Goal: Task Accomplishment & Management: Manage account settings

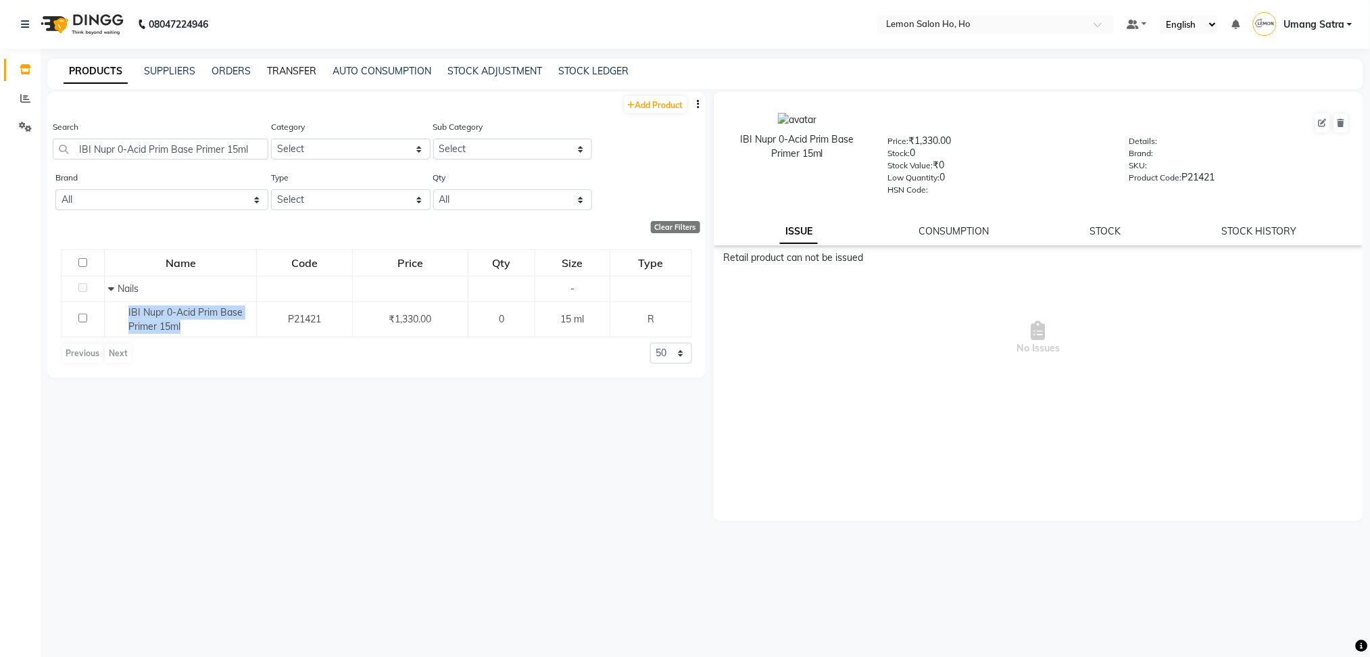
click at [297, 66] on link "TRANSFER" at bounding box center [291, 71] width 49 height 12
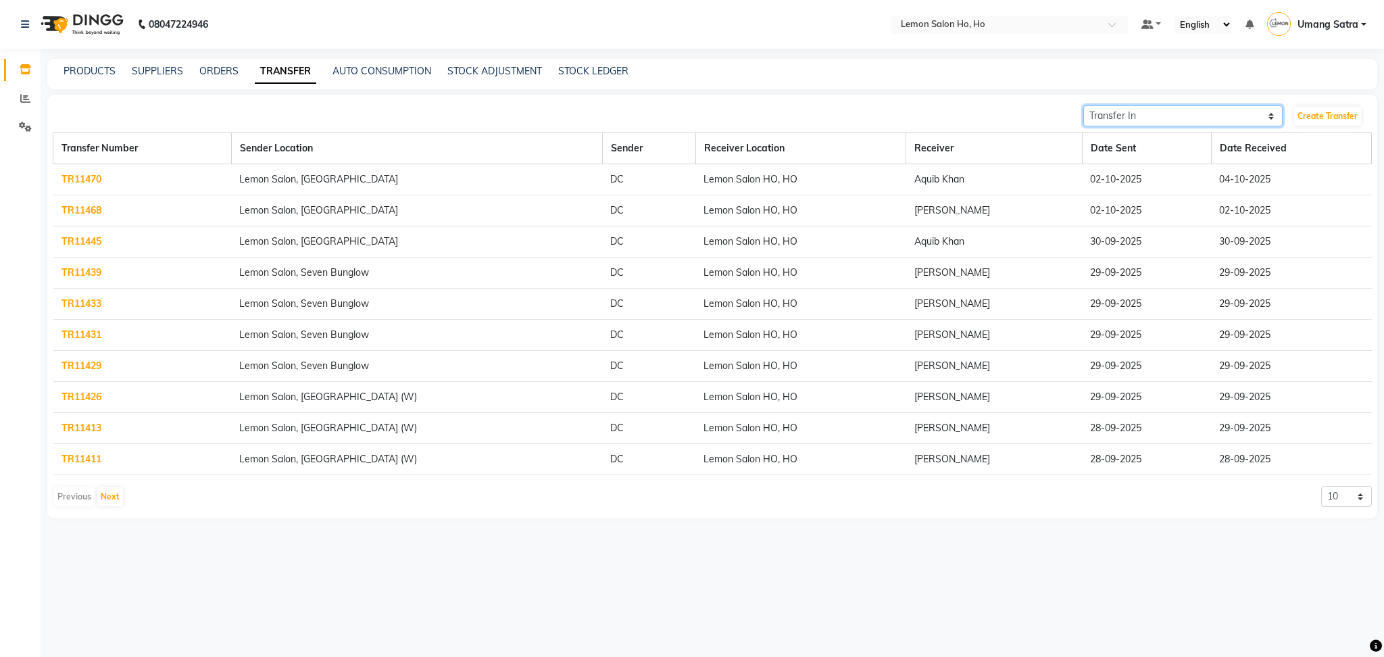
click at [1180, 118] on select "Transfer In Transfer Out" at bounding box center [1182, 115] width 199 height 21
select select "sender"
click at [1083, 105] on select "Transfer In Transfer Out" at bounding box center [1182, 115] width 199 height 21
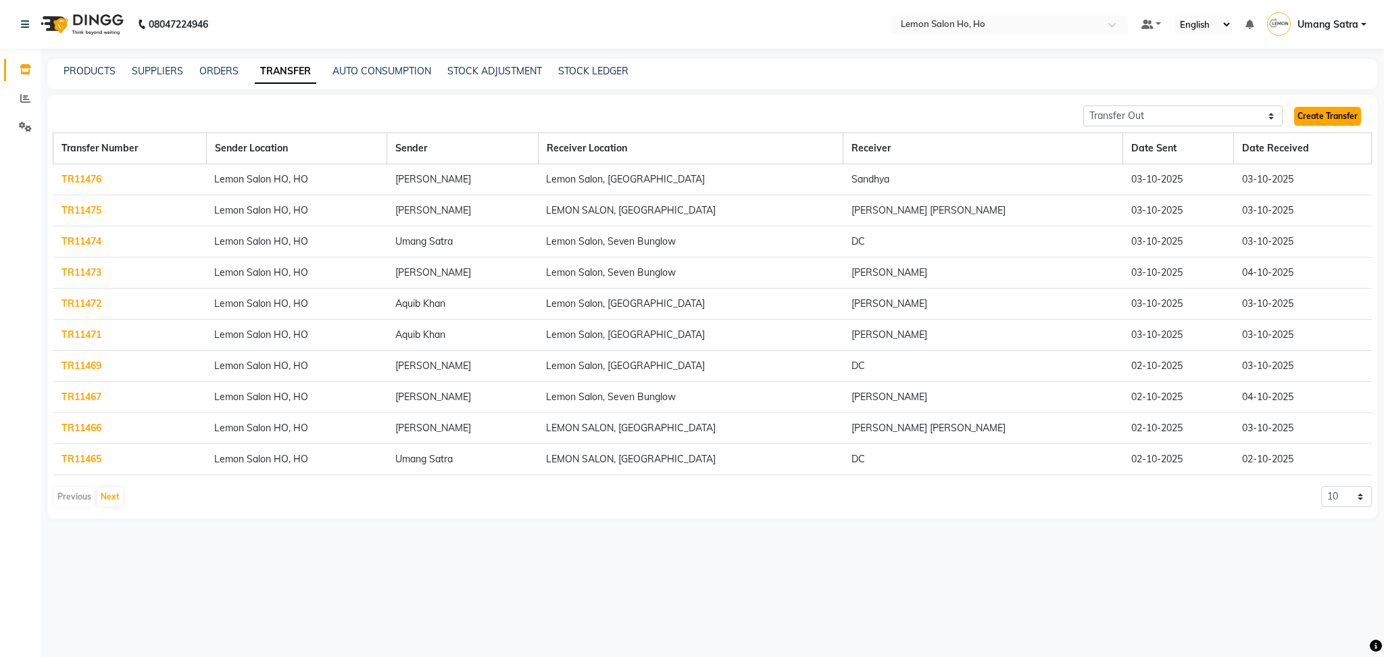
click at [1327, 115] on link "Create Transfer" at bounding box center [1327, 116] width 67 height 19
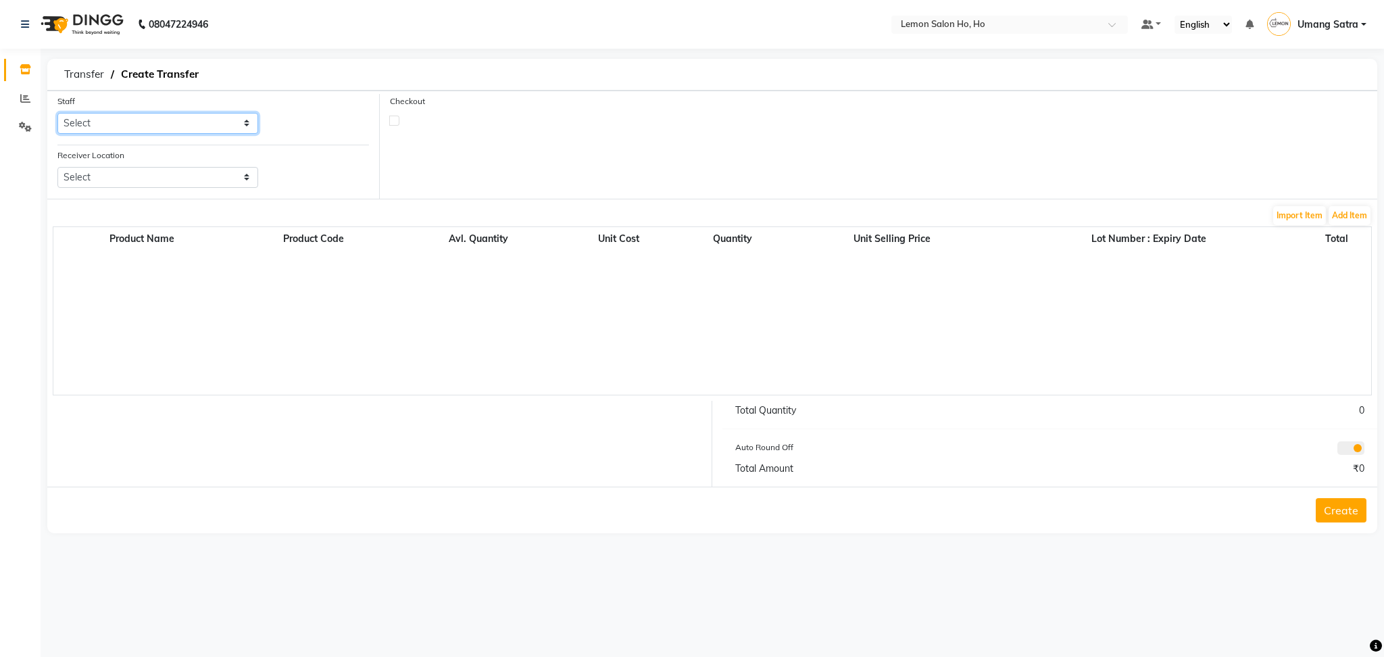
click at [222, 121] on select "Select [PERSON_NAME] [PERSON_NAME] DC DINGG Support [PERSON_NAME] [PERSON_NAME]…" at bounding box center [157, 123] width 201 height 21
select select "91192"
click at [57, 113] on select "Select [PERSON_NAME] [PERSON_NAME] DC DINGG Support [PERSON_NAME] [PERSON_NAME]…" at bounding box center [157, 123] width 201 height 21
click at [115, 180] on select "Select Lemon Salon, Lokhandwala [GEOGRAPHIC_DATA], [GEOGRAPHIC_DATA], Seven Bun…" at bounding box center [157, 177] width 201 height 21
select select "957"
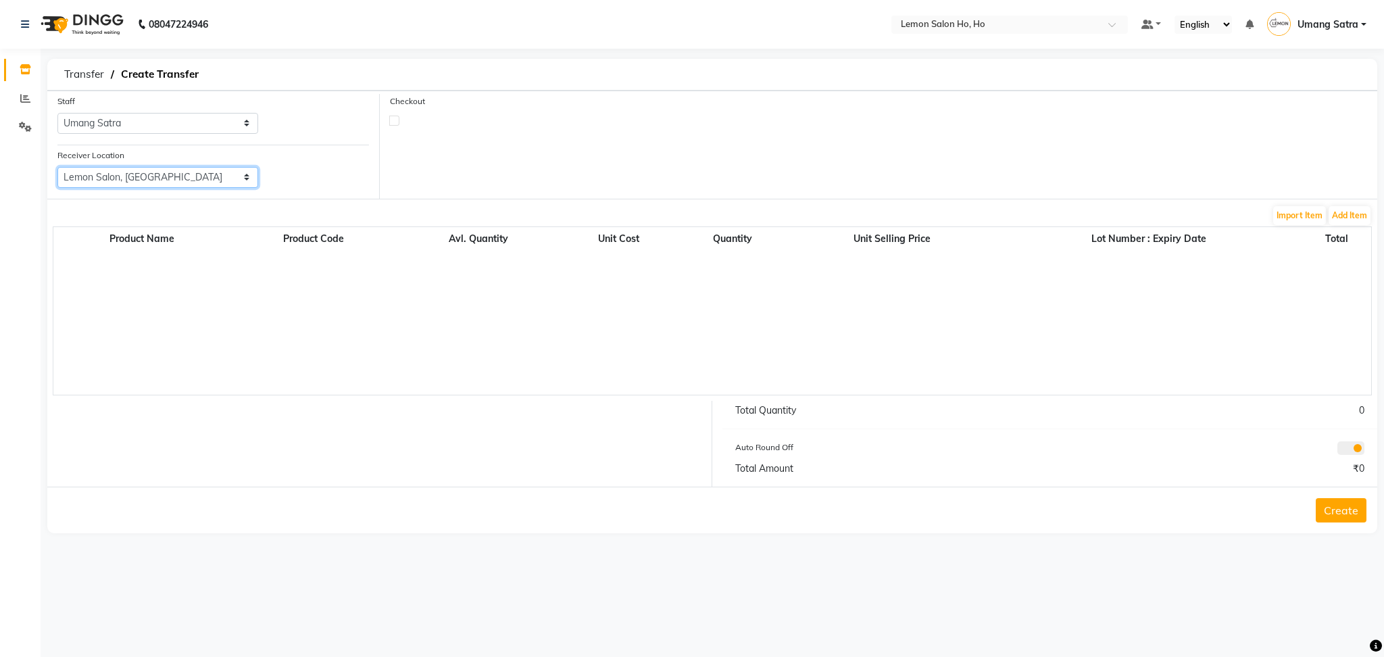
click at [57, 167] on select "Select Lemon Salon, Lokhandwala [GEOGRAPHIC_DATA], [GEOGRAPHIC_DATA], Seven Bun…" at bounding box center [157, 177] width 201 height 21
click at [395, 119] on label at bounding box center [394, 121] width 10 height 10
click at [395, 119] on input "checkbox" at bounding box center [394, 120] width 9 height 9
checkbox input "true"
select select "true"
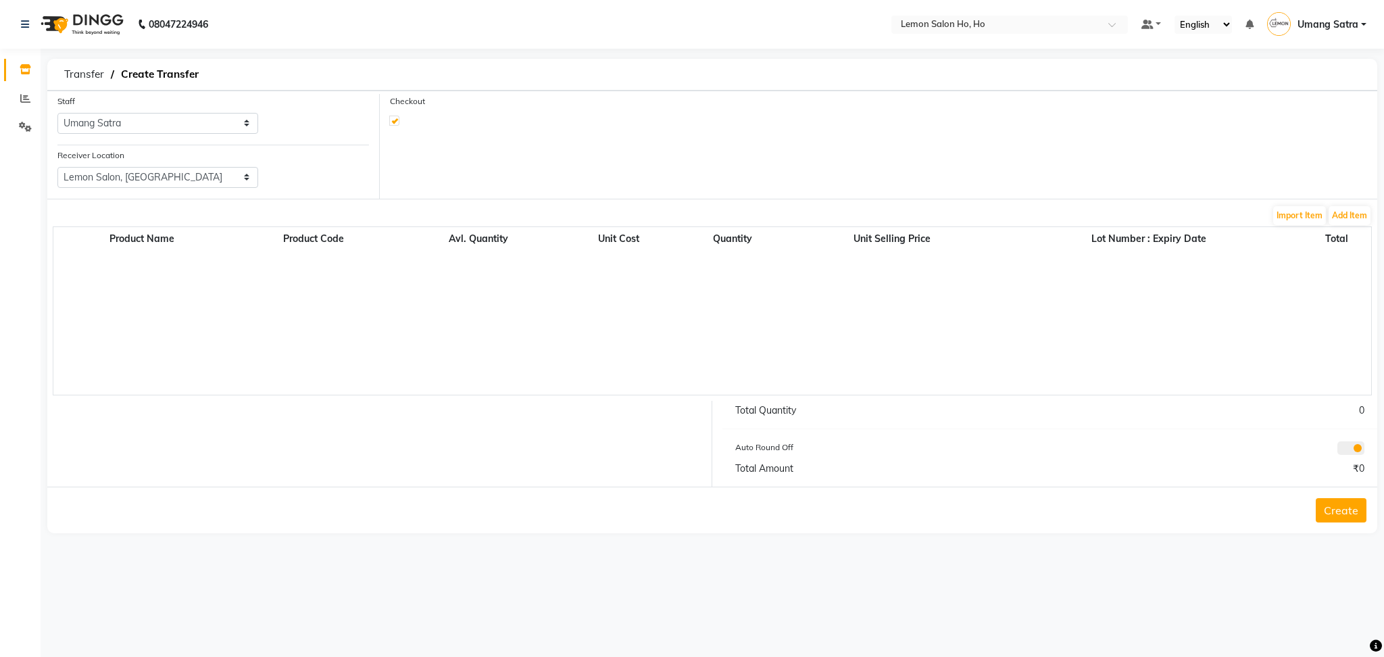
select select "2069"
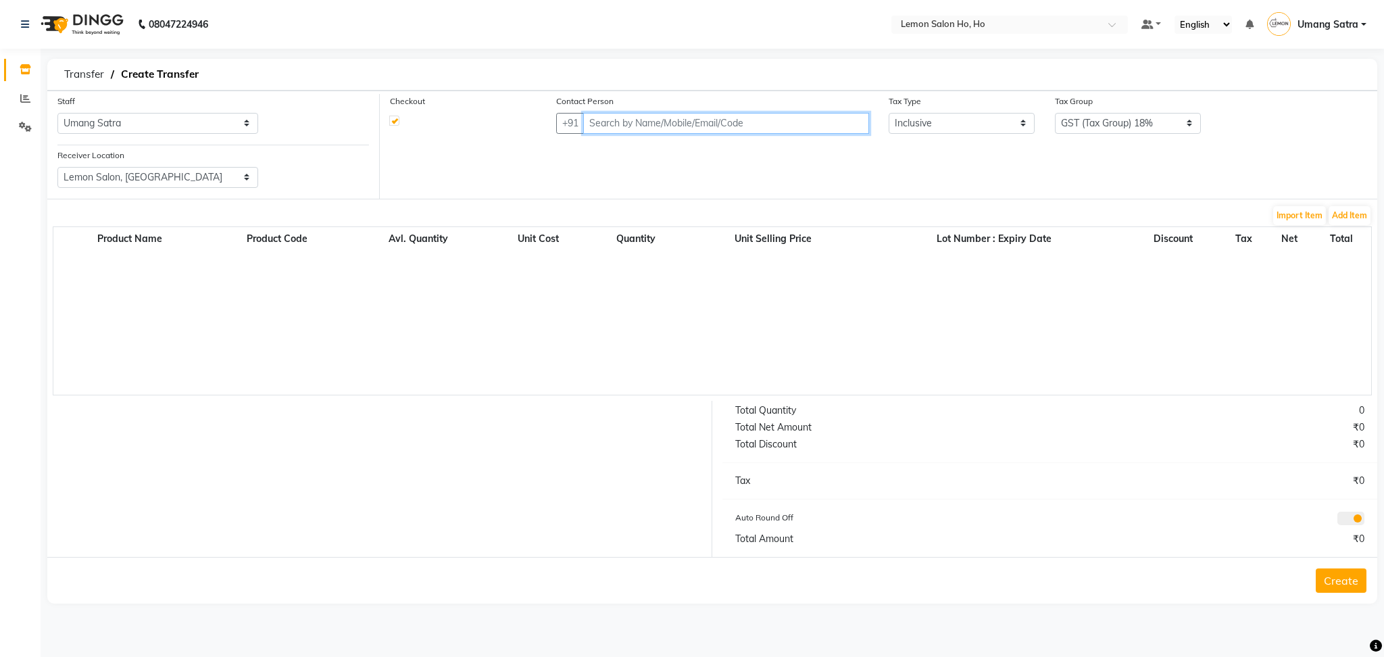
click at [608, 117] on input "text" at bounding box center [726, 123] width 286 height 21
click at [610, 122] on input "[PERSON_NAME] s" at bounding box center [698, 123] width 230 height 21
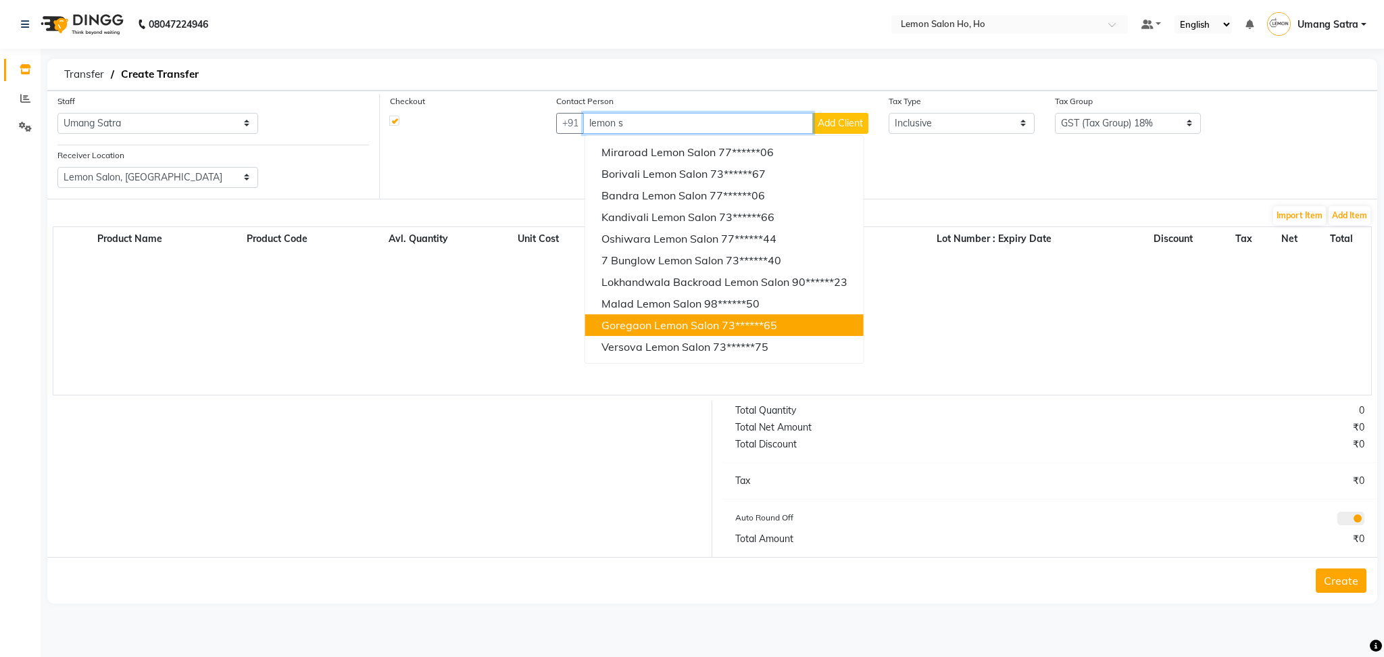
click at [672, 320] on span "Goregaon Lemon Salon" at bounding box center [660, 325] width 118 height 14
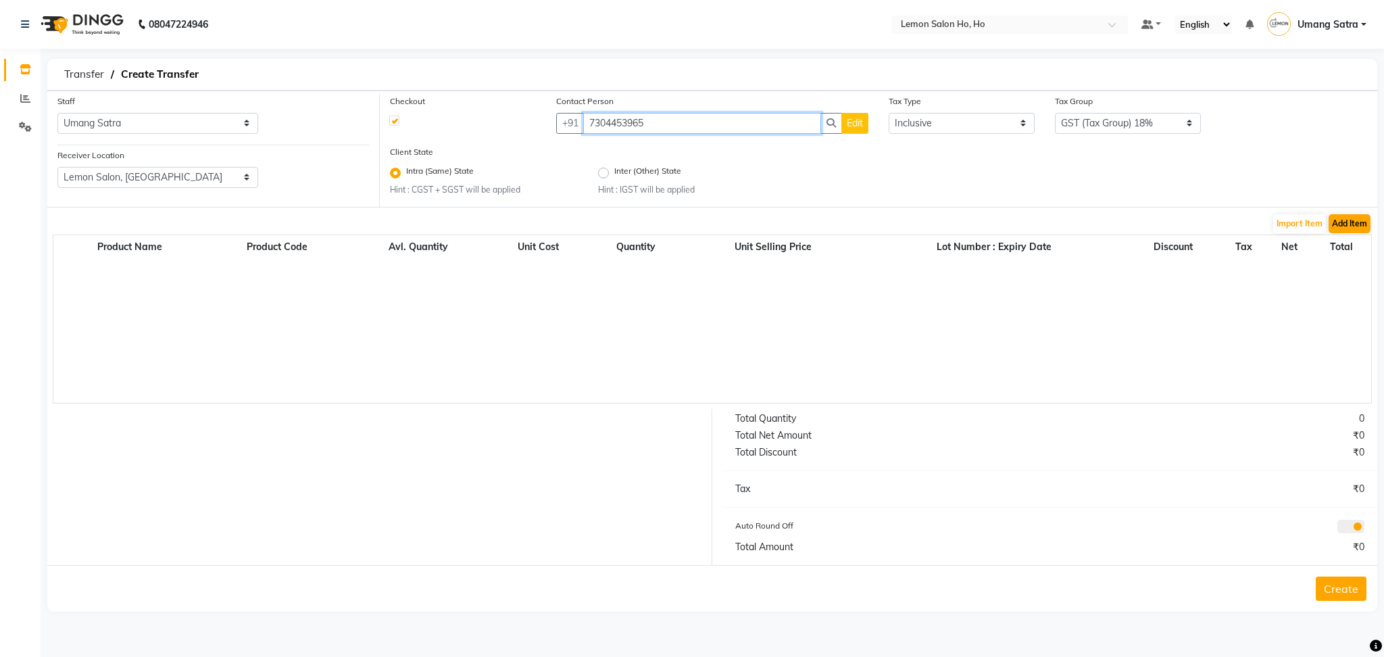
type input "7304453965"
click at [1350, 222] on button "Add Item" at bounding box center [1349, 223] width 42 height 19
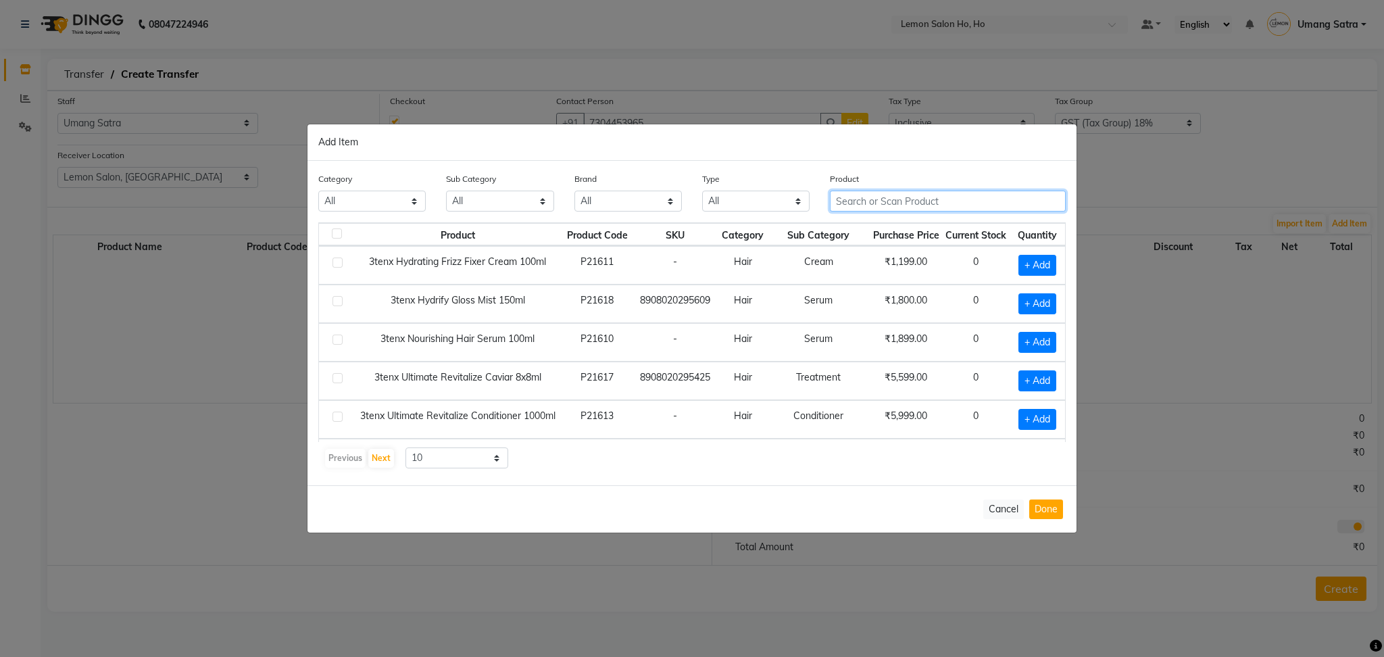
click at [979, 195] on input "text" at bounding box center [948, 201] width 236 height 21
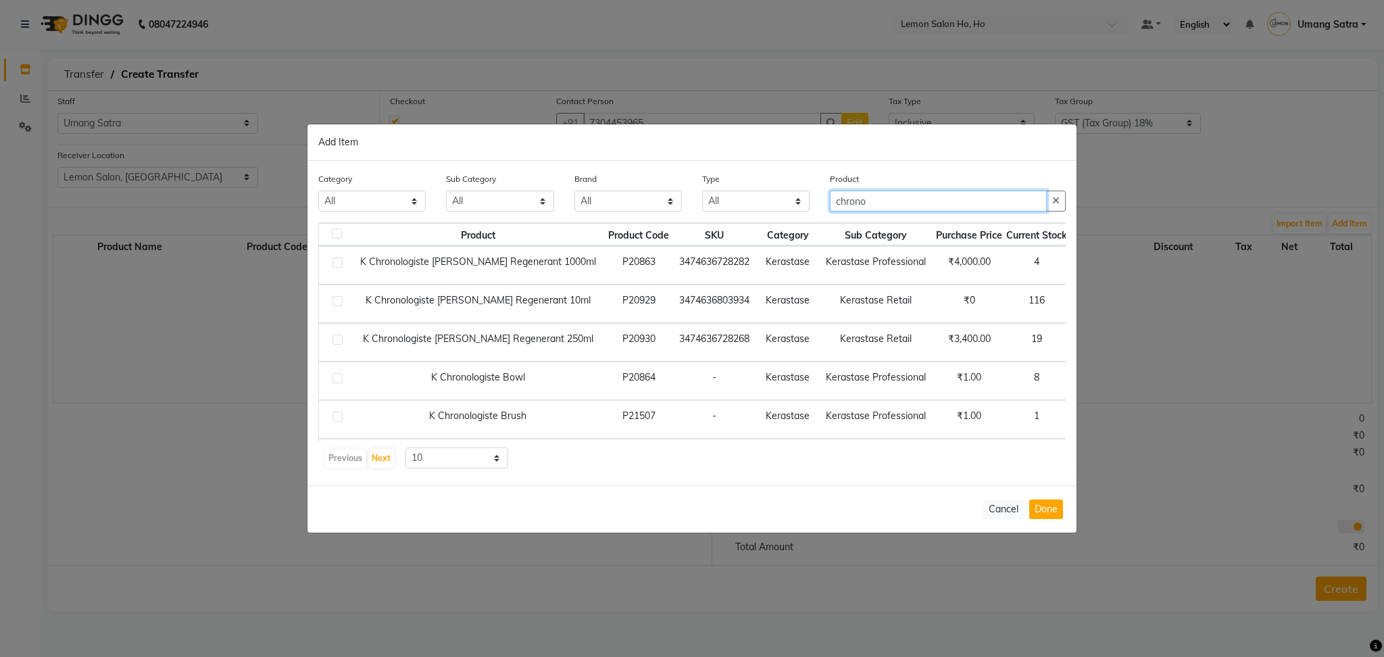
type input "chrono"
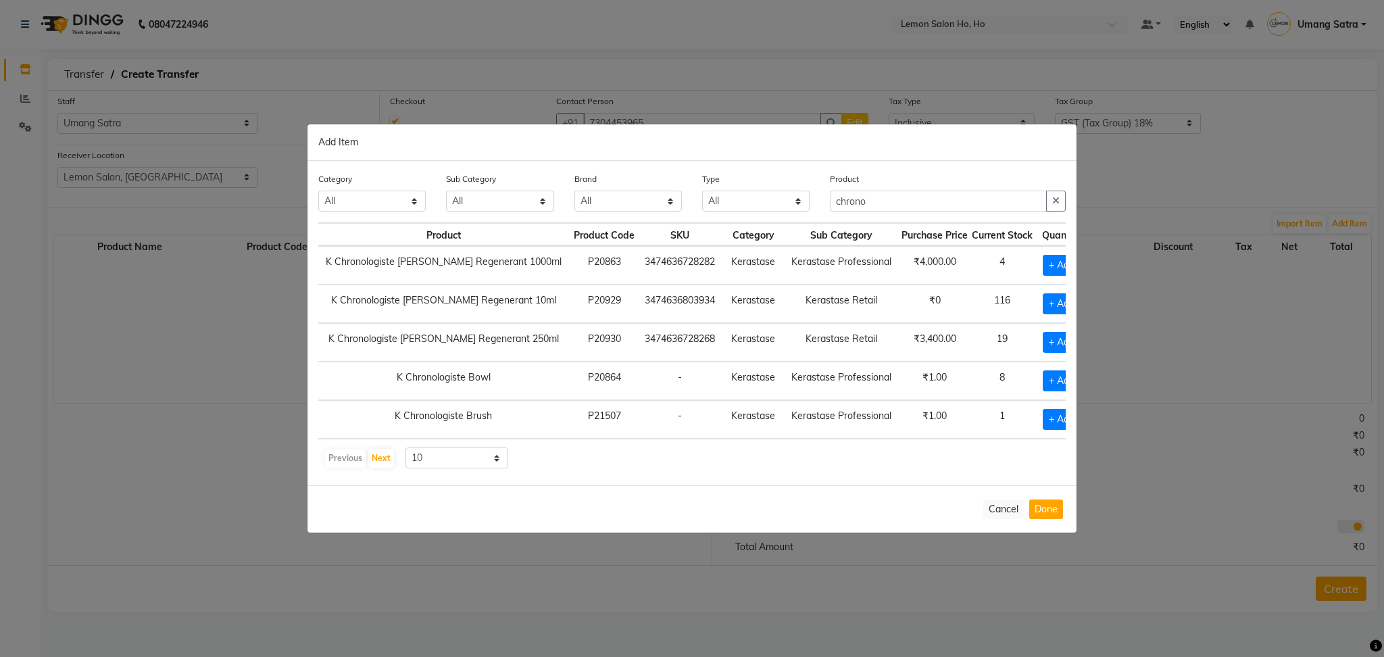
scroll to position [0, 76]
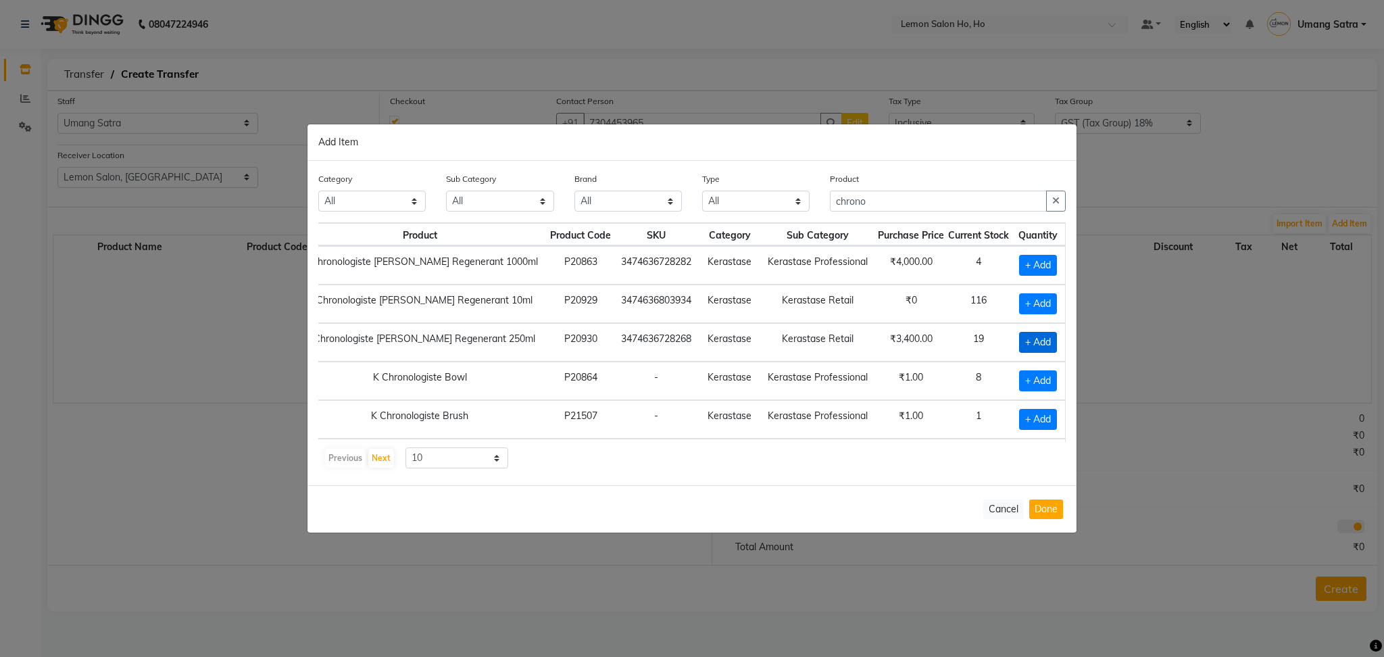
click at [1019, 341] on span "+ Add" at bounding box center [1038, 342] width 38 height 21
checkbox input "true"
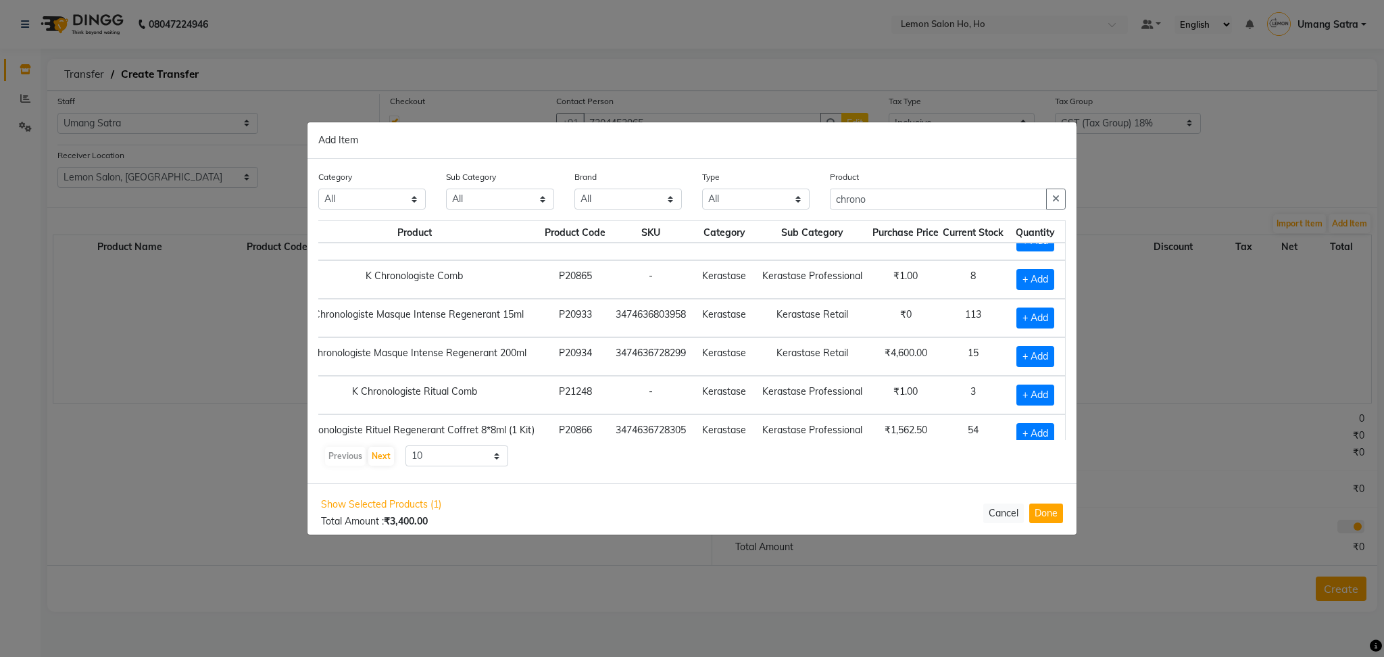
scroll to position [176, 80]
click at [1030, 354] on span "+ Add" at bounding box center [1035, 356] width 38 height 21
checkbox input "true"
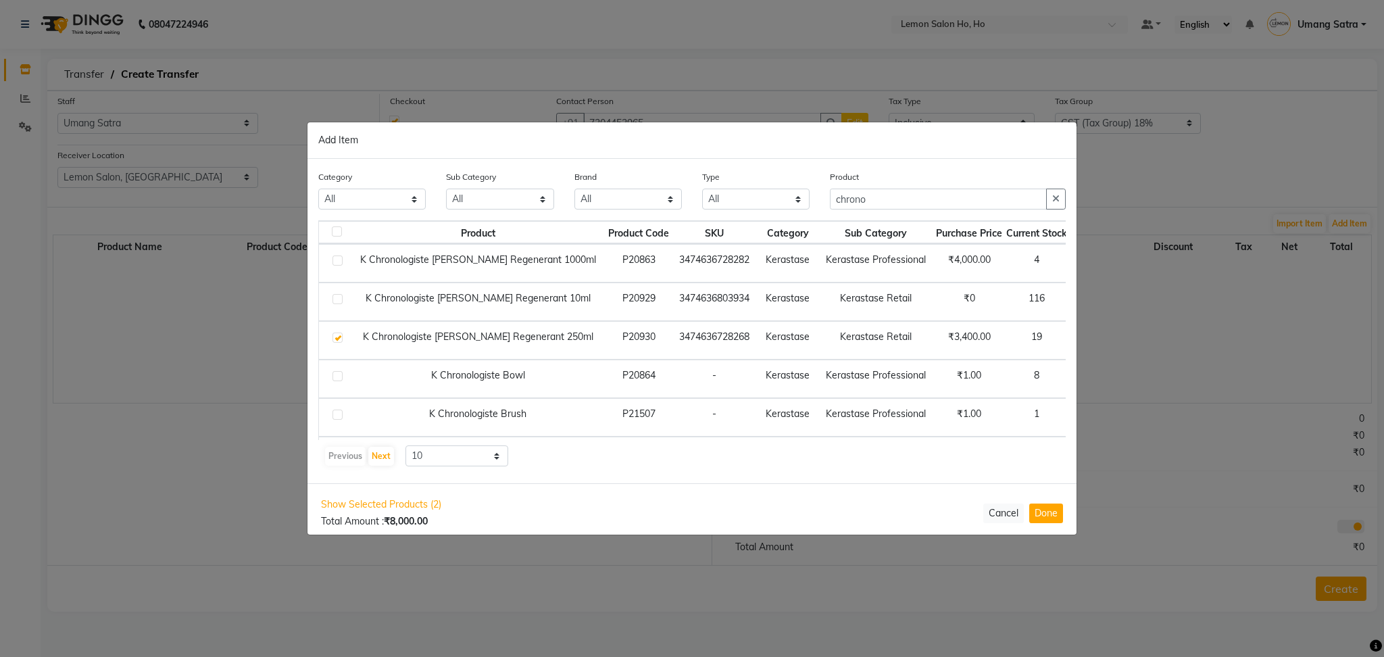
scroll to position [1, 0]
drag, startPoint x: 882, startPoint y: 195, endPoint x: 660, endPoint y: 222, distance: 223.3
click at [660, 222] on div "Category All Hair Skin Makeup Personal Care Appliances [PERSON_NAME] Waxing Dis…" at bounding box center [691, 321] width 769 height 324
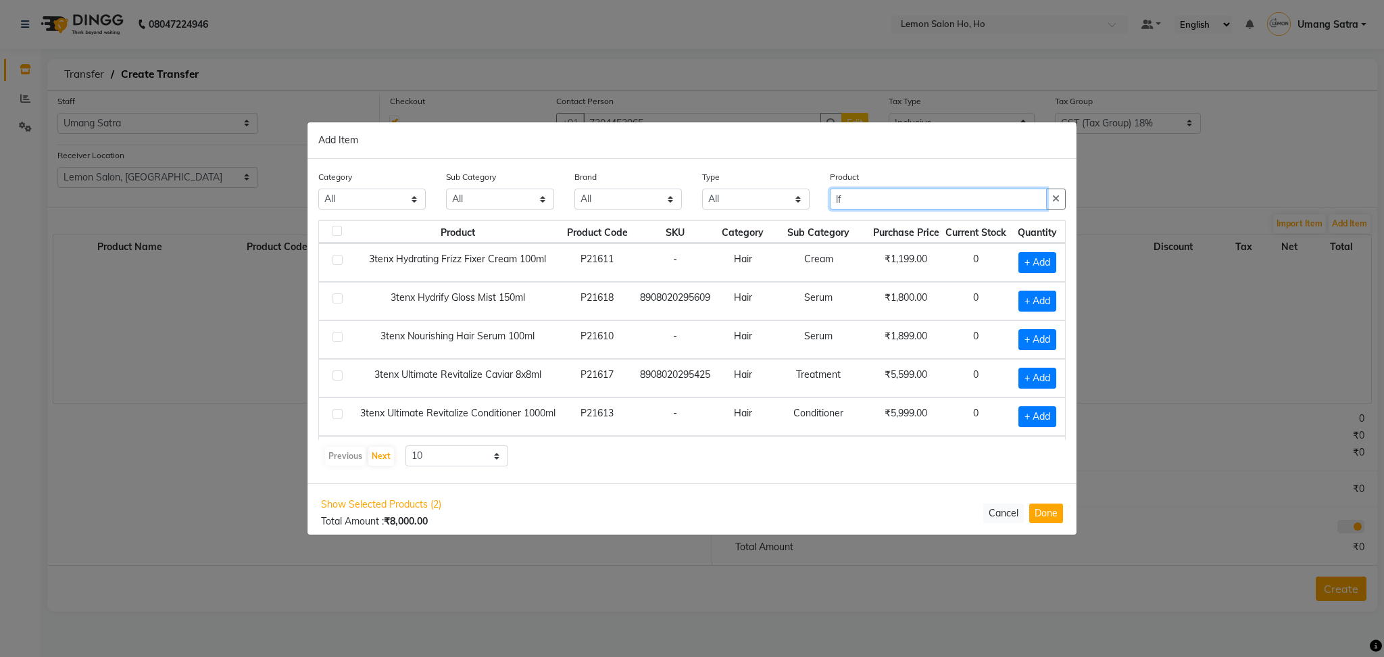
type input "l"
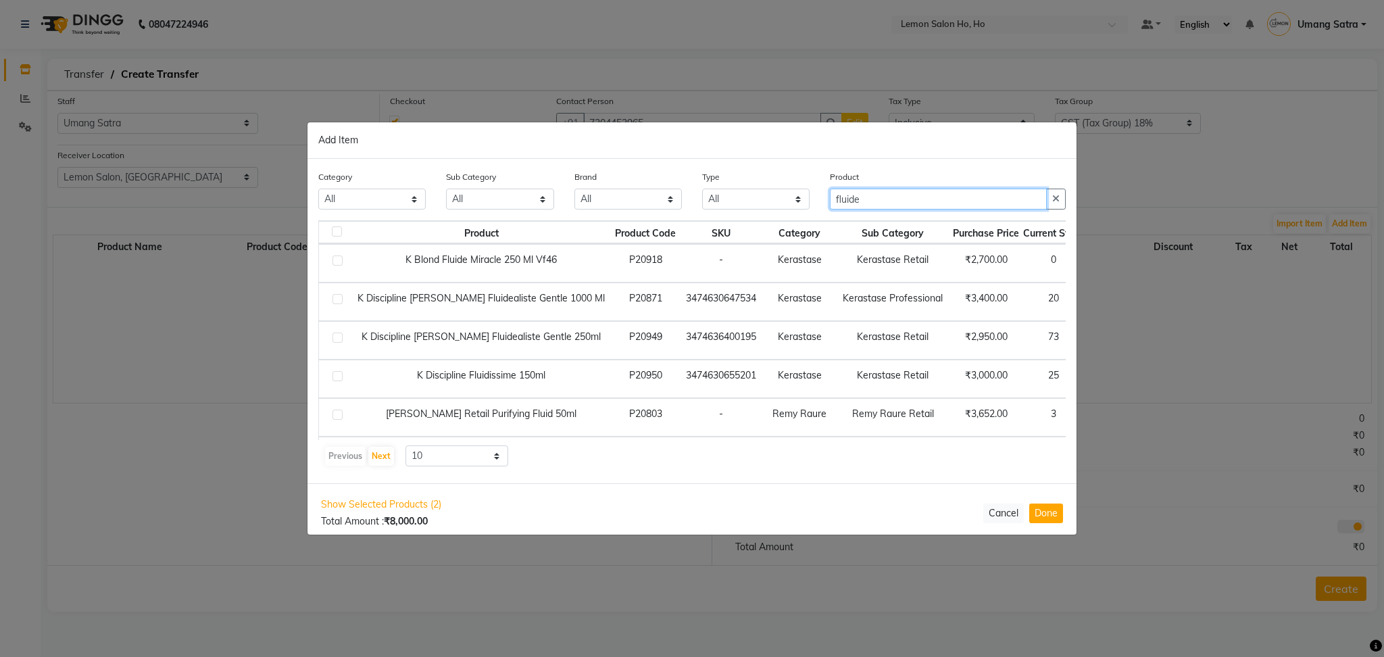
scroll to position [0, 39]
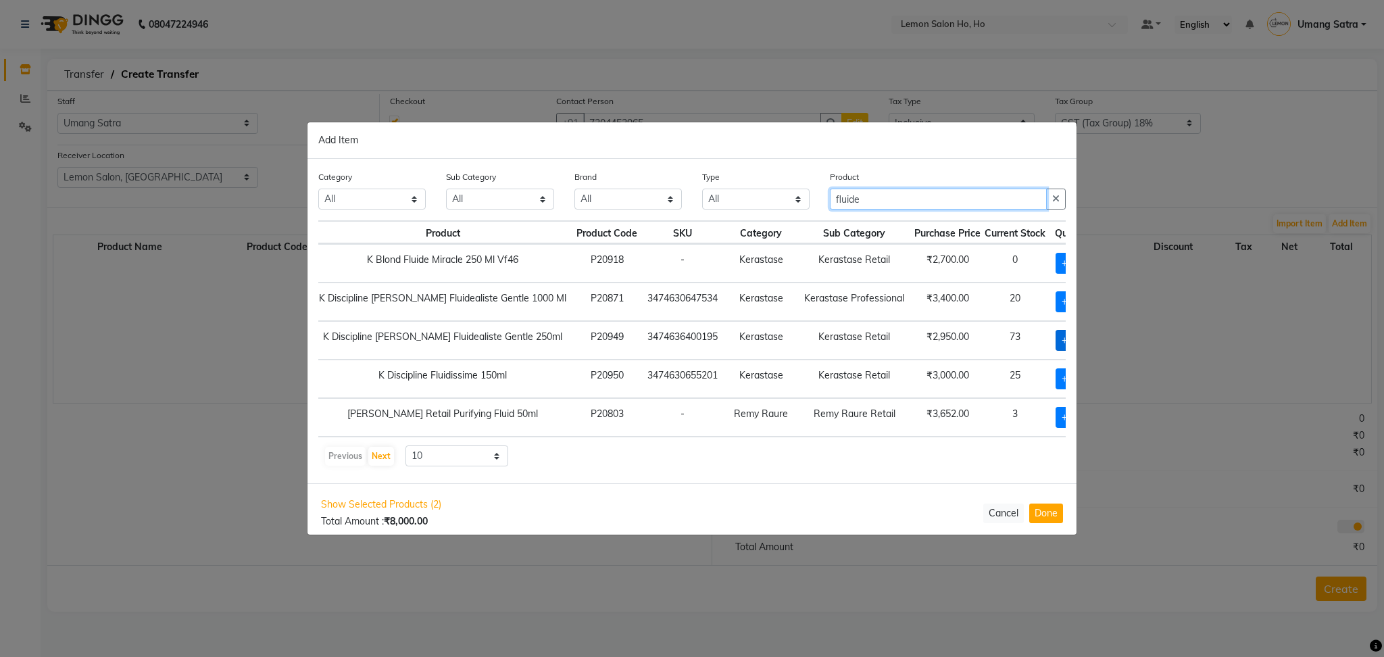
type input "fluide"
click at [1055, 345] on span "+ Add" at bounding box center [1074, 340] width 38 height 21
checkbox input "true"
drag, startPoint x: 1034, startPoint y: 344, endPoint x: 982, endPoint y: 344, distance: 52.7
click at [982, 344] on tr "K Discipline [PERSON_NAME] Fluidealiste Gentle 250ml P20949 3474636400195 Keras…" at bounding box center [693, 340] width 826 height 39
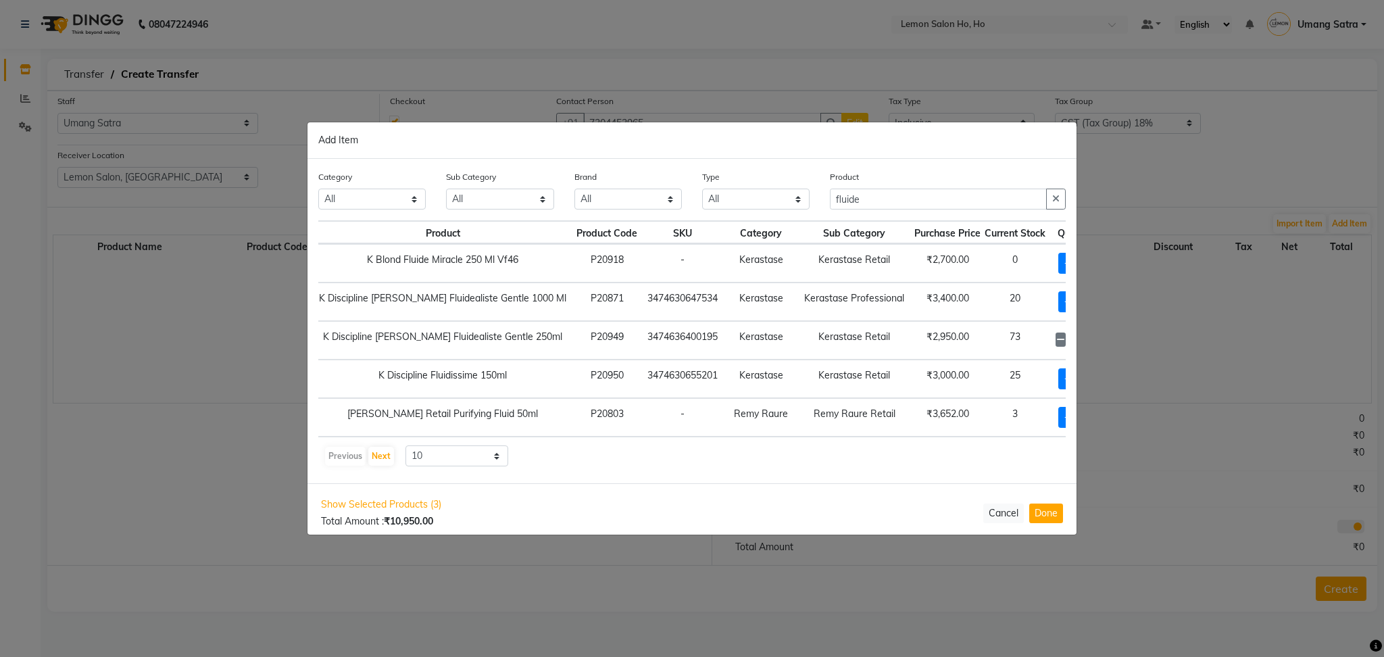
type input "2"
drag, startPoint x: 874, startPoint y: 203, endPoint x: 522, endPoint y: 332, distance: 374.9
click at [522, 332] on div "Category All Hair Skin Makeup Personal Care Appliances [PERSON_NAME] Waxing Dis…" at bounding box center [691, 321] width 769 height 324
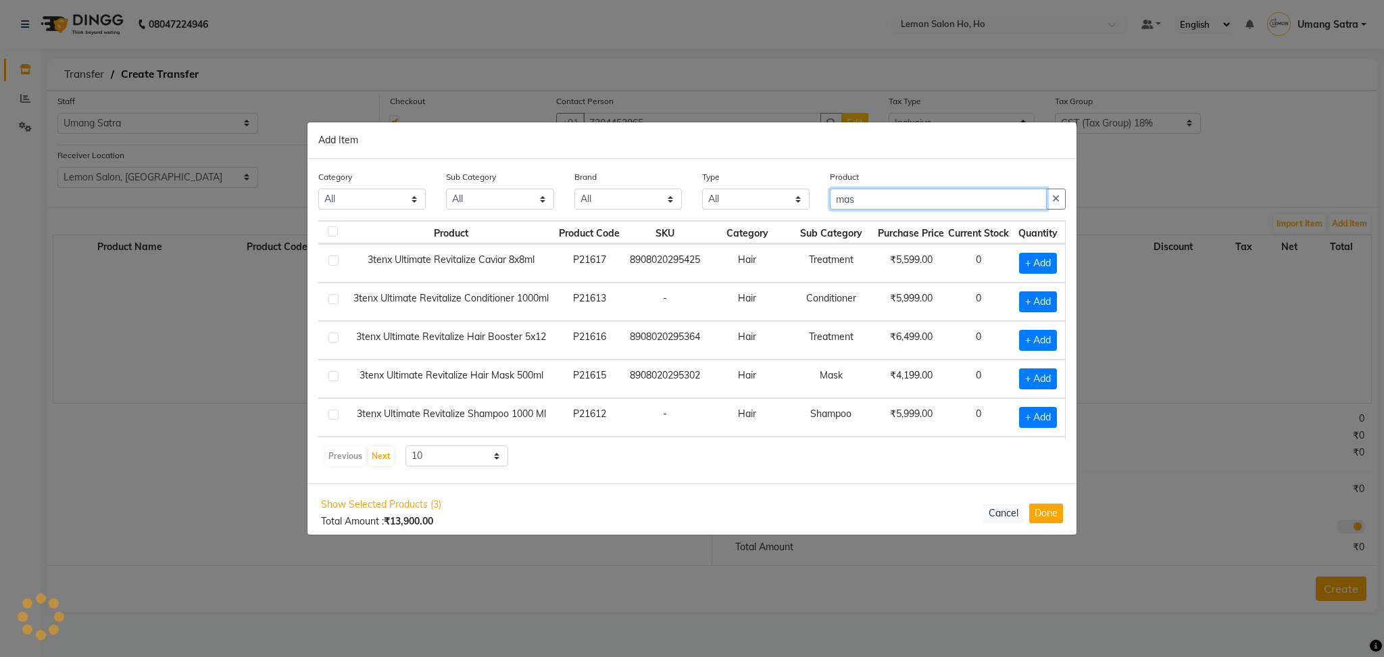
scroll to position [0, 0]
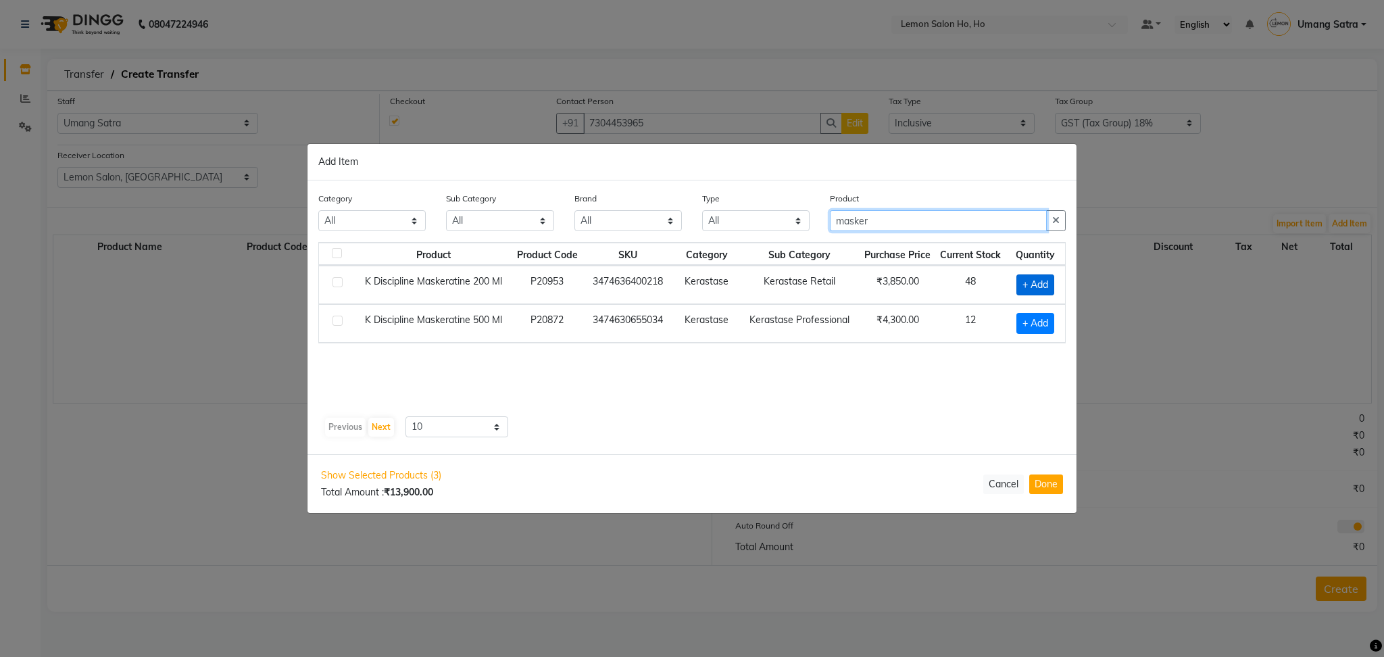
type input "masker"
click at [1038, 283] on span "+ Add" at bounding box center [1035, 284] width 38 height 21
checkbox input "true"
click at [1055, 284] on span at bounding box center [1050, 283] width 11 height 14
type input "2"
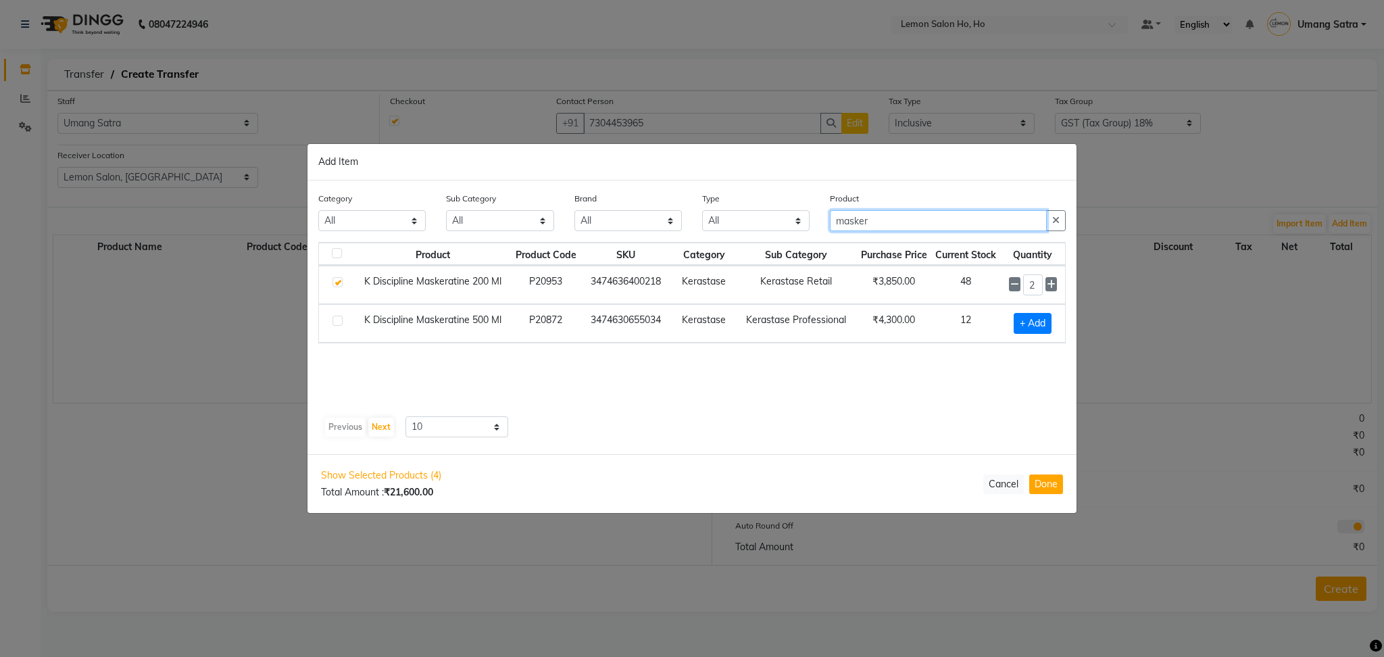
drag, startPoint x: 889, startPoint y: 228, endPoint x: 709, endPoint y: 224, distance: 179.1
click at [709, 224] on div "Category All Hair Skin Makeup Personal Care Appliances [PERSON_NAME] Waxing Dis…" at bounding box center [692, 216] width 768 height 51
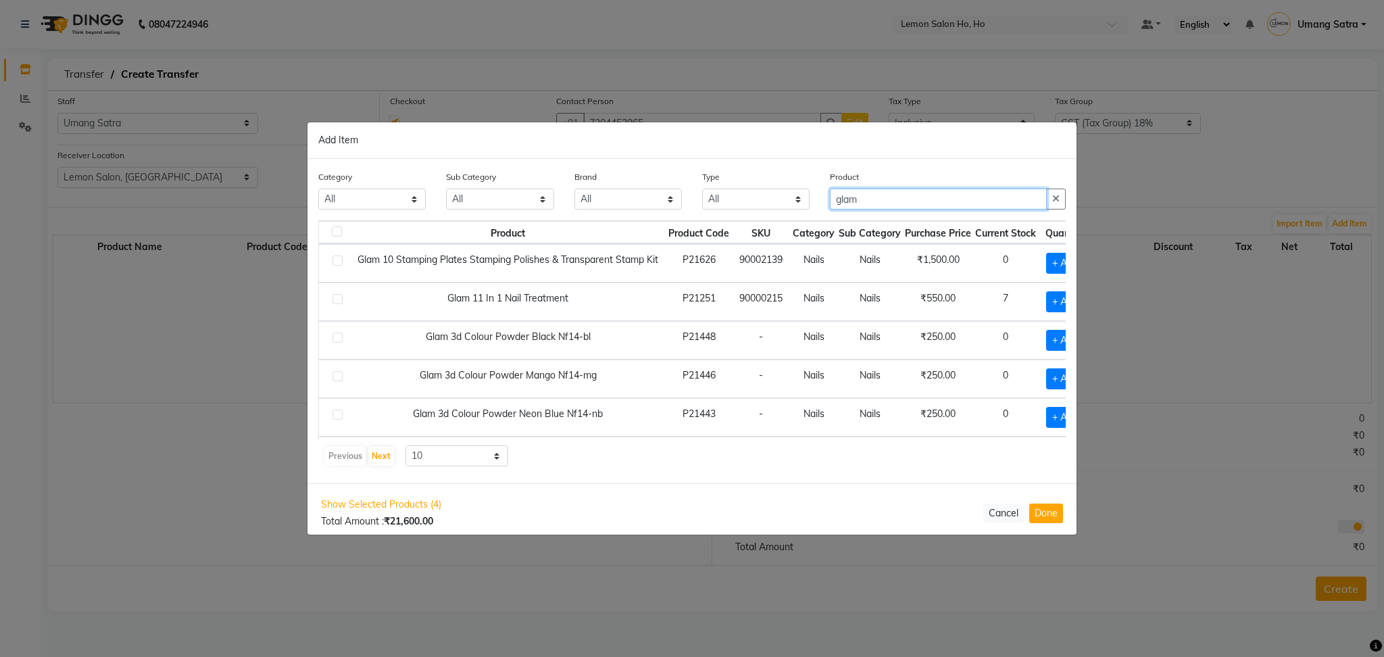
type input "glam"
click at [412, 449] on select "10 50 100" at bounding box center [456, 455] width 103 height 21
select select "100"
click at [405, 445] on select "10 50 100" at bounding box center [456, 455] width 103 height 21
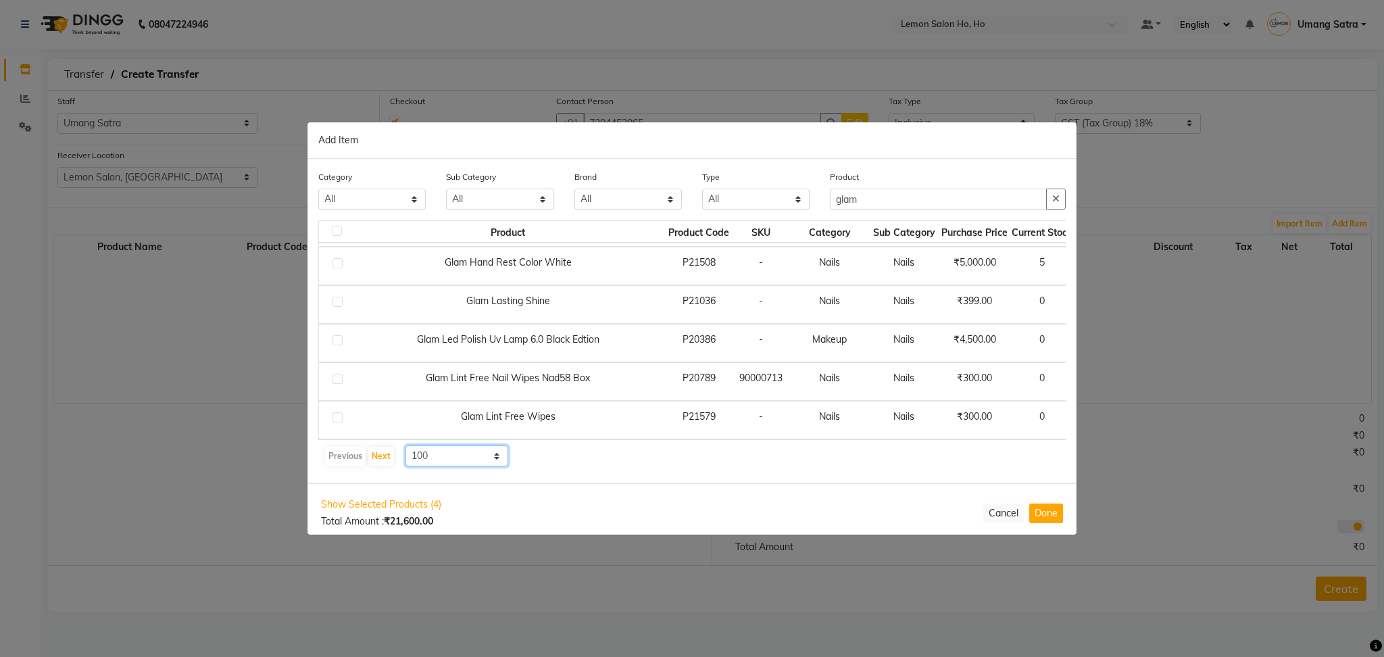
scroll to position [3687, 0]
drag, startPoint x: 895, startPoint y: 208, endPoint x: 684, endPoint y: 248, distance: 214.5
click at [684, 248] on div "Category All Hair Skin Makeup Personal Care Appliances [PERSON_NAME] Waxing Dis…" at bounding box center [691, 321] width 769 height 324
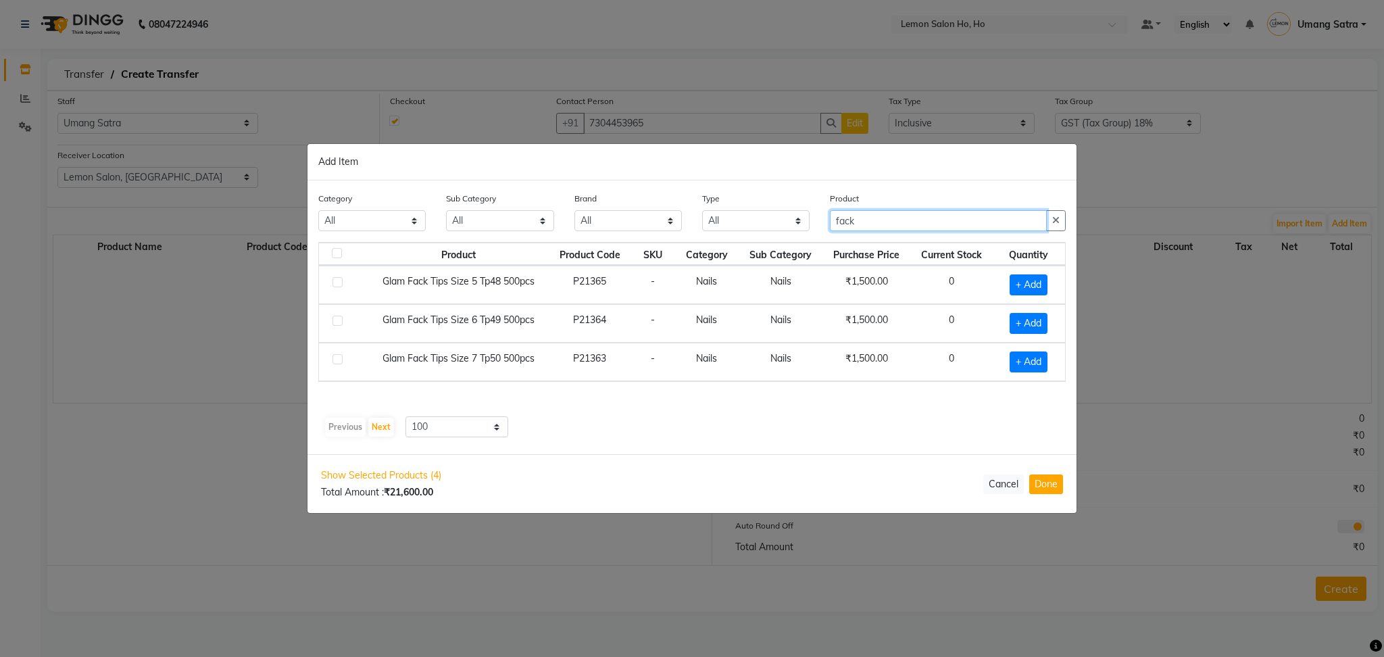
scroll to position [0, 0]
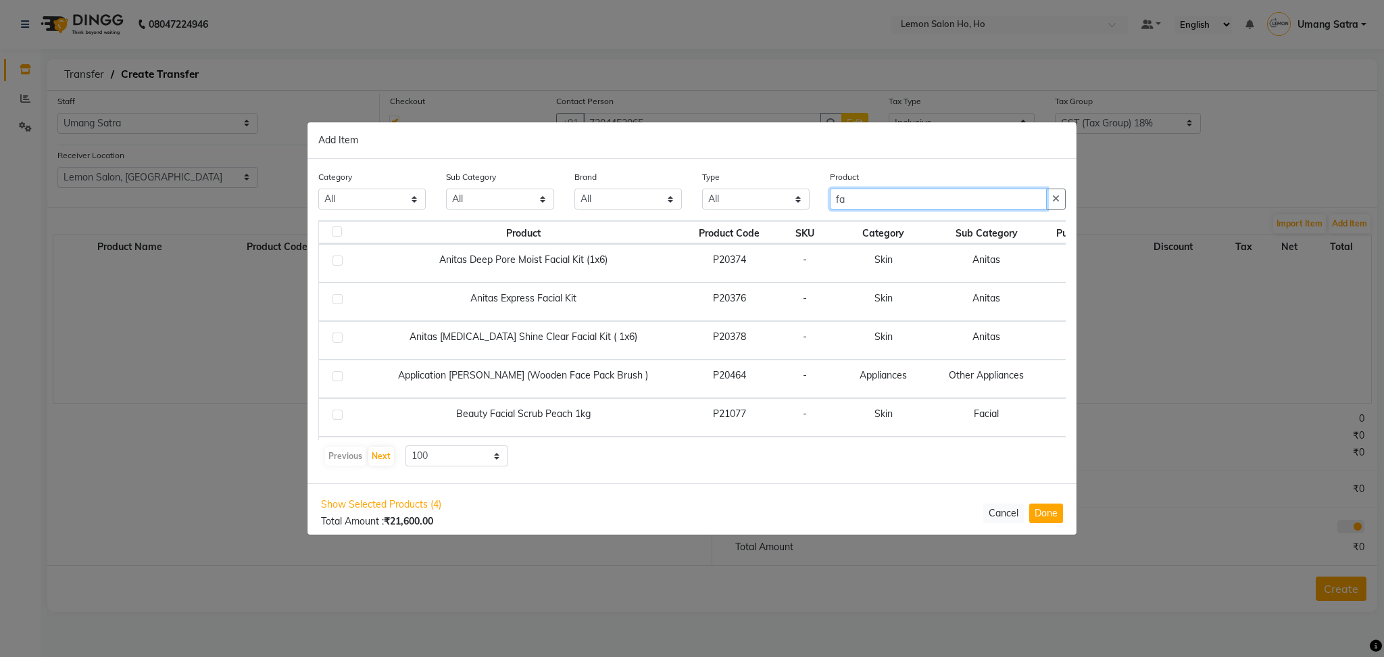
type input "f"
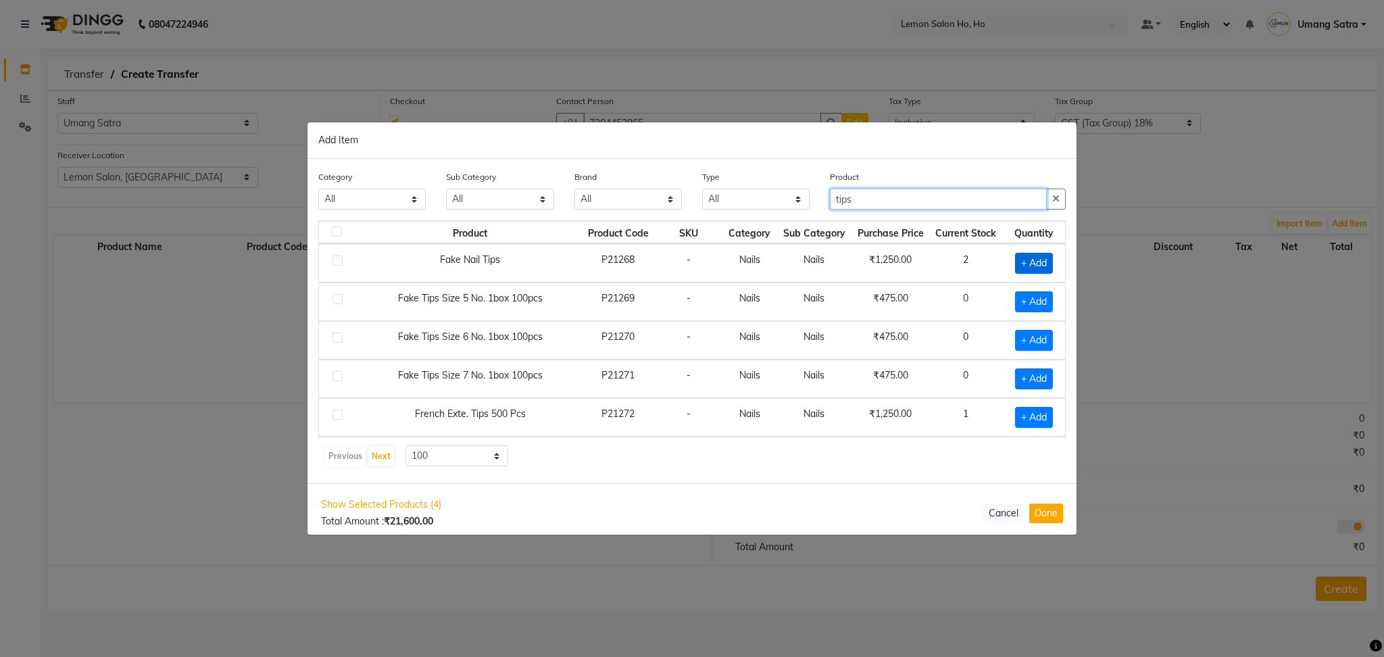
type input "tips"
click at [1018, 261] on span "+ Add" at bounding box center [1034, 263] width 38 height 21
checkbox input "true"
drag, startPoint x: 883, startPoint y: 192, endPoint x: 616, endPoint y: 239, distance: 271.1
click at [616, 239] on div "Category All Hair Skin Makeup Personal Care Appliances [PERSON_NAME] Waxing Dis…" at bounding box center [691, 321] width 769 height 324
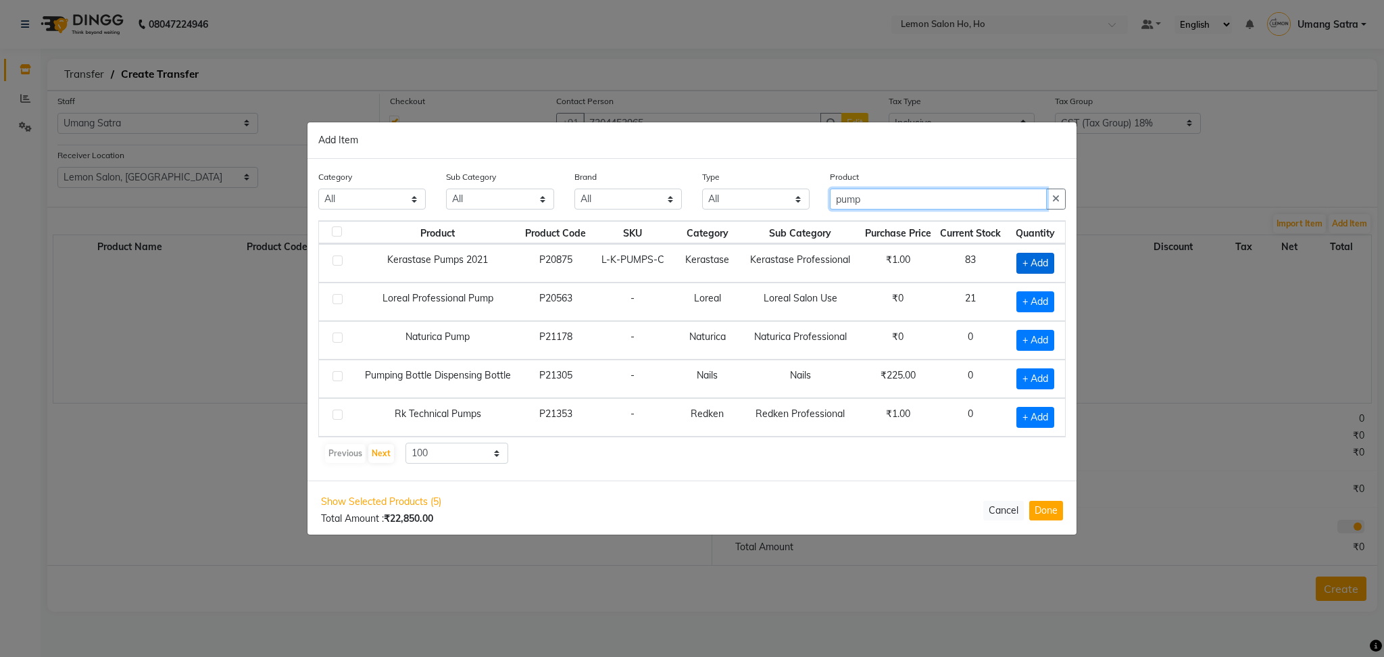
type input "pump"
click at [1039, 261] on span "+ Add" at bounding box center [1035, 263] width 38 height 21
checkbox input "true"
click at [1054, 262] on icon at bounding box center [1051, 262] width 9 height 9
type input "2"
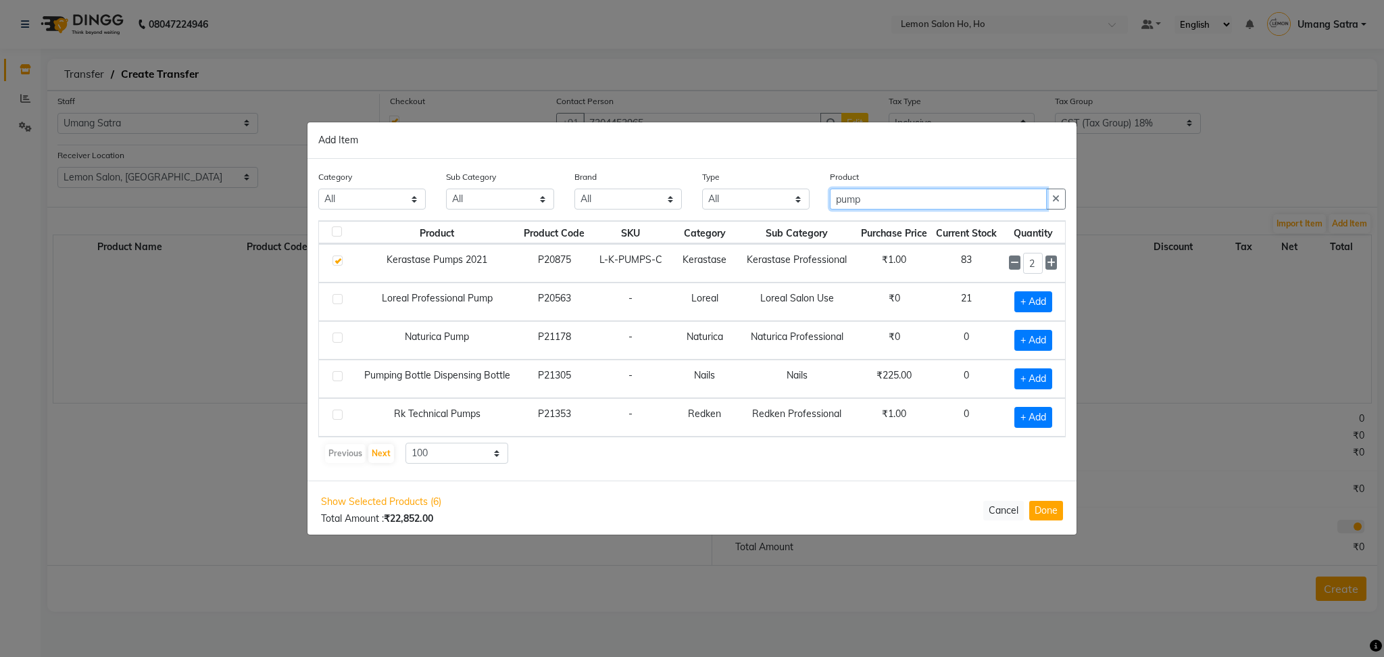
drag, startPoint x: 880, startPoint y: 195, endPoint x: 664, endPoint y: 229, distance: 219.6
click at [664, 229] on div "Category All Hair Skin Makeup Personal Care Appliances [PERSON_NAME] Waxing Dis…" at bounding box center [691, 320] width 769 height 322
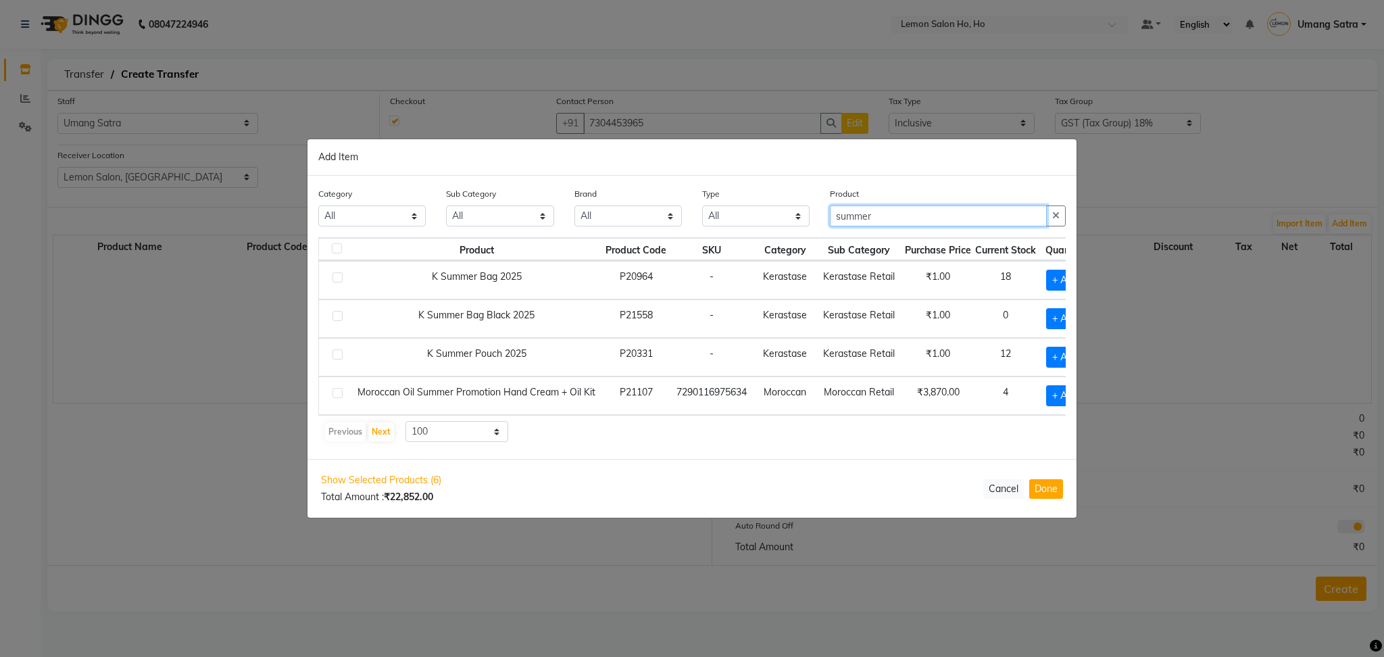
type input "summer"
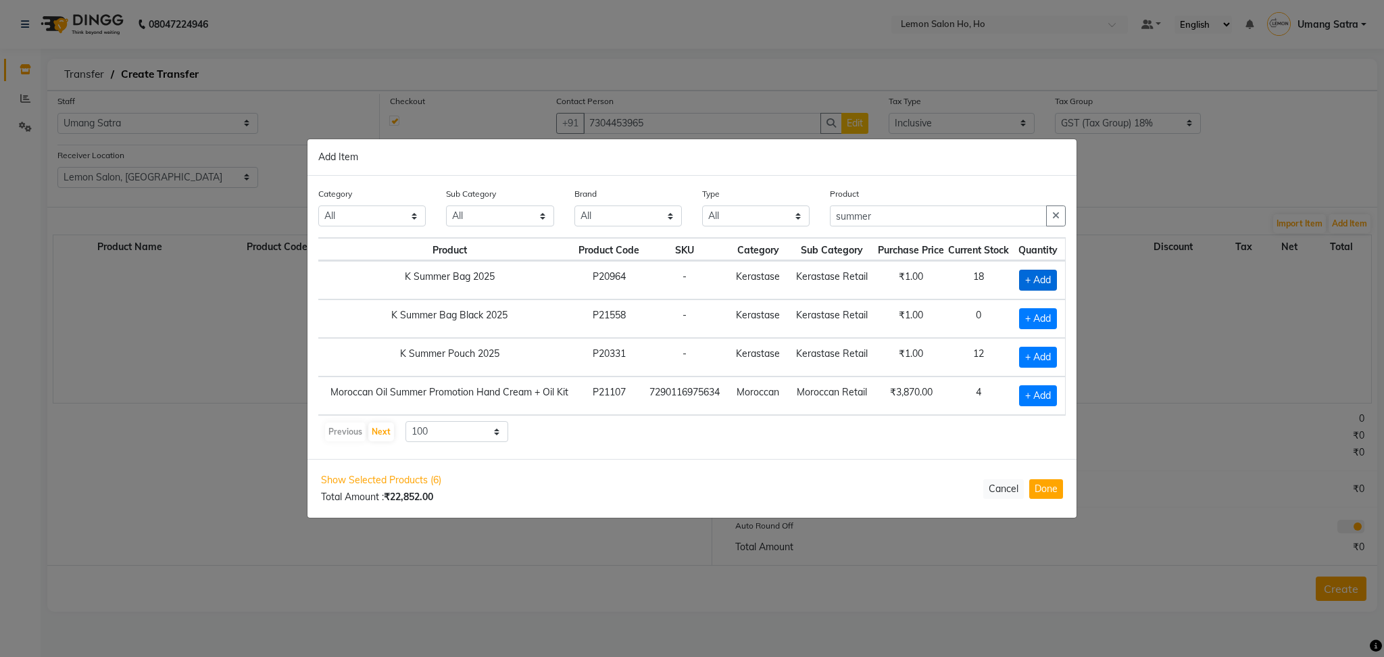
click at [1041, 270] on span "+ Add" at bounding box center [1038, 280] width 38 height 21
checkbox input "true"
drag, startPoint x: 897, startPoint y: 209, endPoint x: 684, endPoint y: 217, distance: 213.7
click at [684, 217] on div "Category All Hair Skin Makeup Personal Care Appliances [PERSON_NAME] Waxing Dis…" at bounding box center [692, 211] width 768 height 51
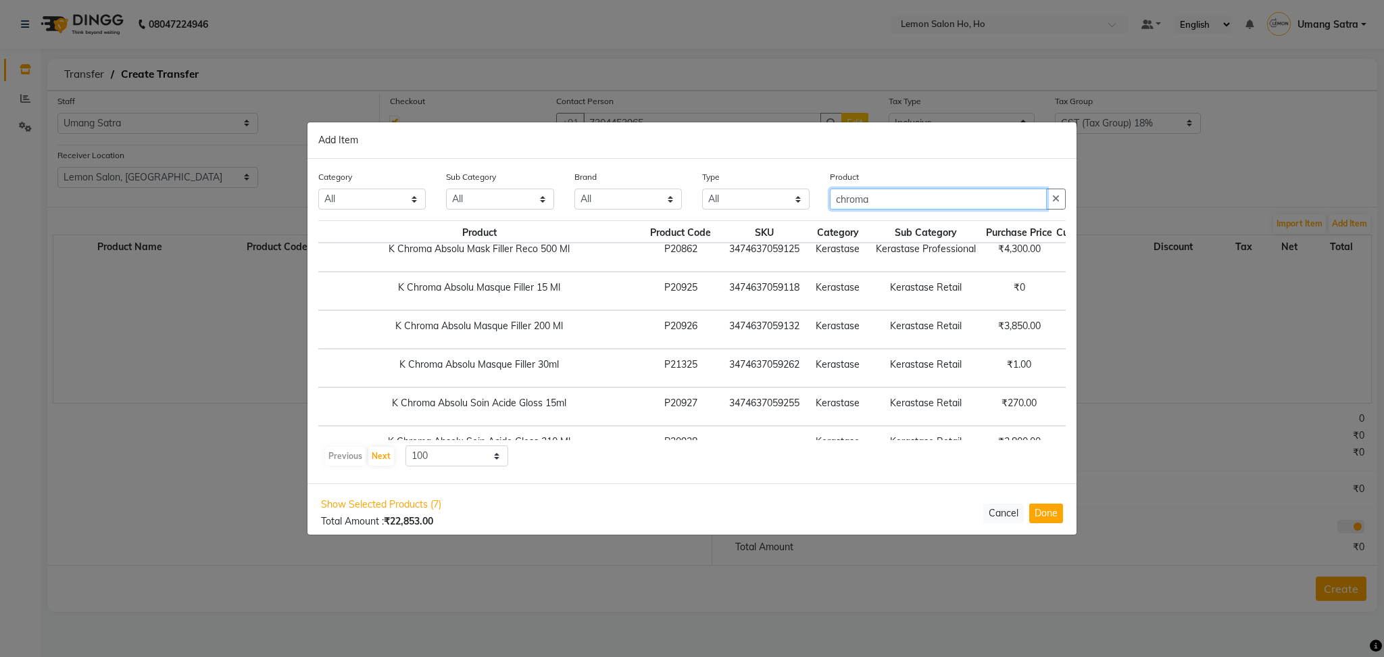
scroll to position [511, 89]
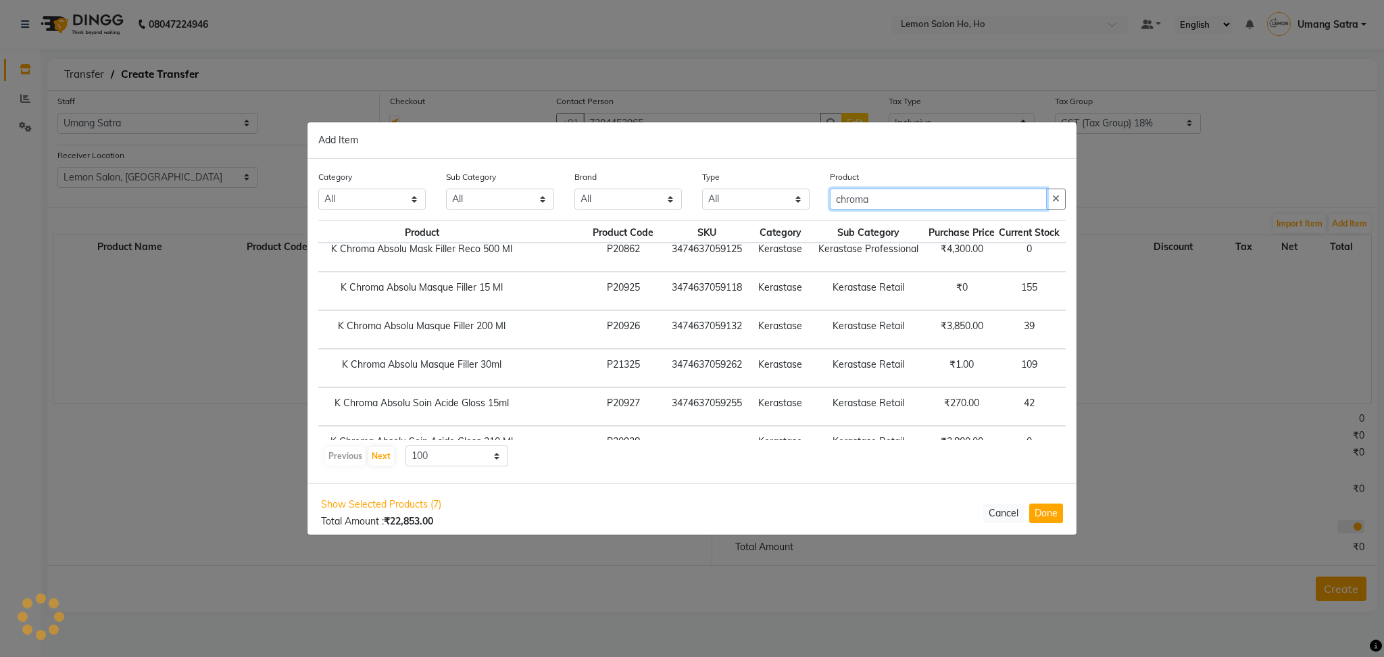
type input "chroma"
click at [1070, 327] on span "+ Add" at bounding box center [1089, 329] width 38 height 21
checkbox input "true"
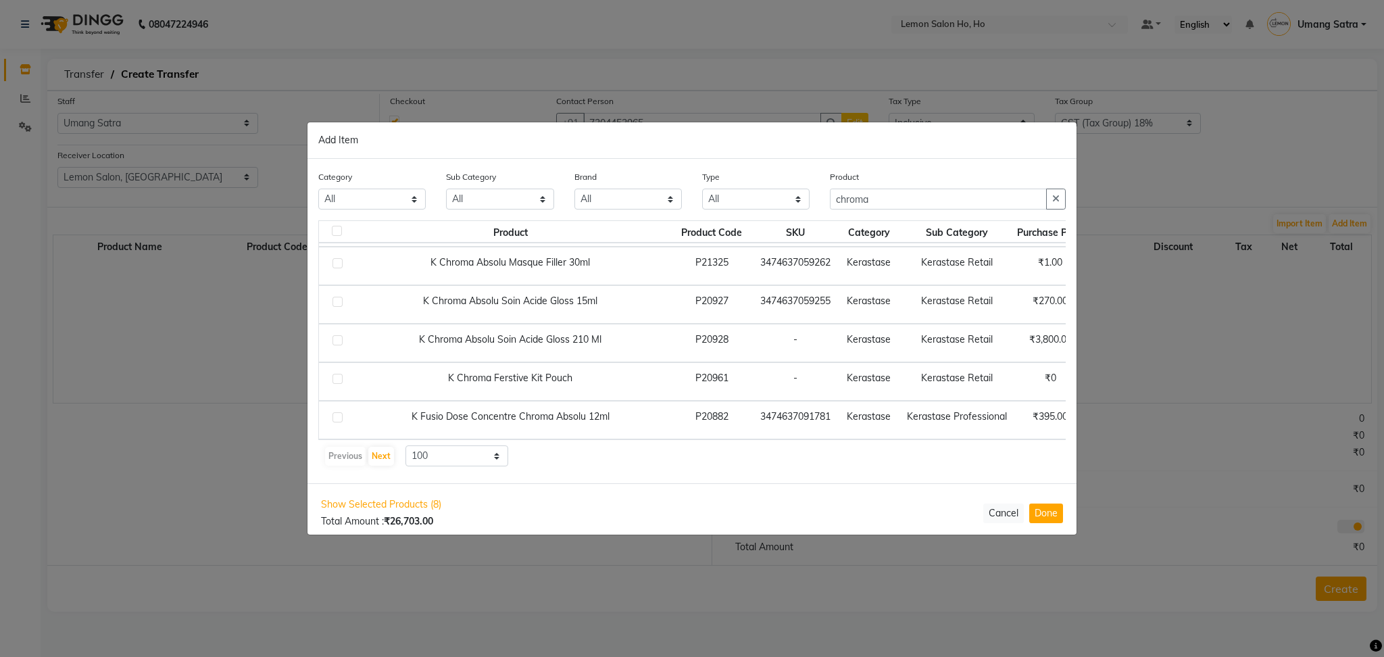
scroll to position [630, 0]
drag, startPoint x: 885, startPoint y: 195, endPoint x: 624, endPoint y: 211, distance: 261.3
click at [624, 211] on div "Category All Hair Skin Makeup Personal Care Appliances [PERSON_NAME] Waxing Dis…" at bounding box center [692, 195] width 768 height 51
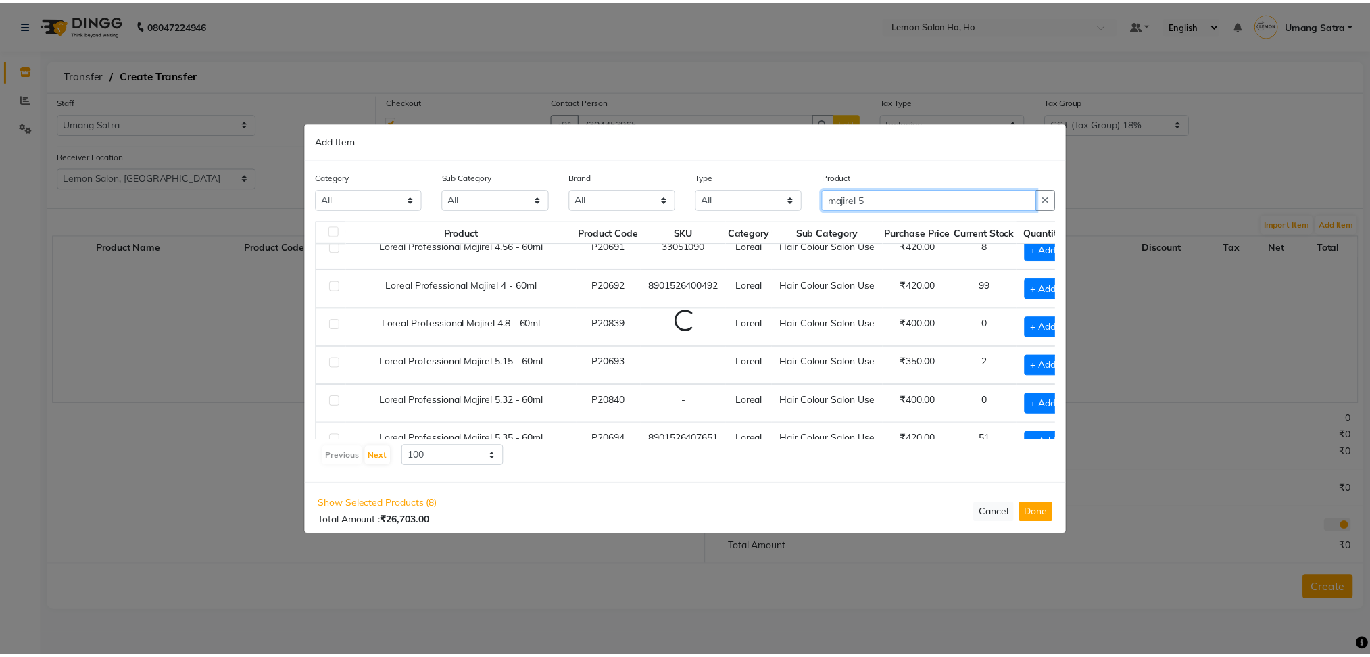
scroll to position [230, 0]
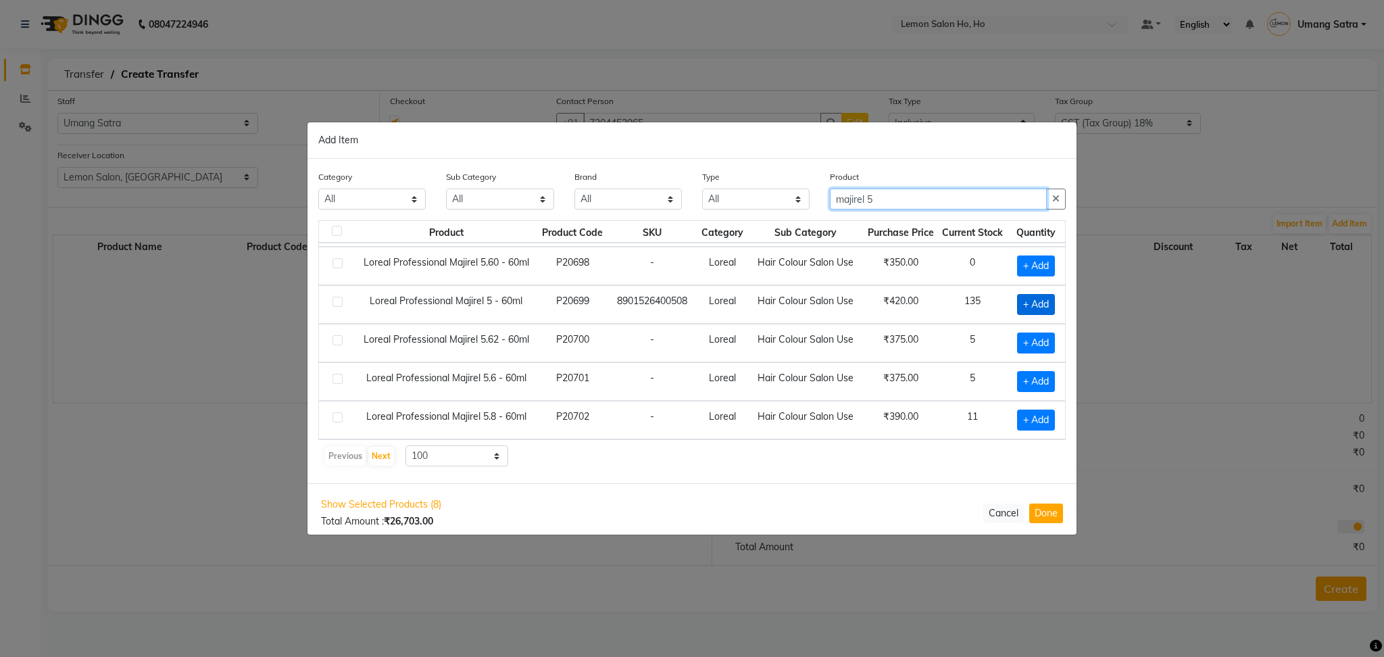
type input "majirel 5"
click at [1017, 300] on span "+ Add" at bounding box center [1036, 304] width 38 height 21
checkbox input "true"
drag, startPoint x: 1027, startPoint y: 300, endPoint x: 991, endPoint y: 309, distance: 37.0
click at [1002, 309] on td "1" at bounding box center [1033, 304] width 63 height 39
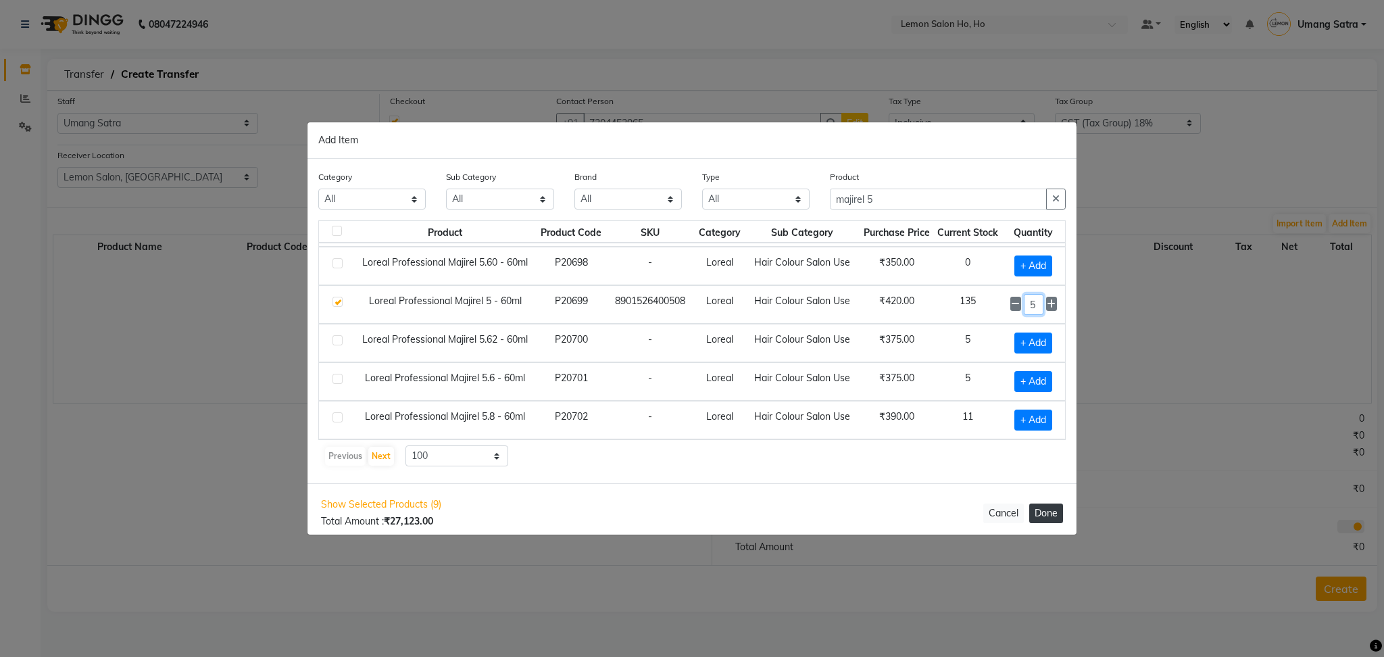
type input "5"
click at [1041, 514] on button "Done" at bounding box center [1046, 513] width 34 height 20
select select "2069"
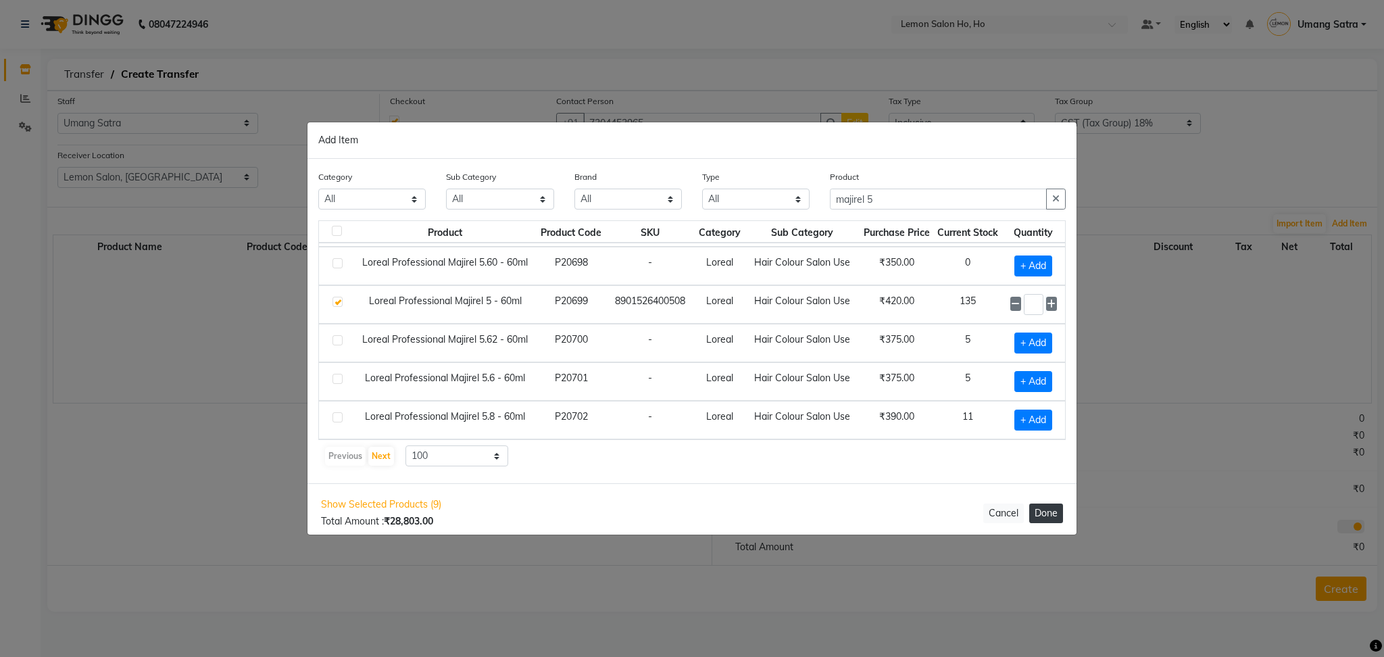
select select "2069"
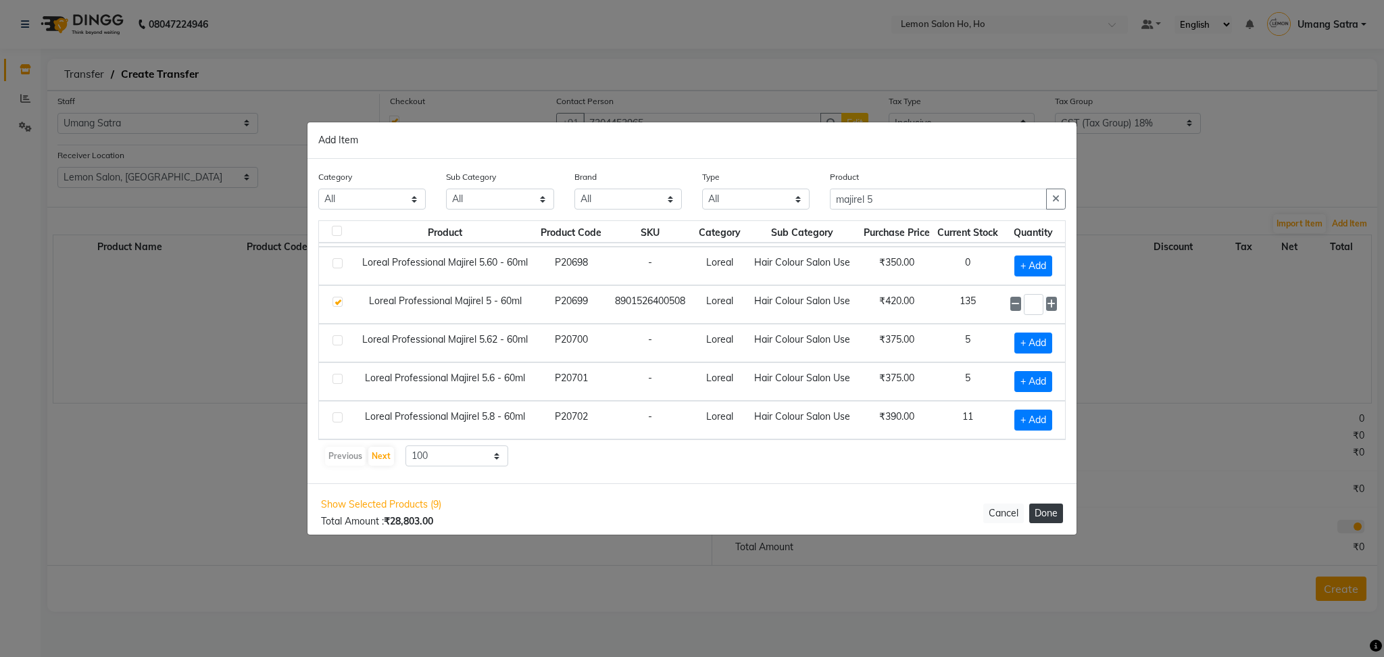
select select "2069"
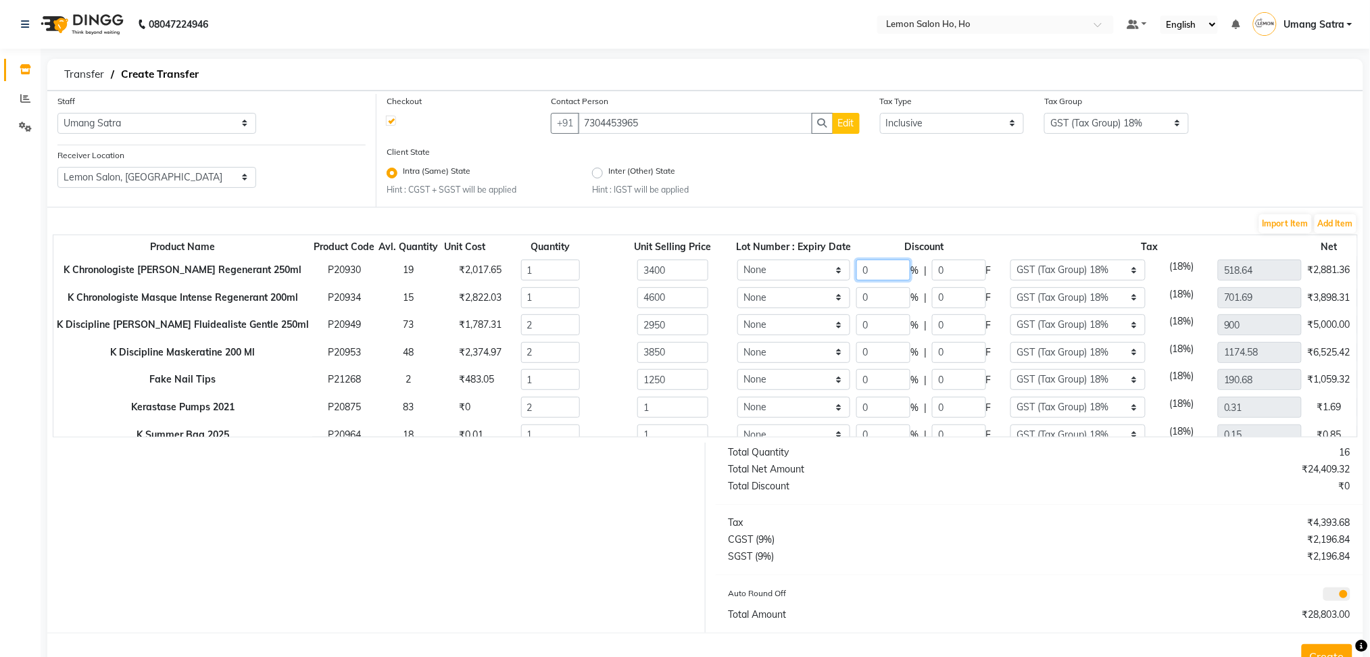
drag, startPoint x: 877, startPoint y: 264, endPoint x: 788, endPoint y: 277, distance: 90.1
click at [788, 277] on tr "K Chronologiste [PERSON_NAME] Regenerant 250ml P20930 19 ₹2,017.65 1 3400 None …" at bounding box center [770, 270] width 1434 height 28
type input "14"
type input "476"
type input "446.03"
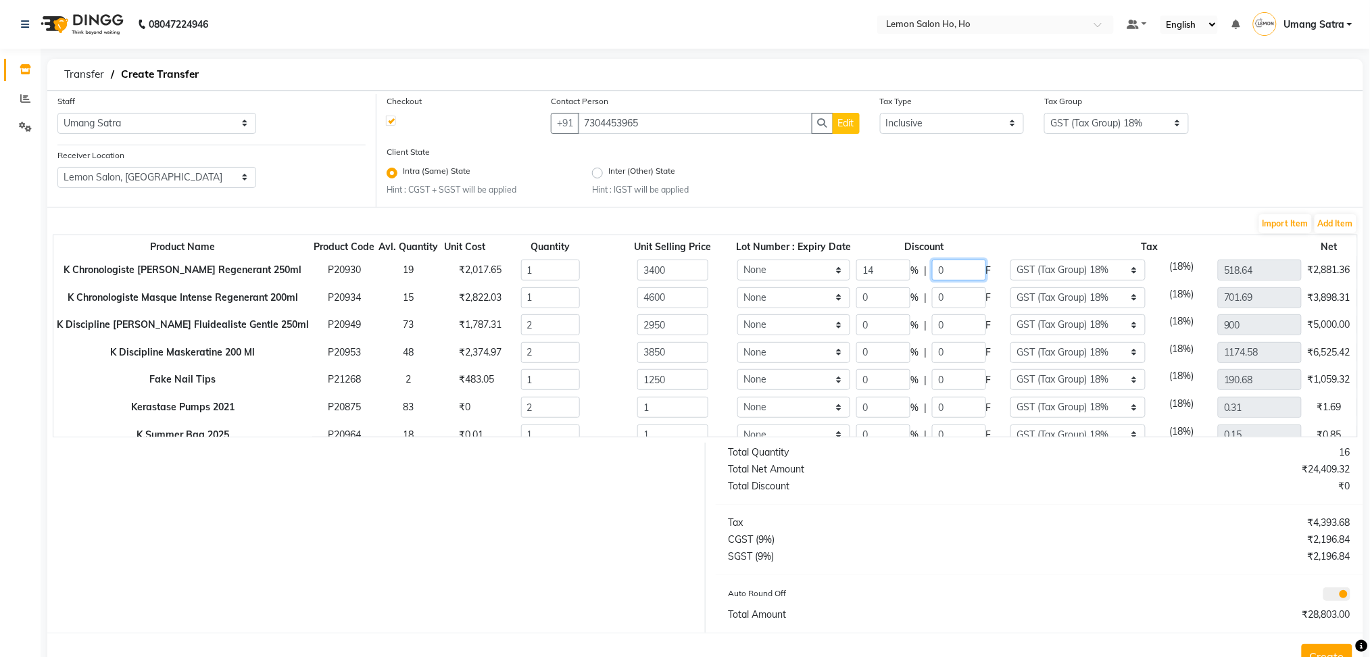
type input "2924"
type input "4"
type input "14"
type input "644"
type input "603.46"
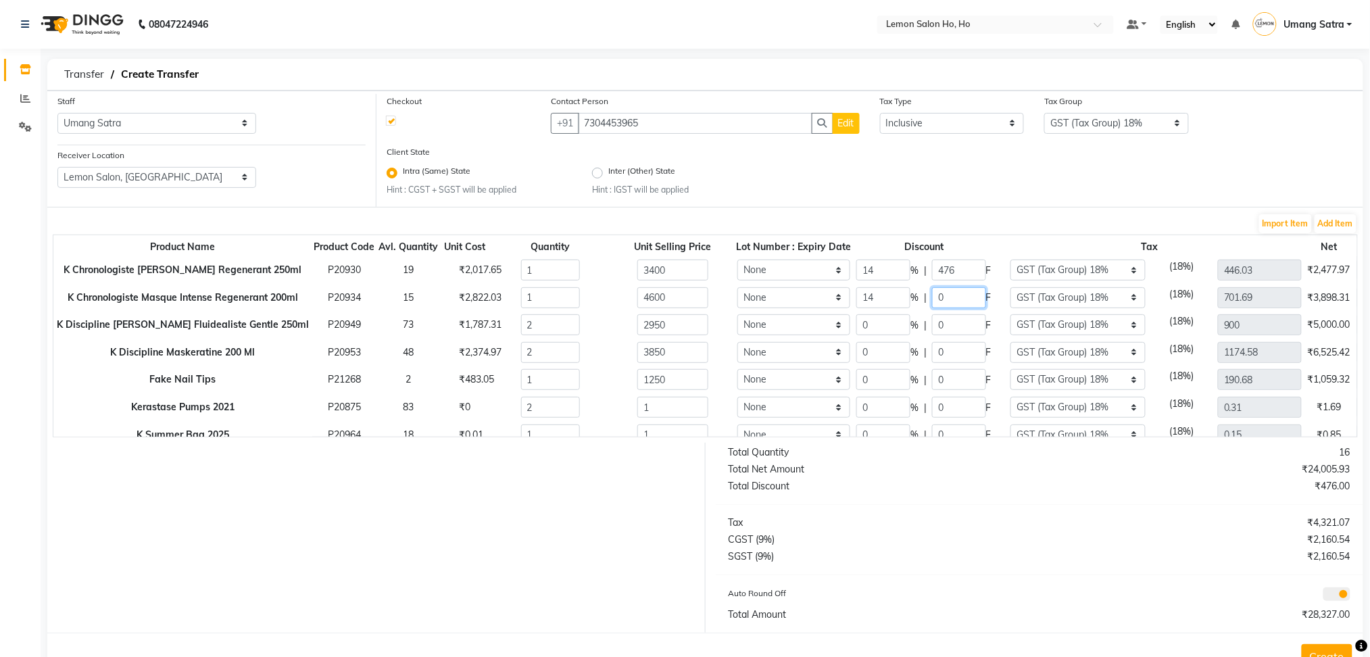
type input "3956"
type input "14"
type input "413"
type input "774"
type input "5074"
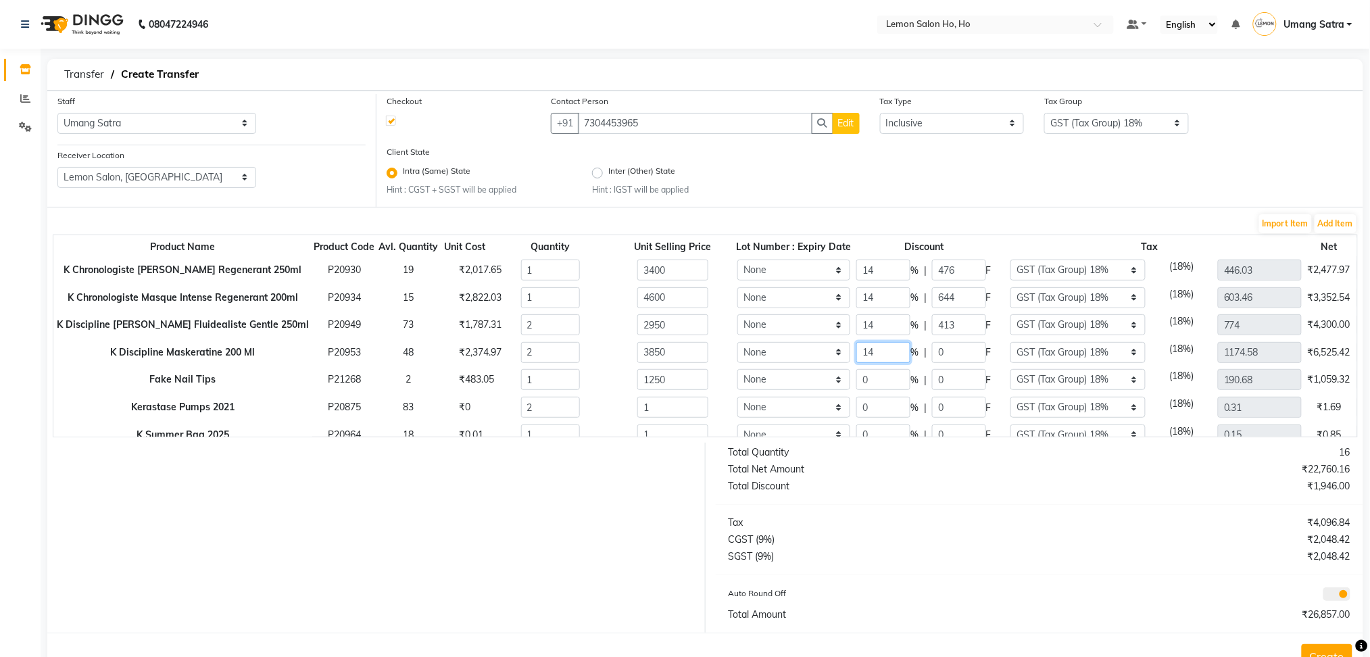
type input "14"
type input "539"
type input "1010.14"
type input "6622"
type input "40"
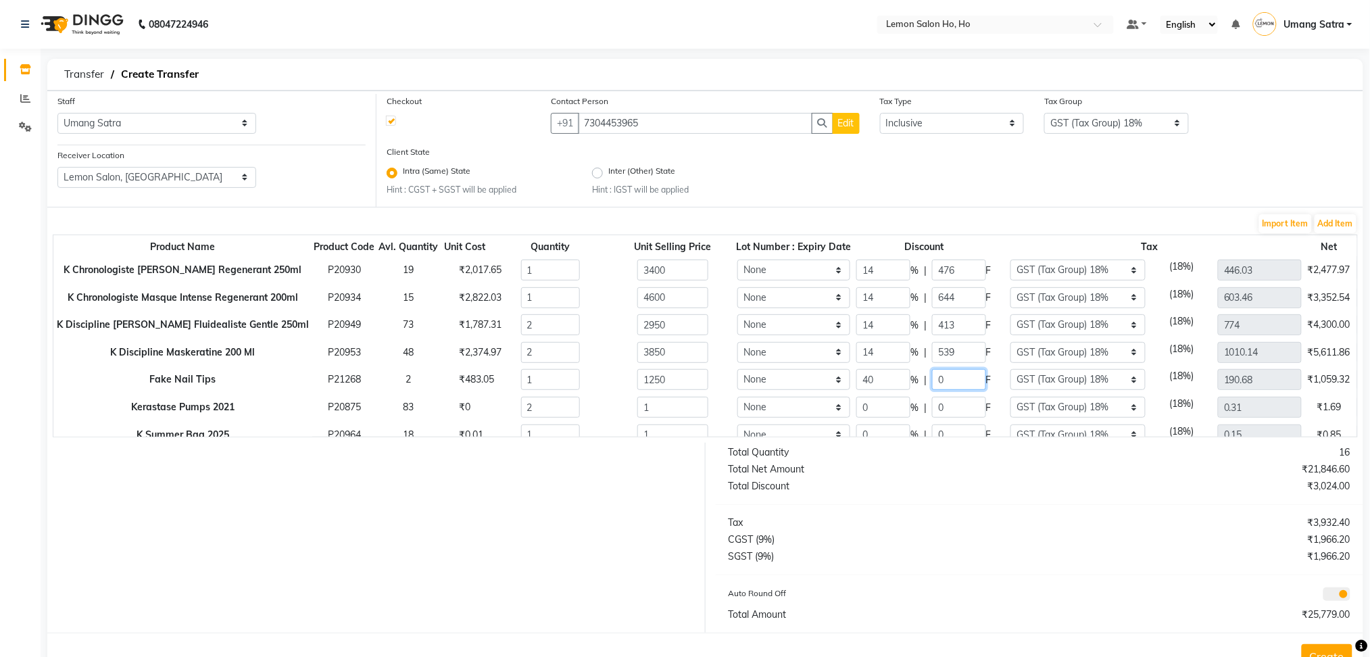
type input "500"
type input "114.41"
type input "750"
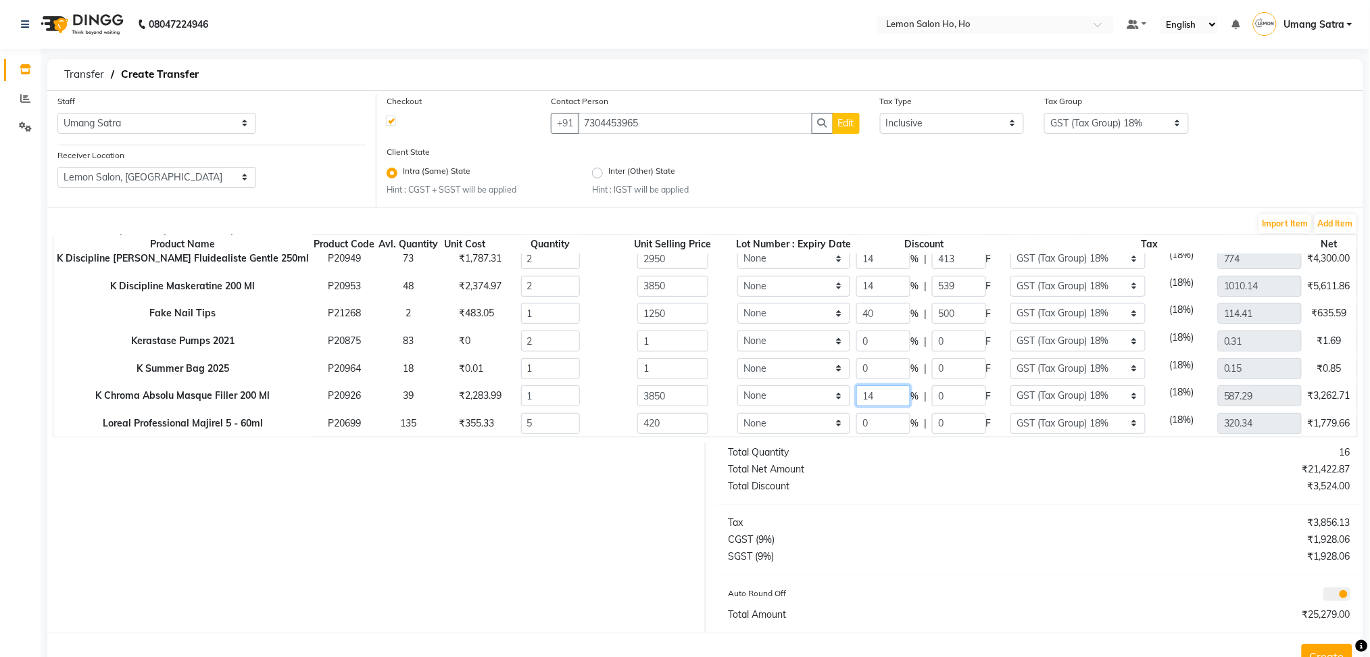
type input "14"
type input "539"
type input "505.07"
type input "3311"
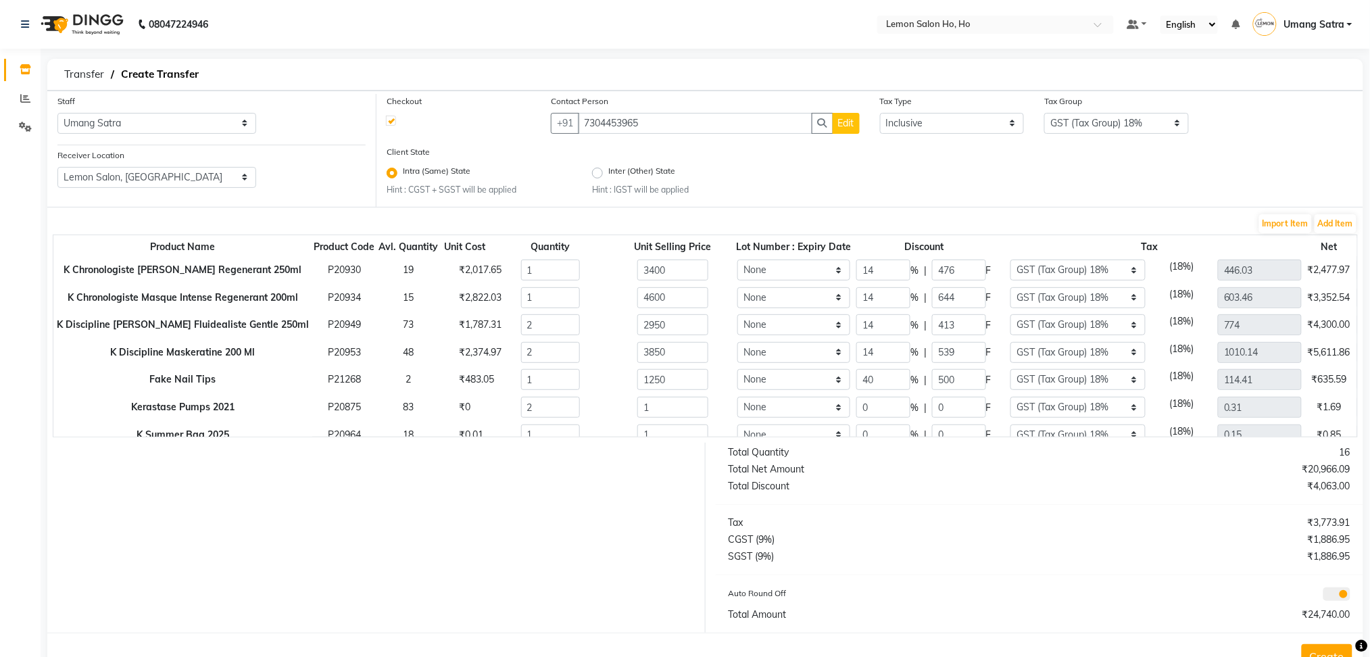
type input "14"
type input "58.8"
type input "275.49"
type input "1806"
drag, startPoint x: 861, startPoint y: 266, endPoint x: 824, endPoint y: 266, distance: 37.2
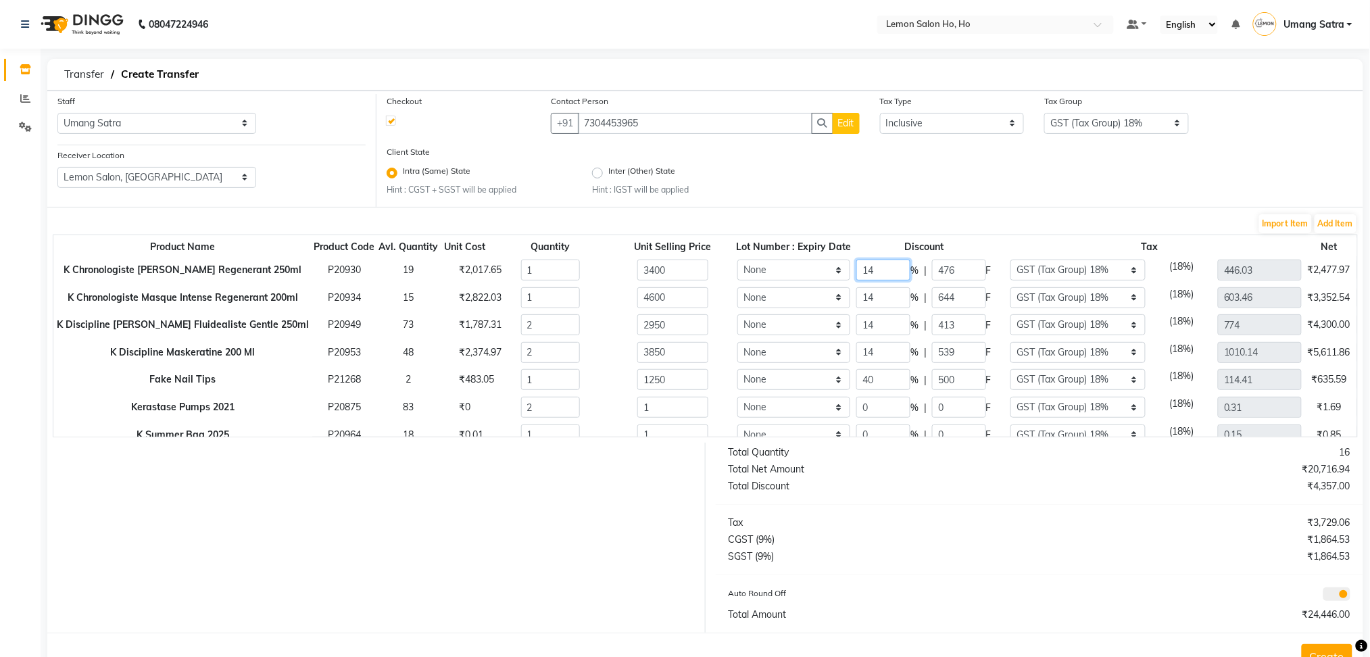
click at [824, 266] on tr "K Chronologiste [PERSON_NAME] Regenerant 250ml P20930 19 ₹2,017.65 1 3400 None …" at bounding box center [770, 270] width 1434 height 28
type input "30"
type input "1020"
type input "363.05"
type input "2380"
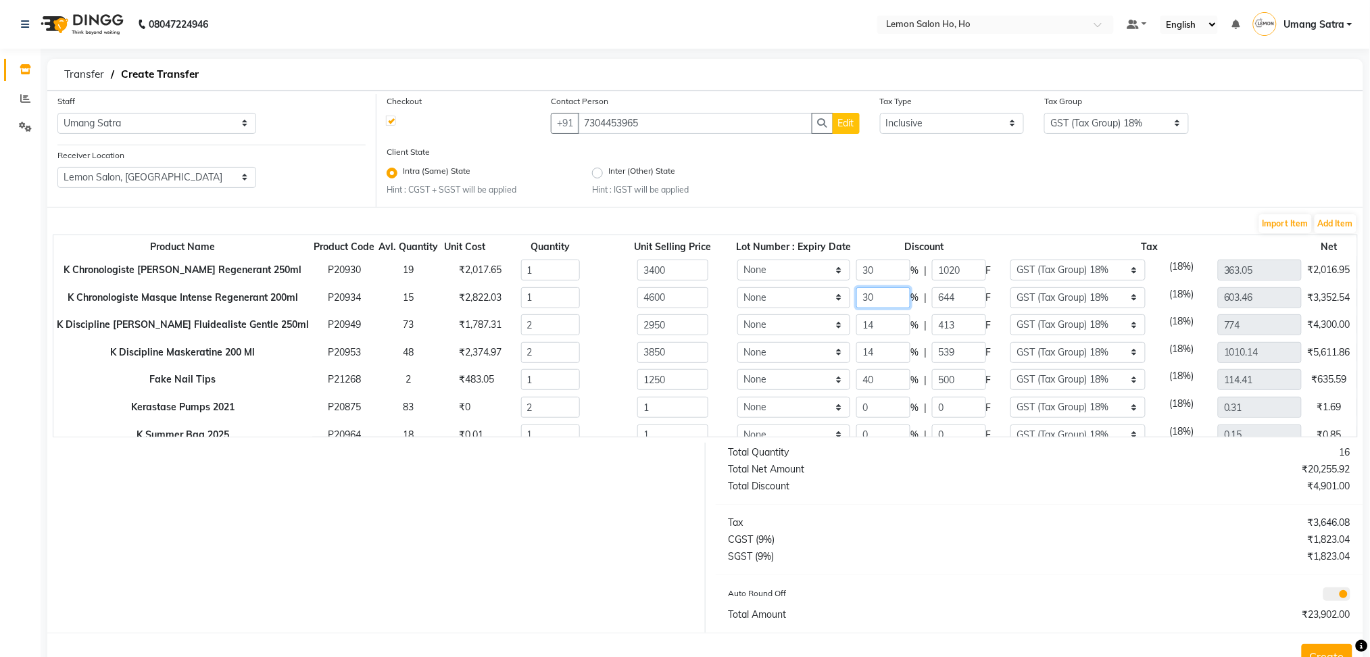
type input "30"
type input "1380"
type input "491.19"
type input "3220"
type input "30"
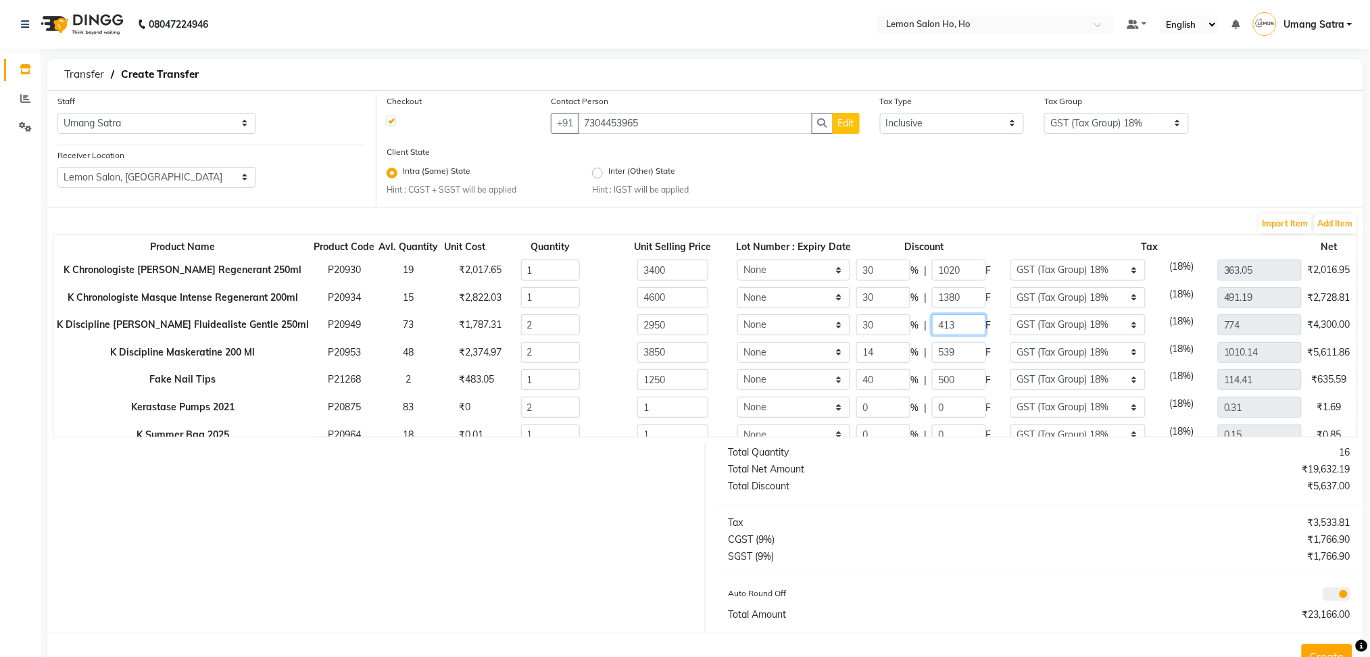
type input "885"
type input "630"
type input "4130"
type input "30"
type input "1155"
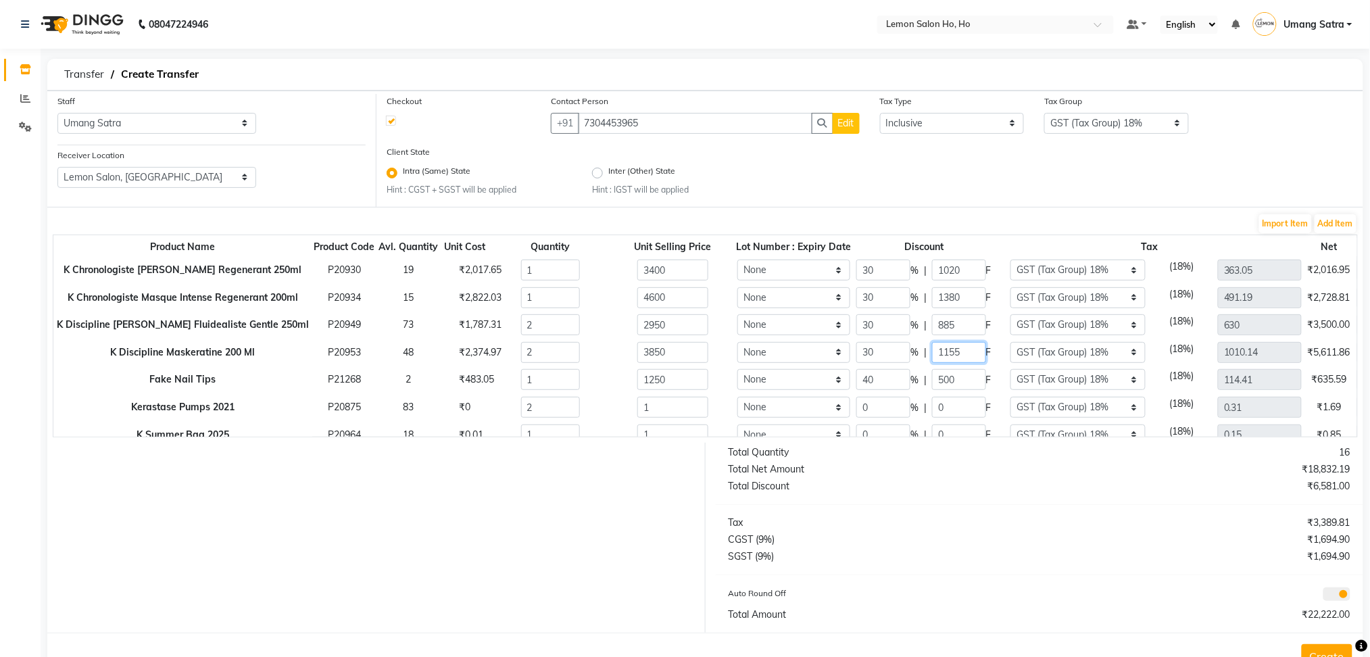
type input "822.2"
type input "5390"
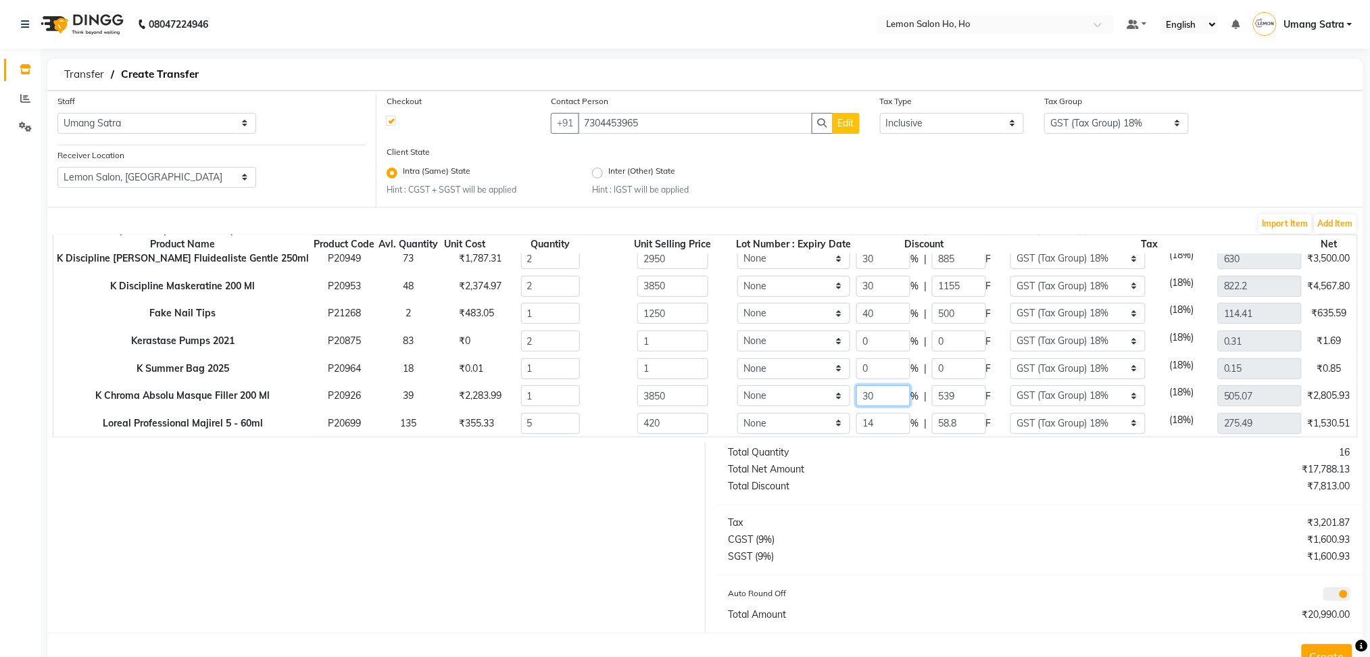
type input "30"
type input "1155"
type input "411.1"
type input "2695"
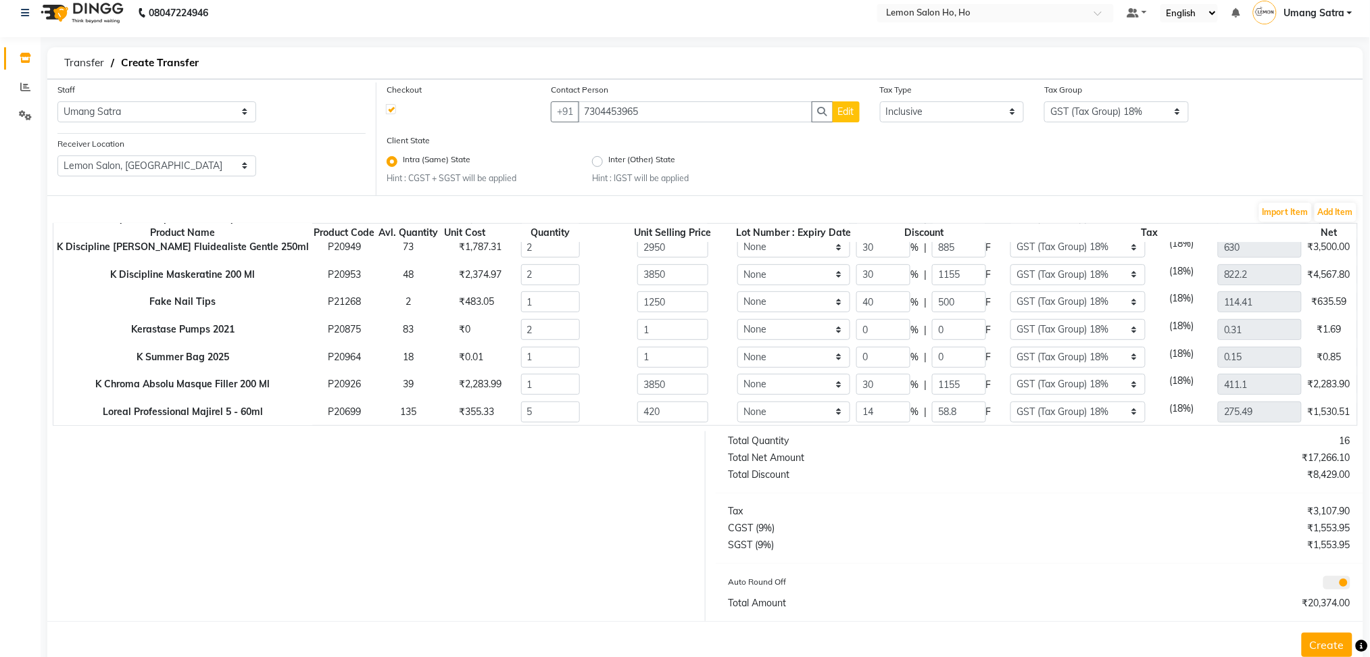
scroll to position [45, 0]
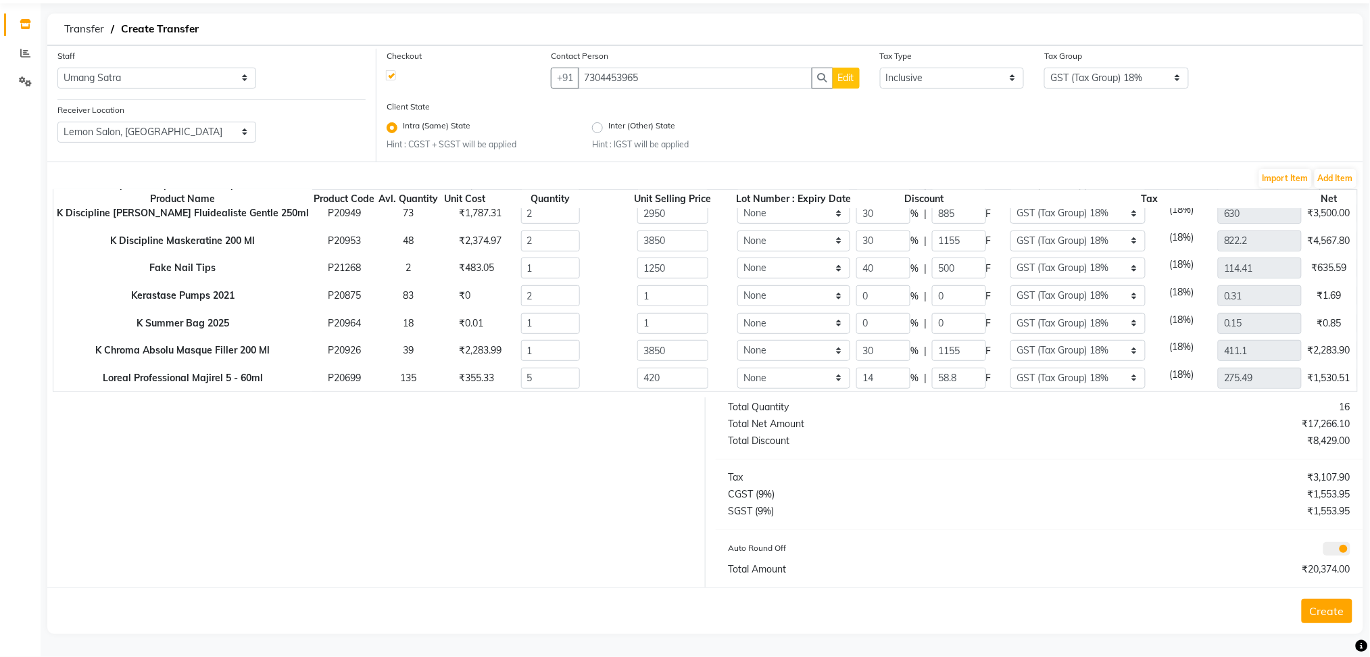
click at [1325, 616] on button "Create" at bounding box center [1326, 611] width 51 height 24
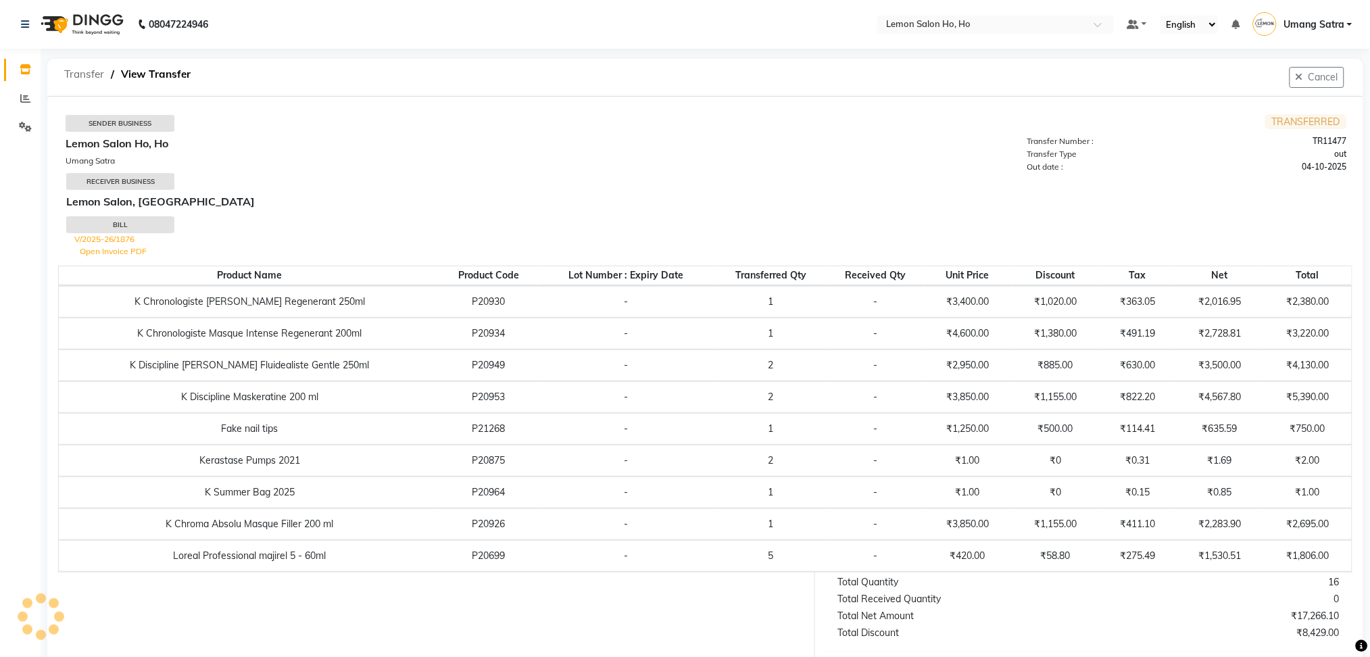
click at [85, 76] on span "Transfer" at bounding box center [83, 74] width 53 height 24
select select "sender"
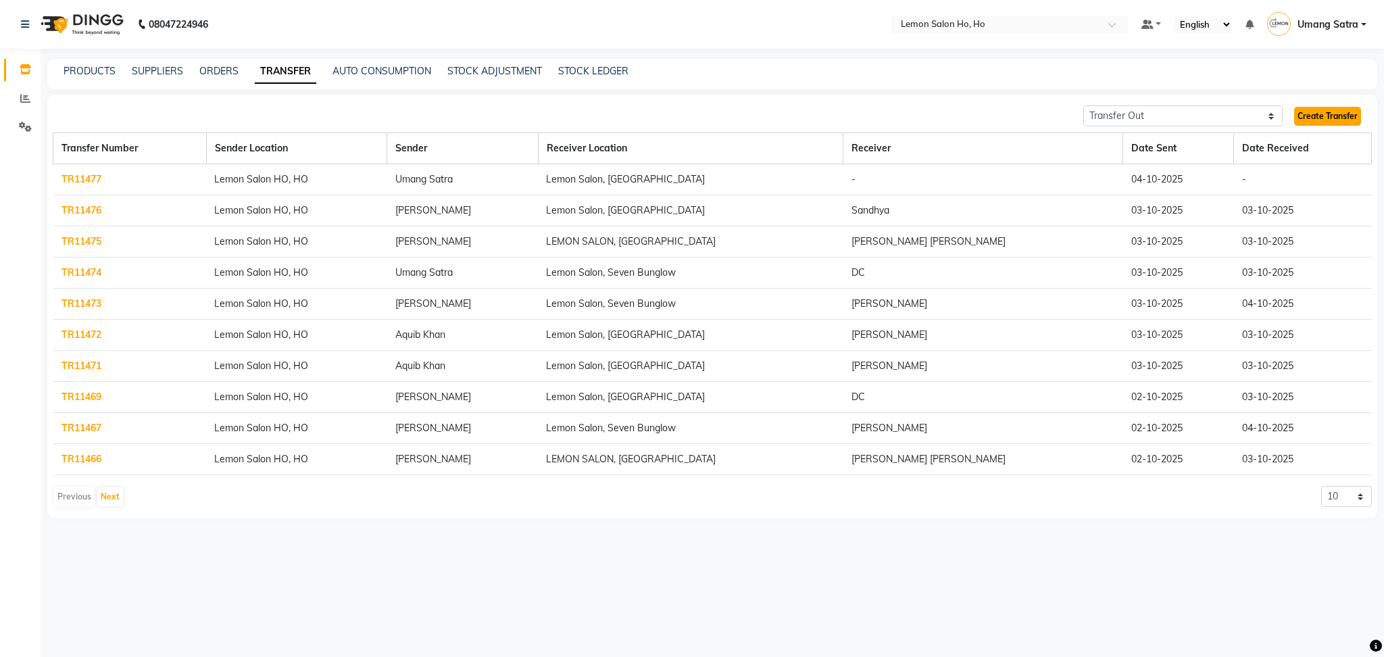
click at [1336, 118] on link "Create Transfer" at bounding box center [1327, 116] width 67 height 19
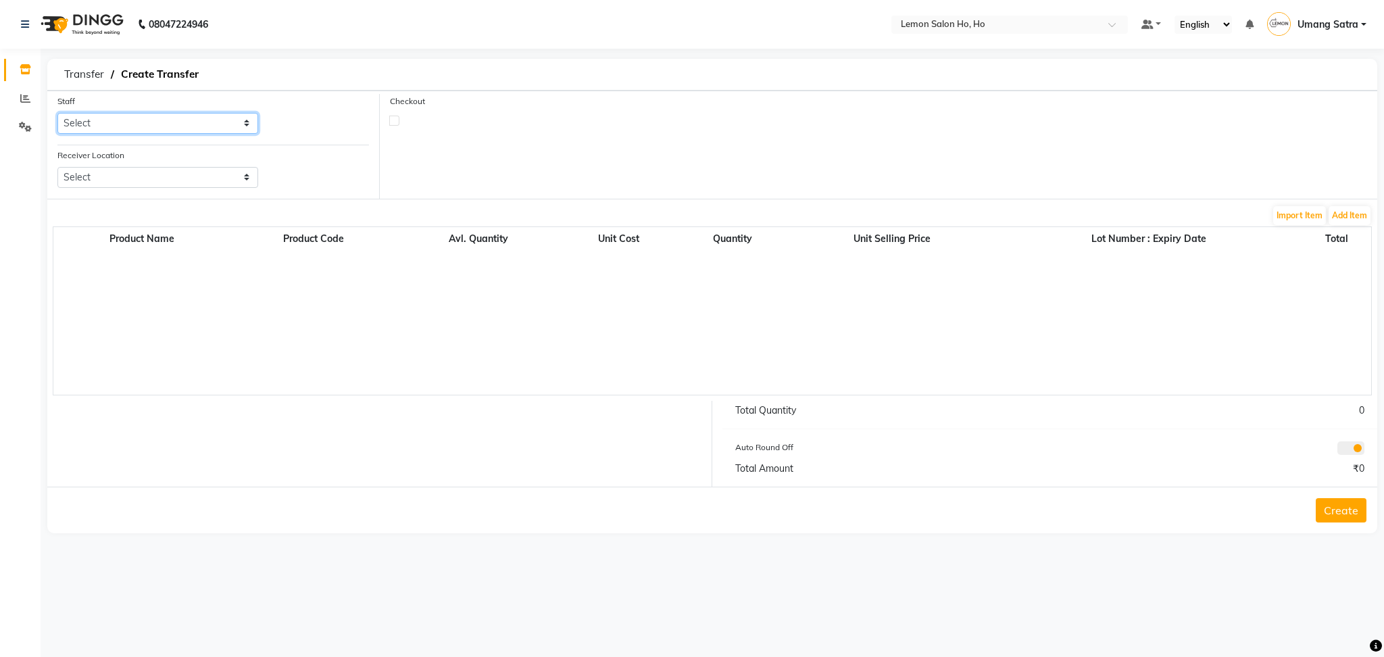
click at [205, 124] on select "Select [PERSON_NAME] [PERSON_NAME] DC DINGG Support [PERSON_NAME] [PERSON_NAME]…" at bounding box center [157, 123] width 201 height 21
select select "91192"
click at [57, 113] on select "Select [PERSON_NAME] [PERSON_NAME] DC DINGG Support [PERSON_NAME] [PERSON_NAME]…" at bounding box center [157, 123] width 201 height 21
click at [130, 183] on select "Select Lemon Salon, Lokhandwala [GEOGRAPHIC_DATA], [GEOGRAPHIC_DATA], Seven Bun…" at bounding box center [157, 177] width 201 height 21
select select "953"
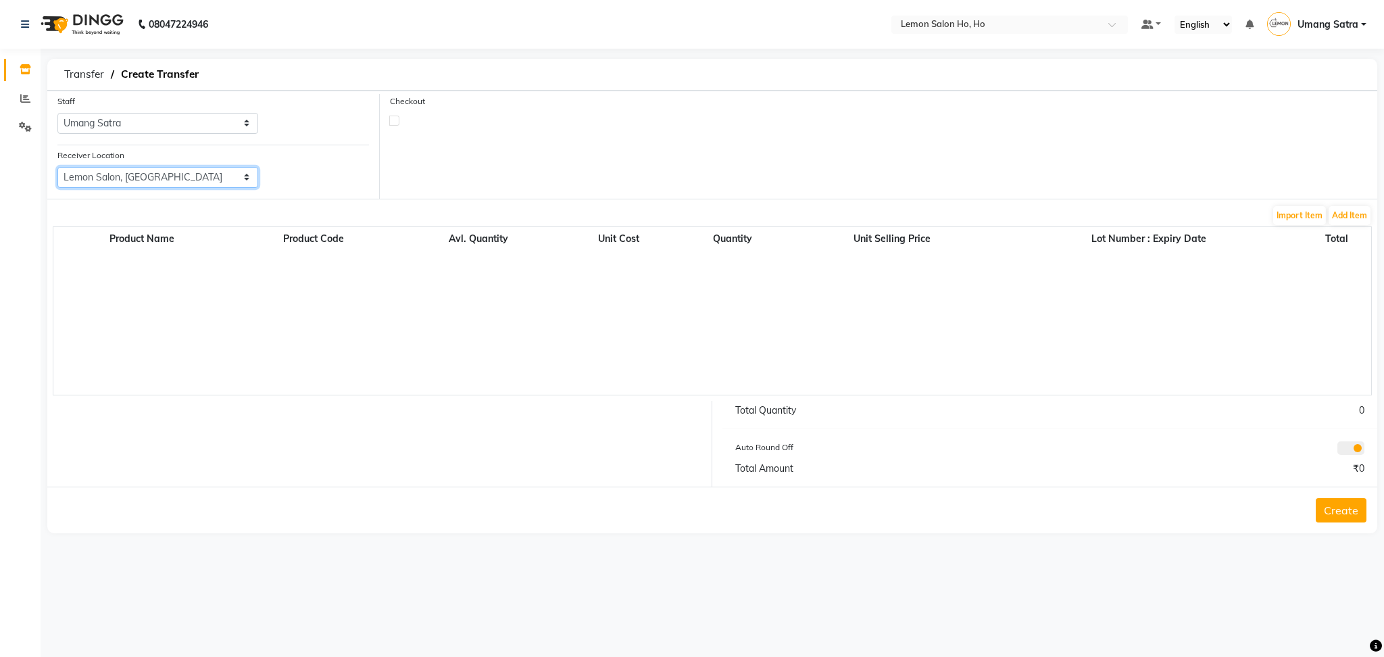
click at [57, 167] on select "Select Lemon Salon, Lokhandwala [GEOGRAPHIC_DATA], [GEOGRAPHIC_DATA], Seven Bun…" at bounding box center [157, 177] width 201 height 21
click at [391, 122] on label at bounding box center [394, 121] width 10 height 10
click at [391, 122] on input "checkbox" at bounding box center [394, 120] width 9 height 9
checkbox input "true"
select select "true"
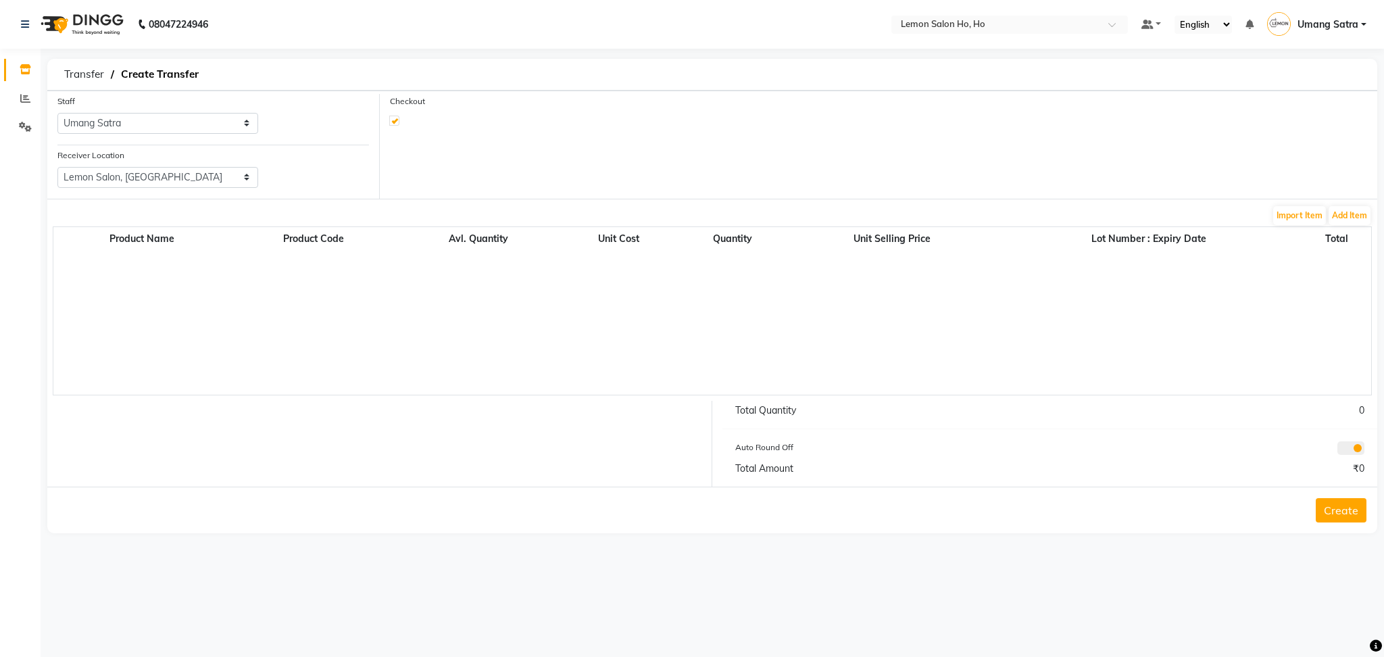
select select "2069"
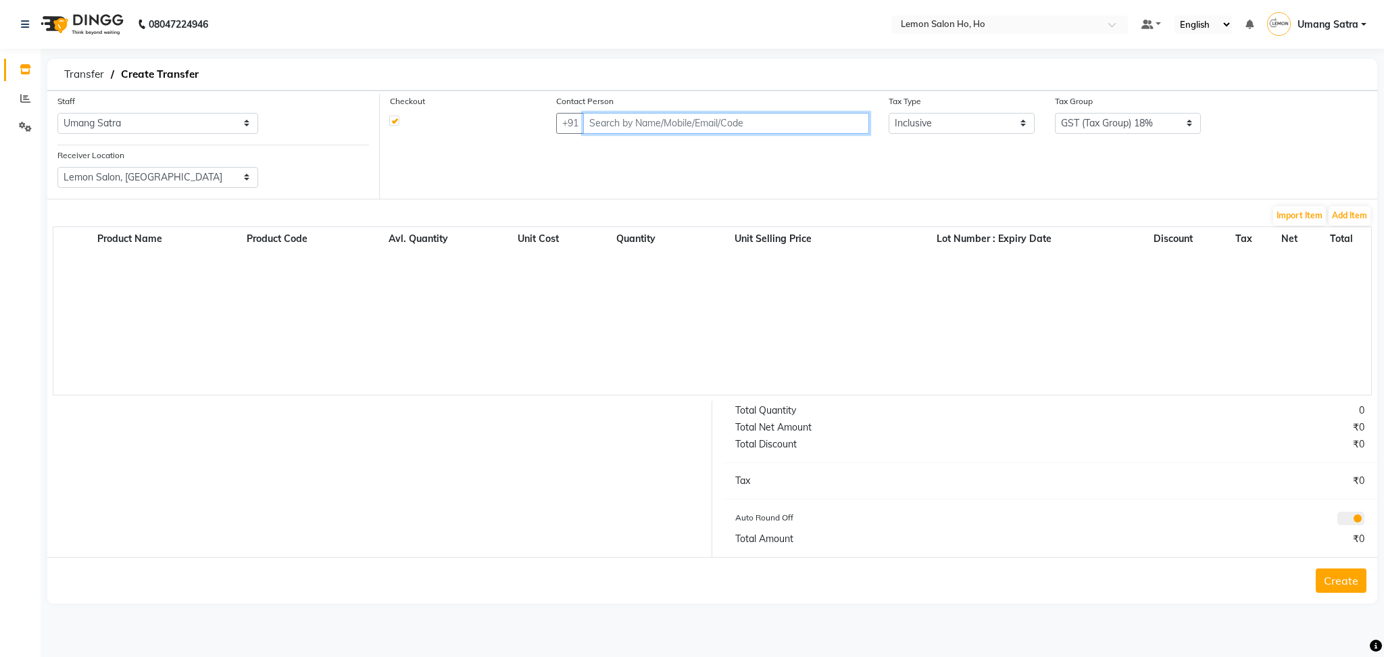
click at [652, 123] on input "text" at bounding box center [726, 123] width 286 height 21
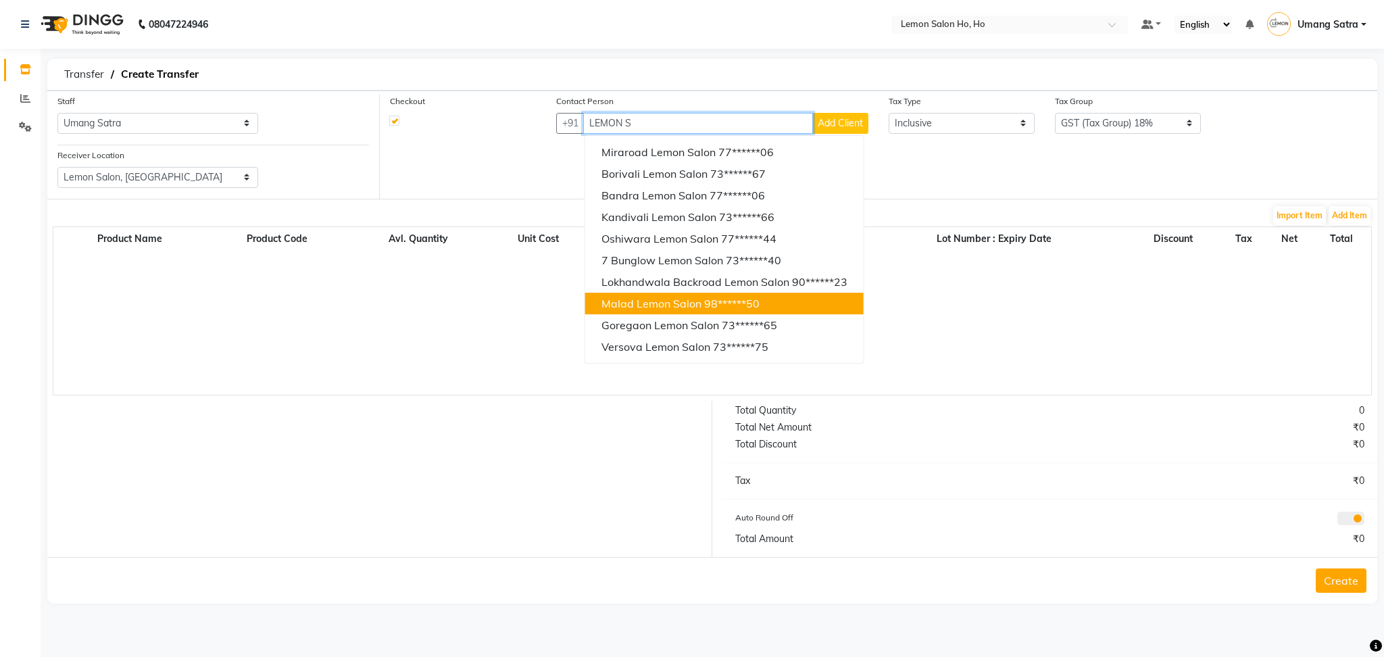
click at [658, 303] on span "Malad Lemon Salon" at bounding box center [651, 304] width 100 height 14
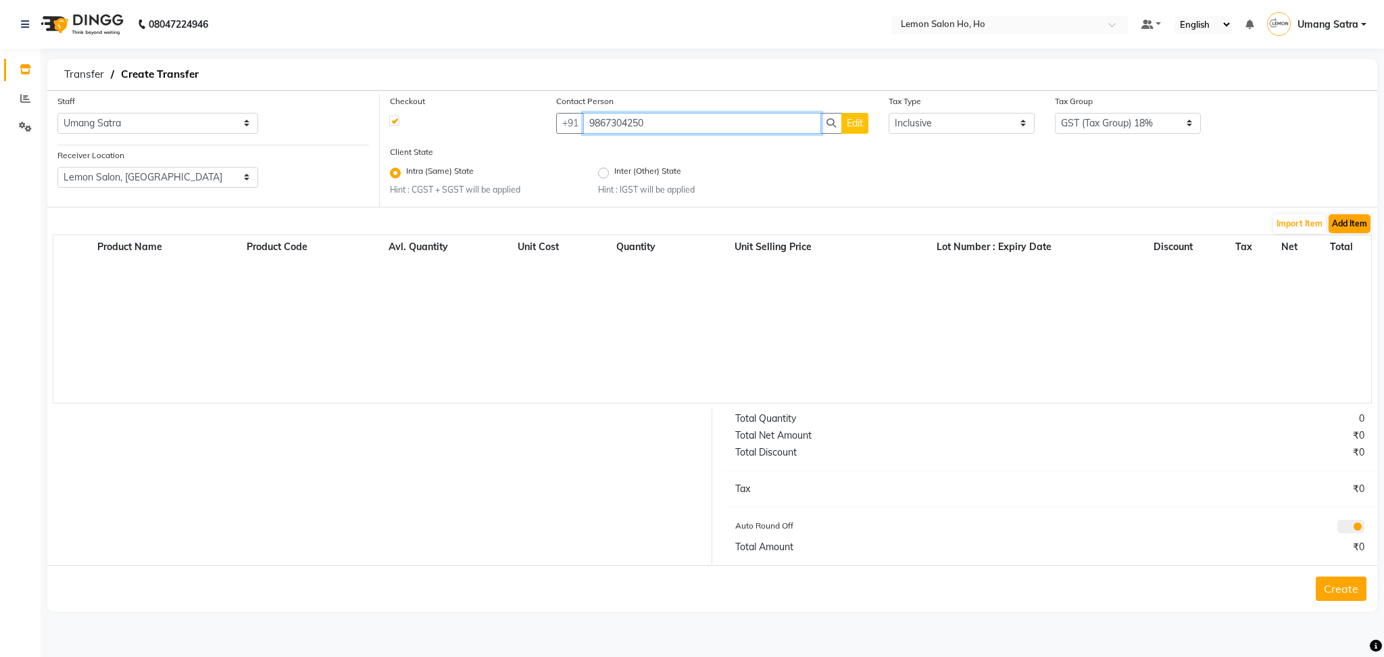
type input "9867304250"
click at [1334, 222] on button "Add Item" at bounding box center [1349, 223] width 42 height 19
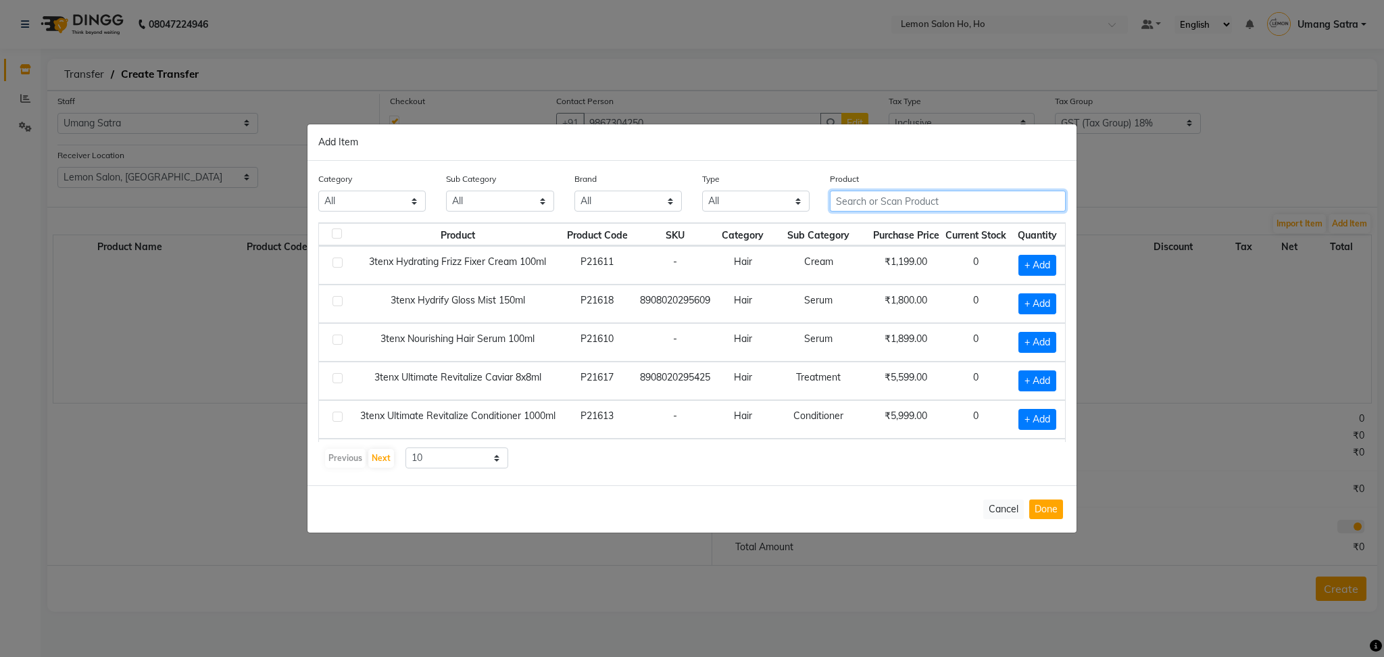
click at [982, 203] on input "text" at bounding box center [948, 201] width 236 height 21
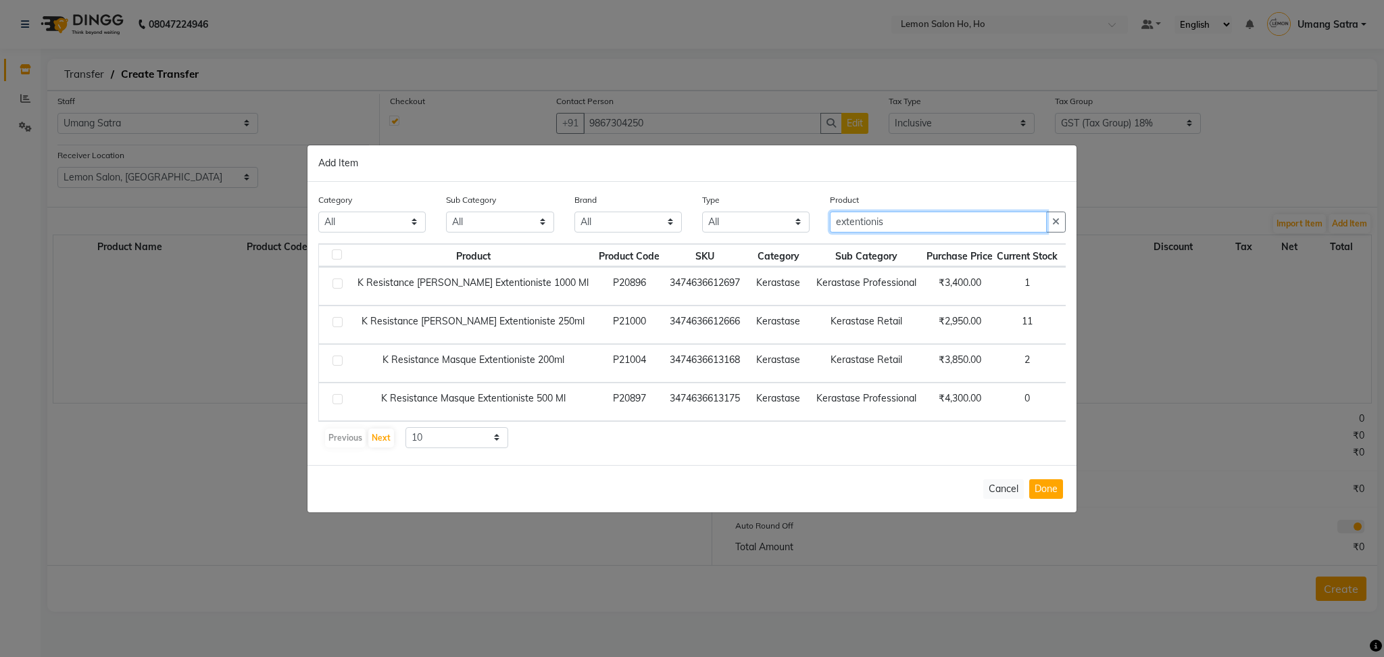
type input "extentionis"
click at [1068, 315] on span "+ Add" at bounding box center [1087, 324] width 38 height 21
checkbox input "true"
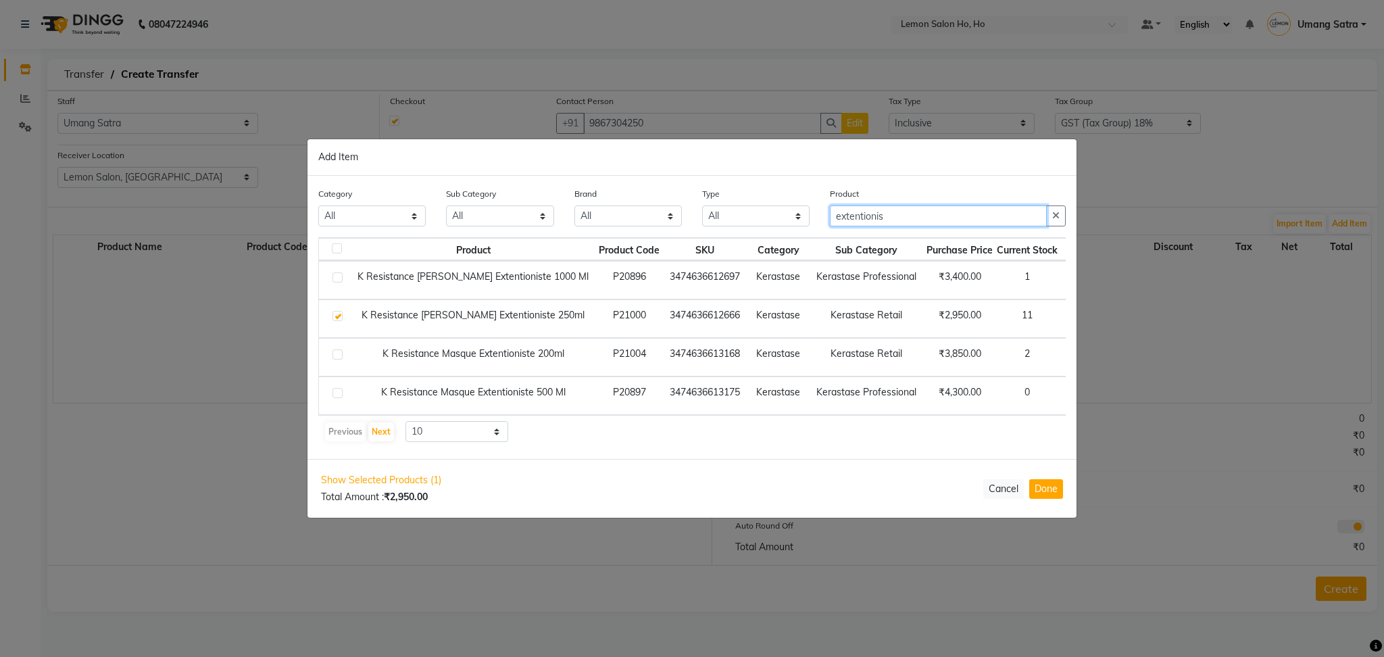
drag, startPoint x: 911, startPoint y: 207, endPoint x: 807, endPoint y: 211, distance: 104.2
click at [807, 211] on div "Category All Hair Skin Makeup Personal Care Appliances [PERSON_NAME] Waxing Dis…" at bounding box center [692, 211] width 768 height 51
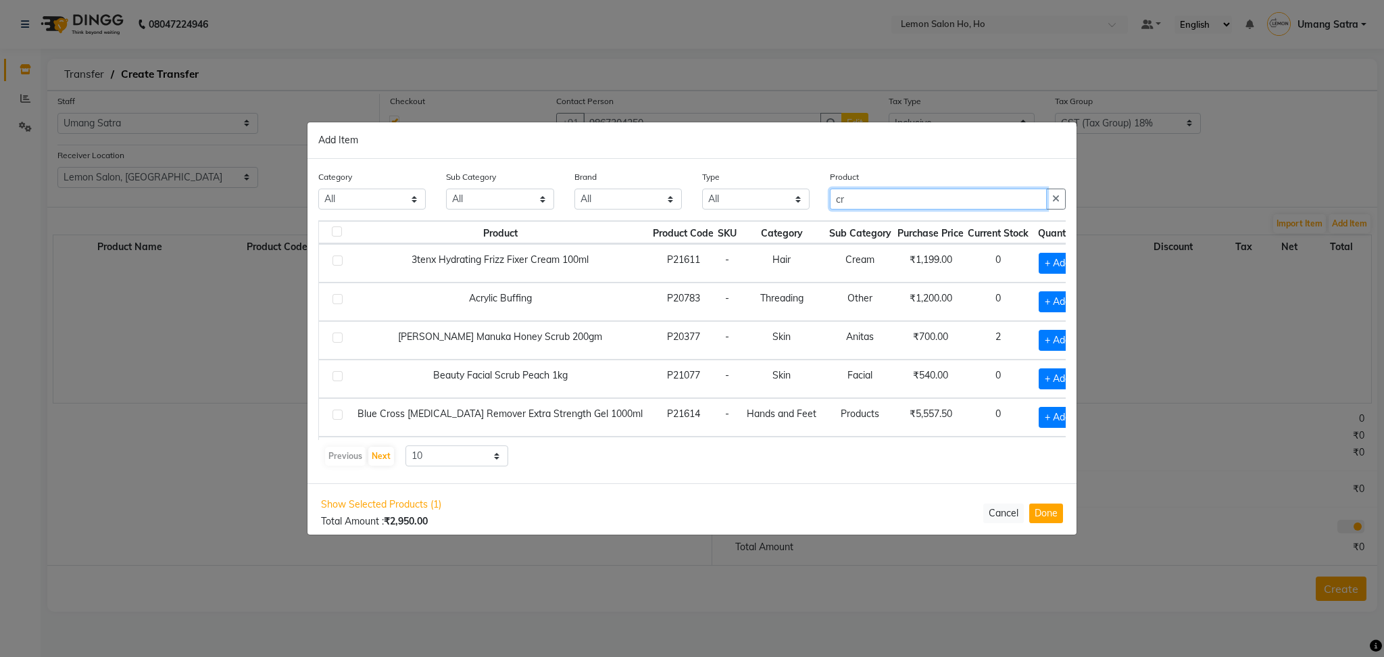
type input "c"
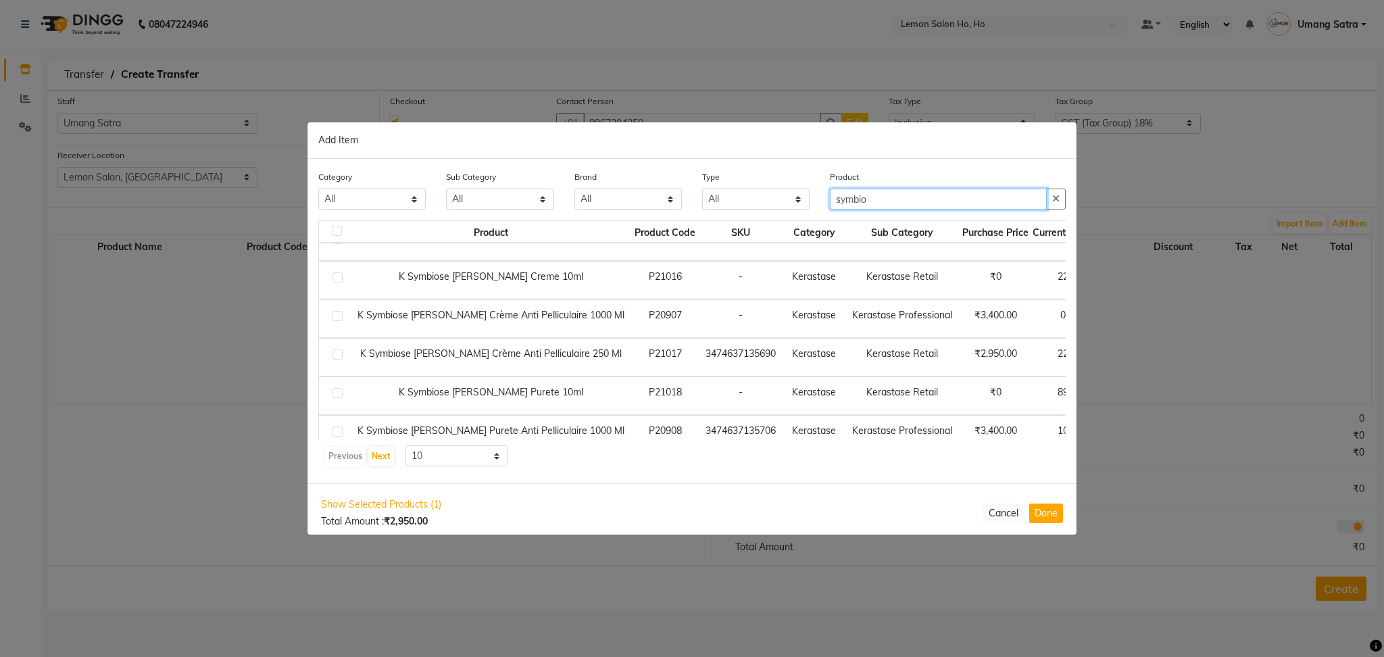
scroll to position [60, 47]
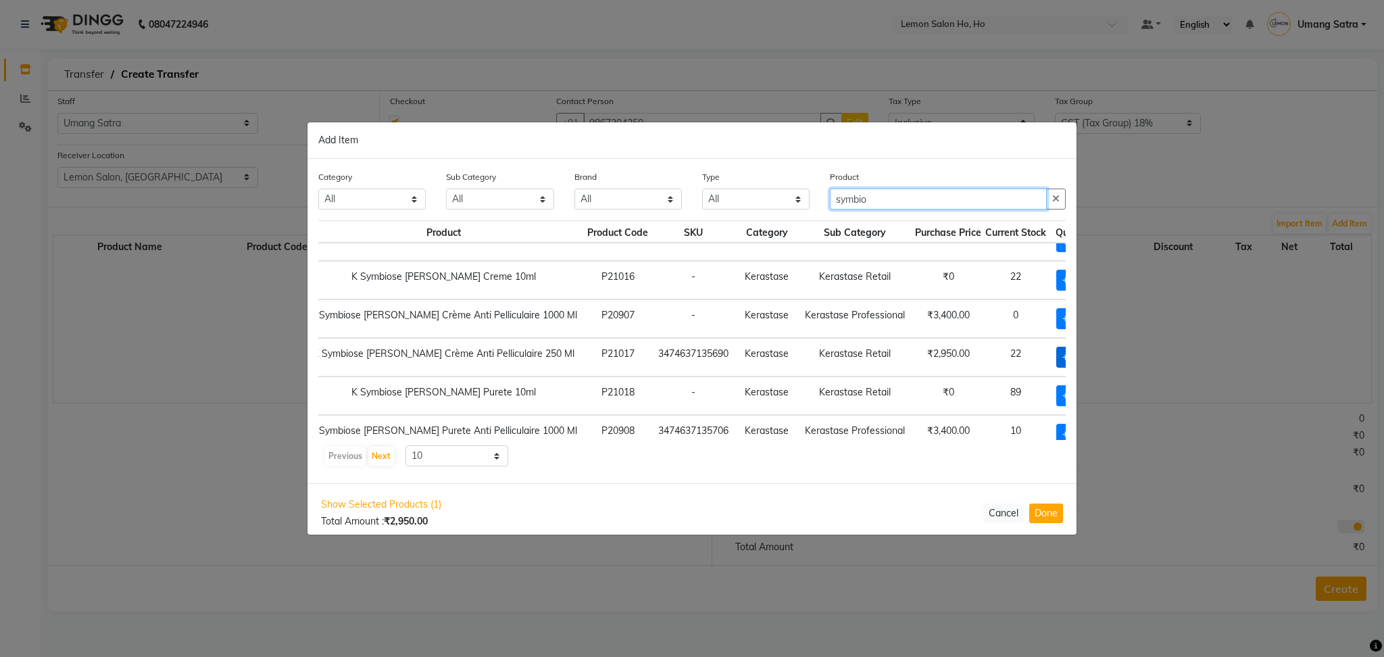
type input "symbio"
click at [1056, 356] on span "+ Add" at bounding box center [1075, 357] width 38 height 21
checkbox input "true"
drag, startPoint x: 888, startPoint y: 203, endPoint x: 761, endPoint y: 205, distance: 127.0
click at [761, 205] on div "Category All Hair Skin Makeup Personal Care Appliances [PERSON_NAME] Waxing Dis…" at bounding box center [692, 195] width 768 height 51
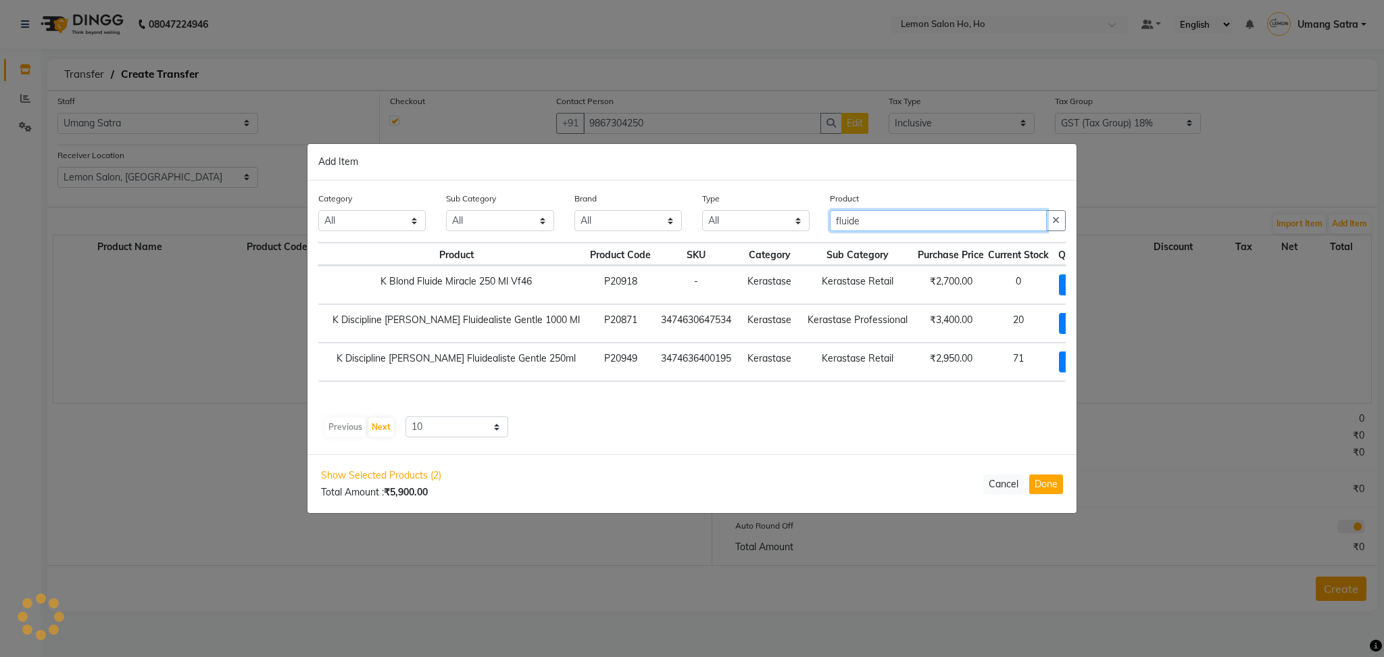
scroll to position [0, 15]
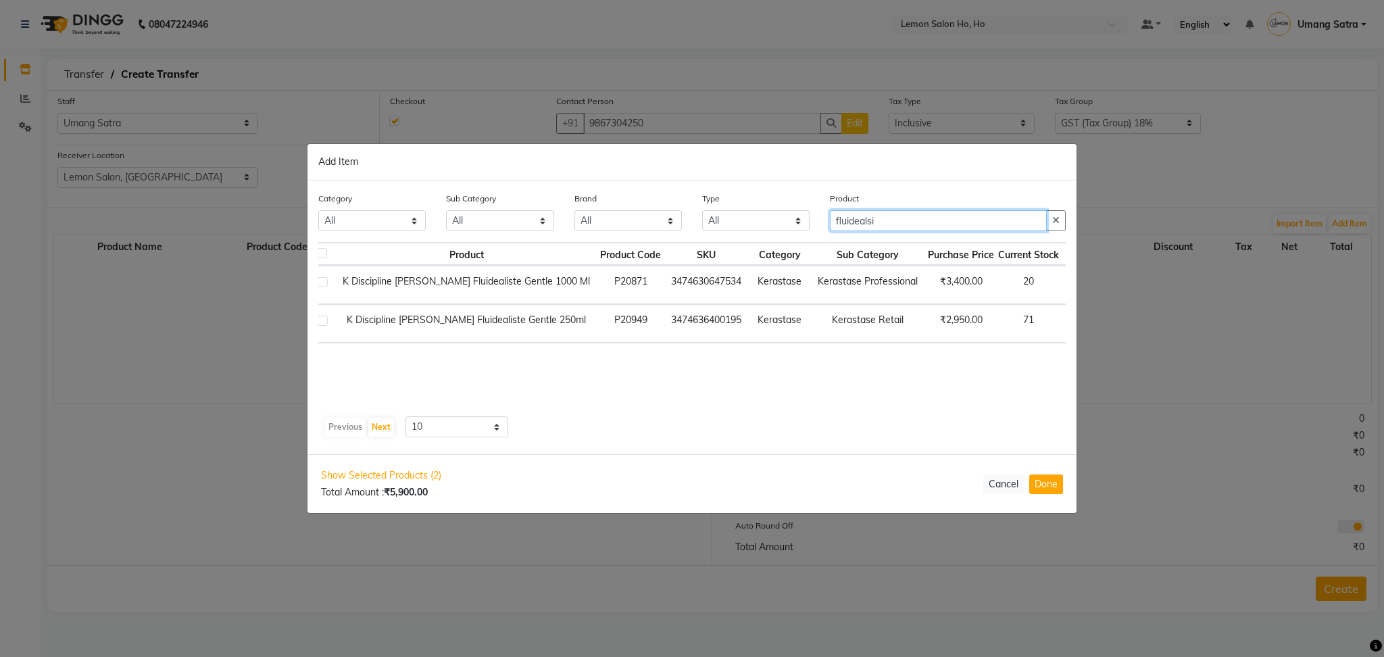
type input "fluidealsi"
click at [1069, 316] on span "+ Add" at bounding box center [1088, 323] width 38 height 21
checkbox input "true"
drag, startPoint x: 889, startPoint y: 218, endPoint x: 729, endPoint y: 231, distance: 160.7
click at [729, 231] on div "Category All Hair Skin Makeup Personal Care Appliances [PERSON_NAME] Waxing Dis…" at bounding box center [692, 216] width 768 height 51
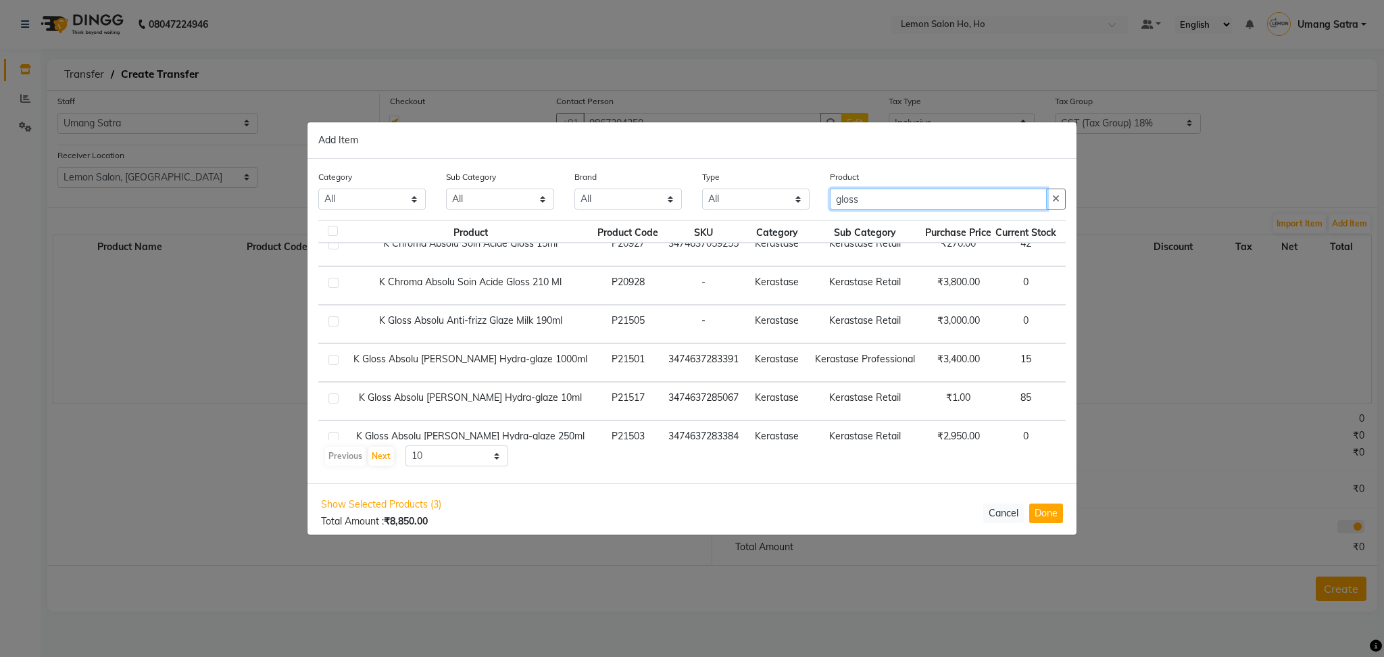
scroll to position [56, 4]
type input "gloss"
click at [449, 456] on select "10 50 100" at bounding box center [456, 455] width 103 height 21
select select "100"
click at [405, 445] on select "10 50 100" at bounding box center [456, 455] width 103 height 21
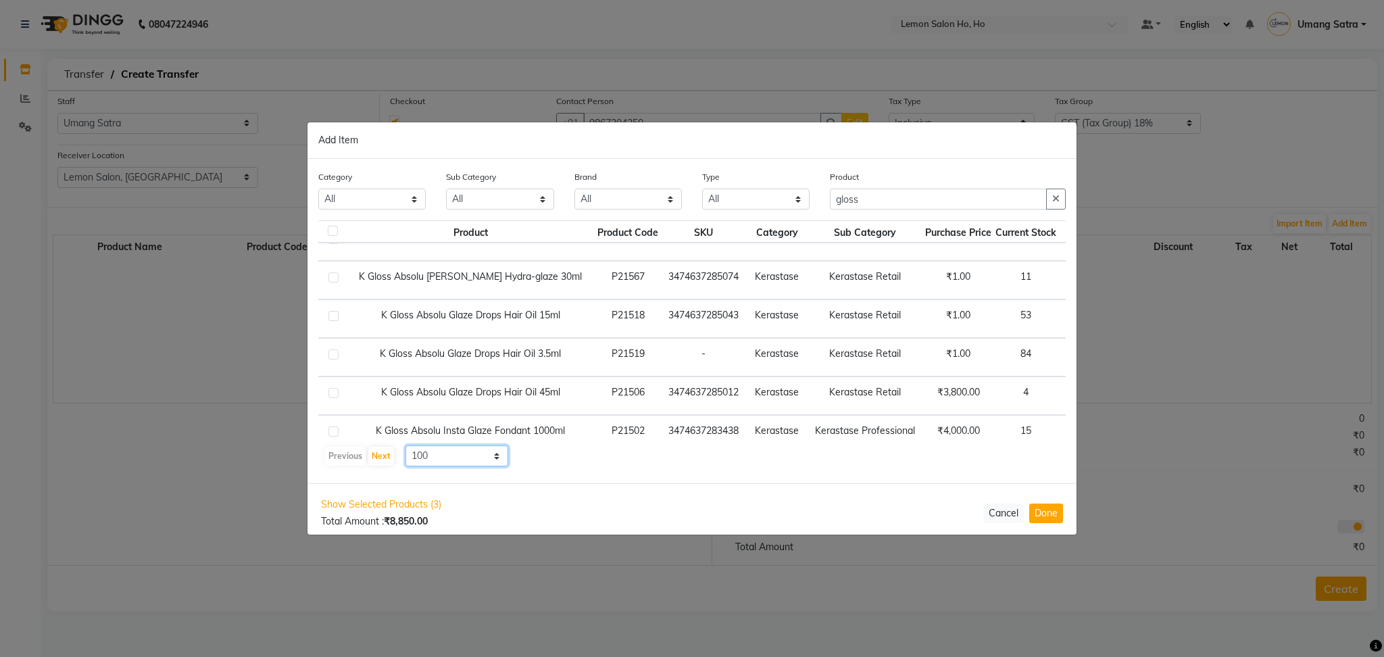
scroll to position [303, 4]
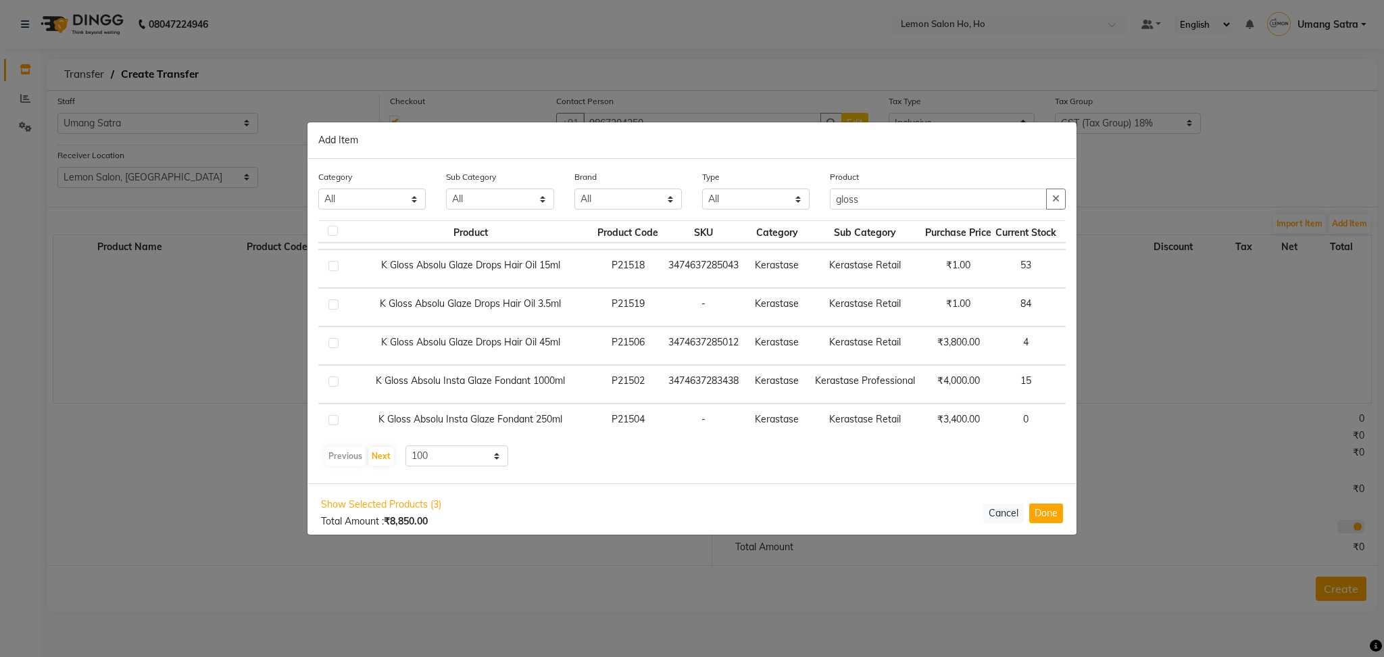
click at [476, 345] on td "K Gloss Absolu Glaze Drops Hair Oil 45ml" at bounding box center [470, 345] width 250 height 39
click at [1066, 344] on span "+ Add" at bounding box center [1085, 345] width 38 height 21
checkbox input "true"
drag, startPoint x: 868, startPoint y: 195, endPoint x: 775, endPoint y: 203, distance: 92.9
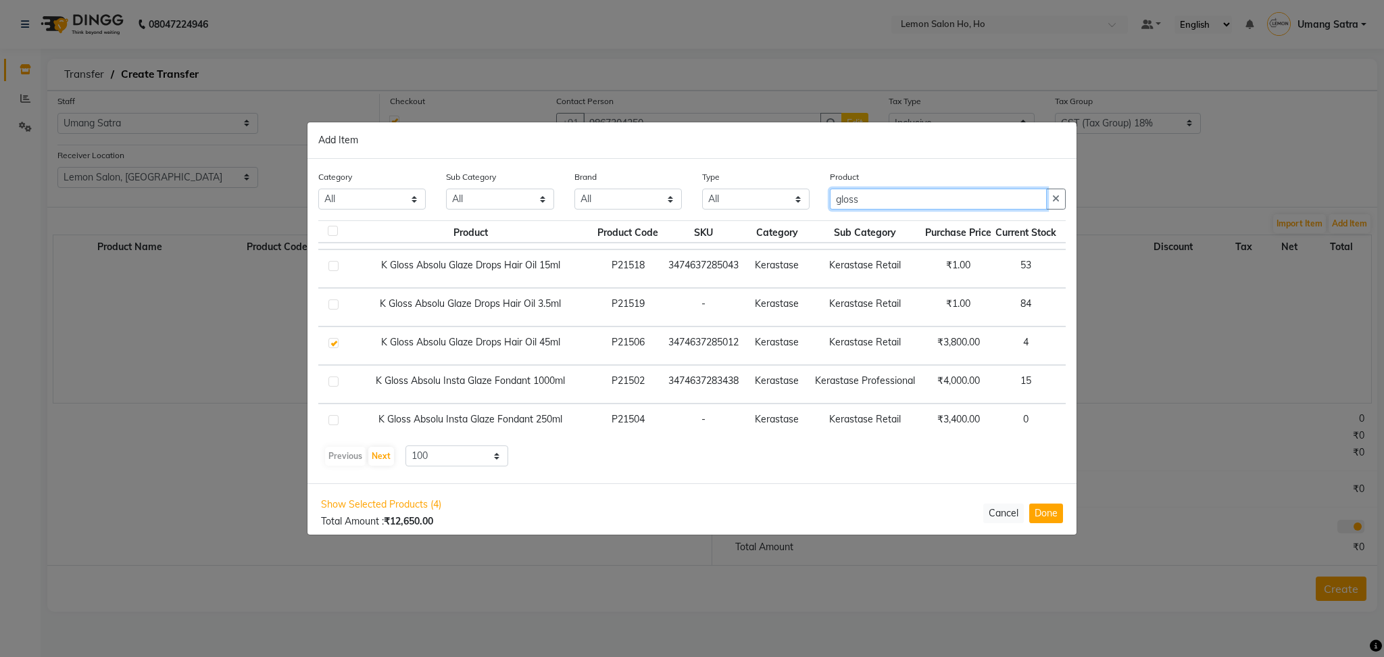
click at [775, 203] on div "Category All Hair Skin Makeup Personal Care Appliances [PERSON_NAME] Waxing Dis…" at bounding box center [692, 195] width 768 height 51
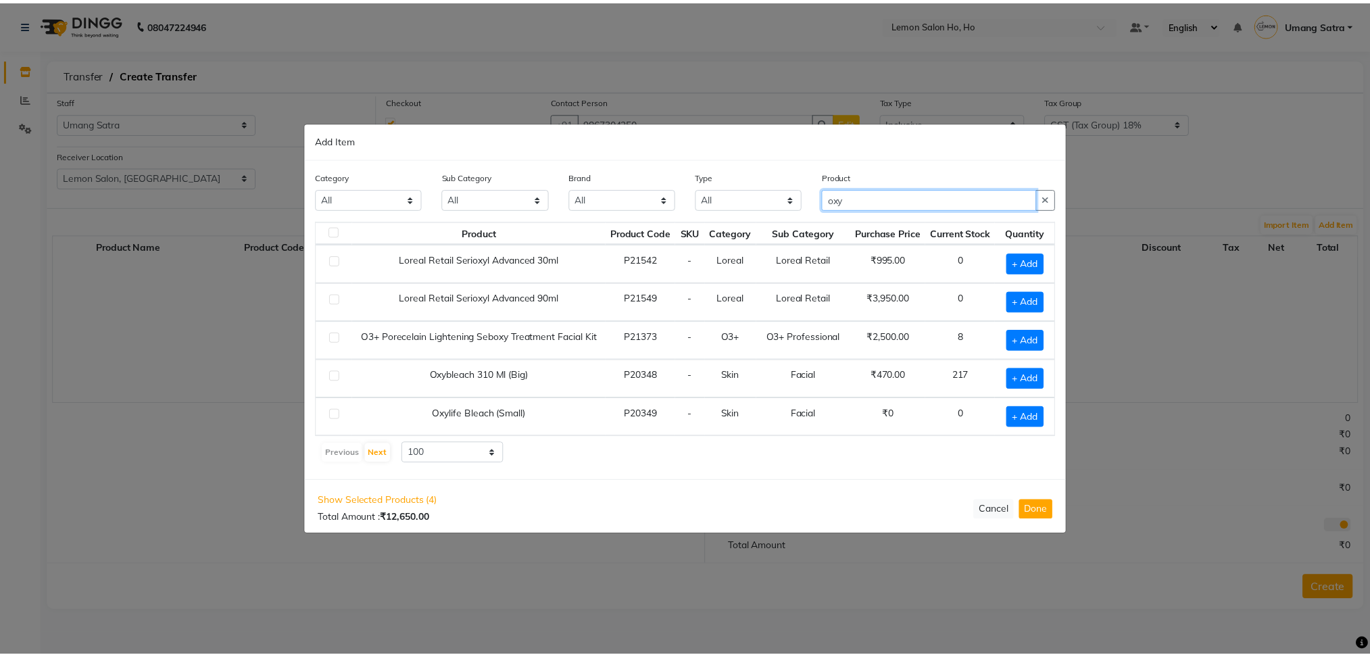
scroll to position [0, 0]
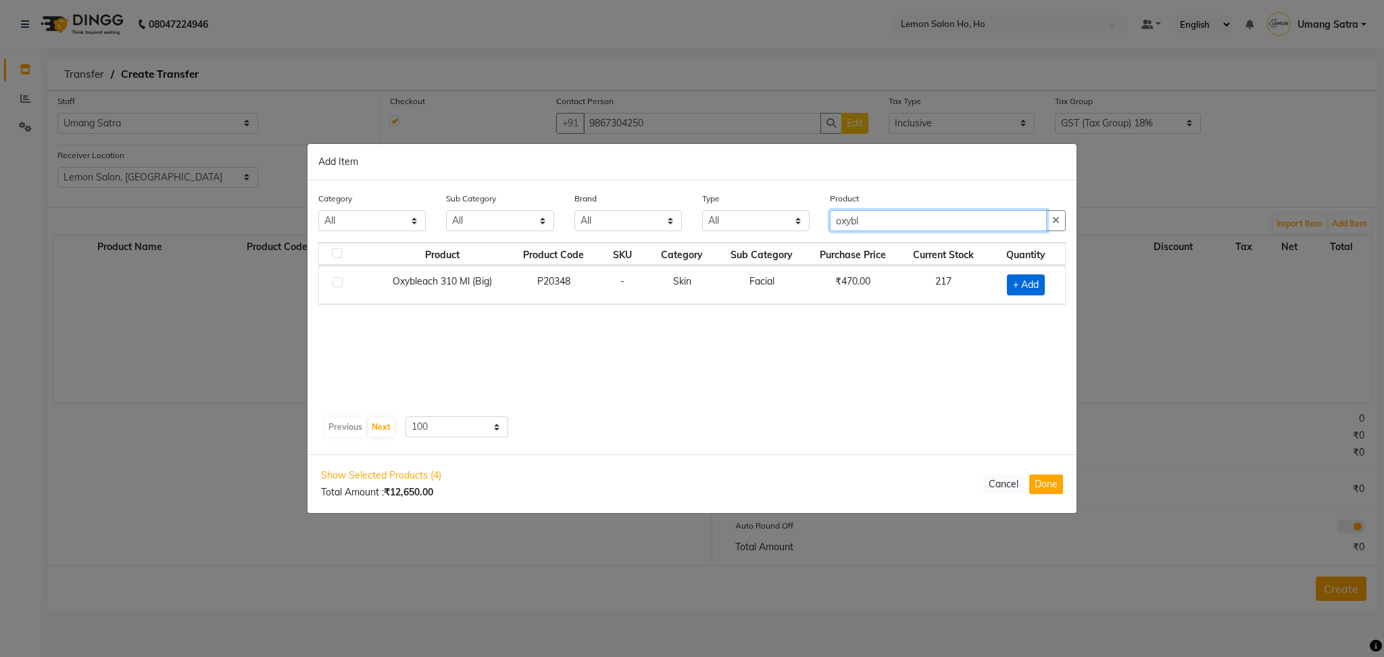
type input "oxybl"
click at [1028, 289] on span "+ Add" at bounding box center [1026, 284] width 38 height 21
checkbox input "true"
click at [1049, 484] on button "Done" at bounding box center [1046, 484] width 34 height 20
select select "2069"
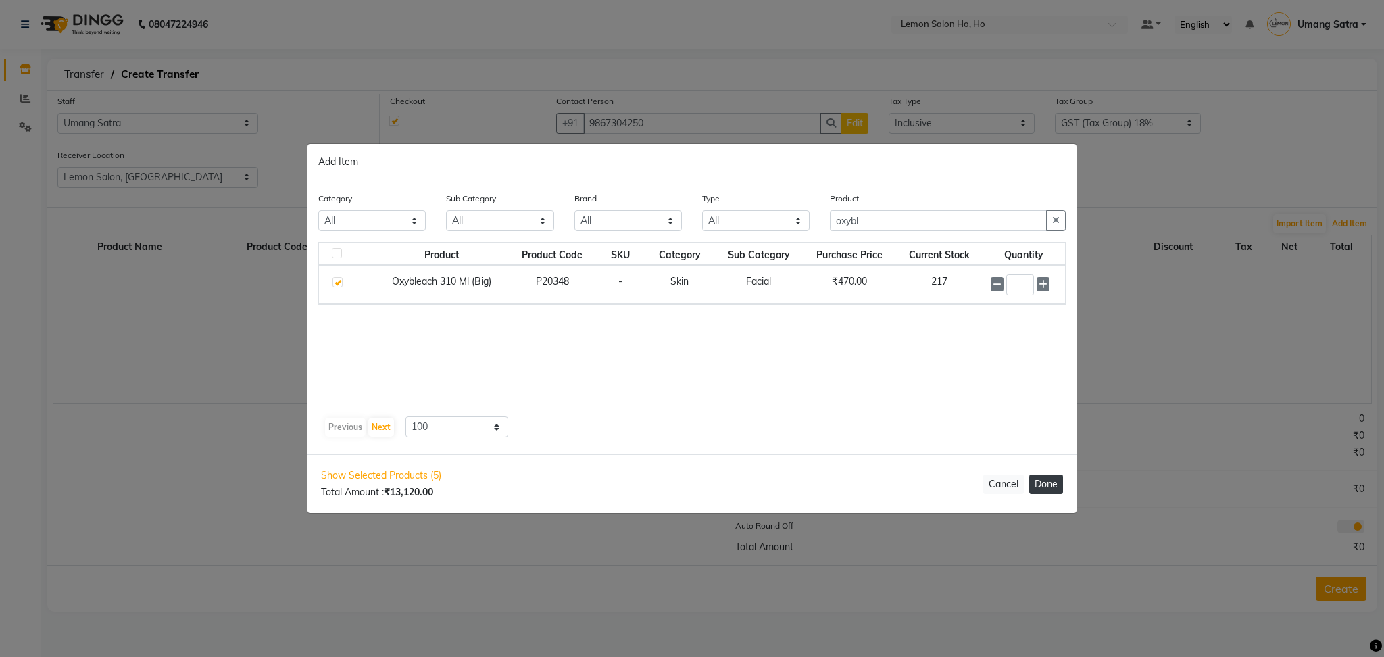
select select "2069"
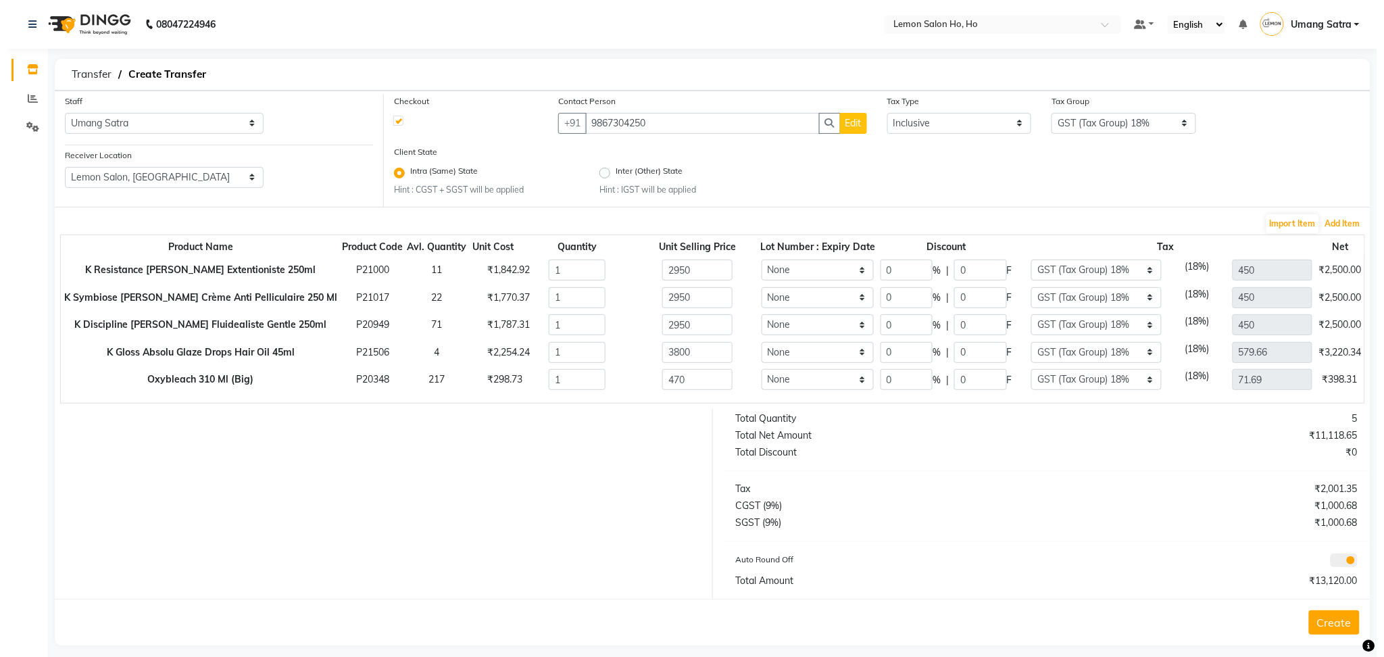
scroll to position [16, 0]
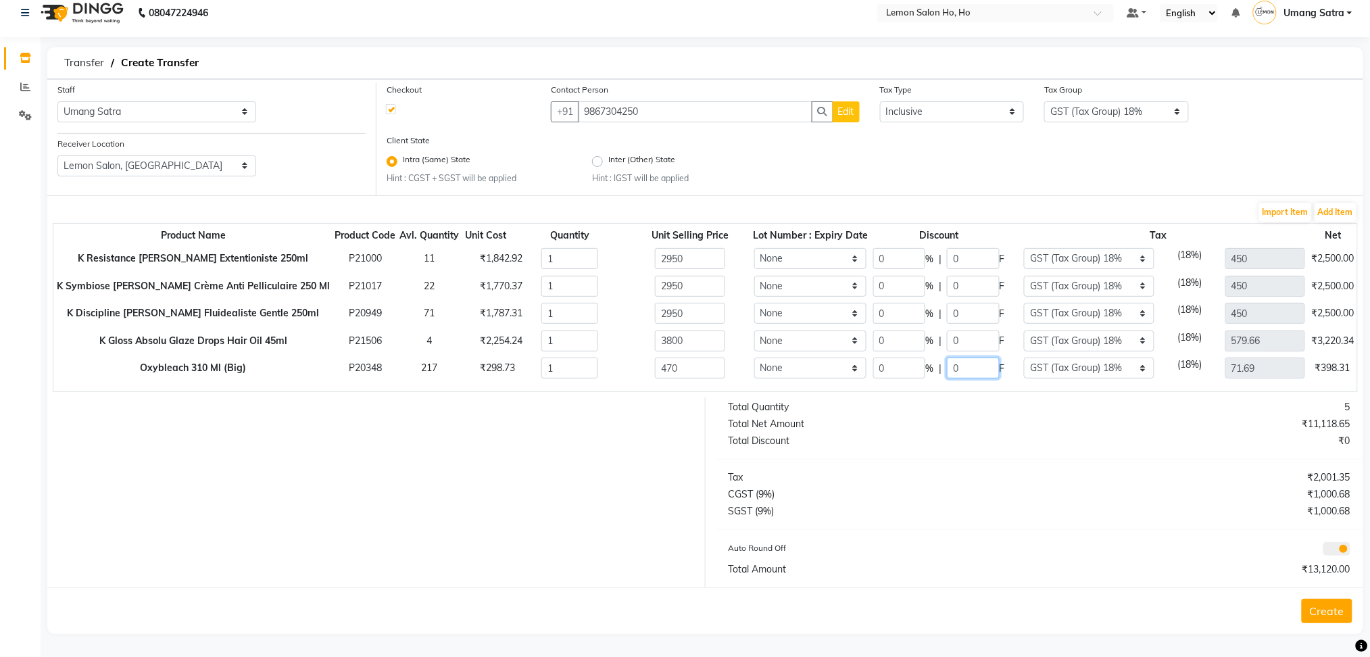
drag, startPoint x: 927, startPoint y: 362, endPoint x: 904, endPoint y: 369, distance: 23.9
click at [904, 369] on div "0 % | 0 F" at bounding box center [939, 367] width 132 height 21
type input "50"
type input "10.64"
type input "64.07"
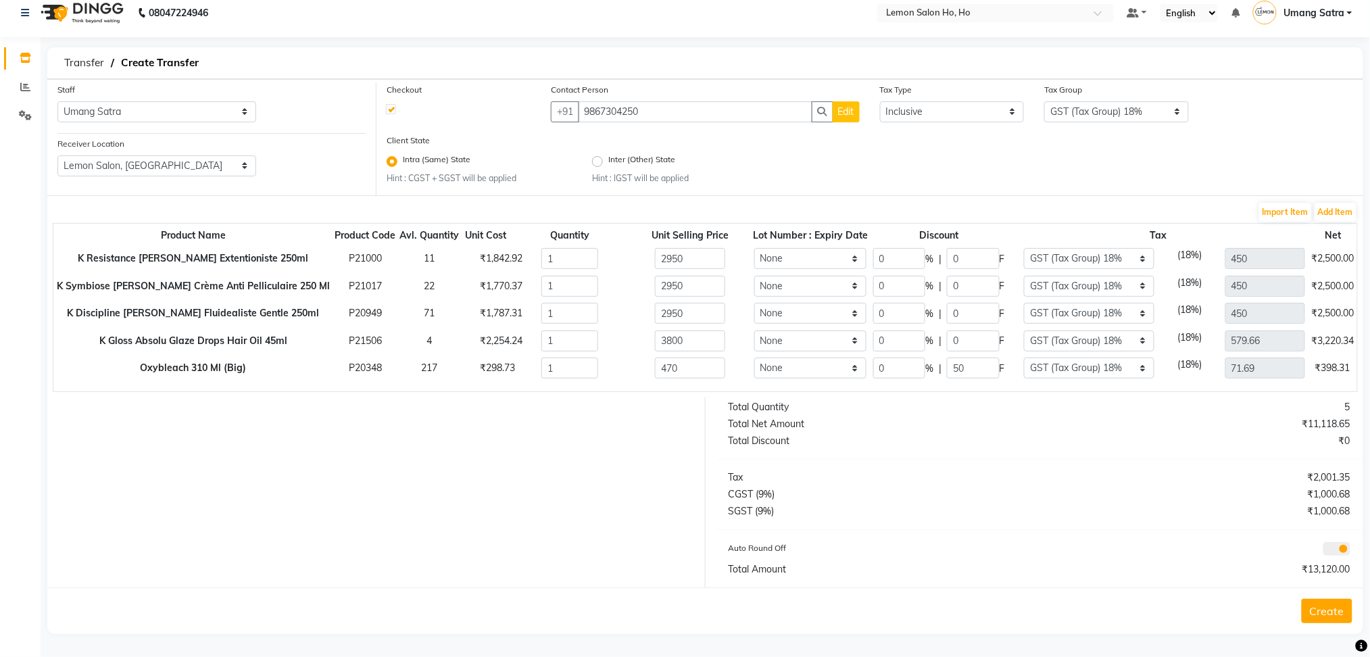
type input "420"
click at [656, 435] on div at bounding box center [371, 492] width 668 height 190
click at [1348, 206] on button "Add Item" at bounding box center [1335, 212] width 42 height 19
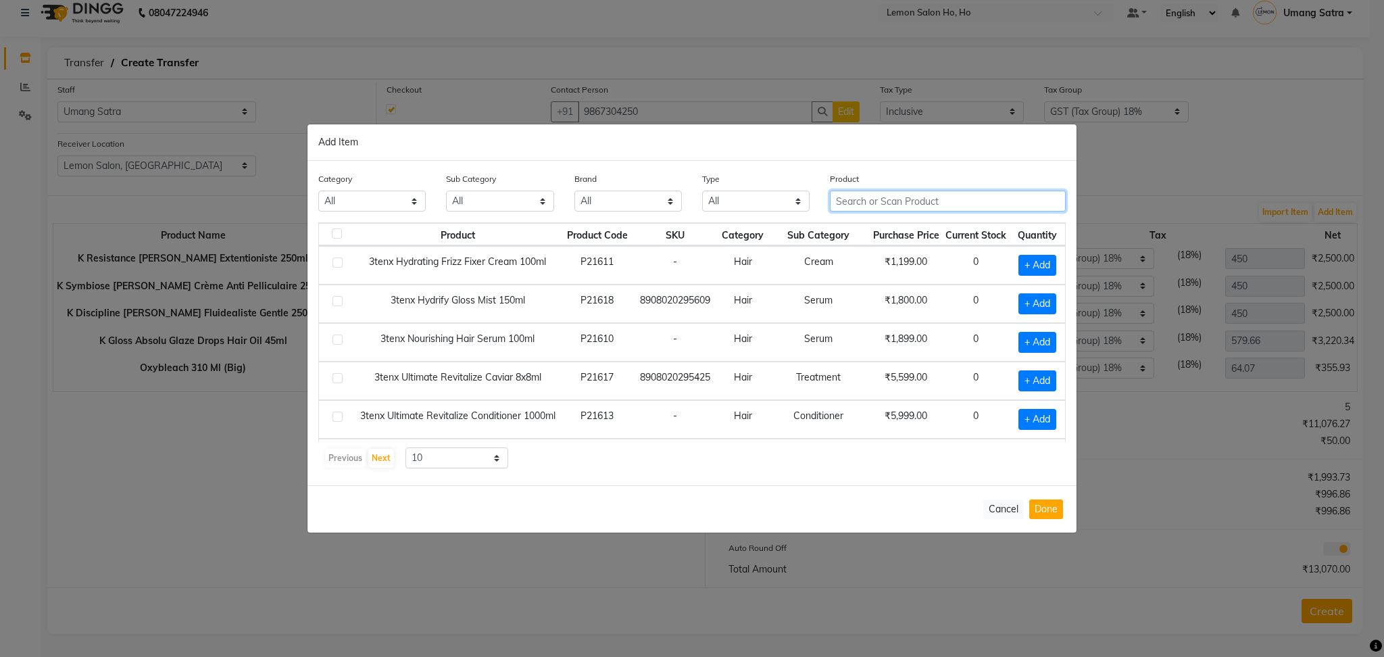
click at [907, 206] on input "text" at bounding box center [948, 201] width 236 height 21
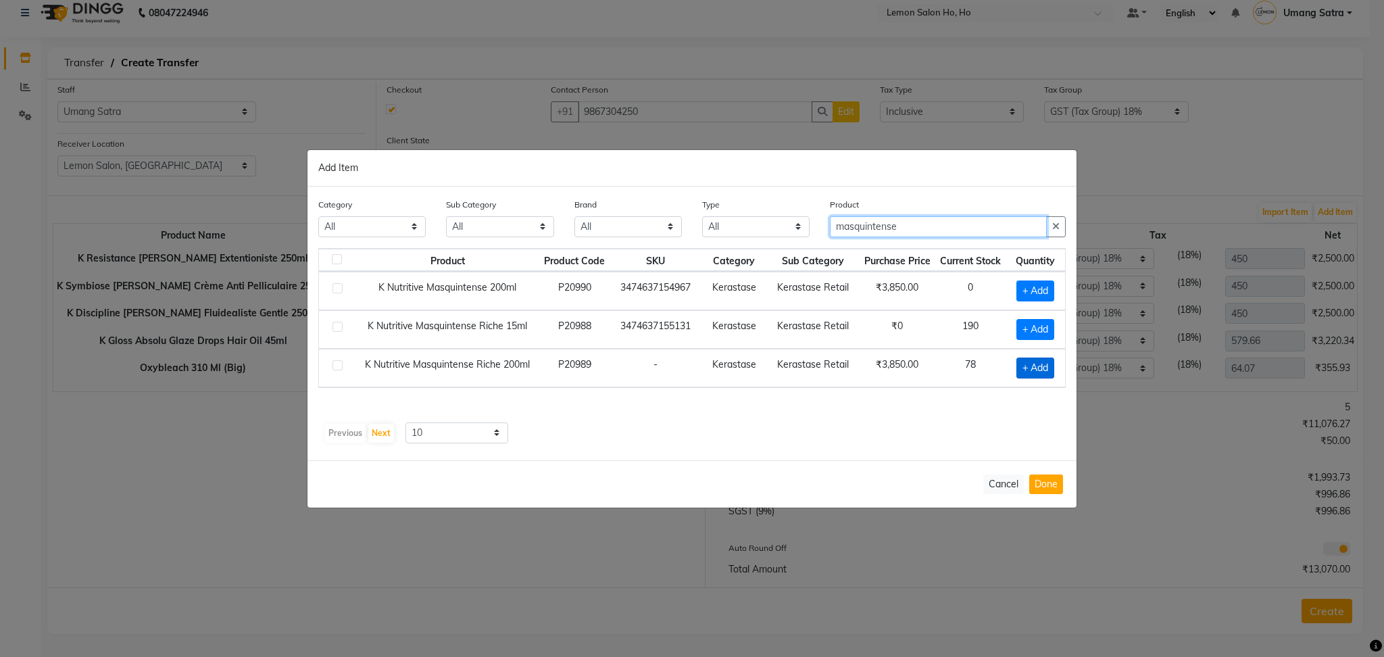
type input "masquintense"
click at [1038, 366] on span "+ Add" at bounding box center [1035, 367] width 38 height 21
checkbox input "true"
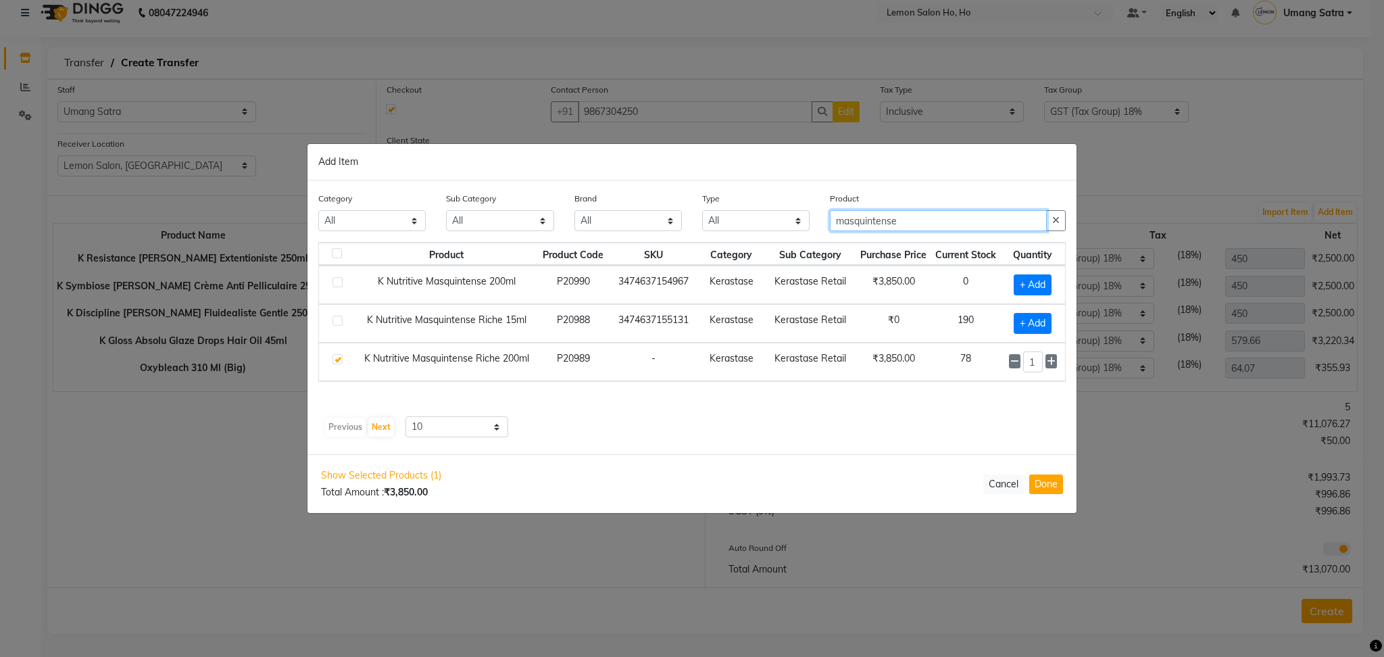
drag, startPoint x: 909, startPoint y: 212, endPoint x: 608, endPoint y: 241, distance: 302.1
click at [608, 241] on div "Category All Hair Skin Makeup Personal Care Appliances [PERSON_NAME] Waxing Dis…" at bounding box center [692, 216] width 768 height 51
type input "s"
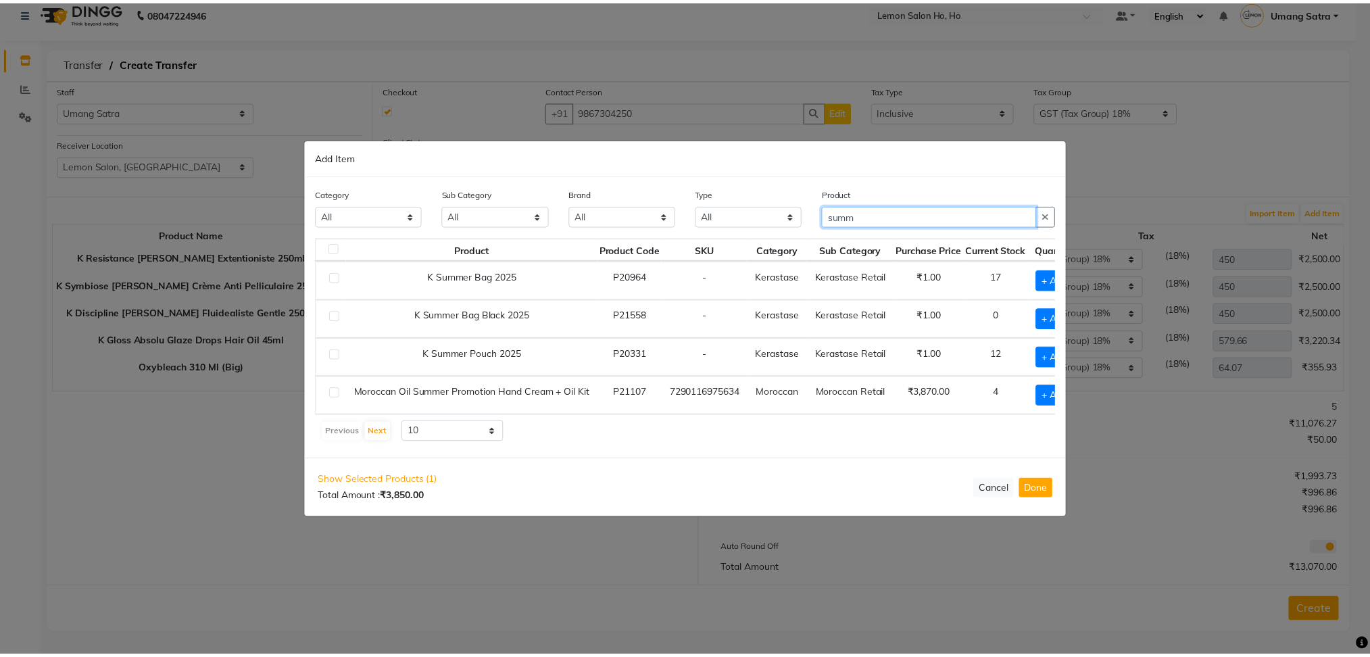
scroll to position [0, 31]
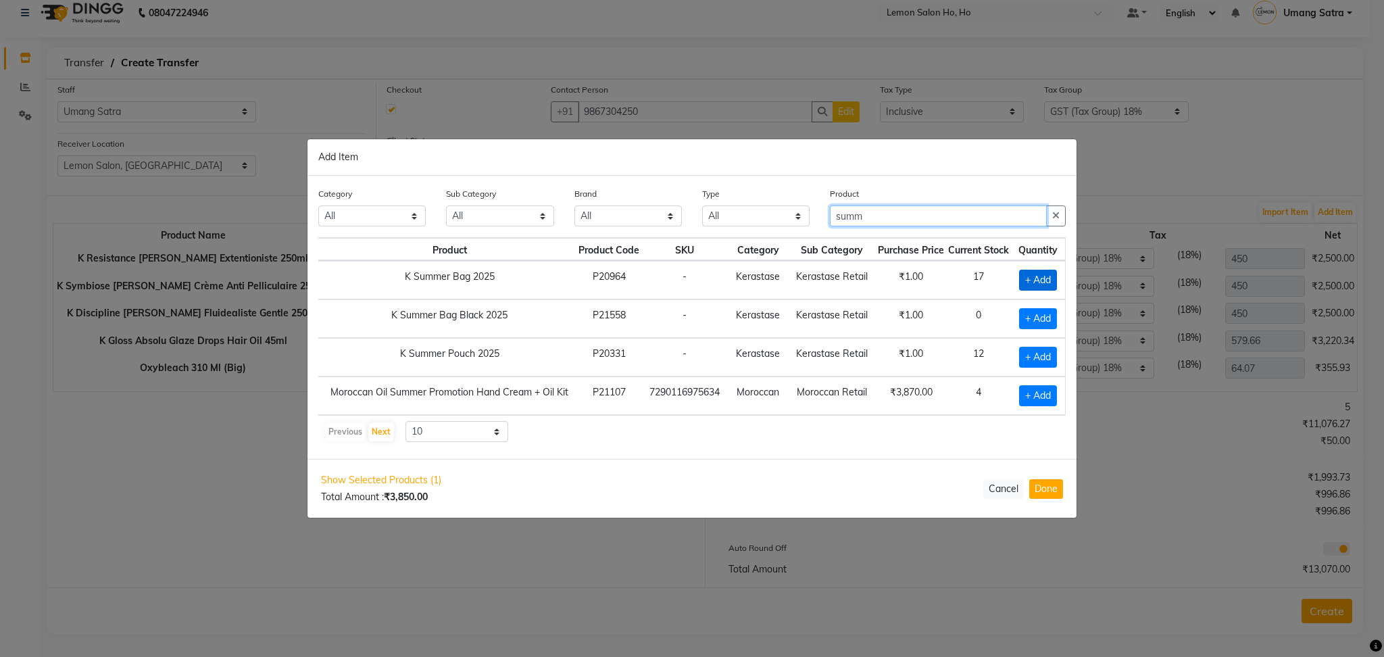
type input "summ"
click at [1045, 273] on span "+ Add" at bounding box center [1038, 280] width 38 height 21
checkbox input "true"
click at [1047, 499] on button "Done" at bounding box center [1046, 489] width 34 height 20
select select "2069"
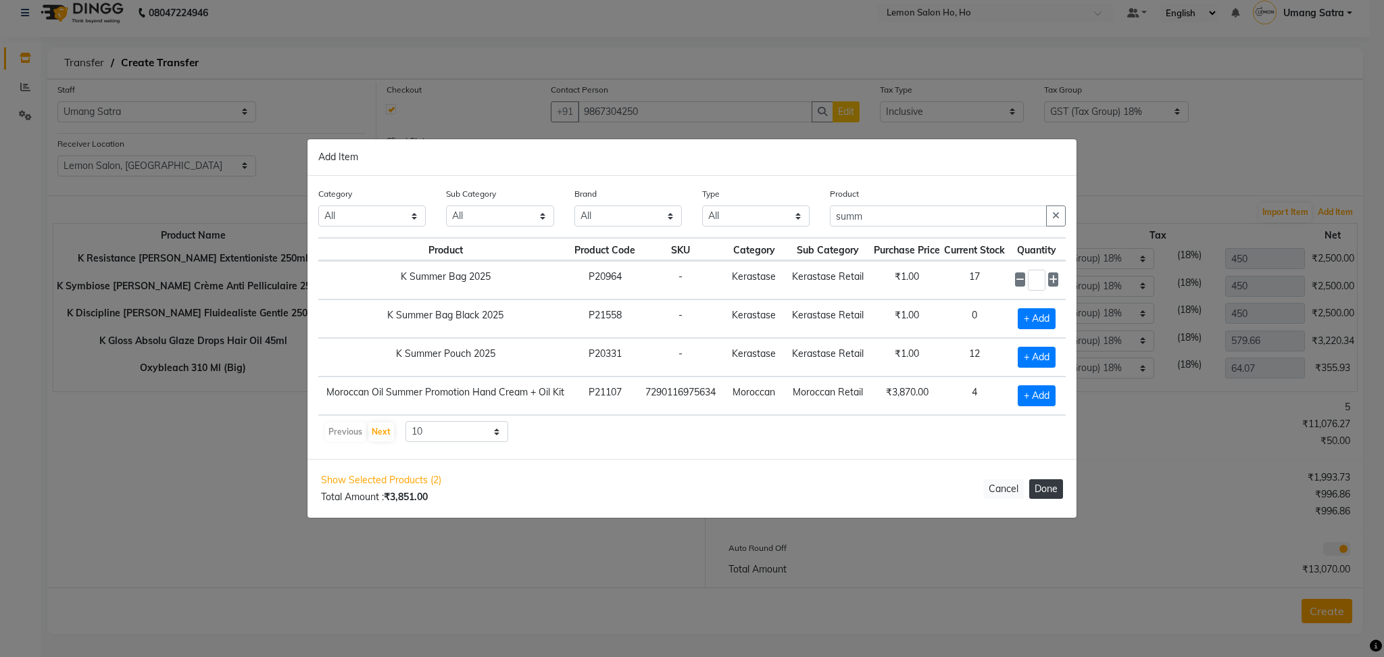
select select "2069"
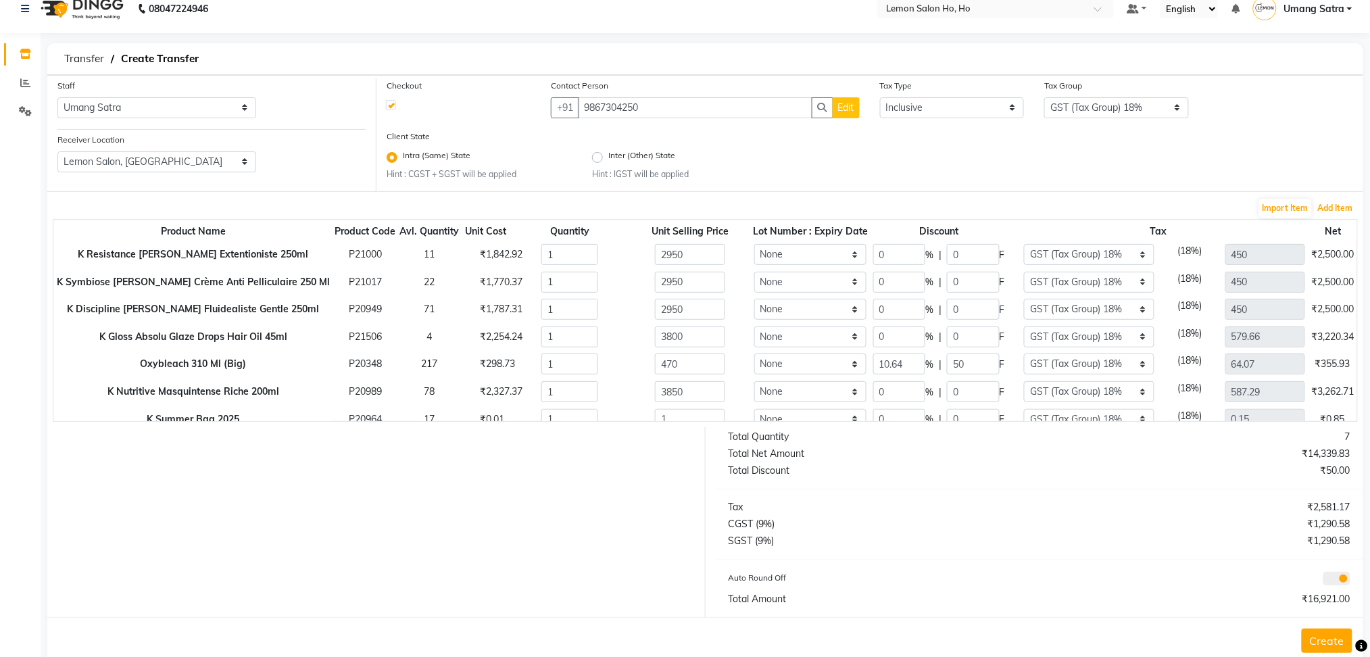
scroll to position [0, 0]
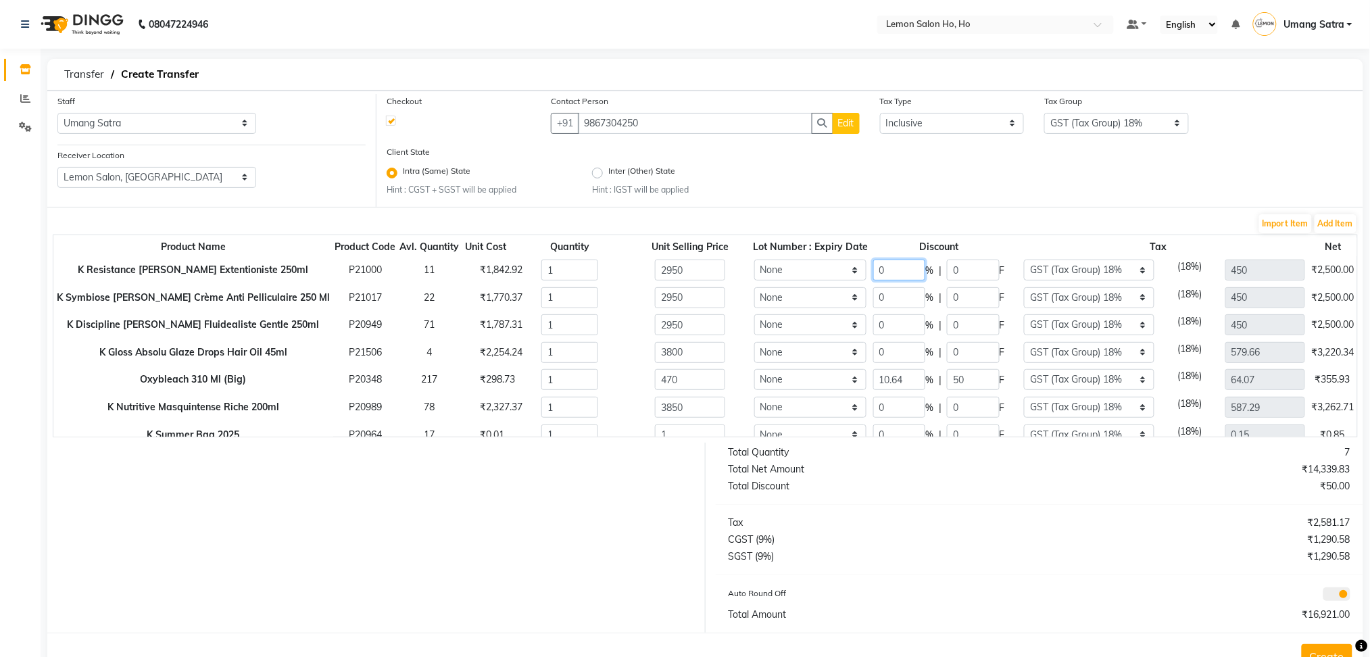
drag, startPoint x: 868, startPoint y: 271, endPoint x: 784, endPoint y: 278, distance: 83.4
click at [784, 278] on tr "K Resistance [PERSON_NAME] Extentioniste 250ml P21000 11 ₹1,842.92 1 2950 None …" at bounding box center [770, 270] width 1434 height 28
type input "25"
type input "737.5"
type input "337.5"
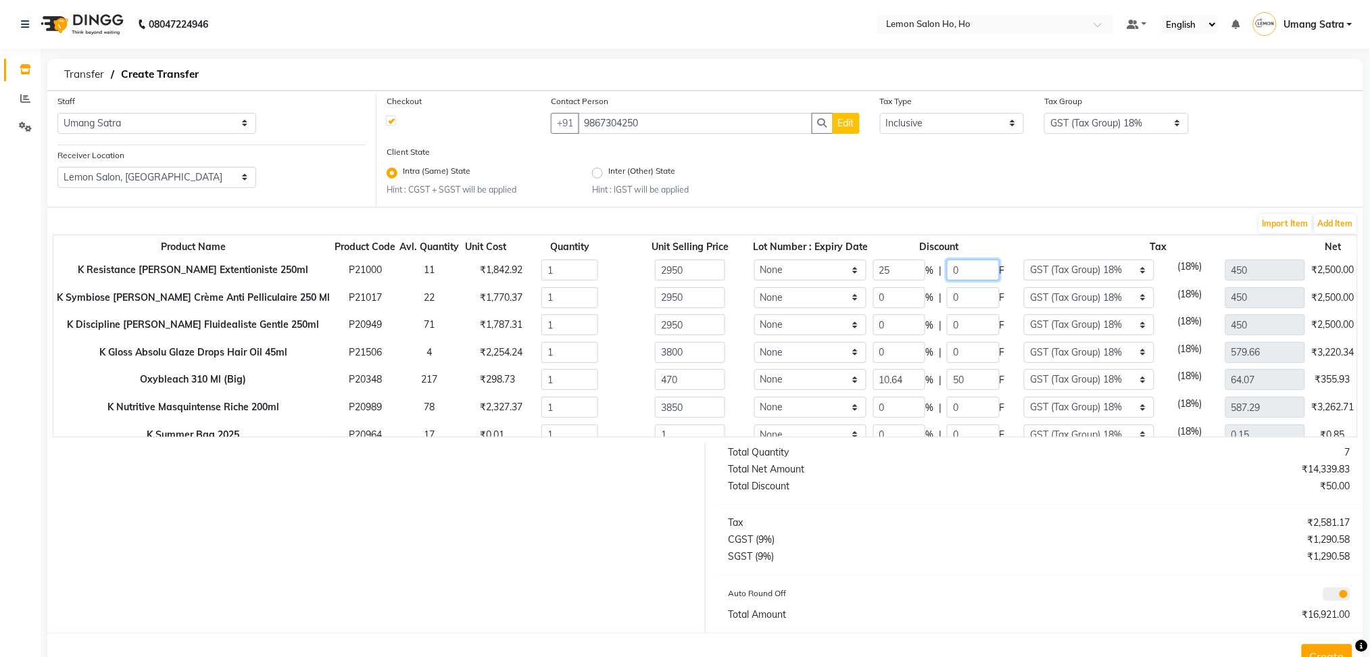
type input "2212.5"
type input "25"
type input "737.5"
type input "337.5"
type input "2212.5"
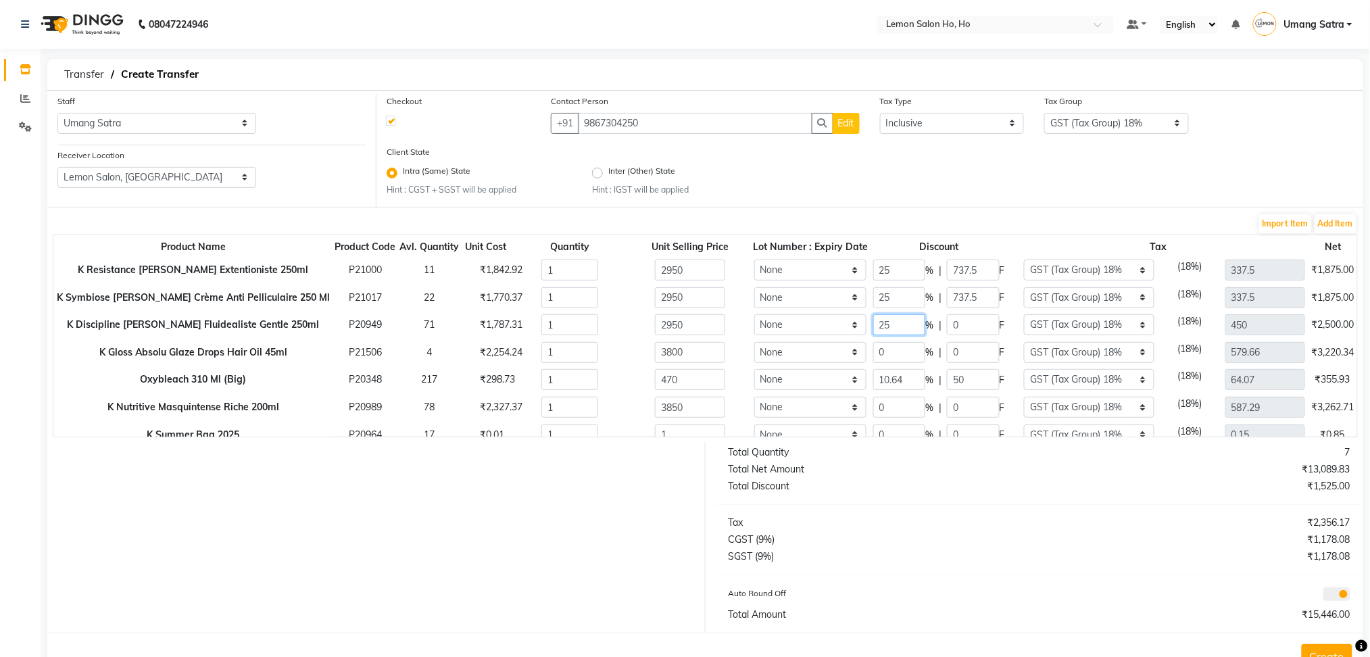
type input "25"
type input "737.5"
type input "337.5"
type input "2212.5"
type input "25"
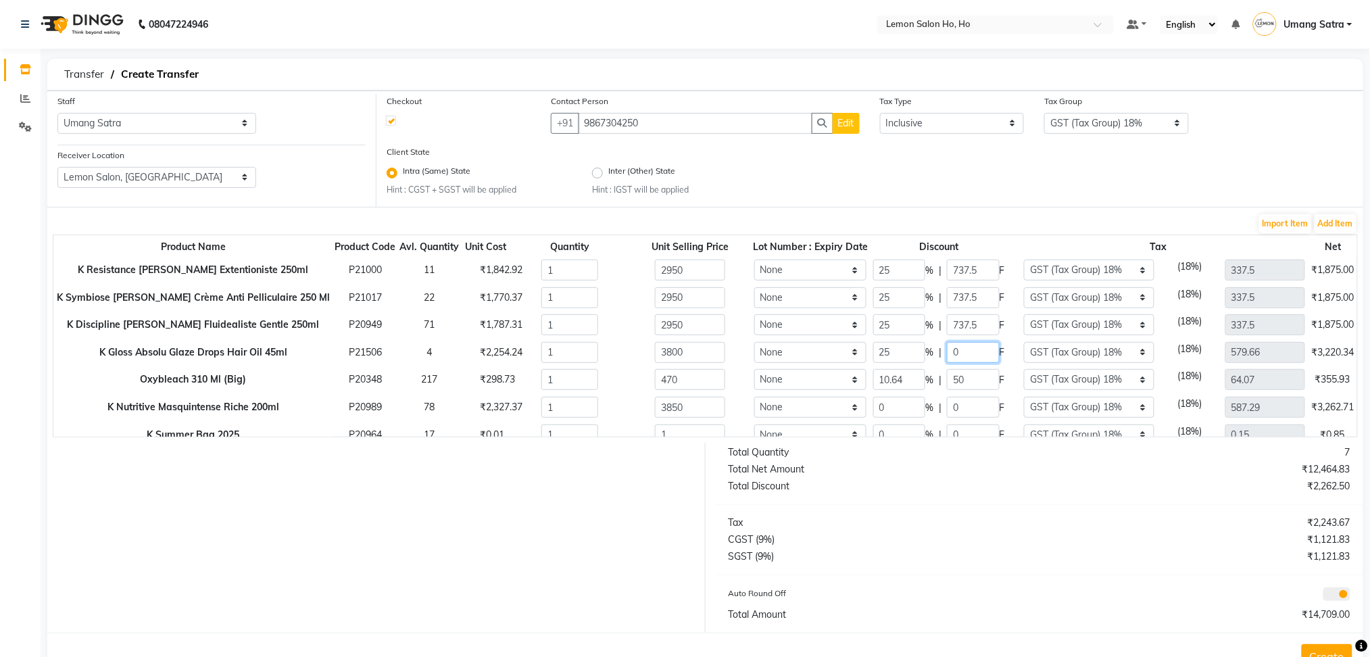
type input "950"
type input "434.75"
type input "2850"
type input "50.01"
type input "419.99"
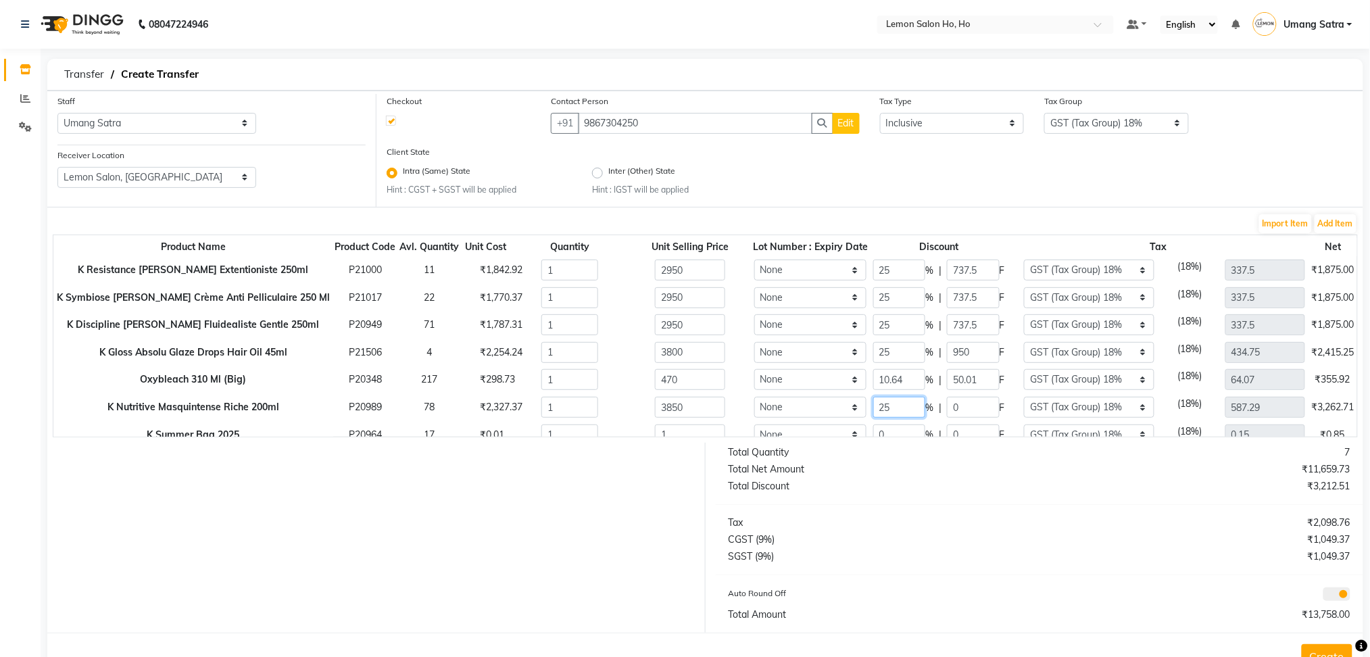
type input "25"
type input "962.5"
type input "440.47"
type input "2887.5"
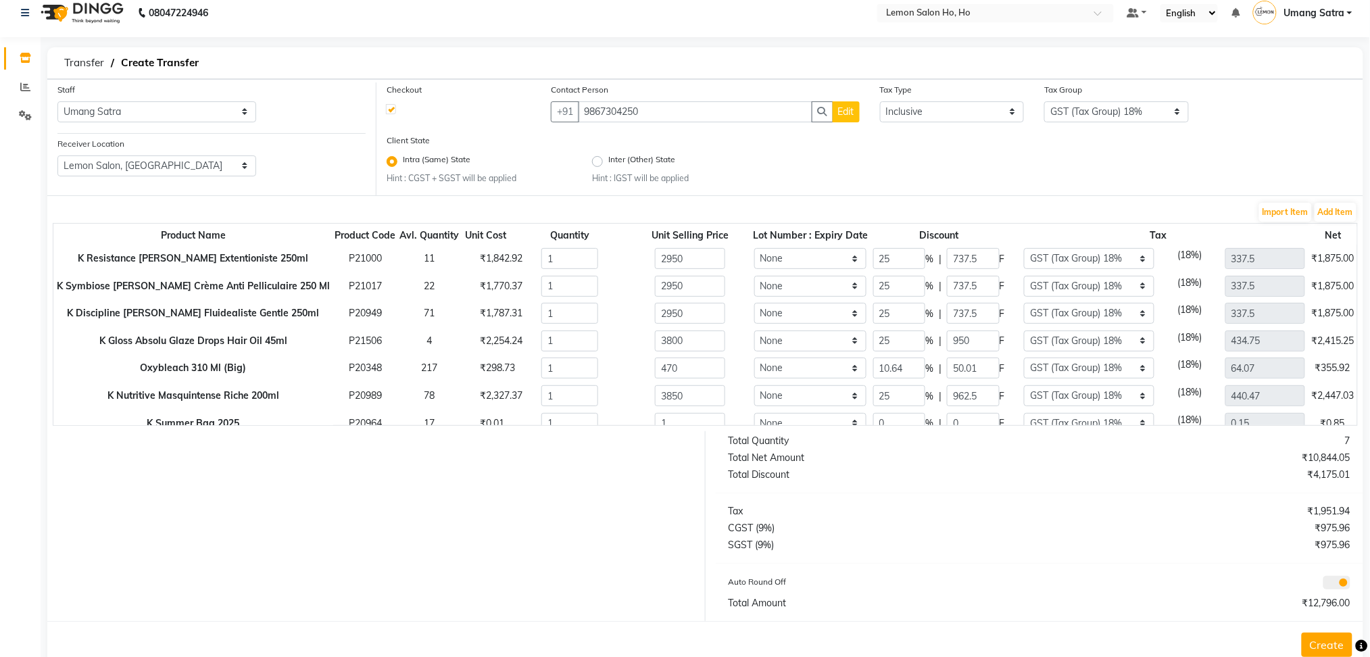
click at [1328, 633] on button "Create" at bounding box center [1326, 644] width 51 height 24
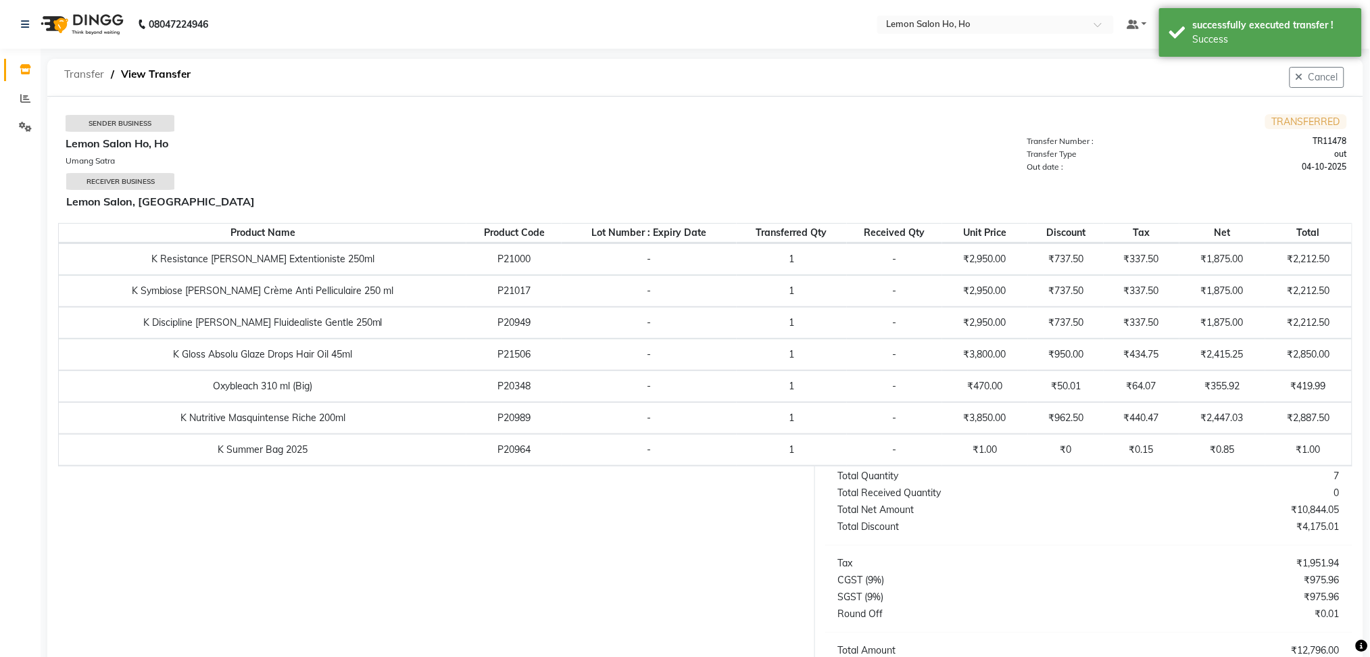
click at [76, 70] on span "Transfer" at bounding box center [83, 74] width 53 height 24
select select "sender"
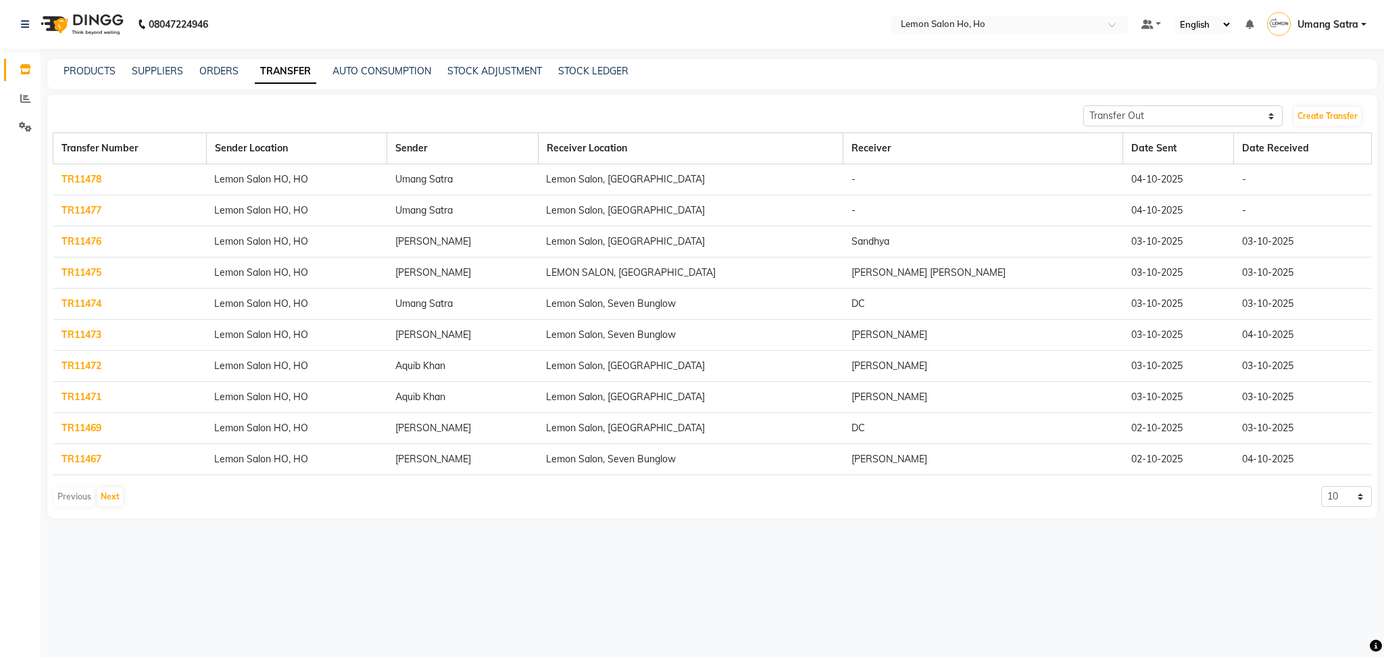
click at [82, 180] on link "TR11478" at bounding box center [81, 179] width 40 height 12
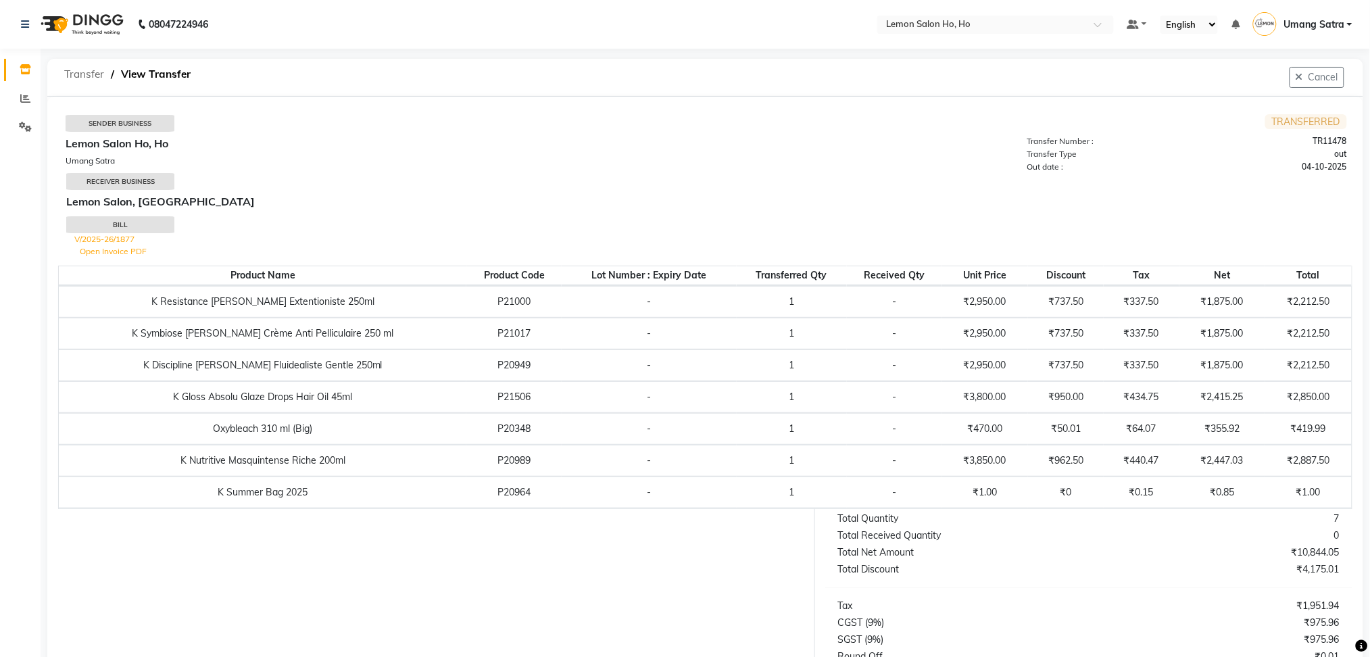
click at [78, 70] on span "Transfer" at bounding box center [83, 74] width 53 height 24
select select "sender"
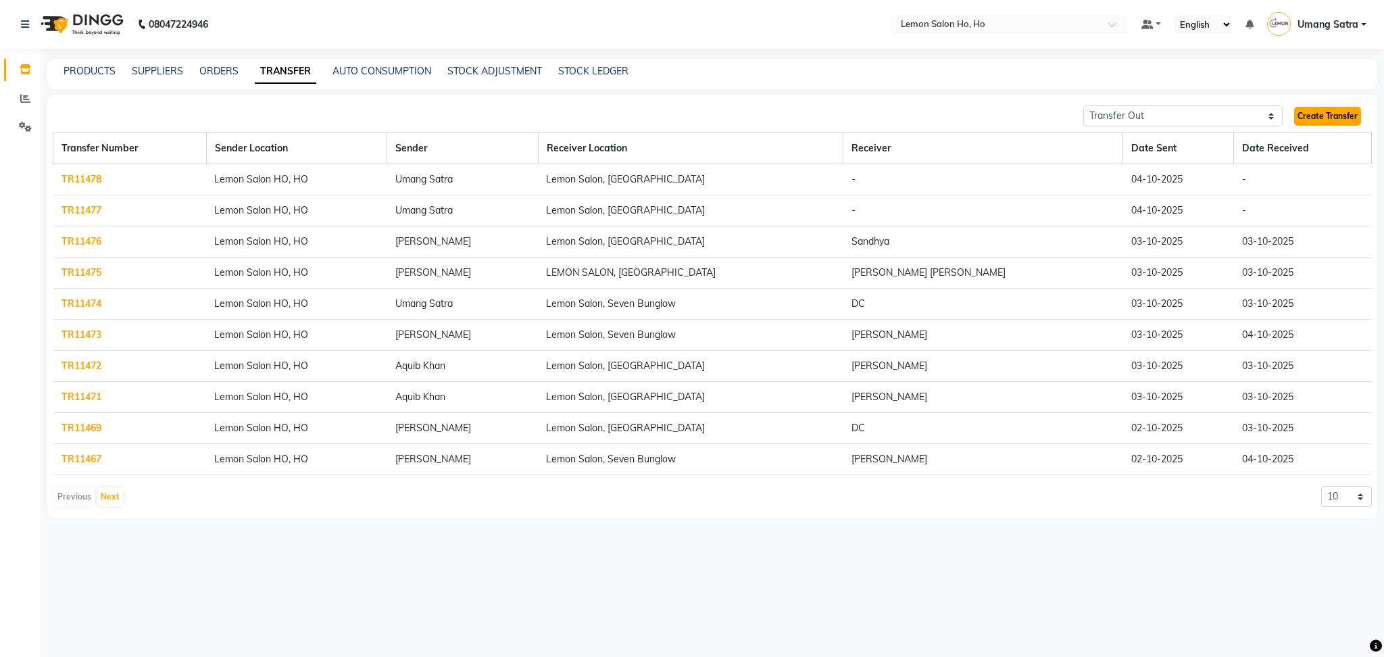
click at [1337, 120] on link "Create Transfer" at bounding box center [1327, 116] width 67 height 19
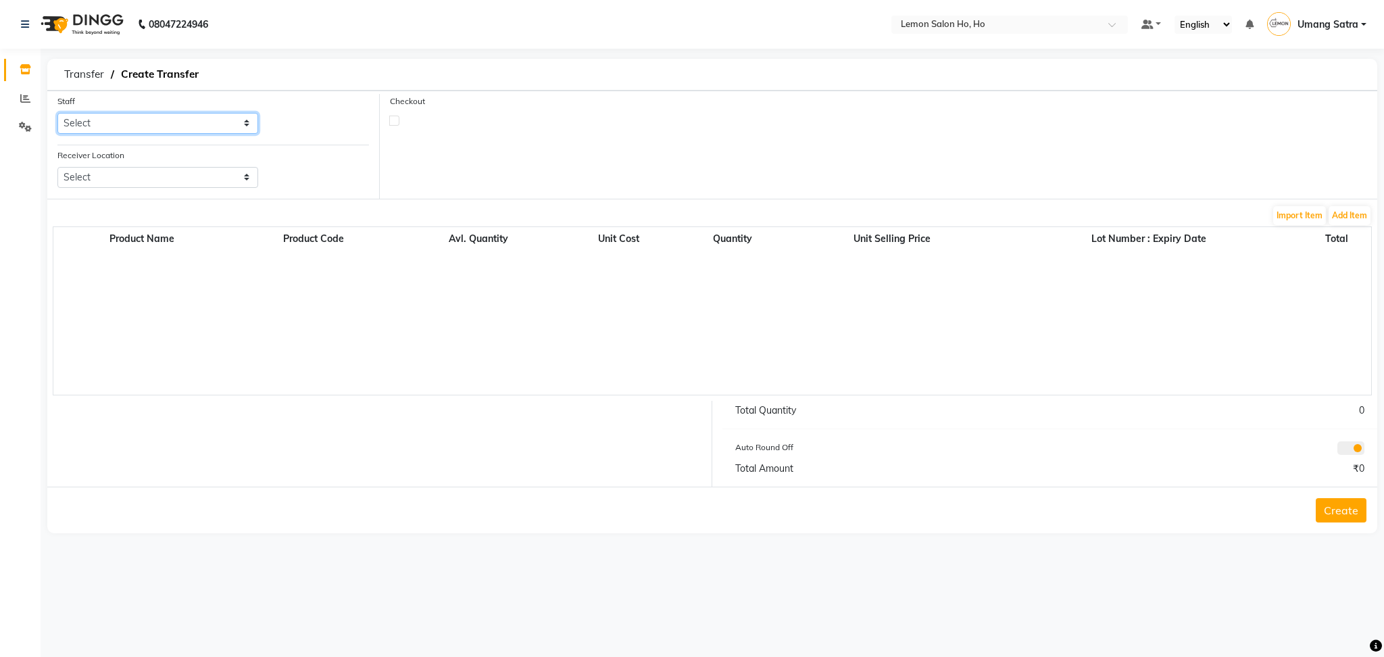
click at [168, 122] on select "Select [PERSON_NAME] [PERSON_NAME] DC DINGG Support [PERSON_NAME] [PERSON_NAME]…" at bounding box center [157, 123] width 201 height 21
select select "91192"
click at [57, 113] on select "Select [PERSON_NAME] [PERSON_NAME] DC DINGG Support [PERSON_NAME] [PERSON_NAME]…" at bounding box center [157, 123] width 201 height 21
click at [125, 179] on select "Select Lemon Salon, Lokhandwala [GEOGRAPHIC_DATA], [GEOGRAPHIC_DATA], Seven Bun…" at bounding box center [157, 177] width 201 height 21
select select "955"
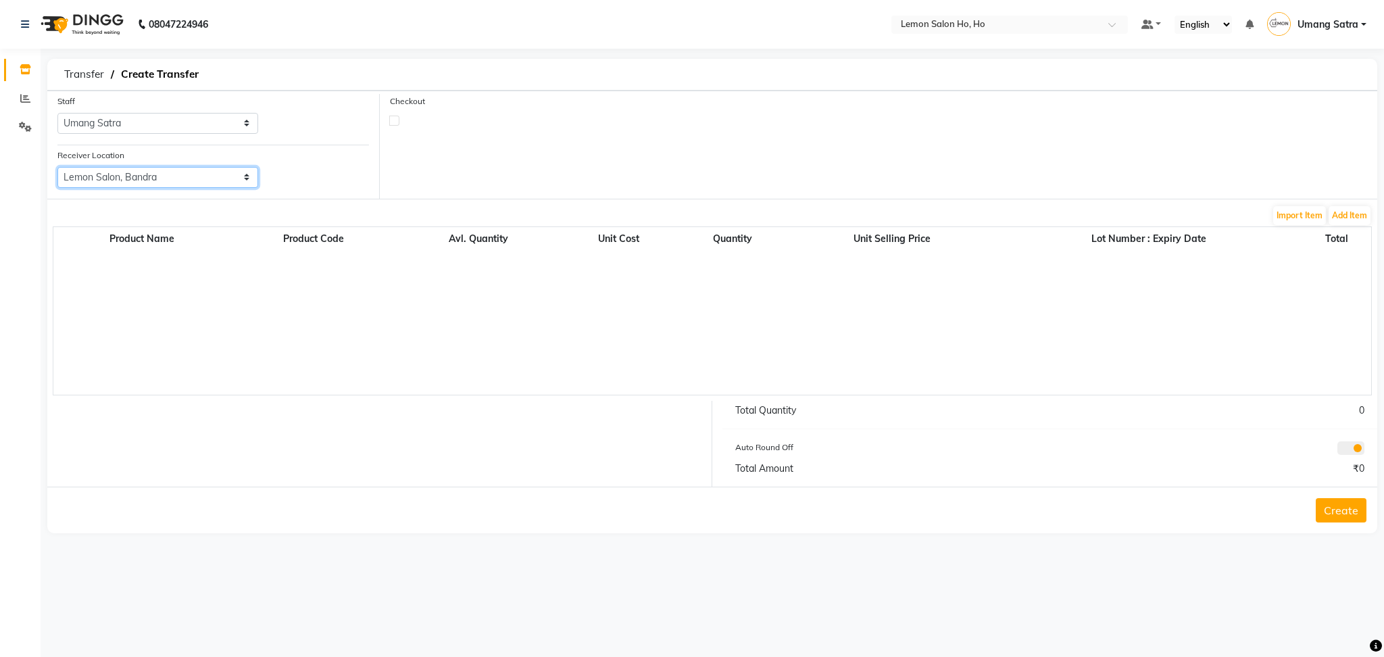
click at [57, 167] on select "Select Lemon Salon, Lokhandwala [GEOGRAPHIC_DATA], [GEOGRAPHIC_DATA], Seven Bun…" at bounding box center [157, 177] width 201 height 21
click at [395, 118] on label at bounding box center [394, 121] width 10 height 10
click at [395, 118] on input "checkbox" at bounding box center [394, 120] width 9 height 9
checkbox input "true"
select select "true"
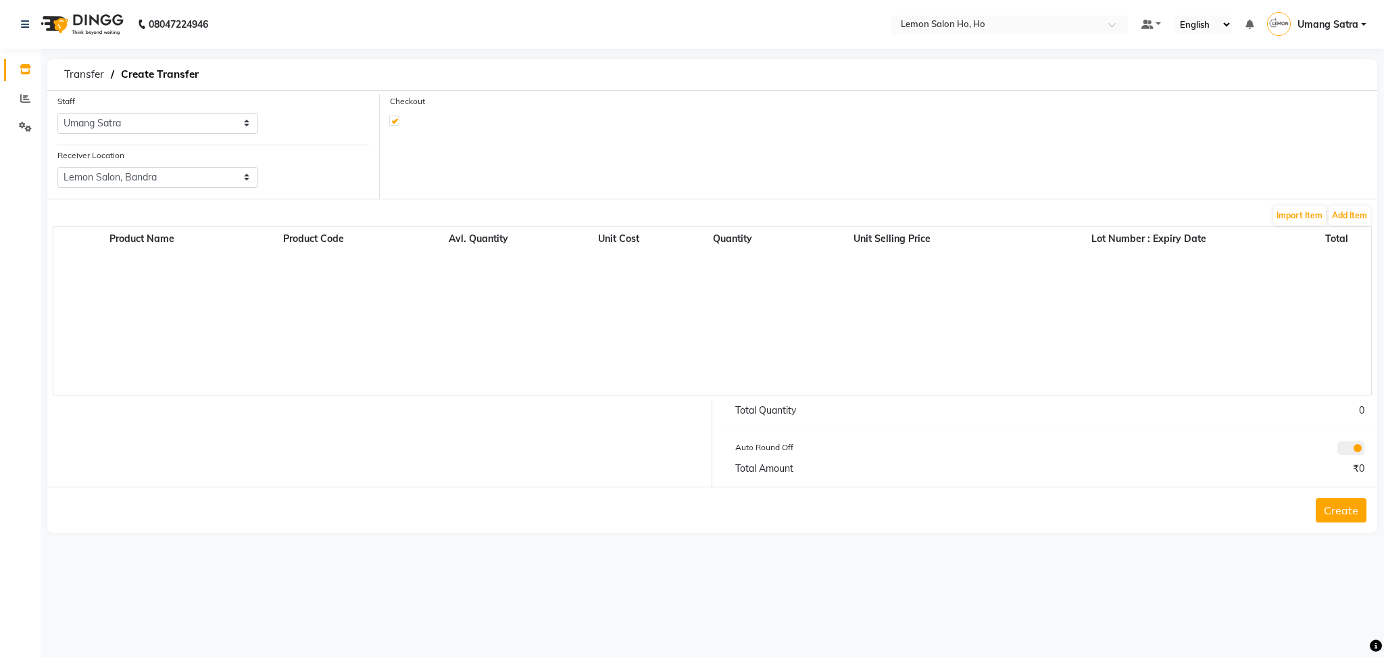
select select "2069"
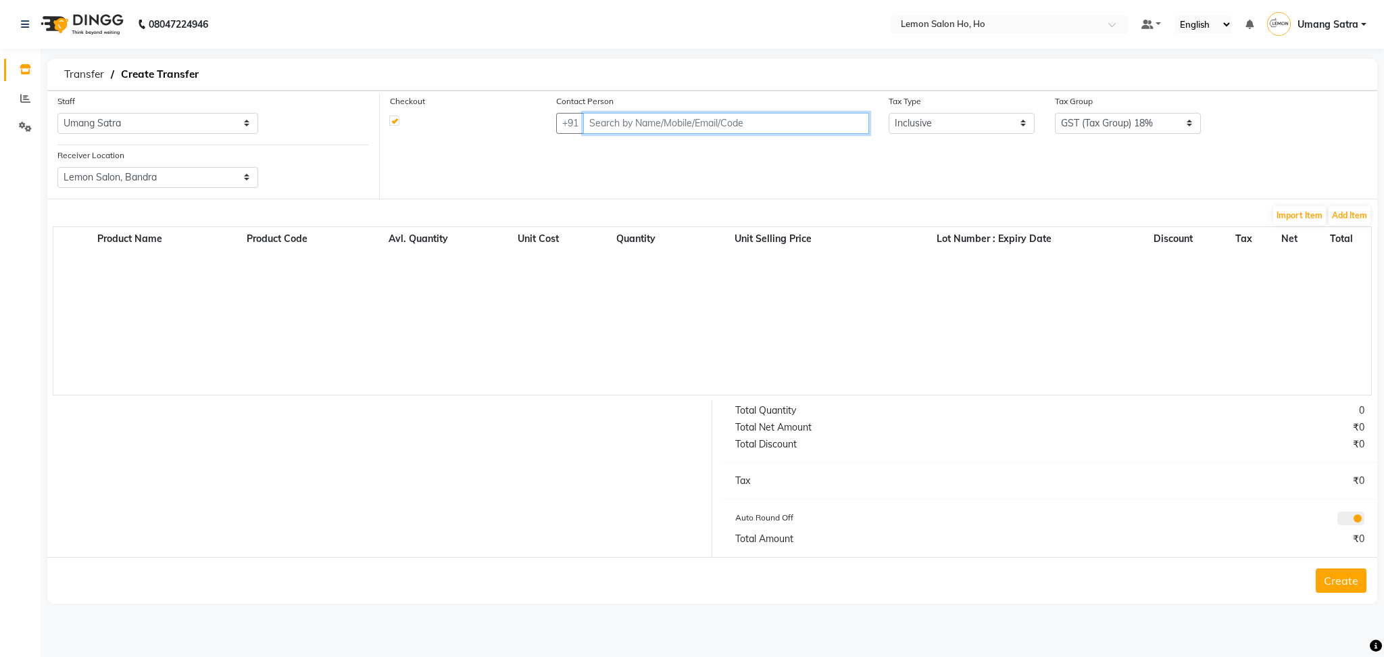
click at [645, 118] on input "text" at bounding box center [726, 123] width 286 height 21
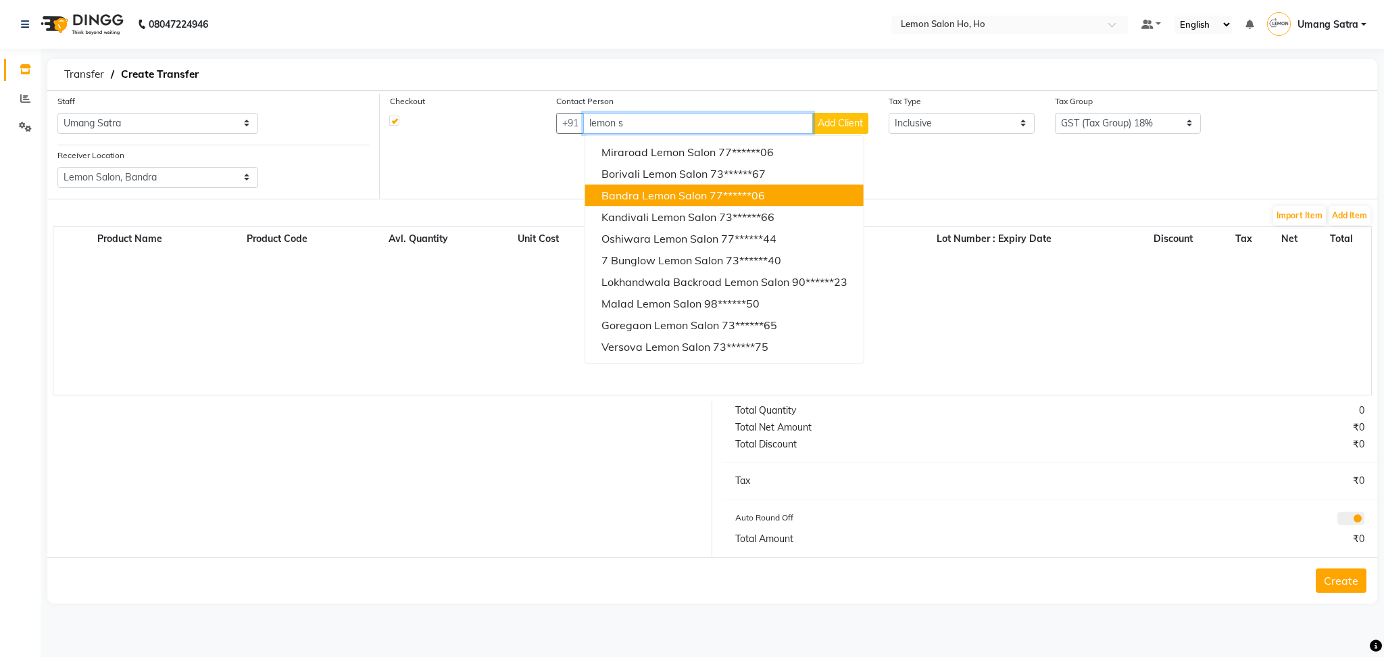
click at [639, 186] on button "Bandra Lemon Salon 77******06" at bounding box center [724, 195] width 278 height 22
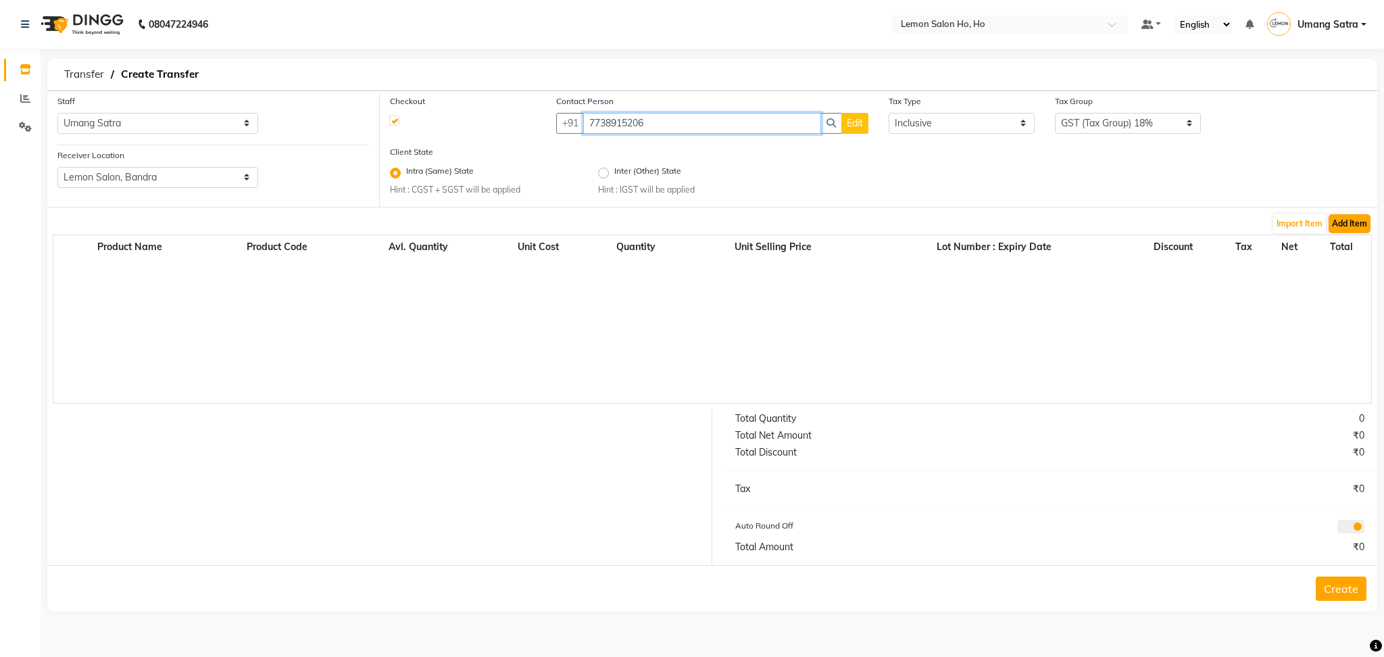
type input "7738915206"
click at [1335, 218] on button "Add Item" at bounding box center [1349, 223] width 42 height 19
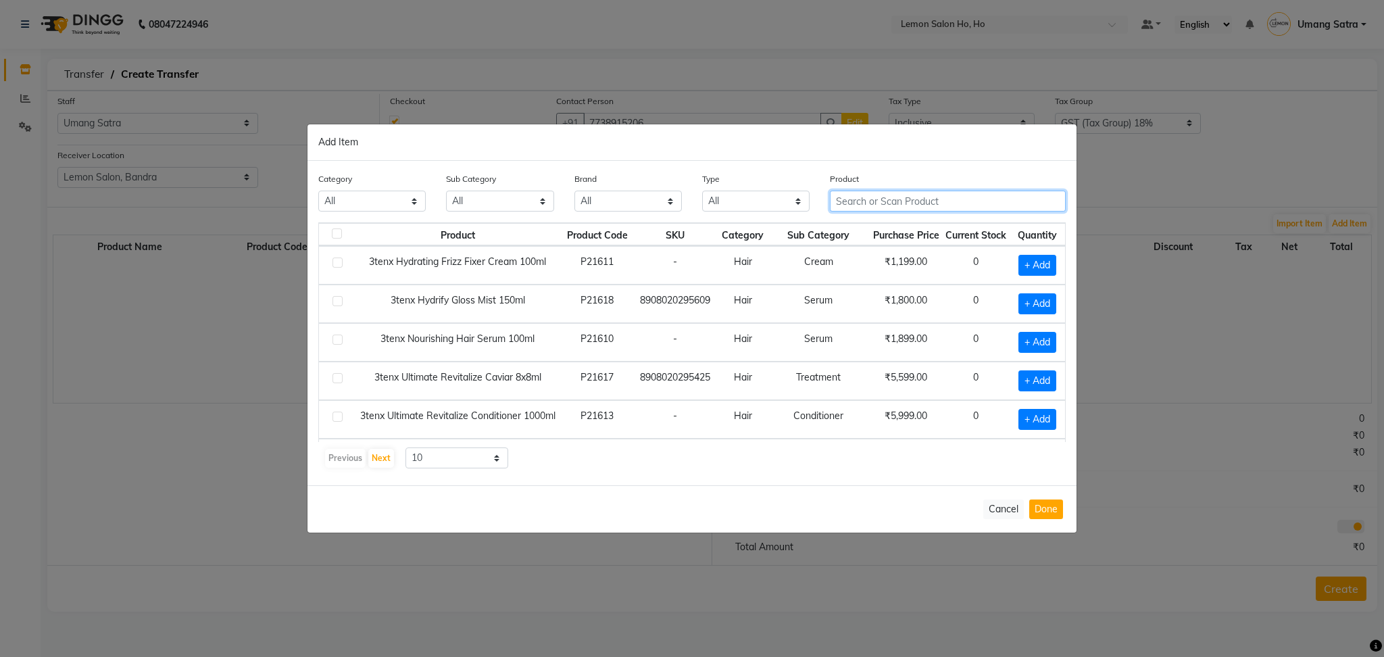
click at [881, 200] on input "text" at bounding box center [948, 201] width 236 height 21
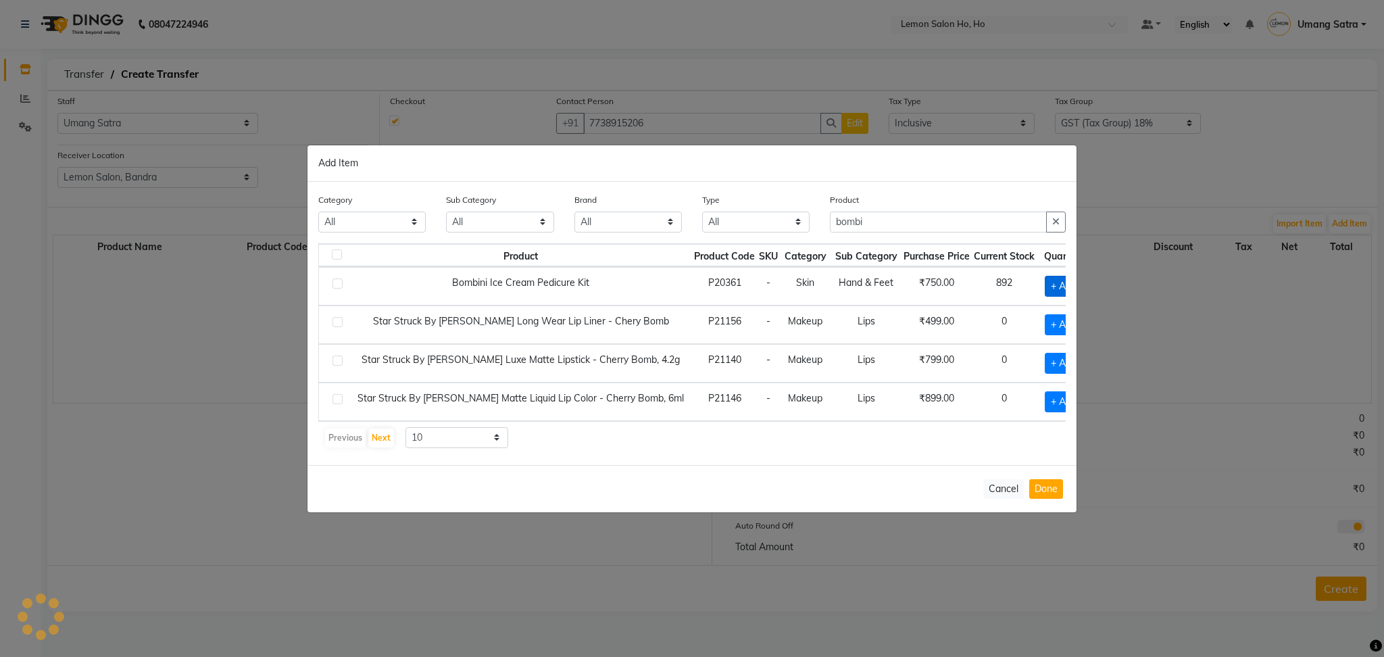
click at [1055, 276] on span "+ Add" at bounding box center [1064, 286] width 38 height 21
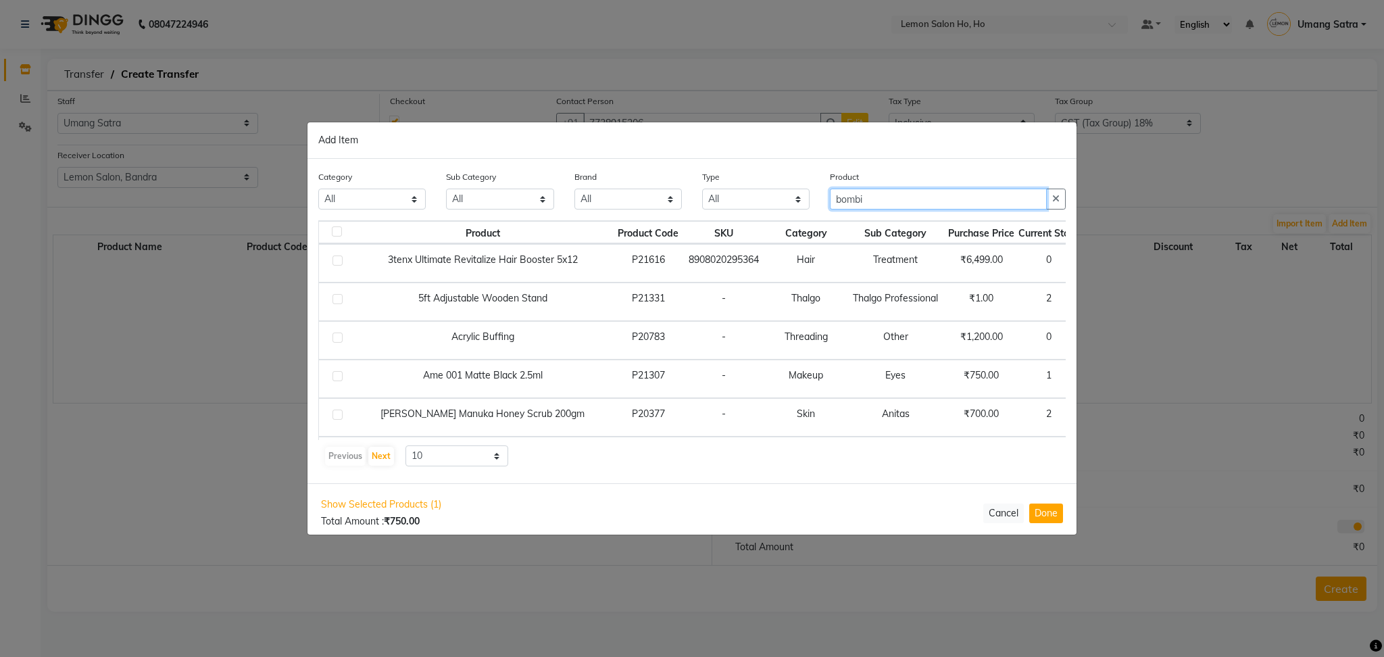
click at [898, 199] on input "bombi" at bounding box center [938, 199] width 217 height 21
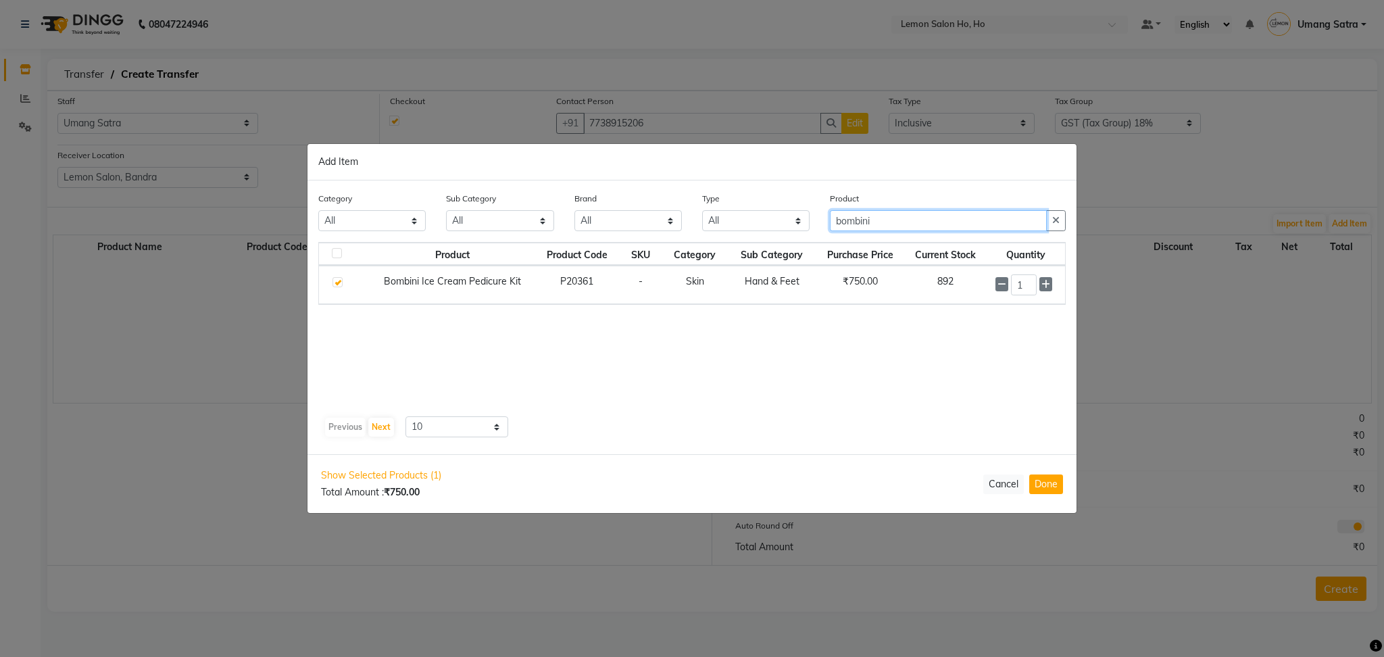
type input "bombini"
drag, startPoint x: 1030, startPoint y: 282, endPoint x: 998, endPoint y: 290, distance: 33.3
click at [998, 290] on div "1" at bounding box center [1025, 284] width 61 height 21
type input "5"
drag, startPoint x: 902, startPoint y: 218, endPoint x: 773, endPoint y: 232, distance: 129.8
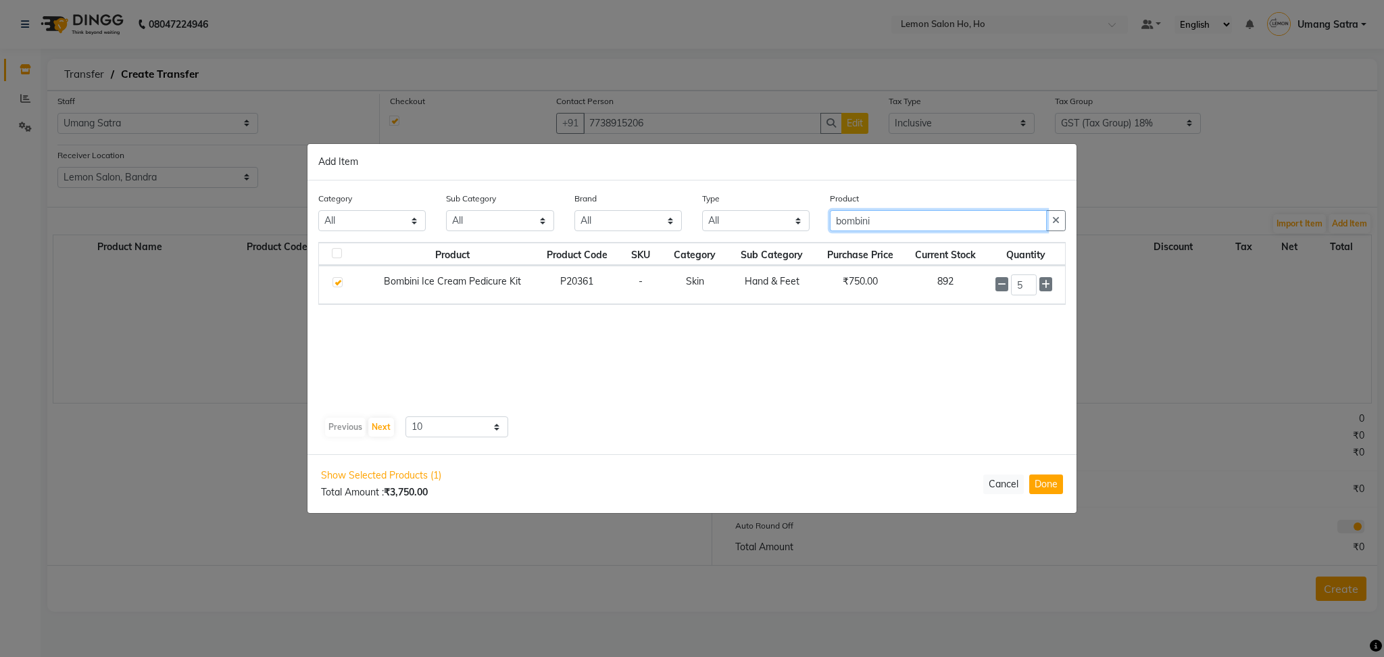
click at [773, 232] on div "Category All Hair Skin Makeup Personal Care Appliances [PERSON_NAME] Waxing Dis…" at bounding box center [692, 216] width 768 height 51
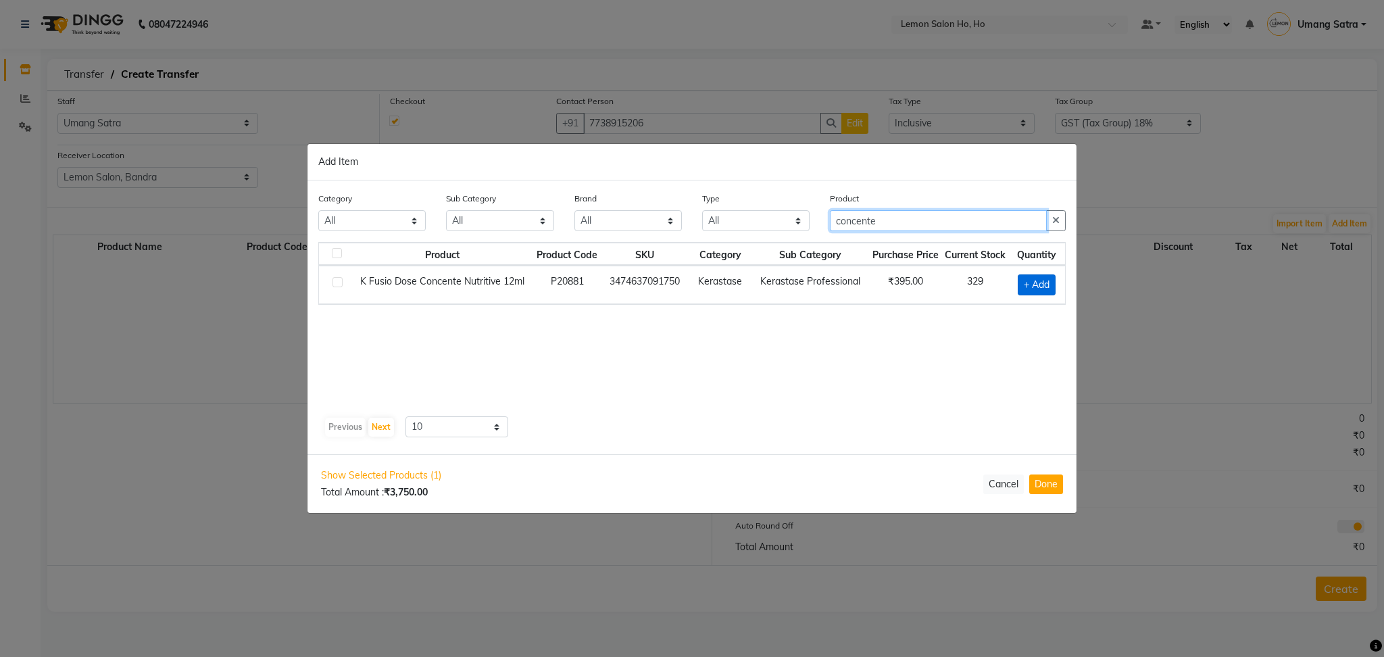
type input "concente"
click at [1039, 290] on span "+ Add" at bounding box center [1037, 284] width 38 height 21
checkbox input "true"
drag, startPoint x: 1045, startPoint y: 286, endPoint x: 1037, endPoint y: 286, distance: 8.8
click at [1037, 286] on div "1" at bounding box center [1034, 284] width 45 height 21
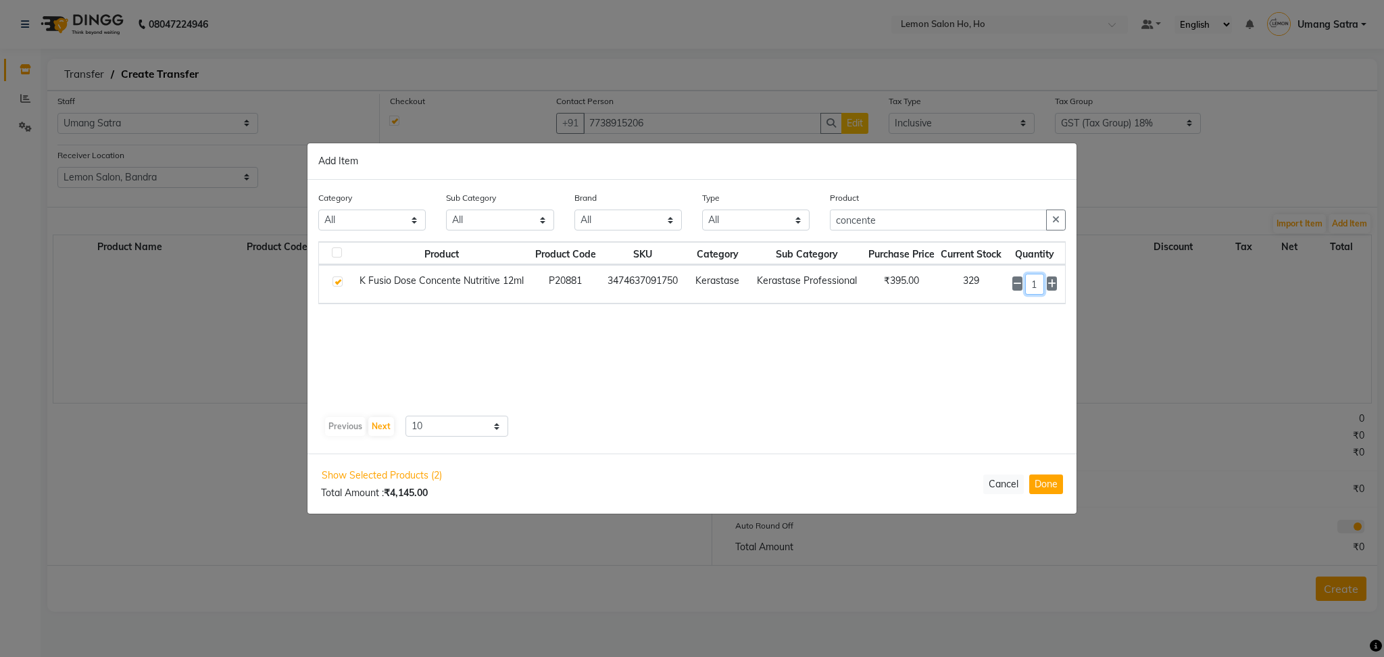
drag, startPoint x: 1037, startPoint y: 286, endPoint x: 977, endPoint y: 303, distance: 61.8
click at [977, 303] on tr "K Fusio Dose Concente Nutritive 12ml P20881 3474637091750 Kerastase Kerastase P…" at bounding box center [692, 284] width 746 height 39
type input "20"
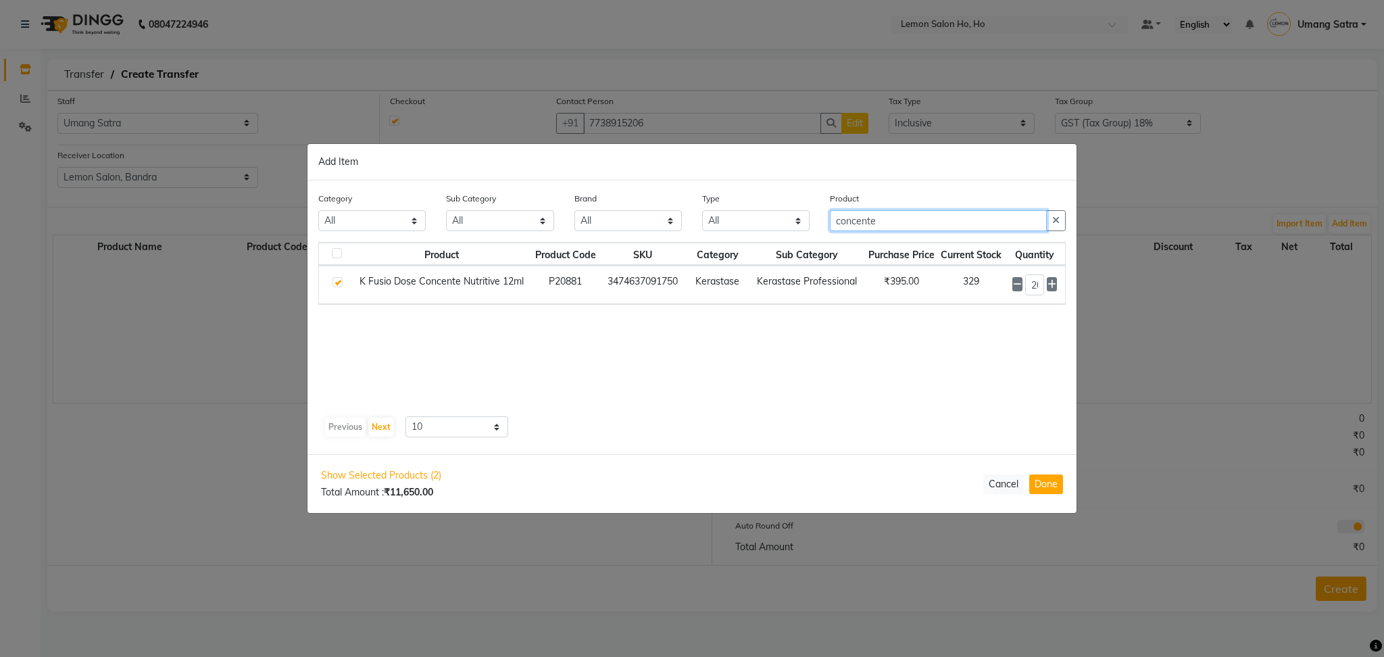
drag, startPoint x: 920, startPoint y: 218, endPoint x: 670, endPoint y: 241, distance: 250.4
click at [670, 241] on div "Category All Hair Skin Makeup Personal Care Appliances [PERSON_NAME] Waxing Dis…" at bounding box center [692, 216] width 768 height 51
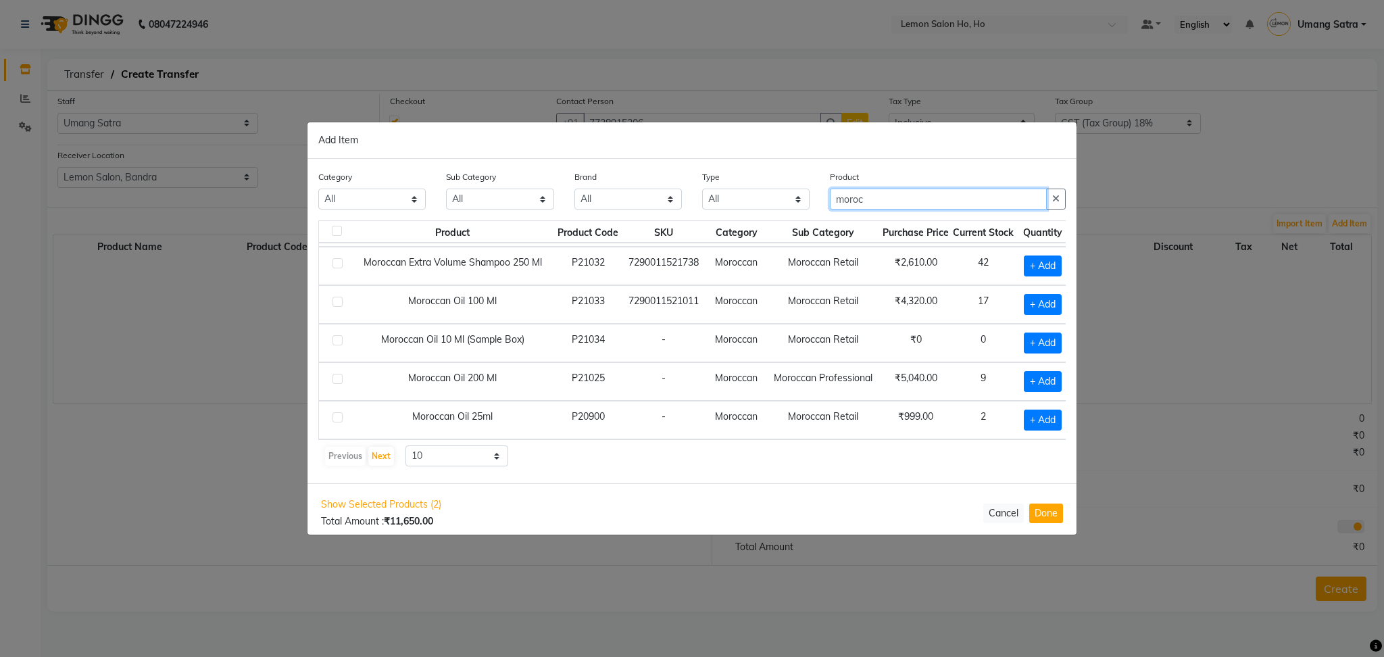
scroll to position [204, 26]
type input "moroc"
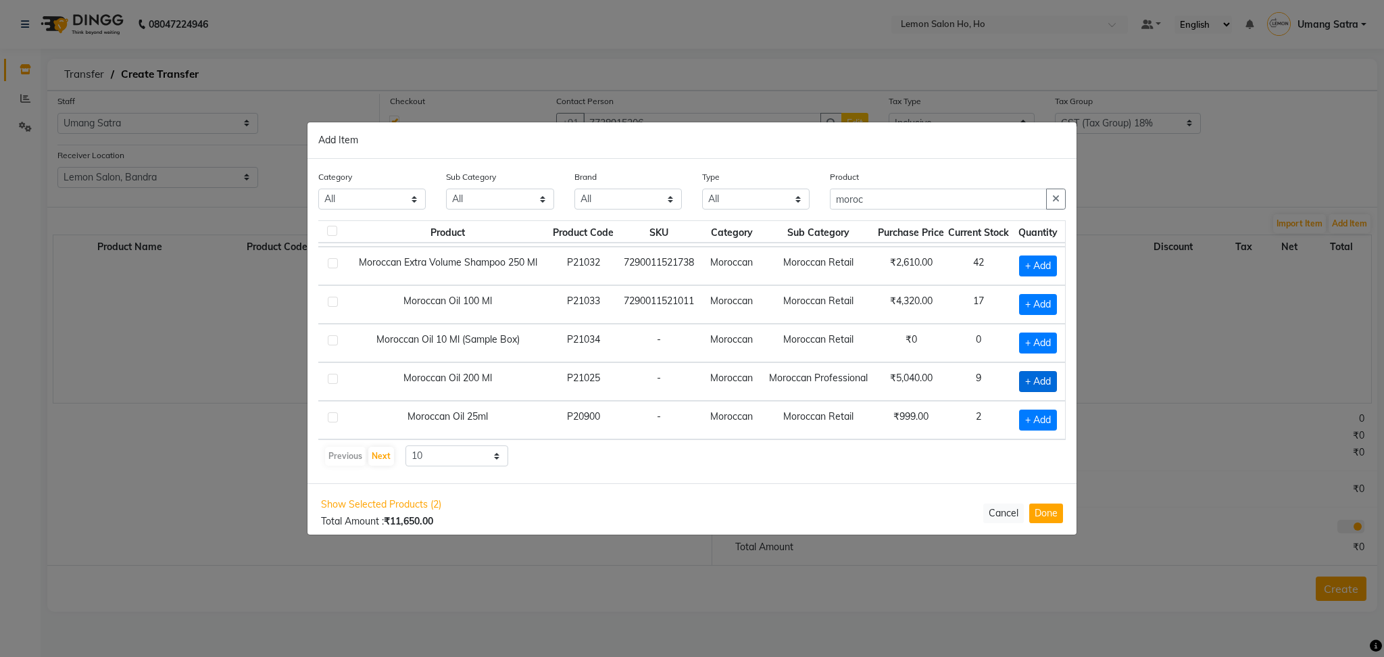
click at [1030, 371] on span "+ Add" at bounding box center [1038, 381] width 38 height 21
checkbox input "true"
drag, startPoint x: 895, startPoint y: 191, endPoint x: 739, endPoint y: 223, distance: 159.4
click at [739, 223] on div "Category All Hair Skin Makeup Personal Care Appliances [PERSON_NAME] Waxing Dis…" at bounding box center [691, 321] width 769 height 324
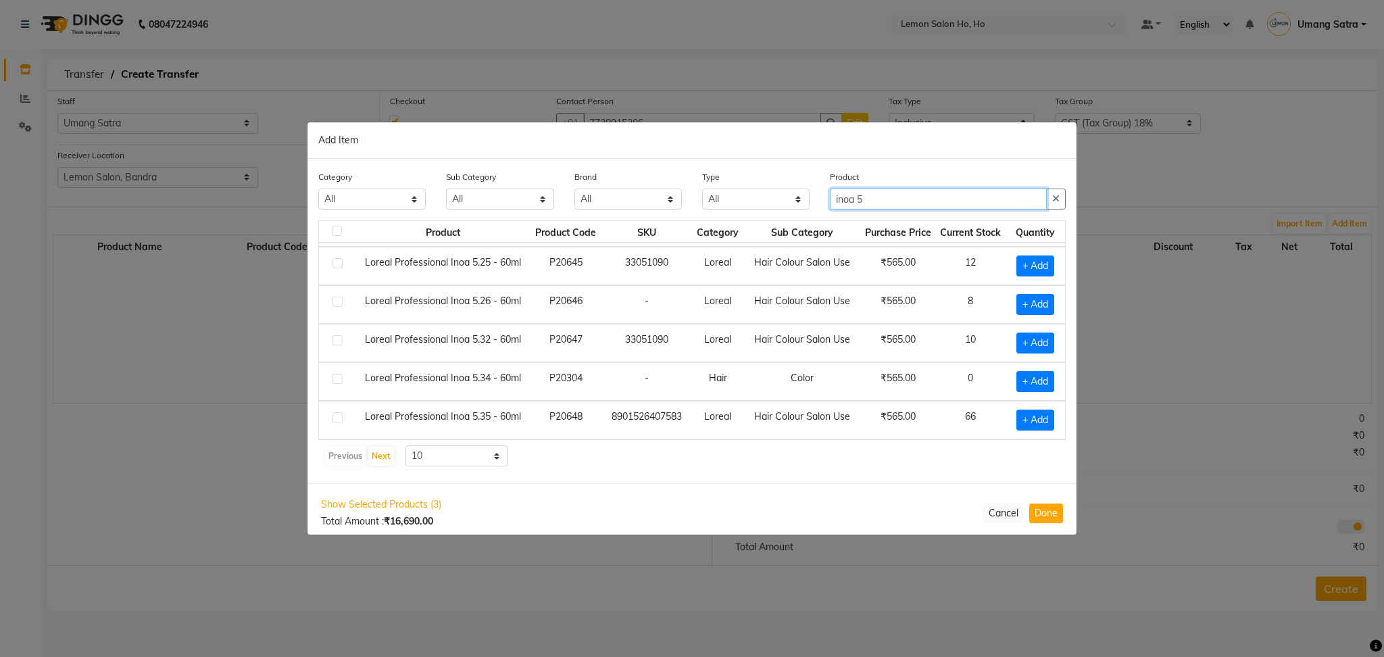
scroll to position [0, 0]
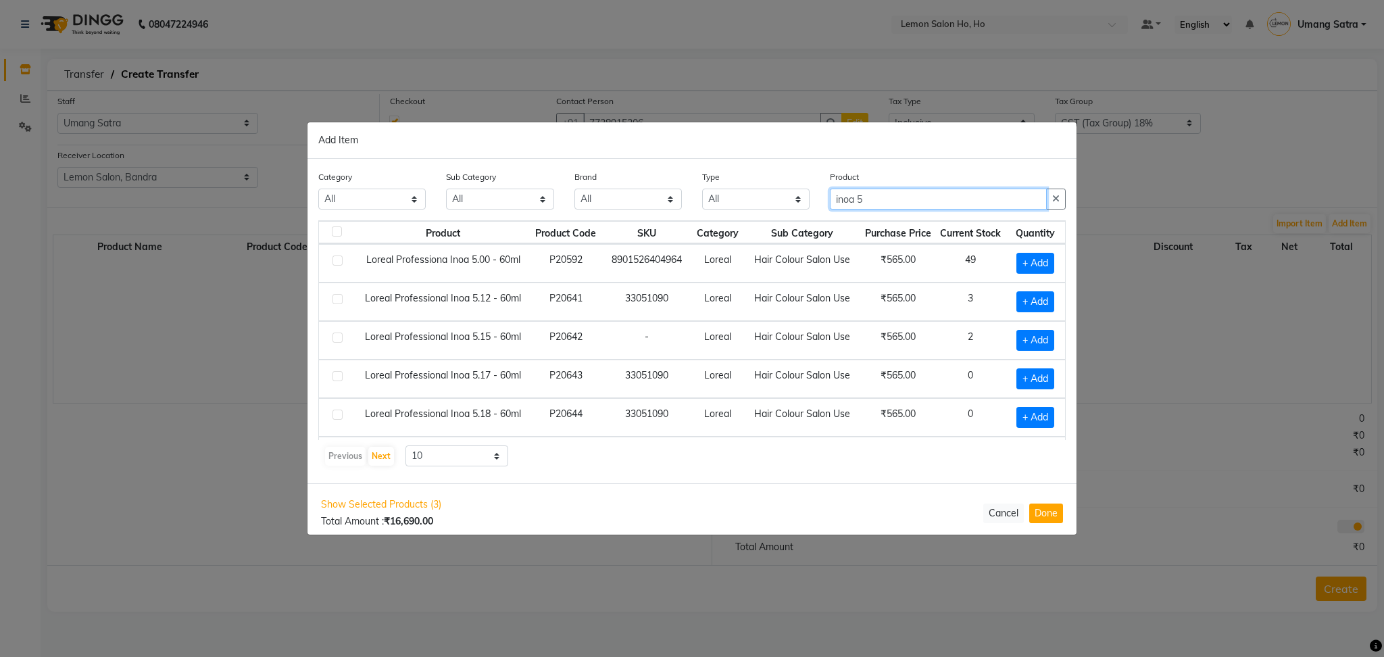
type input "inoa 5"
click at [453, 445] on div "Product Product Code SKU Category Sub Category Purchase Price Current Stock Qua…" at bounding box center [691, 343] width 747 height 247
click at [443, 455] on select "10 50 100" at bounding box center [456, 455] width 103 height 21
select select "50"
click at [405, 445] on select "10 50 100" at bounding box center [456, 455] width 103 height 21
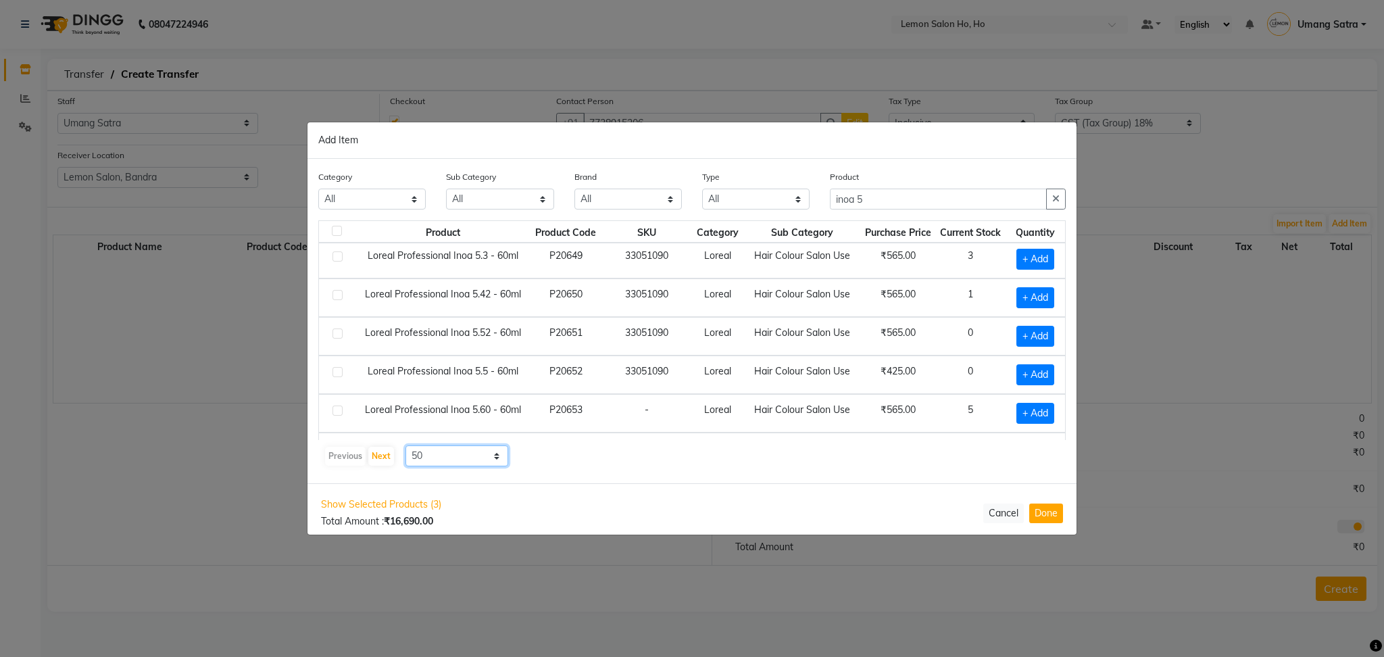
scroll to position [461, 0]
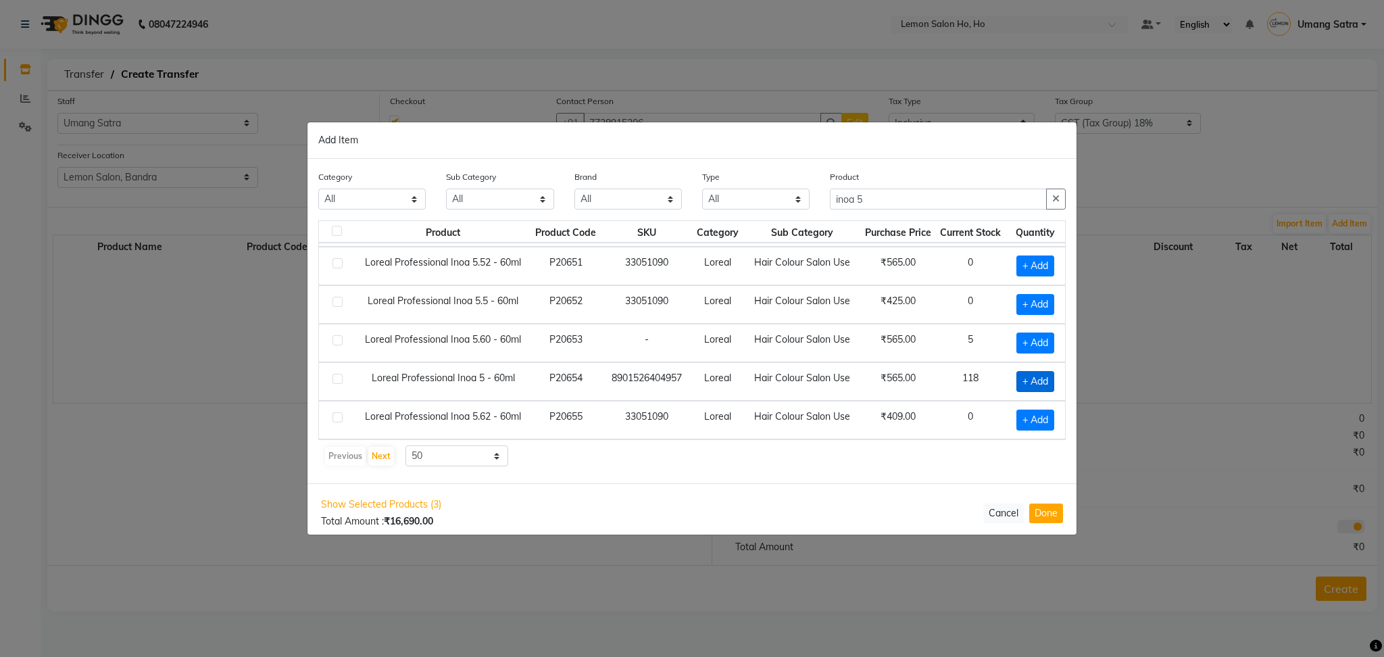
click at [1019, 382] on span "+ Add" at bounding box center [1035, 381] width 38 height 21
checkbox input "true"
click at [1047, 381] on icon at bounding box center [1051, 380] width 9 height 9
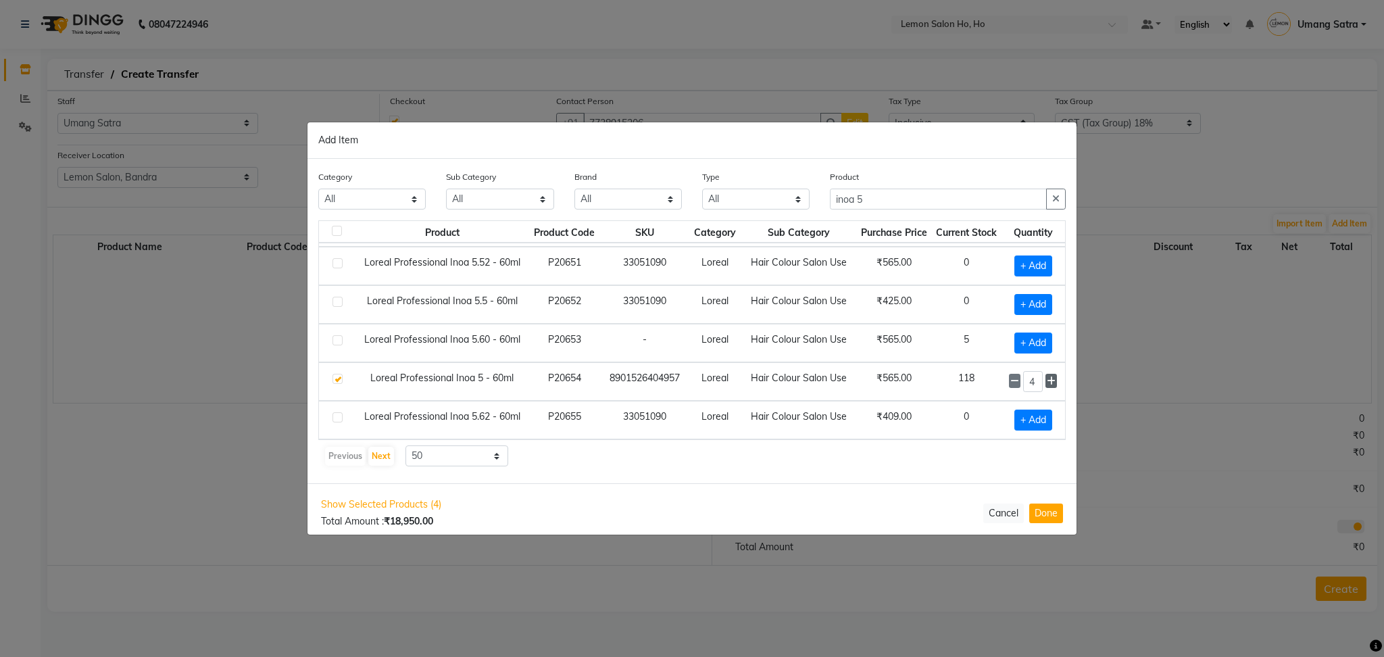
click at [1047, 381] on icon at bounding box center [1051, 380] width 9 height 9
click at [1010, 380] on icon at bounding box center [1014, 380] width 9 height 9
type input "5"
click at [935, 341] on td "5" at bounding box center [966, 343] width 70 height 39
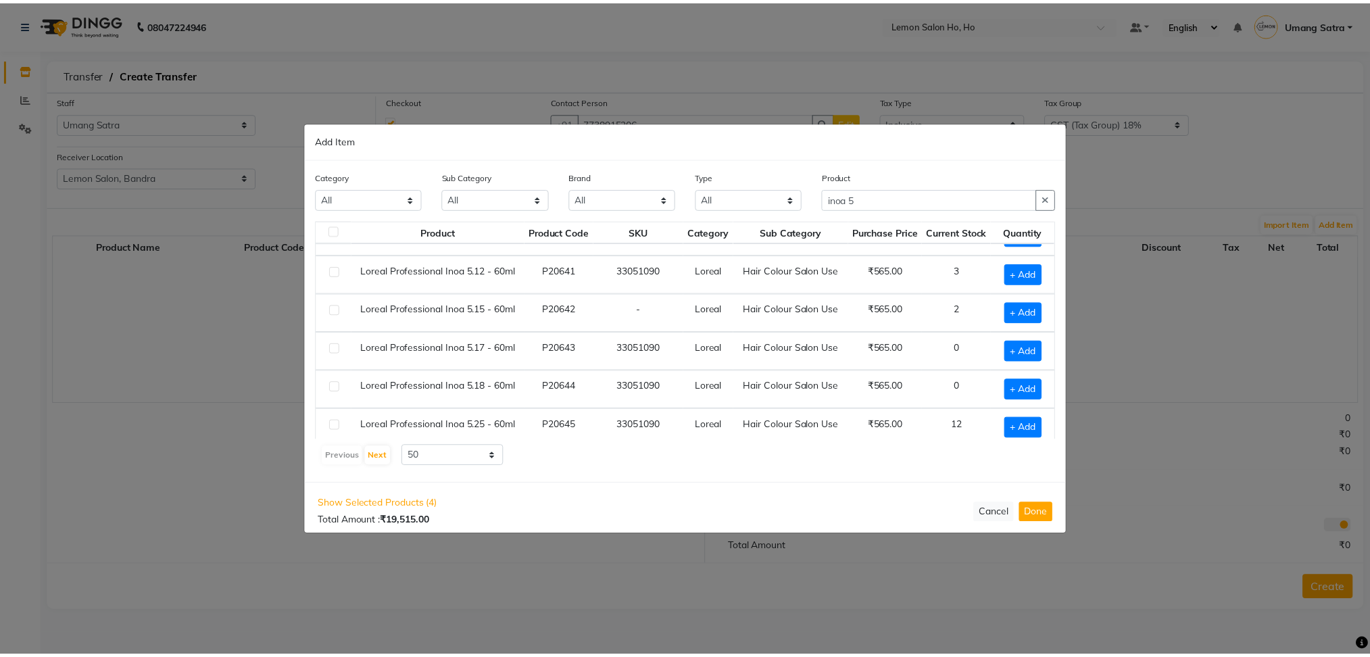
scroll to position [0, 0]
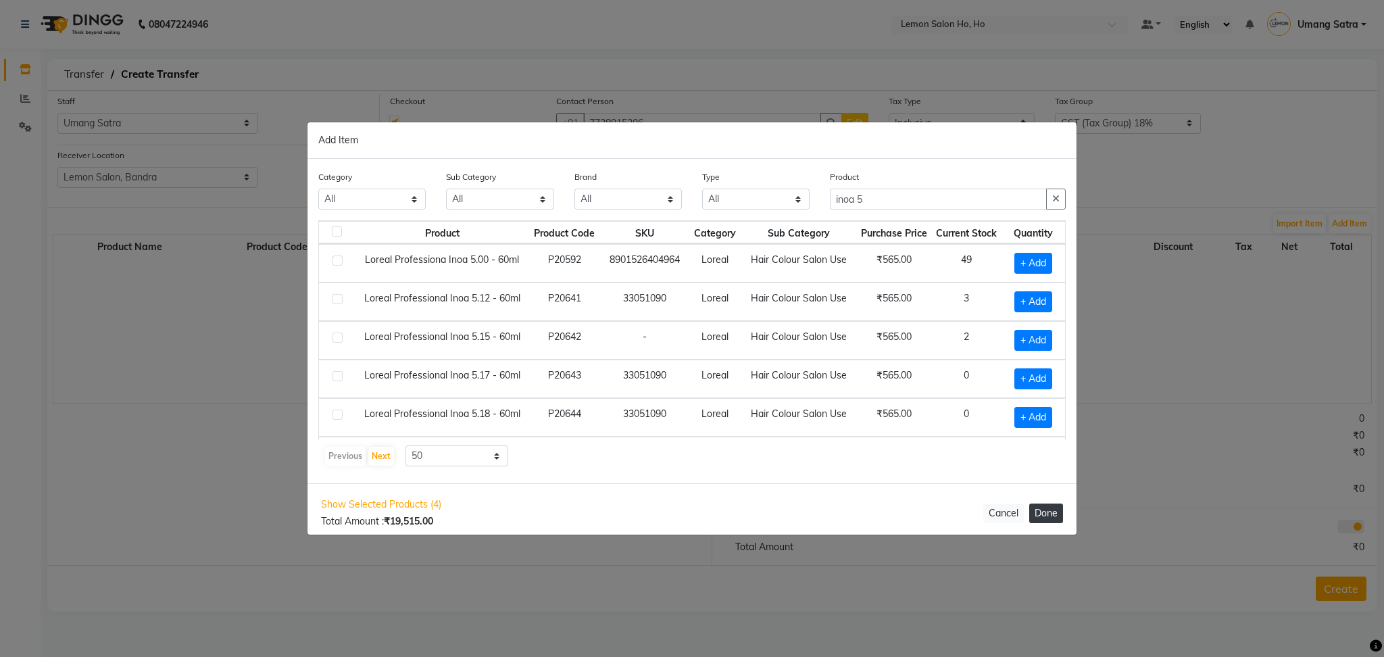
click at [1049, 512] on button "Done" at bounding box center [1046, 513] width 34 height 20
select select "2069"
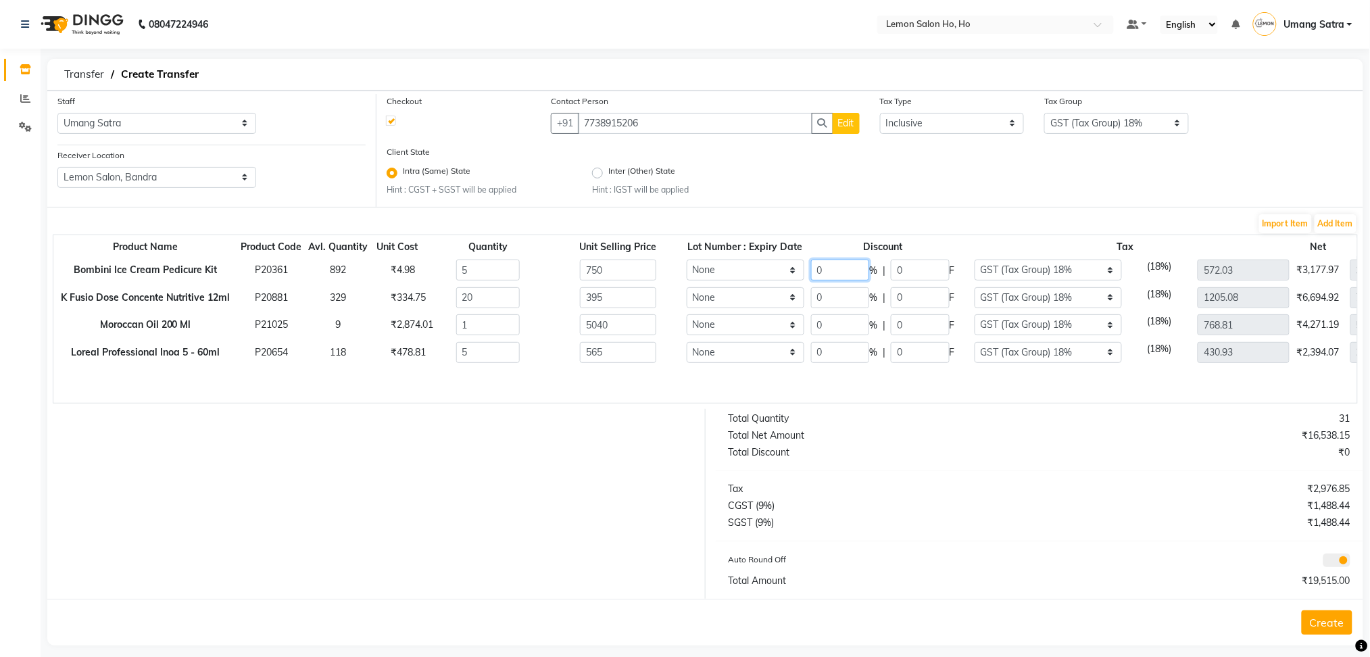
drag, startPoint x: 825, startPoint y: 272, endPoint x: 748, endPoint y: 289, distance: 78.9
click at [748, 289] on tbody "Bombini Ice Cream Pedicure Kit P20361 892 ₹4.98 5 750 None 0 % | 0 F None GST 5…" at bounding box center [770, 310] width 1434 height 109
type input "61"
type input "457.5"
type input "223.09"
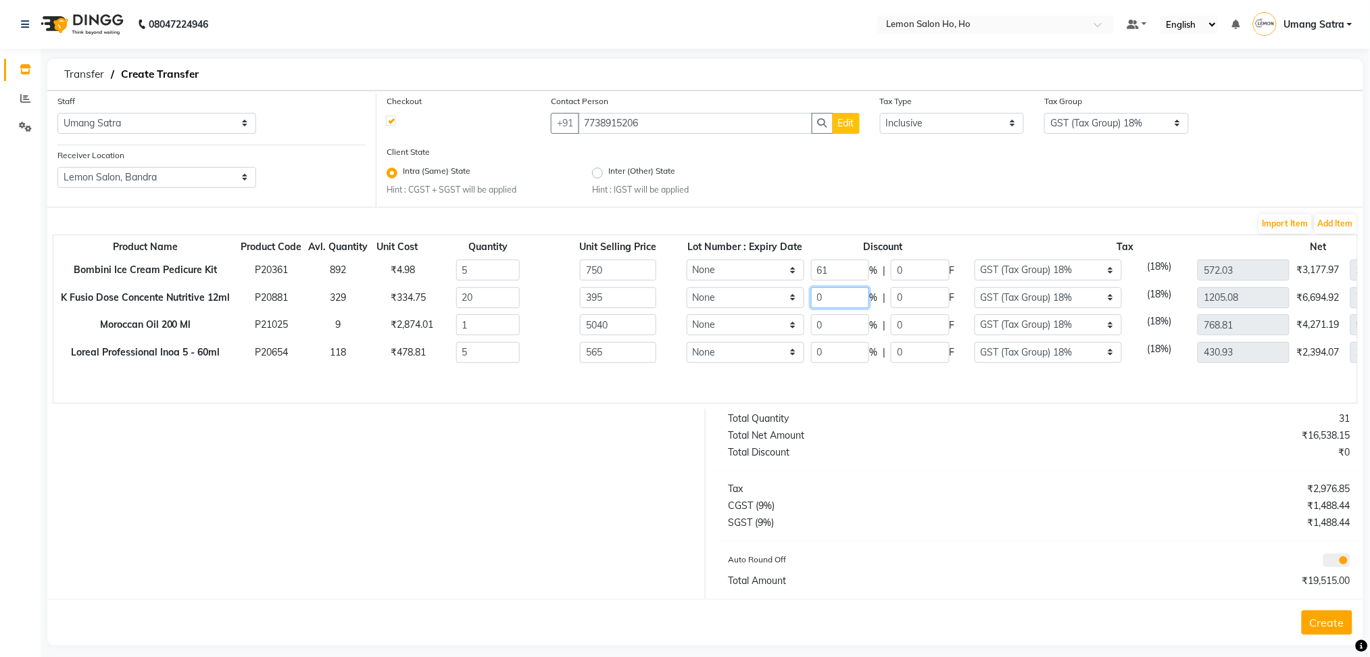
type input "1462.5"
drag, startPoint x: 836, startPoint y: 299, endPoint x: 793, endPoint y: 307, distance: 44.7
click at [793, 307] on tr "K Fusio Dose Concente Nutritive 12ml P20881 329 ₹334.75 20 395 None 0 % | 0 F N…" at bounding box center [770, 298] width 1434 height 28
click at [669, 369] on div "Product Name Product Code Avl. Quantity Unit Cost Quantity Unit Selling Price L…" at bounding box center [705, 318] width 1305 height 169
drag, startPoint x: 841, startPoint y: 324, endPoint x: 755, endPoint y: 328, distance: 86.6
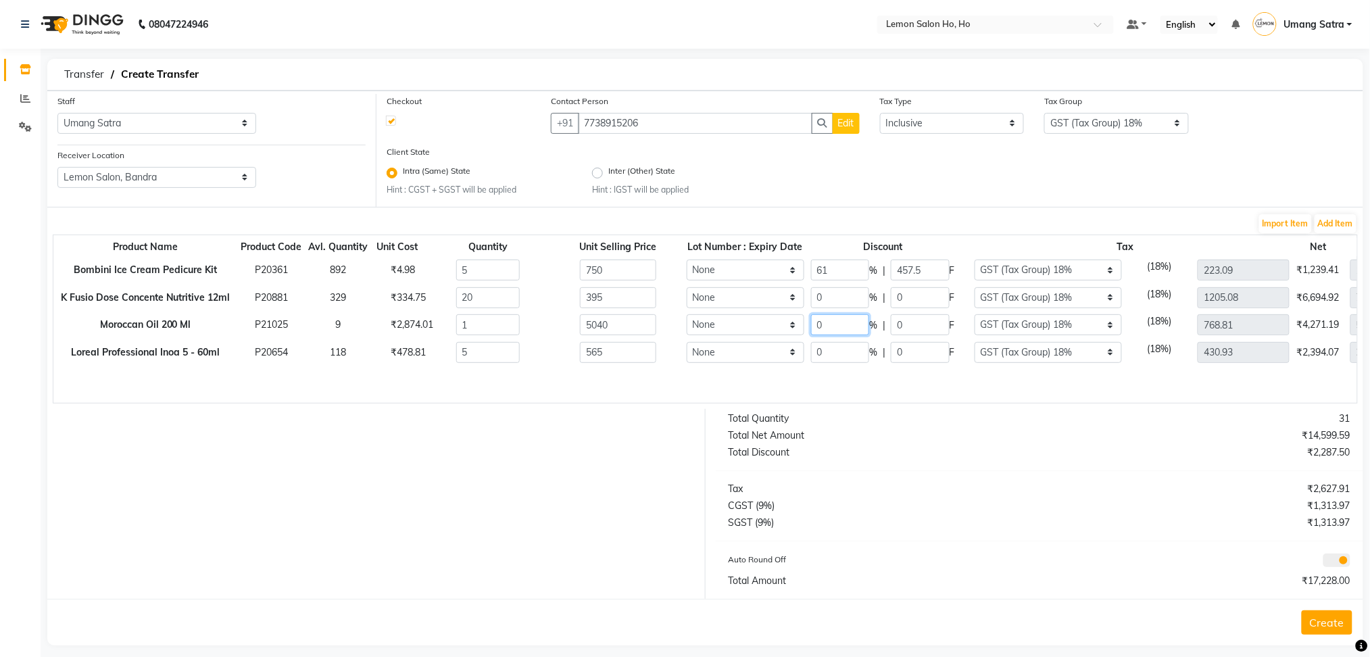
click at [755, 328] on tr "Moroccan Oil 200 Ml P21025 9 ₹2,874.01 1 5040 None 0 % | 0 F None GST 5% GST (T…" at bounding box center [770, 325] width 1434 height 28
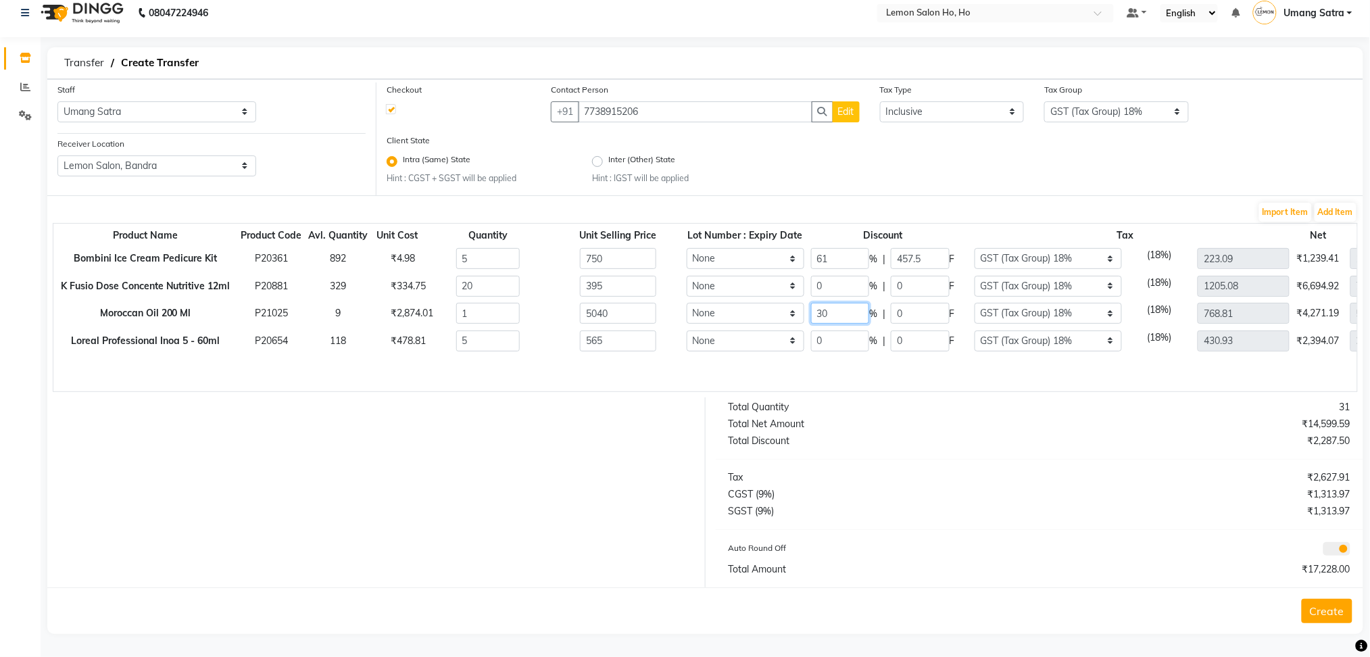
type input "30"
type input "1512"
type input "538.17"
type input "3528"
drag, startPoint x: 846, startPoint y: 338, endPoint x: 791, endPoint y: 349, distance: 56.6
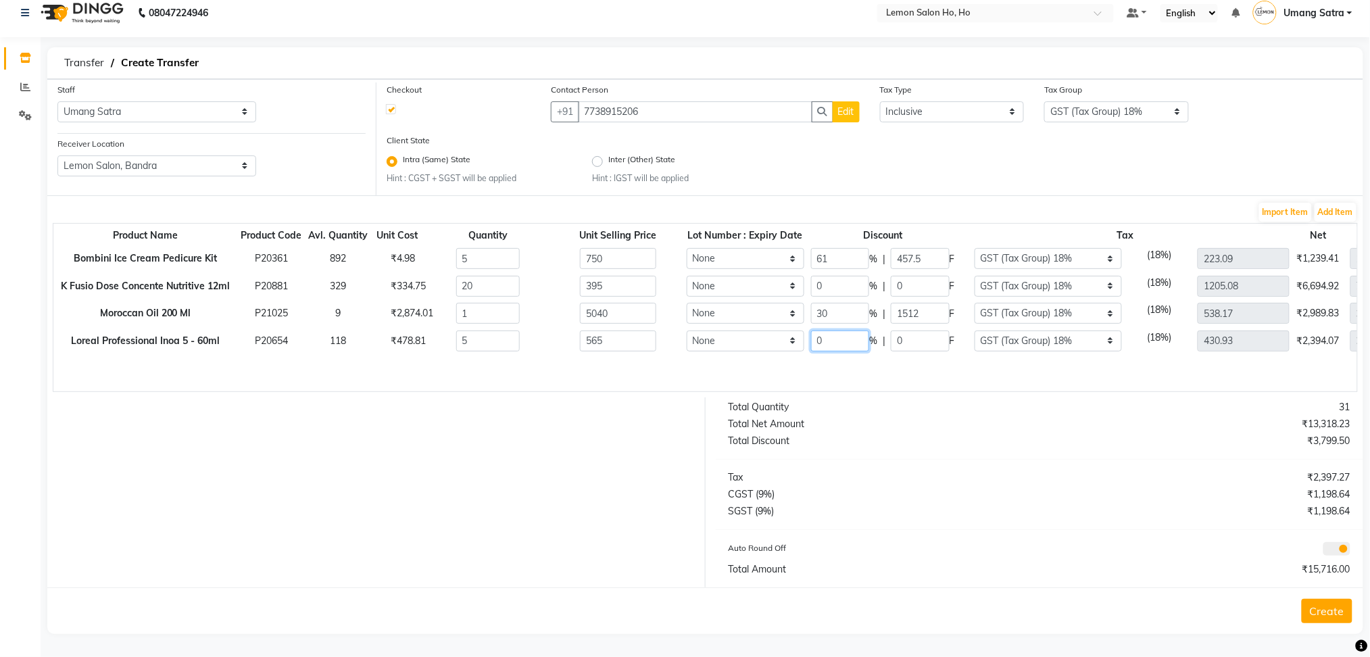
click at [791, 349] on tr "Loreal Professional Inoa 5 - 60ml P20654 118 ₹478.81 5 565 None 2 : [DATE] 0 % …" at bounding box center [770, 341] width 1434 height 28
type input "14"
type input "79.1"
type input "370.6"
type input "2429.5"
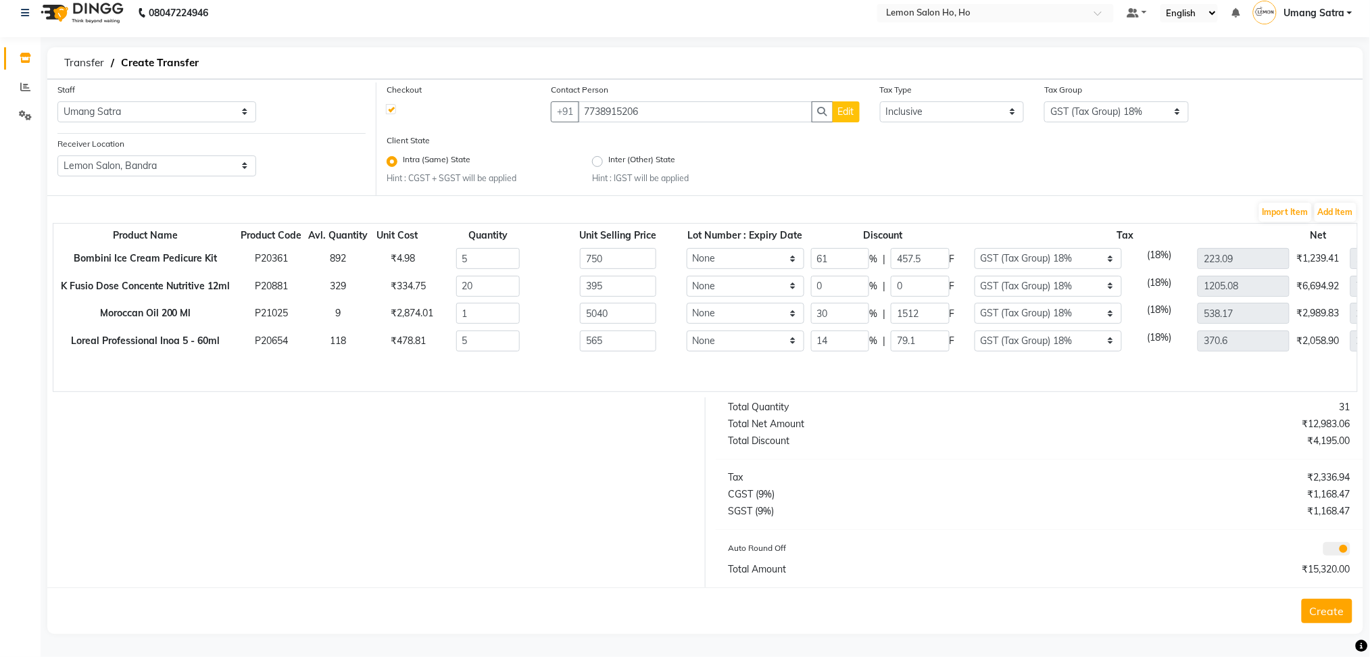
click at [678, 372] on div "Product Name Product Code Avl. Quantity Unit Cost Quantity Unit Selling Price L…" at bounding box center [705, 307] width 1305 height 169
click at [1327, 616] on button "Create" at bounding box center [1326, 611] width 51 height 24
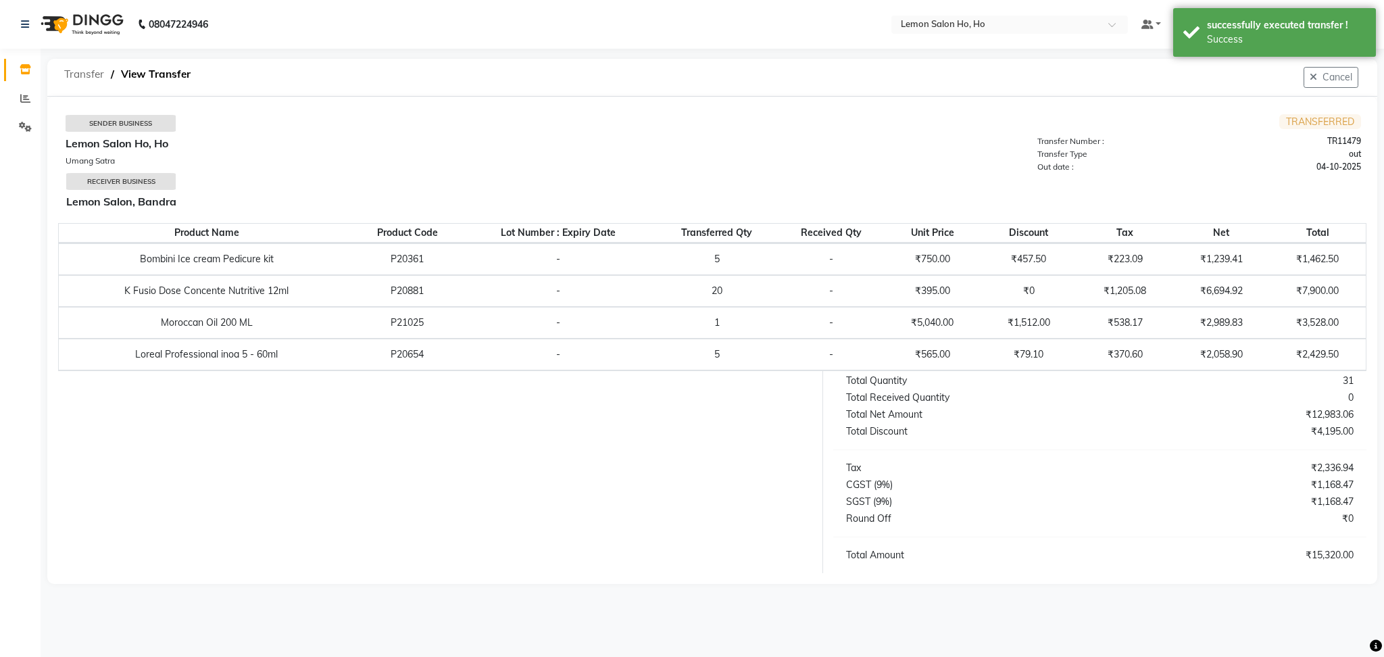
click at [89, 73] on span "Transfer" at bounding box center [83, 74] width 53 height 24
select select "sender"
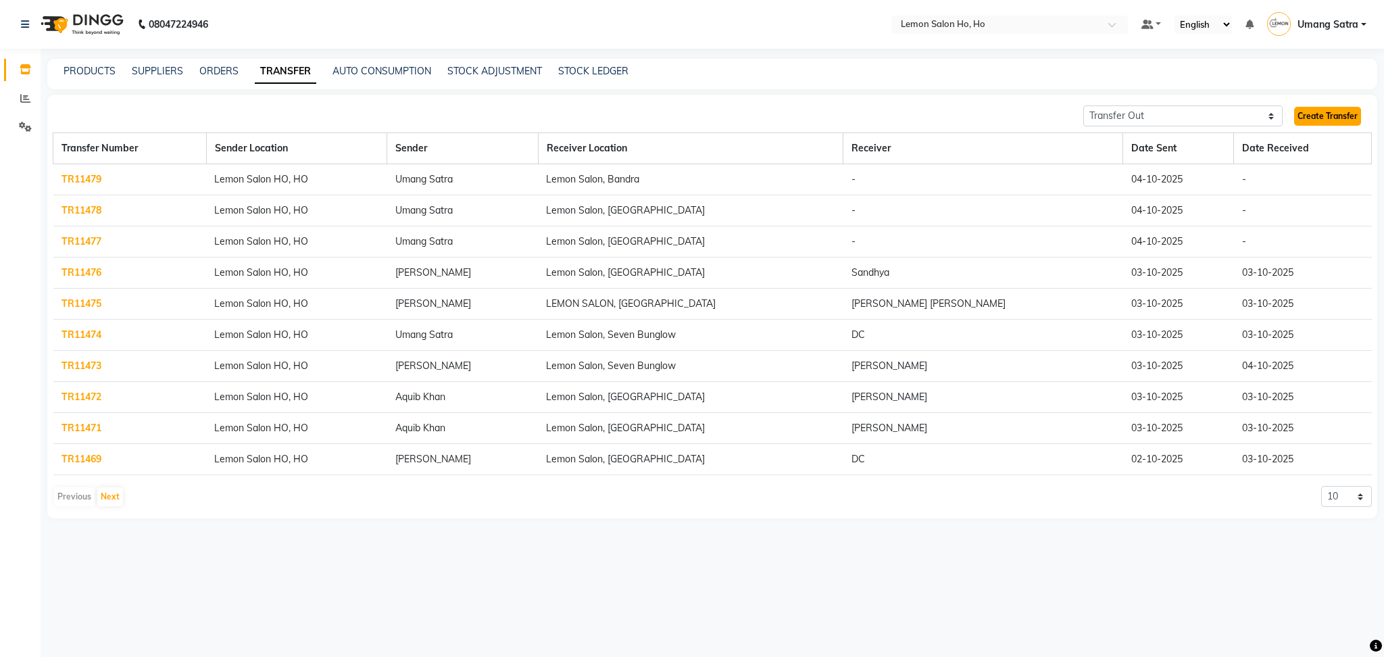
click at [1322, 110] on link "Create Transfer" at bounding box center [1327, 116] width 67 height 19
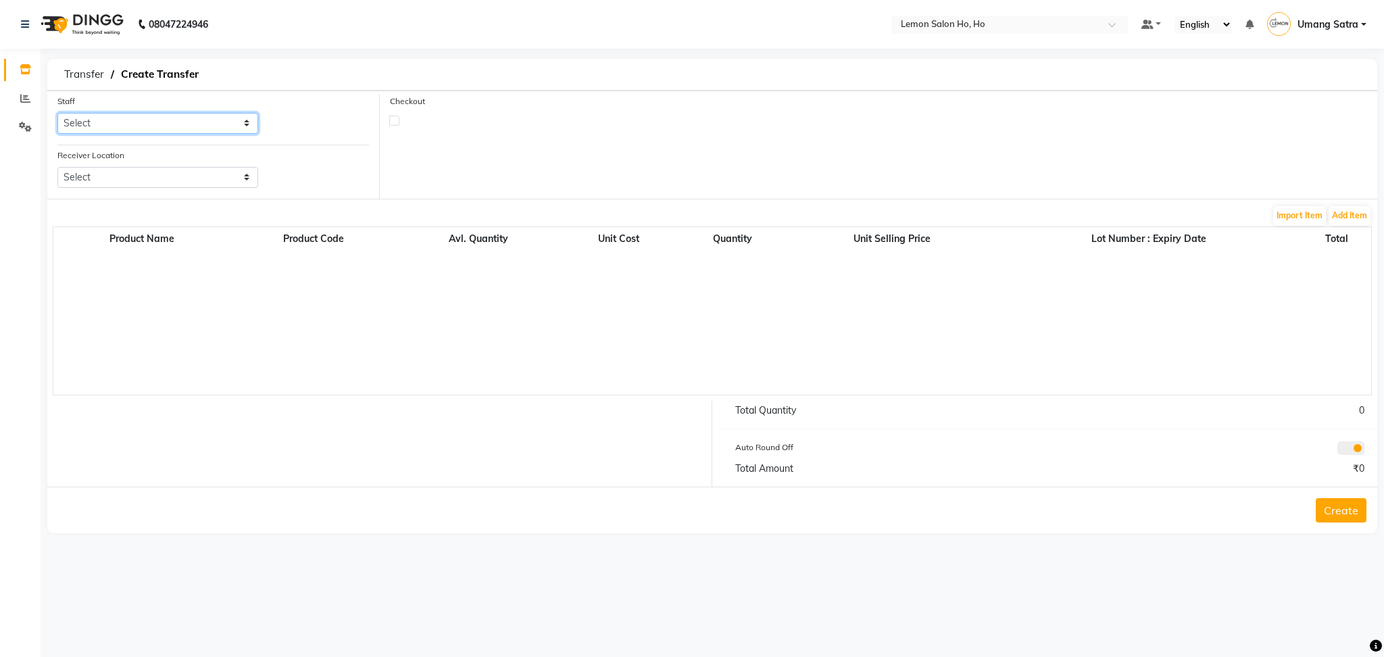
click at [120, 128] on select "Select [PERSON_NAME] [PERSON_NAME] DC DINGG Support [PERSON_NAME] [PERSON_NAME]…" at bounding box center [157, 123] width 201 height 21
select select "91192"
click at [57, 113] on select "Select [PERSON_NAME] [PERSON_NAME] DC DINGG Support [PERSON_NAME] [PERSON_NAME]…" at bounding box center [157, 123] width 201 height 21
click at [141, 178] on select "Select Lemon Salon, Lokhandwala [GEOGRAPHIC_DATA], [GEOGRAPHIC_DATA], Seven Bun…" at bounding box center [157, 177] width 201 height 21
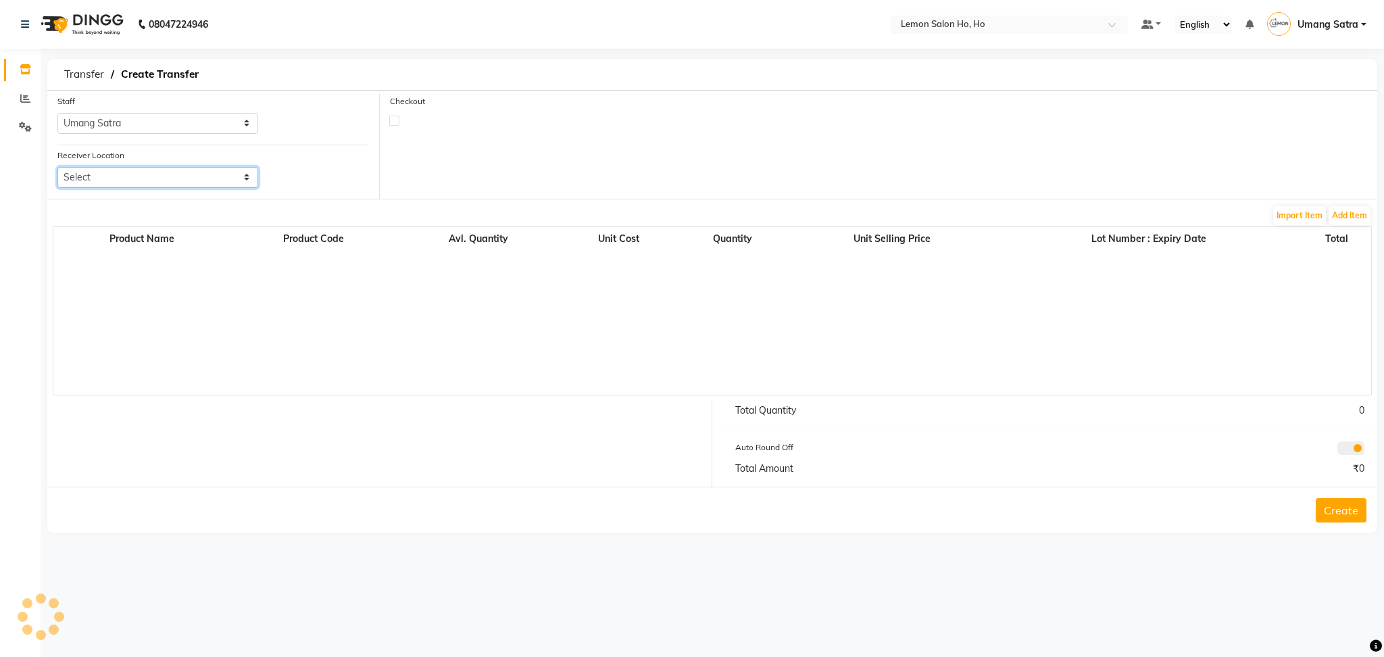
select select "954"
click at [57, 167] on select "Select Lemon Salon, Lokhandwala [GEOGRAPHIC_DATA], [GEOGRAPHIC_DATA], Seven Bun…" at bounding box center [157, 177] width 201 height 21
click at [393, 120] on label at bounding box center [394, 121] width 10 height 10
click at [393, 120] on input "checkbox" at bounding box center [394, 120] width 9 height 9
checkbox input "true"
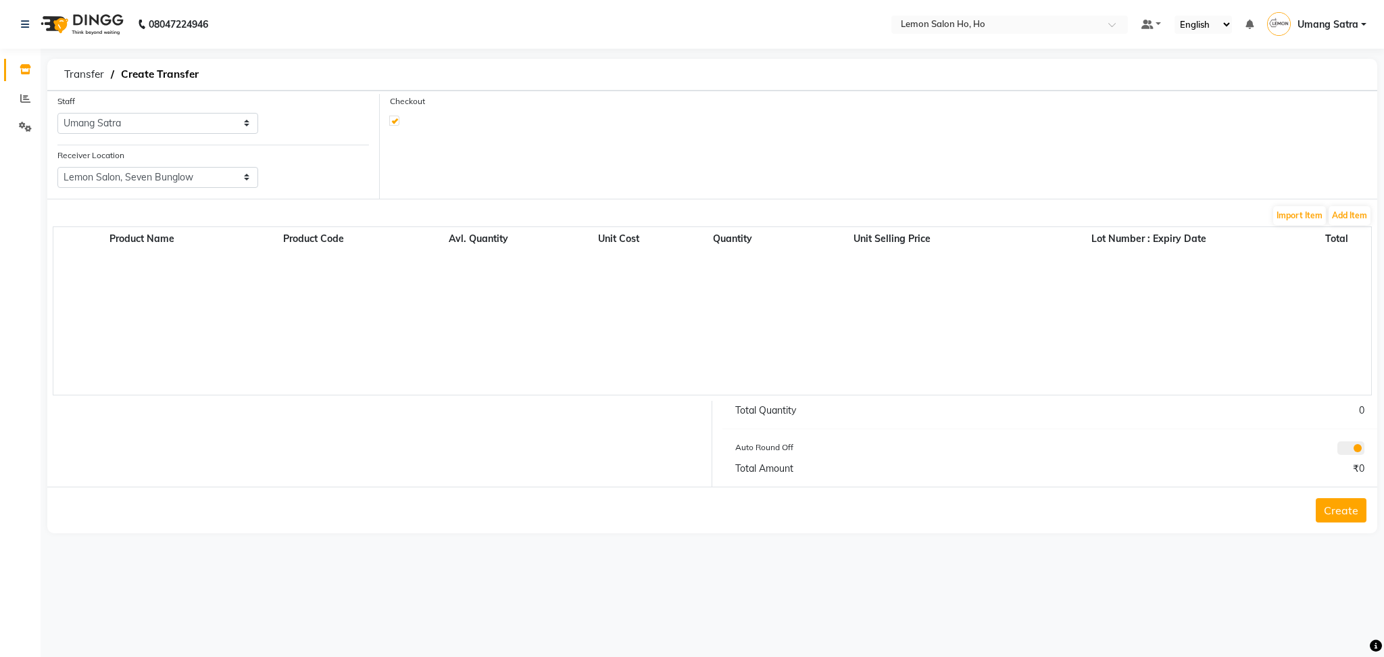
select select "true"
select select "2069"
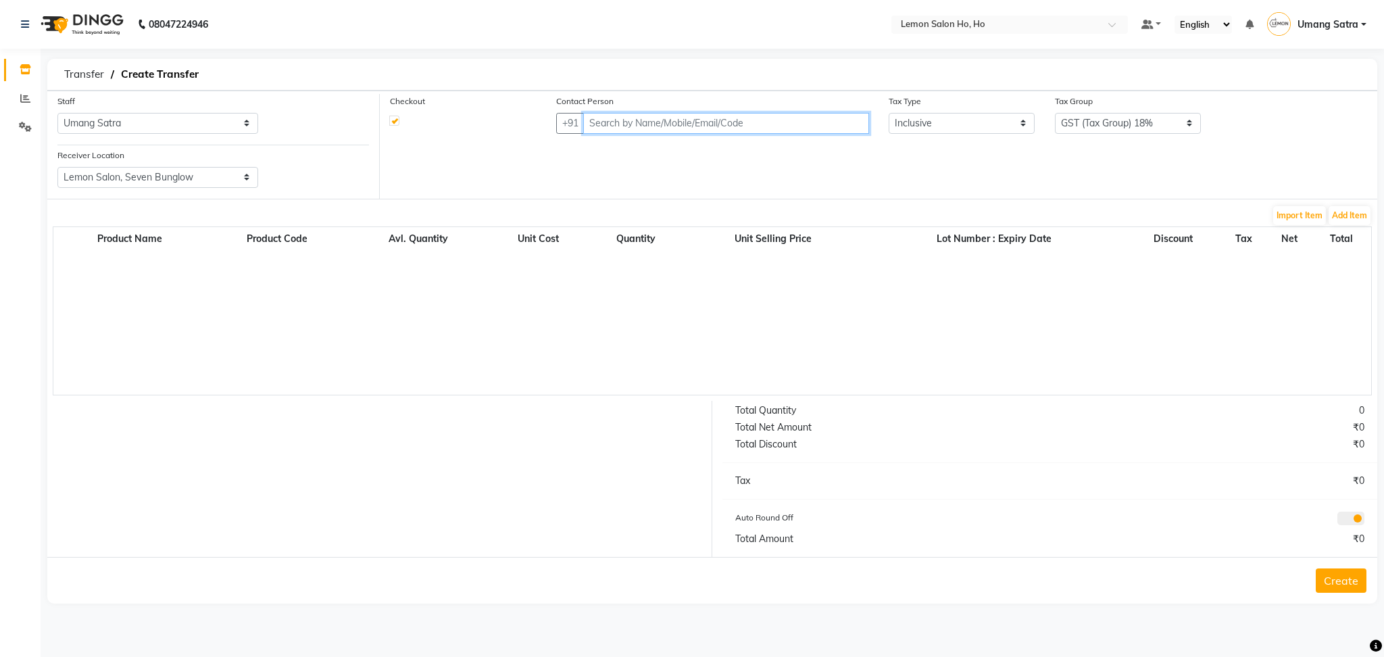
click at [674, 118] on input "text" at bounding box center [726, 123] width 286 height 21
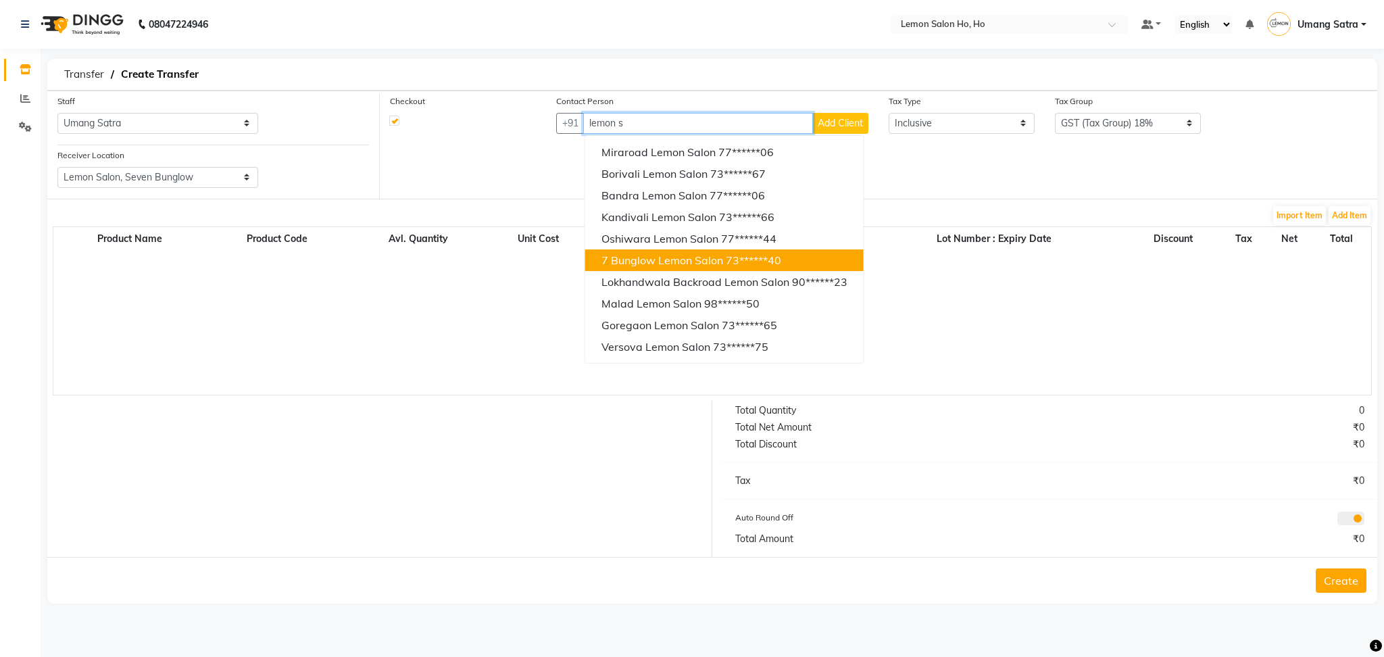
click at [652, 254] on span "7 Bunglow Lemon Salon" at bounding box center [662, 260] width 122 height 14
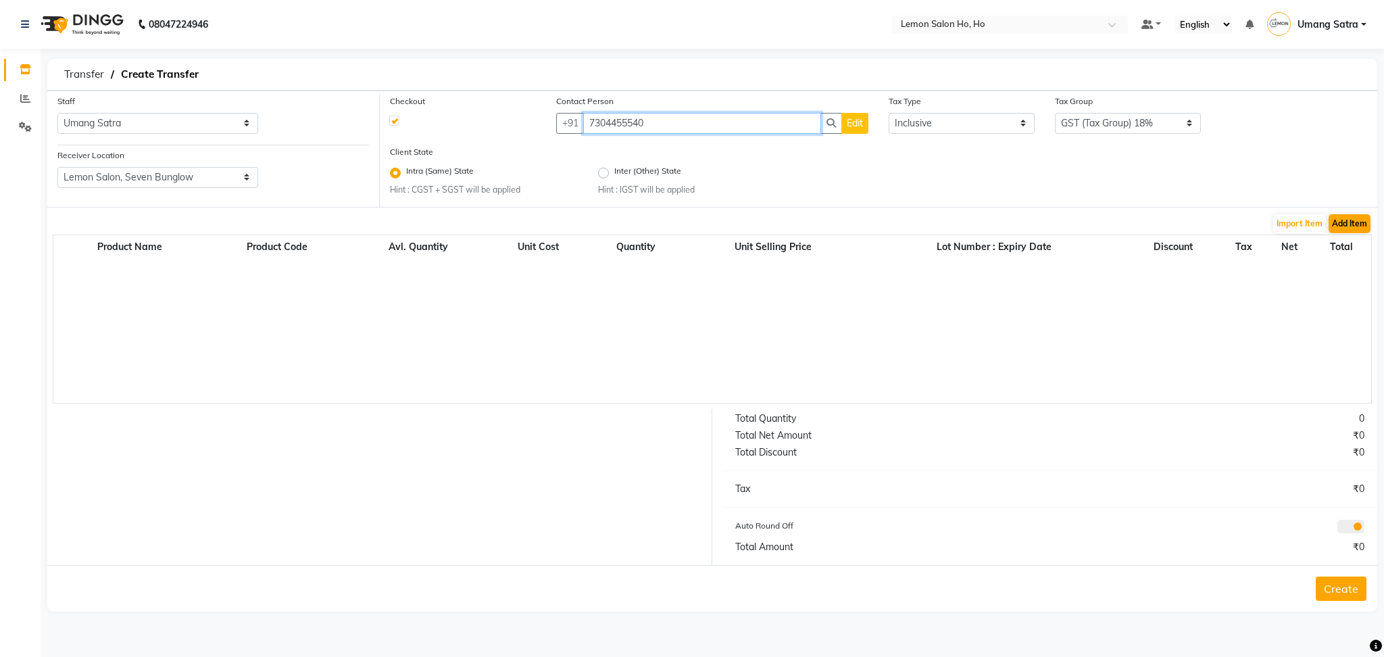
type input "7304455540"
click at [1359, 226] on button "Add Item" at bounding box center [1349, 223] width 42 height 19
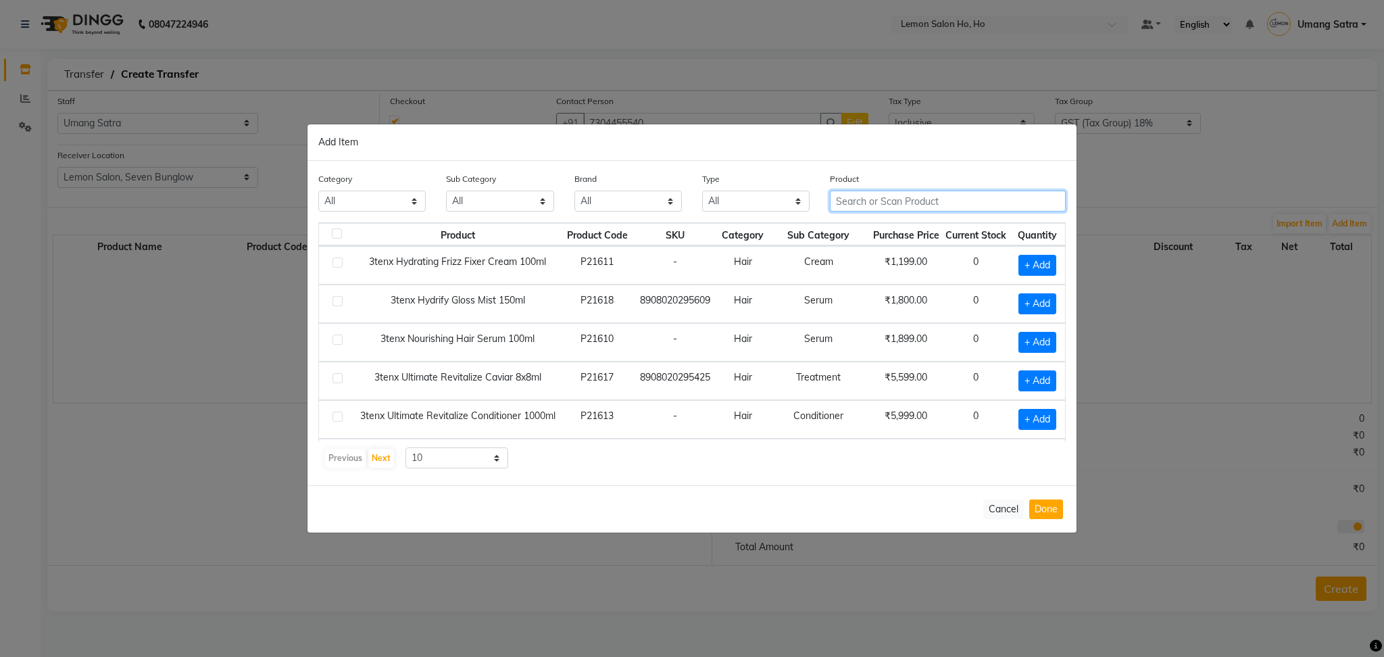
click at [868, 208] on input "text" at bounding box center [948, 201] width 236 height 21
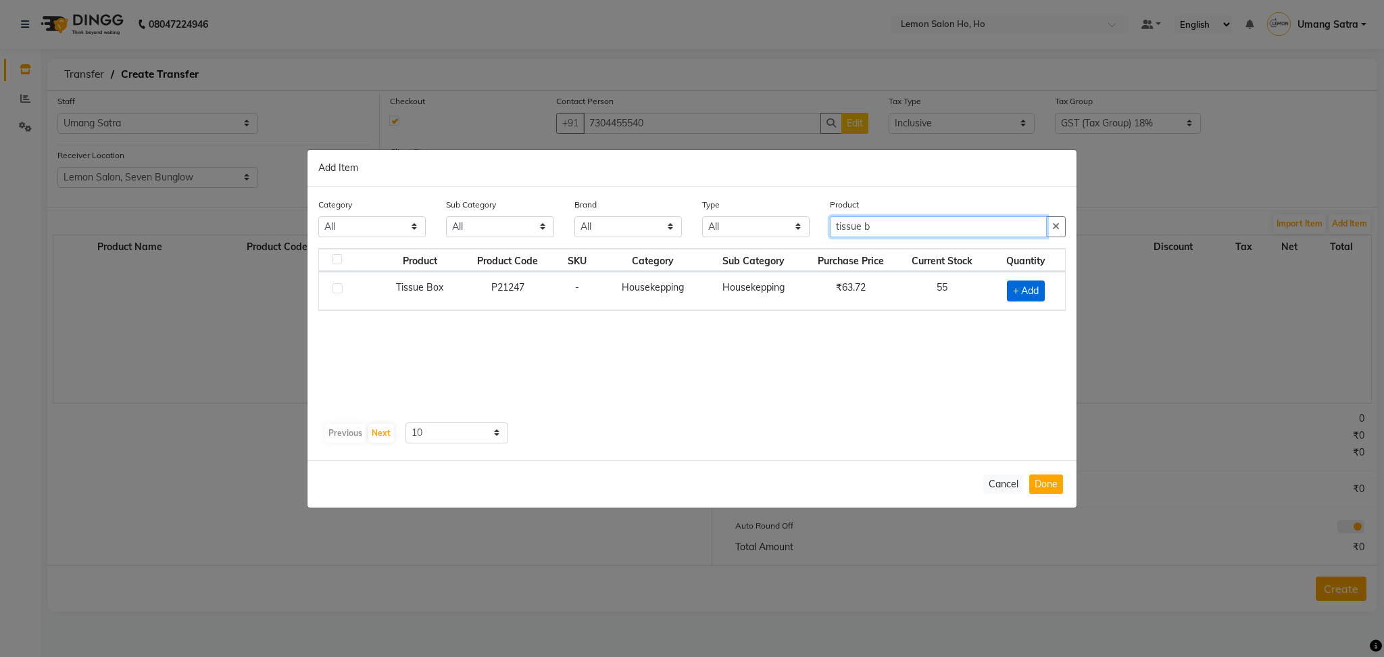
type input "tissue b"
click at [1028, 297] on span "+ Add" at bounding box center [1026, 290] width 38 height 21
checkbox input "true"
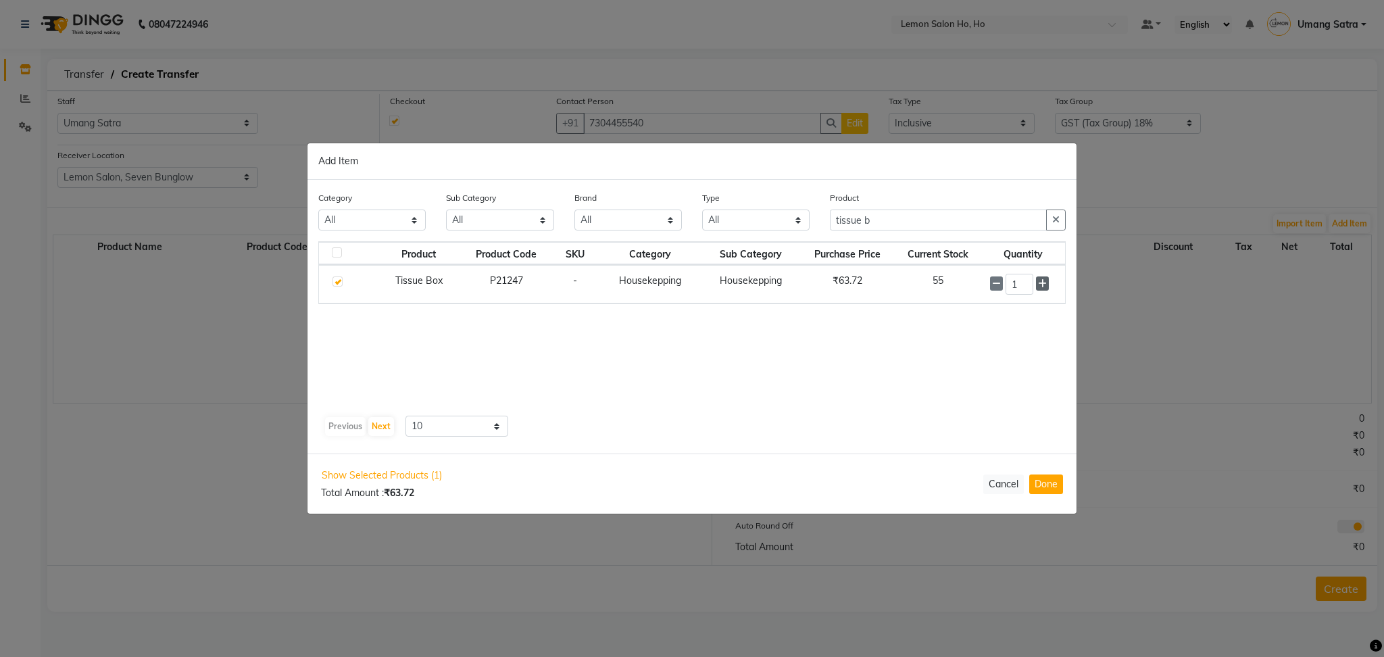
click at [1047, 282] on span at bounding box center [1042, 283] width 13 height 14
type input "2"
drag, startPoint x: 889, startPoint y: 221, endPoint x: 786, endPoint y: 222, distance: 102.7
click at [786, 222] on div "Category All Hair Skin Makeup Personal Care Appliances [PERSON_NAME] Waxing Dis…" at bounding box center [692, 216] width 768 height 51
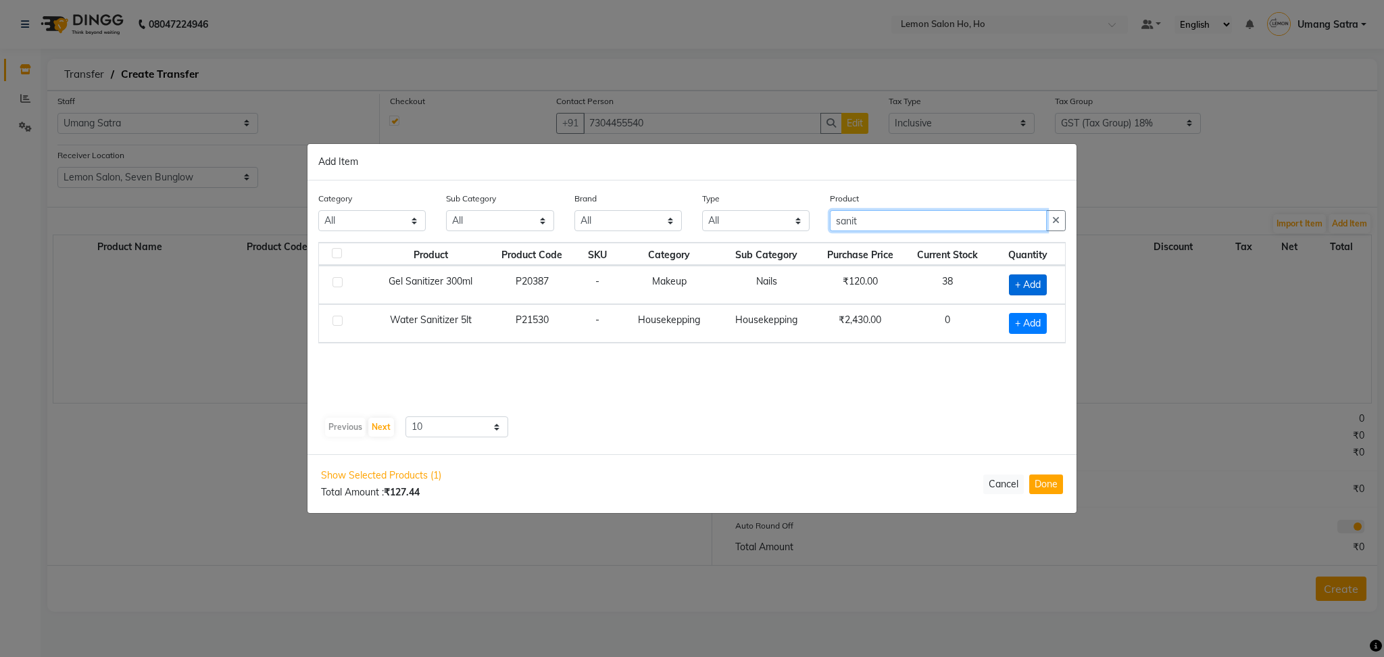
type input "sanit"
click at [1040, 282] on span "+ Add" at bounding box center [1028, 284] width 38 height 21
checkbox input "true"
drag, startPoint x: 874, startPoint y: 218, endPoint x: 706, endPoint y: 205, distance: 168.7
click at [706, 205] on div "Category All Hair Skin Makeup Personal Care Appliances [PERSON_NAME] Waxing Dis…" at bounding box center [692, 216] width 768 height 51
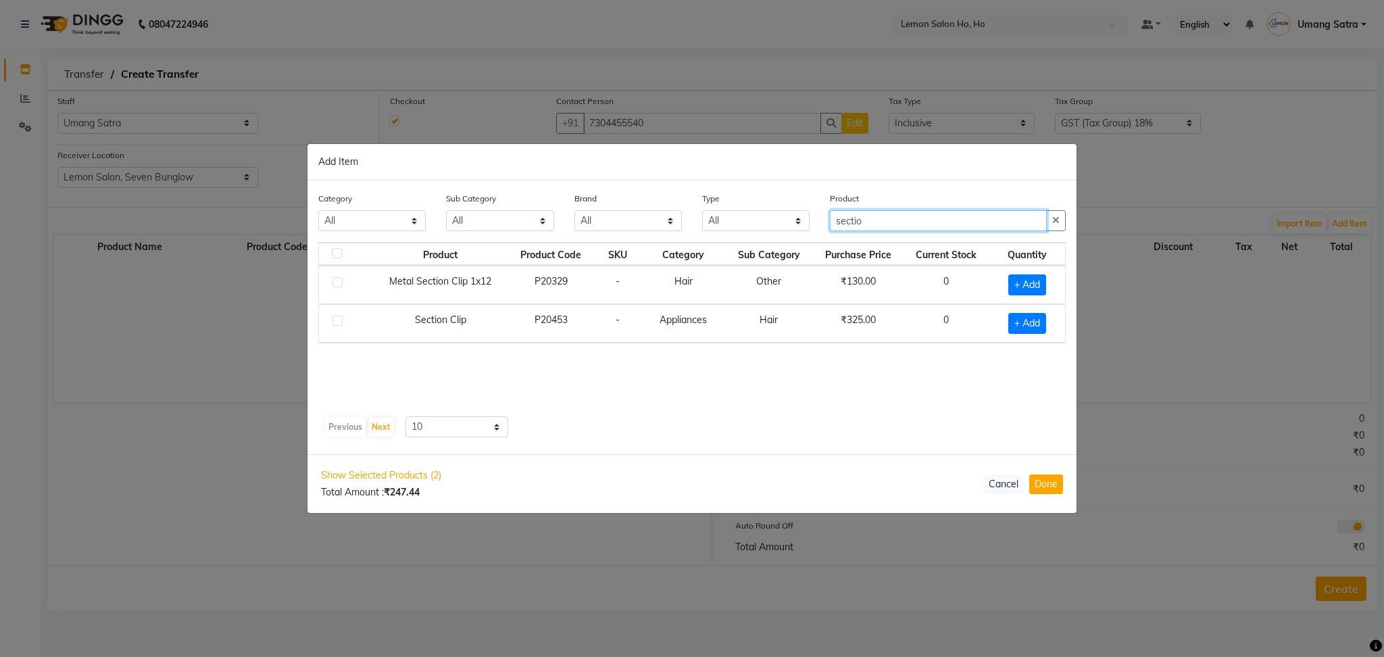
drag, startPoint x: 901, startPoint y: 228, endPoint x: 782, endPoint y: 208, distance: 121.2
click at [782, 208] on div "Category All Hair Skin Makeup Personal Care Appliances [PERSON_NAME] Waxing Dis…" at bounding box center [692, 216] width 768 height 51
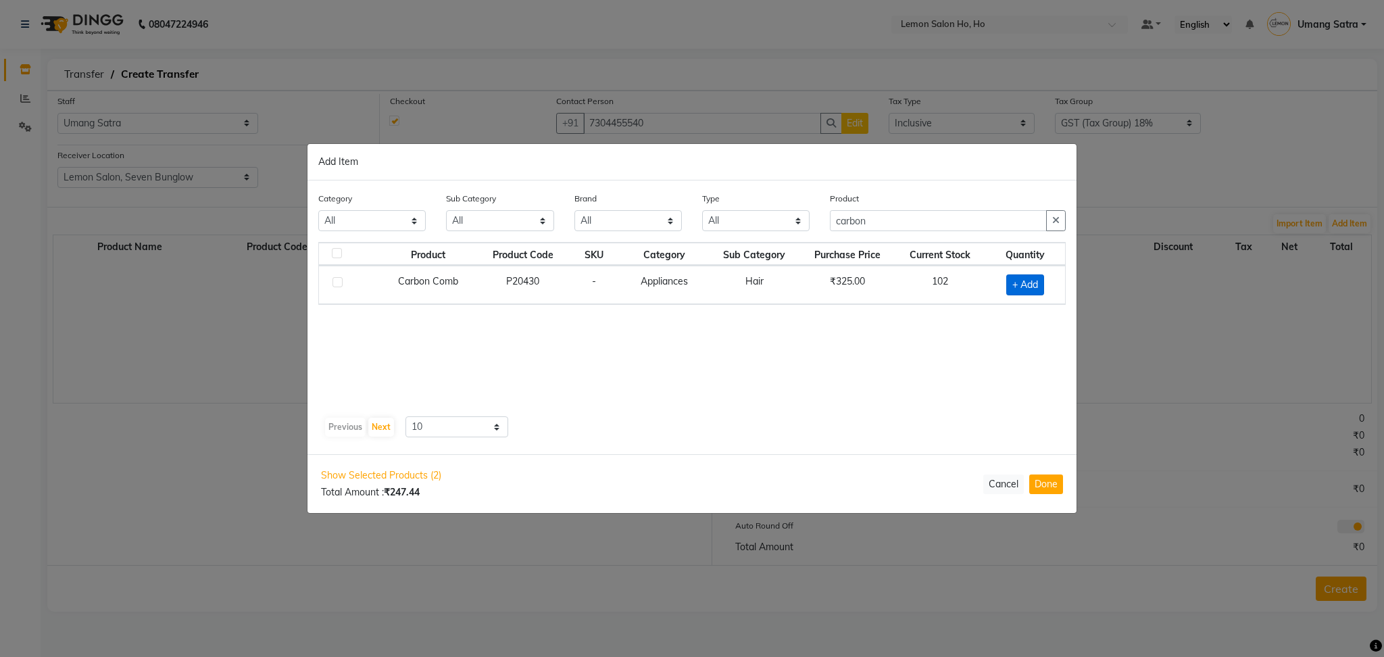
click at [1020, 280] on span "+ Add" at bounding box center [1025, 284] width 38 height 21
click at [1041, 482] on button "Done" at bounding box center [1046, 484] width 34 height 20
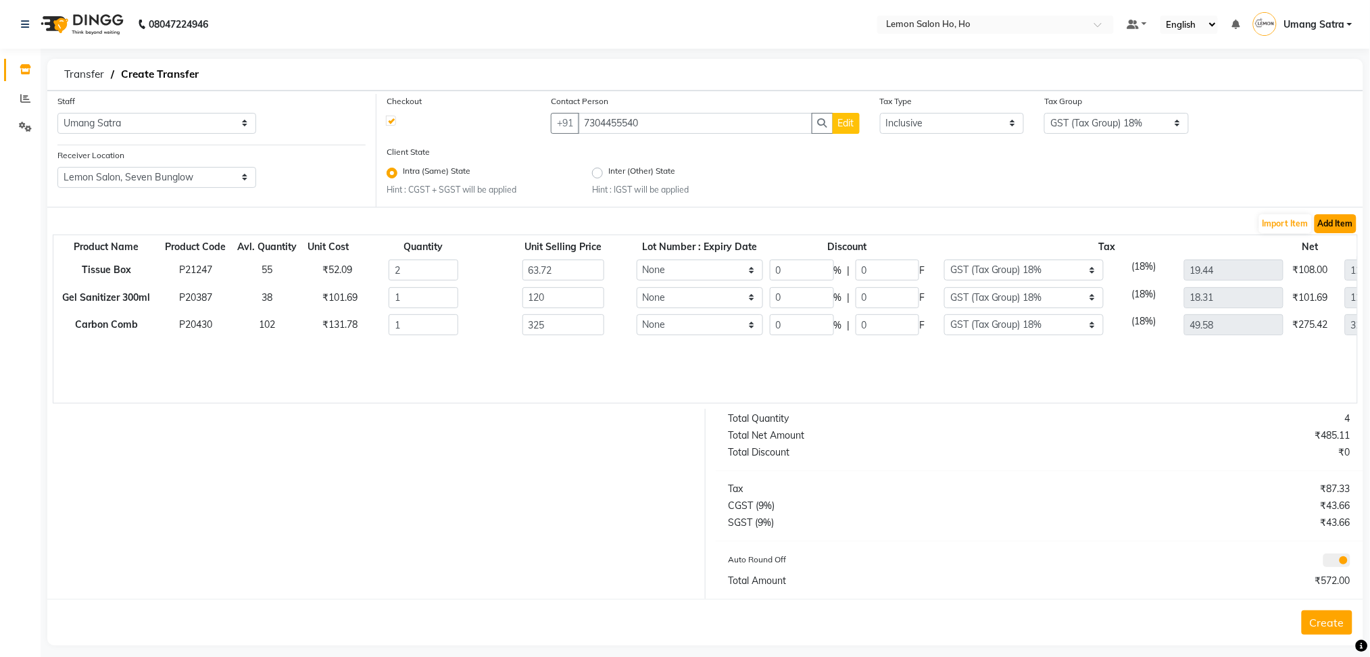
click at [1327, 217] on button "Add Item" at bounding box center [1335, 223] width 42 height 19
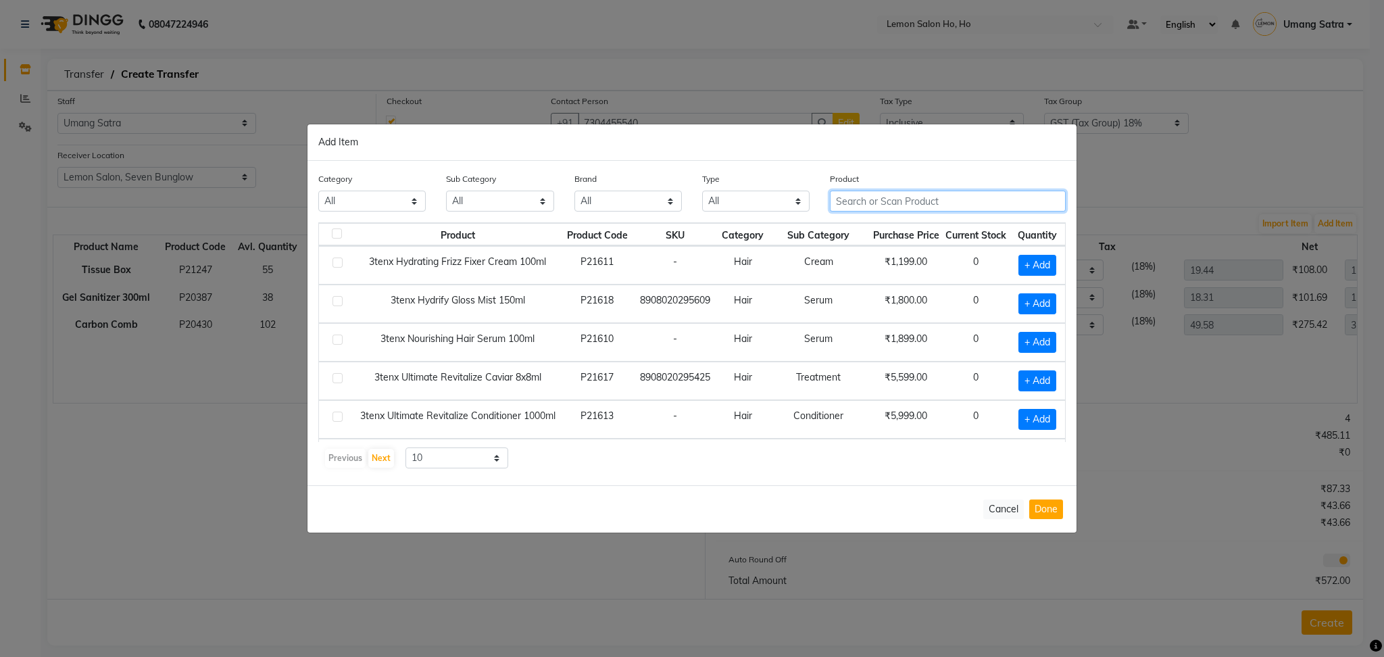
click at [979, 201] on input "text" at bounding box center [948, 201] width 236 height 21
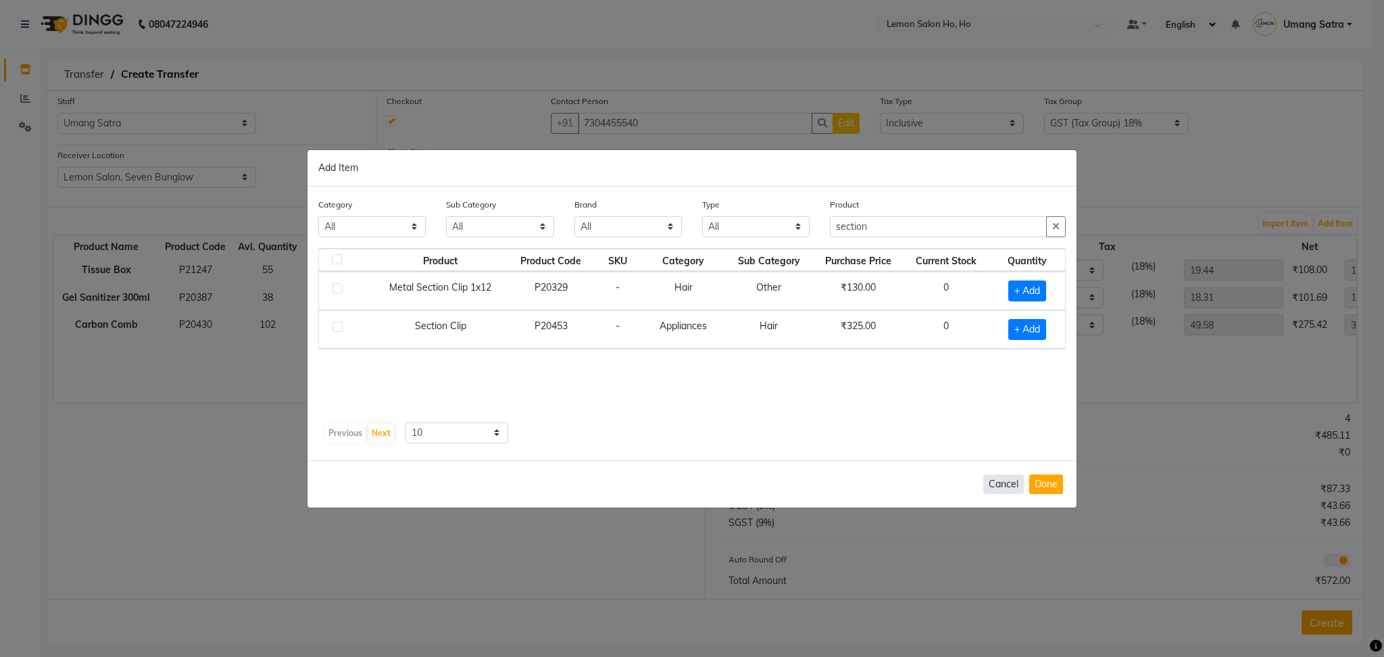
click at [991, 486] on button "Cancel" at bounding box center [1003, 484] width 41 height 20
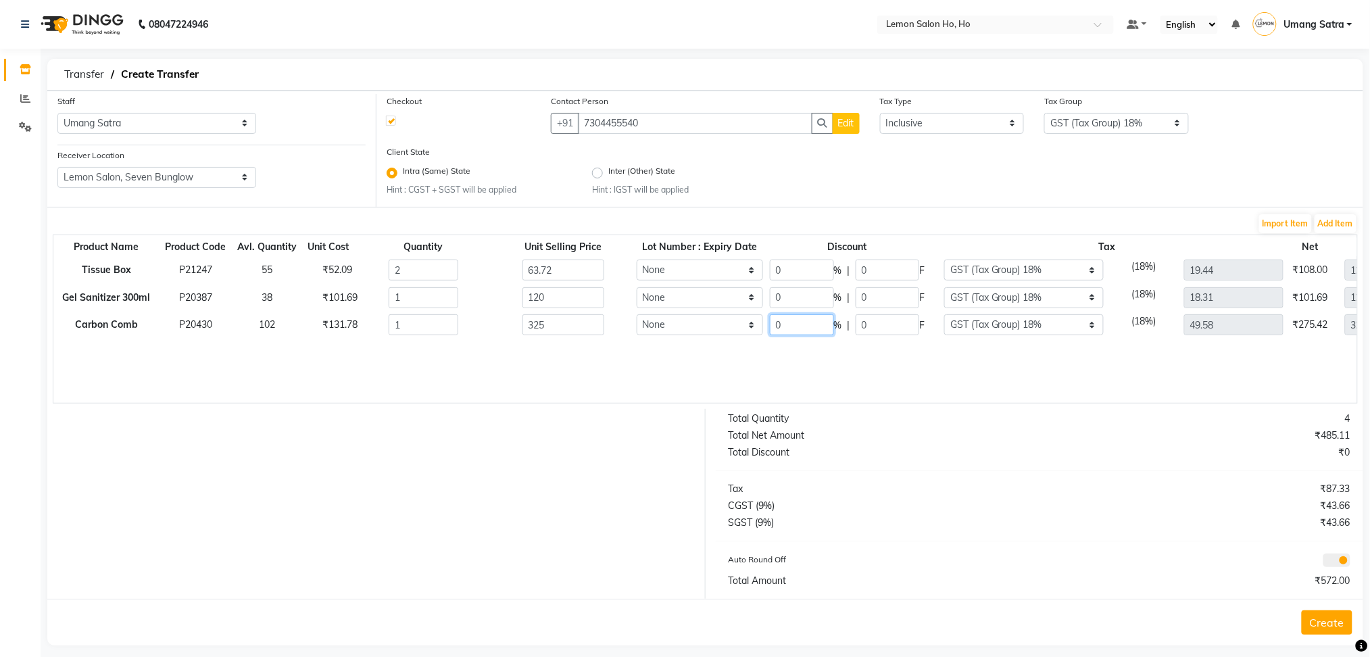
drag, startPoint x: 791, startPoint y: 322, endPoint x: 697, endPoint y: 338, distance: 94.5
click at [697, 338] on tr "Carbon Comb P20430 102 ₹131.78 1 325 None 0 % | 0 F None GST 5% GST (Tax Group)…" at bounding box center [770, 325] width 1434 height 28
click at [800, 300] on input "0" at bounding box center [802, 297] width 64 height 21
click at [784, 293] on input "0" at bounding box center [802, 297] width 64 height 21
click at [797, 274] on input "0" at bounding box center [802, 269] width 64 height 21
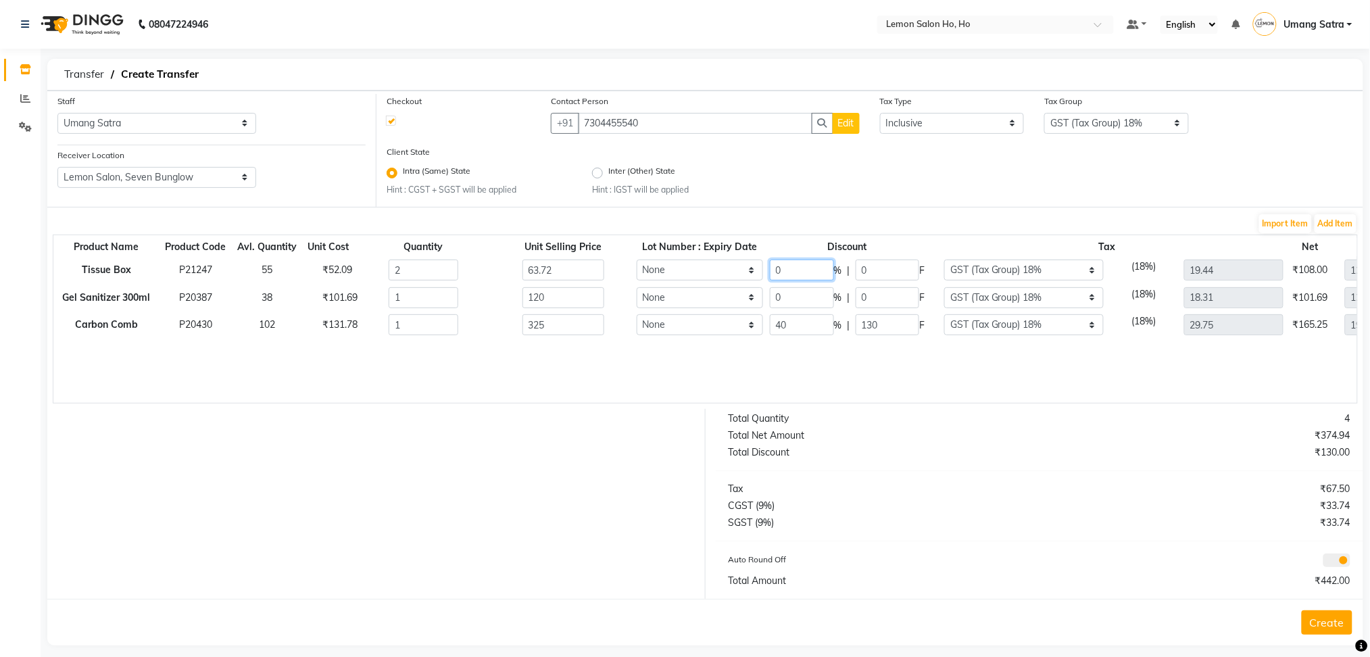
click at [797, 274] on input "0" at bounding box center [802, 269] width 64 height 21
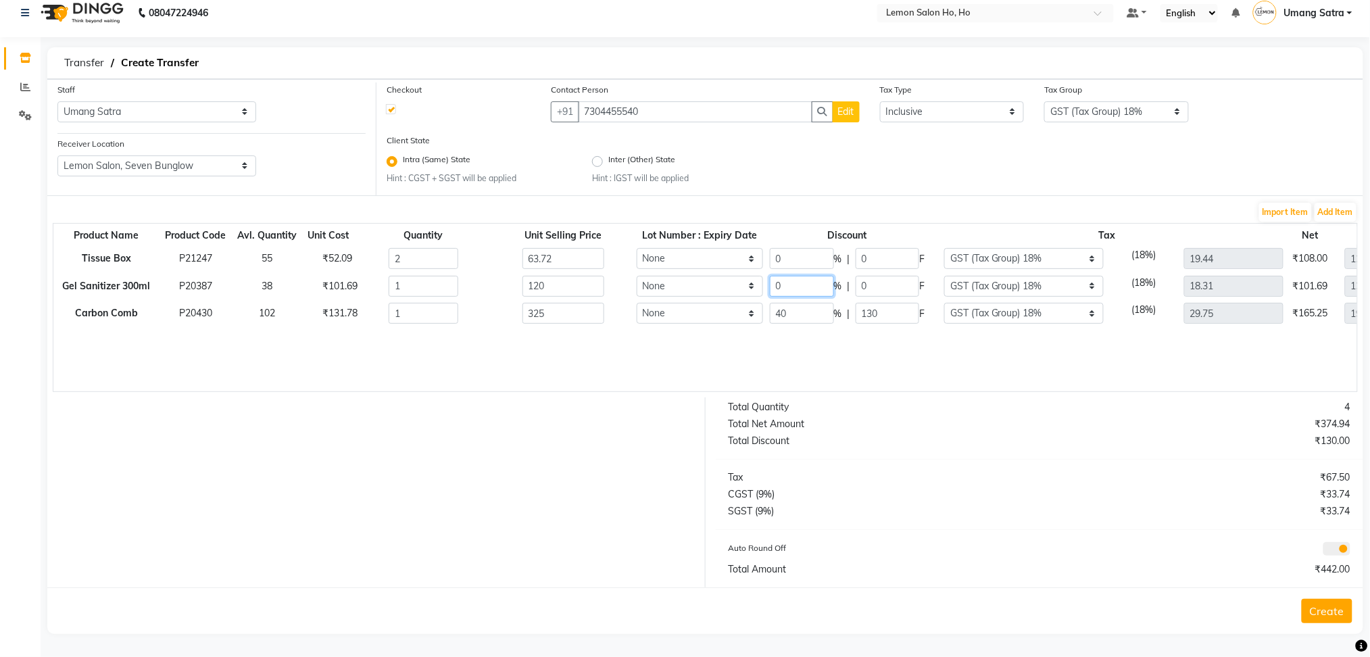
drag, startPoint x: 800, startPoint y: 286, endPoint x: 764, endPoint y: 287, distance: 36.5
click at [764, 287] on tr "Gel Sanitizer 300ml P20387 38 ₹101.69 1 120 None 0 % | 0 F None GST 5% GST (Tax…" at bounding box center [770, 286] width 1434 height 28
click at [842, 341] on div "Product Name Product Code Avl. Quantity Unit Cost Quantity Unit Selling Price L…" at bounding box center [705, 307] width 1305 height 169
click at [1333, 209] on button "Add Item" at bounding box center [1335, 212] width 42 height 19
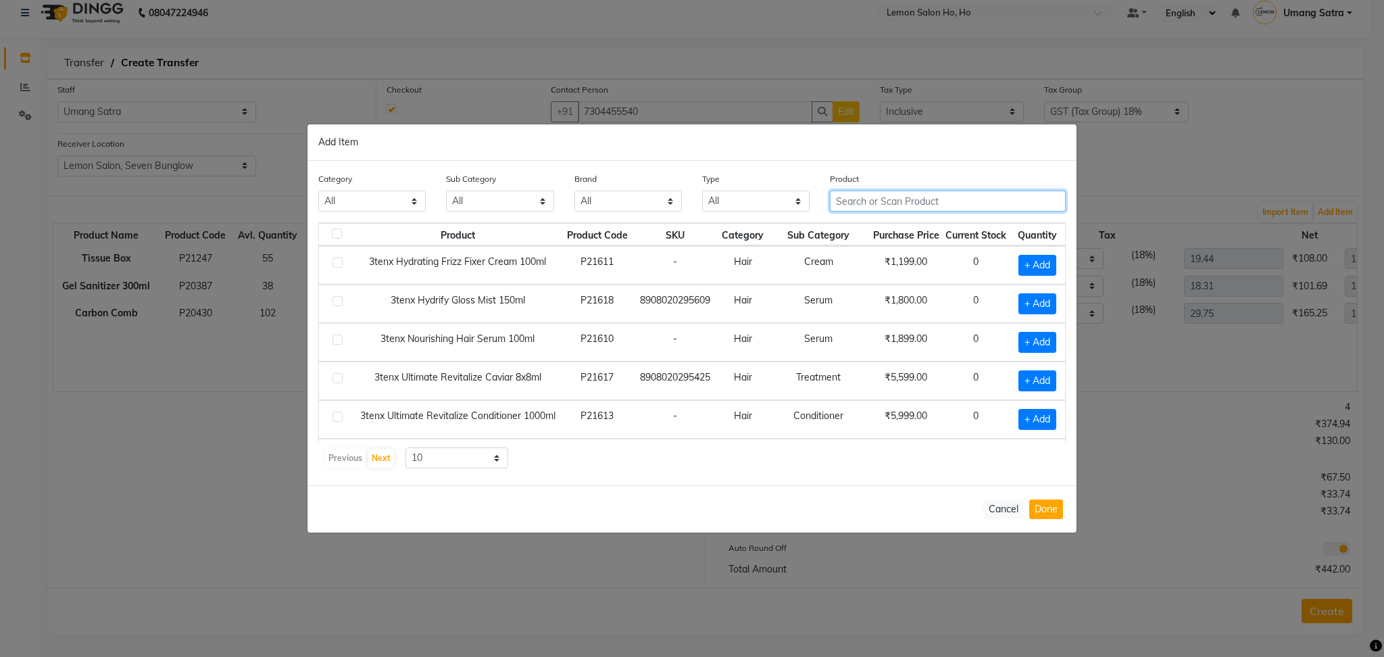
click at [1024, 194] on input "text" at bounding box center [948, 201] width 236 height 21
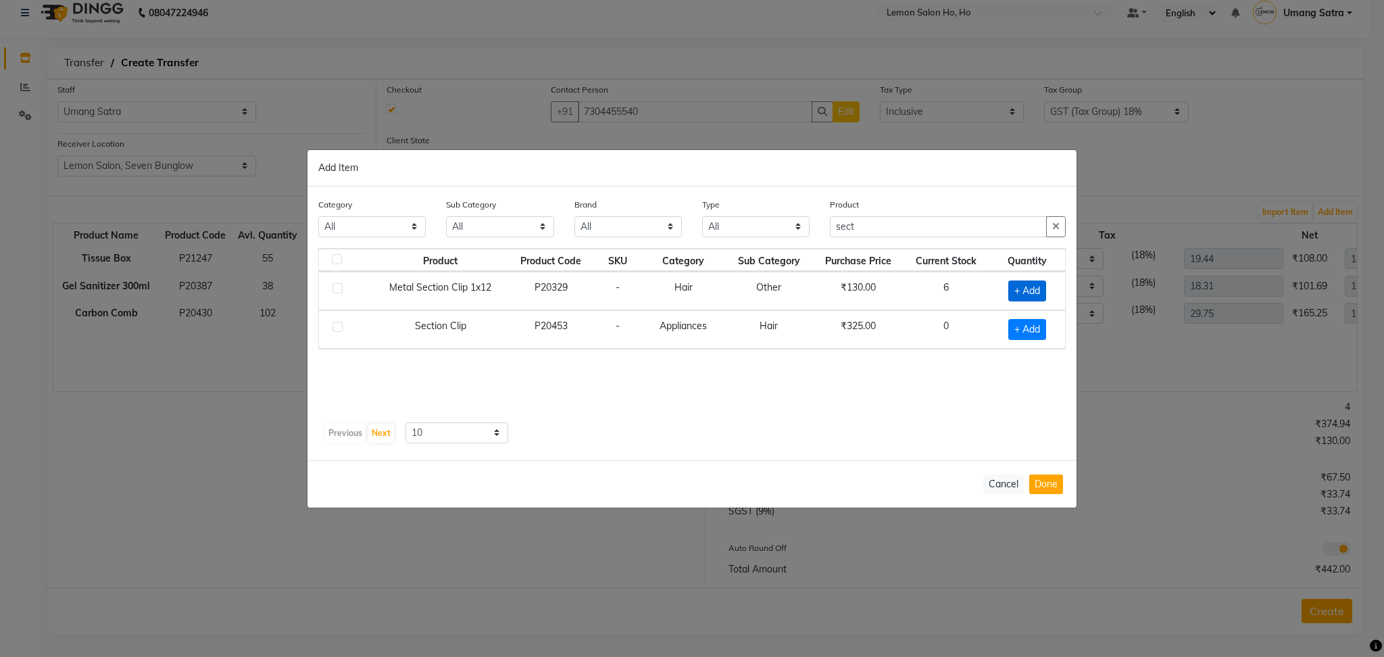
click at [1026, 293] on span "+ Add" at bounding box center [1027, 290] width 38 height 21
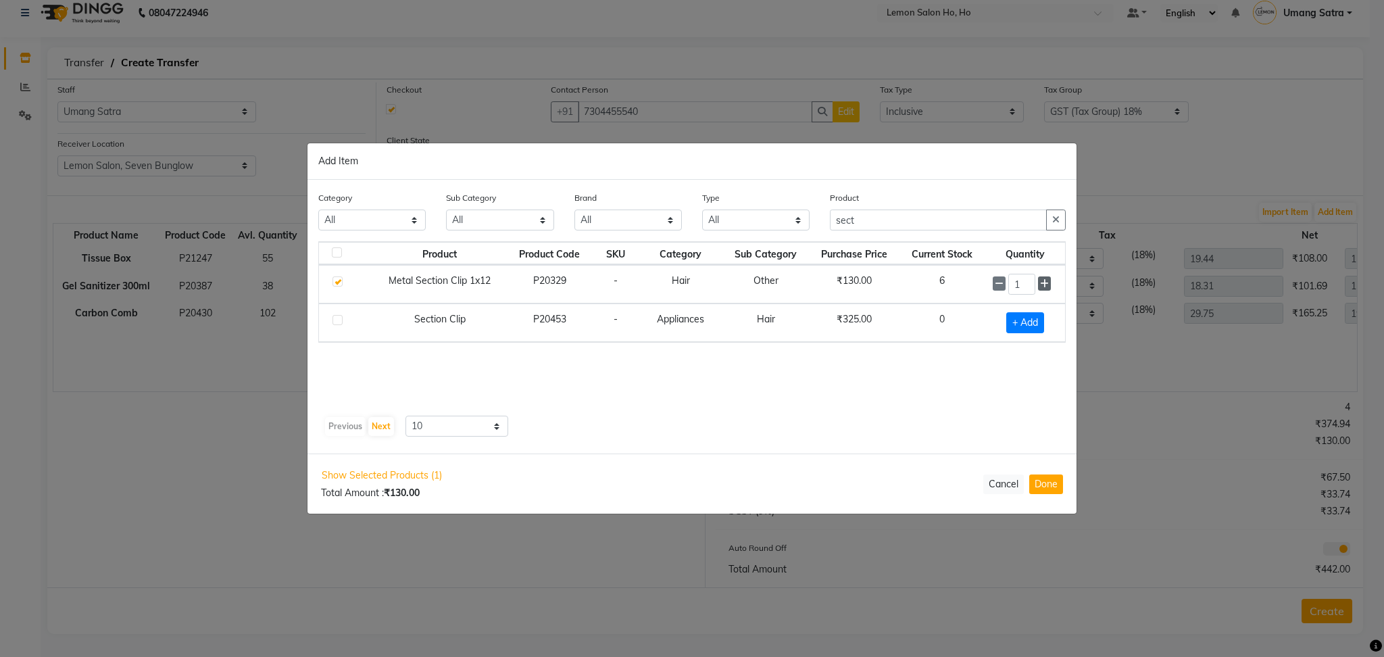
click at [1042, 285] on icon at bounding box center [1044, 283] width 9 height 9
click at [1043, 484] on button "Done" at bounding box center [1046, 484] width 34 height 20
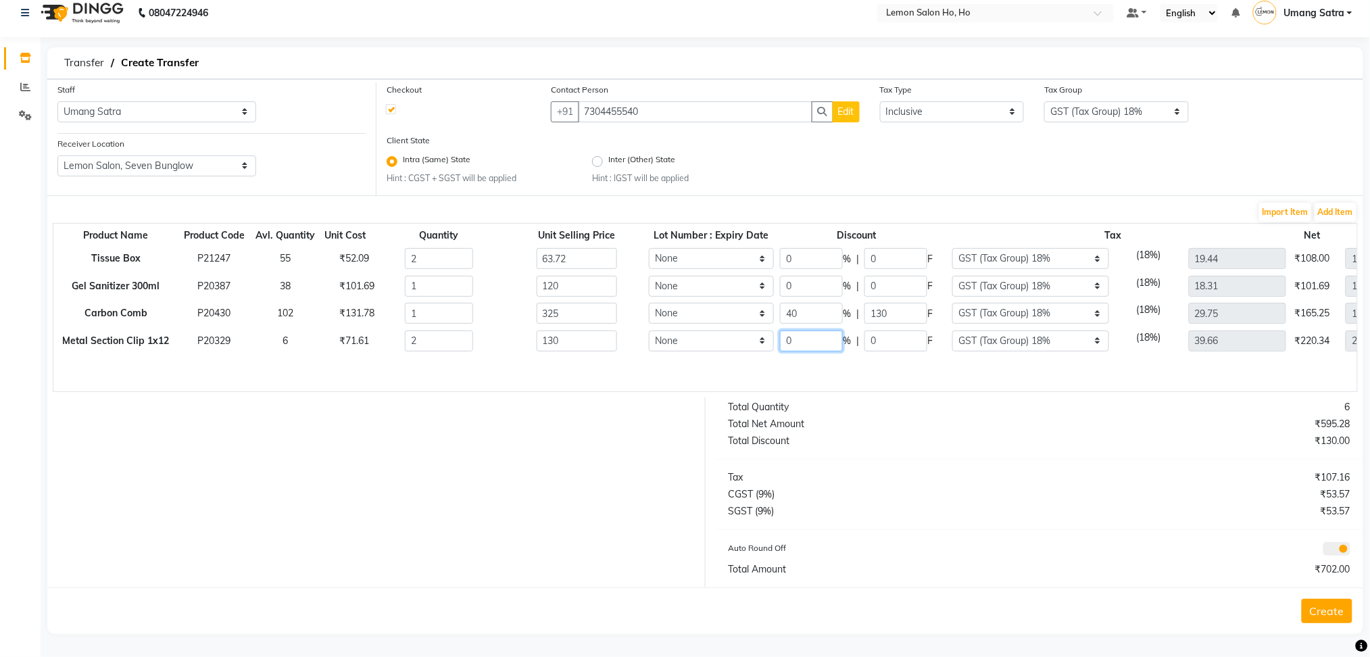
drag, startPoint x: 815, startPoint y: 339, endPoint x: 730, endPoint y: 339, distance: 84.5
click at [730, 339] on tr "Metal Section Clip 1x12 P20329 6 ₹71.61 2 130 None 0 % | 0 F None GST 5% GST (T…" at bounding box center [770, 341] width 1434 height 28
click at [734, 354] on td "None" at bounding box center [710, 341] width 131 height 28
click at [1332, 609] on button "Create" at bounding box center [1326, 611] width 51 height 24
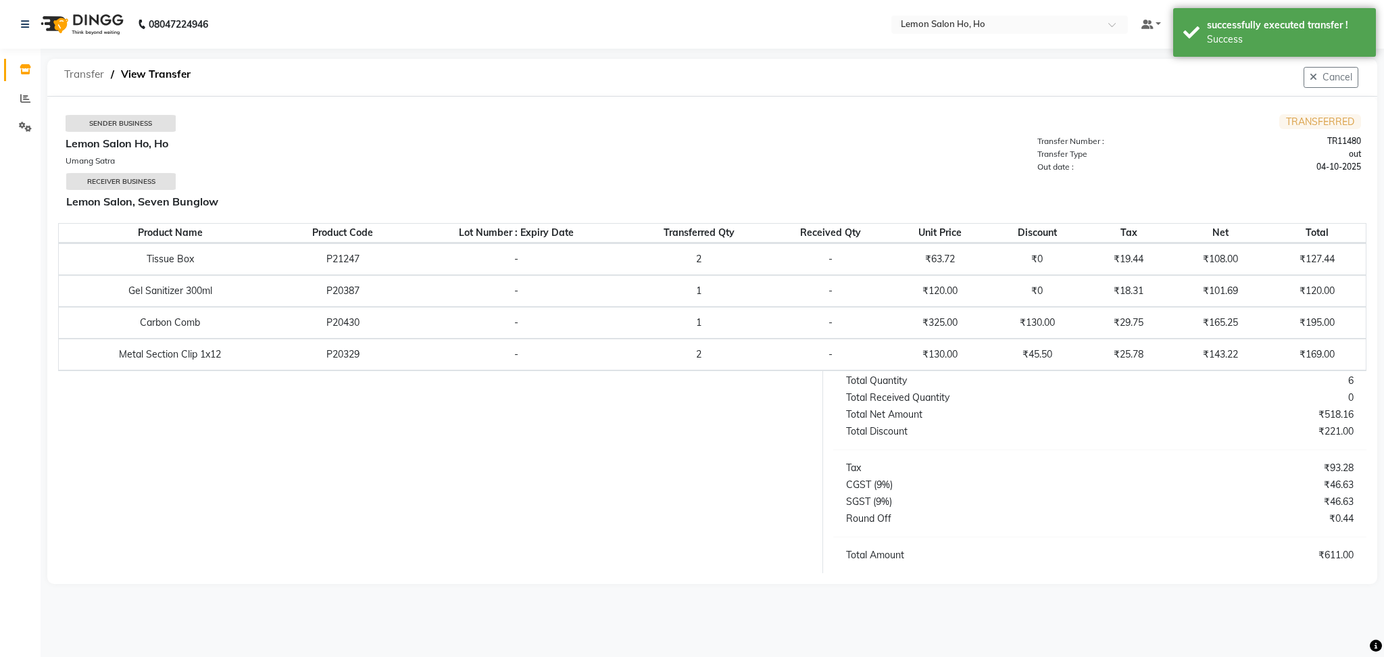
click at [95, 70] on span "Transfer" at bounding box center [83, 74] width 53 height 24
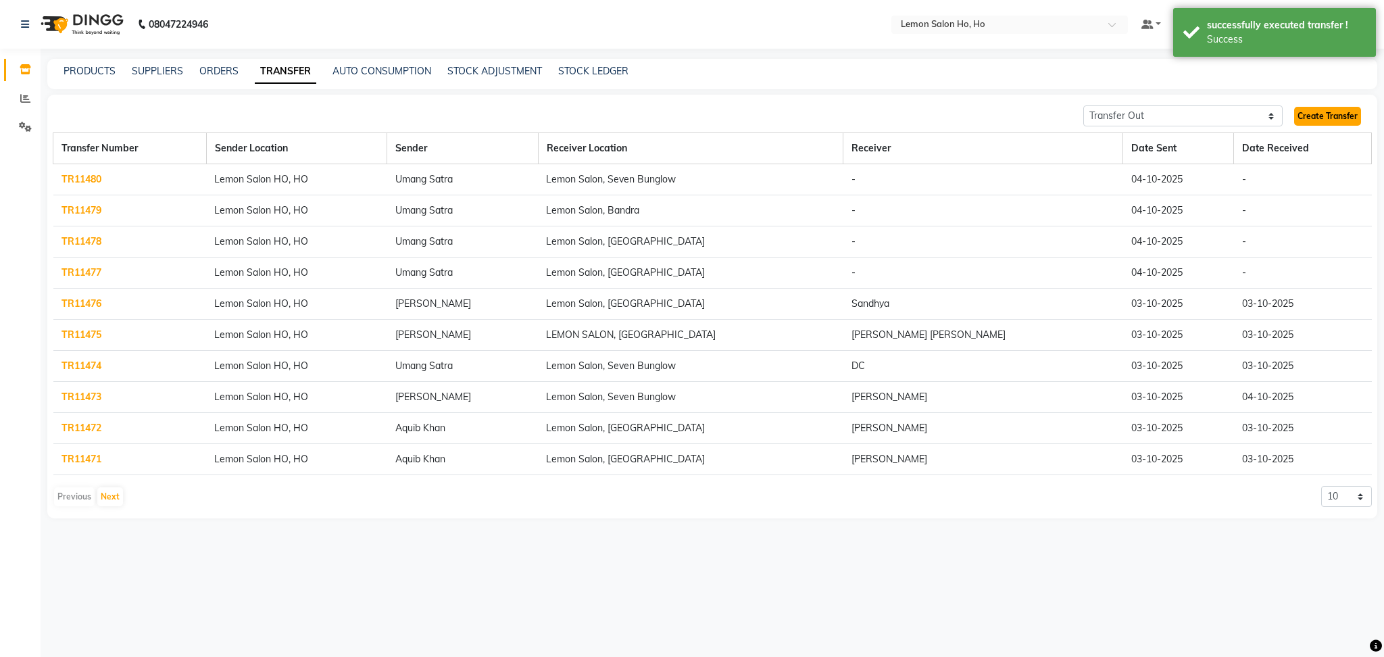
click at [1334, 118] on link "Create Transfer" at bounding box center [1327, 116] width 67 height 19
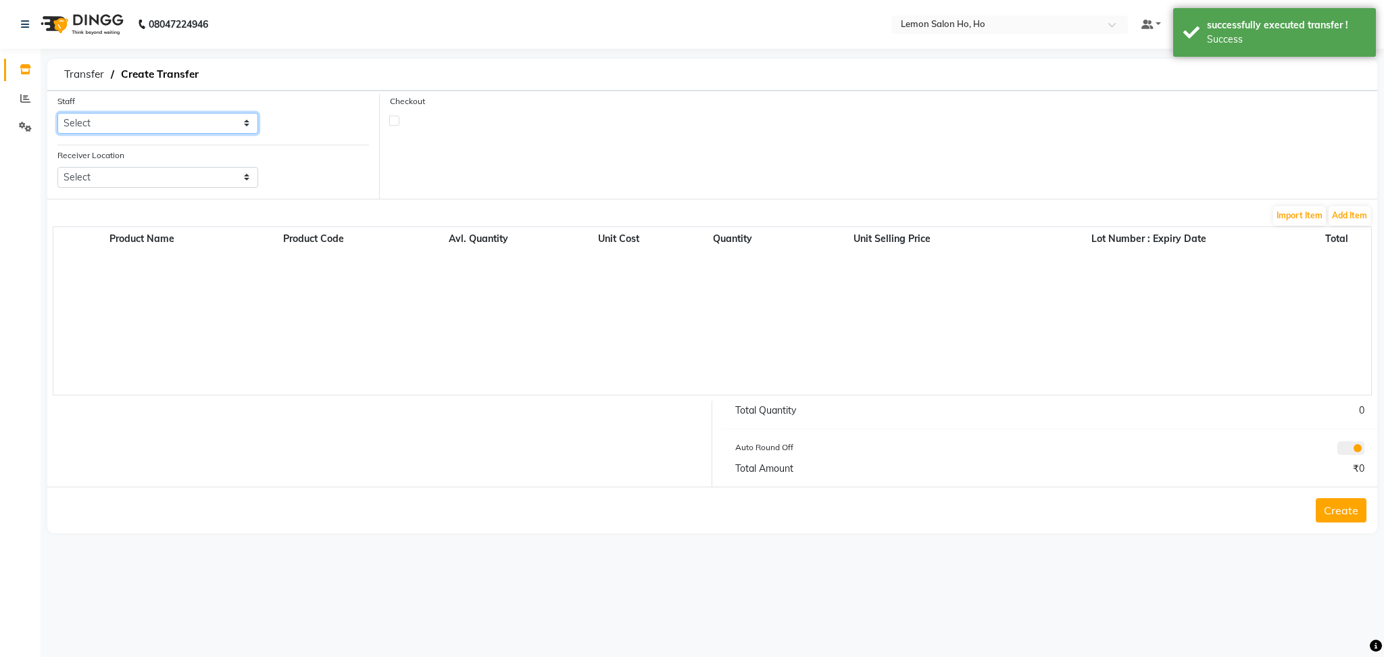
click at [174, 120] on select "Select [PERSON_NAME] [PERSON_NAME] DC DINGG Support [PERSON_NAME] [PERSON_NAME]…" at bounding box center [157, 123] width 201 height 21
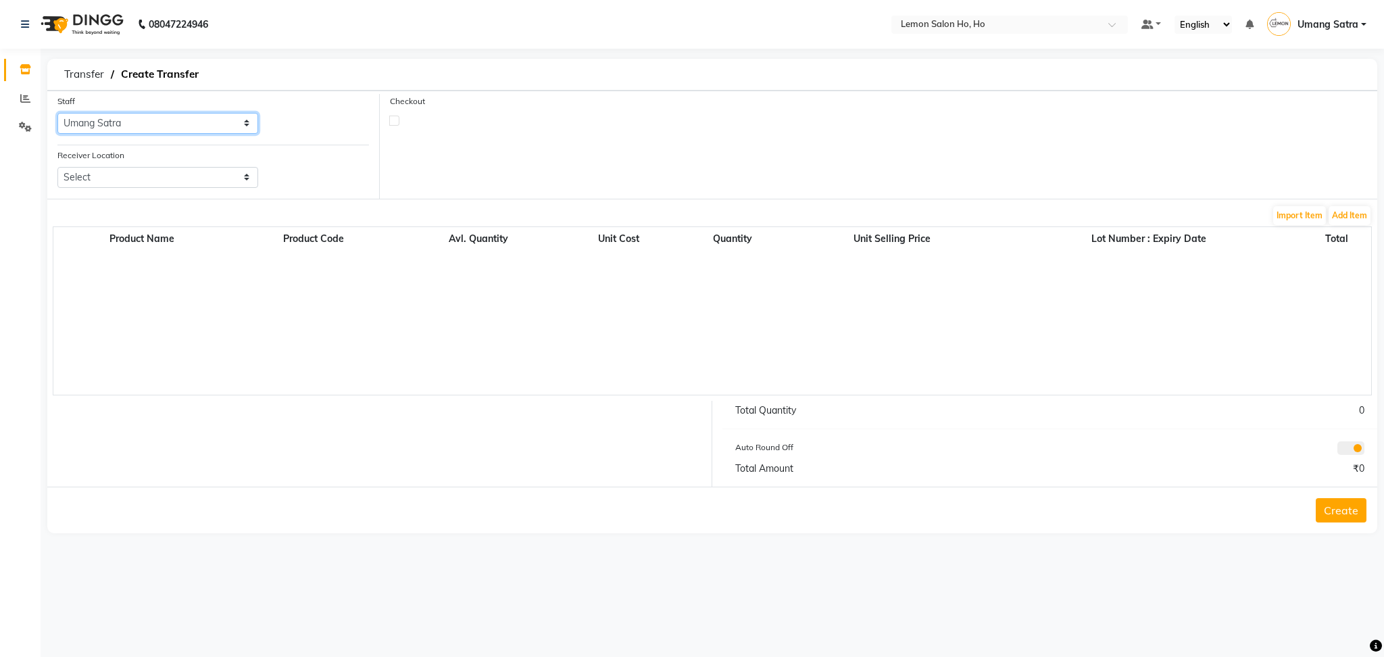
click at [57, 113] on select "Select [PERSON_NAME] [PERSON_NAME] DC DINGG Support [PERSON_NAME] [PERSON_NAME]…" at bounding box center [157, 123] width 201 height 21
click at [122, 180] on select "Select Lemon Salon, Lokhandwala [GEOGRAPHIC_DATA], [GEOGRAPHIC_DATA], Seven Bun…" at bounding box center [157, 177] width 201 height 21
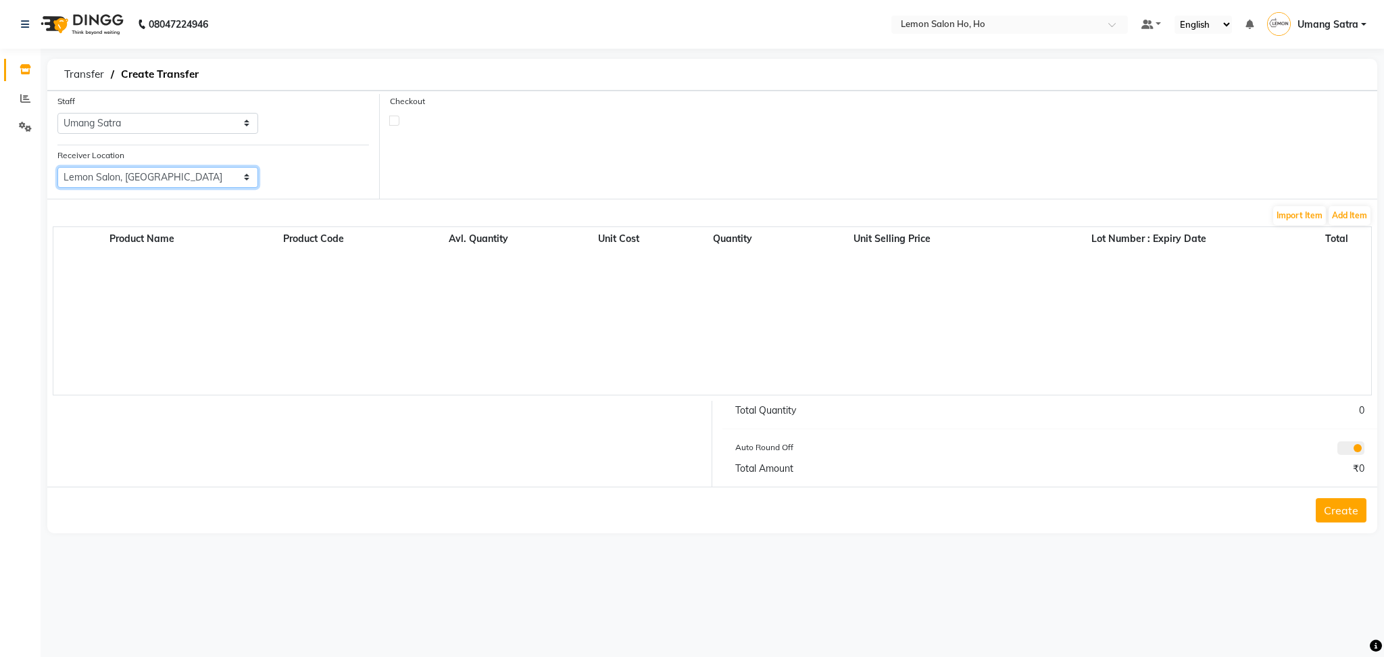
click at [57, 167] on select "Select Lemon Salon, Lokhandwala [GEOGRAPHIC_DATA], [GEOGRAPHIC_DATA], Seven Bun…" at bounding box center [157, 177] width 201 height 21
click at [394, 120] on label at bounding box center [394, 121] width 10 height 10
click at [394, 120] on input "checkbox" at bounding box center [394, 120] width 9 height 9
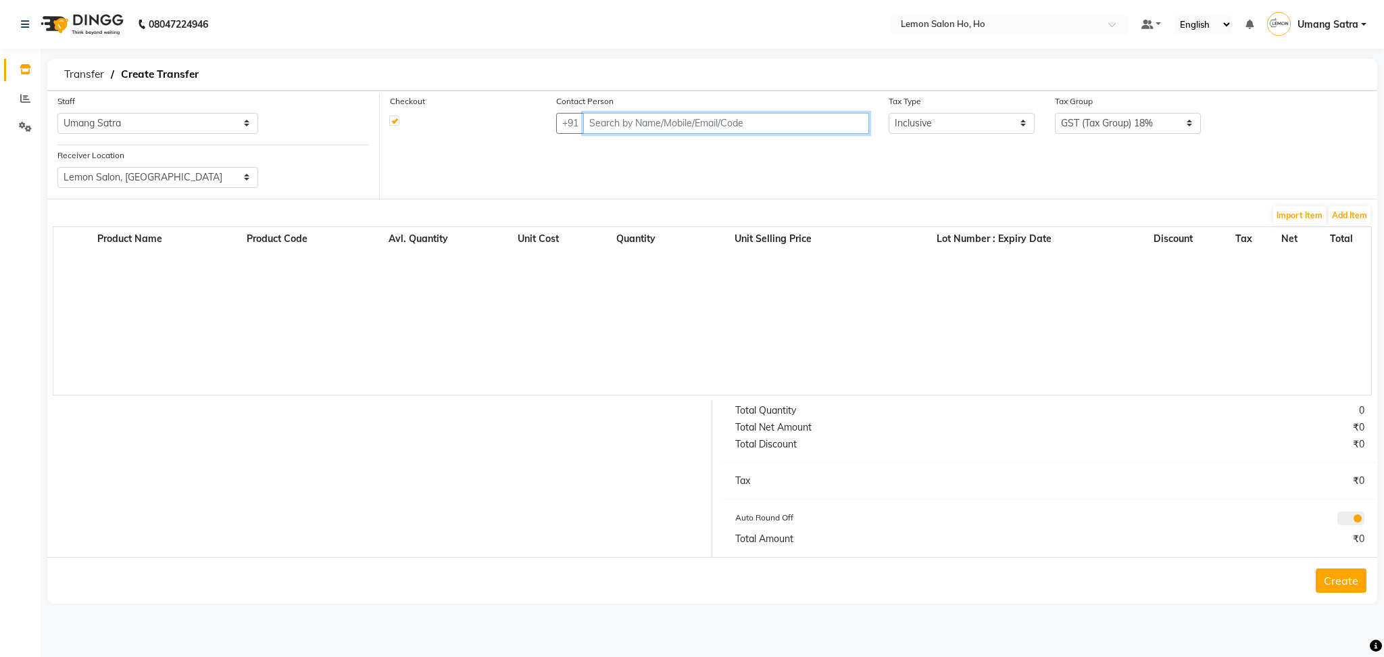
click at [620, 121] on input "text" at bounding box center [726, 123] width 286 height 21
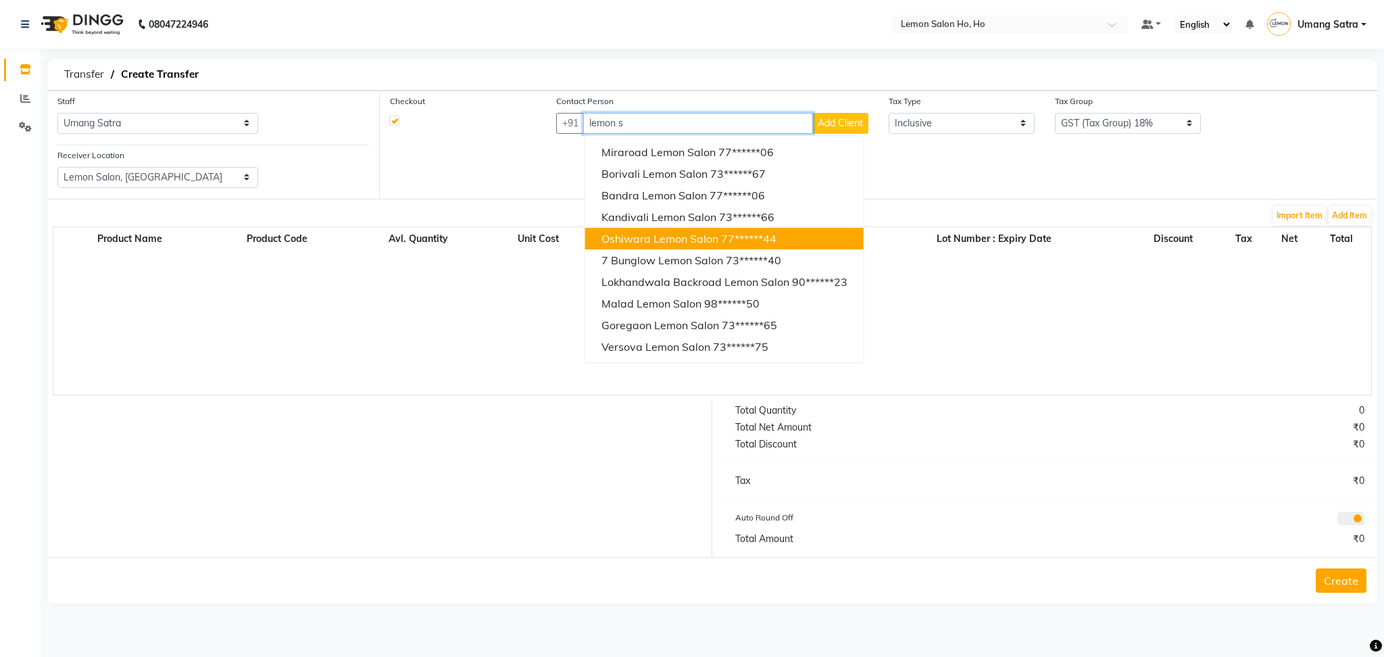
click at [647, 232] on span "Oshiwara Lemon Salon" at bounding box center [659, 239] width 117 height 14
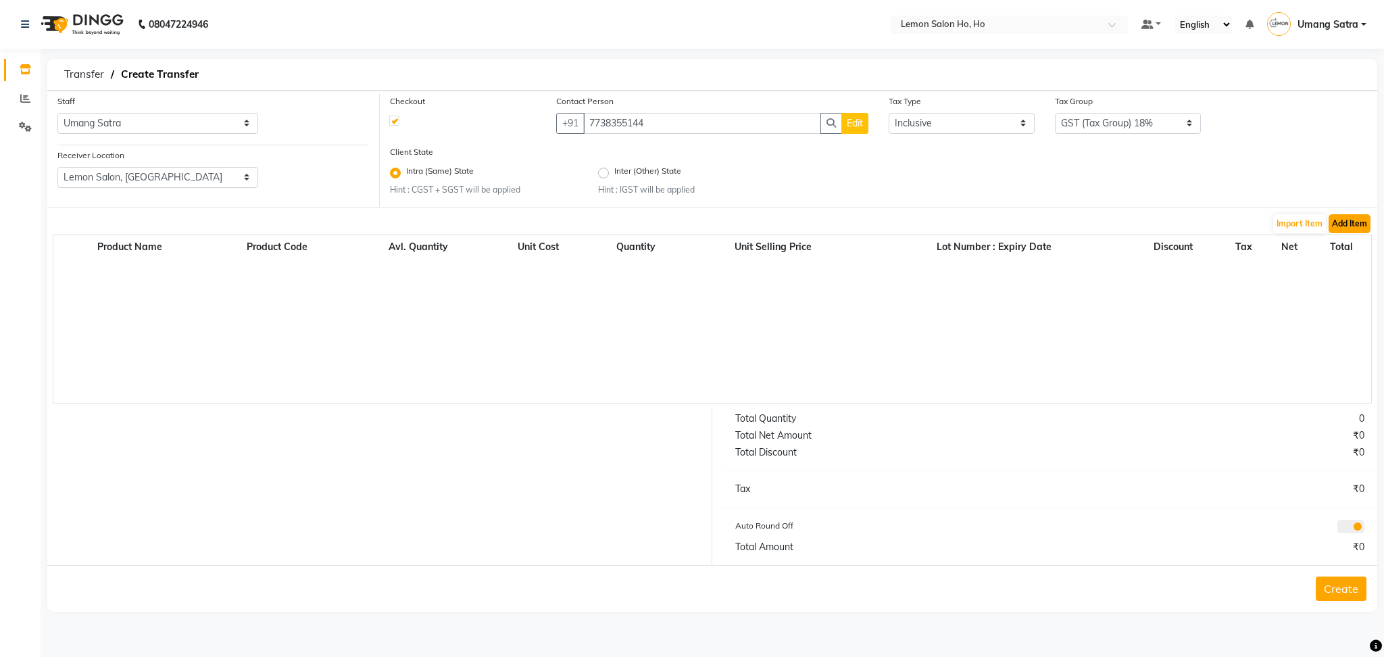
click at [1338, 223] on button "Add Item" at bounding box center [1349, 223] width 42 height 19
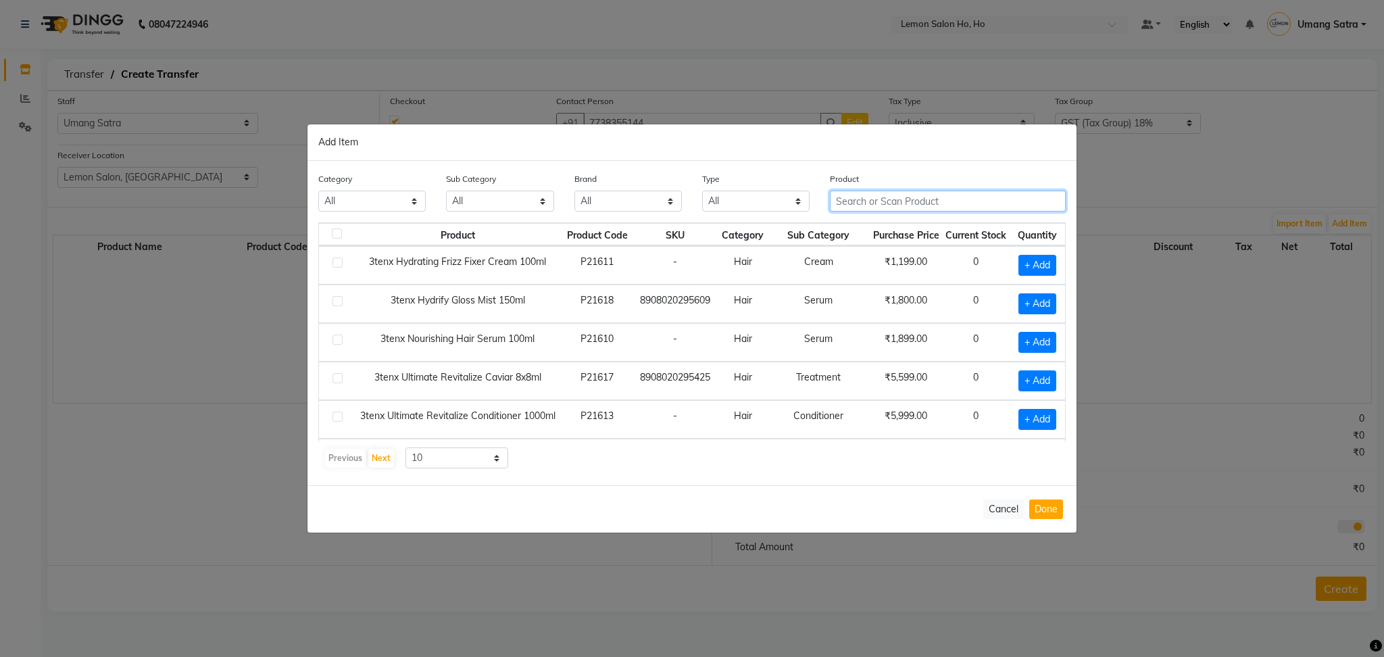
click at [874, 199] on input "text" at bounding box center [948, 201] width 236 height 21
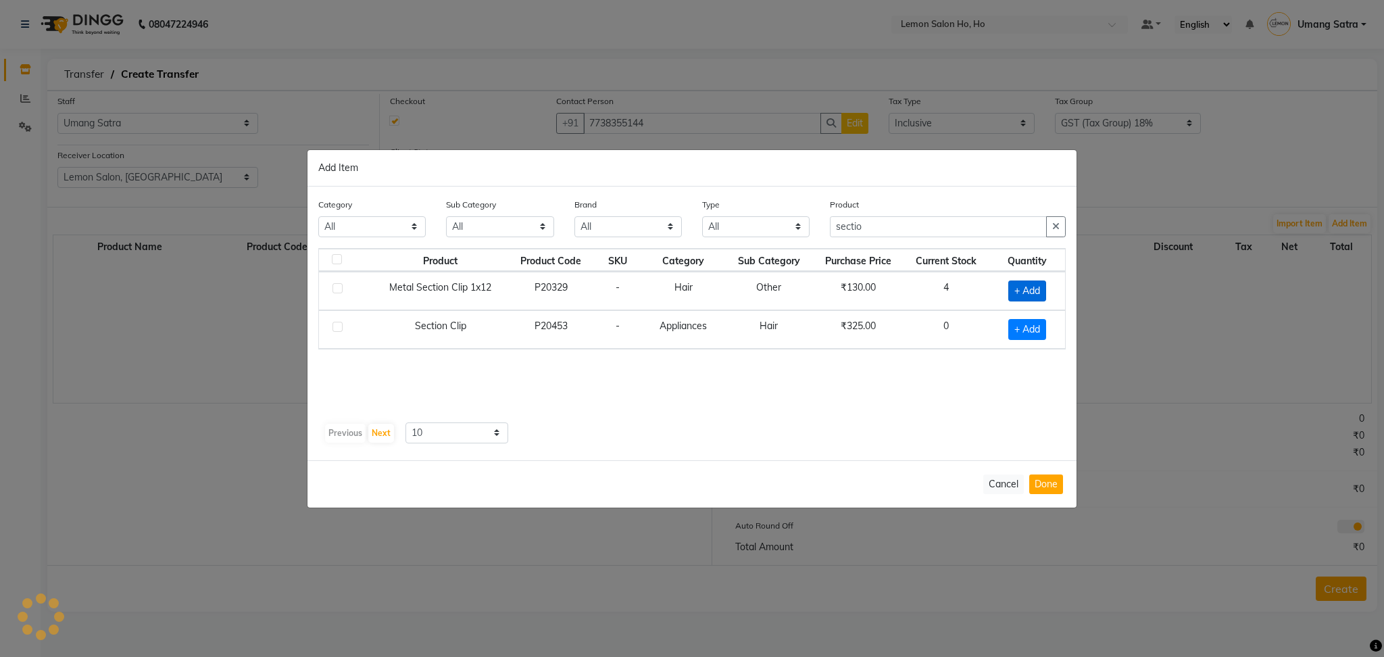
click at [1028, 291] on span "+ Add" at bounding box center [1027, 290] width 38 height 21
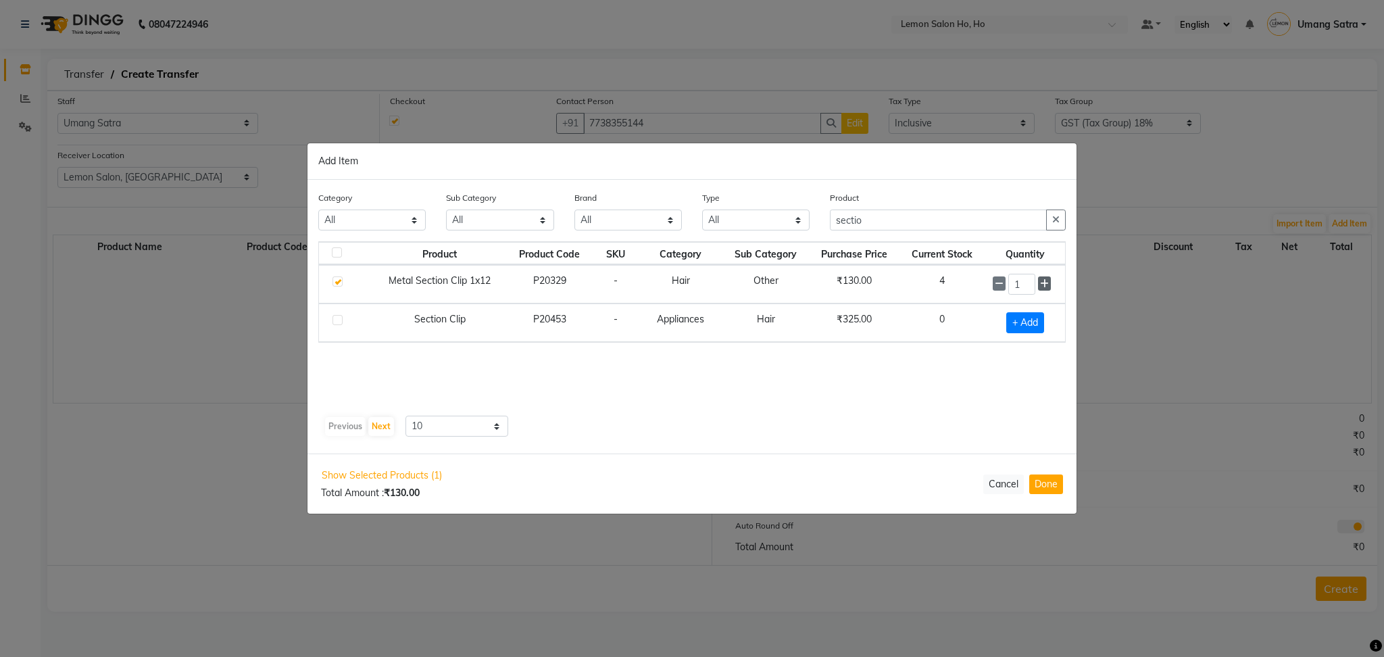
click at [1047, 282] on icon at bounding box center [1044, 283] width 9 height 9
drag, startPoint x: 872, startPoint y: 228, endPoint x: 699, endPoint y: 229, distance: 173.0
click at [699, 229] on div "Category All Hair Skin Makeup Personal Care Appliances [PERSON_NAME] Waxing Dis…" at bounding box center [692, 216] width 768 height 51
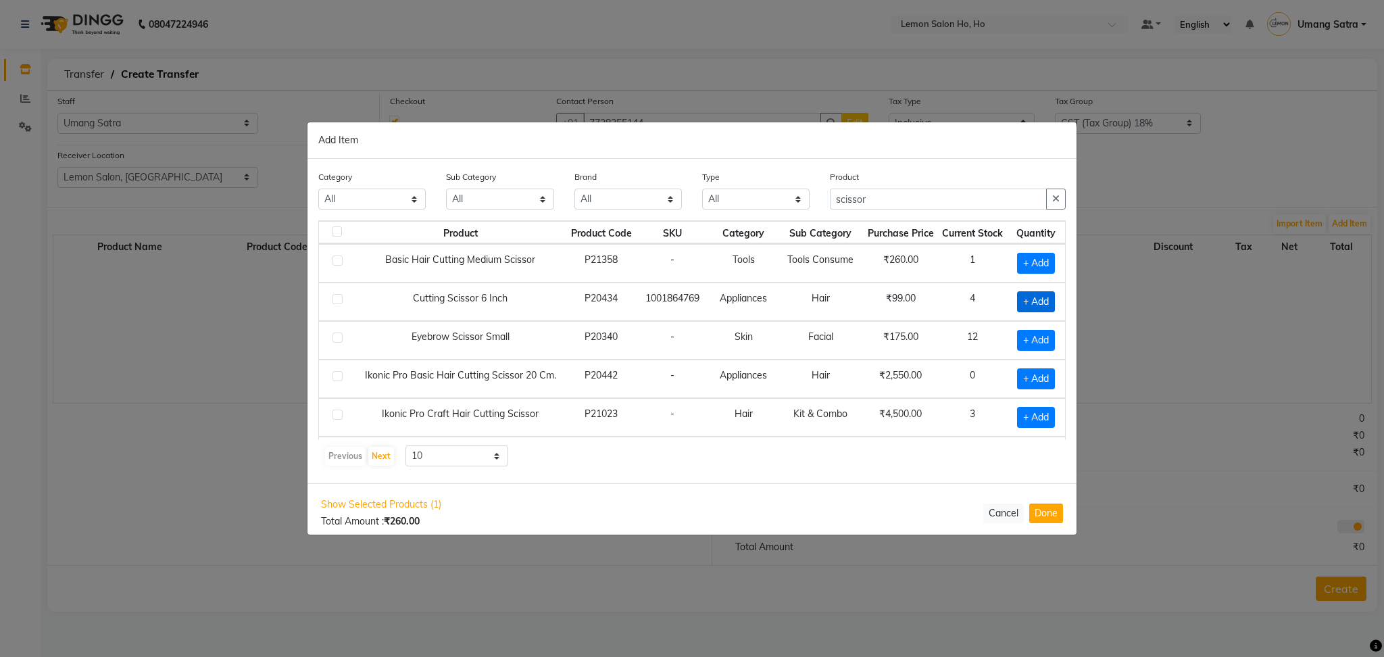
click at [1021, 303] on span "+ Add" at bounding box center [1036, 301] width 38 height 21
click at [1049, 510] on button "Done" at bounding box center [1046, 513] width 34 height 20
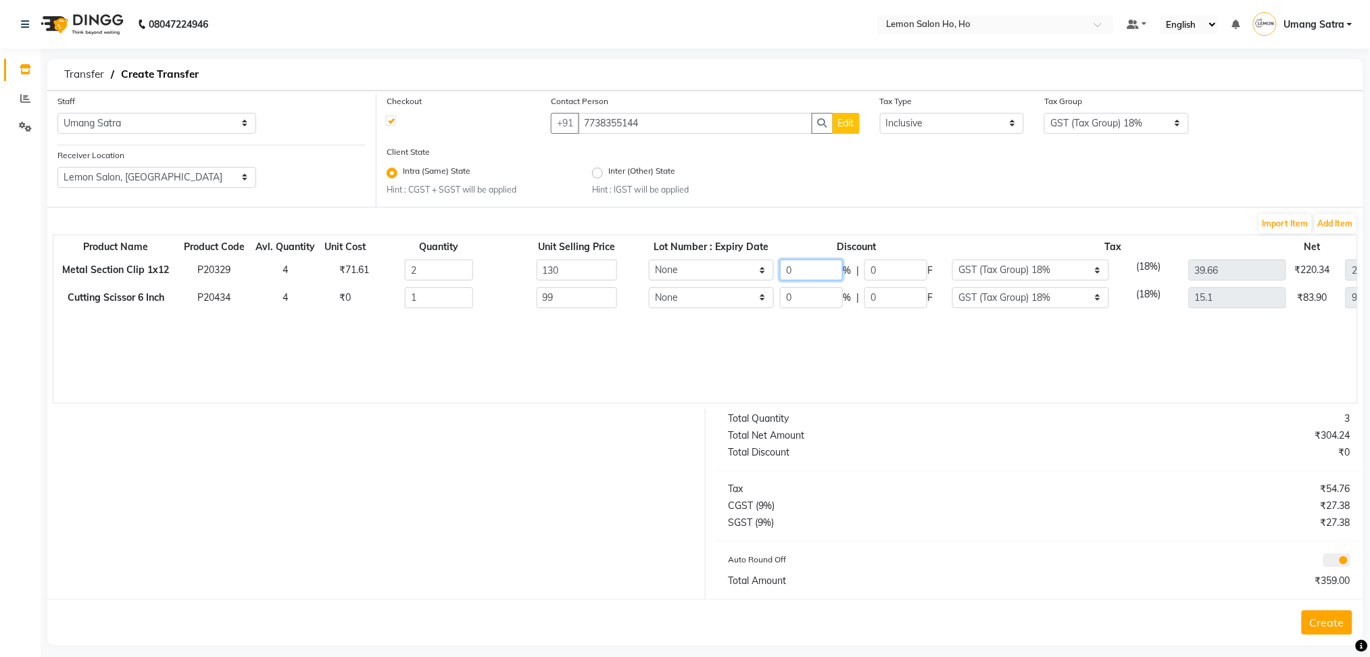
drag, startPoint x: 818, startPoint y: 270, endPoint x: 754, endPoint y: 271, distance: 64.2
click at [754, 271] on tr "Metal Section Clip 1x12 P20329 4 ₹71.61 2 130 None 0 % | 0 F None GST 5% GST (T…" at bounding box center [770, 270] width 1434 height 28
click at [723, 328] on div "Product Name Product Code Avl. Quantity Unit Cost Quantity Unit Selling Price L…" at bounding box center [705, 318] width 1305 height 169
click at [1047, 297] on select "None GST 5% GST (Tax Group) 12% GST (Tax Group) 5% GST (Tax Group) 18%" at bounding box center [1030, 297] width 157 height 21
click at [952, 287] on select "None GST 5% GST (Tax Group) 12% GST (Tax Group) 5% GST (Tax Group) 18%" at bounding box center [1030, 297] width 157 height 21
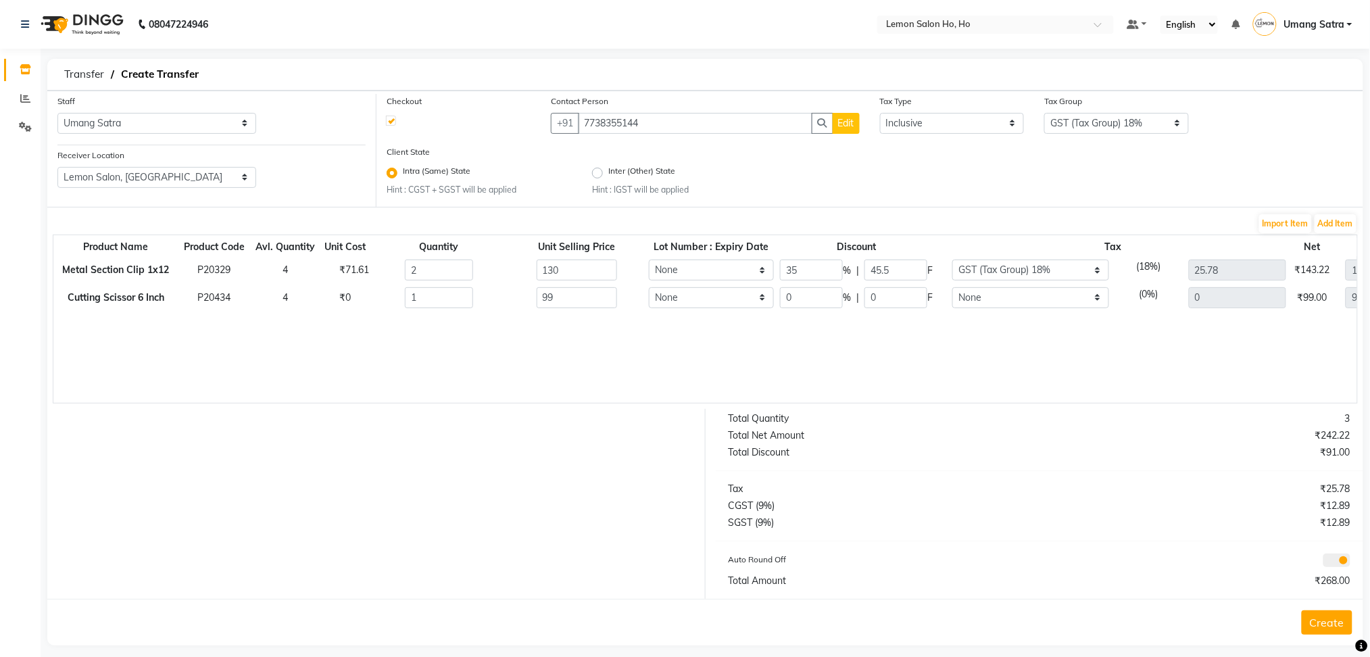
click at [1318, 623] on button "Create" at bounding box center [1326, 622] width 51 height 24
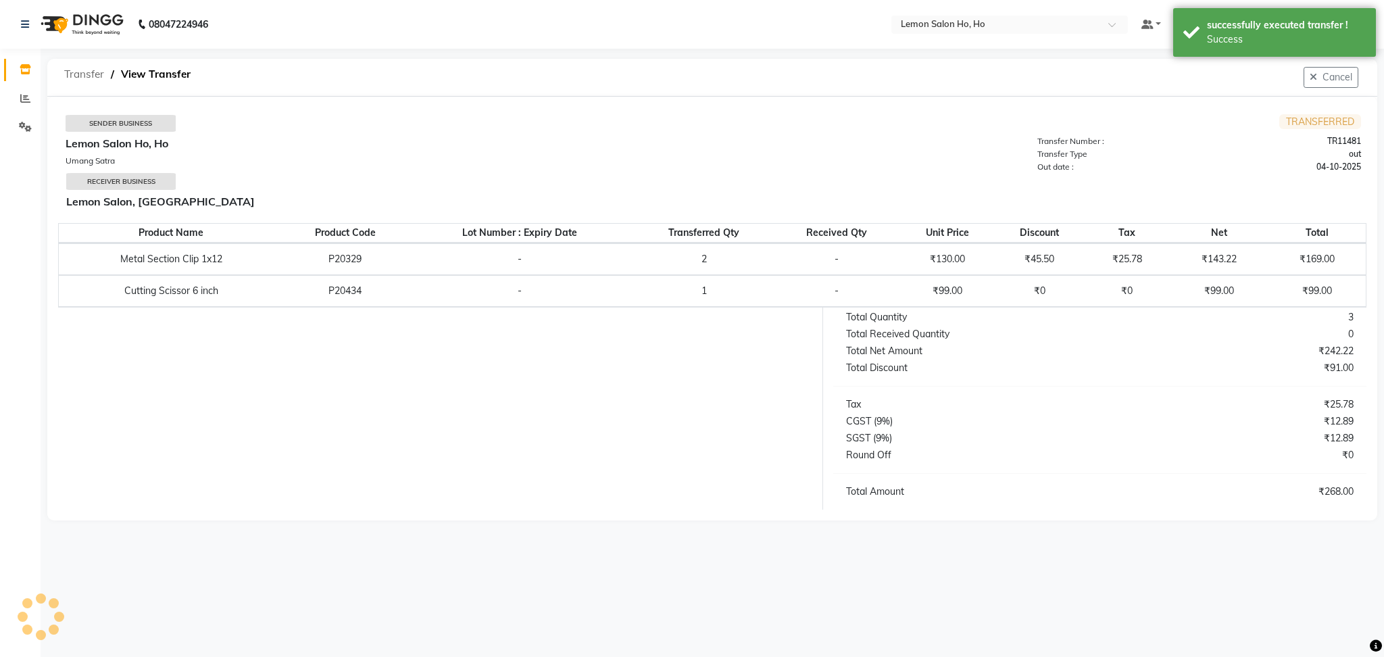
click at [64, 76] on span "Transfer" at bounding box center [83, 74] width 53 height 24
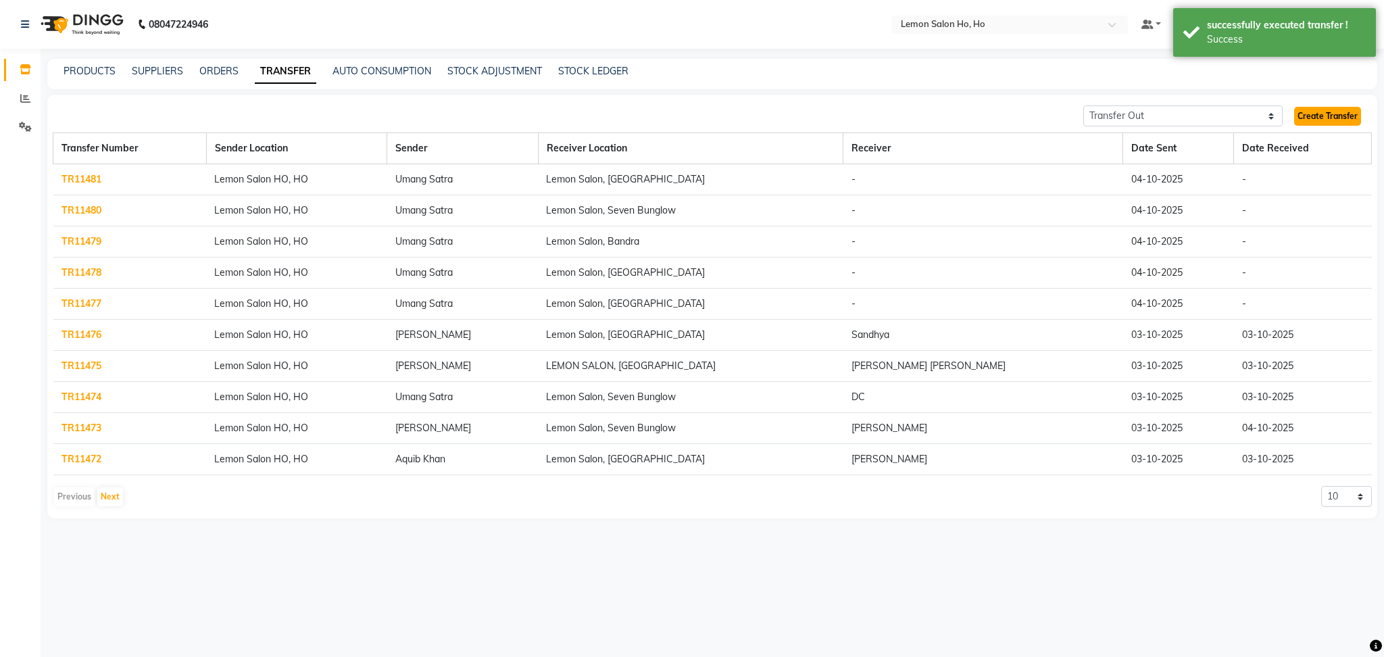
click at [1331, 108] on link "Create Transfer" at bounding box center [1327, 116] width 67 height 19
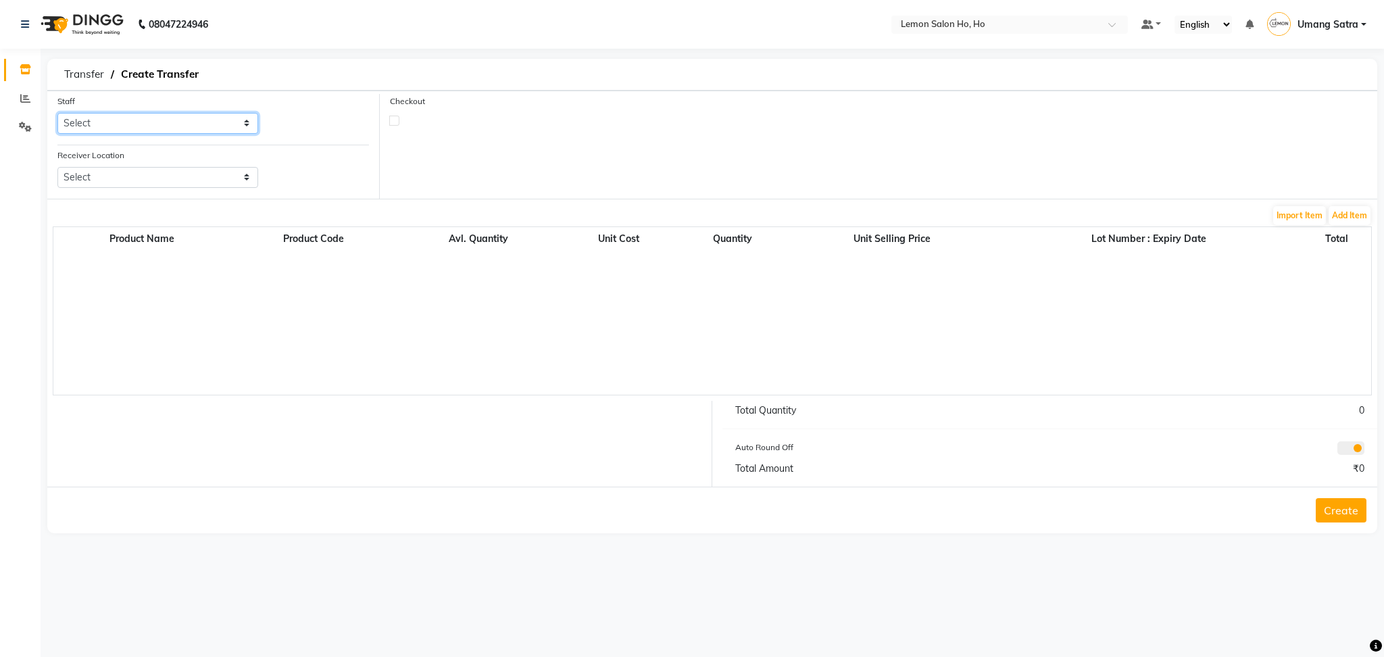
click at [119, 124] on select "Select [PERSON_NAME] [PERSON_NAME] DC DINGG Support [PERSON_NAME] [PERSON_NAME]…" at bounding box center [157, 123] width 201 height 21
click at [57, 113] on select "Select [PERSON_NAME] [PERSON_NAME] DC DINGG Support [PERSON_NAME] [PERSON_NAME]…" at bounding box center [157, 123] width 201 height 21
click at [139, 182] on select "Select Lemon Salon, Lokhandwala [GEOGRAPHIC_DATA], [GEOGRAPHIC_DATA], Seven Bun…" at bounding box center [157, 177] width 201 height 21
click at [57, 167] on select "Select Lemon Salon, Lokhandwala [GEOGRAPHIC_DATA], [GEOGRAPHIC_DATA], Seven Bun…" at bounding box center [157, 177] width 201 height 21
click at [393, 120] on label at bounding box center [394, 121] width 10 height 10
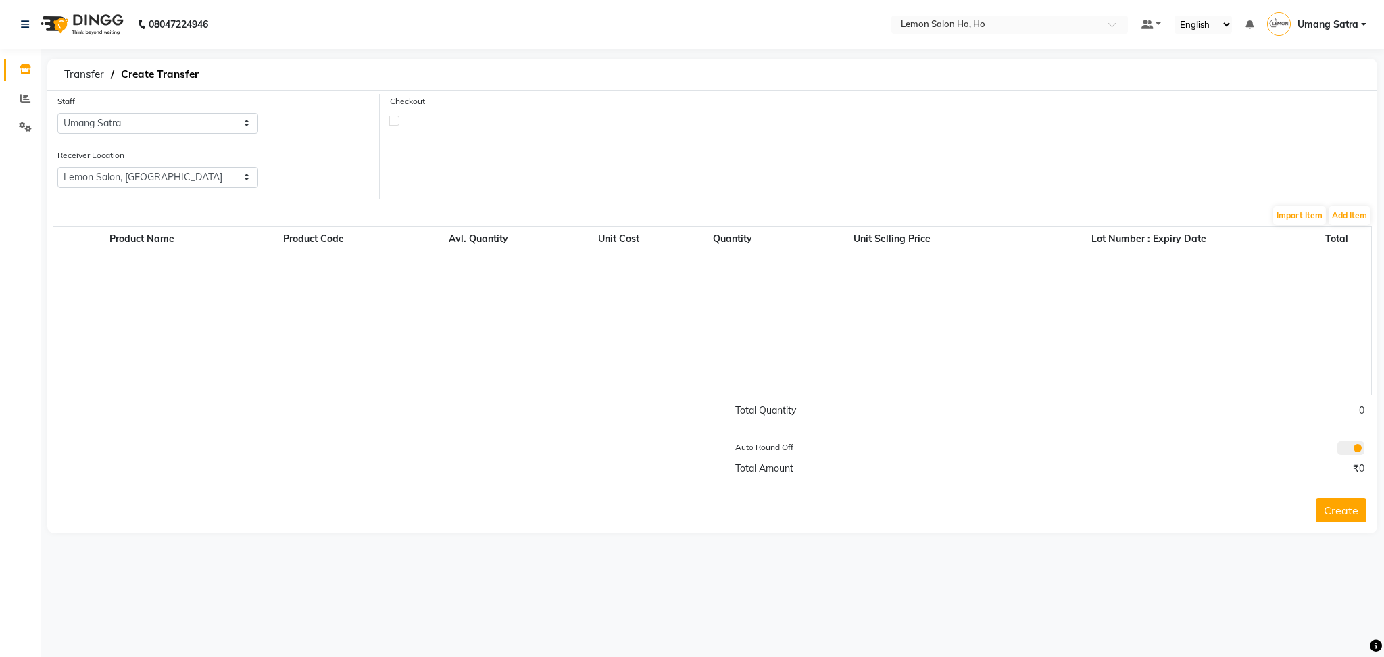
click at [393, 120] on input "checkbox" at bounding box center [394, 120] width 9 height 9
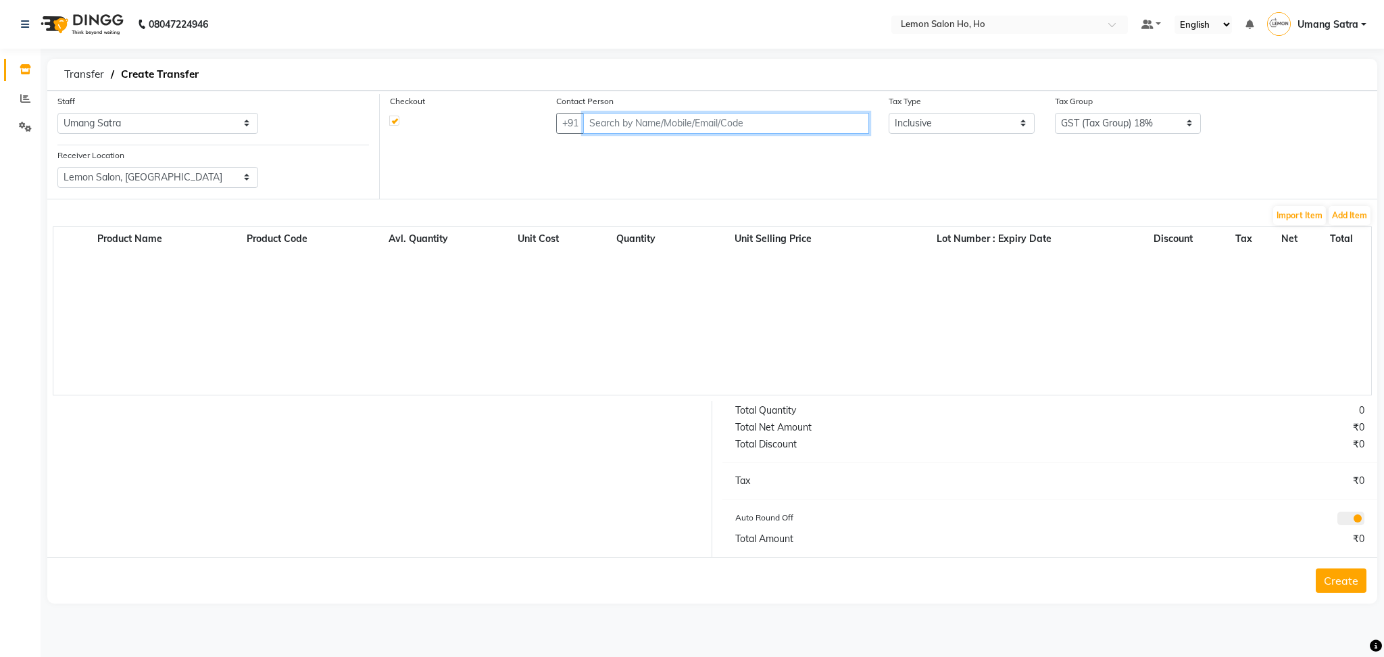
click at [745, 114] on input "text" at bounding box center [726, 123] width 286 height 21
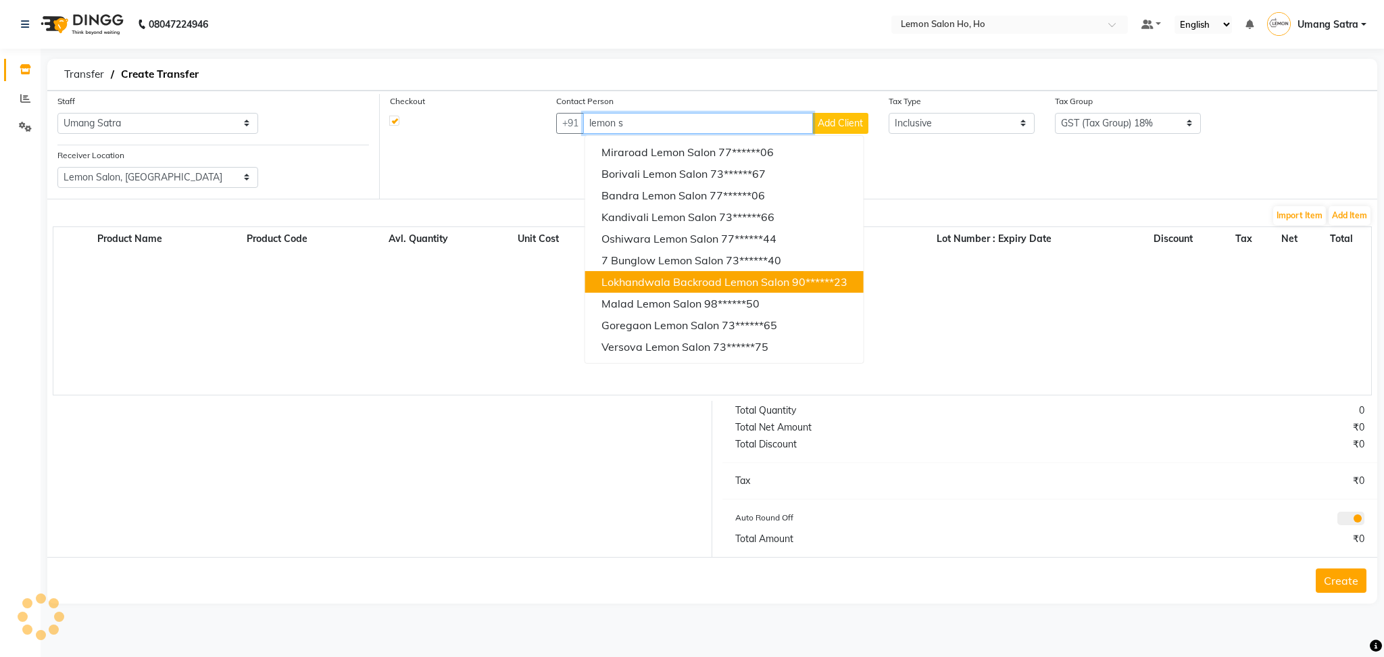
click at [641, 279] on span "Lokhandwala Backroad Lemon Salon" at bounding box center [695, 282] width 188 height 14
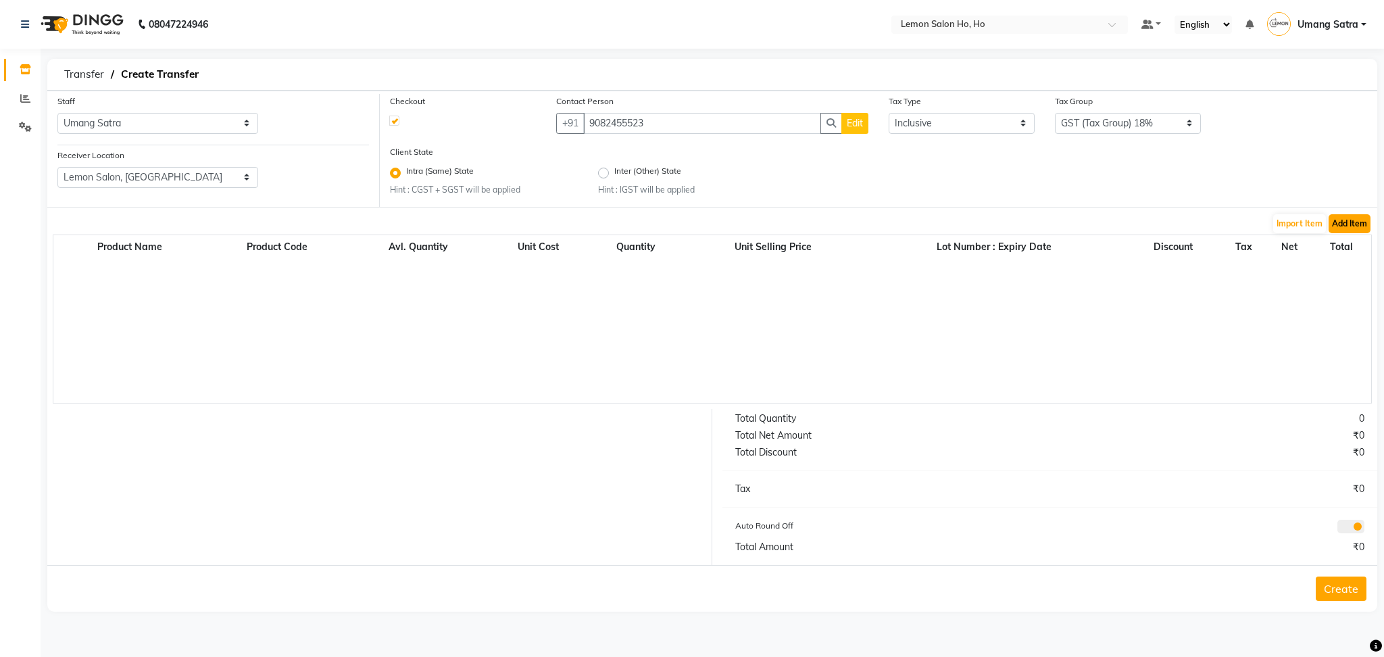
click at [1361, 224] on button "Add Item" at bounding box center [1349, 223] width 42 height 19
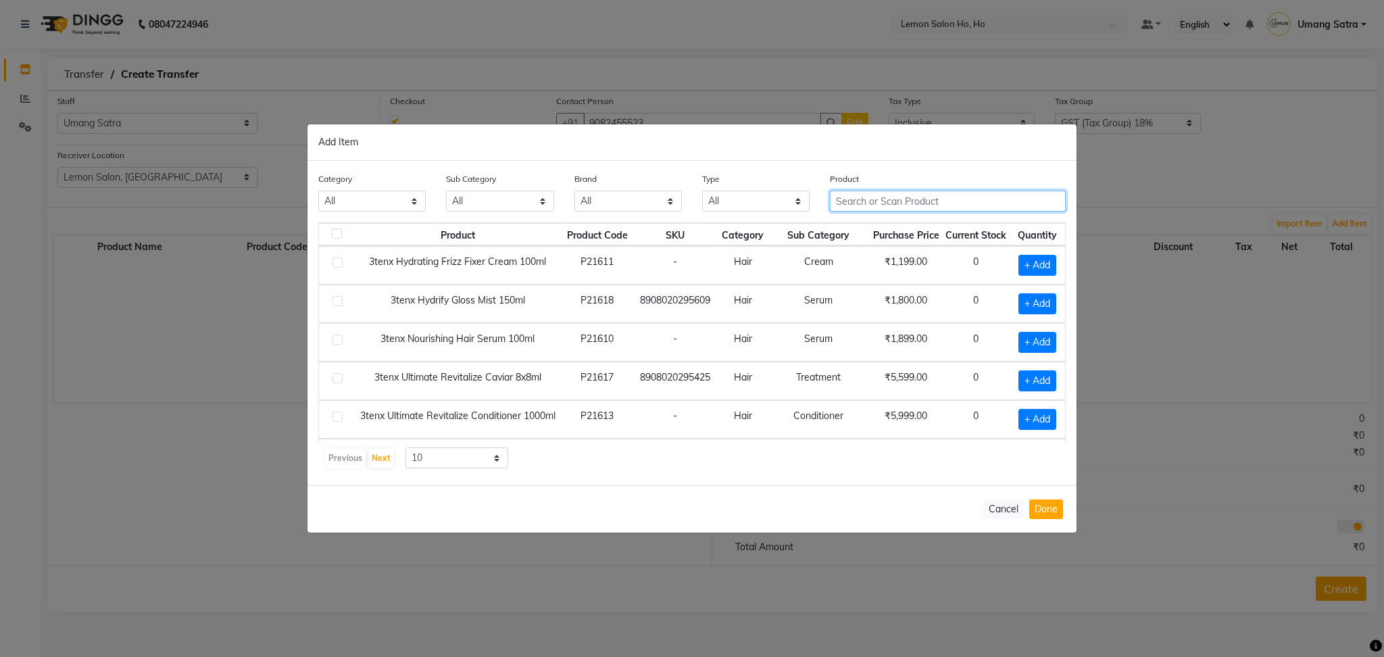
click at [909, 201] on input "text" at bounding box center [948, 201] width 236 height 21
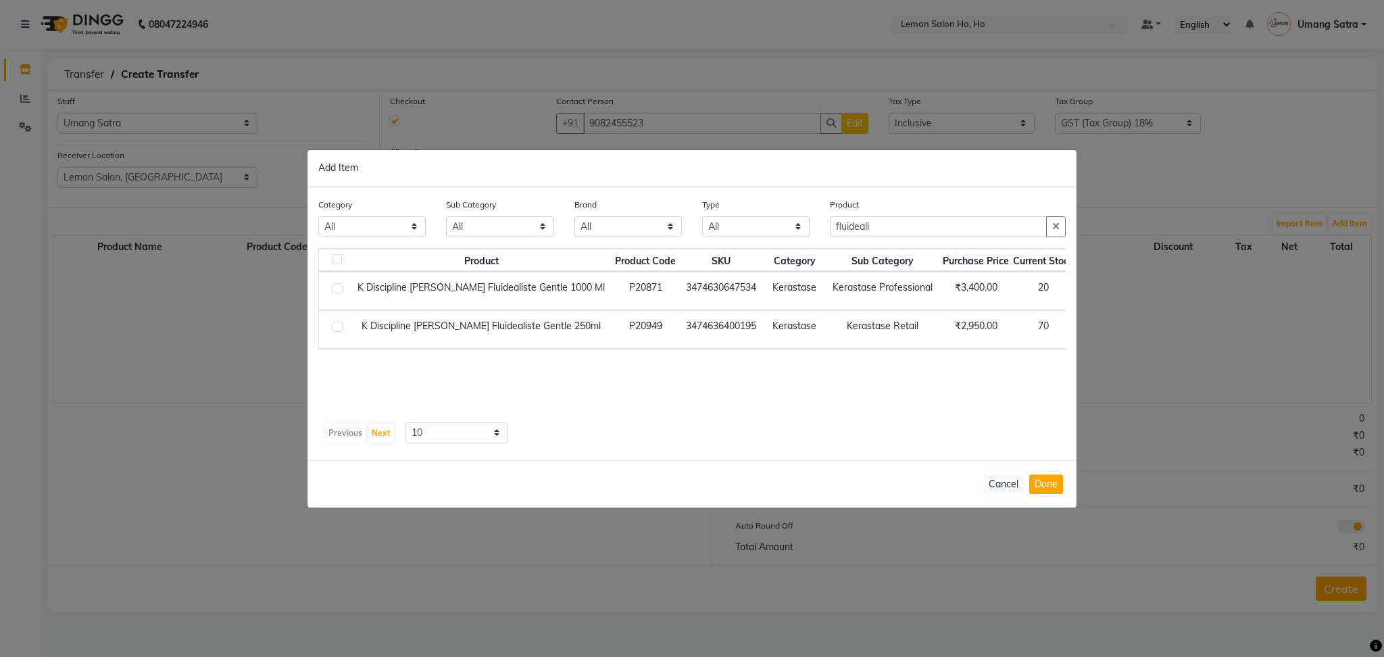
click at [1084, 326] on span "+ Add" at bounding box center [1103, 329] width 38 height 21
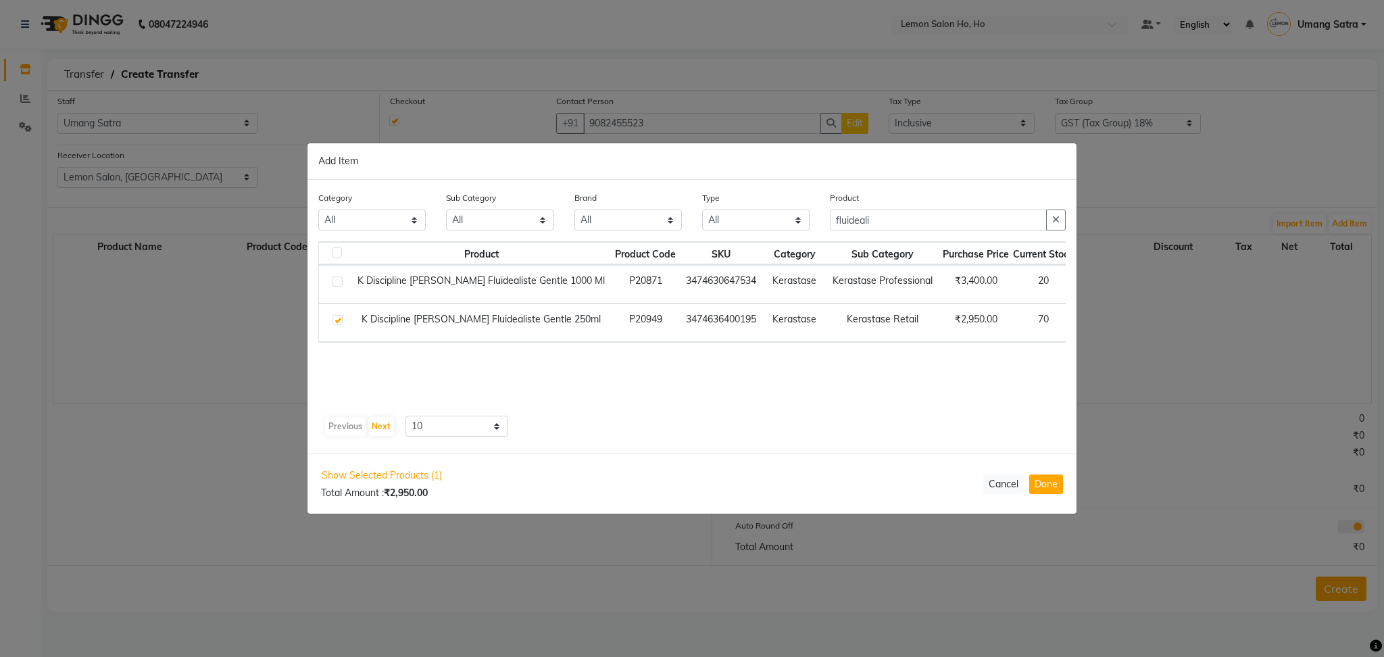
drag, startPoint x: 1061, startPoint y: 326, endPoint x: 1021, endPoint y: 329, distance: 40.0
click at [1021, 329] on tr "K Discipline [PERSON_NAME] Fluidealiste Gentle 250ml P20949 3474636400195 Keras…" at bounding box center [727, 322] width 816 height 39
click at [775, 368] on div "Product Product Code SKU Category Sub Category Purchase Price Current Stock Qua…" at bounding box center [691, 326] width 747 height 169
drag, startPoint x: 909, startPoint y: 218, endPoint x: 668, endPoint y: 253, distance: 243.0
click at [668, 253] on div "Category All Hair Skin Makeup Personal Care Appliances [PERSON_NAME] Waxing Dis…" at bounding box center [691, 317] width 769 height 274
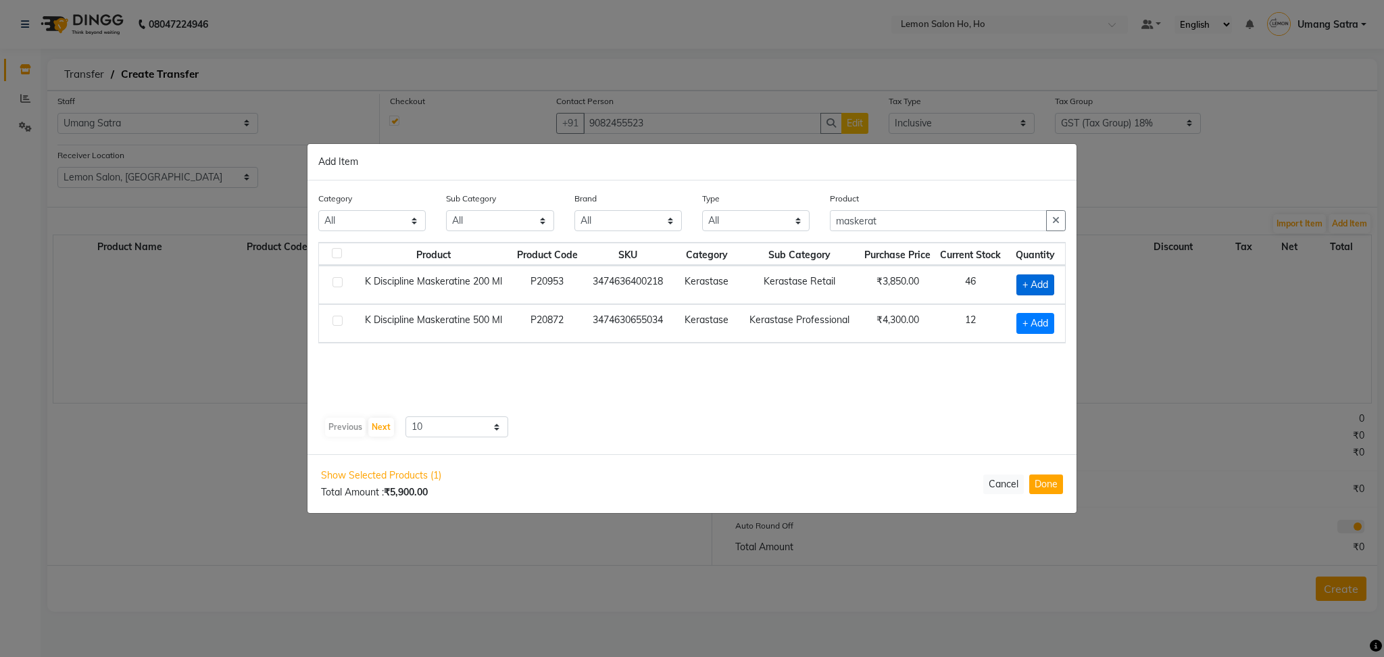
click at [1037, 280] on span "+ Add" at bounding box center [1035, 284] width 38 height 21
click at [1047, 280] on icon at bounding box center [1051, 283] width 9 height 9
drag, startPoint x: 898, startPoint y: 220, endPoint x: 697, endPoint y: 215, distance: 200.8
click at [697, 215] on div "Category All Hair Skin Makeup Personal Care Appliances [PERSON_NAME] Waxing Dis…" at bounding box center [692, 216] width 768 height 51
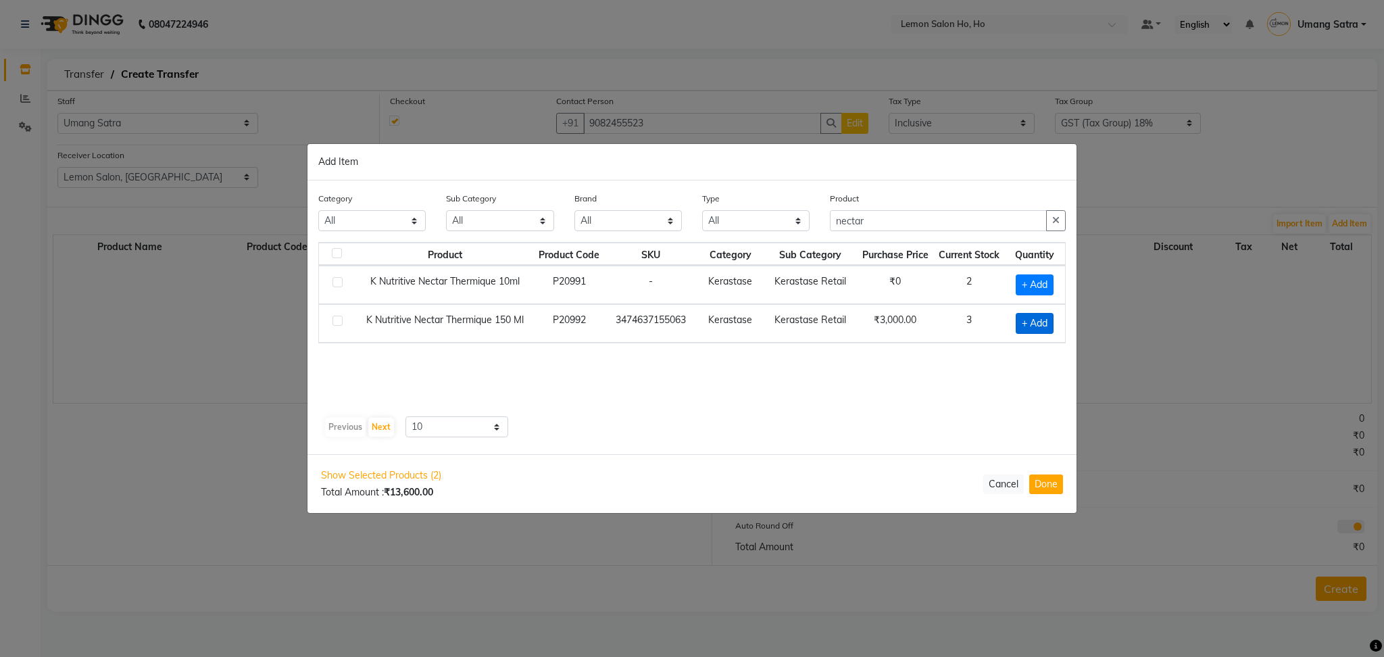
click at [1032, 319] on span "+ Add" at bounding box center [1035, 323] width 38 height 21
drag, startPoint x: 894, startPoint y: 214, endPoint x: 687, endPoint y: 225, distance: 207.1
click at [687, 225] on div "Category All Hair Skin Makeup Personal Care Appliances [PERSON_NAME] Waxing Dis…" at bounding box center [692, 216] width 768 height 51
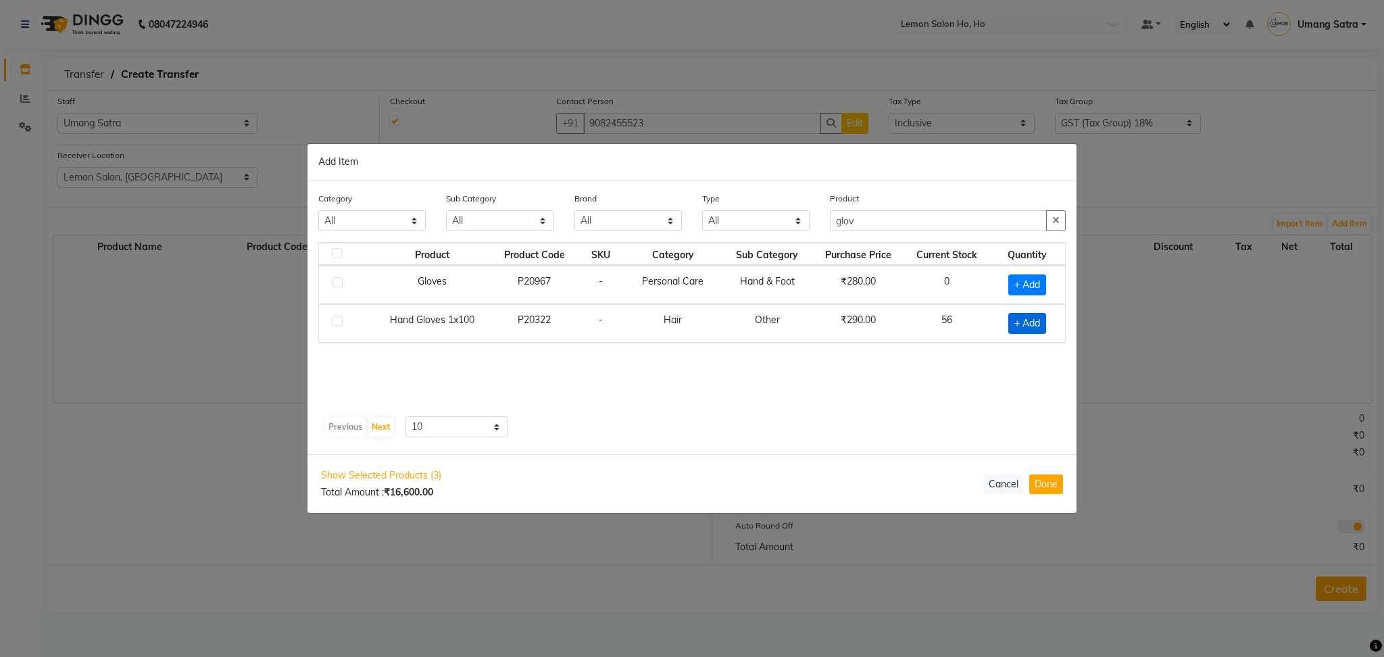
click at [1036, 316] on span "+ Add" at bounding box center [1027, 323] width 38 height 21
drag, startPoint x: 890, startPoint y: 220, endPoint x: 737, endPoint y: 218, distance: 152.7
click at [737, 218] on div "Category All Hair Skin Makeup Personal Care Appliances [PERSON_NAME] Waxing Dis…" at bounding box center [692, 216] width 768 height 51
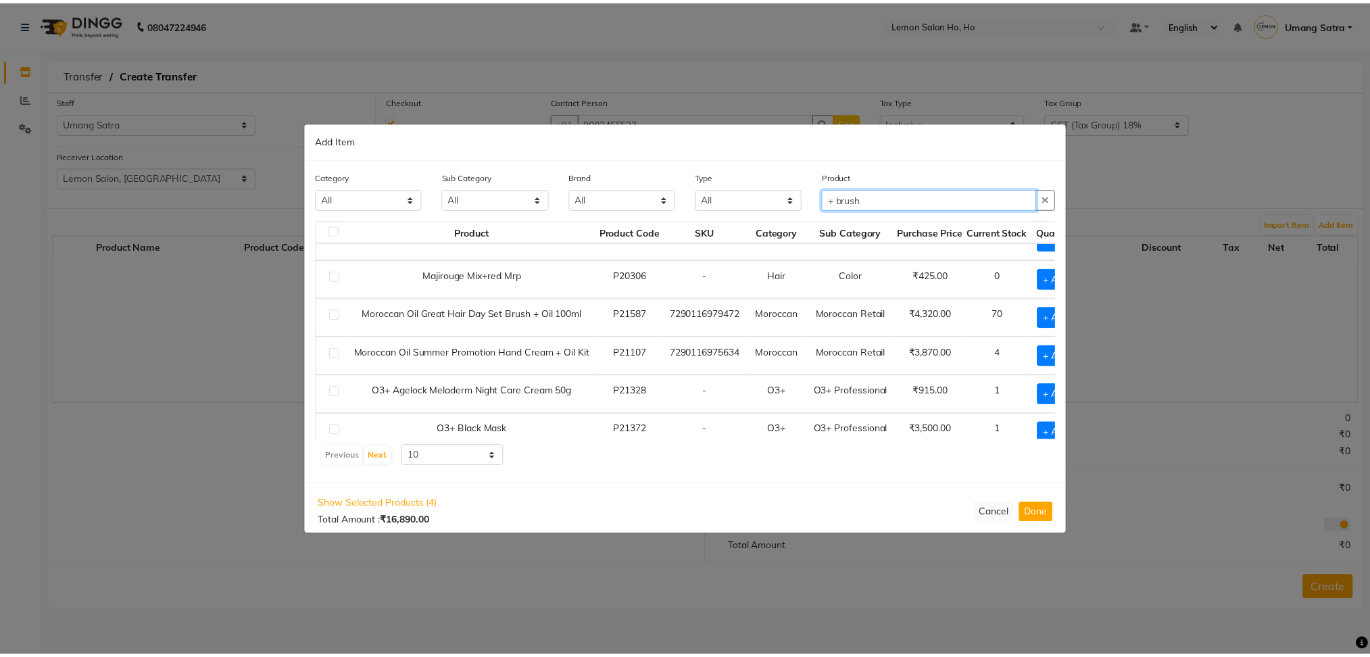
scroll to position [100, 48]
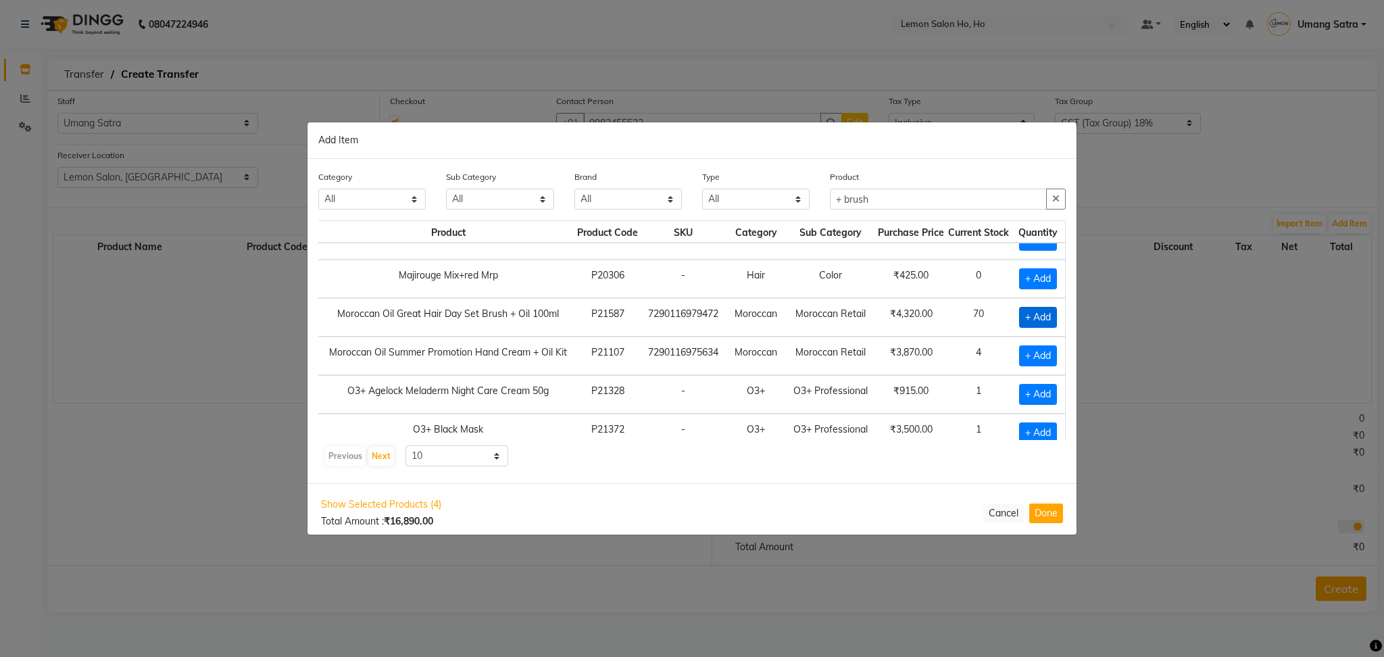
click at [1028, 313] on span "+ Add" at bounding box center [1038, 317] width 38 height 21
click at [1046, 511] on button "Done" at bounding box center [1046, 514] width 34 height 20
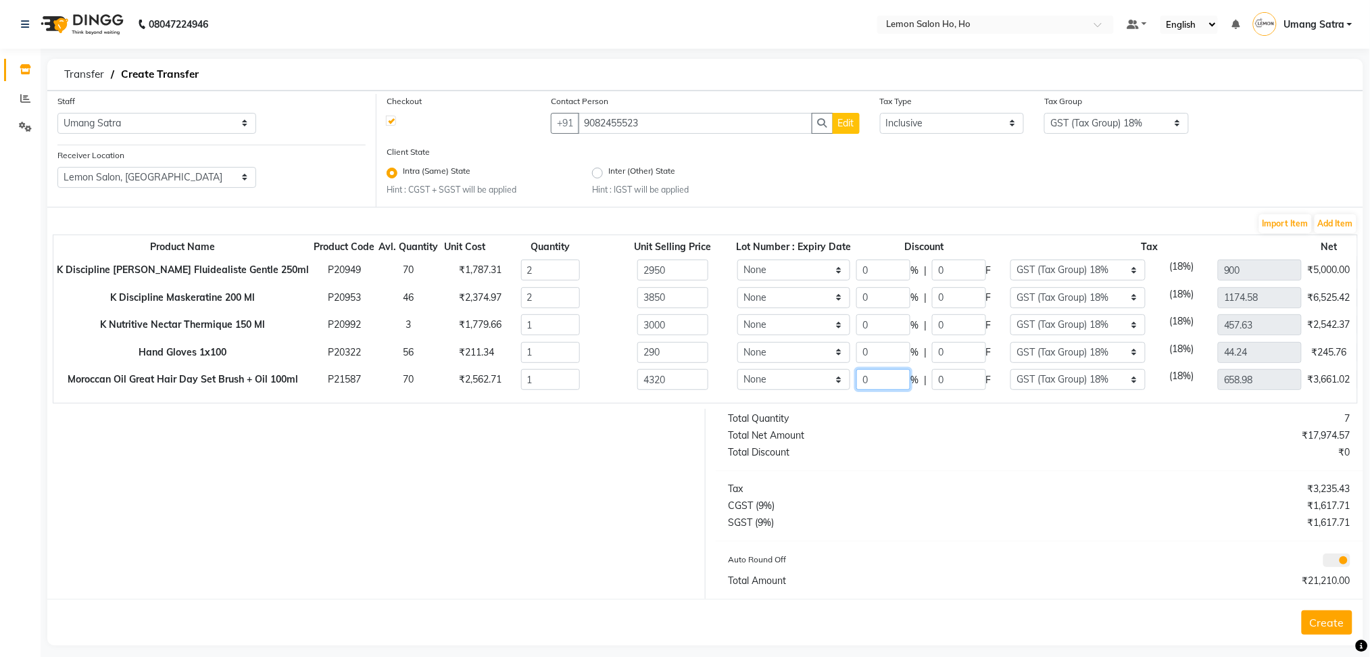
drag, startPoint x: 874, startPoint y: 378, endPoint x: 765, endPoint y: 407, distance: 113.1
click at [765, 403] on div "Product Name Product Code Avl. Quantity Unit Cost Quantity Unit Selling Price L…" at bounding box center [705, 318] width 1305 height 169
drag, startPoint x: 882, startPoint y: 326, endPoint x: 739, endPoint y: 325, distance: 143.2
click at [739, 325] on tr "K Nutritive Nectar Thermique 150 Ml P20992 3 ₹1,779.66 1 3000 None 0 % | 0 F No…" at bounding box center [770, 325] width 1434 height 28
drag, startPoint x: 866, startPoint y: 292, endPoint x: 818, endPoint y: 301, distance: 48.2
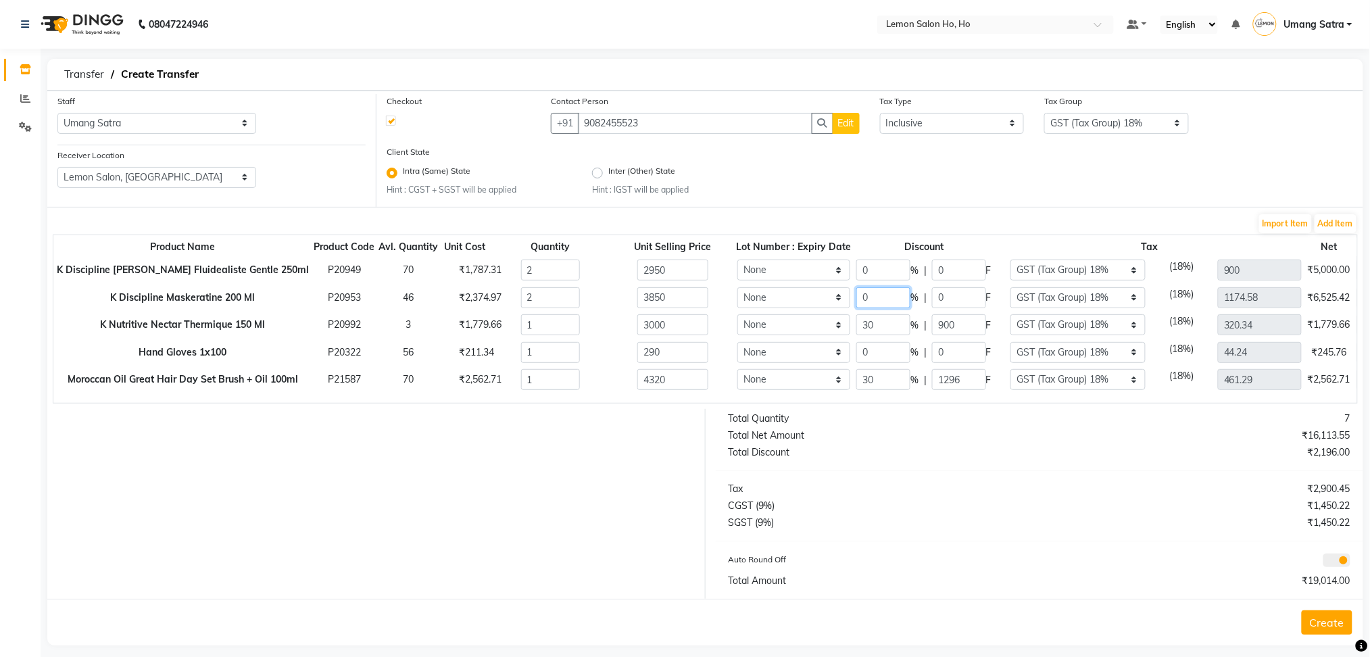
click at [818, 301] on tr "K Discipline Maskeratine 200 Ml P20953 46 ₹2,374.97 2 3850 None 0 % | 0 F None …" at bounding box center [770, 298] width 1434 height 28
drag, startPoint x: 872, startPoint y: 266, endPoint x: 839, endPoint y: 266, distance: 33.1
click at [839, 266] on tr "K Discipline [PERSON_NAME] Fluidealiste Gentle 250ml P20949 70 ₹1,787.31 2 2950…" at bounding box center [770, 270] width 1434 height 28
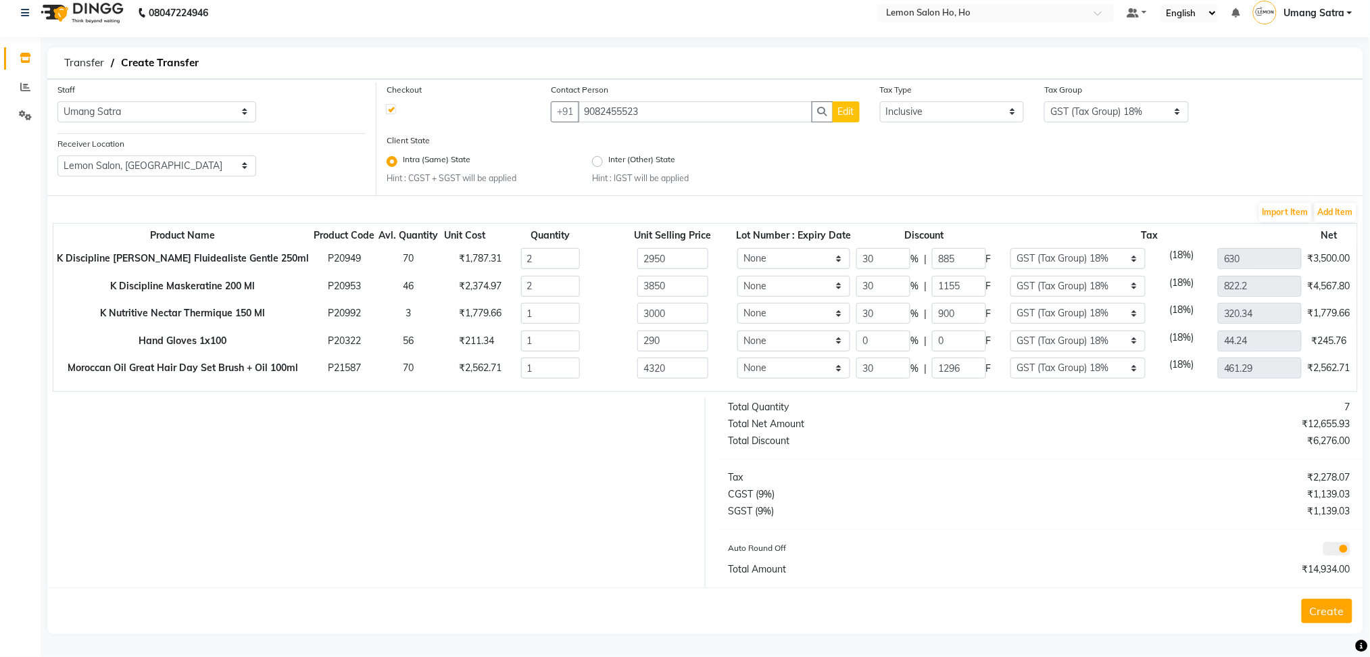
click at [707, 332] on div "290" at bounding box center [672, 340] width 137 height 21
drag, startPoint x: 863, startPoint y: 334, endPoint x: 836, endPoint y: 339, distance: 26.7
click at [836, 339] on tr "Hand Gloves 1x100 P20322 56 ₹211.34 1 290 None 0 % | 0 F None GST 5% GST (Tax G…" at bounding box center [770, 341] width 1434 height 28
click at [900, 425] on div "Total Net Amount" at bounding box center [878, 424] width 321 height 14
click at [1328, 617] on button "Create" at bounding box center [1326, 611] width 51 height 24
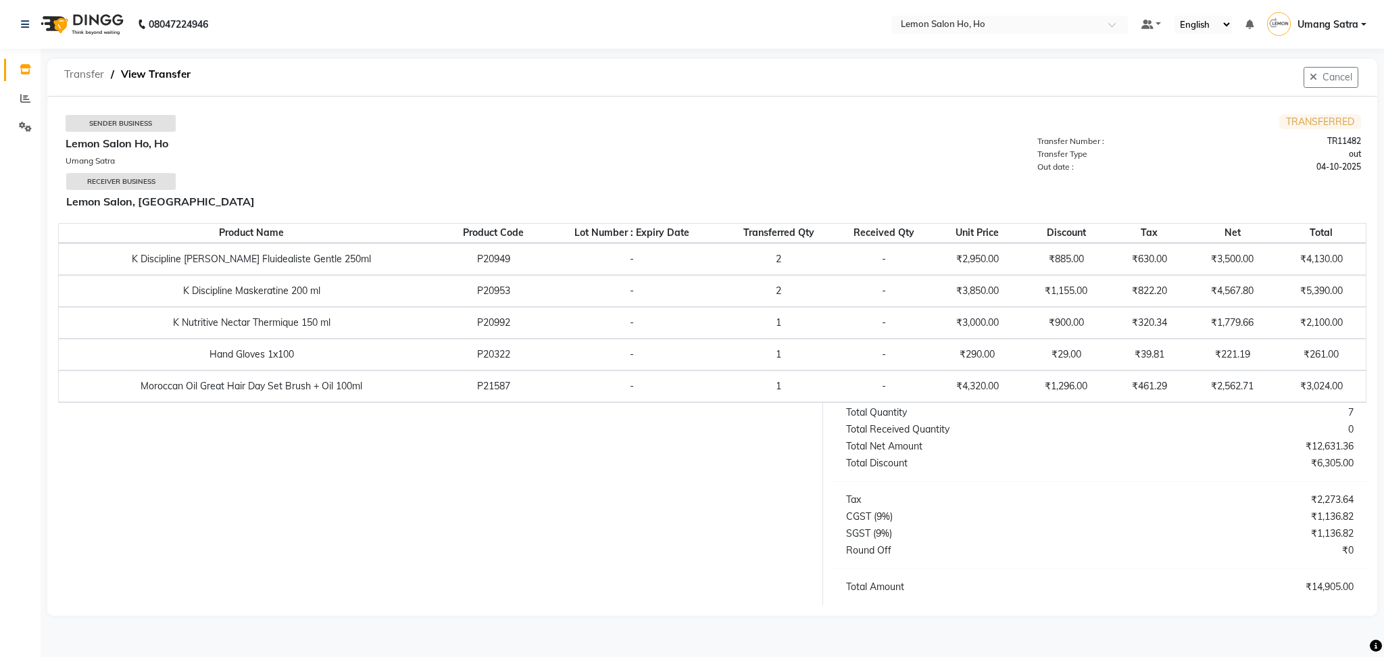
click at [64, 80] on span "Transfer" at bounding box center [83, 74] width 53 height 24
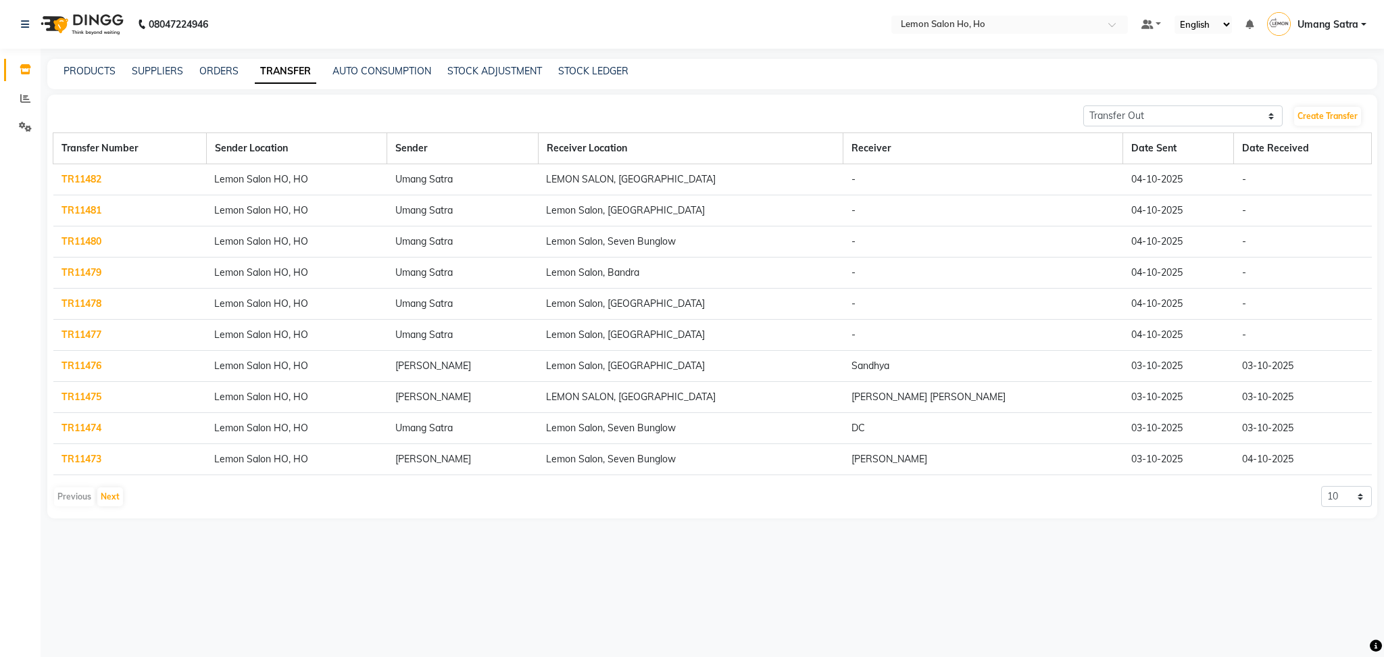
click at [539, 565] on div "08047224946 Select Location × Lemon Salon Ho, Ho Default Panel My Panel English…" at bounding box center [692, 328] width 1384 height 657
click at [218, 66] on link "ORDERS" at bounding box center [218, 71] width 39 height 12
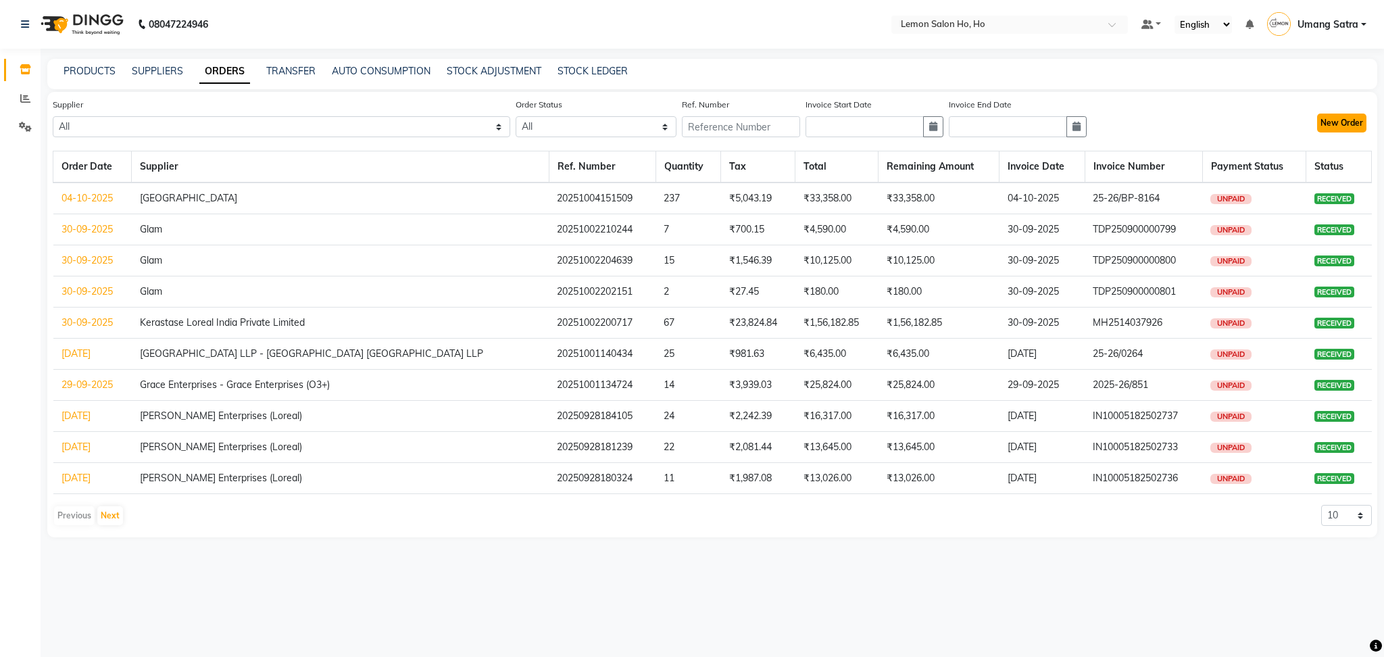
click at [1337, 125] on button "New Order" at bounding box center [1341, 123] width 49 height 19
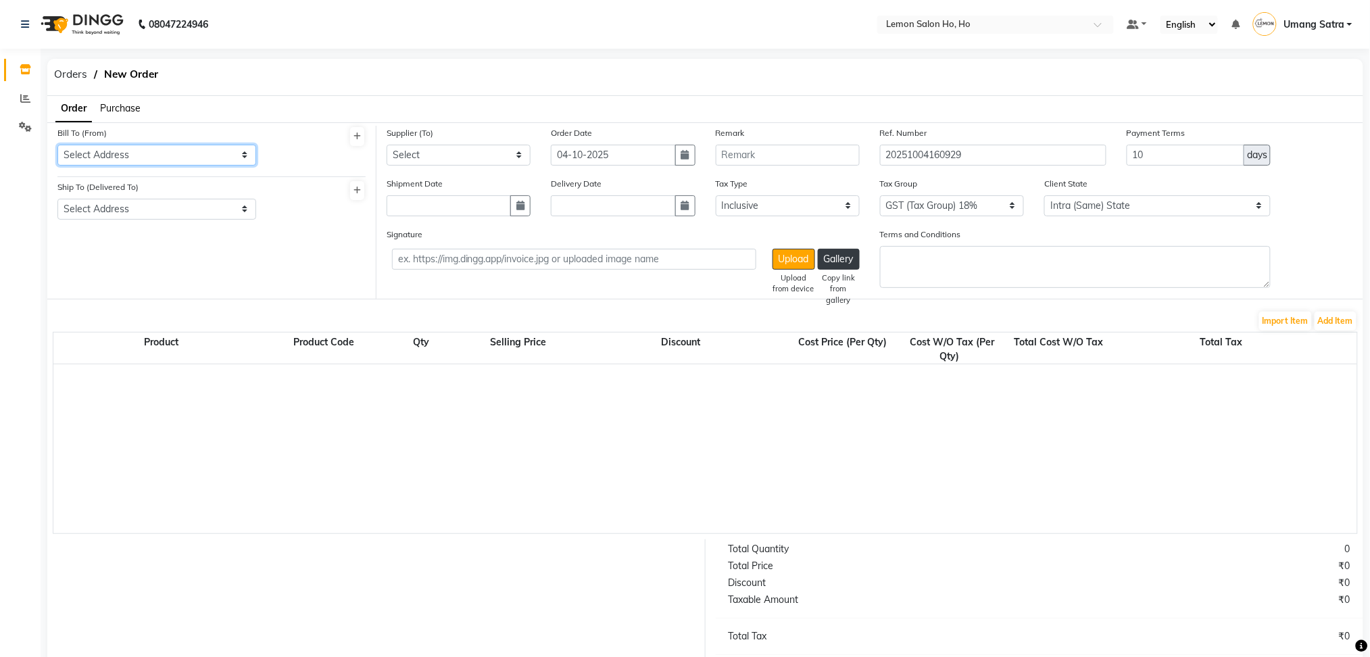
click at [159, 149] on select "Select Address shop [GEOGRAPHIC_DATA] [GEOGRAPHIC_DATA][PERSON_NAME]" at bounding box center [156, 155] width 199 height 21
click at [57, 145] on select "Select Address shop [GEOGRAPHIC_DATA] [GEOGRAPHIC_DATA][PERSON_NAME]" at bounding box center [156, 155] width 199 height 21
click at [160, 214] on select "Select Address shop no-1 samarth siddhi near [GEOGRAPHIC_DATA] opp [GEOGRAPHIC_…" at bounding box center [156, 209] width 199 height 21
click at [57, 199] on select "Select Address shop no-1 samarth siddhi near [GEOGRAPHIC_DATA] opp [GEOGRAPHIC_…" at bounding box center [156, 209] width 199 height 21
click at [627, 209] on input "text" at bounding box center [613, 205] width 124 height 21
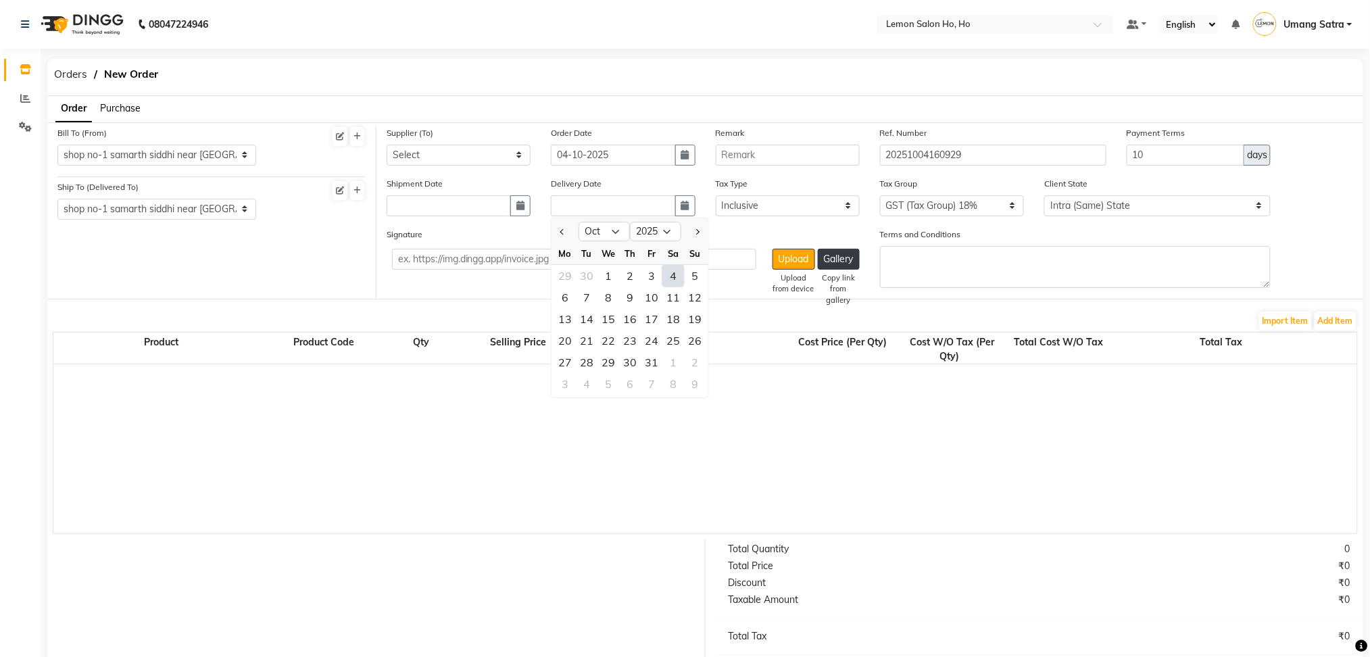
click at [671, 274] on div "4" at bounding box center [673, 276] width 22 height 22
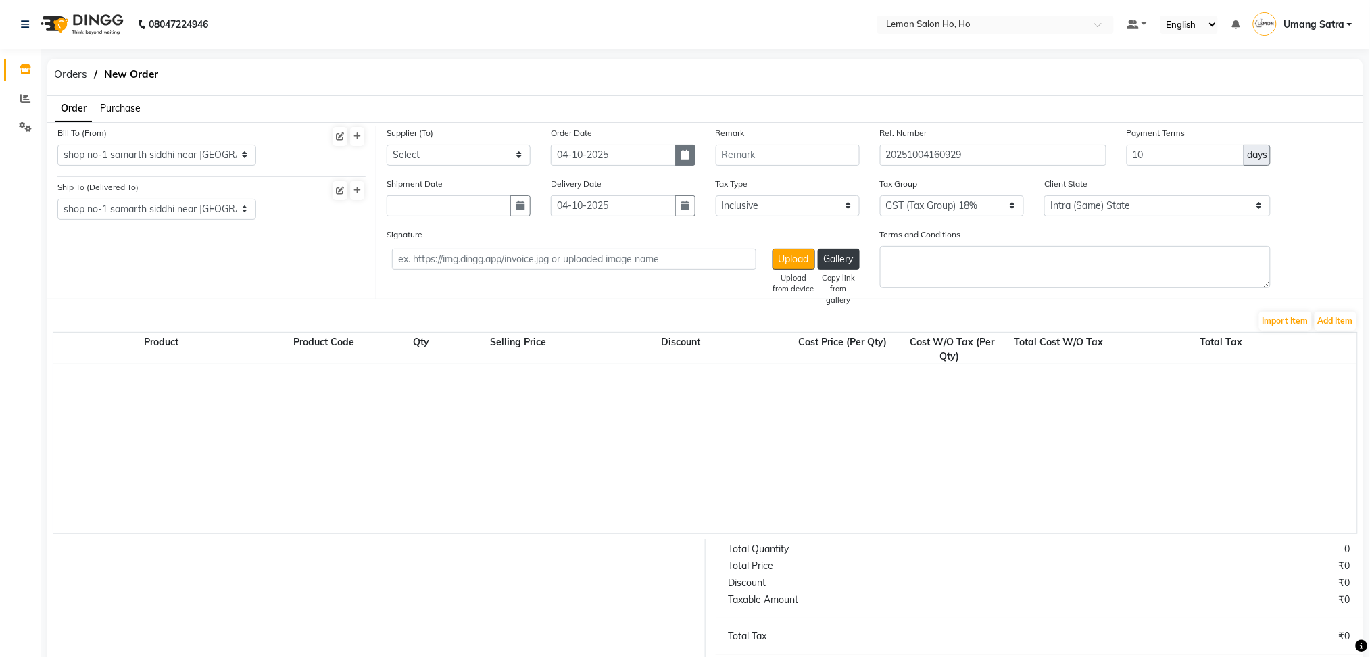
click at [682, 151] on icon "button" at bounding box center [685, 154] width 8 height 9
click at [653, 228] on div "3" at bounding box center [652, 225] width 22 height 22
click at [515, 205] on button "button" at bounding box center [520, 205] width 20 height 21
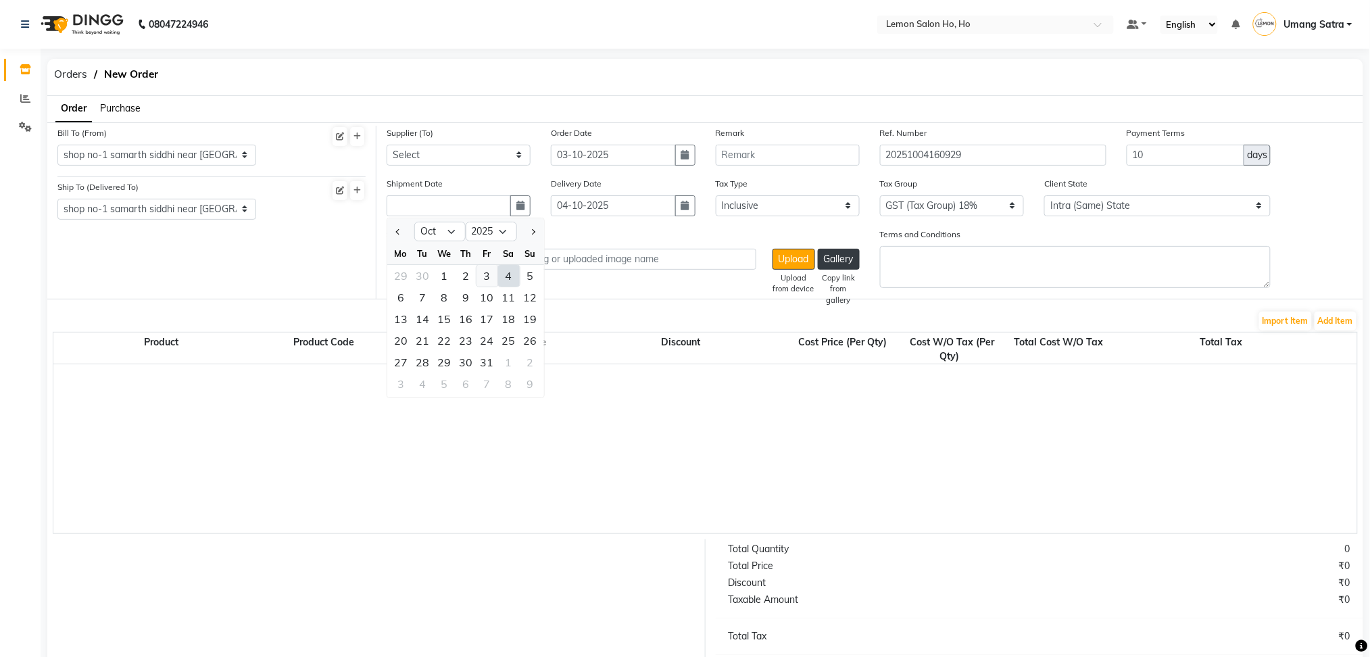
click at [482, 276] on div "3" at bounding box center [487, 276] width 22 height 22
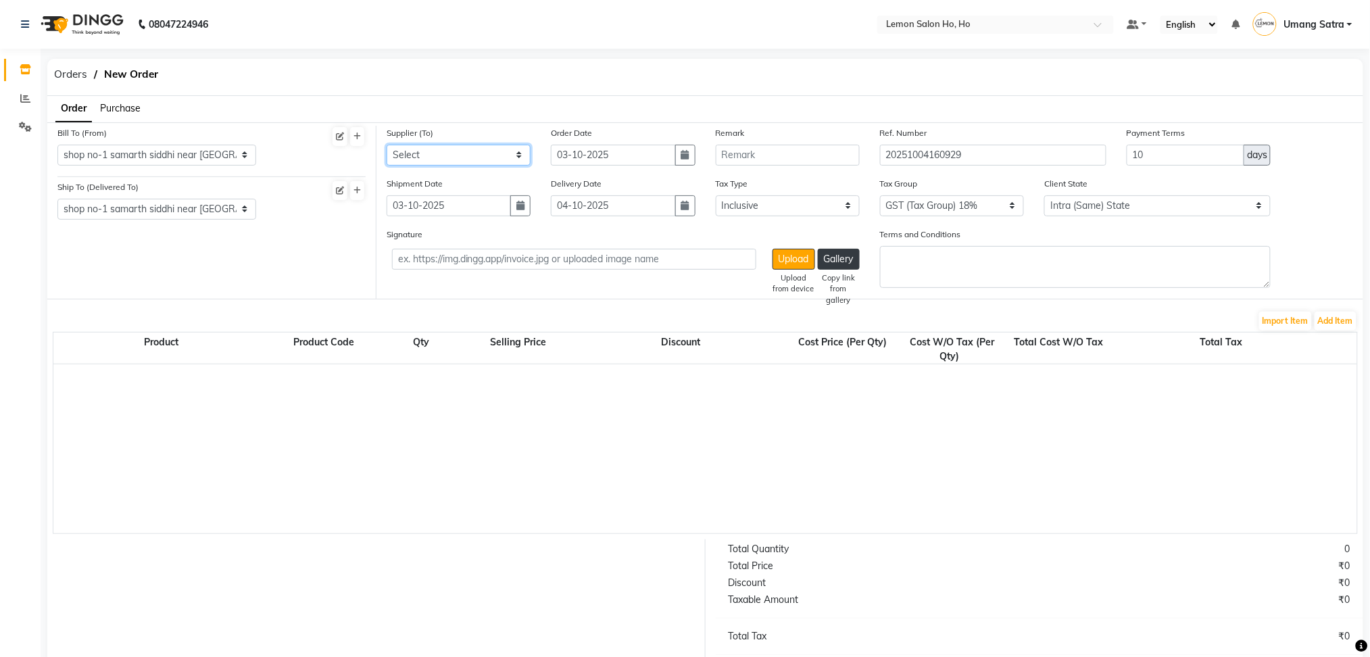
click at [509, 157] on select "Select [PERSON_NAME] Enterprises (Loreal) Narayan Sales Agency Osp Healthcare R…" at bounding box center [458, 155] width 144 height 21
click at [386, 145] on select "Select [PERSON_NAME] Enterprises (Loreal) Narayan Sales Agency Osp Healthcare R…" at bounding box center [458, 155] width 144 height 21
click at [130, 109] on span "Purchase" at bounding box center [120, 108] width 41 height 12
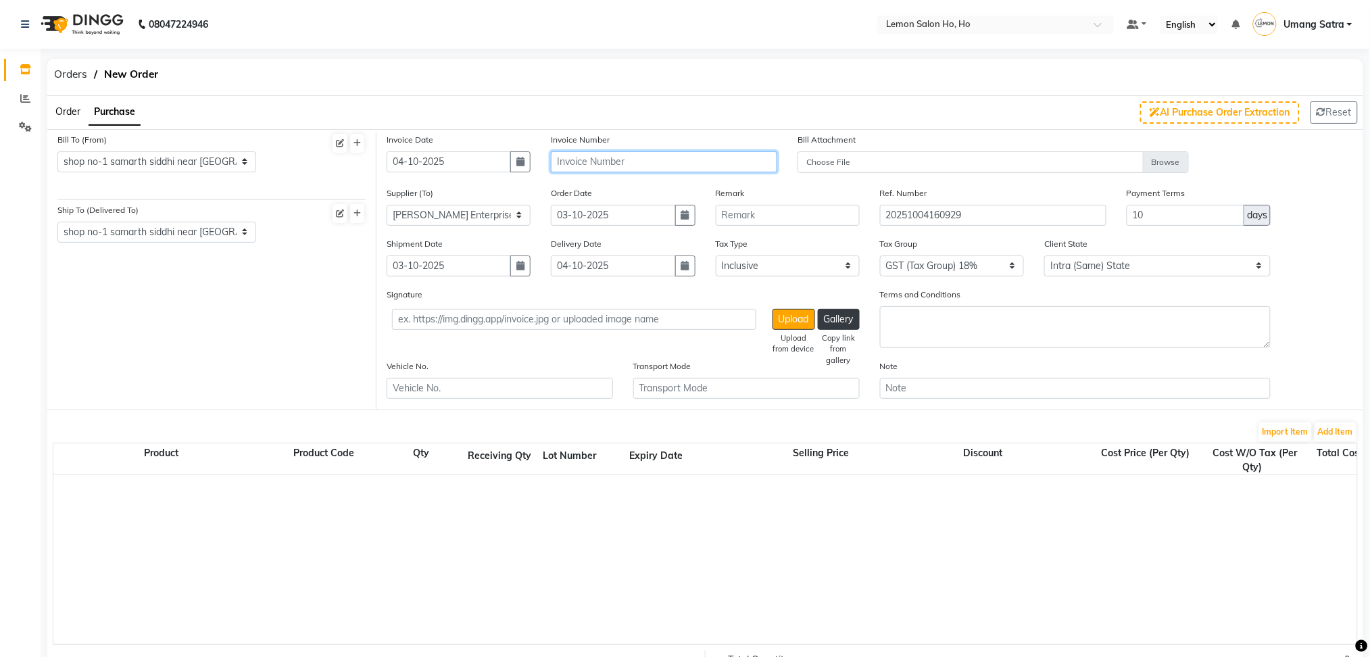
click at [639, 155] on input "text" at bounding box center [664, 161] width 226 height 21
click at [1345, 431] on button "Add Item" at bounding box center [1335, 431] width 42 height 19
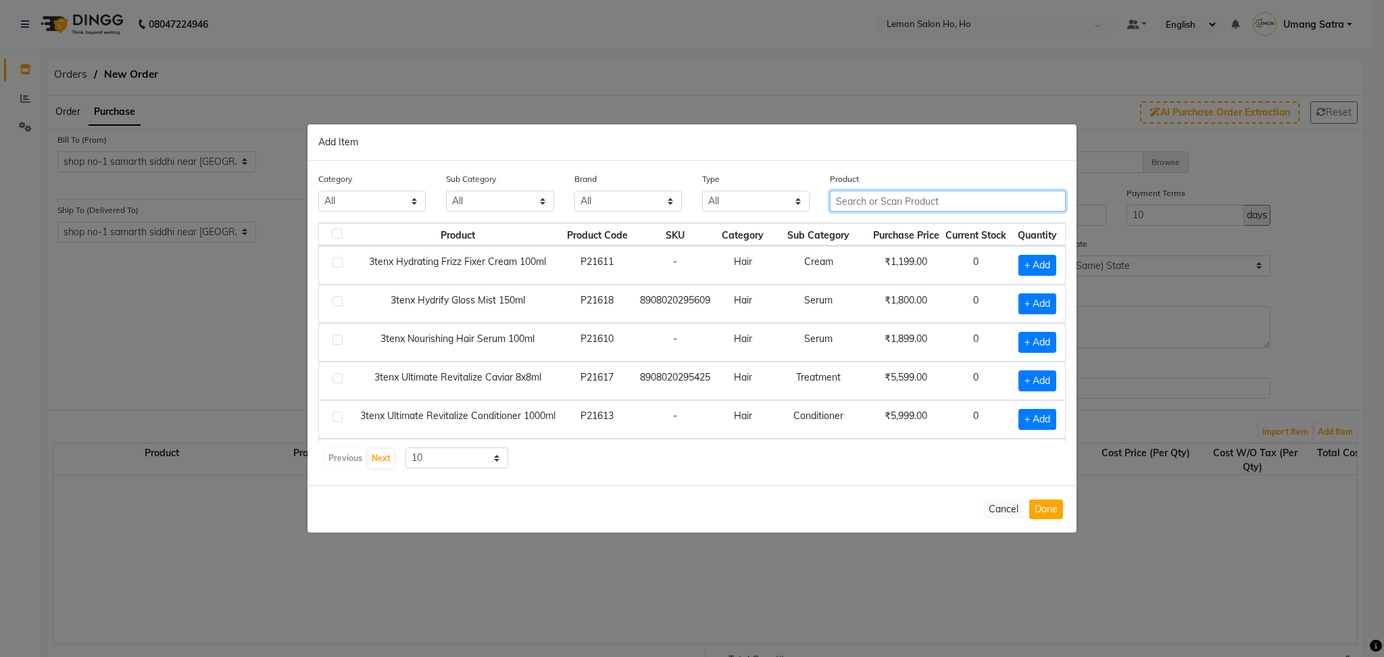
click at [868, 195] on input "text" at bounding box center [948, 201] width 236 height 21
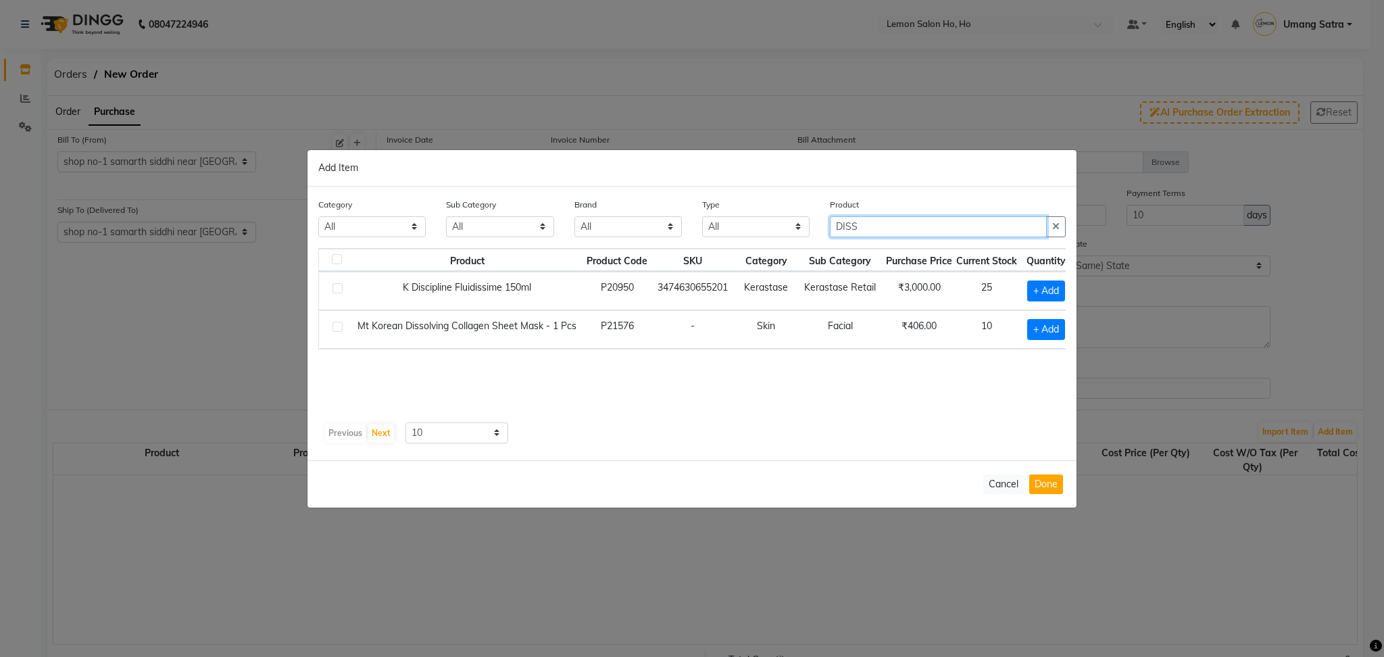
scroll to position [0, 13]
click at [1030, 325] on span "+ Add" at bounding box center [1038, 329] width 38 height 21
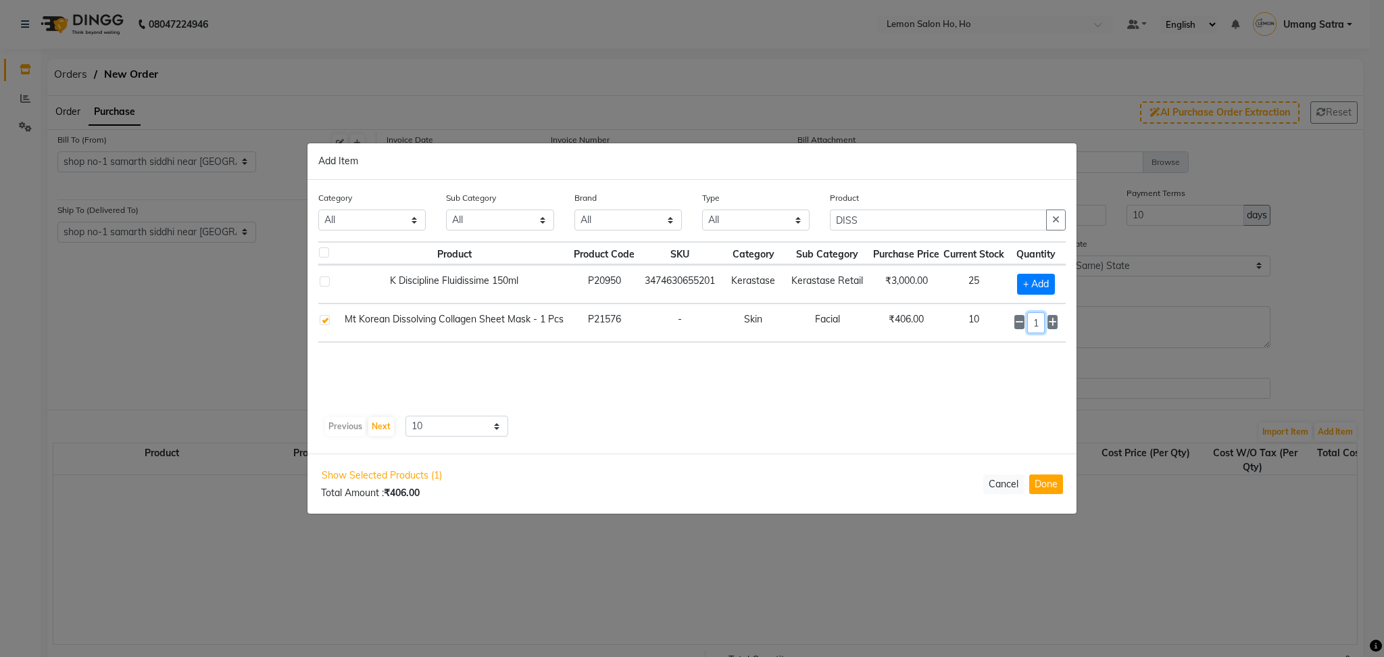
click at [1043, 326] on input "1" at bounding box center [1036, 322] width 18 height 21
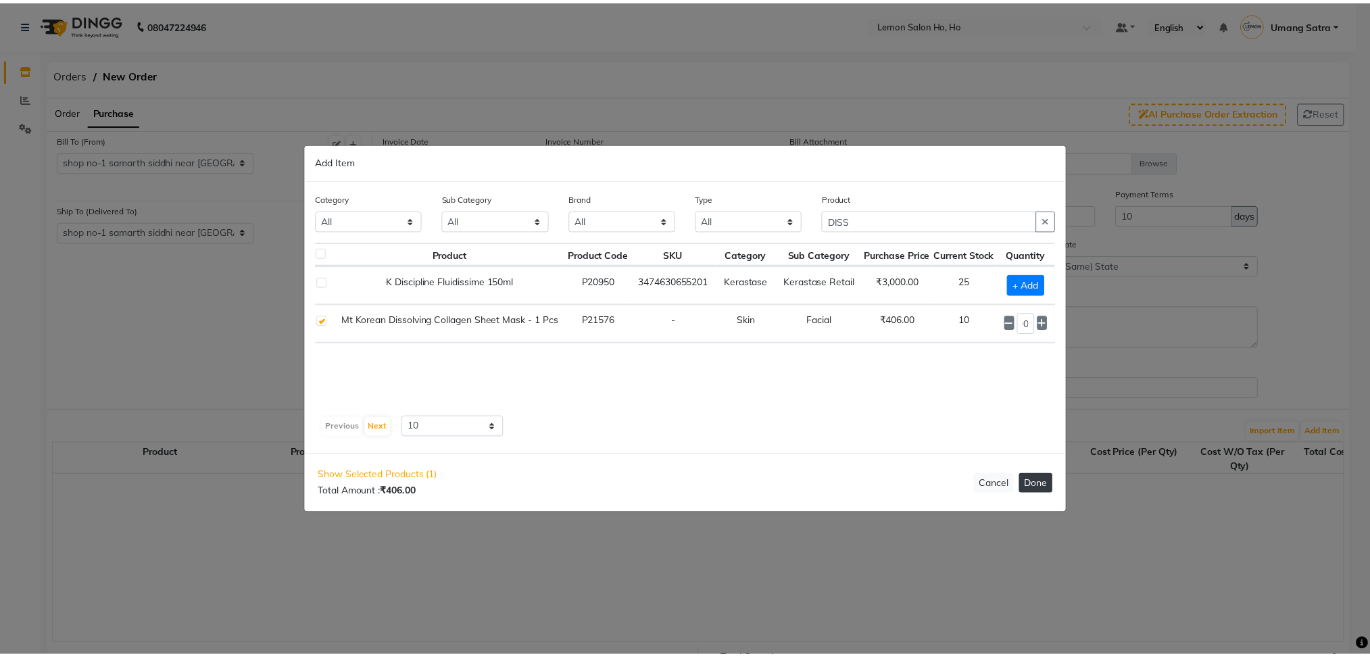
scroll to position [0, 0]
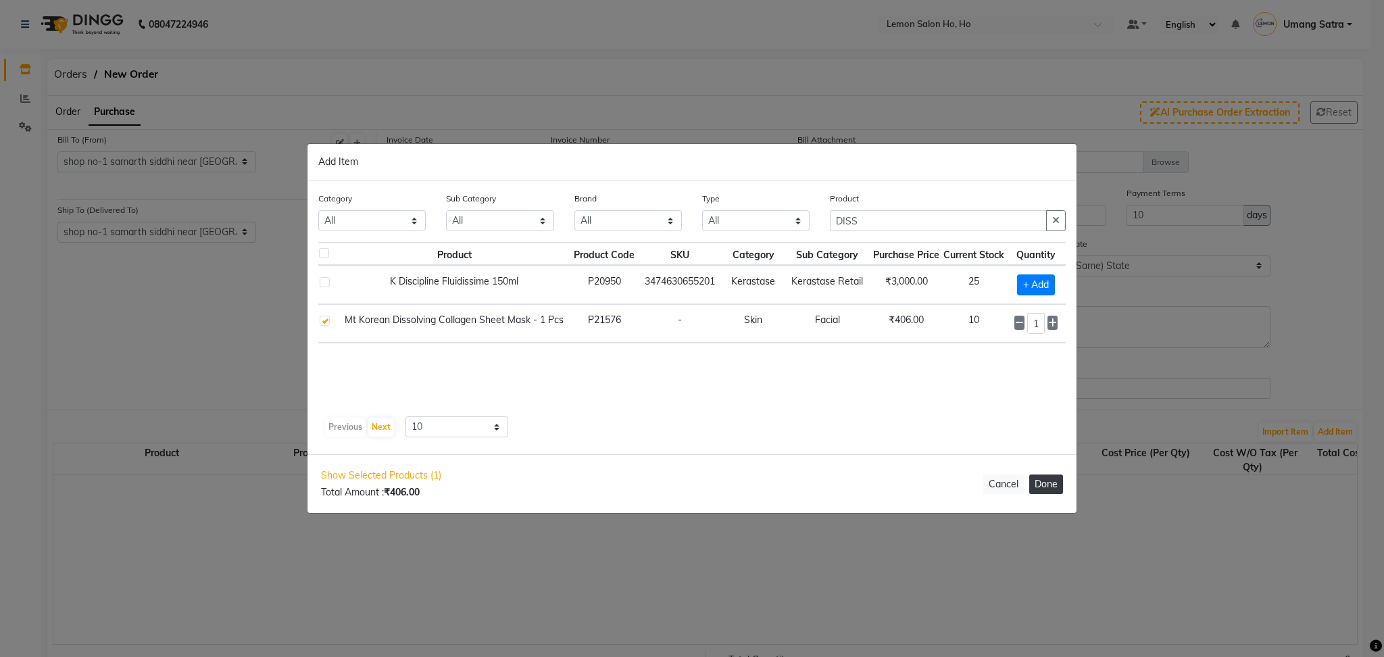
click at [1047, 480] on button "Done" at bounding box center [1046, 484] width 34 height 20
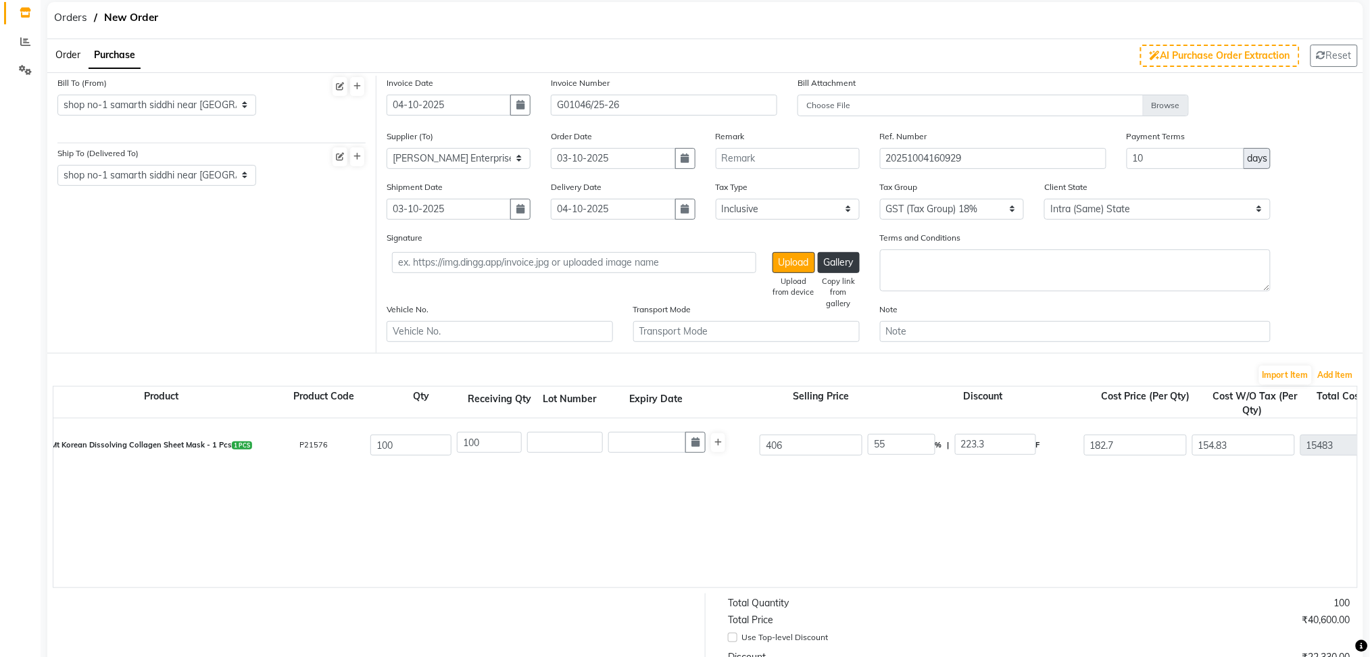
scroll to position [352, 0]
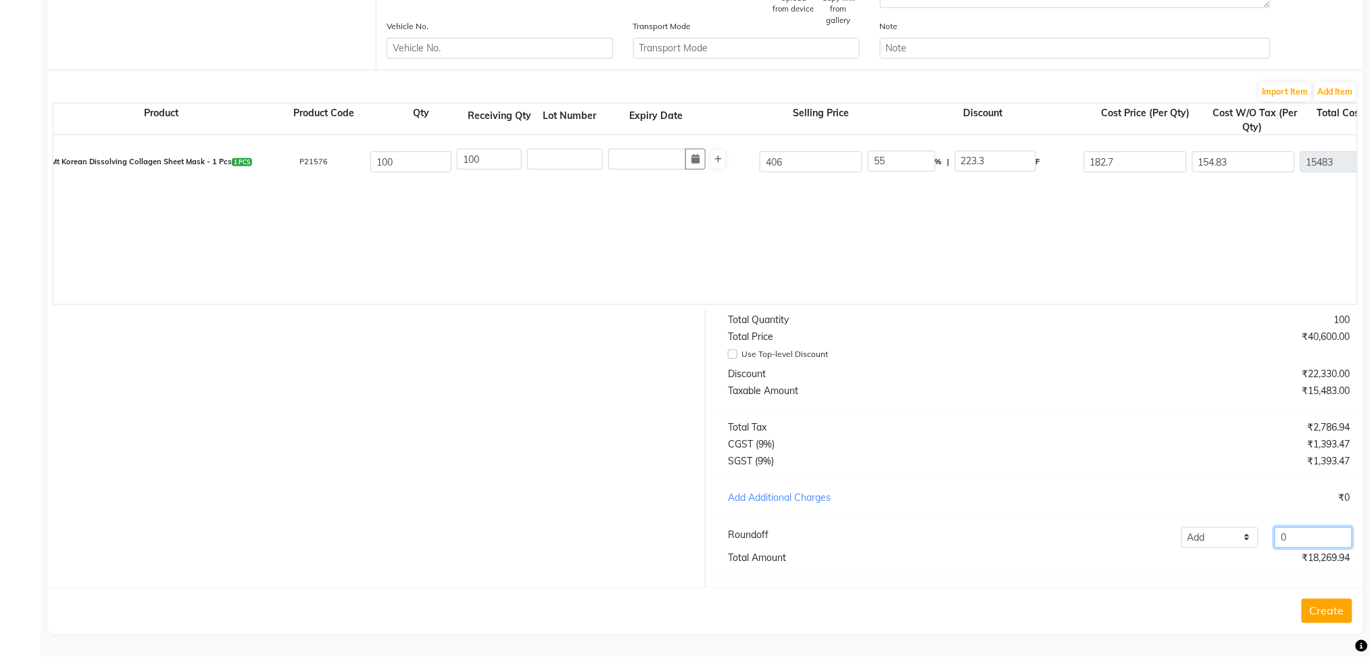
click at [1316, 543] on input "0" at bounding box center [1313, 537] width 78 height 21
click at [1330, 610] on button "Create" at bounding box center [1326, 611] width 51 height 24
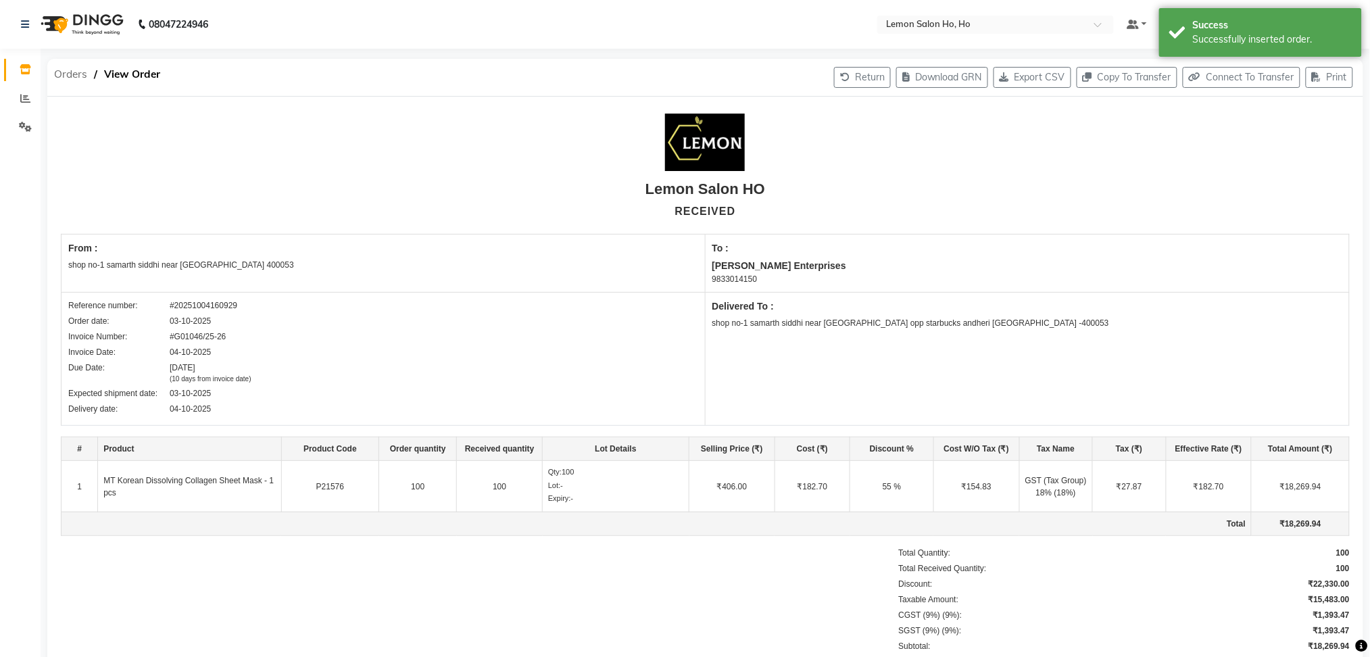
click at [74, 74] on span "Orders" at bounding box center [70, 74] width 47 height 24
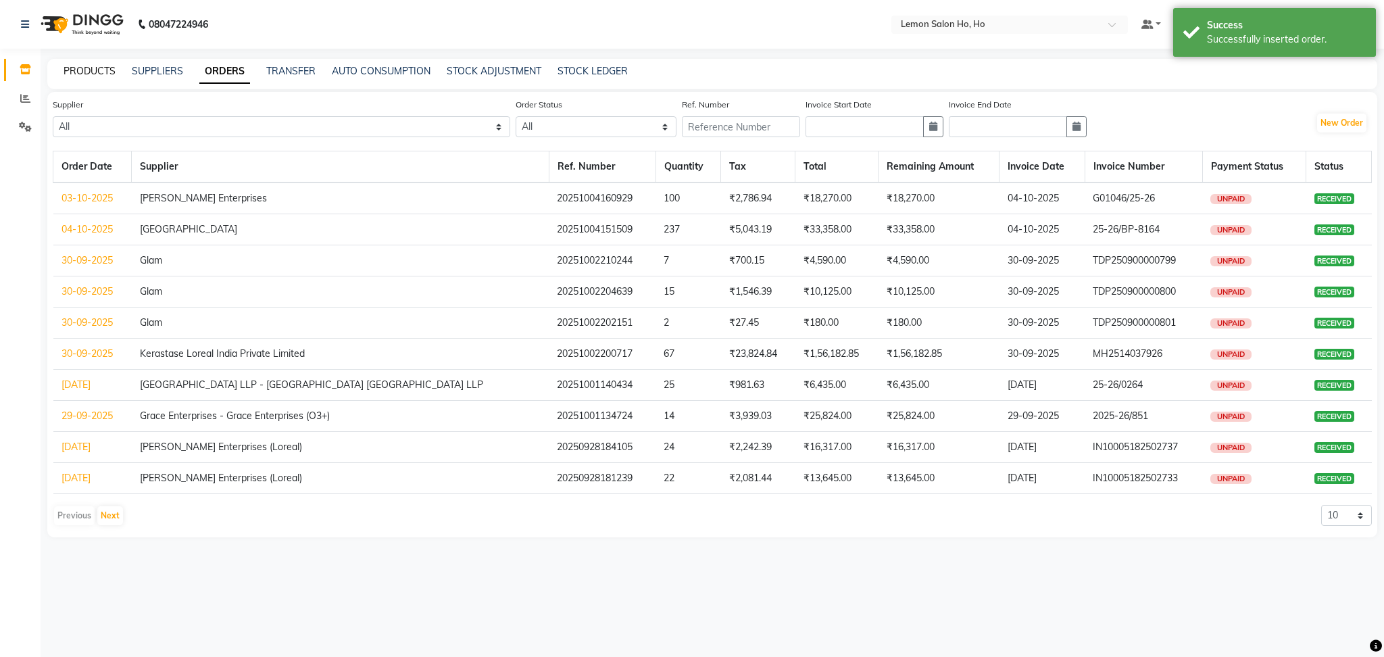
click at [80, 71] on link "PRODUCTS" at bounding box center [90, 71] width 52 height 12
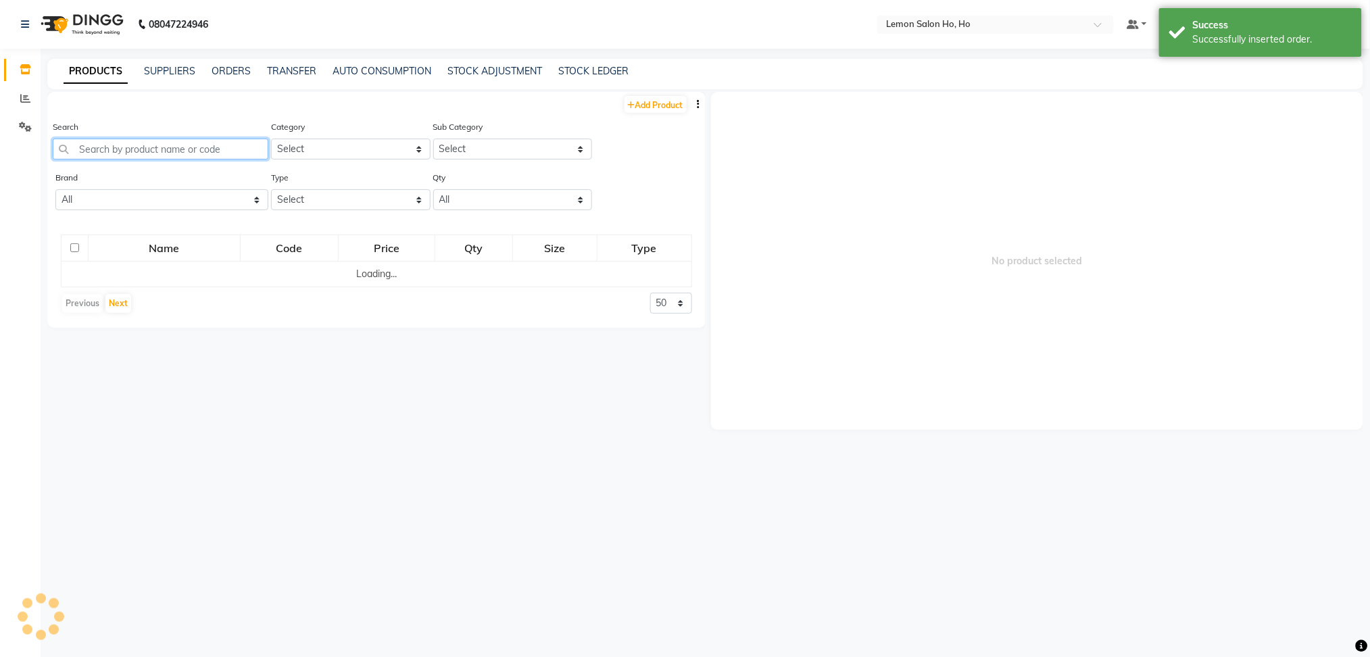
click at [141, 144] on input "text" at bounding box center [161, 149] width 216 height 21
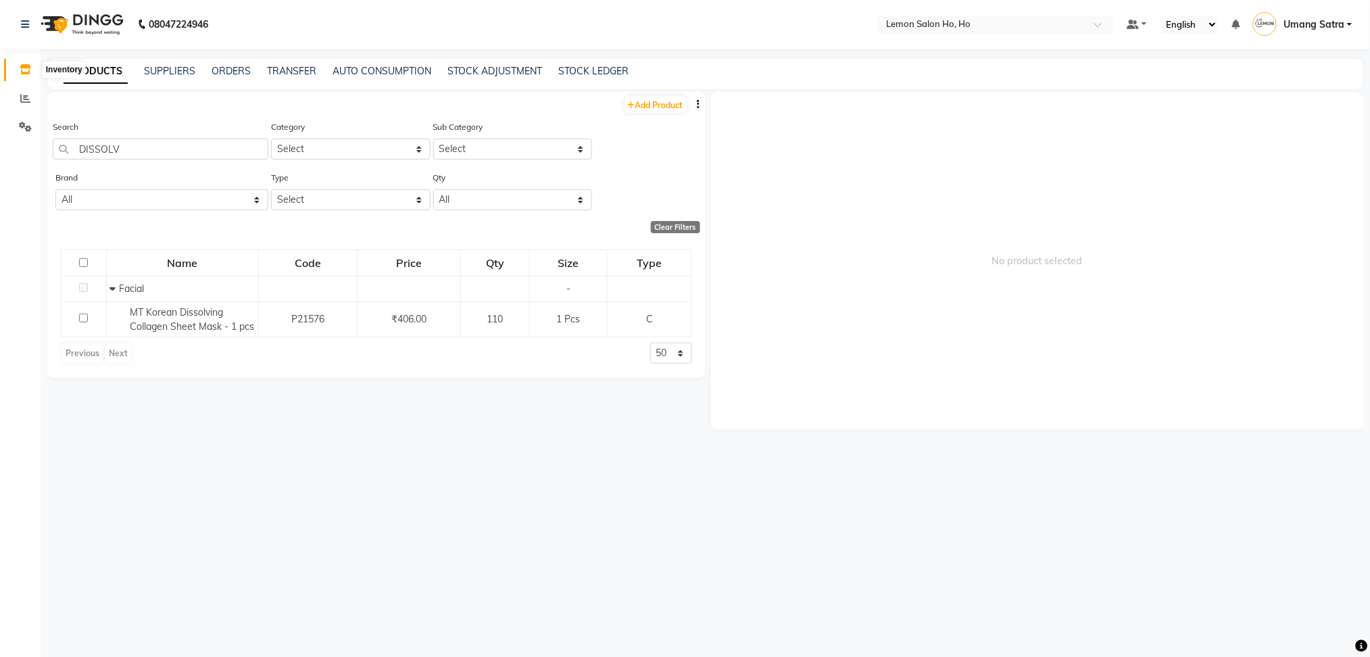
click at [24, 70] on icon at bounding box center [25, 69] width 11 height 10
drag, startPoint x: 142, startPoint y: 147, endPoint x: 0, endPoint y: 185, distance: 146.9
click at [0, 185] on app-home "08047224946 Select Location × Lemon Salon Ho, Ho Default Panel My Panel English…" at bounding box center [685, 333] width 1370 height 666
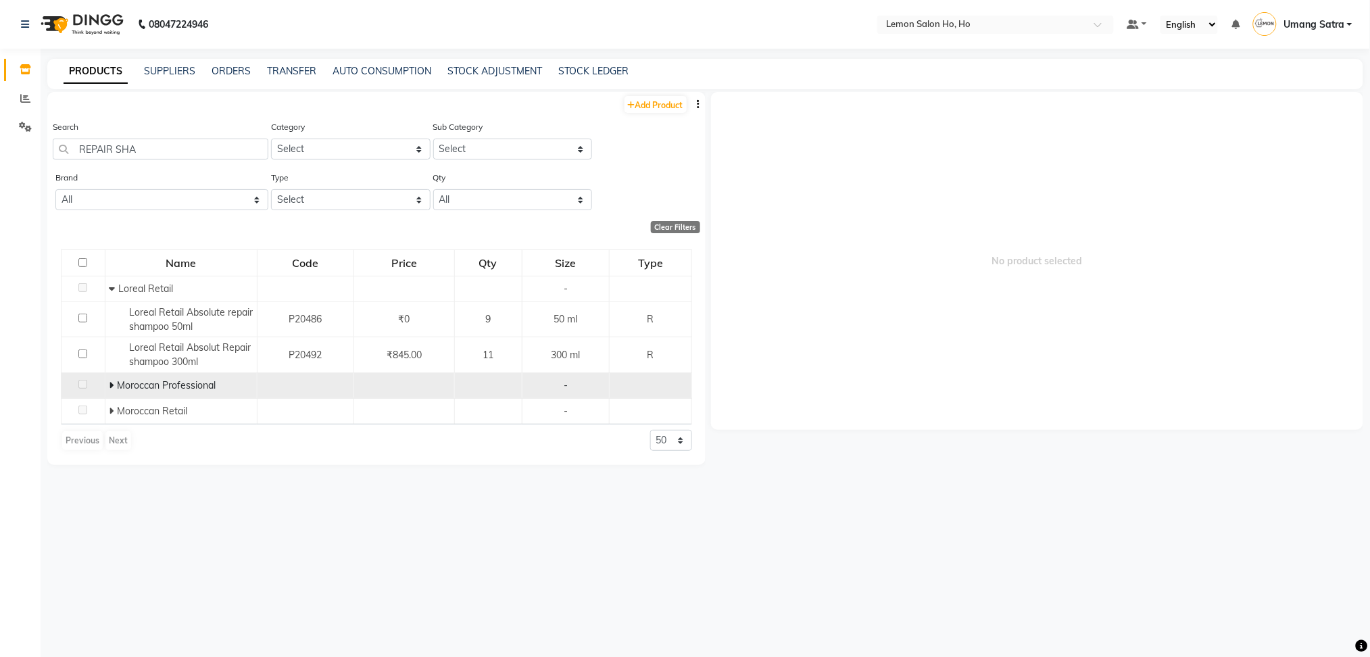
click at [147, 386] on span "Moroccan Professional" at bounding box center [166, 385] width 99 height 12
click at [113, 384] on span at bounding box center [113, 385] width 8 height 12
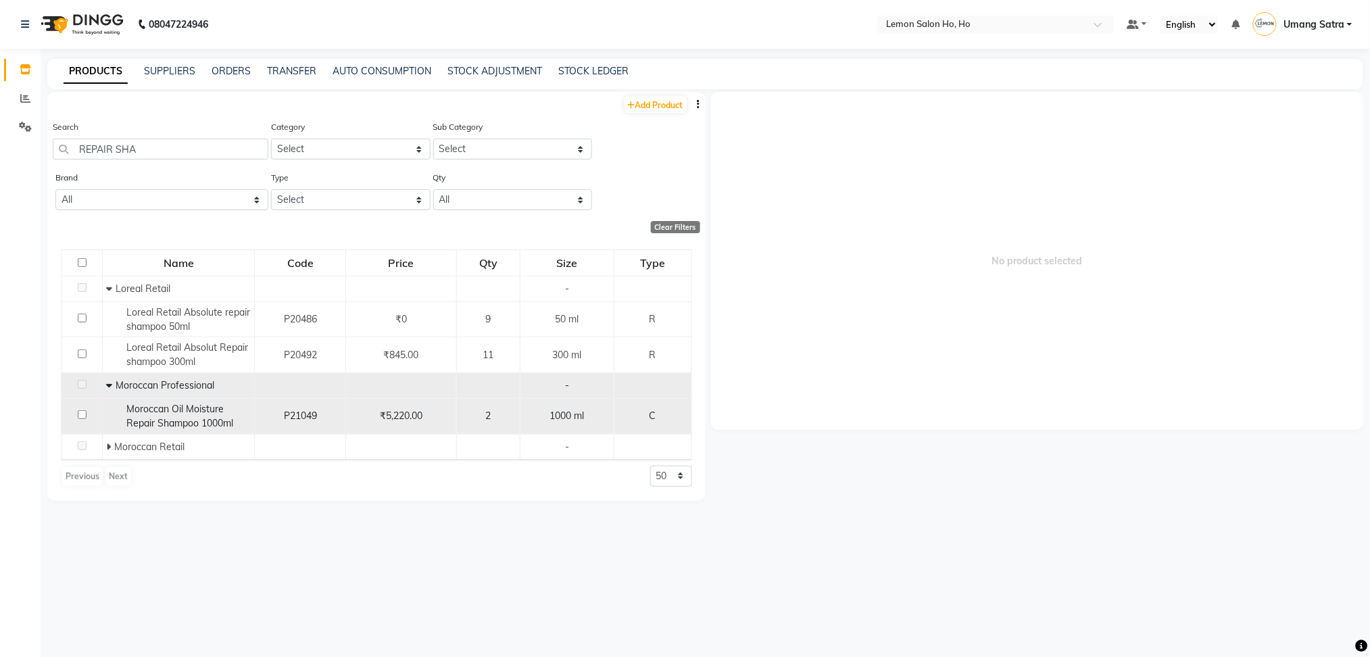
click at [166, 420] on span "Moroccan Oil Moisture Repair Shampoo 1000ml" at bounding box center [179, 416] width 107 height 26
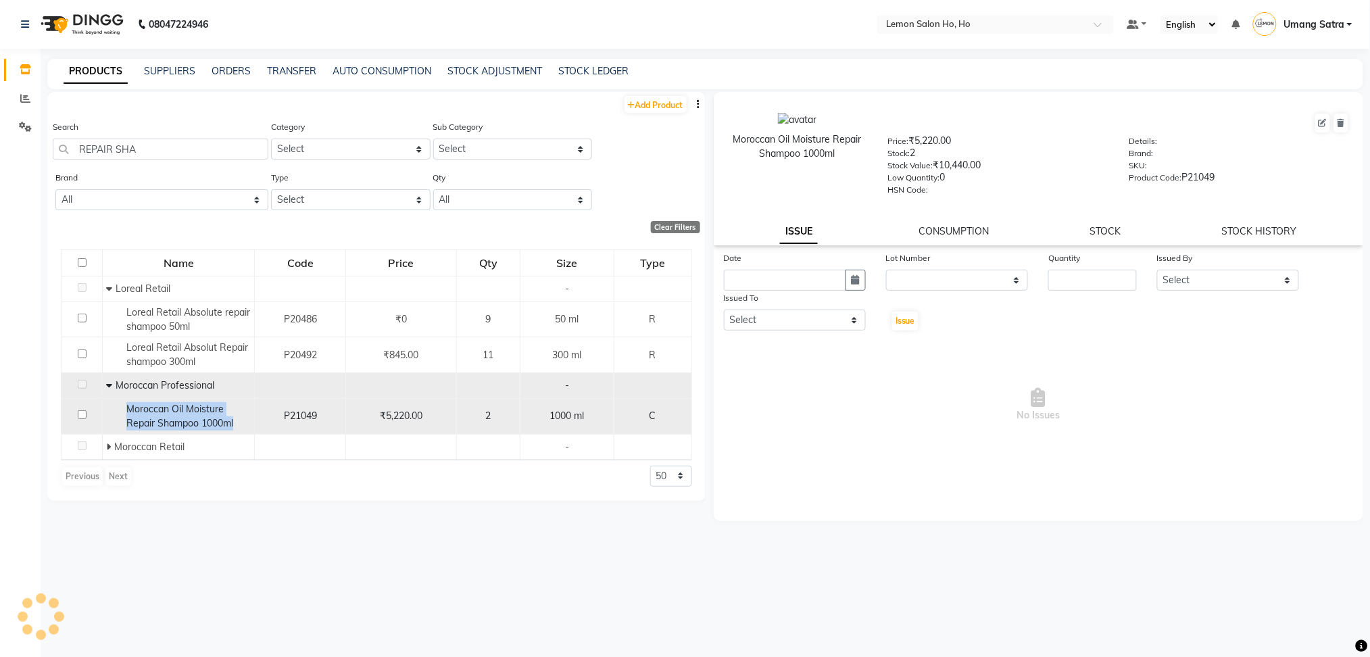
click at [166, 420] on span "Moroccan Oil Moisture Repair Shampoo 1000ml" at bounding box center [179, 416] width 107 height 26
copy span "Moroccan Oil Moisture Repair Shampoo 1000ml"
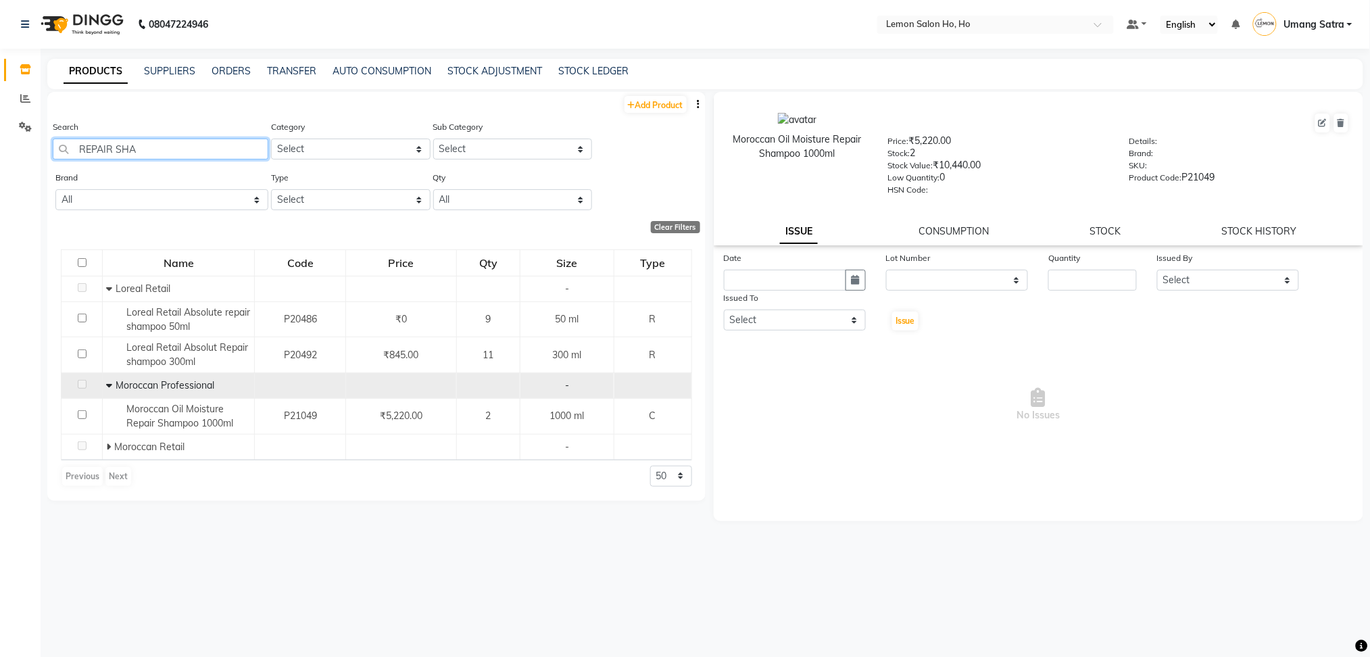
drag, startPoint x: 201, startPoint y: 153, endPoint x: 4, endPoint y: 159, distance: 196.7
click at [4, 159] on app-home "08047224946 Select Location × Lemon Salon Ho, Ho Default Panel My Panel English…" at bounding box center [685, 333] width 1370 height 666
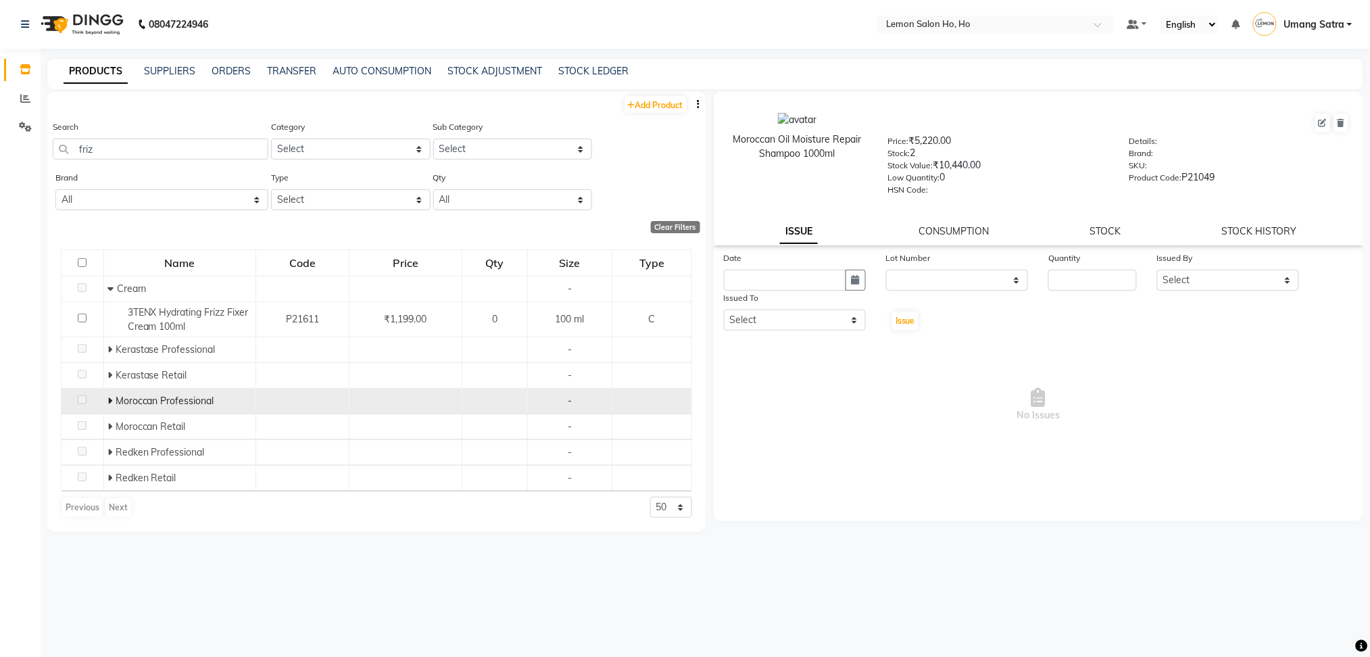
drag, startPoint x: 116, startPoint y: 401, endPoint x: 109, endPoint y: 402, distance: 6.8
click at [109, 402] on div "Moroccan Professional" at bounding box center [179, 401] width 145 height 14
click at [109, 402] on icon at bounding box center [109, 400] width 5 height 9
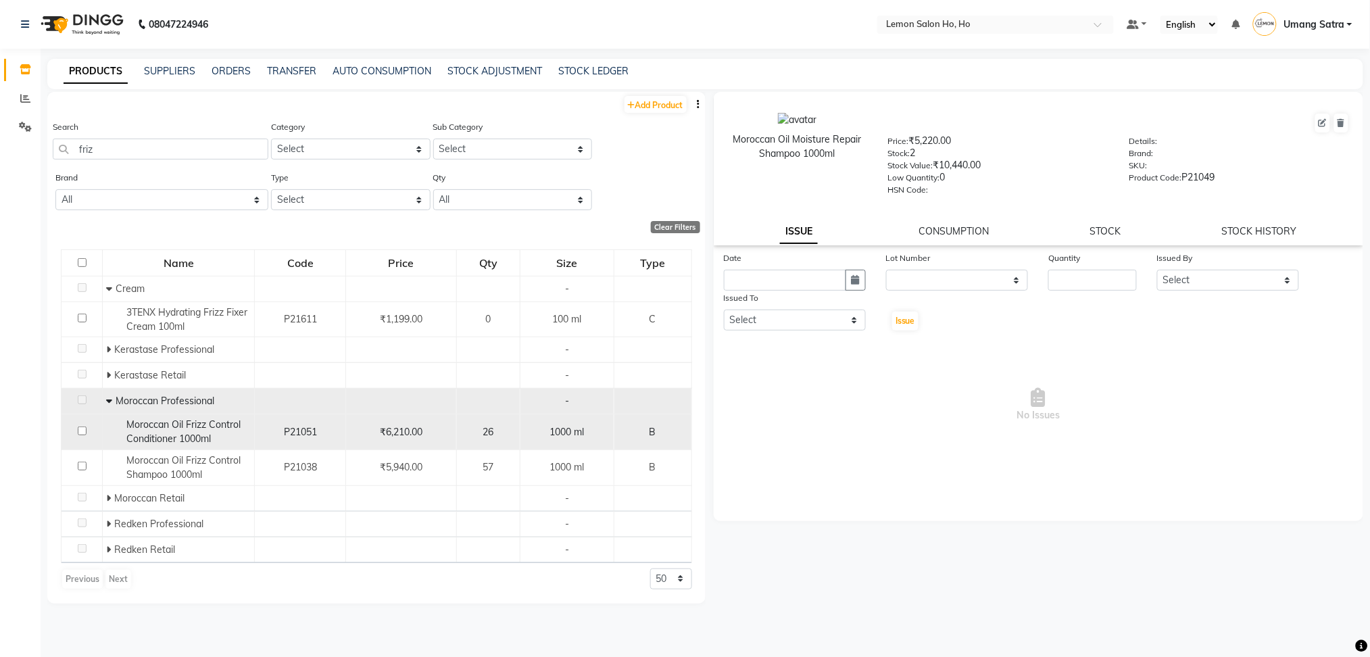
click at [143, 428] on span "Moroccan Oil Frizz Control Conditioner 1000ml" at bounding box center [183, 431] width 114 height 26
copy span "Moroccan Oil Frizz Control Conditioner 1000ml"
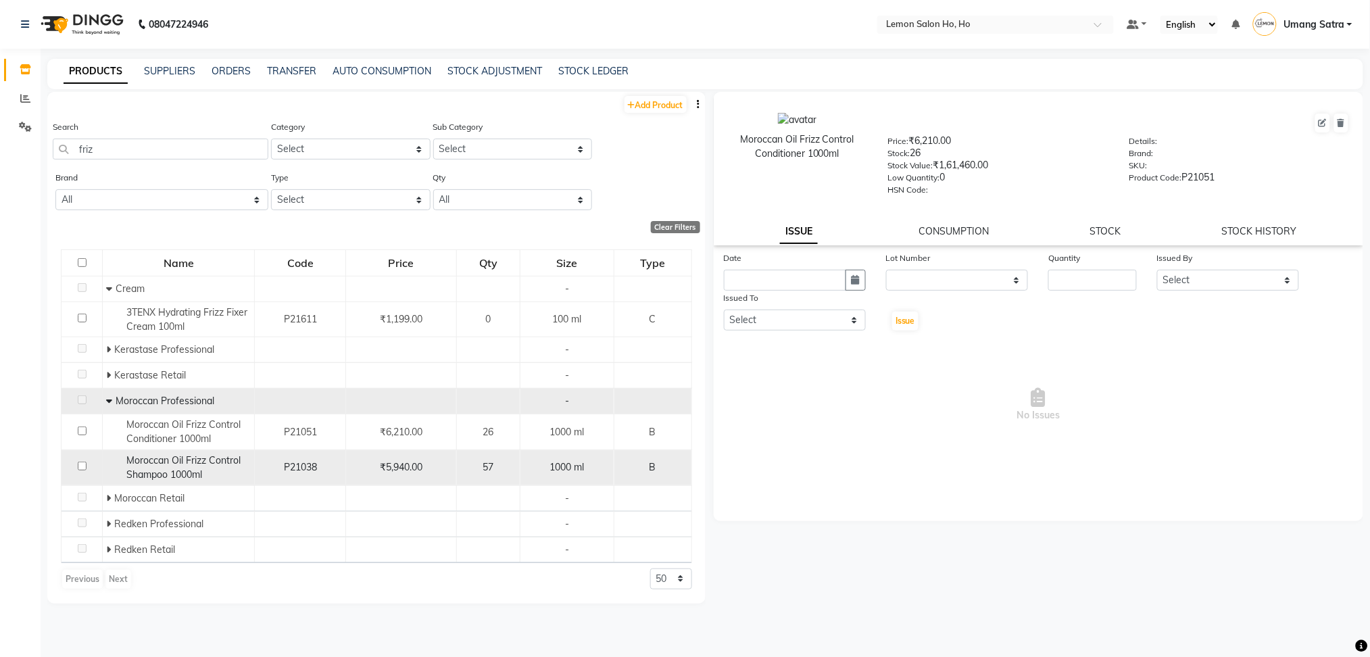
click at [159, 455] on span "Moroccan Oil Frizz Control Shampoo 1000ml" at bounding box center [183, 467] width 114 height 26
copy span "Moroccan Oil Frizz Control Shampoo 1000ml"
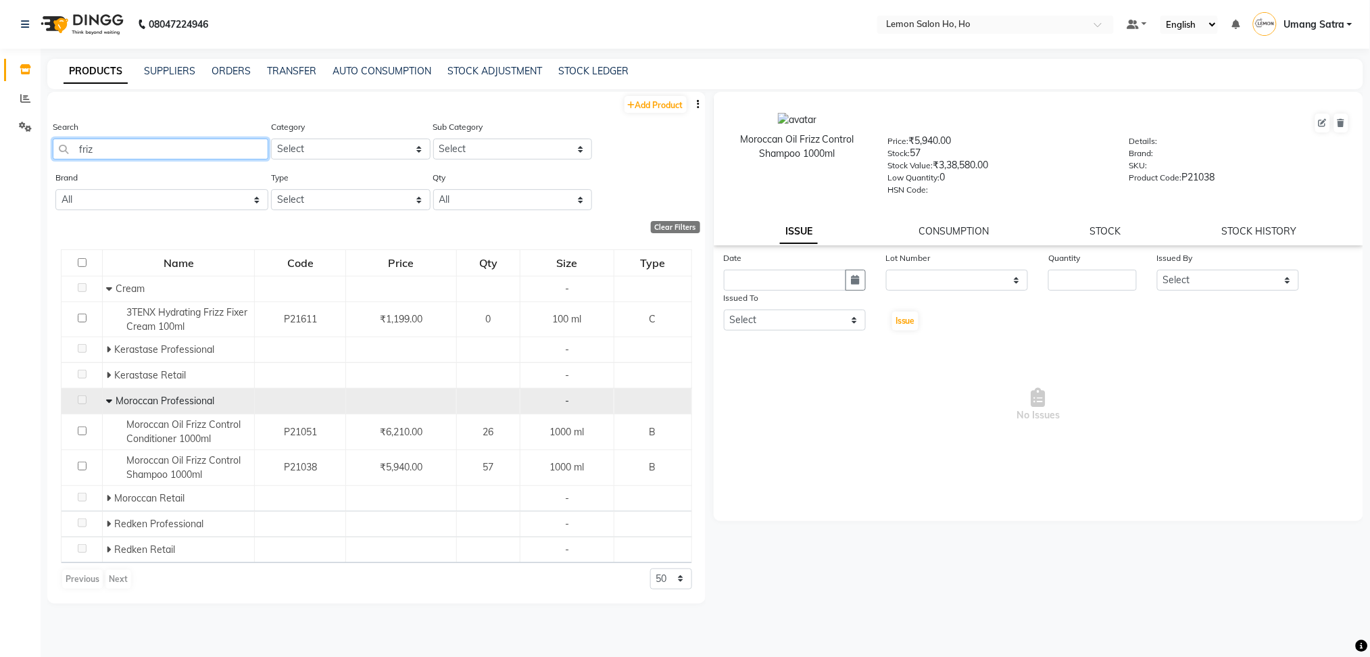
drag, startPoint x: 139, startPoint y: 143, endPoint x: 8, endPoint y: 174, distance: 134.7
click at [8, 174] on app-home "08047224946 Select Location × Lemon Salon Ho, Ho Default Panel My Panel English…" at bounding box center [685, 333] width 1370 height 666
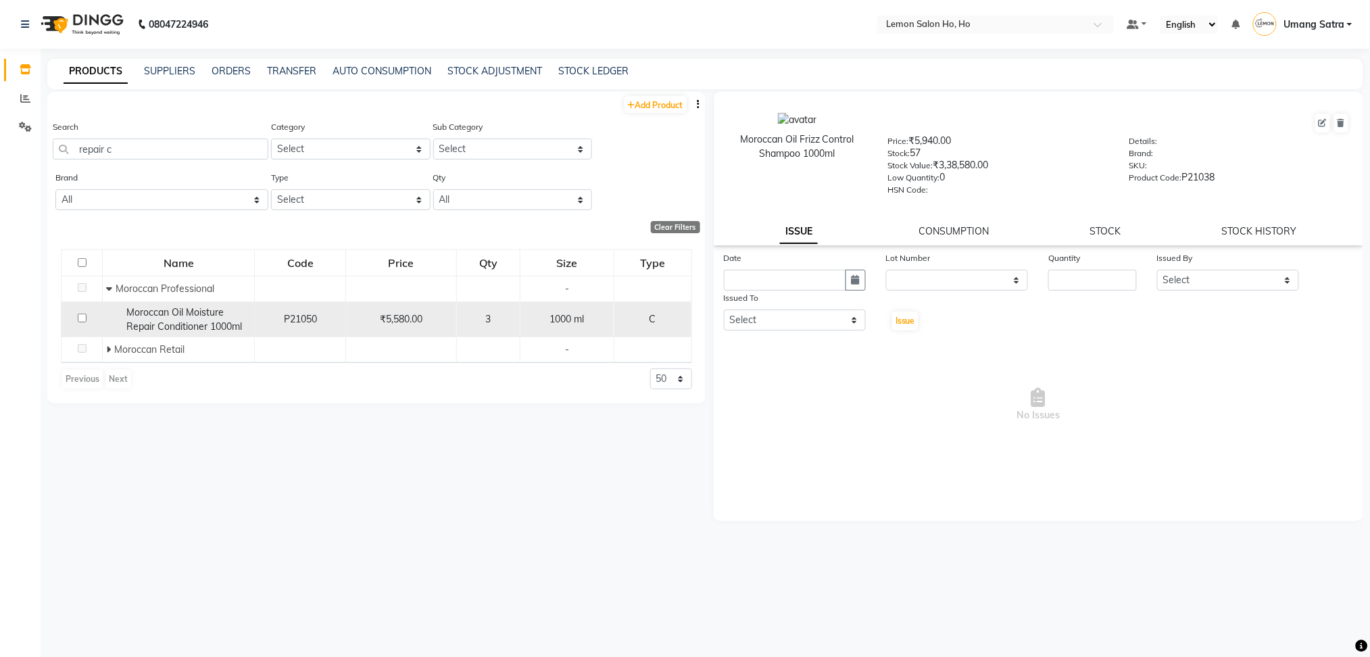
click at [159, 326] on span "Moroccan Oil Moisture Repair Conditioner 1000ml" at bounding box center [184, 319] width 116 height 26
copy span "Moroccan Oil Moisture Repair Conditioner 1000ml"
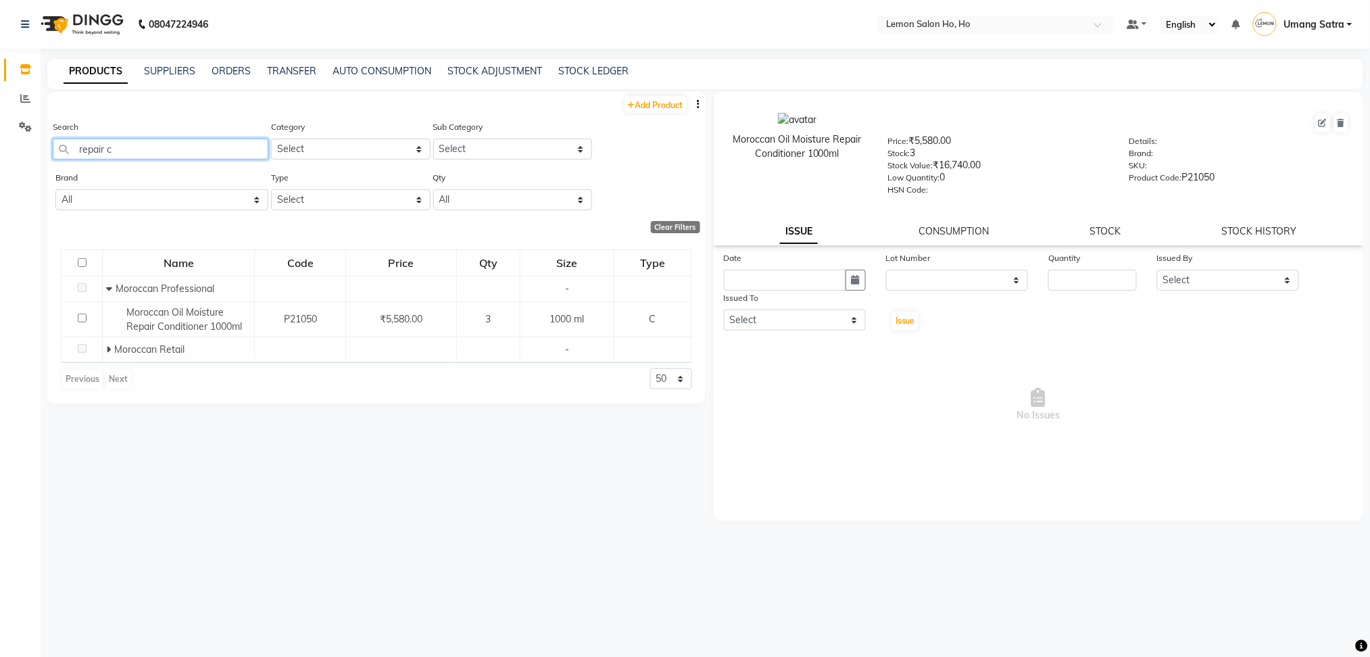
drag, startPoint x: 132, startPoint y: 157, endPoint x: 0, endPoint y: 195, distance: 137.1
click at [0, 195] on app-home "08047224946 Select Location × Lemon Salon Ho, Ho Default Panel My Panel English…" at bounding box center [685, 333] width 1370 height 666
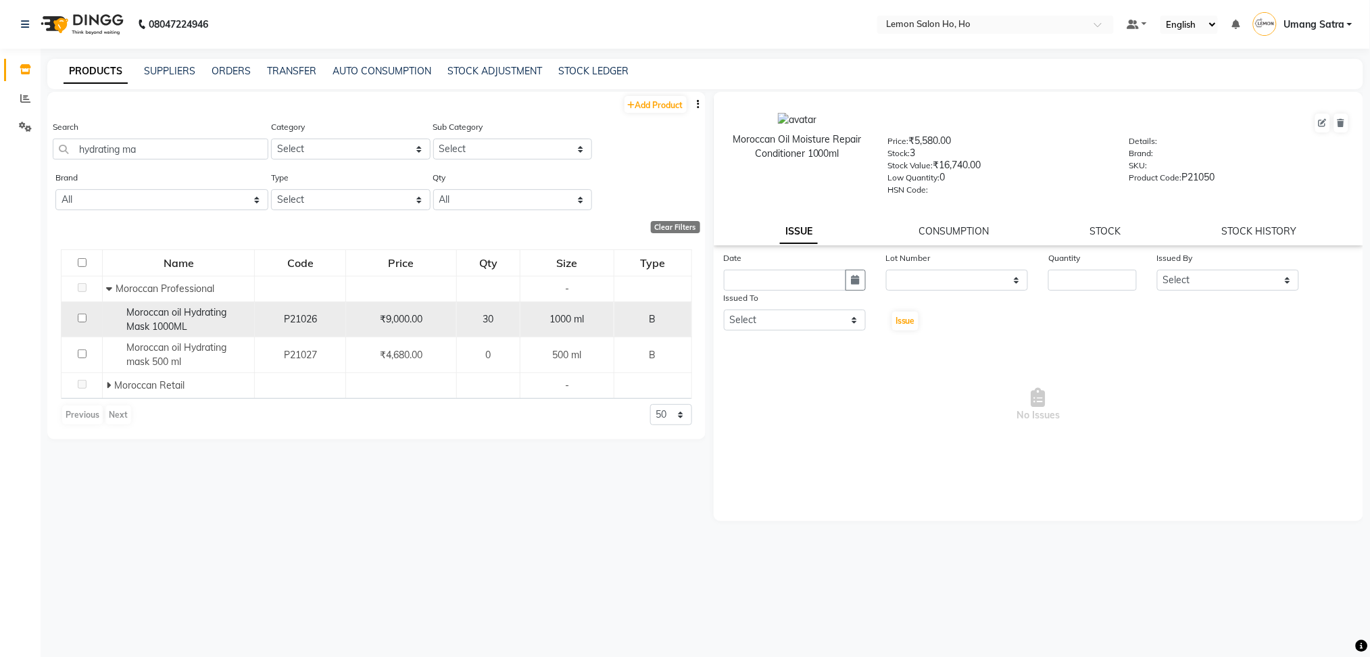
click at [170, 326] on span "Moroccan oil Hydrating Mask 1000ML" at bounding box center [176, 319] width 100 height 26
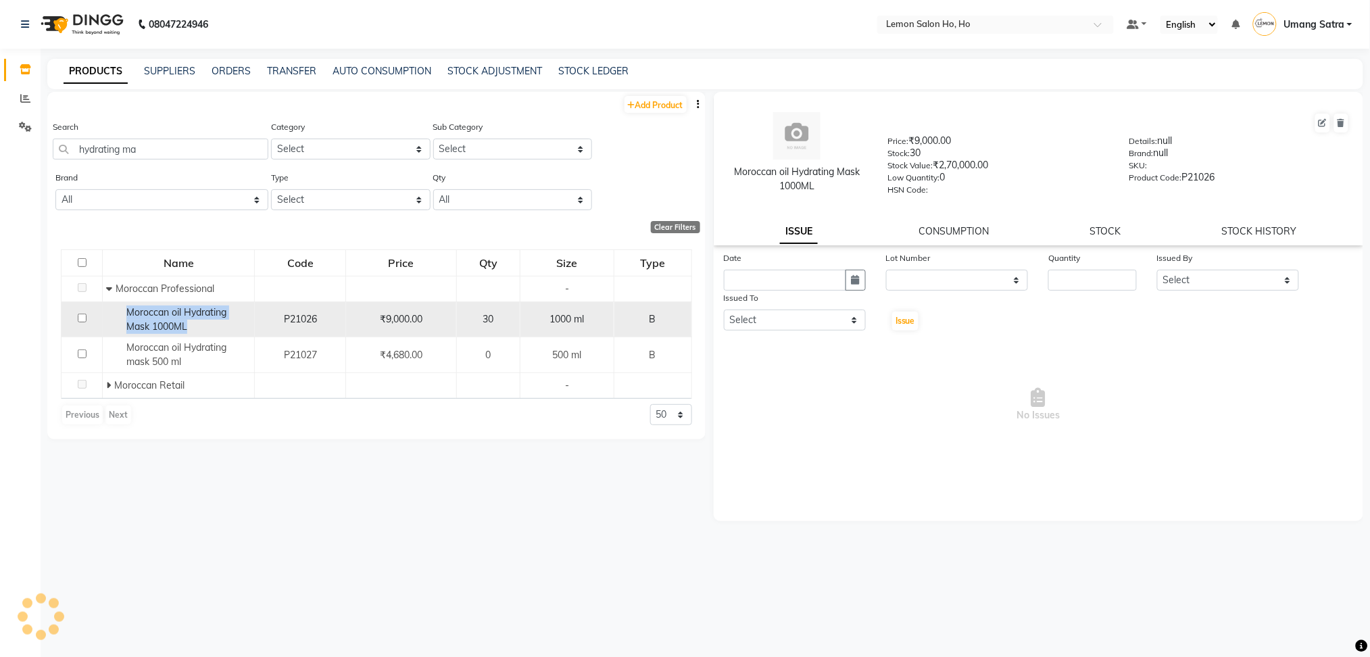
click at [170, 326] on span "Moroccan oil Hydrating Mask 1000ML" at bounding box center [176, 319] width 100 height 26
copy span "Moroccan oil Hydrating Mask 1000ML"
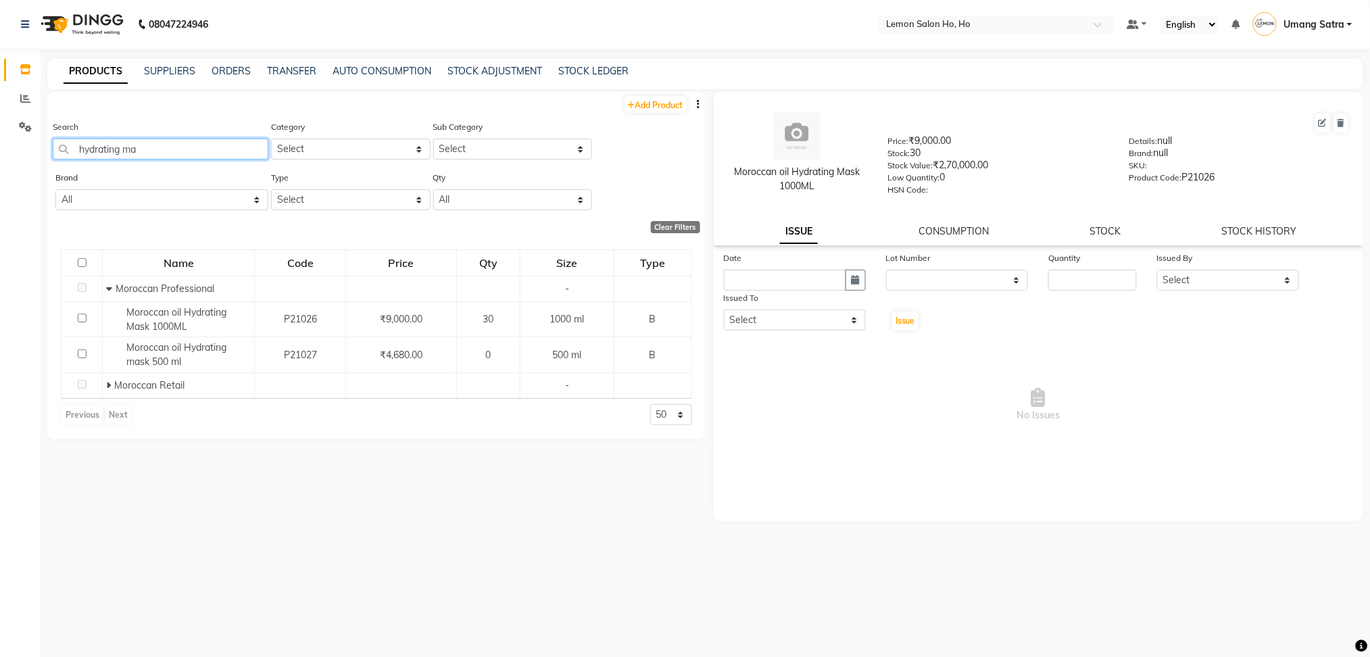
drag, startPoint x: 179, startPoint y: 141, endPoint x: 0, endPoint y: 167, distance: 181.0
click at [0, 167] on app-home "08047224946 Select Location × Lemon Salon Ho, Ho Default Panel My Panel English…" at bounding box center [685, 333] width 1370 height 666
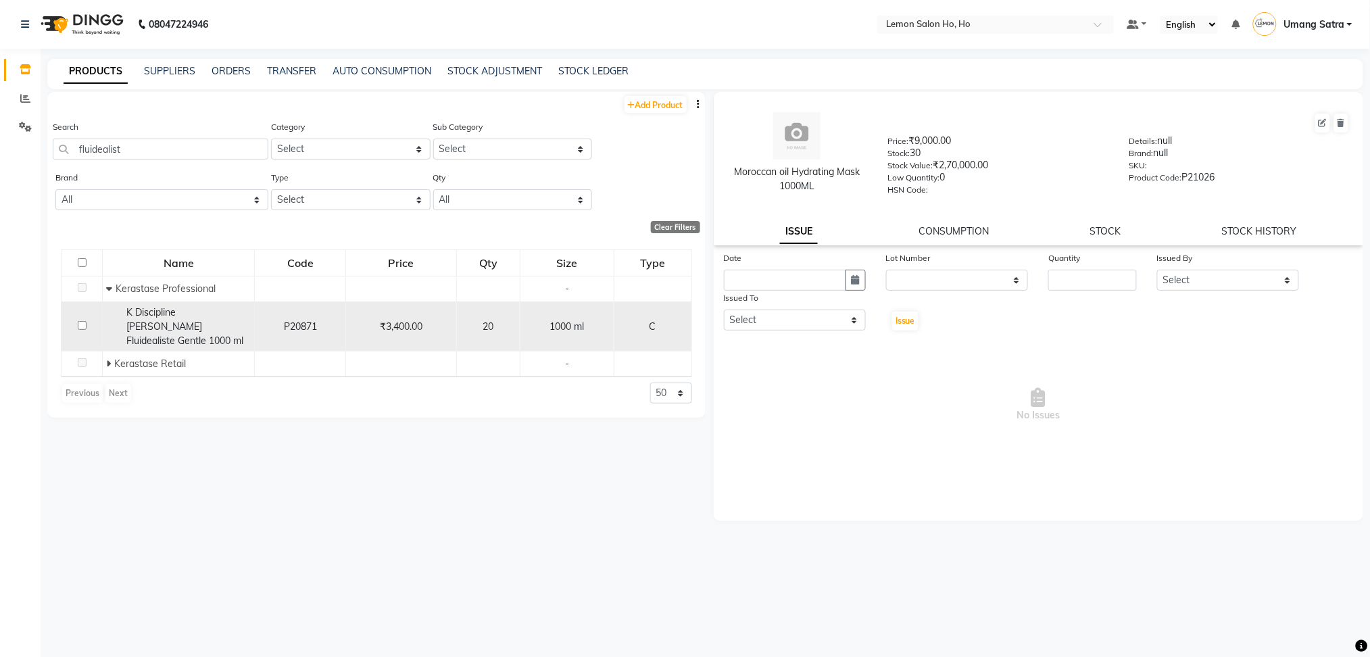
click at [132, 320] on span "K Discipline [PERSON_NAME] Fluidealiste Gentle 1000 ml" at bounding box center [184, 326] width 117 height 41
copy span "K Discipline [PERSON_NAME] Fluidealiste Gentle 1000 ml"
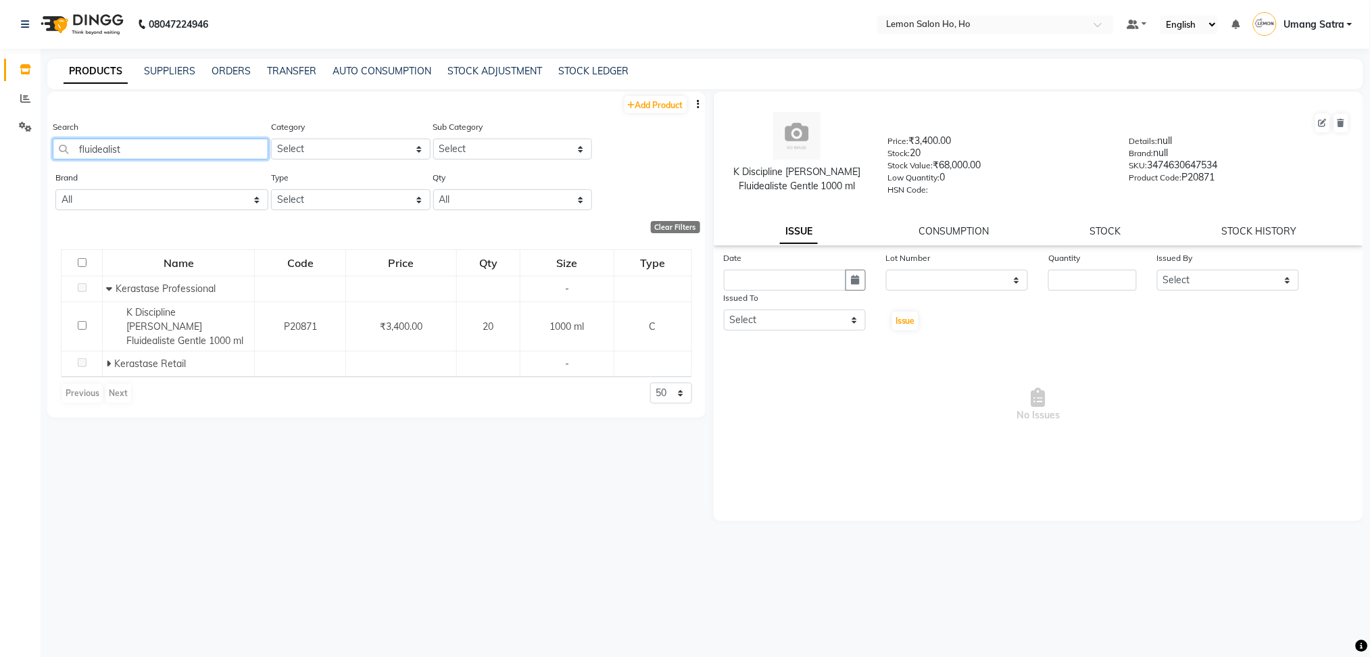
drag, startPoint x: 148, startPoint y: 145, endPoint x: 0, endPoint y: 168, distance: 149.7
click at [0, 168] on app-home "08047224946 Select Location × Lemon Salon Ho, Ho Default Panel My Panel English…" at bounding box center [685, 333] width 1370 height 666
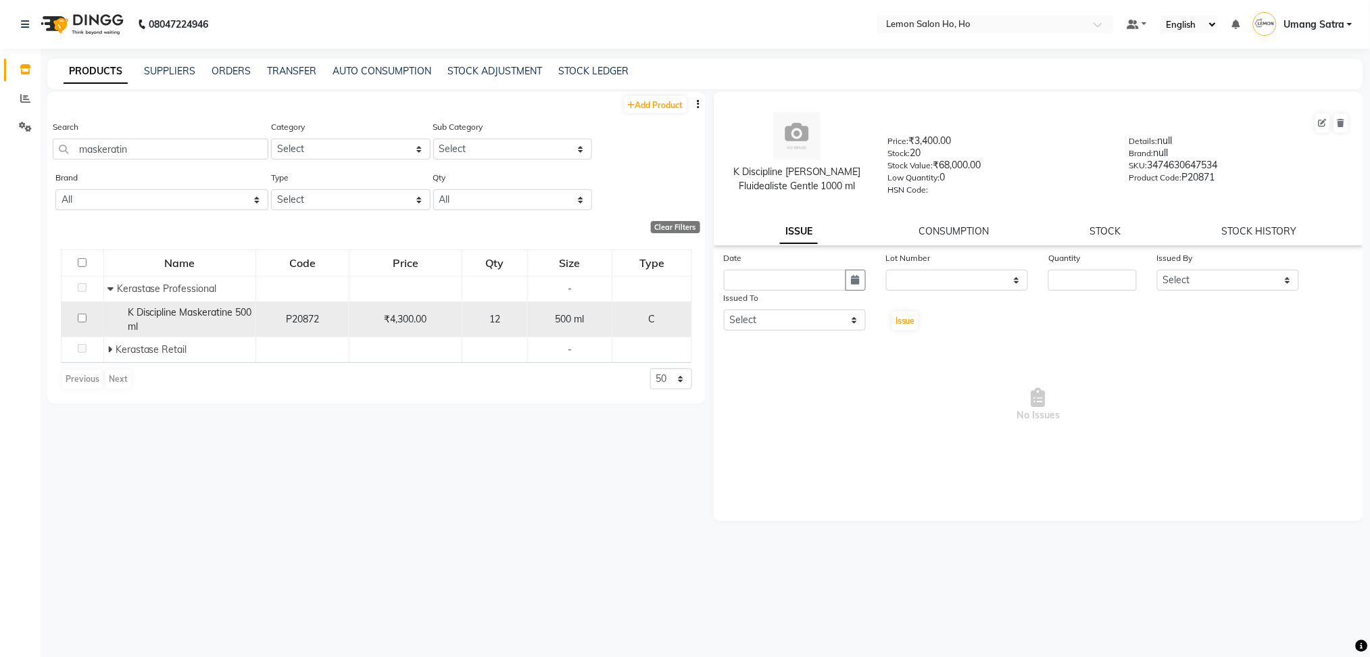
click at [147, 316] on span "K Discipline Maskeratine 500 ml" at bounding box center [190, 319] width 124 height 26
copy span "K Discipline Maskeratine 500 ml"
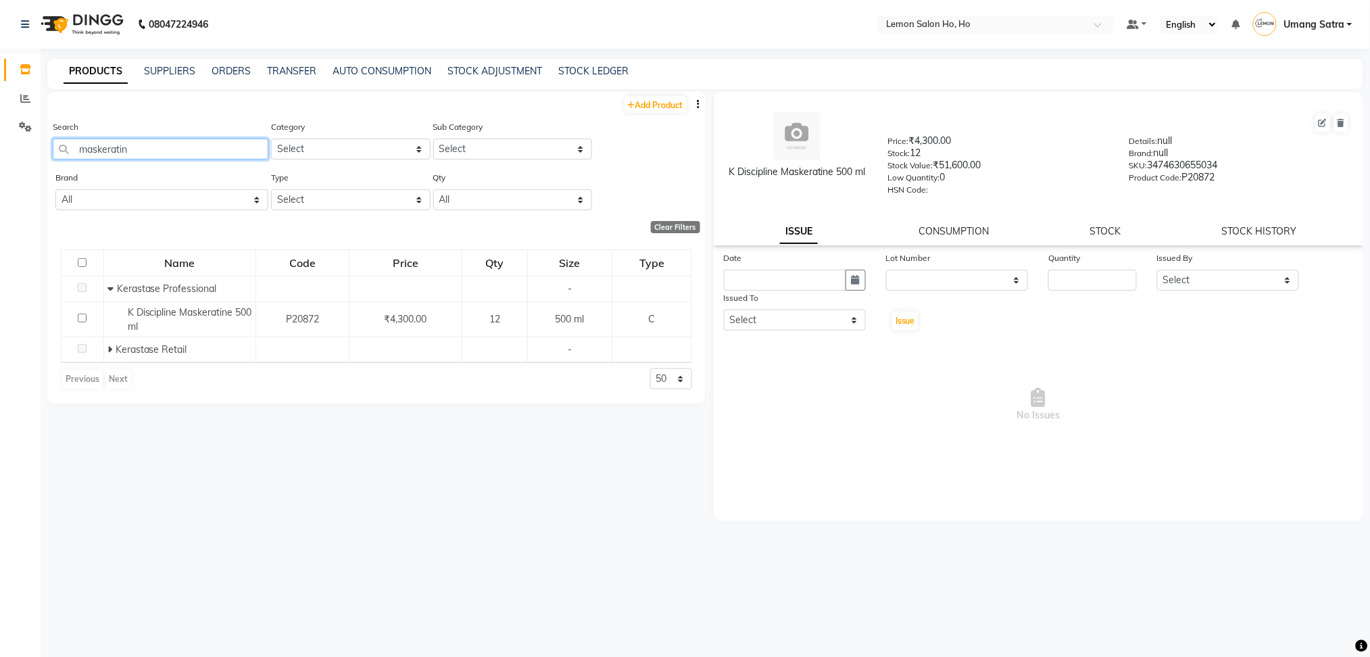
drag, startPoint x: 159, startPoint y: 143, endPoint x: 0, endPoint y: 154, distance: 159.9
click at [0, 154] on app-home "08047224946 Select Location × Lemon Salon Ho, Ho Default Panel My Panel English…" at bounding box center [685, 333] width 1370 height 666
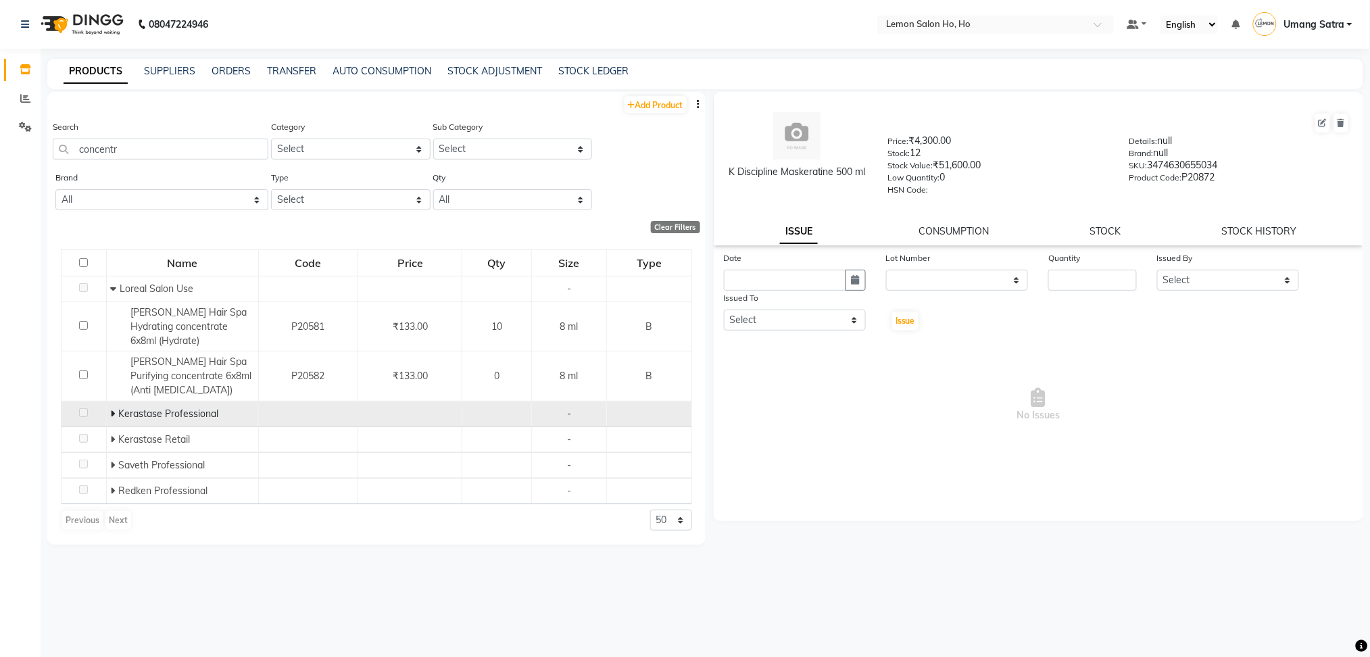
click at [110, 410] on icon at bounding box center [112, 413] width 5 height 9
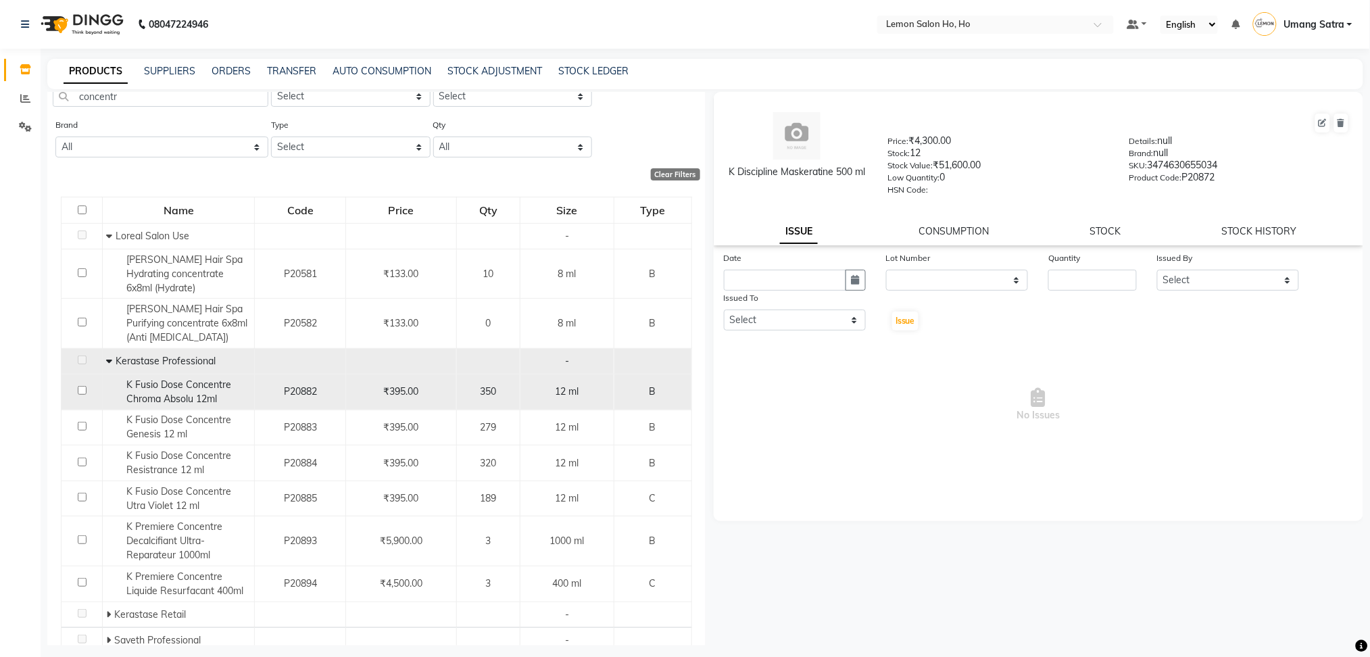
scroll to position [64, 0]
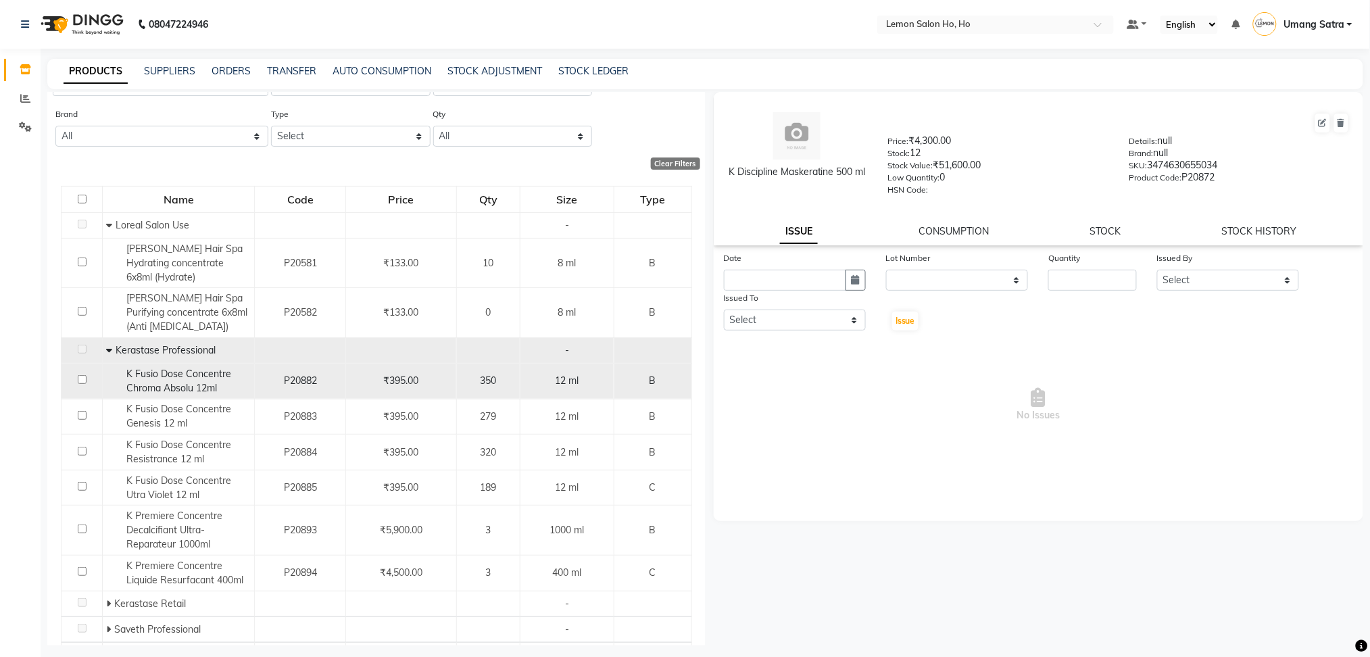
click at [166, 380] on span "K Fusio Dose Concentre Chroma Absolu 12ml" at bounding box center [178, 381] width 105 height 26
copy span "K Fusio Dose Concentre Chroma Absolu 12ml"
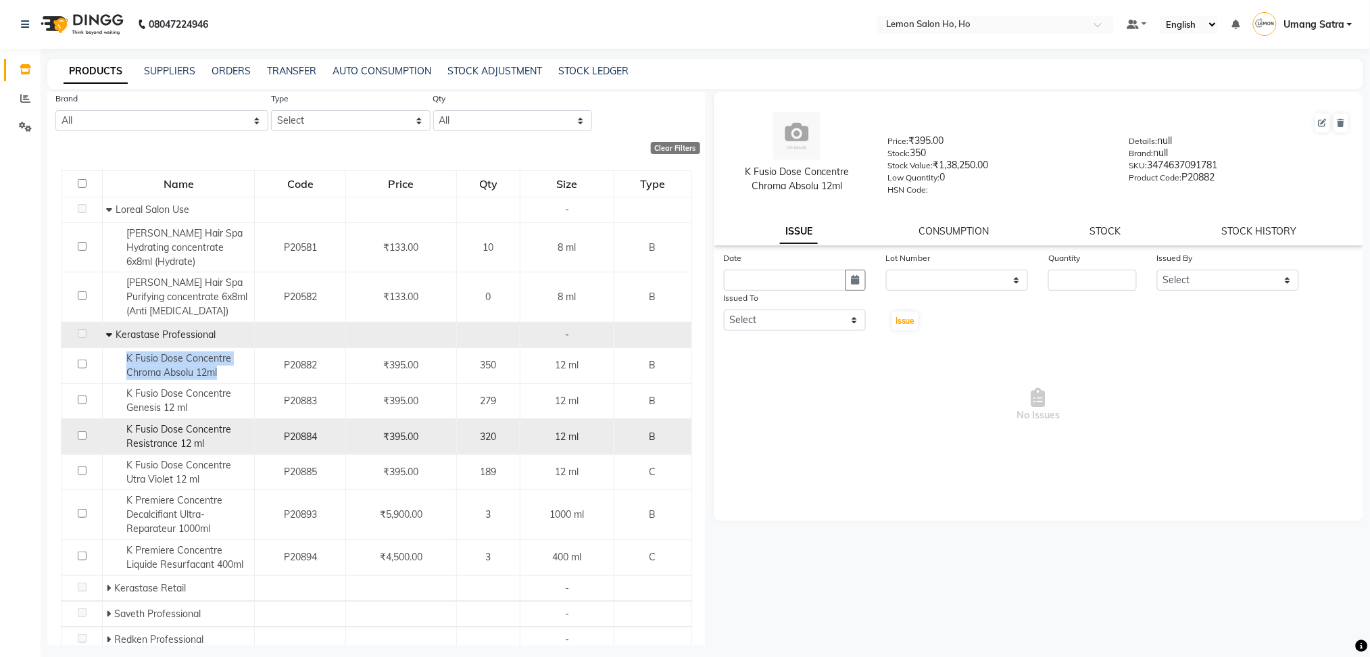
scroll to position [101, 0]
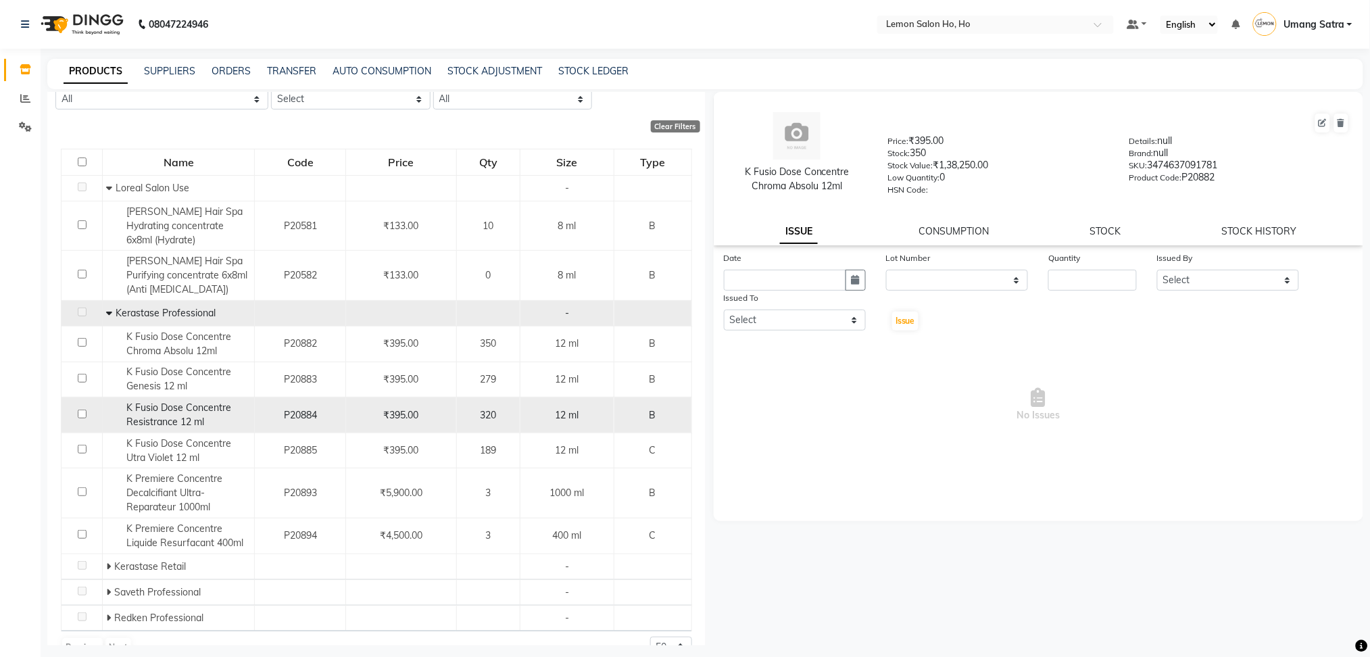
click at [166, 422] on span "K Fusio Dose Concentre Resistrance 12 ml" at bounding box center [178, 414] width 105 height 26
copy span "K Fusio Dose Concentre Resistrance 12 ml"
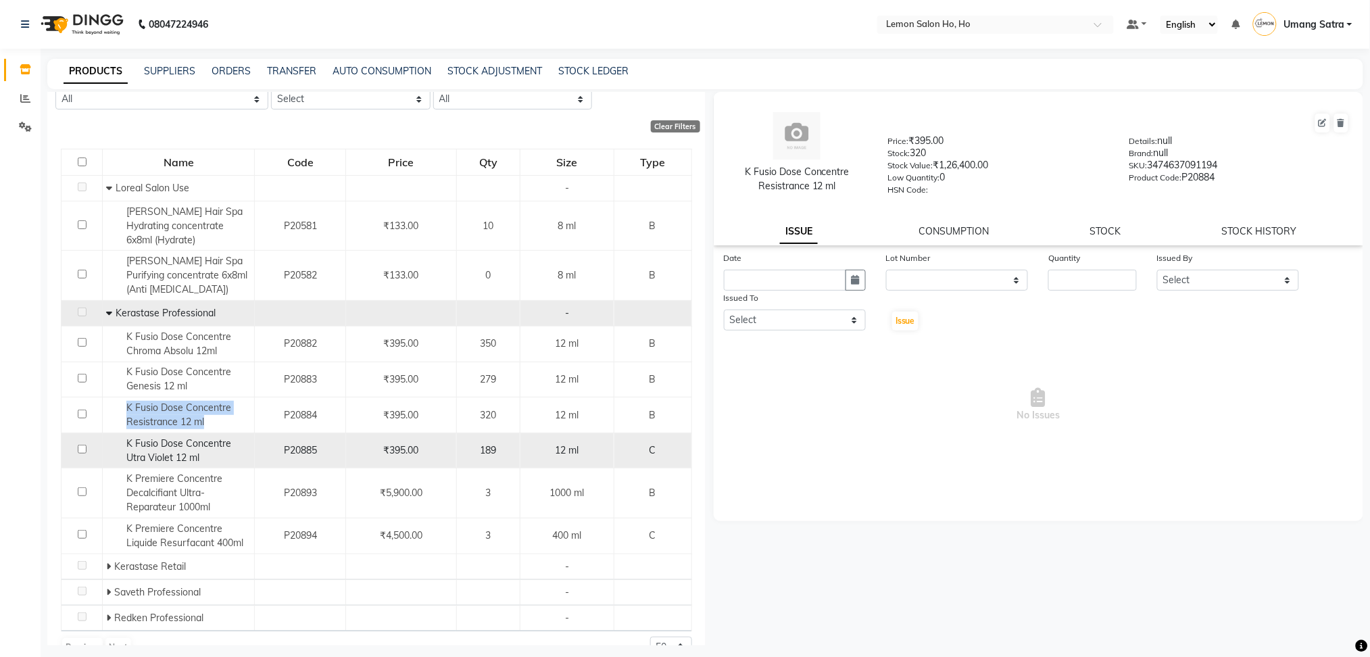
copy span "K Fusio Dose Concentre Resistrance 12 ml"
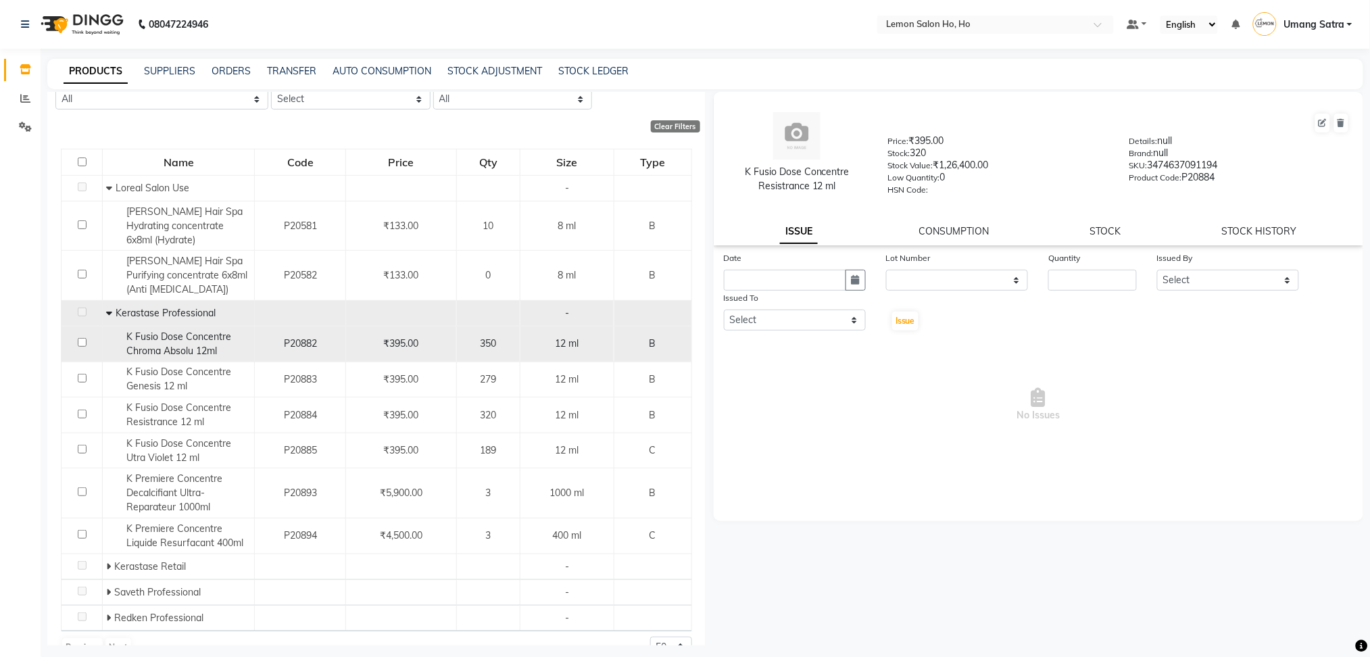
click at [186, 347] on span "K Fusio Dose Concentre Chroma Absolu 12ml" at bounding box center [178, 343] width 105 height 26
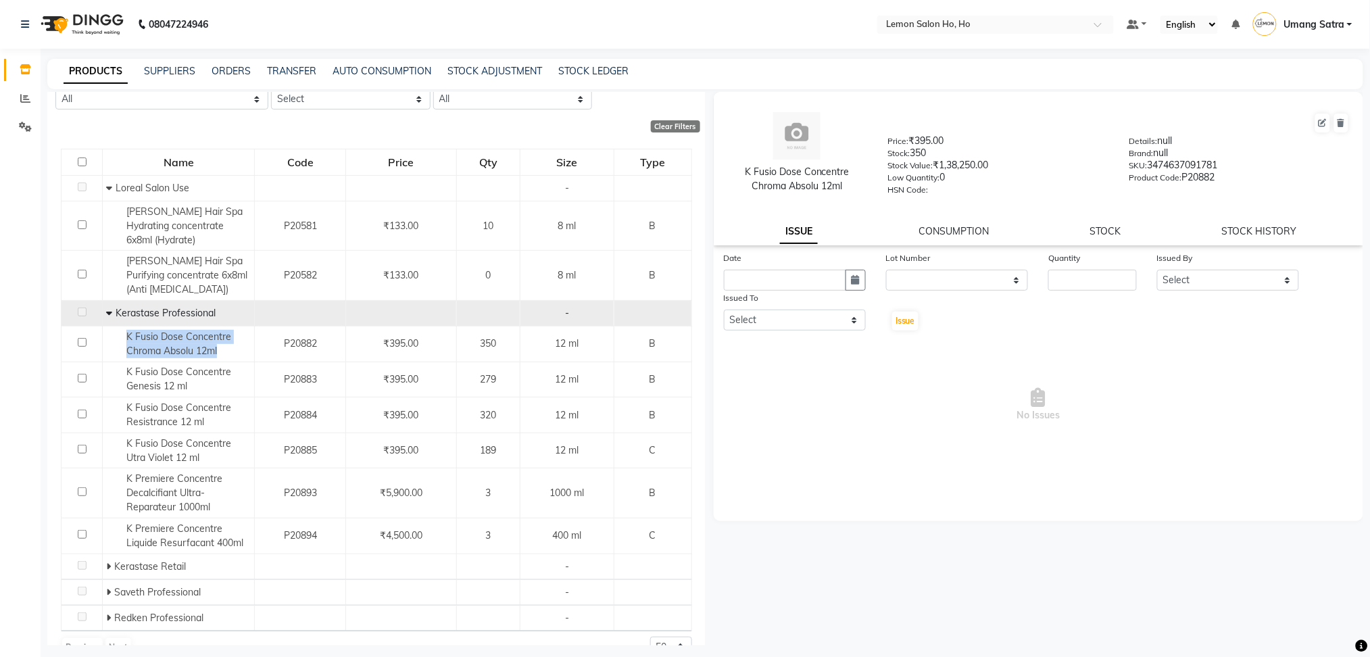
scroll to position [0, 0]
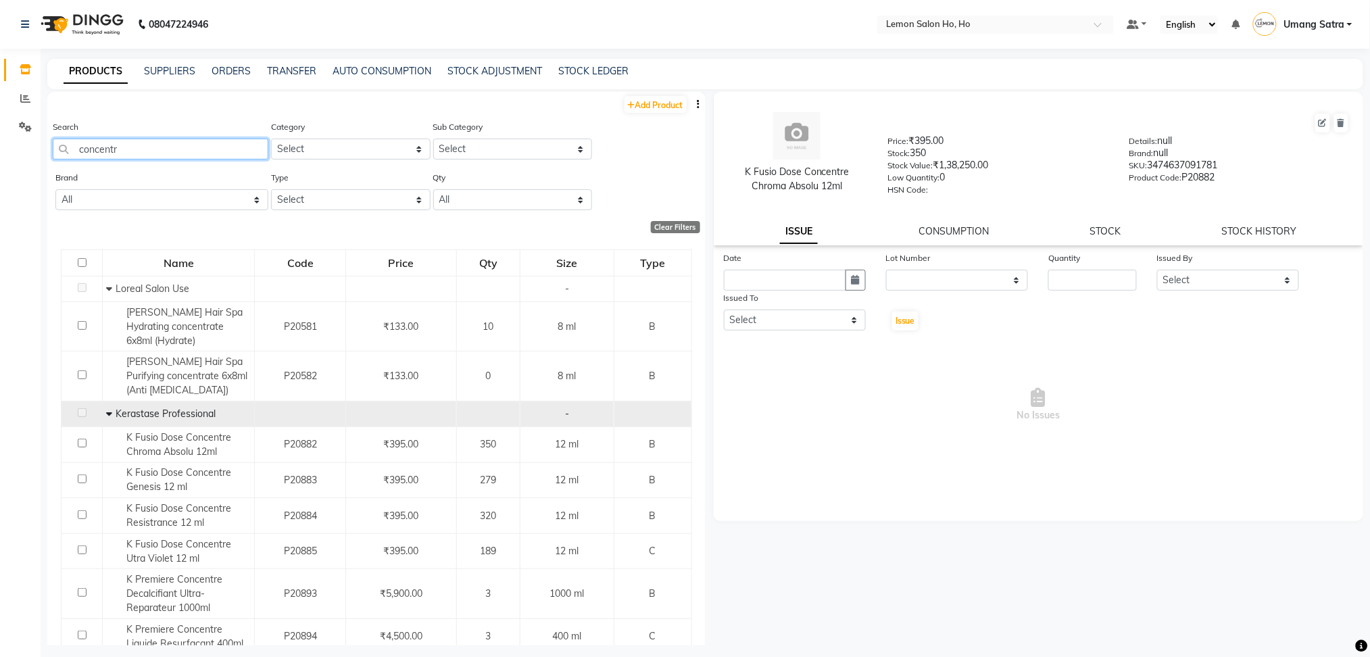
drag, startPoint x: 148, startPoint y: 147, endPoint x: 0, endPoint y: 189, distance: 153.8
click at [0, 189] on app-home "08047224946 Select Location × Lemon Salon Ho, Ho Default Panel My Panel English…" at bounding box center [685, 333] width 1370 height 666
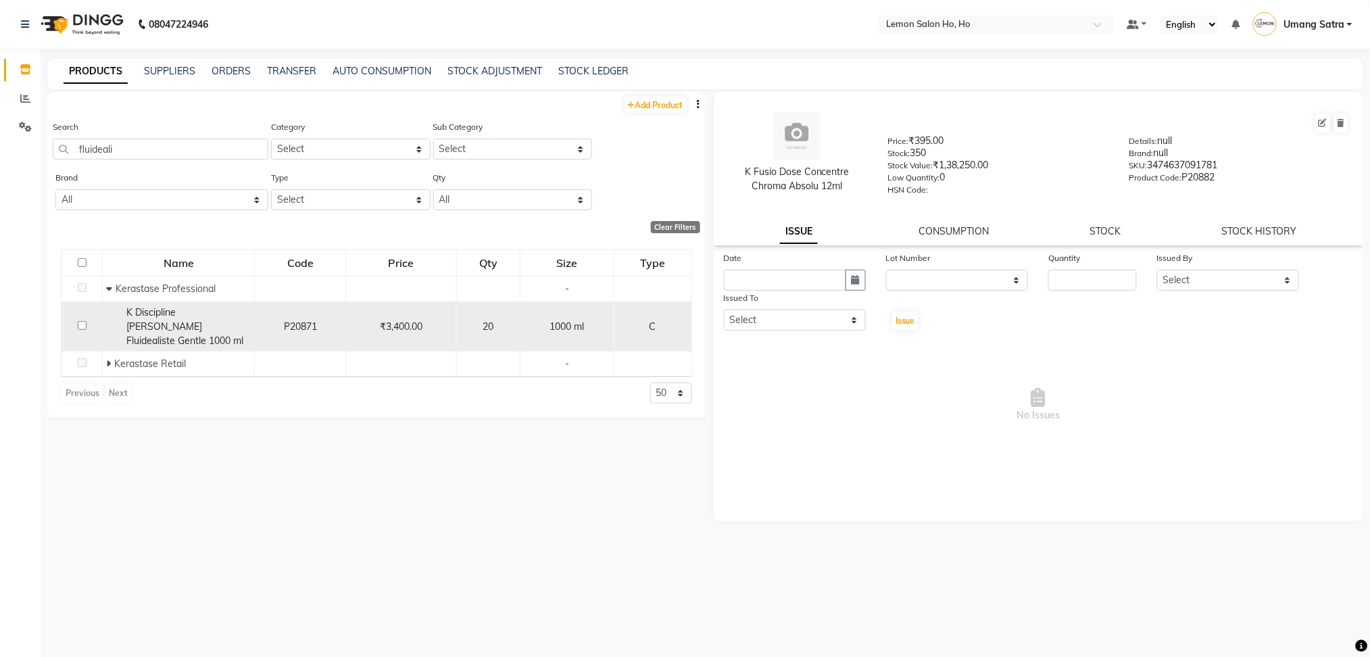
click at [154, 318] on div "K Discipline [PERSON_NAME] Fluidealiste Gentle 1000 ml" at bounding box center [178, 326] width 145 height 43
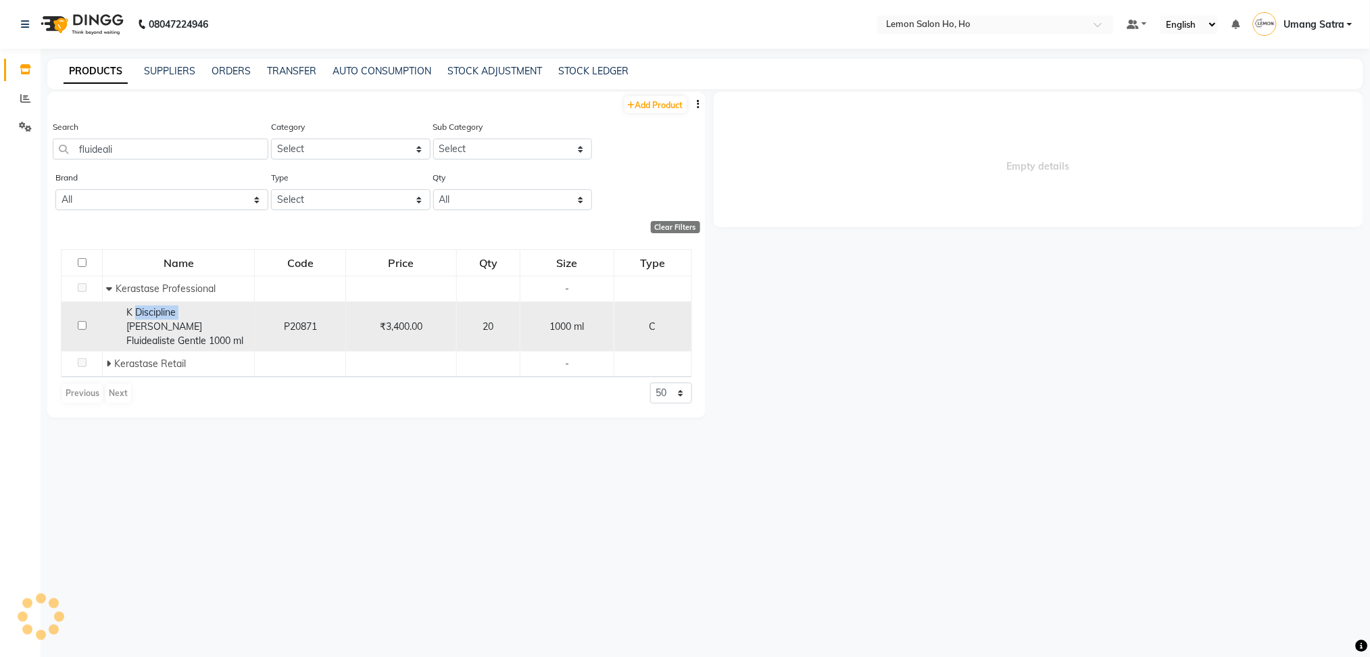
click at [154, 318] on div "K Discipline [PERSON_NAME] Fluidealiste Gentle 1000 ml" at bounding box center [178, 326] width 145 height 43
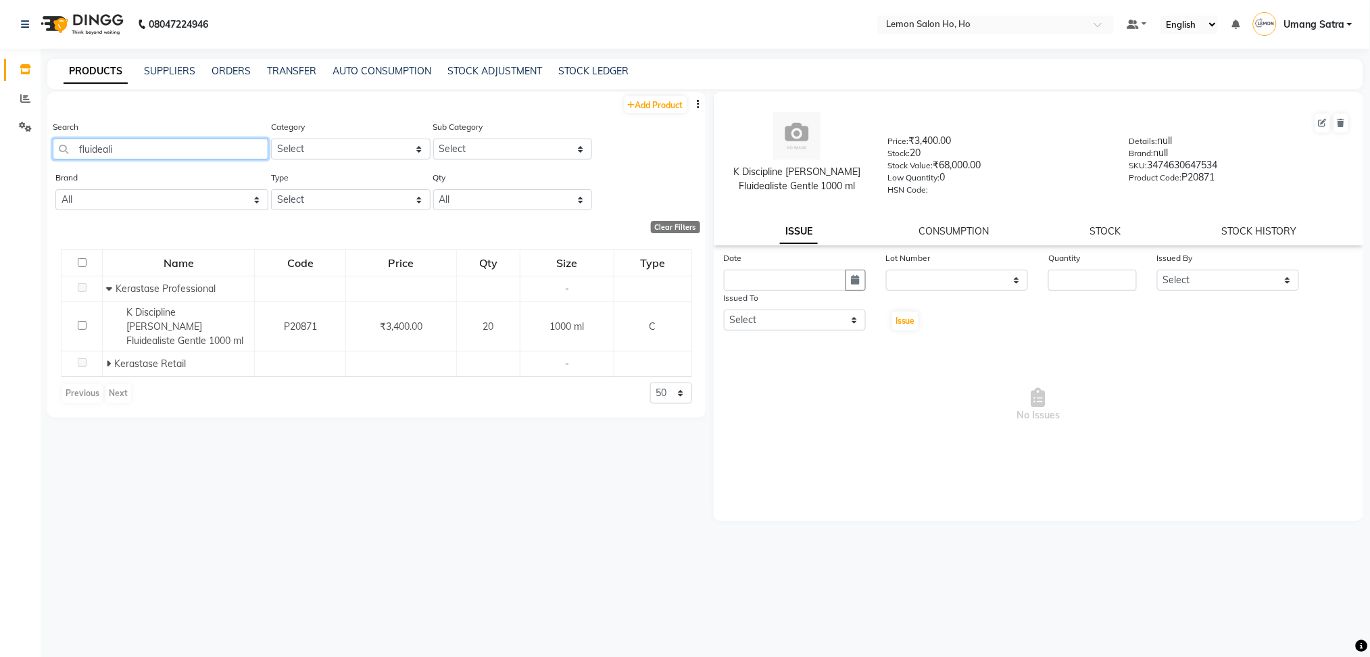
drag, startPoint x: 150, startPoint y: 147, endPoint x: 0, endPoint y: 193, distance: 156.9
click at [0, 193] on app-home "08047224946 Select Location × Lemon Salon Ho, Ho Default Panel My Panel English…" at bounding box center [685, 333] width 1370 height 666
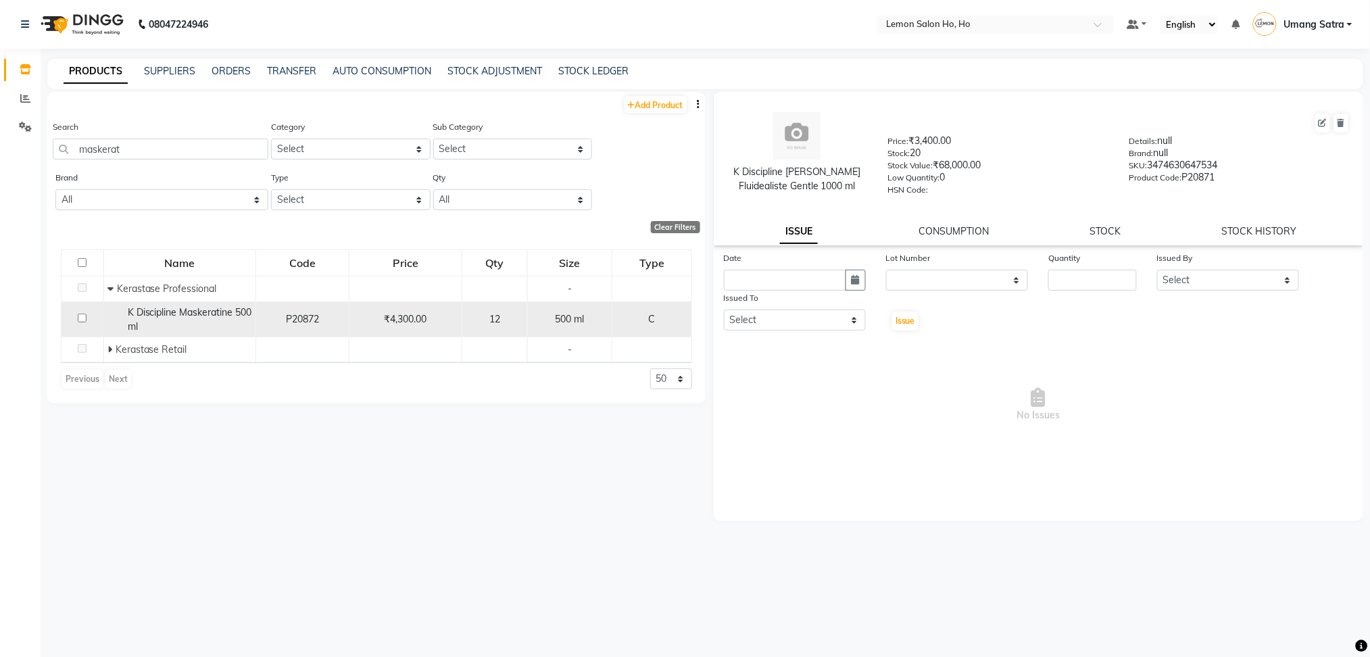
click at [166, 312] on span "K Discipline Maskeratine 500 ml" at bounding box center [190, 319] width 124 height 26
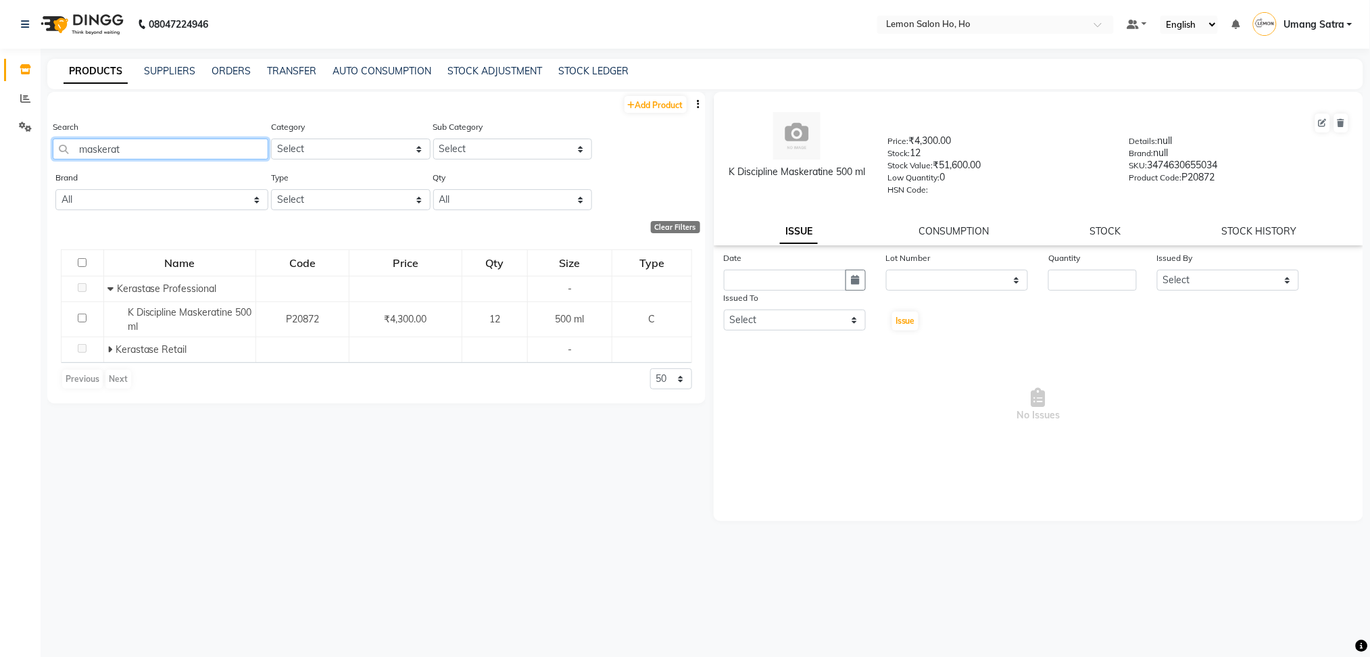
drag, startPoint x: 136, startPoint y: 154, endPoint x: 0, endPoint y: 182, distance: 138.7
click at [0, 182] on app-home "08047224946 Select Location × Lemon Salon Ho, Ho Default Panel My Panel English…" at bounding box center [685, 333] width 1370 height 666
drag, startPoint x: 163, startPoint y: 153, endPoint x: 0, endPoint y: 170, distance: 163.8
click at [0, 170] on app-home "08047224946 Select Location × Lemon Salon Ho, Ho Default Panel My Panel English…" at bounding box center [685, 333] width 1370 height 666
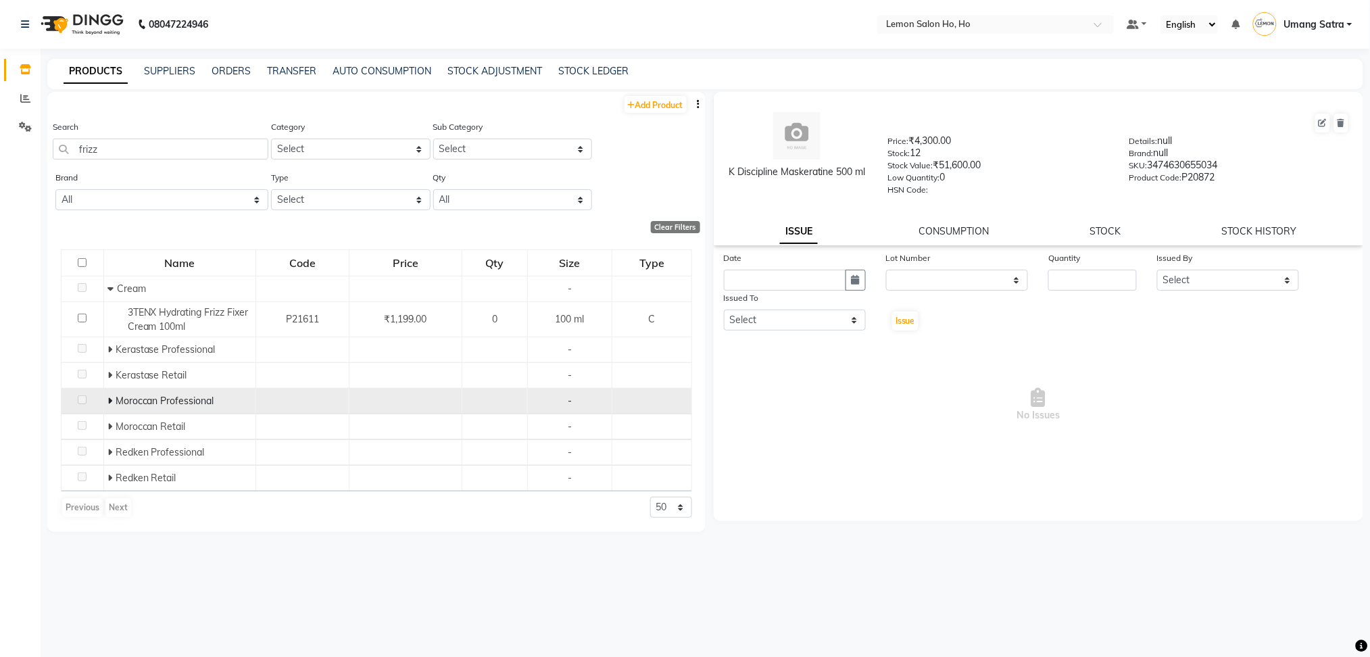
click at [110, 405] on icon at bounding box center [109, 400] width 5 height 9
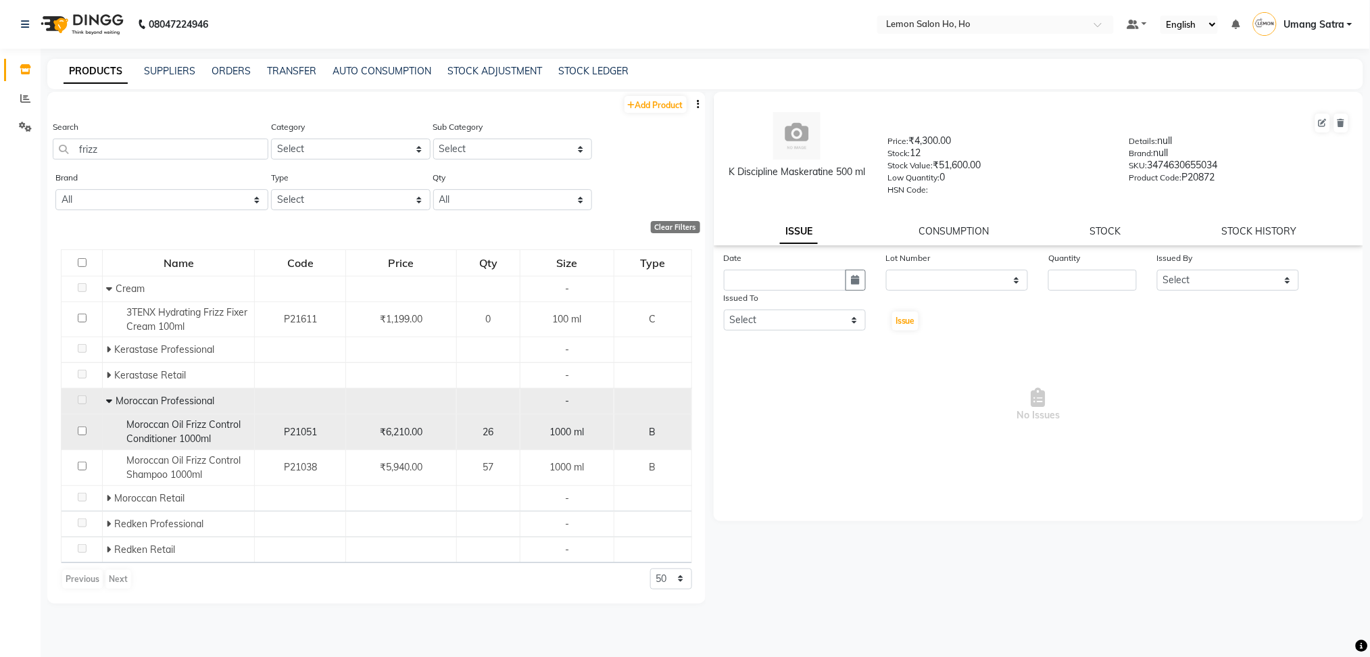
click at [157, 433] on span "Moroccan Oil Frizz Control Conditioner 1000ml" at bounding box center [183, 431] width 114 height 26
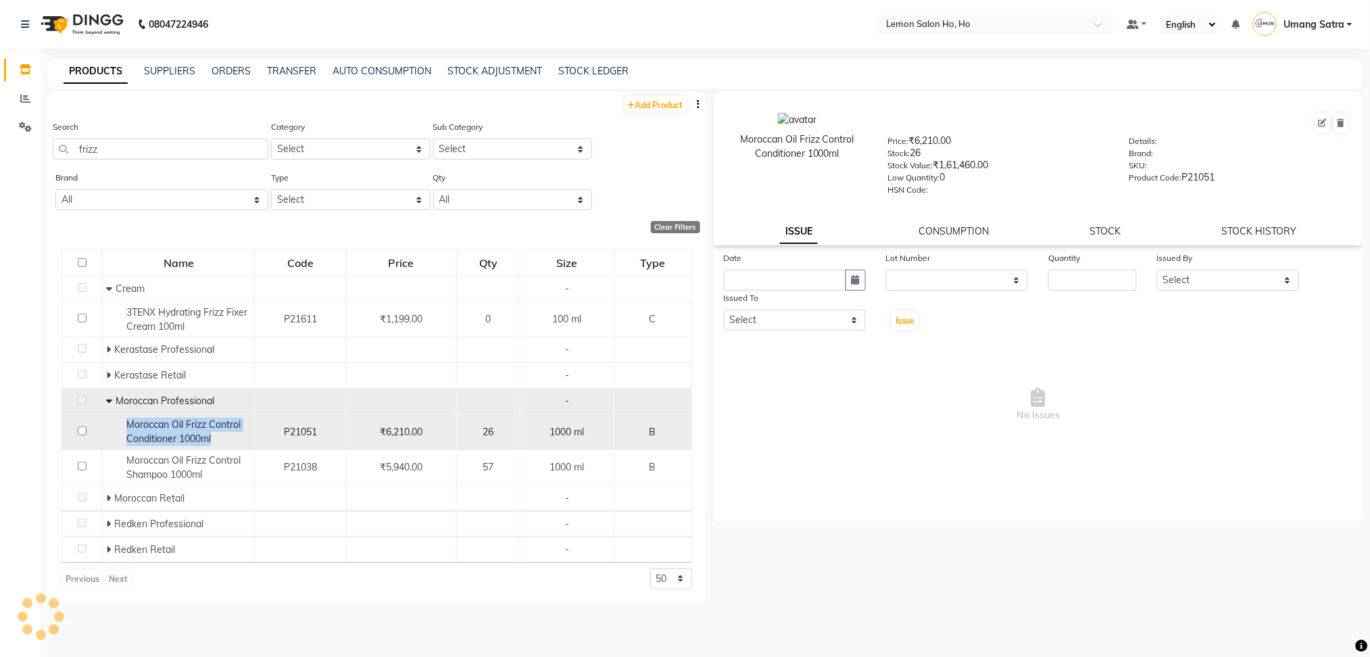
click at [157, 433] on span "Moroccan Oil Frizz Control Conditioner 1000ml" at bounding box center [183, 431] width 114 height 26
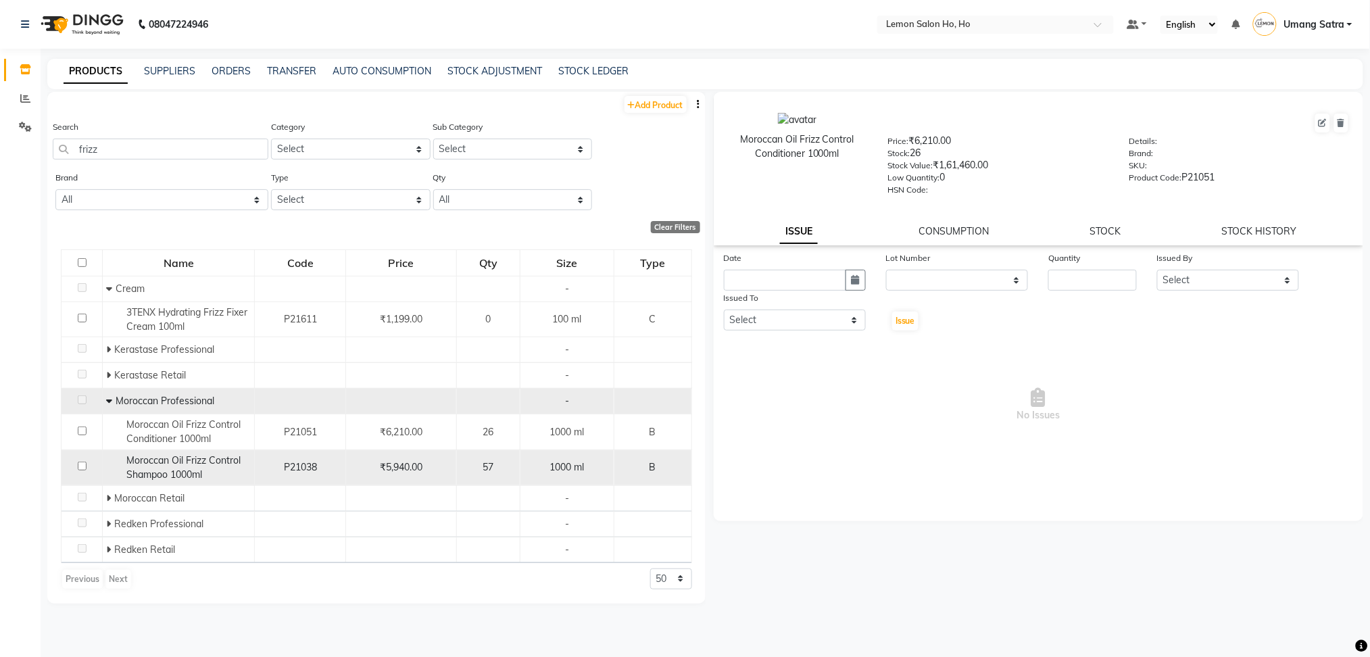
click at [157, 457] on span "Moroccan Oil Frizz Control Shampoo 1000ml" at bounding box center [183, 467] width 114 height 26
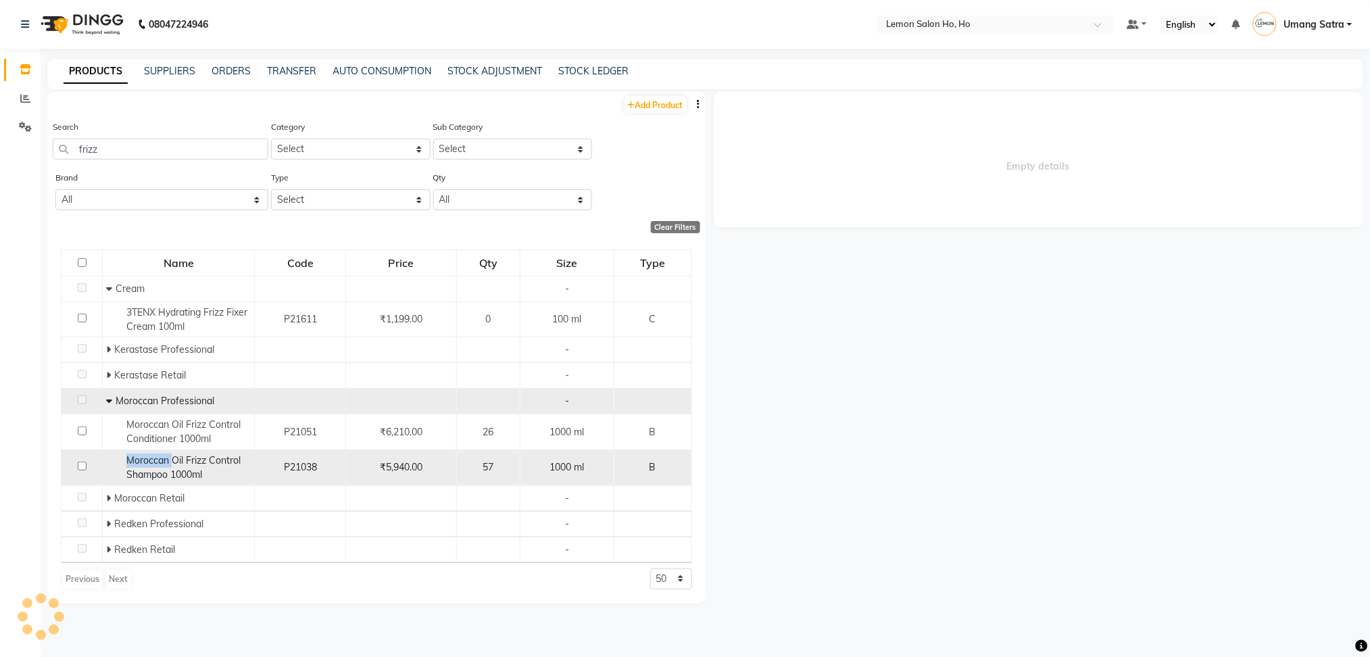
click at [157, 457] on span "Moroccan Oil Frizz Control Shampoo 1000ml" at bounding box center [183, 467] width 114 height 26
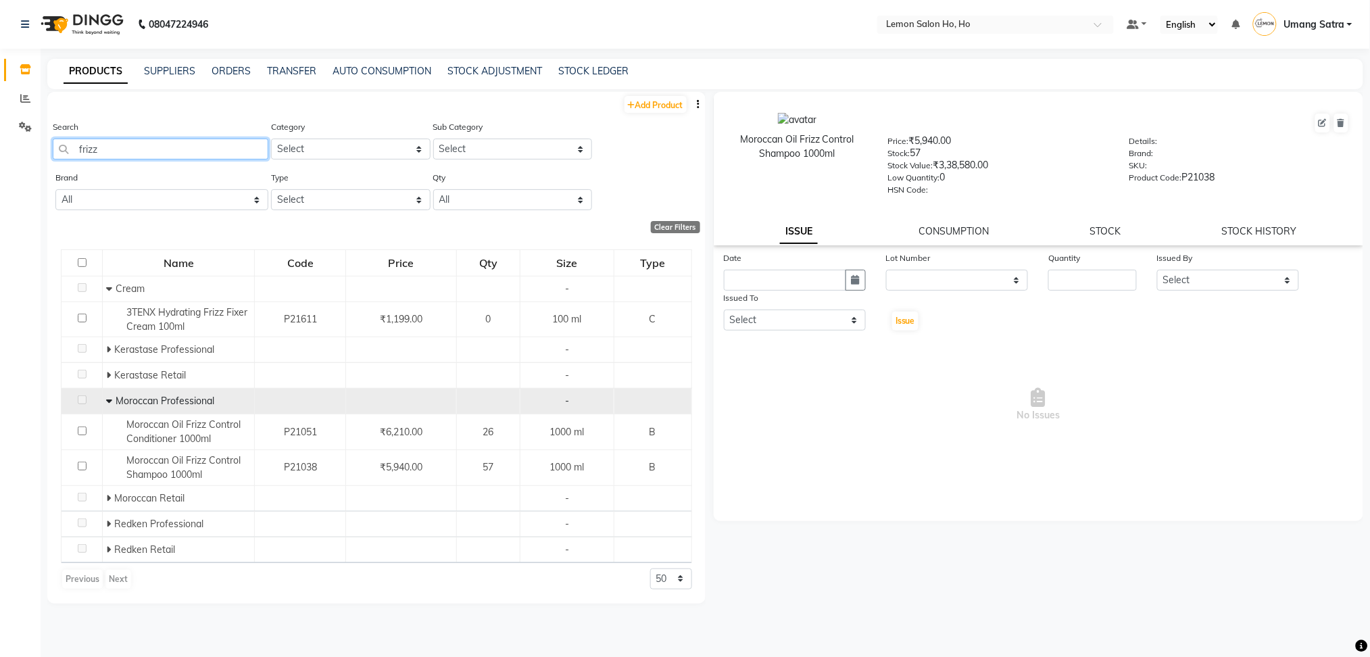
drag, startPoint x: 113, startPoint y: 145, endPoint x: 0, endPoint y: 172, distance: 116.2
click at [0, 172] on app-home "08047224946 Select Location × Lemon Salon Ho, Ho Default Panel My Panel English…" at bounding box center [685, 333] width 1370 height 666
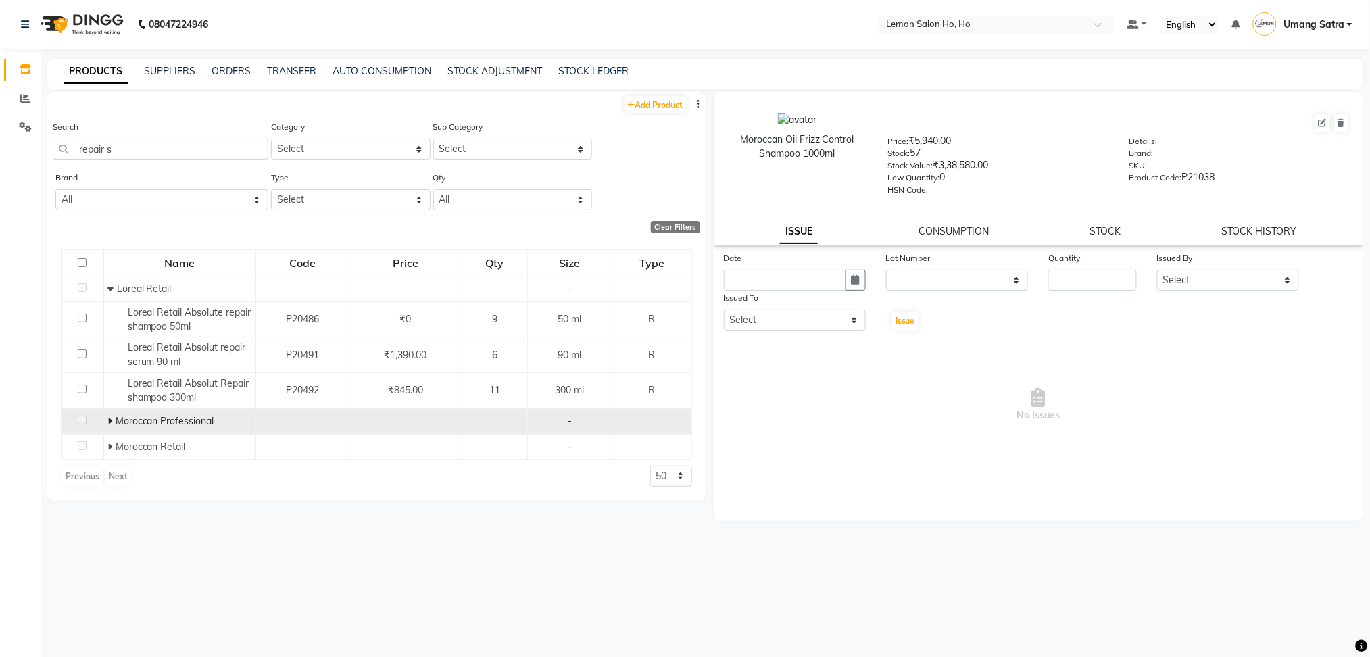
click at [111, 422] on span at bounding box center [111, 421] width 8 height 12
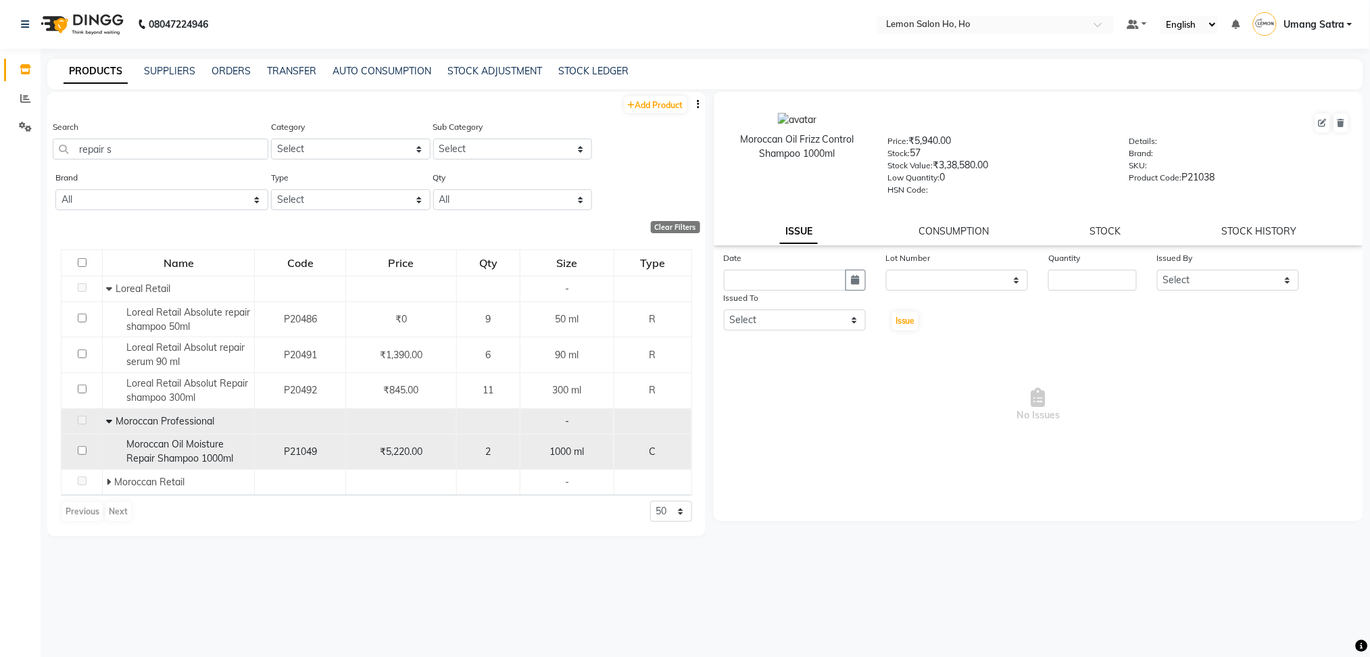
click at [153, 454] on span "Moroccan Oil Moisture Repair Shampoo 1000ml" at bounding box center [179, 451] width 107 height 26
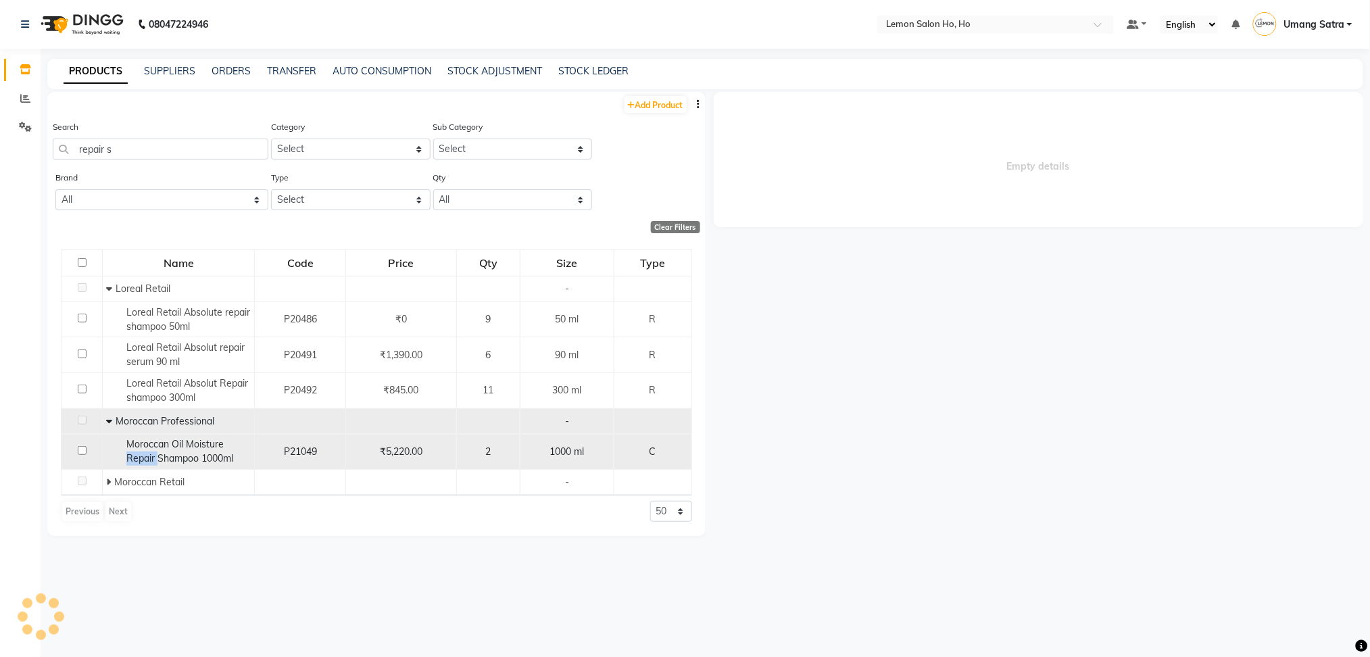
click at [153, 454] on span "Moroccan Oil Moisture Repair Shampoo 1000ml" at bounding box center [179, 451] width 107 height 26
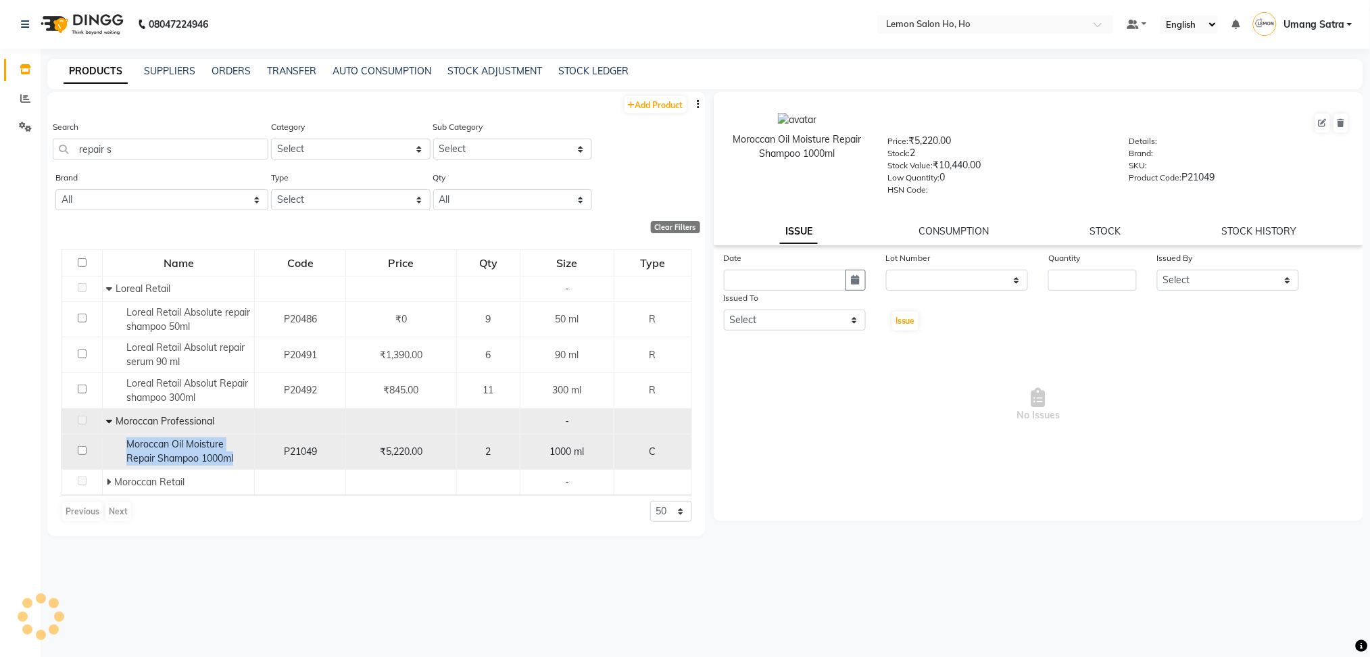
click at [153, 454] on span "Moroccan Oil Moisture Repair Shampoo 1000ml" at bounding box center [179, 451] width 107 height 26
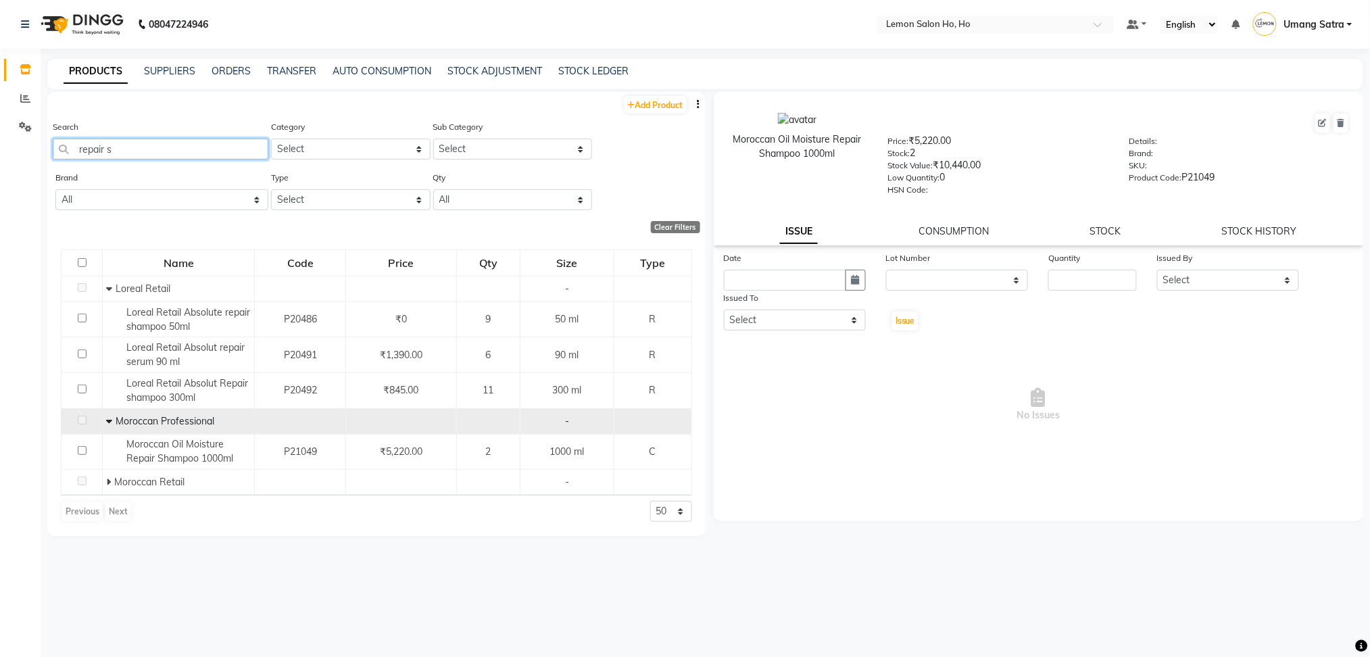
click at [148, 151] on input "repair s" at bounding box center [161, 149] width 216 height 21
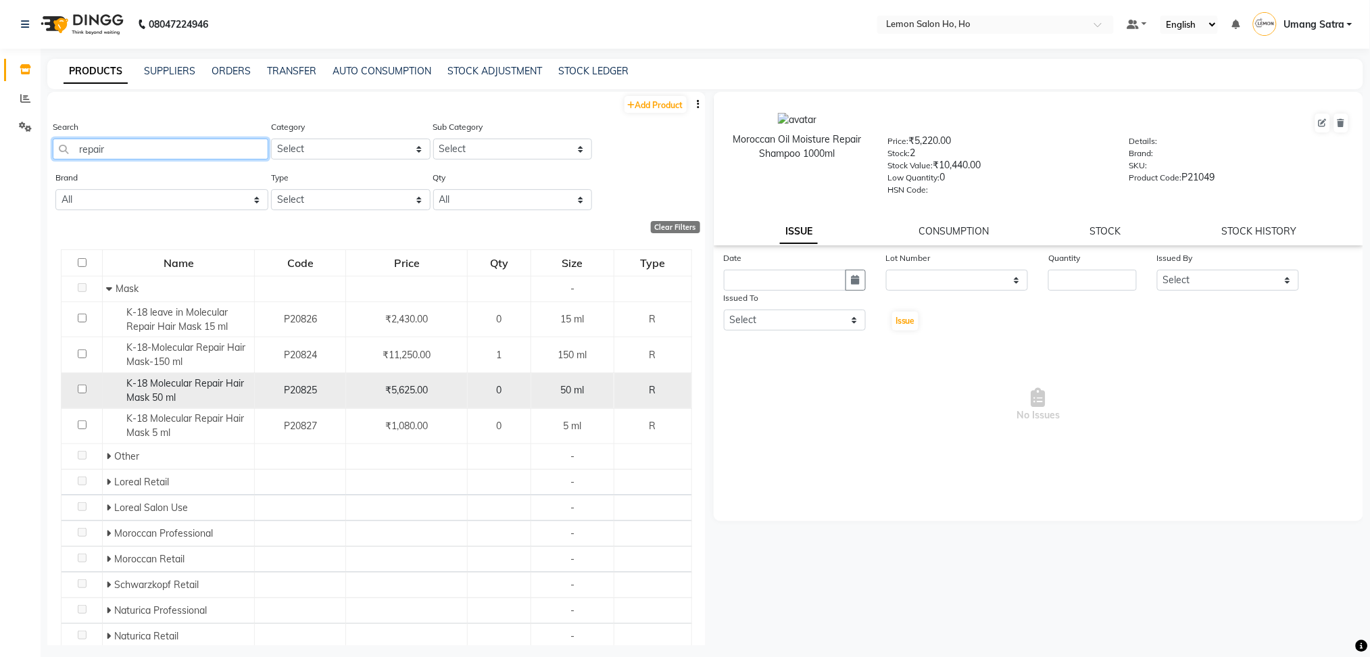
scroll to position [45, 0]
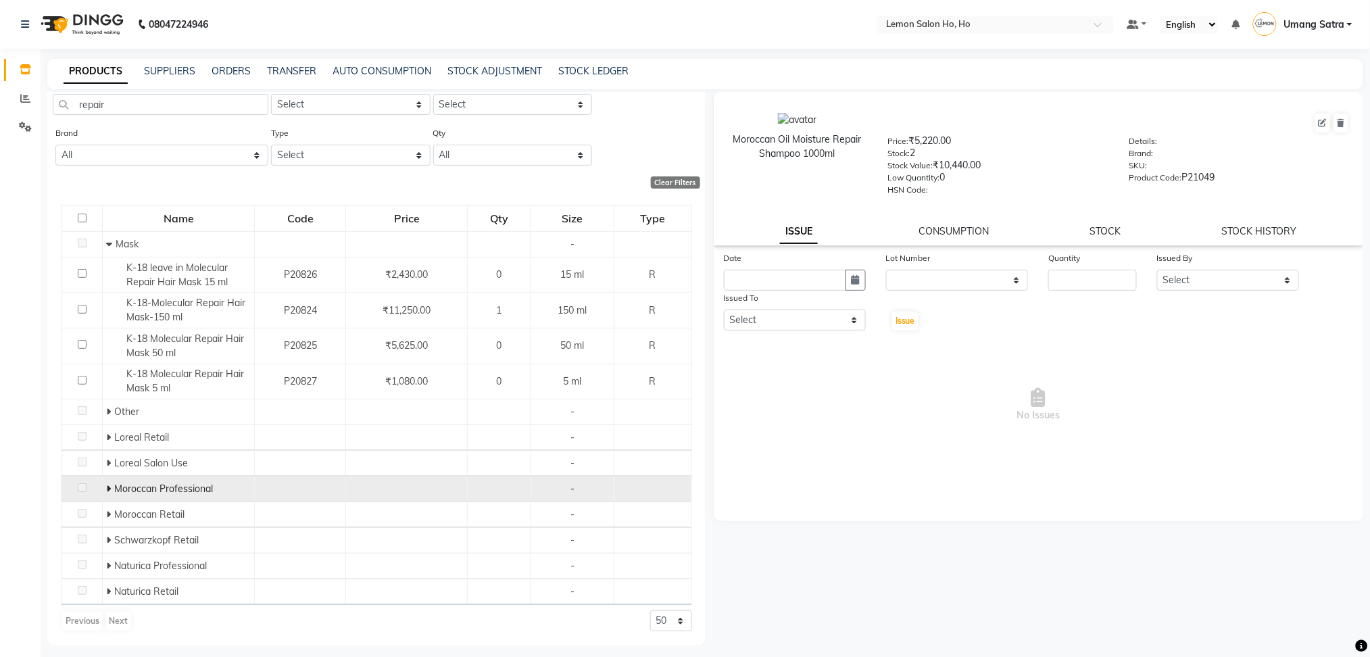
click at [106, 488] on icon at bounding box center [108, 488] width 5 height 9
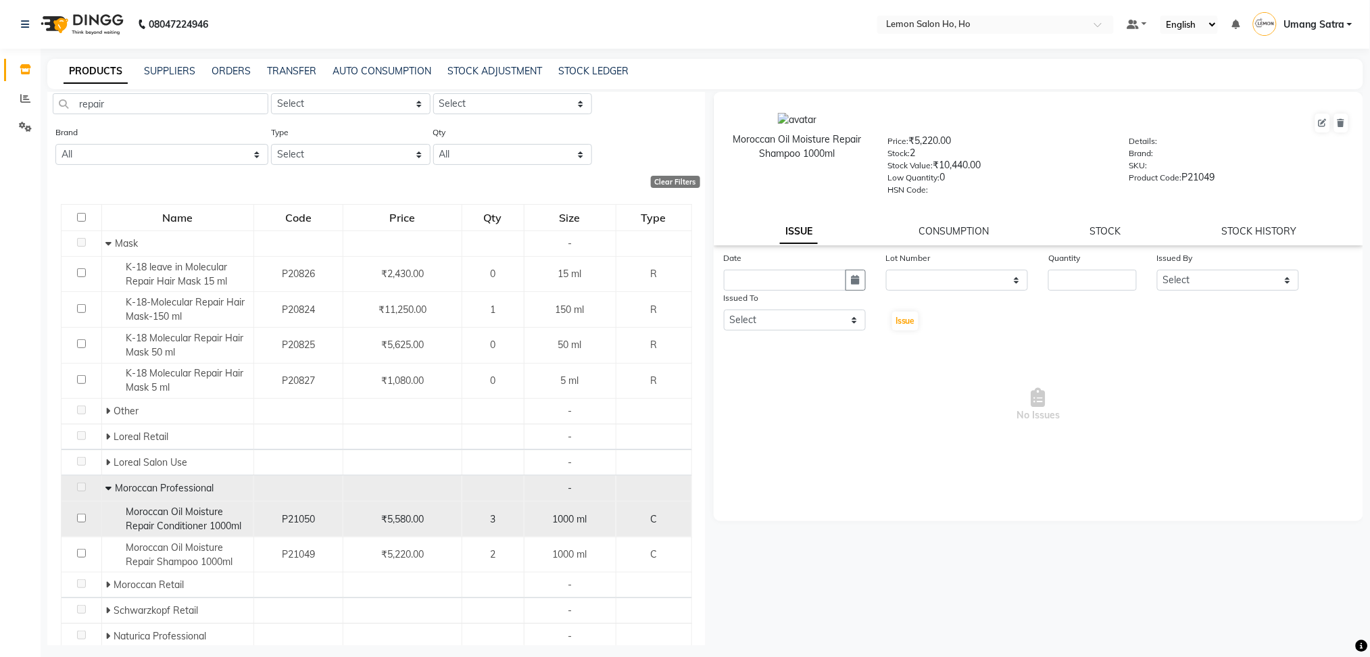
click at [157, 527] on span "Moroccan Oil Moisture Repair Conditioner 1000ml" at bounding box center [184, 518] width 116 height 26
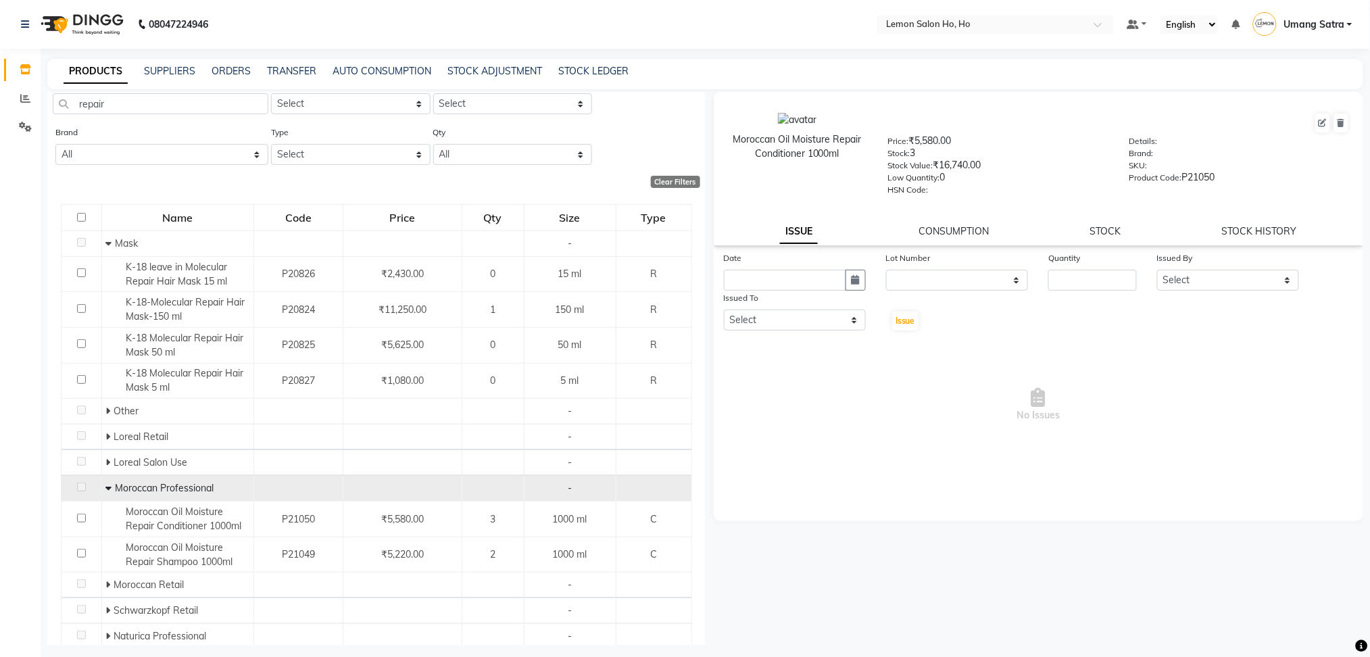
click at [167, 119] on div "Search repair" at bounding box center [161, 99] width 216 height 51
drag, startPoint x: 167, startPoint y: 106, endPoint x: 0, endPoint y: 142, distance: 170.7
click at [0, 142] on app-home "08047224946 Select Location × Lemon Salon Ho, Ho Default Panel My Panel English…" at bounding box center [685, 333] width 1370 height 666
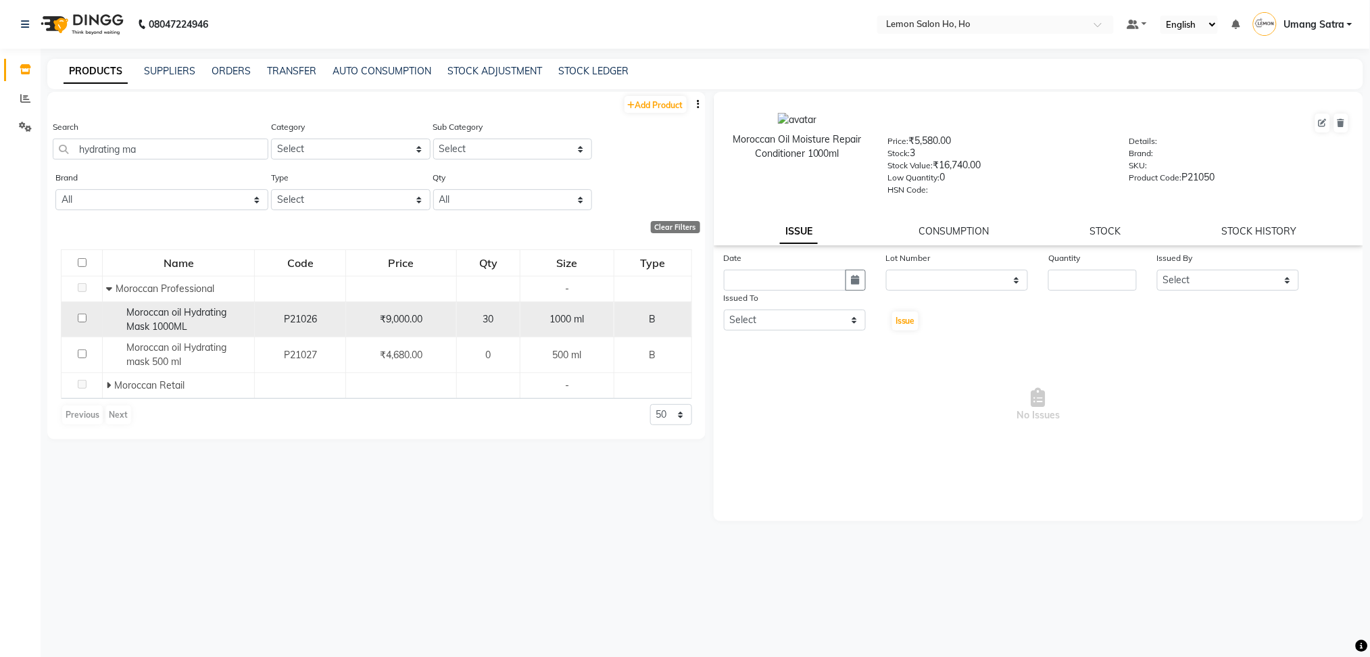
click at [176, 323] on span "Moroccan oil Hydrating Mask 1000ML" at bounding box center [176, 319] width 100 height 26
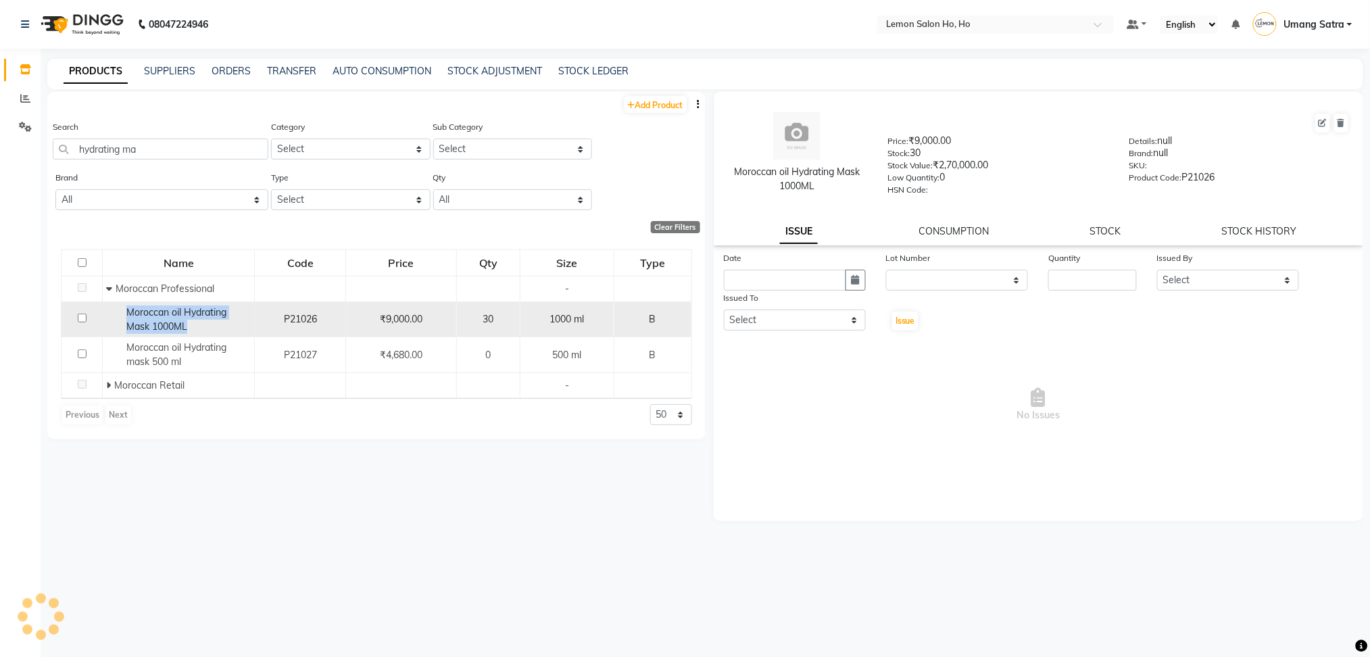
click at [176, 323] on span "Moroccan oil Hydrating Mask 1000ML" at bounding box center [176, 319] width 100 height 26
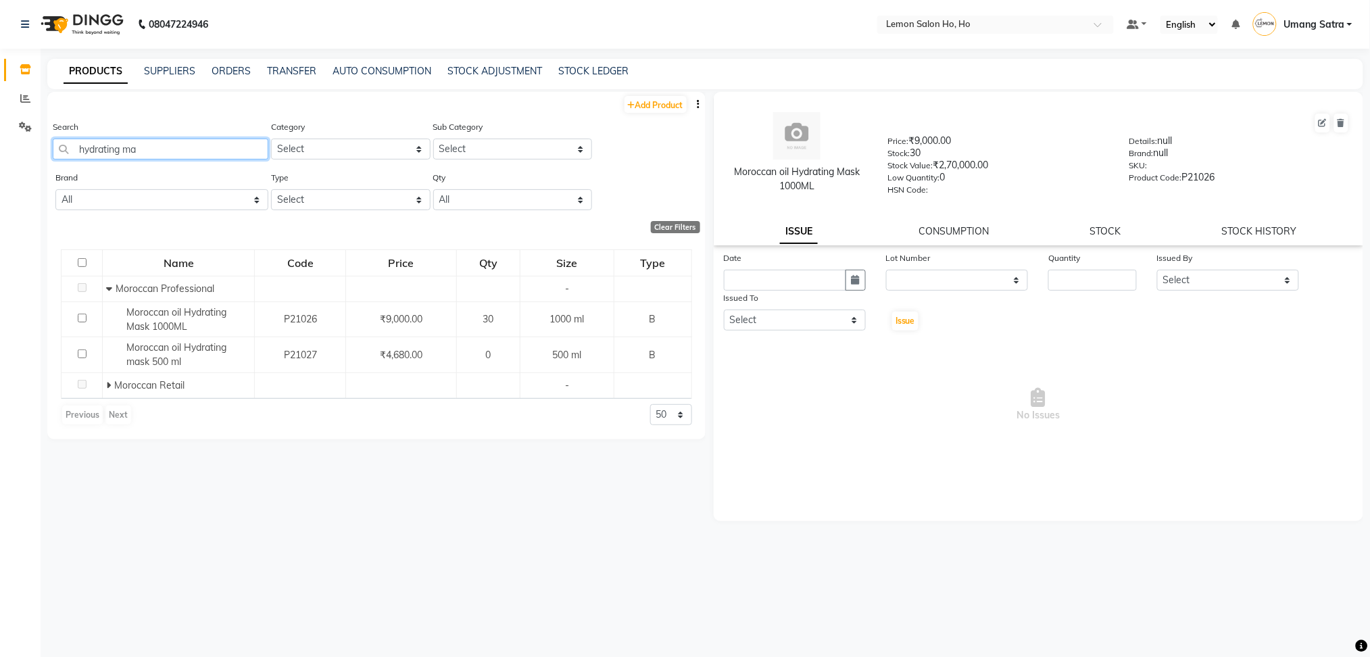
drag, startPoint x: 166, startPoint y: 146, endPoint x: 0, endPoint y: 144, distance: 165.6
click at [0, 144] on app-home "08047224946 Select Location × Lemon Salon Ho, Ho Default Panel My Panel English…" at bounding box center [685, 333] width 1370 height 666
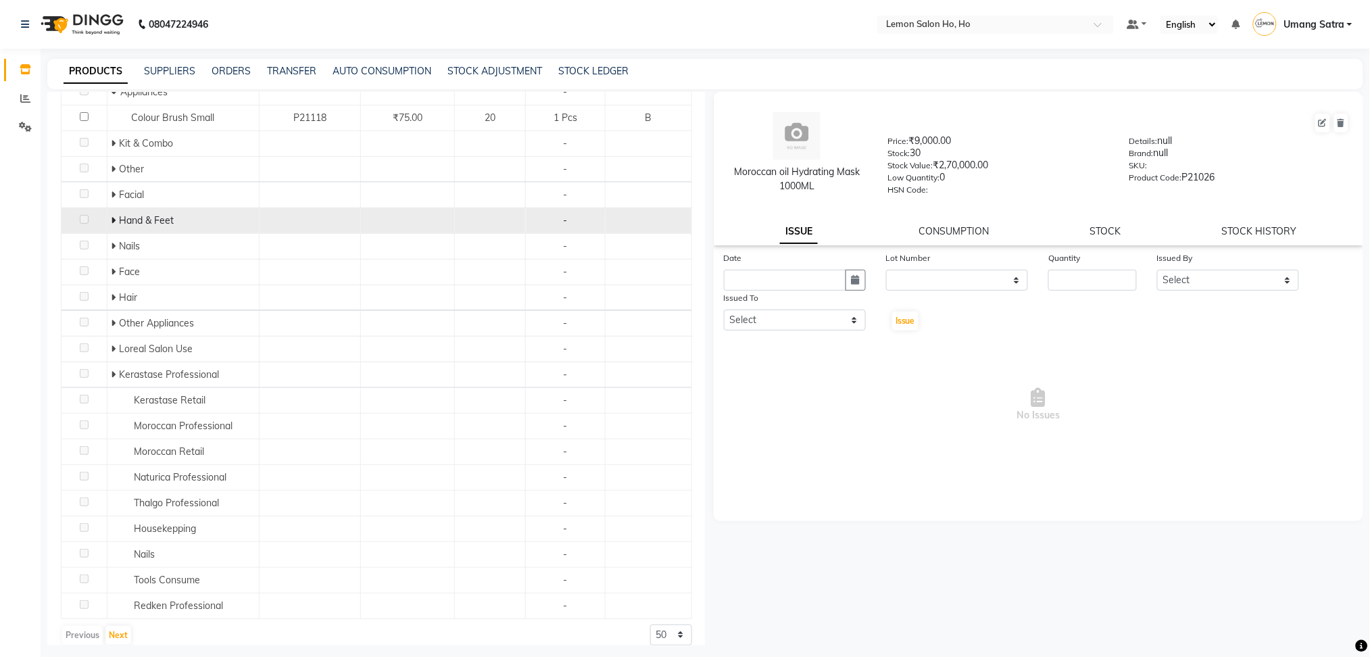
scroll to position [211, 0]
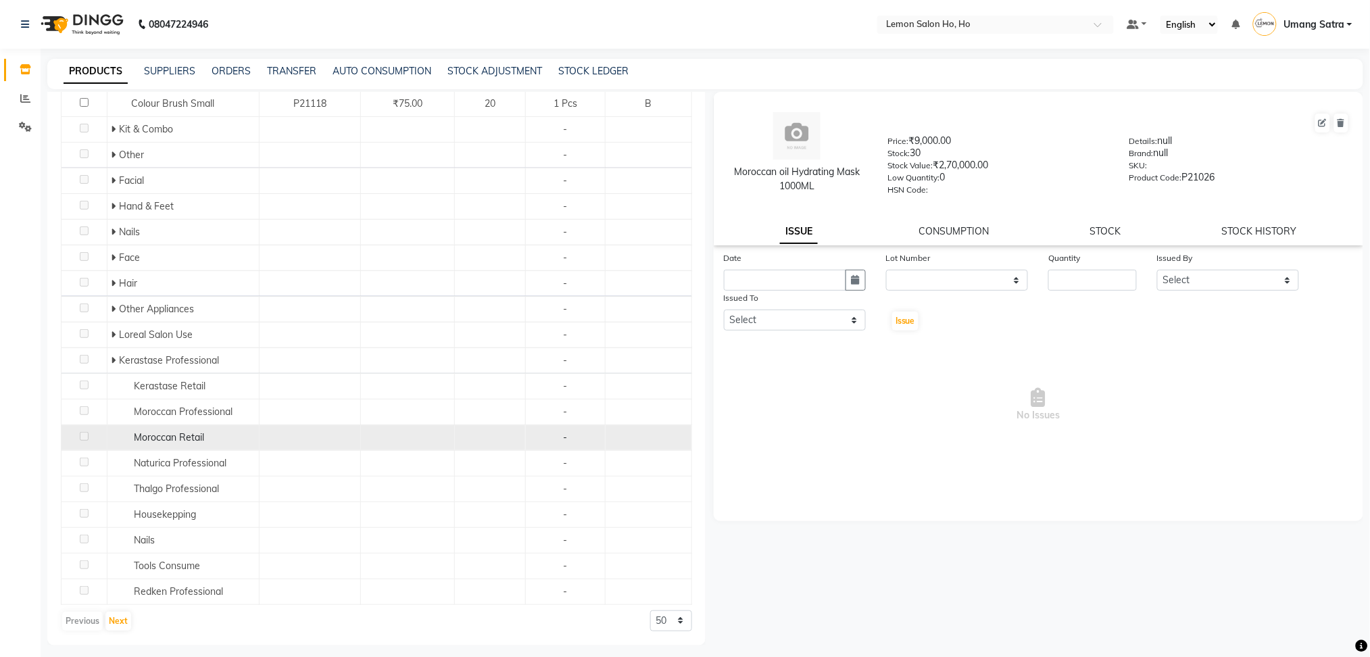
click at [153, 432] on span "Moroccan Retail" at bounding box center [169, 437] width 70 height 12
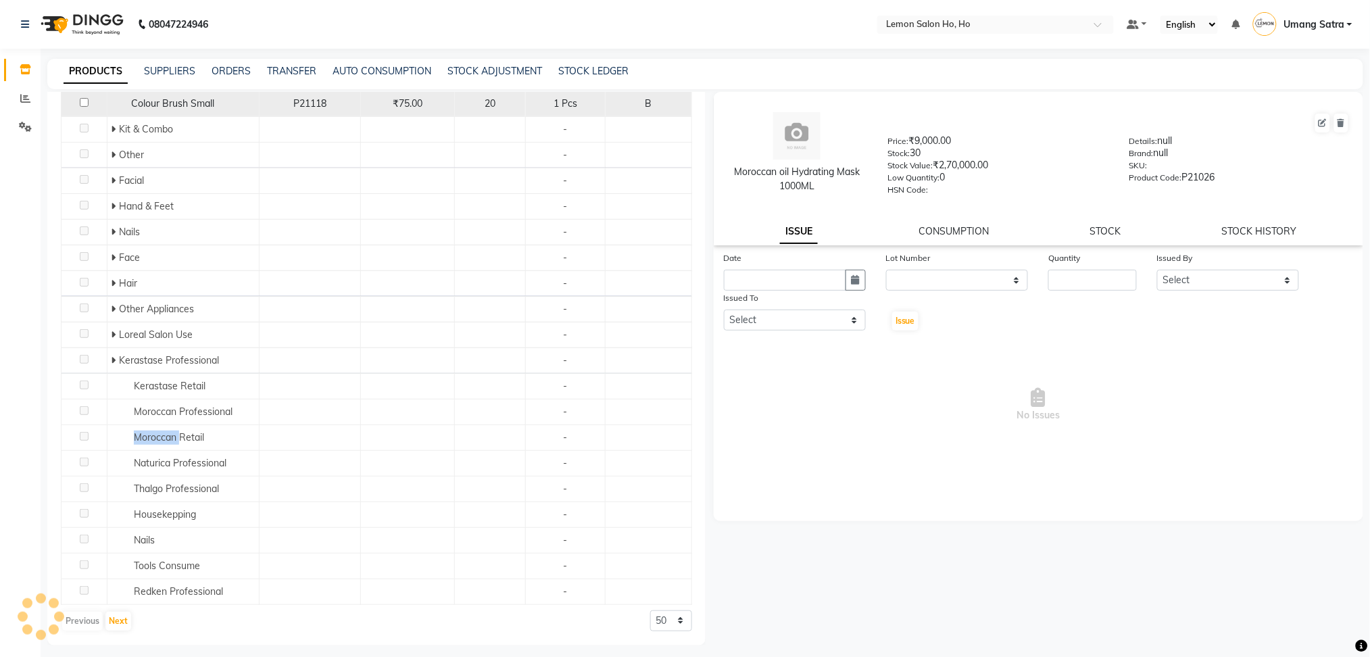
scroll to position [0, 0]
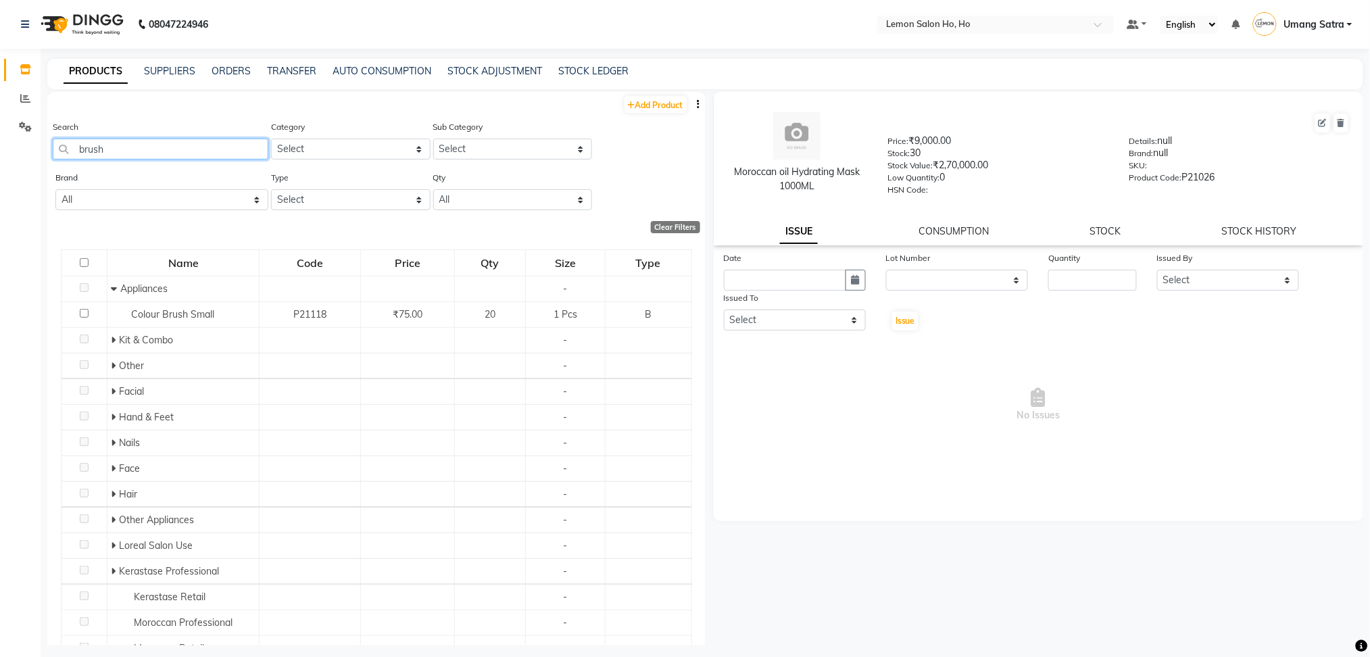
drag, startPoint x: 120, startPoint y: 156, endPoint x: 0, endPoint y: 188, distance: 123.7
click at [0, 188] on app-home "08047224946 Select Location × Lemon Salon Ho, Ho Default Panel My Panel English…" at bounding box center [685, 333] width 1370 height 666
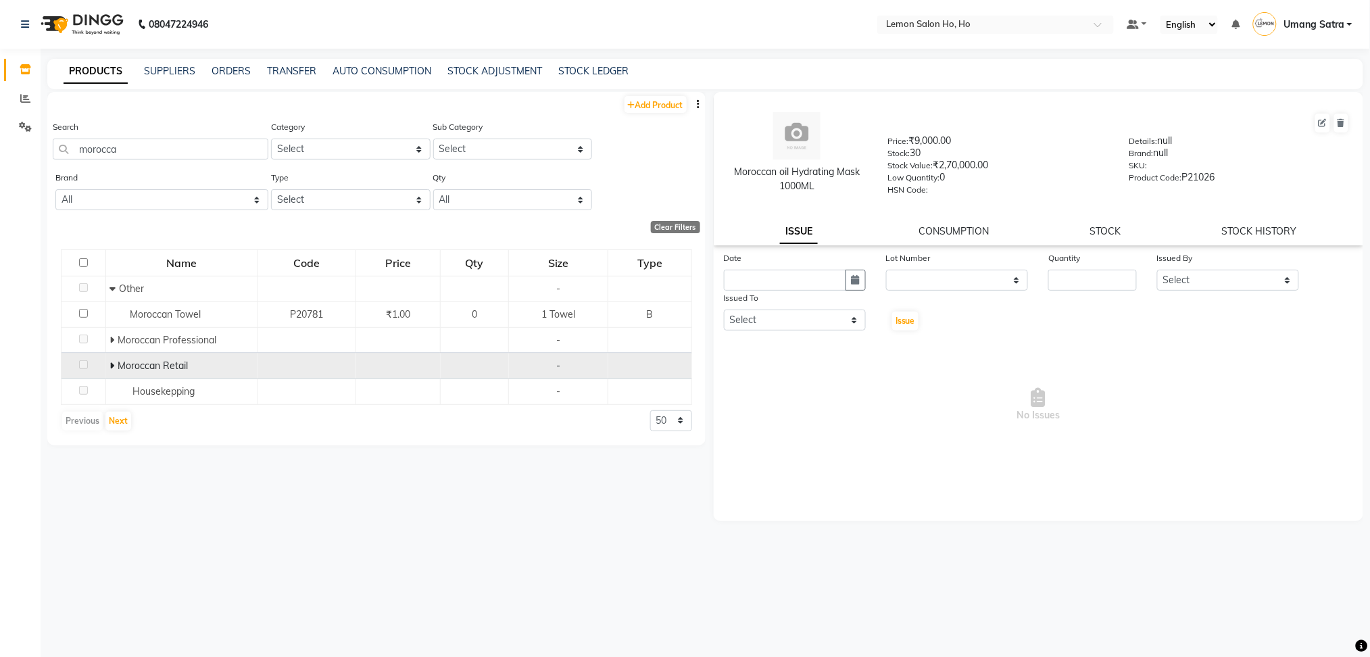
click at [114, 366] on span at bounding box center [113, 365] width 8 height 12
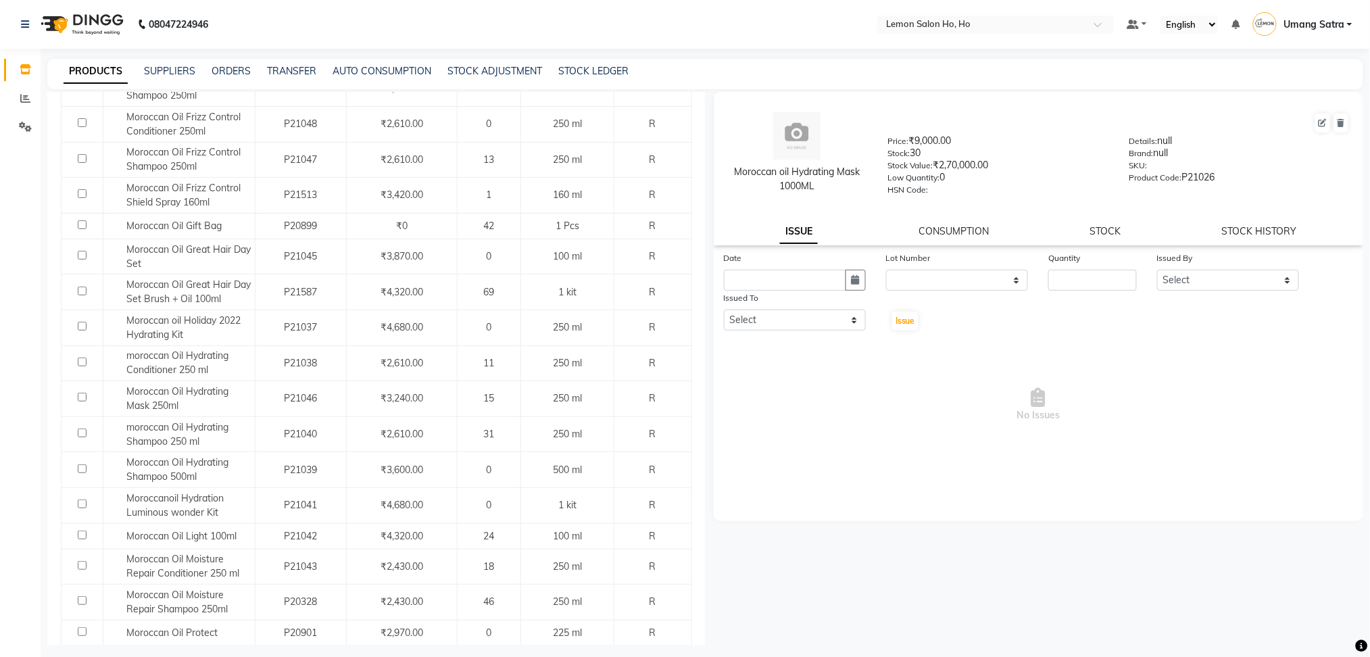
scroll to position [555, 0]
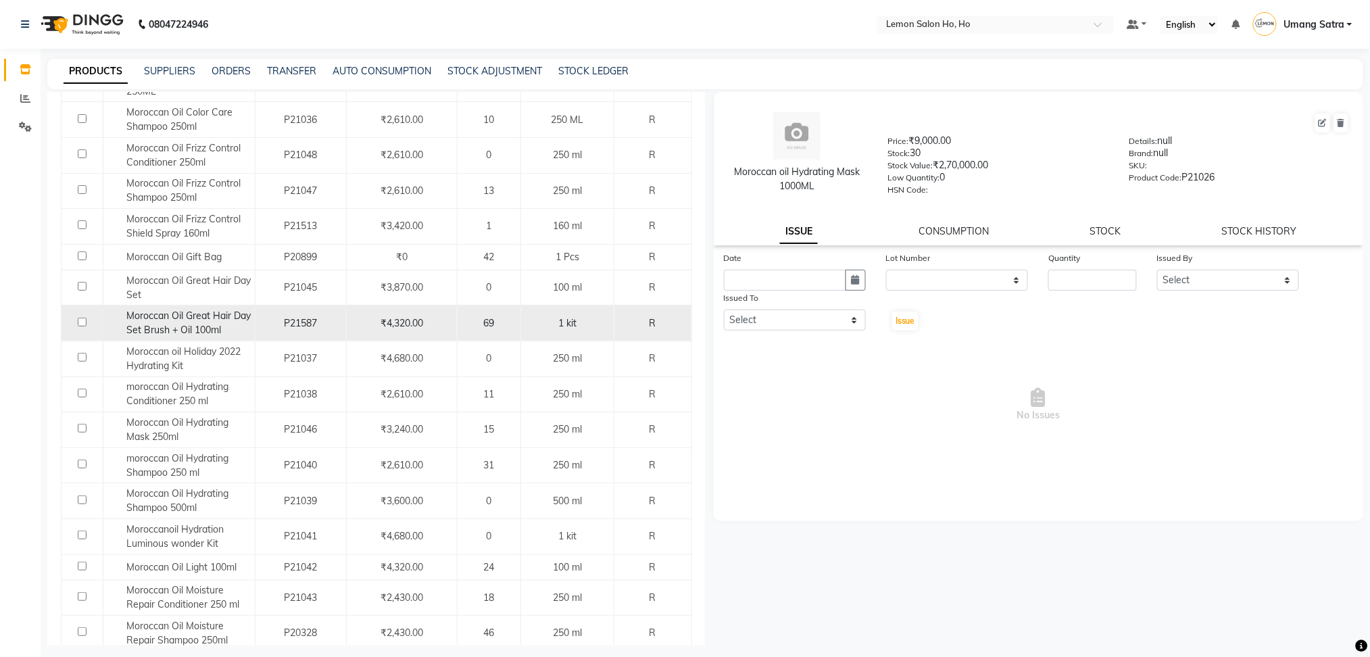
click at [199, 328] on span "Moroccan Oil Great Hair Day Set Brush + Oil 100ml" at bounding box center [188, 322] width 124 height 26
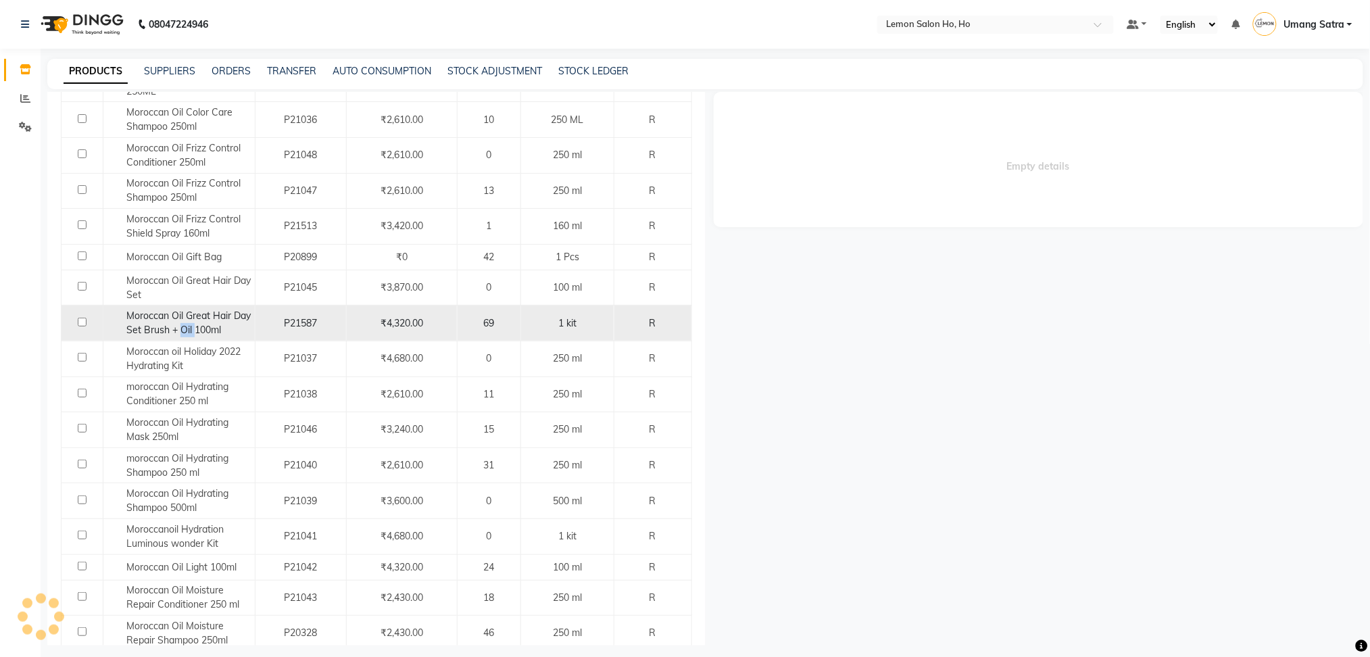
click at [199, 328] on span "Moroccan Oil Great Hair Day Set Brush + Oil 100ml" at bounding box center [188, 322] width 124 height 26
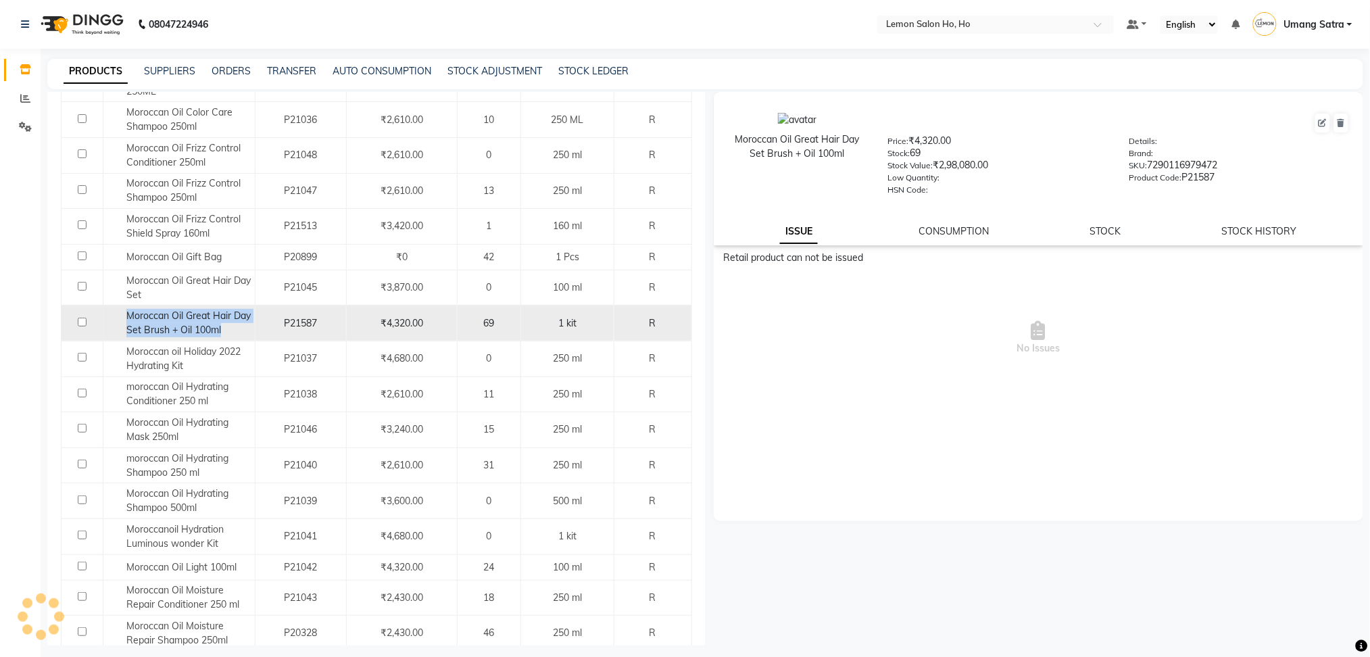
click at [199, 328] on span "Moroccan Oil Great Hair Day Set Brush + Oil 100ml" at bounding box center [188, 322] width 124 height 26
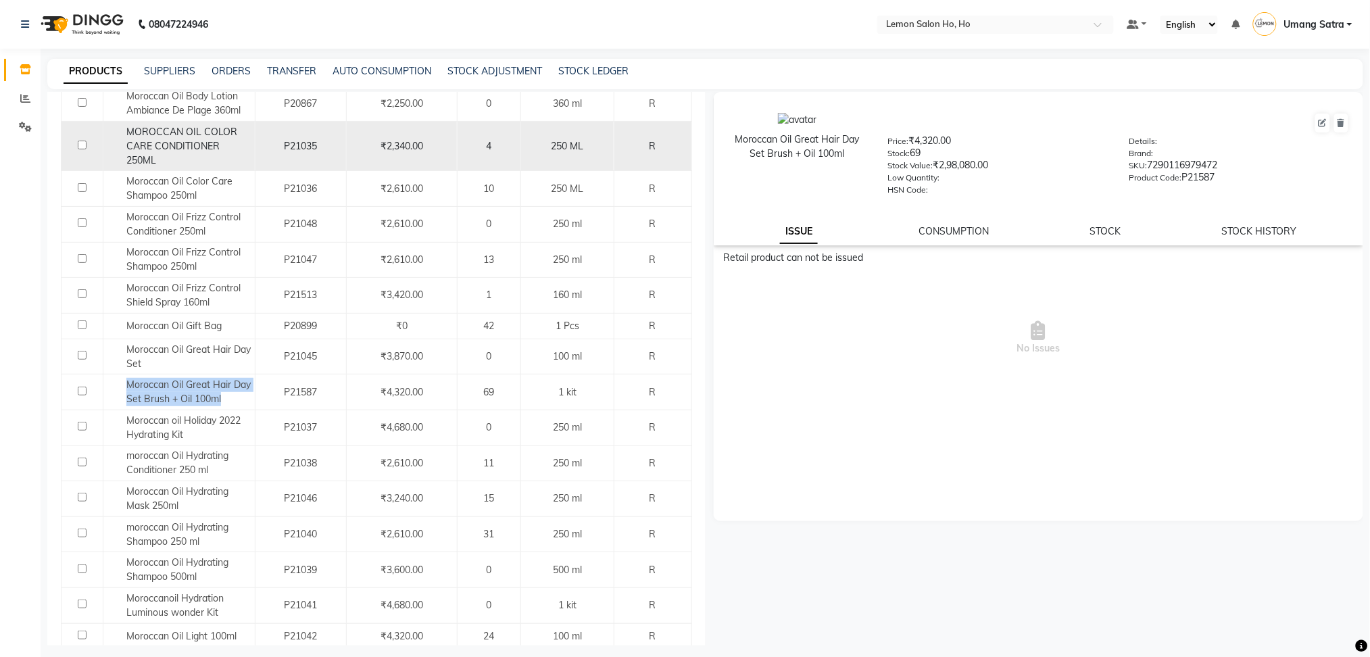
scroll to position [0, 0]
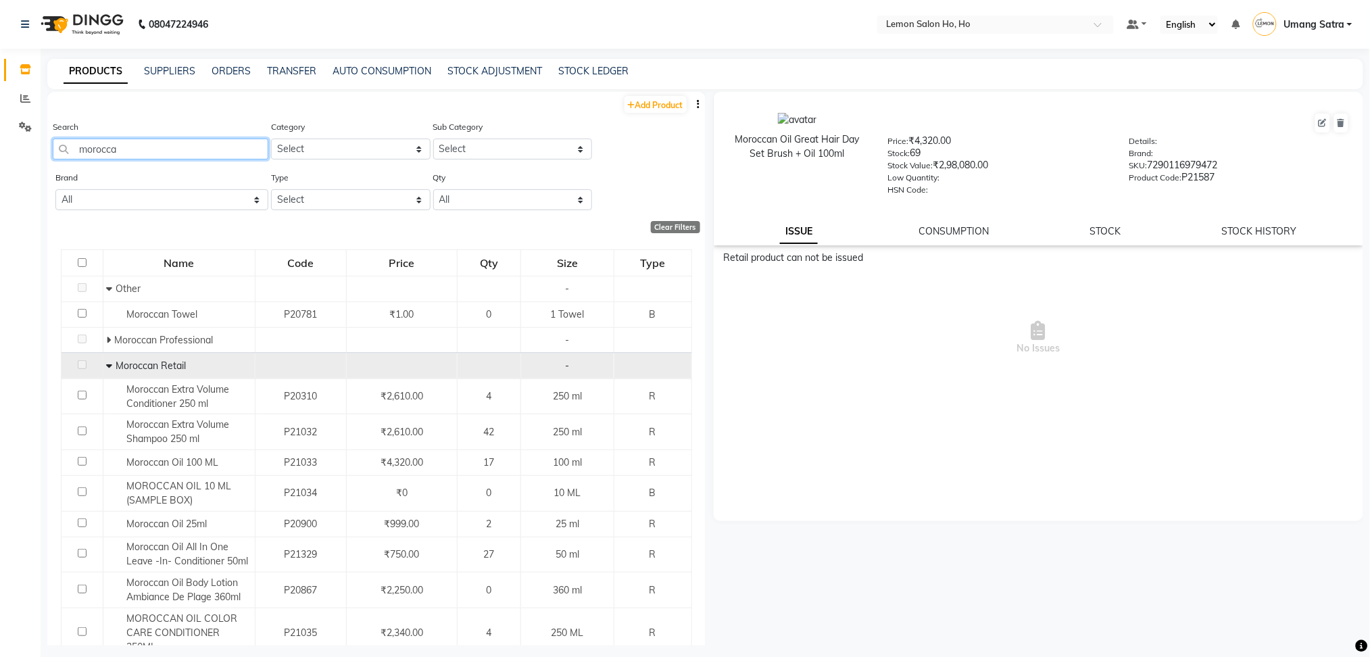
drag, startPoint x: 168, startPoint y: 153, endPoint x: 0, endPoint y: 173, distance: 168.8
click at [0, 173] on app-home "08047224946 Select Location × Lemon Salon Ho, Ho Default Panel My Panel English…" at bounding box center [685, 333] width 1370 height 666
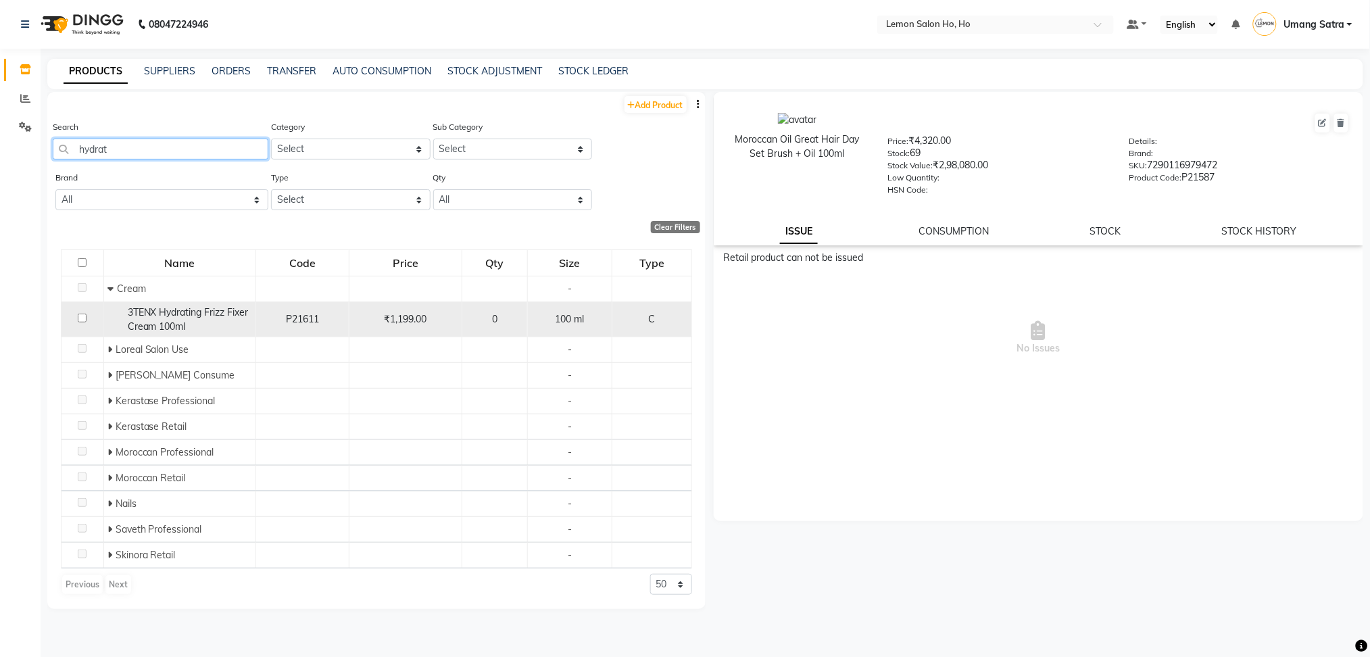
scroll to position [7, 0]
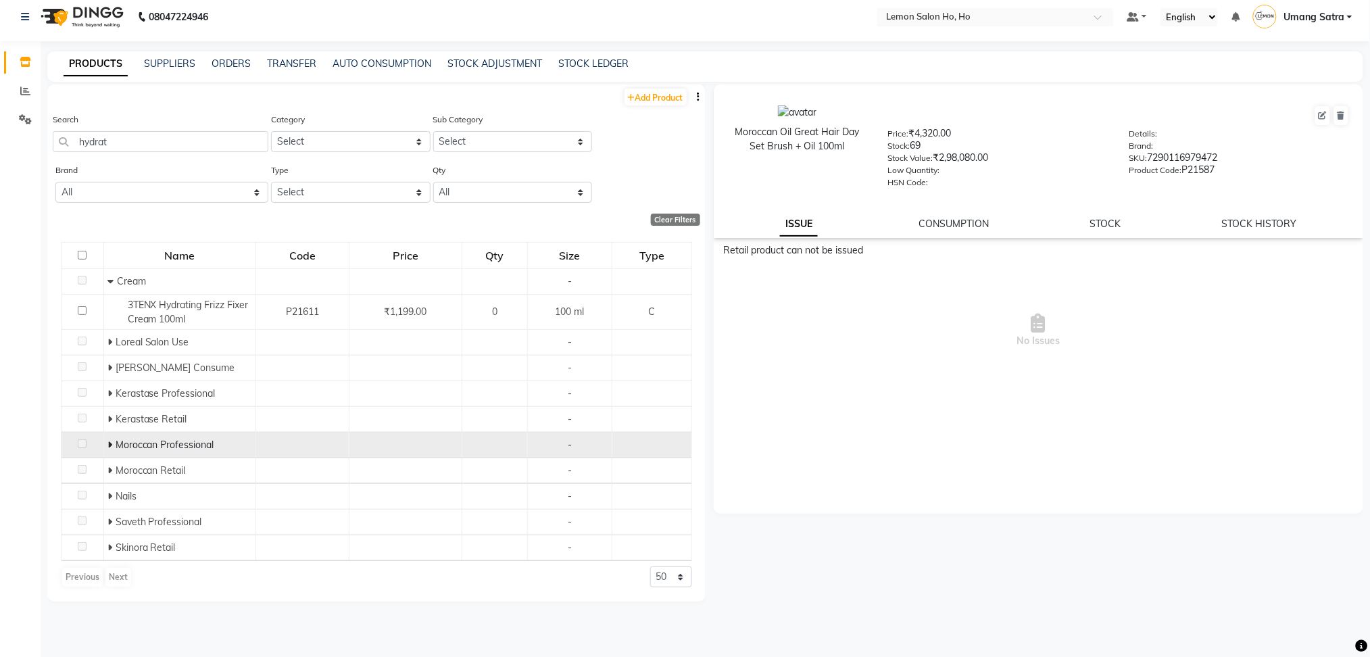
click at [111, 443] on span at bounding box center [111, 445] width 8 height 12
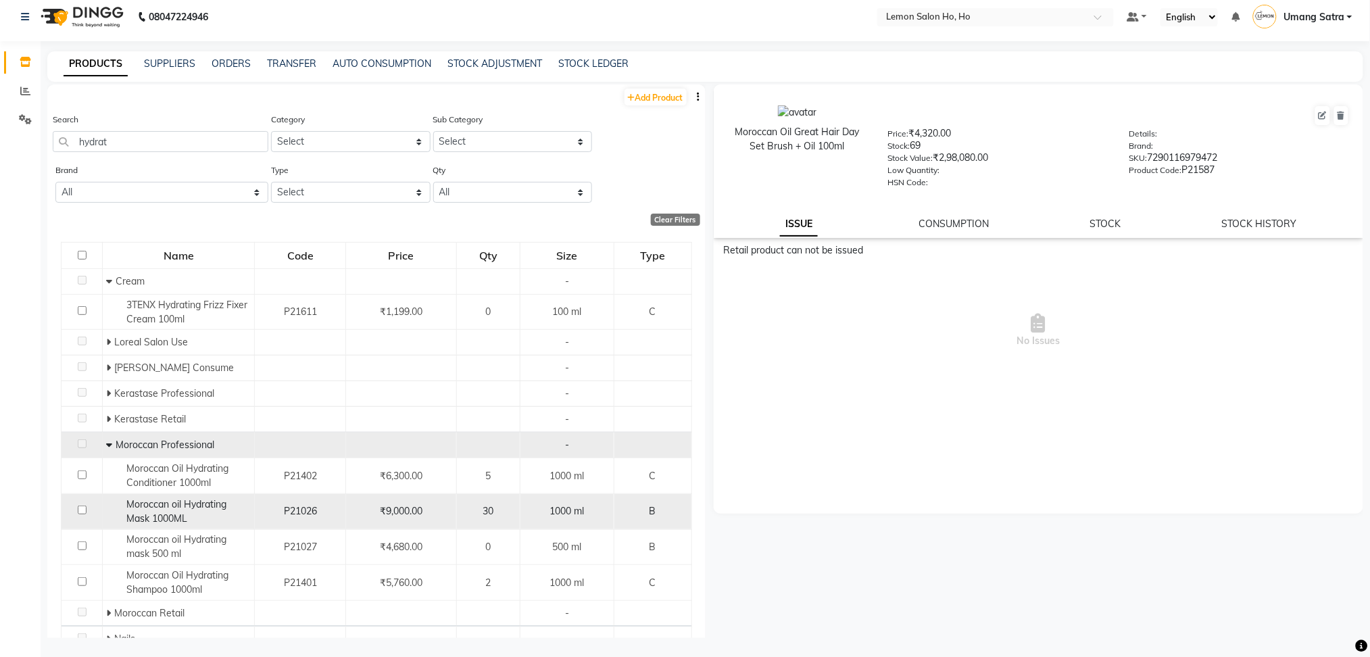
scroll to position [106, 0]
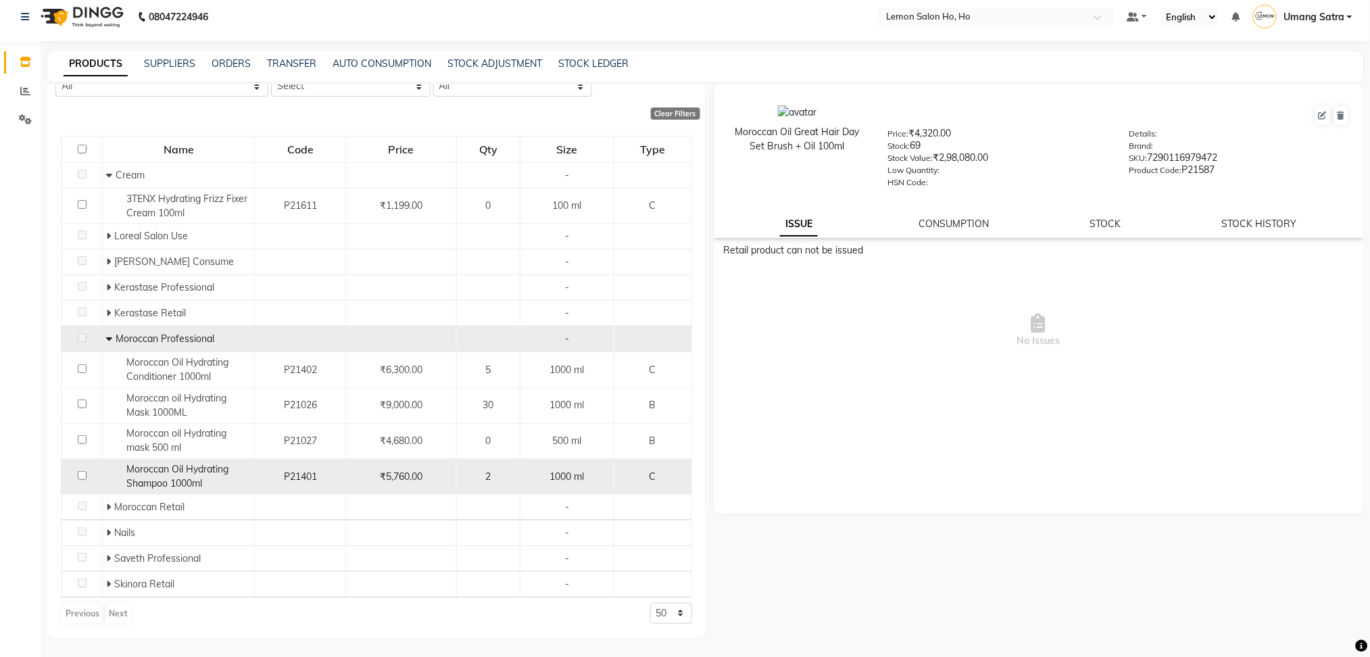
click at [164, 474] on div "Moroccan Oil Hydrating Shampoo 1000ml" at bounding box center [178, 476] width 145 height 28
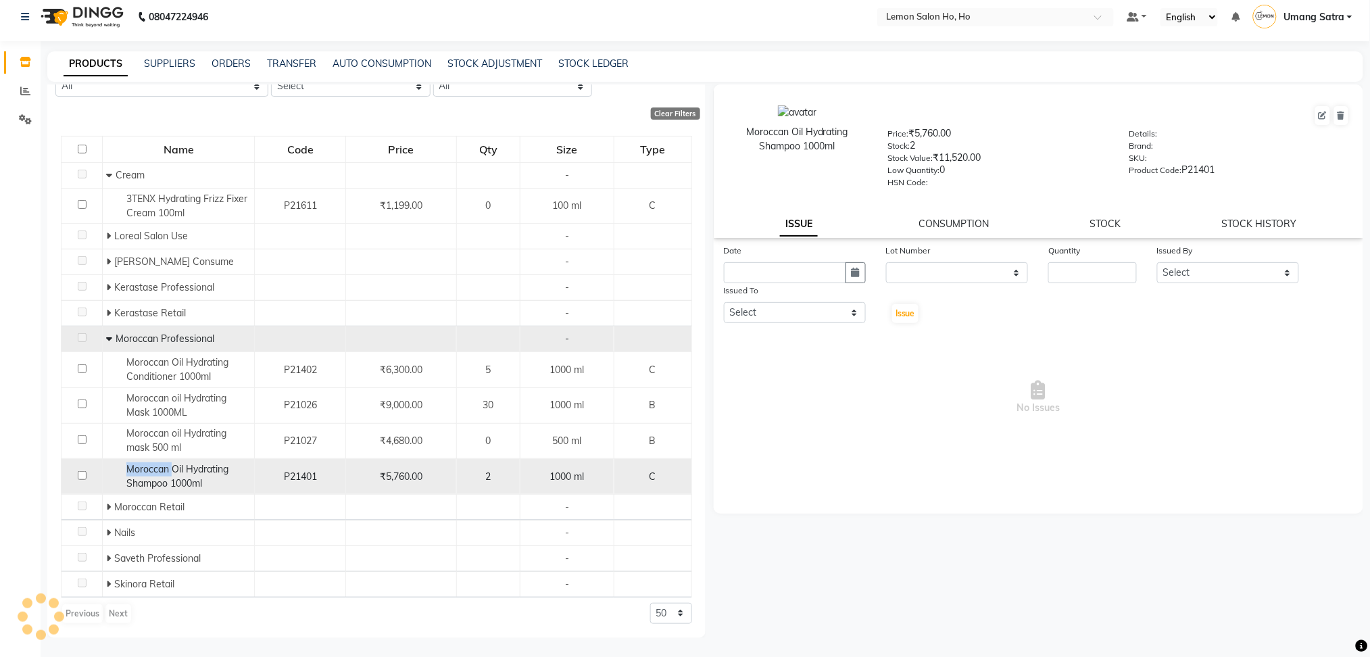
click at [164, 474] on div "Moroccan Oil Hydrating Shampoo 1000ml" at bounding box center [178, 476] width 145 height 28
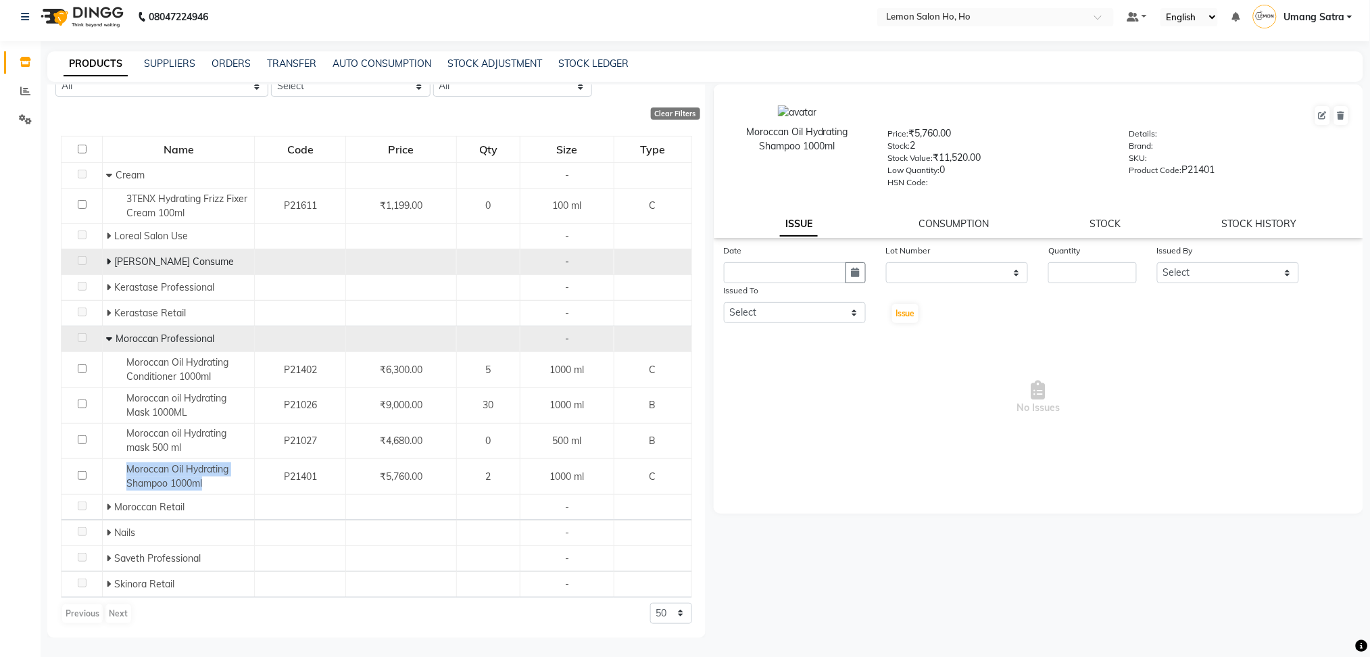
scroll to position [0, 0]
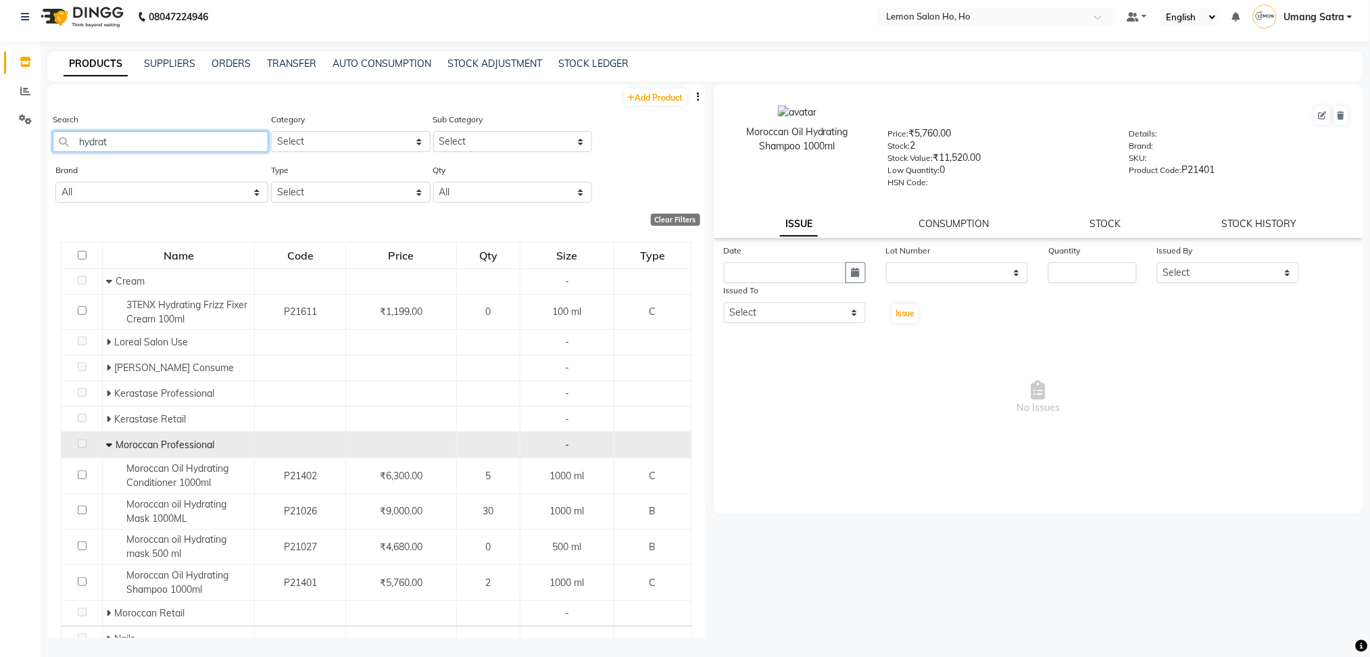
drag, startPoint x: 135, startPoint y: 134, endPoint x: 68, endPoint y: 134, distance: 67.6
click at [68, 134] on input "hydrat" at bounding box center [161, 141] width 216 height 21
paste input "Moroccan Oil Frizz Control Shampoo 1000ml"
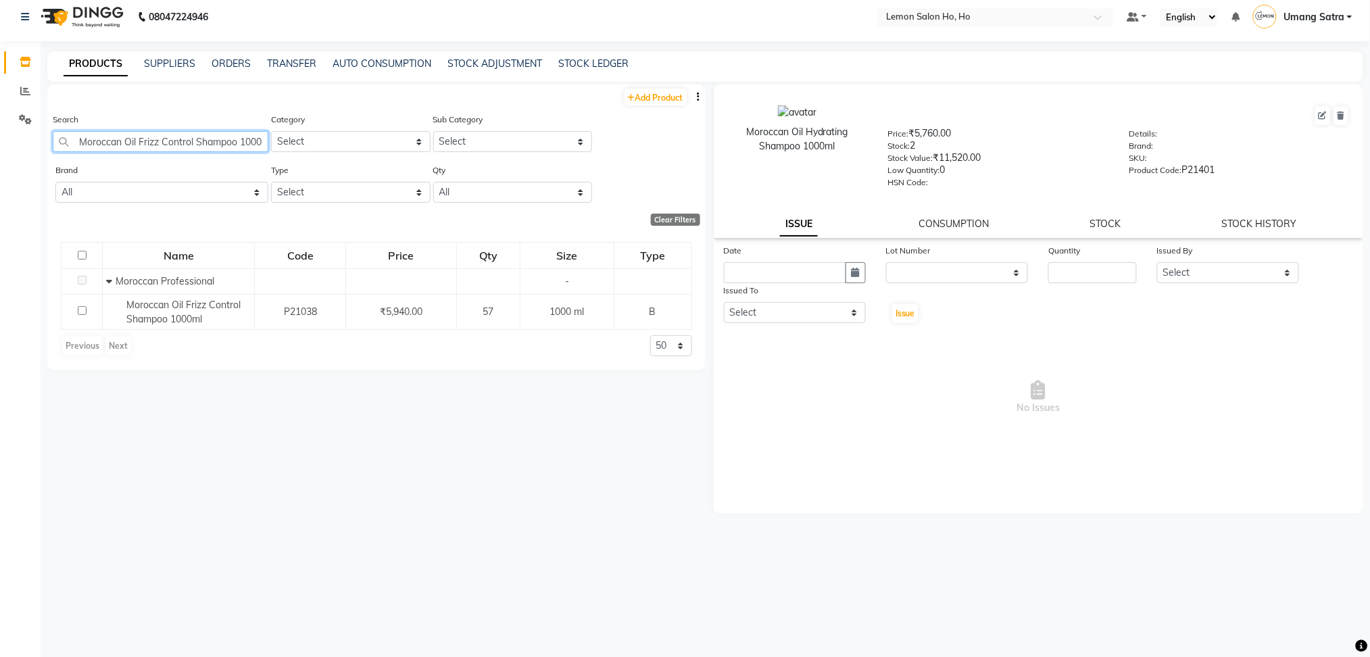
click at [211, 145] on input "Moroccan Oil Frizz Control Shampoo 1000ml" at bounding box center [161, 141] width 216 height 21
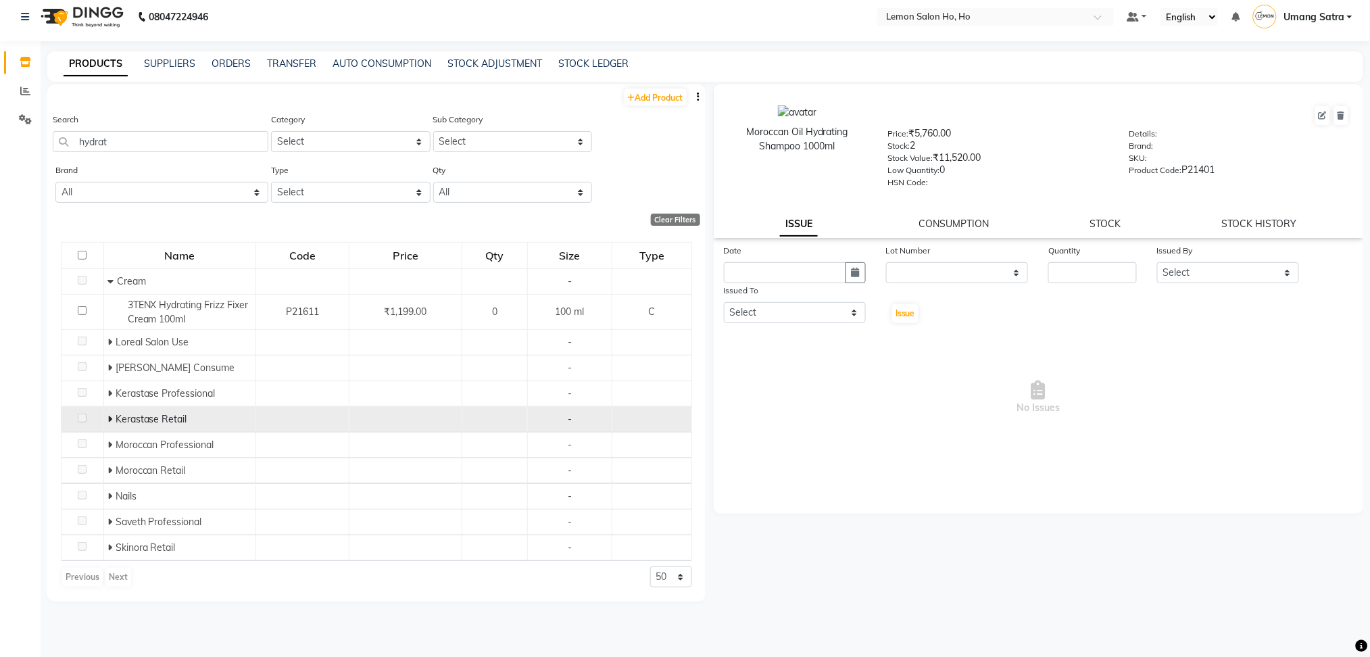
click at [108, 416] on icon at bounding box center [109, 418] width 5 height 9
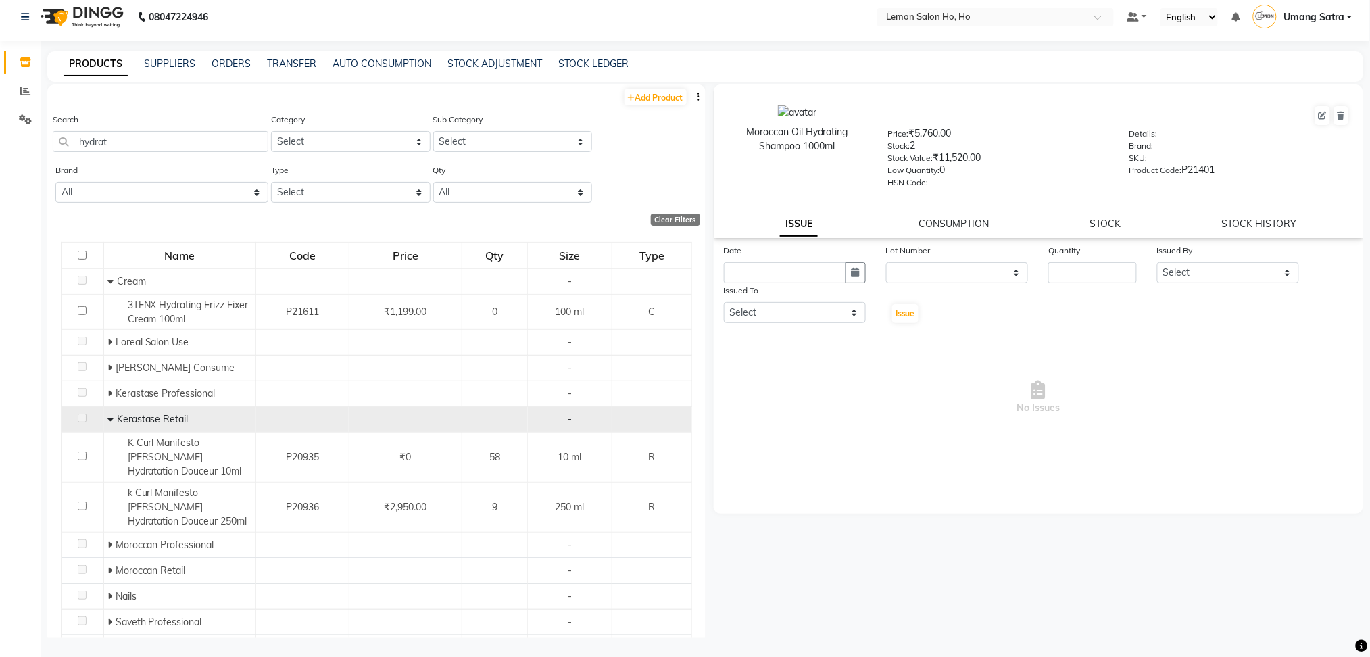
click at [107, 414] on icon at bounding box center [110, 418] width 6 height 9
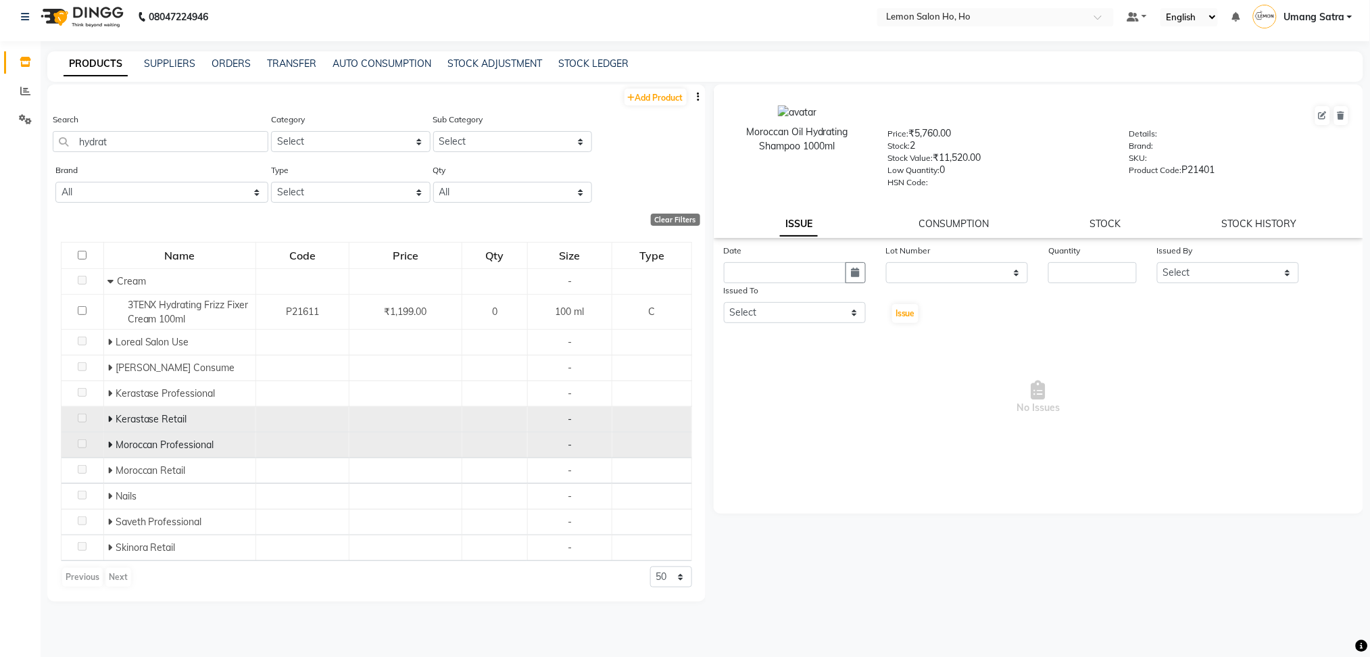
click at [108, 447] on icon at bounding box center [109, 444] width 5 height 9
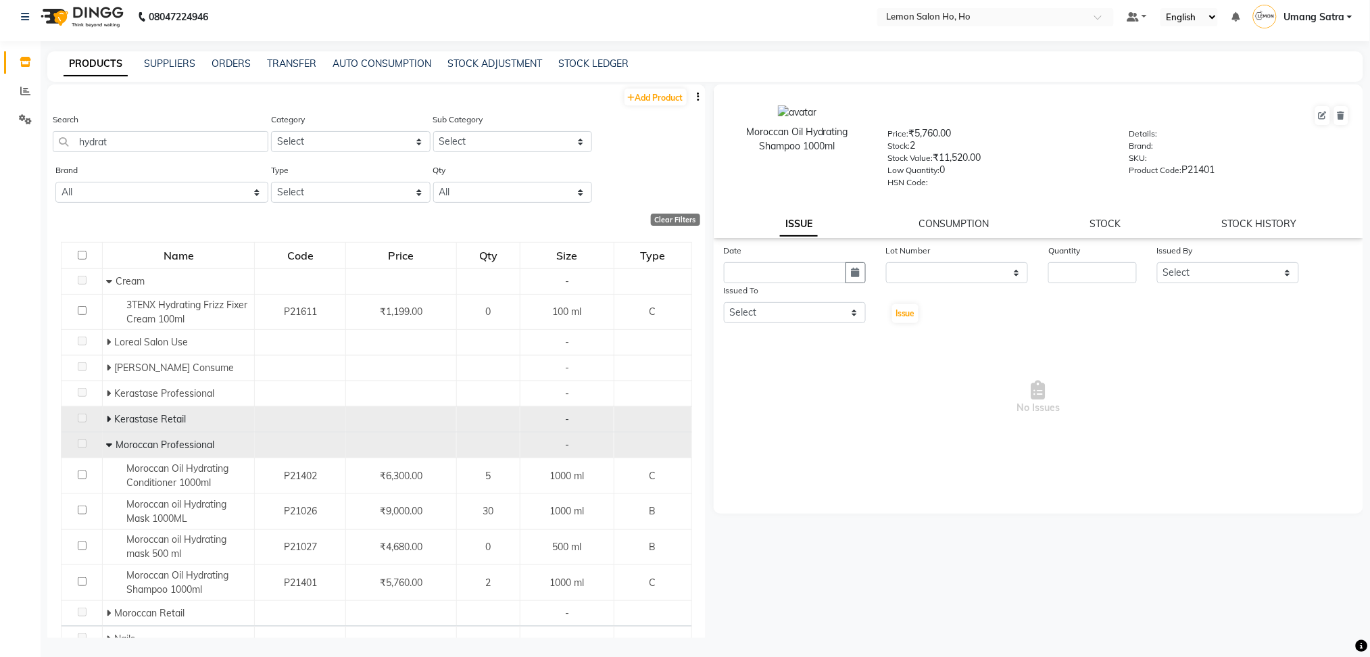
click at [108, 447] on icon at bounding box center [109, 444] width 6 height 9
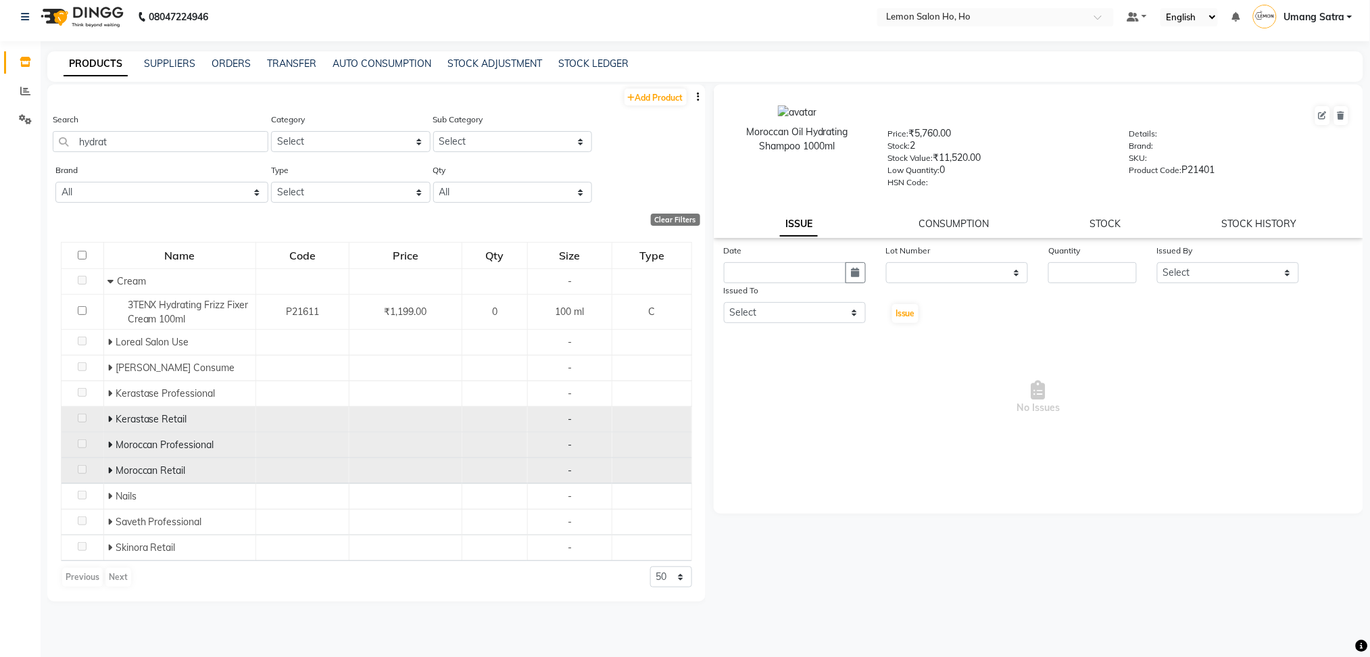
click at [107, 468] on icon at bounding box center [109, 470] width 5 height 9
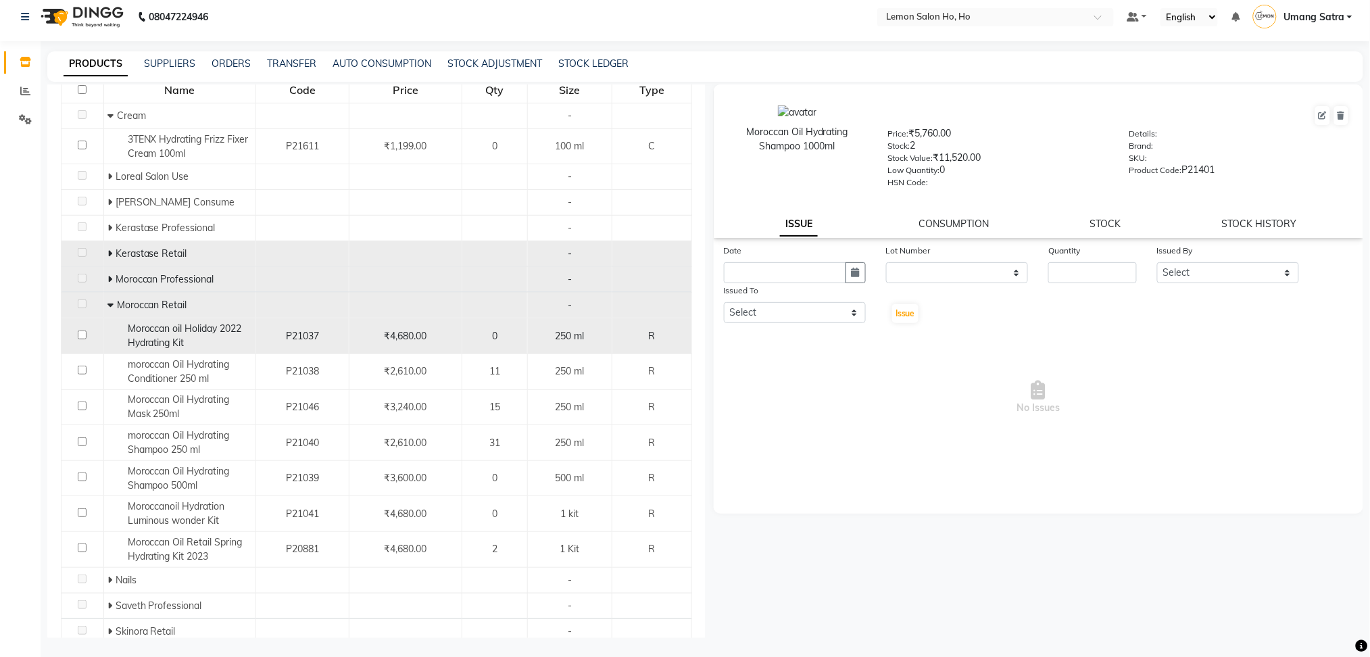
scroll to position [168, 0]
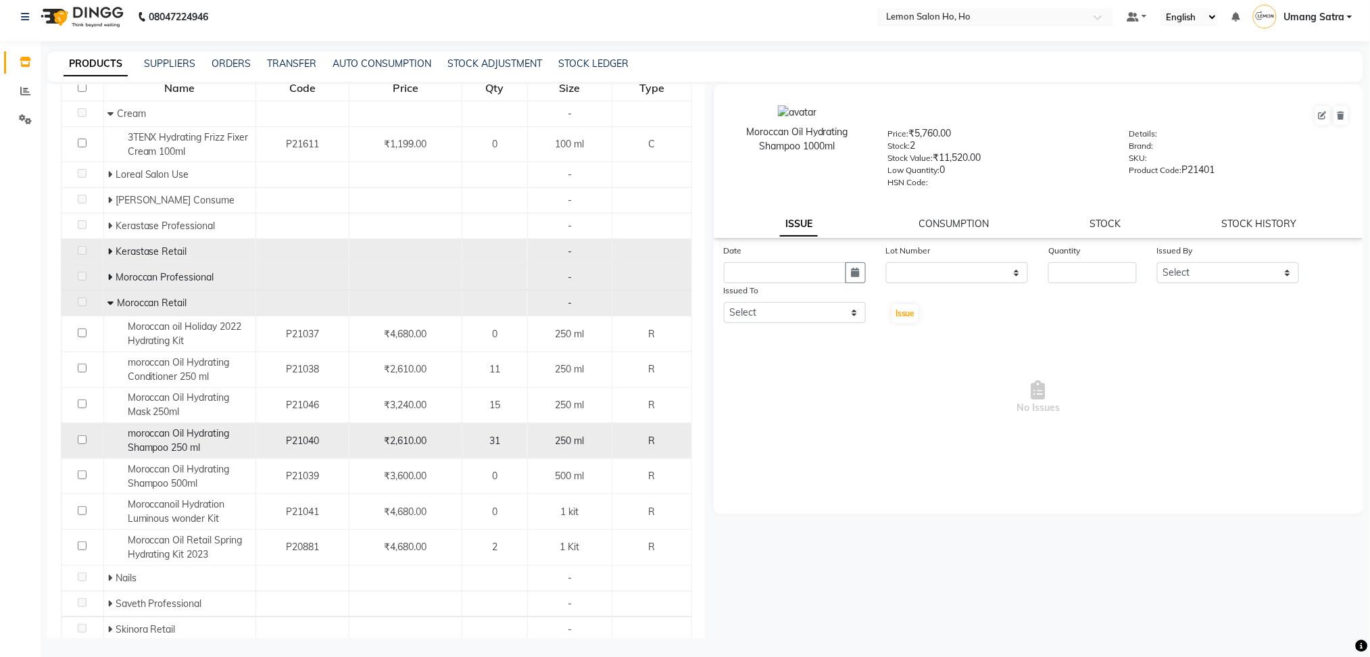
click at [164, 435] on span "moroccan Oil Hydrating Shampoo 250 ml" at bounding box center [179, 440] width 102 height 26
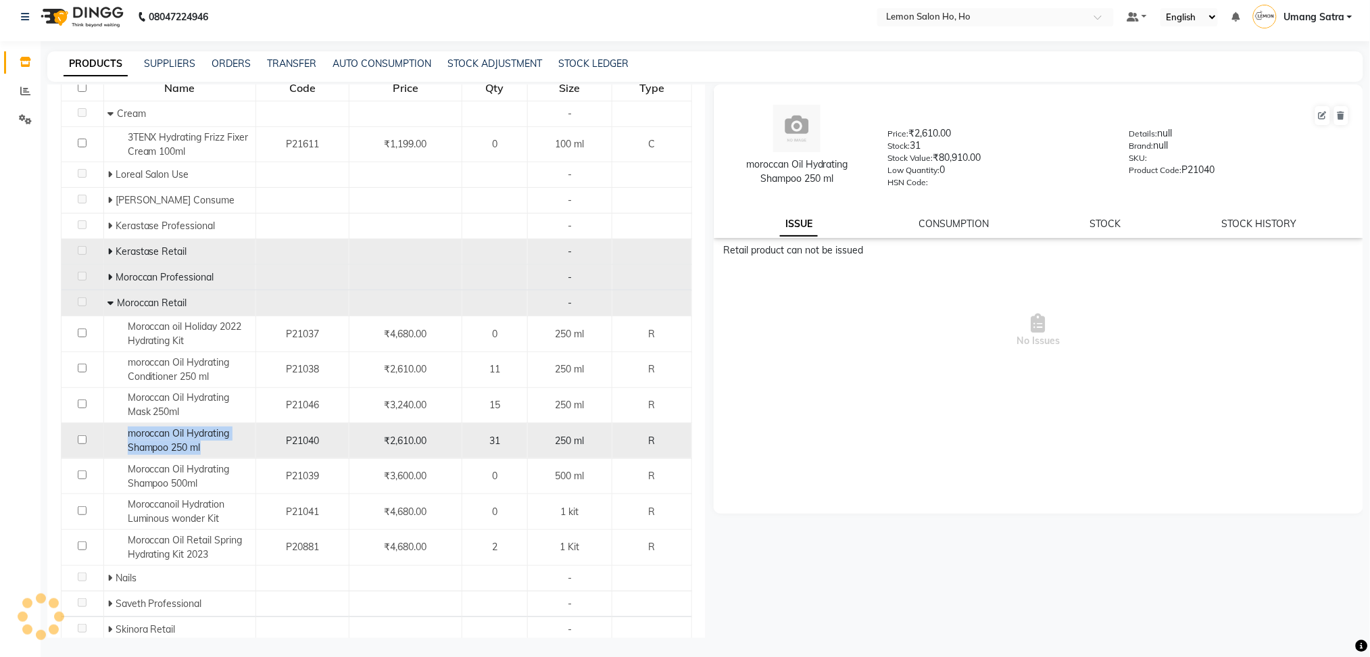
click at [164, 435] on span "moroccan Oil Hydrating Shampoo 250 ml" at bounding box center [179, 440] width 102 height 26
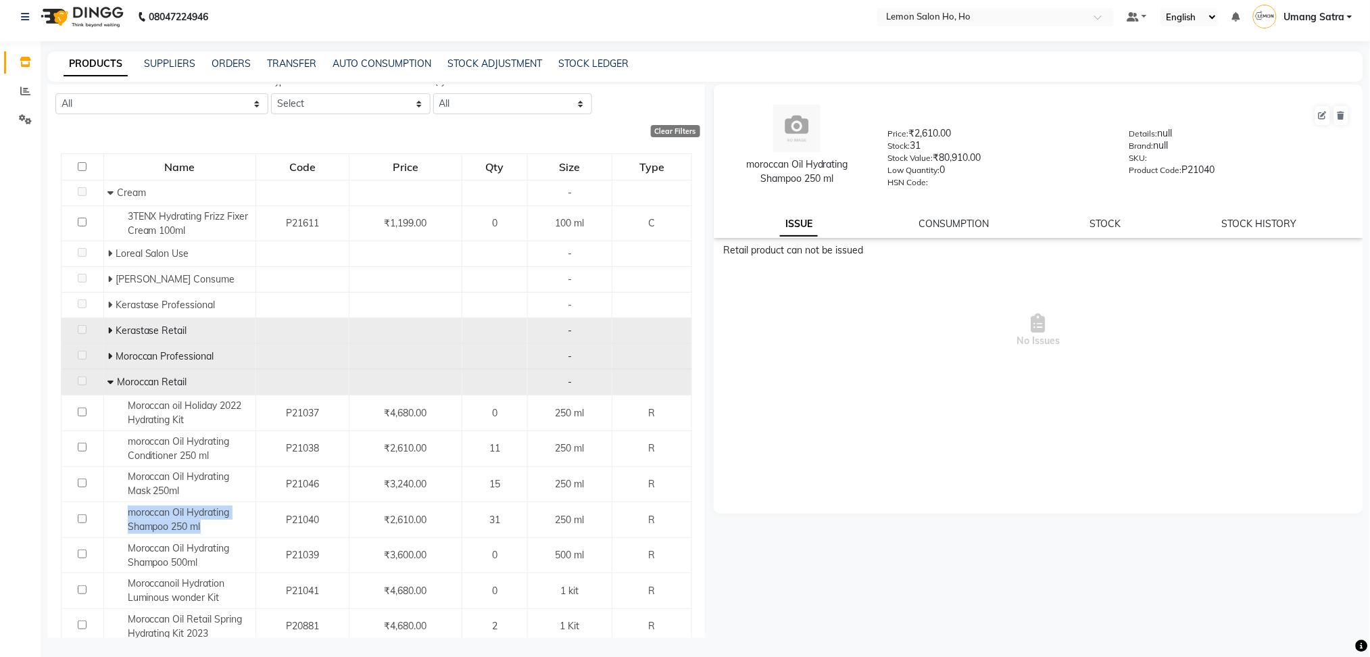
scroll to position [90, 0]
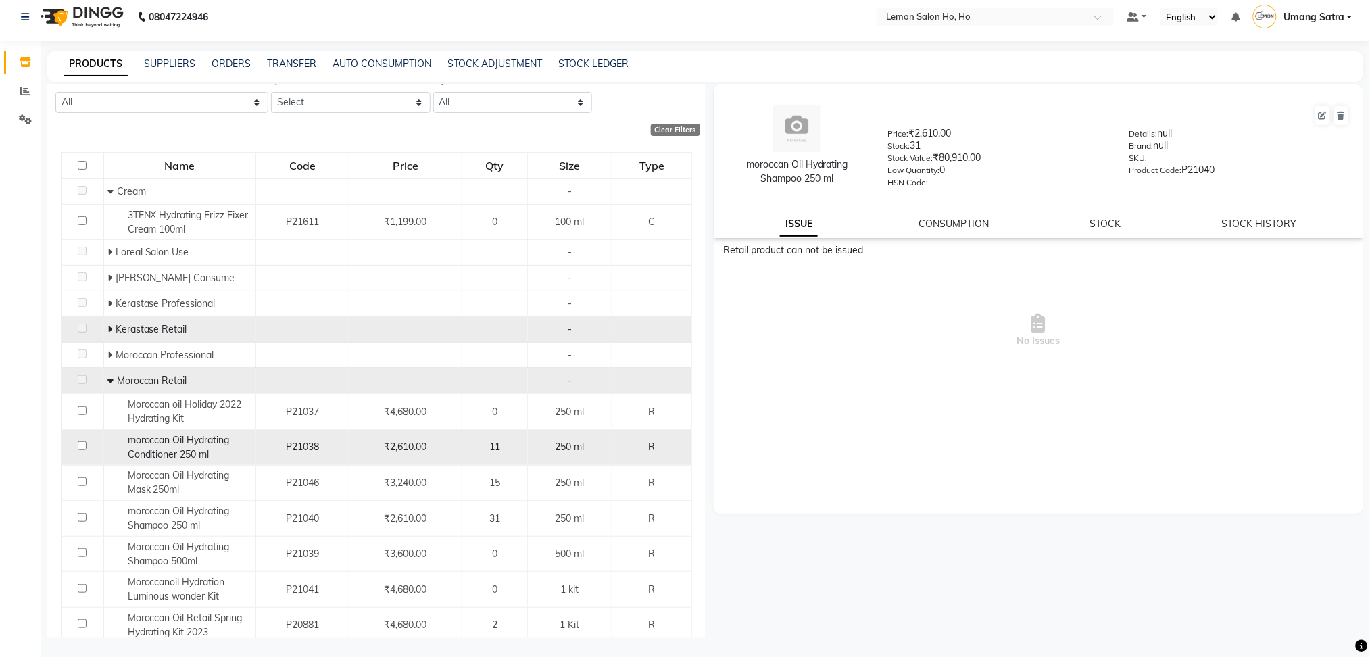
click at [184, 456] on span "moroccan Oil Hydrating Conditioner 250 ml" at bounding box center [179, 447] width 102 height 26
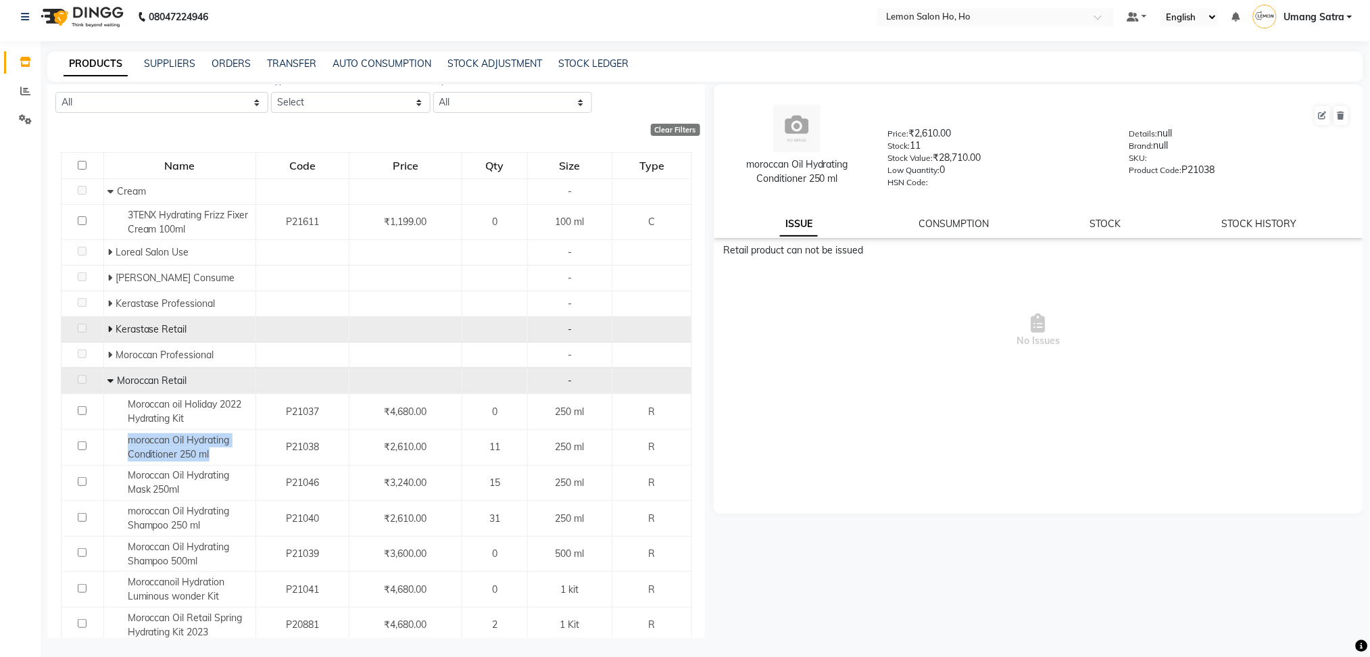
scroll to position [0, 0]
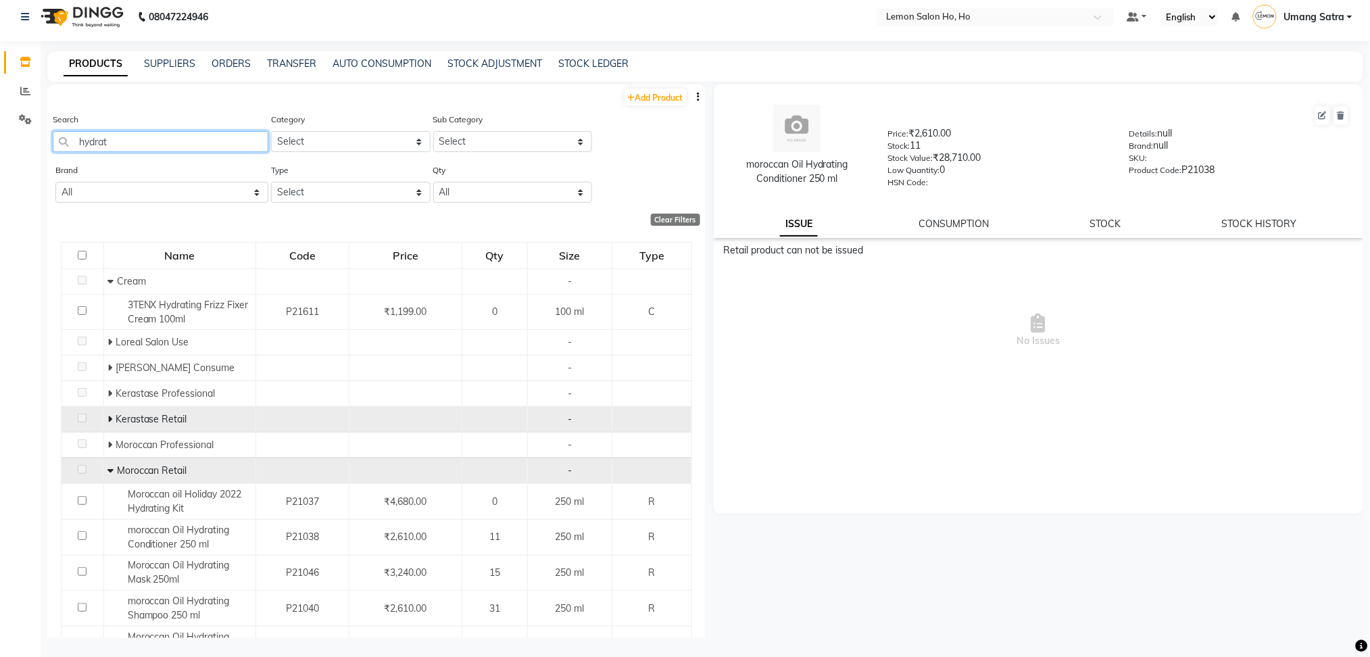
drag, startPoint x: 119, startPoint y: 138, endPoint x: 0, endPoint y: 136, distance: 118.9
click at [0, 136] on app-home "08047224946 Select Location × Lemon Salon Ho, Ho Default Panel My Panel English…" at bounding box center [685, 326] width 1370 height 666
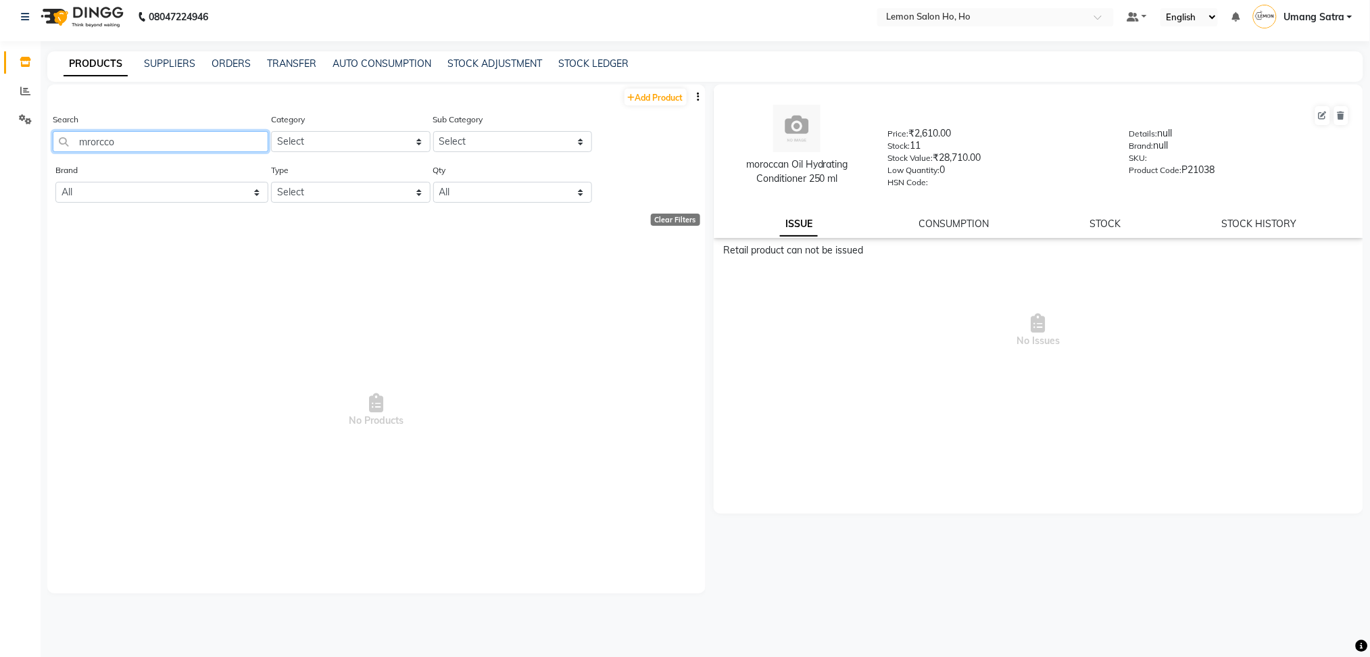
drag, startPoint x: 190, startPoint y: 145, endPoint x: 20, endPoint y: 166, distance: 170.9
click at [20, 166] on app-home "08047224946 Select Location × Lemon Salon Ho, Ho Default Panel My Panel English…" at bounding box center [685, 326] width 1370 height 666
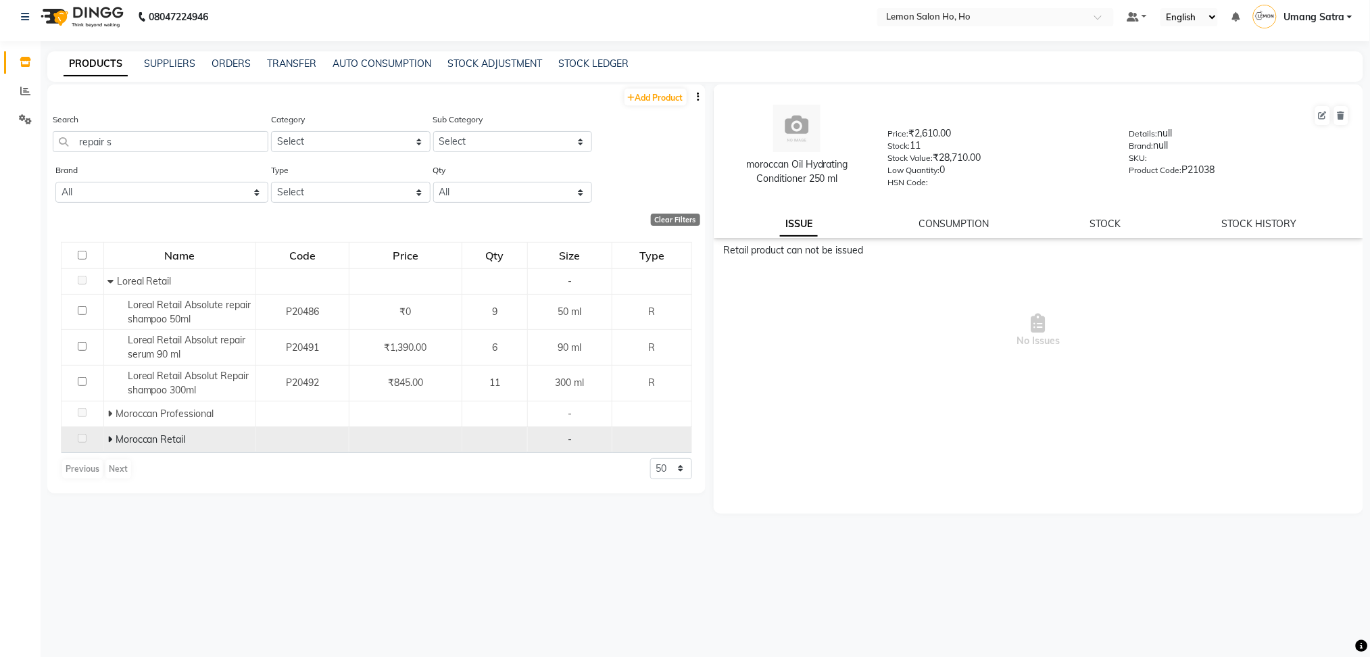
click at [109, 438] on icon at bounding box center [109, 438] width 5 height 9
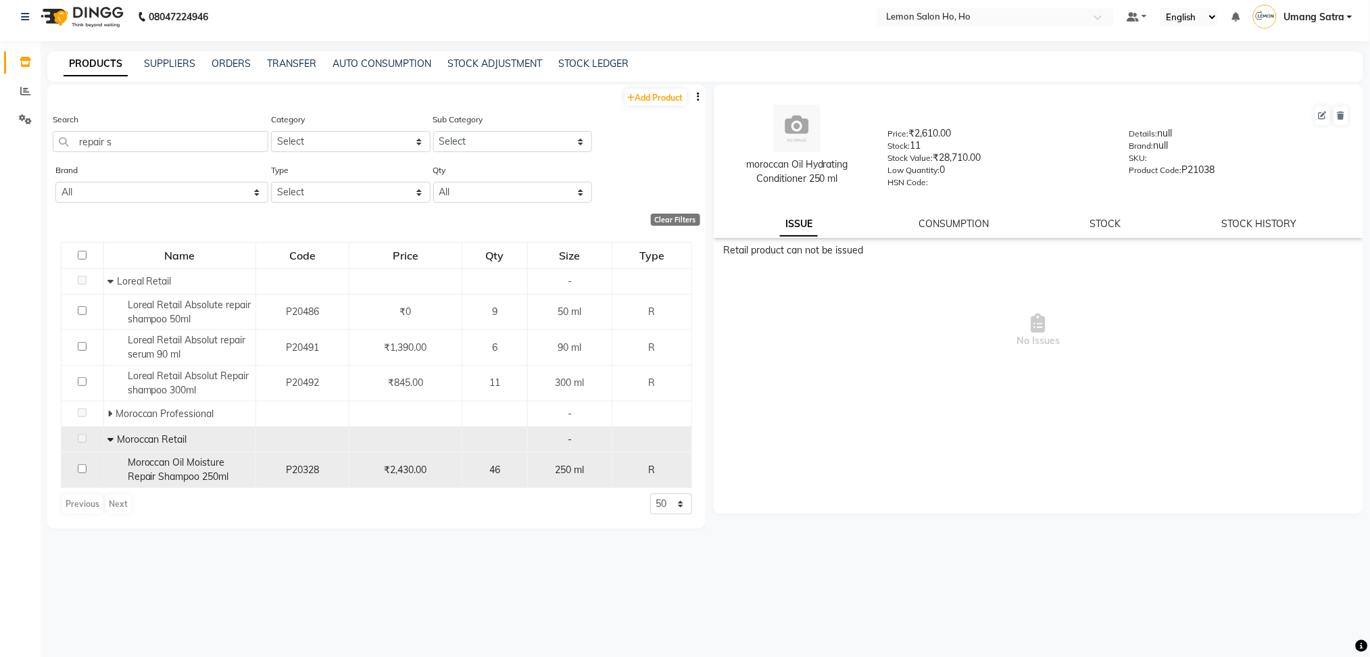
click at [136, 466] on span "Moroccan Oil Moisture Repair Shampoo 250ml" at bounding box center [178, 469] width 101 height 26
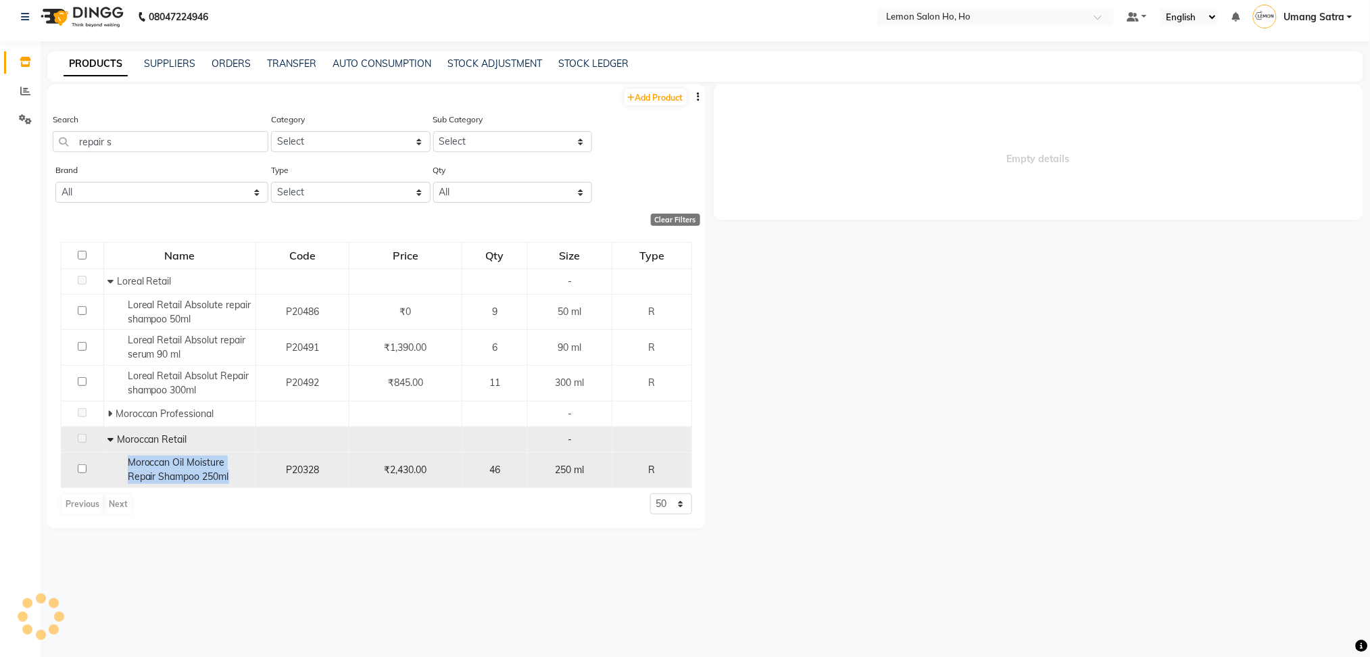
click at [136, 466] on span "Moroccan Oil Moisture Repair Shampoo 250ml" at bounding box center [178, 469] width 101 height 26
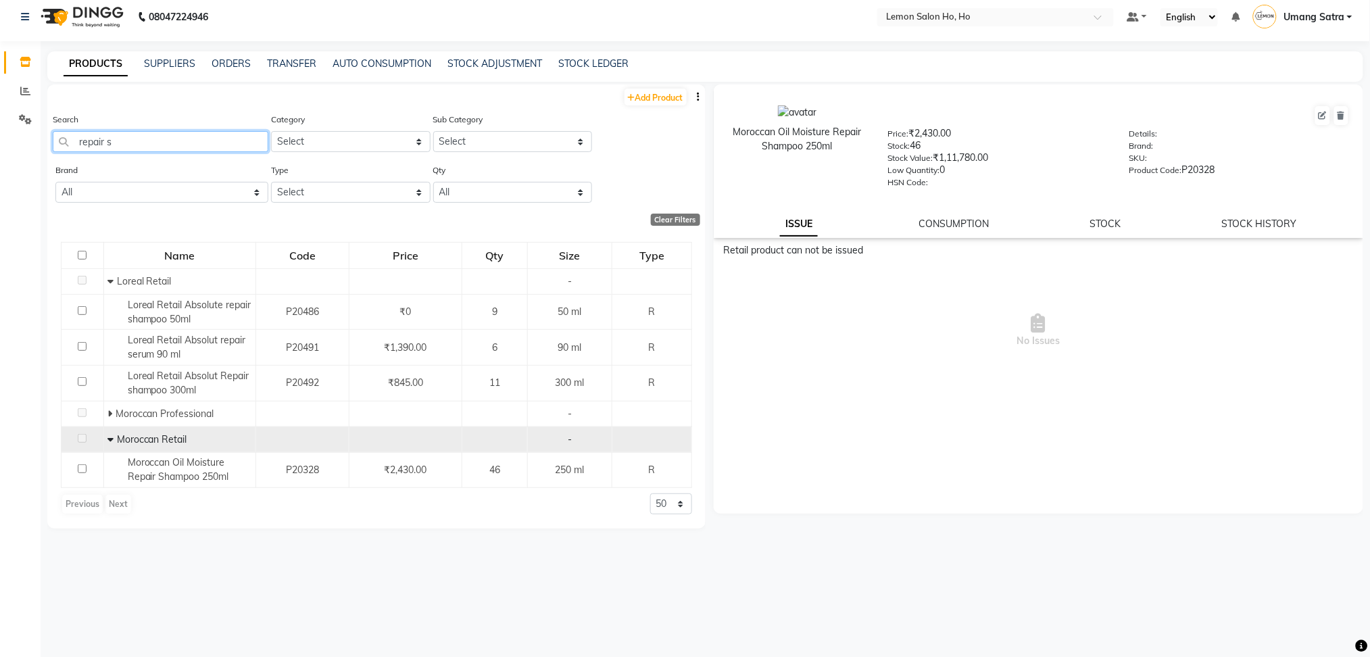
drag, startPoint x: 139, startPoint y: 140, endPoint x: 56, endPoint y: 153, distance: 83.5
click at [56, 153] on div "Search repair s" at bounding box center [161, 137] width 216 height 51
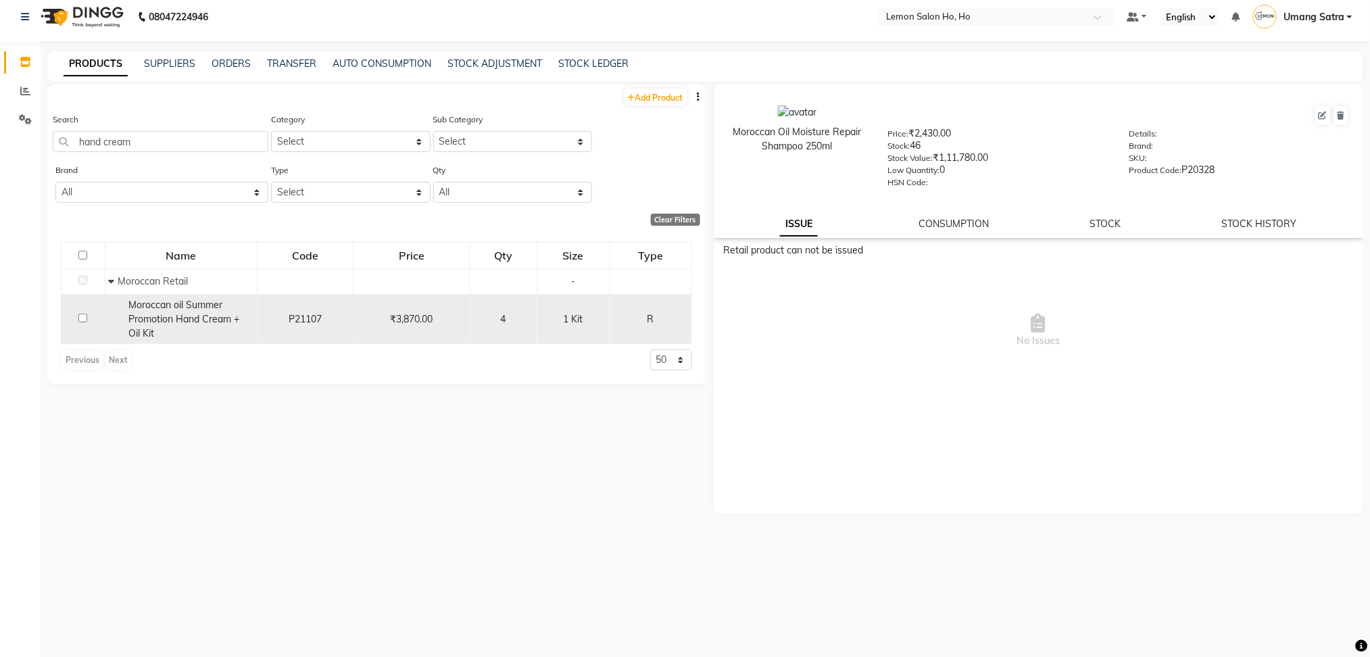
click at [159, 314] on span "Moroccan oil Summer Promotion Hand Cream + Oil Kit" at bounding box center [184, 319] width 111 height 41
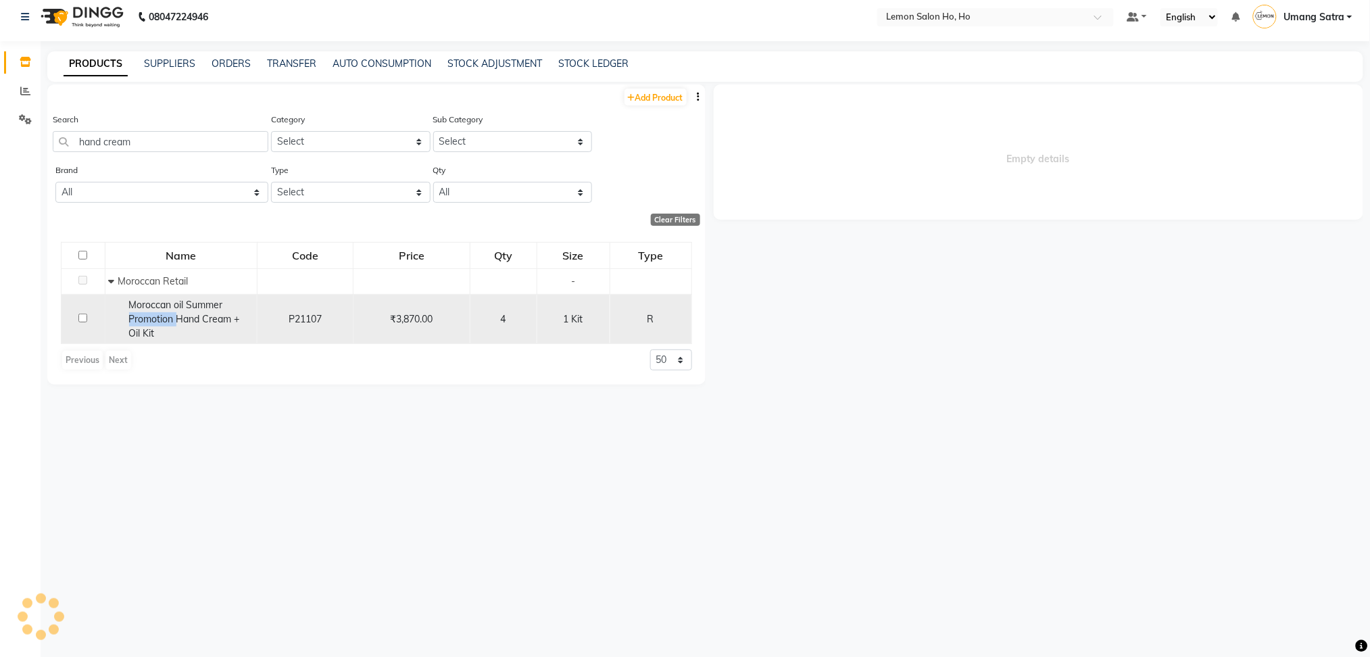
click at [159, 314] on span "Moroccan oil Summer Promotion Hand Cream + Oil Kit" at bounding box center [184, 319] width 111 height 41
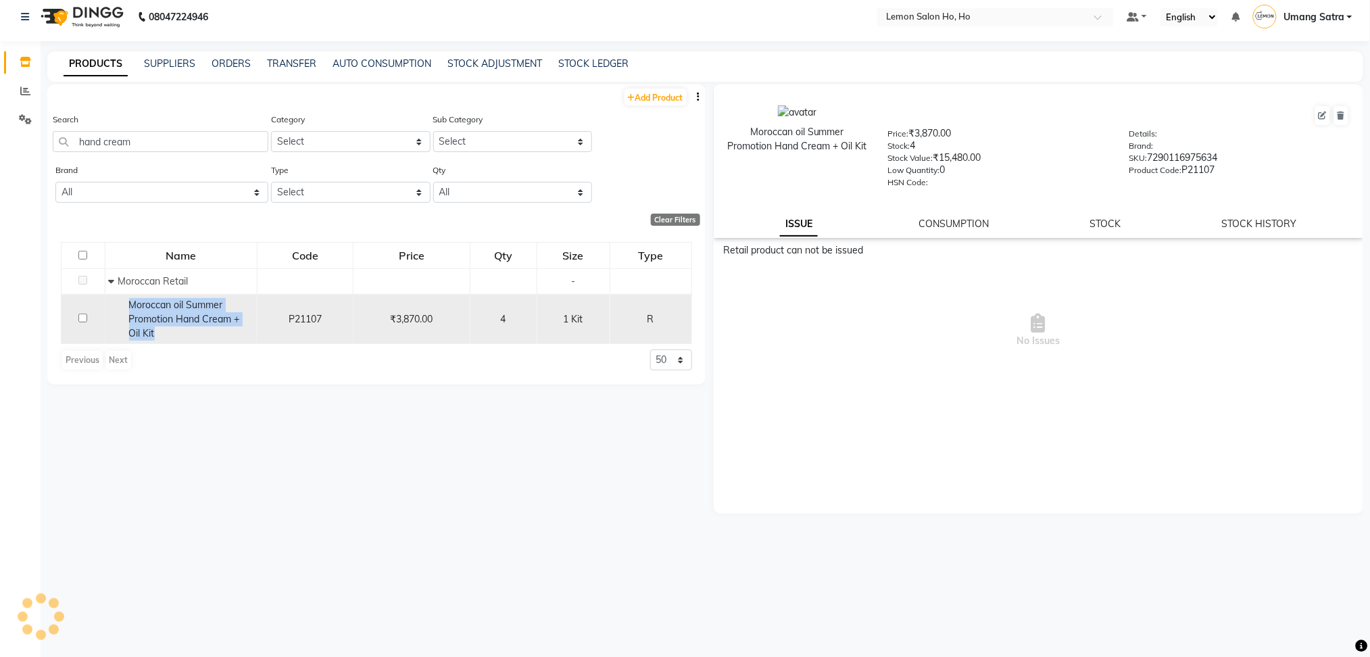
click at [159, 314] on span "Moroccan oil Summer Promotion Hand Cream + Oil Kit" at bounding box center [184, 319] width 111 height 41
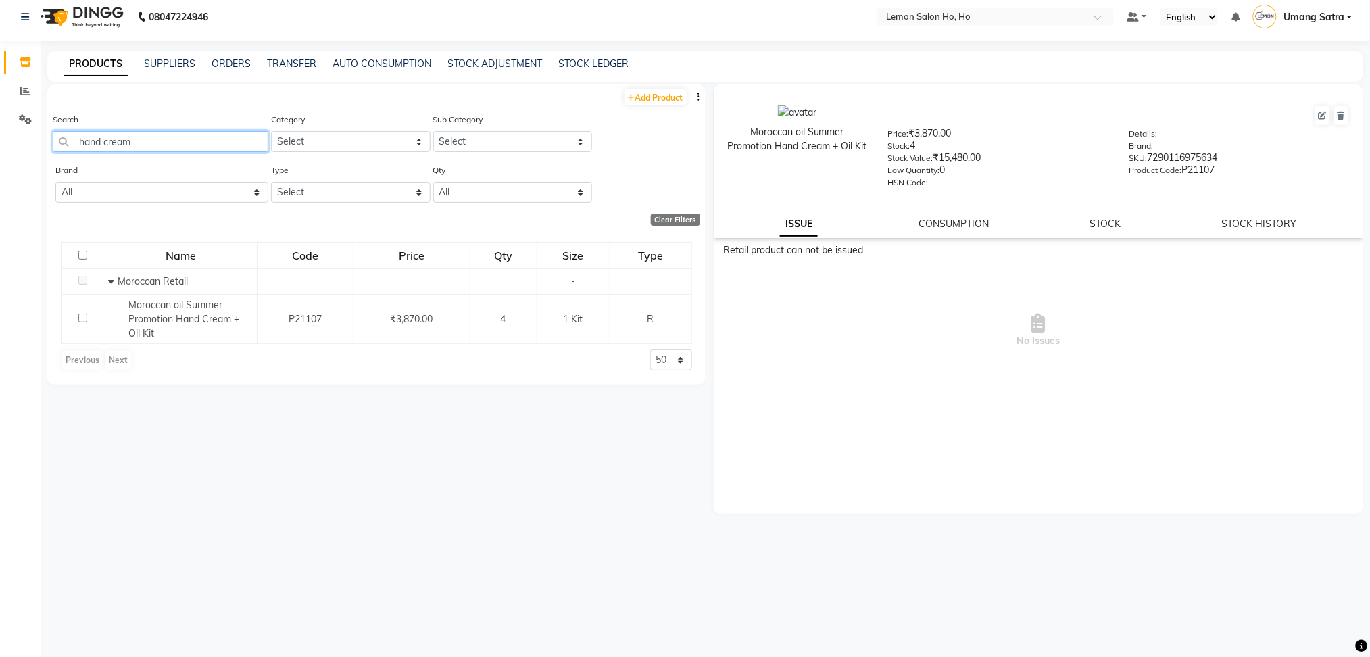
click at [157, 141] on input "hand cream" at bounding box center [161, 141] width 216 height 21
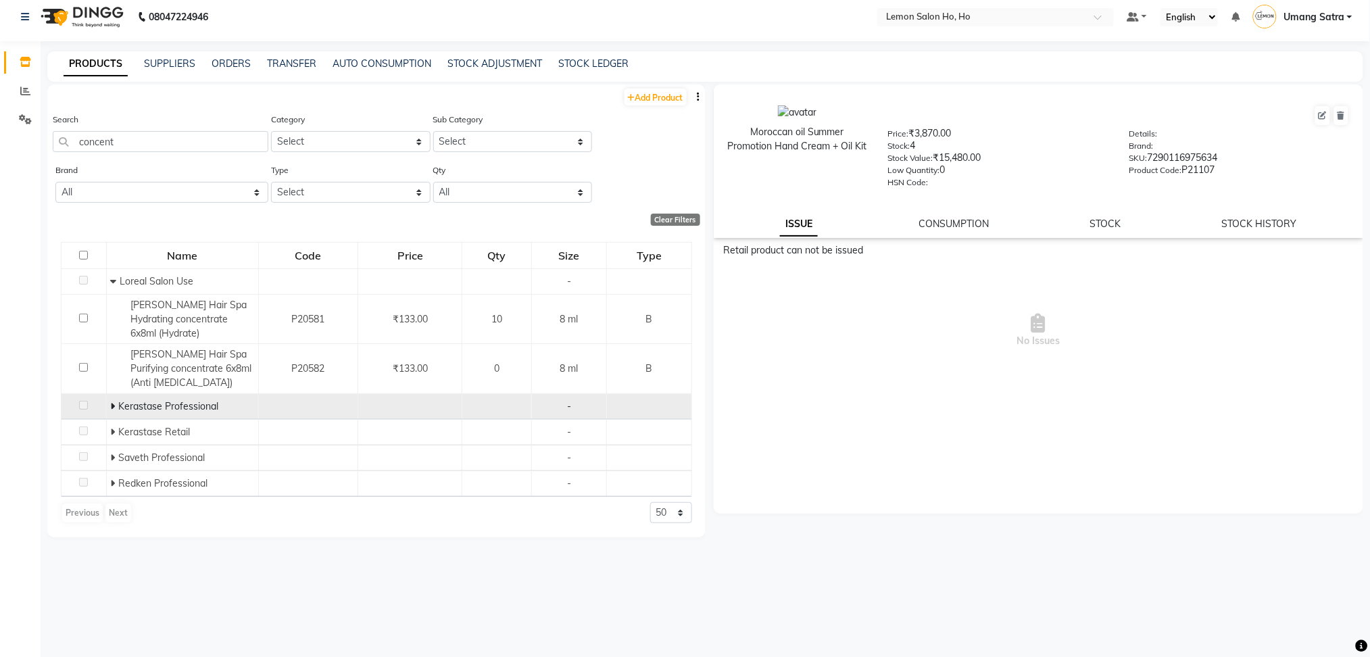
click at [110, 404] on icon at bounding box center [112, 405] width 5 height 9
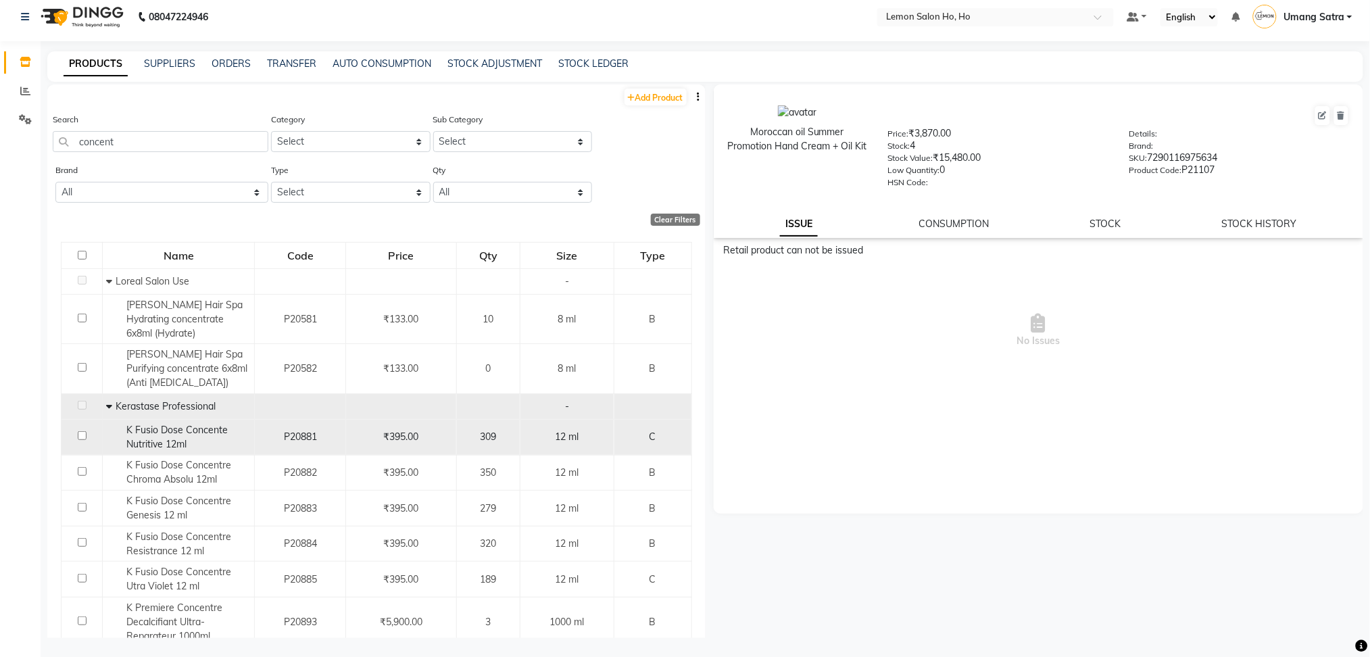
click at [158, 443] on span "K Fusio Dose Concente Nutritive 12ml" at bounding box center [176, 437] width 101 height 26
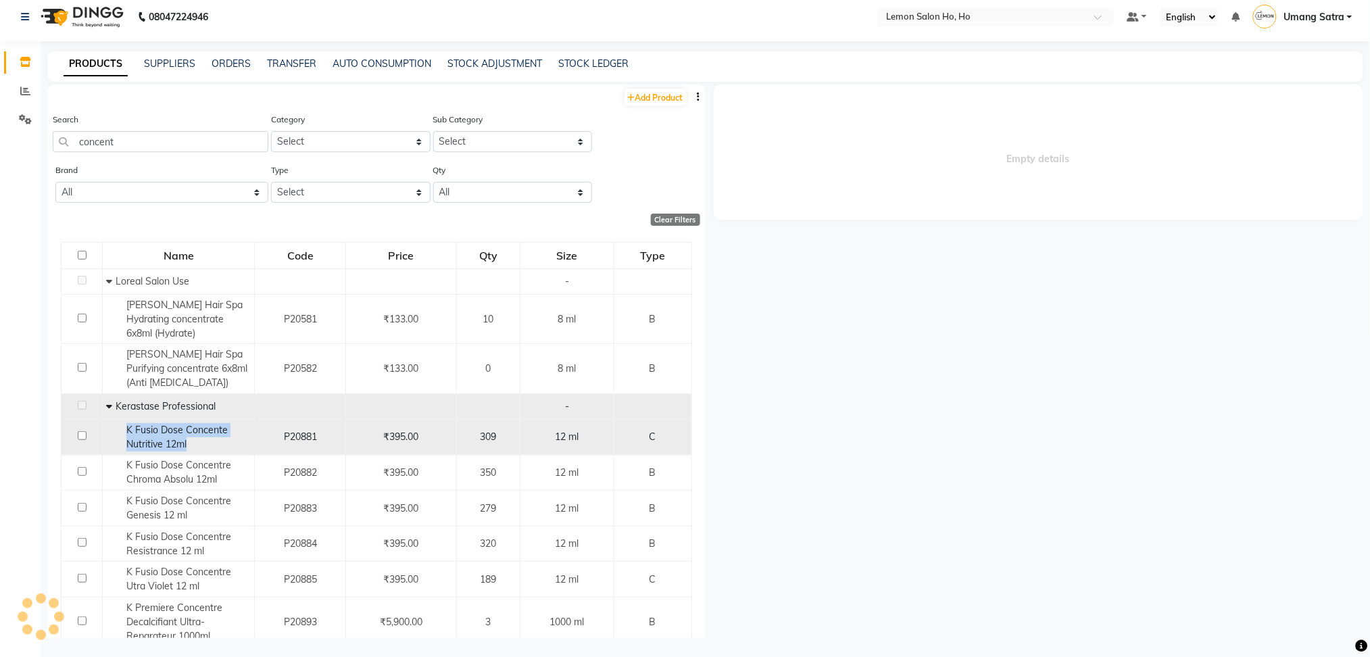
click at [158, 443] on span "K Fusio Dose Concente Nutritive 12ml" at bounding box center [176, 437] width 101 height 26
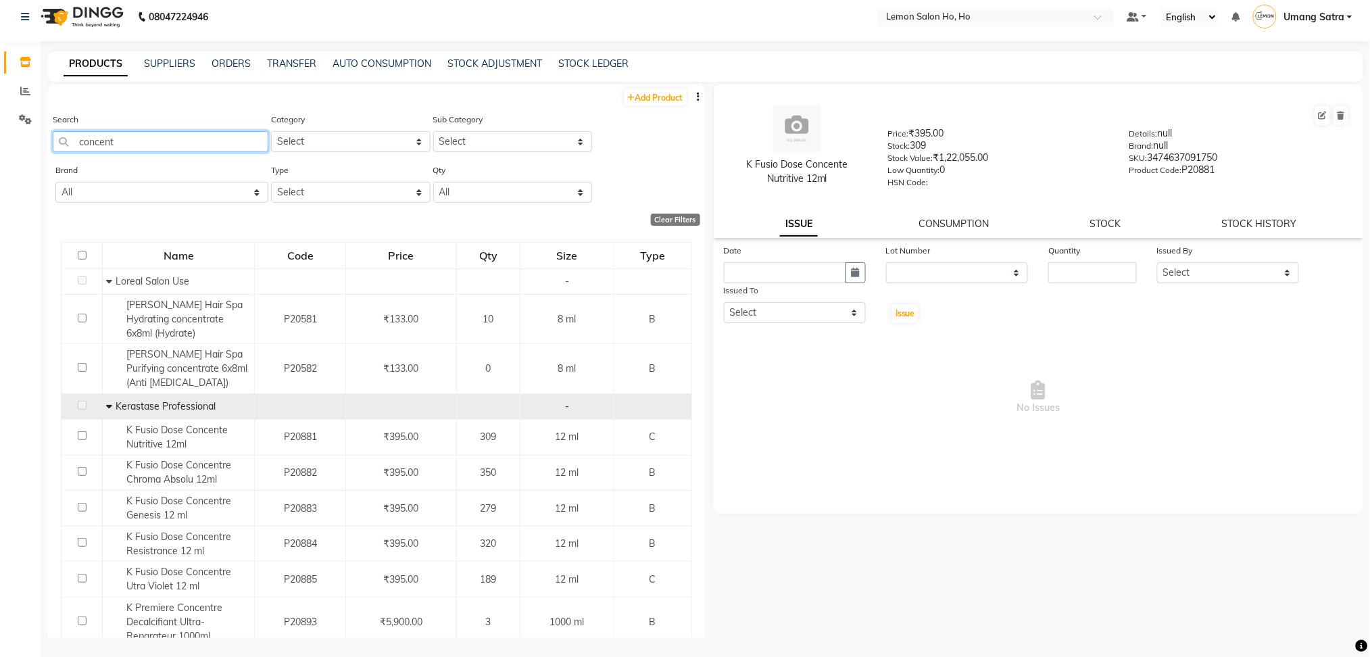
drag, startPoint x: 136, startPoint y: 143, endPoint x: 0, endPoint y: 145, distance: 135.8
click at [0, 145] on app-home "08047224946 Select Location × Lemon Salon Ho, Ho Default Panel My Panel English…" at bounding box center [685, 326] width 1370 height 666
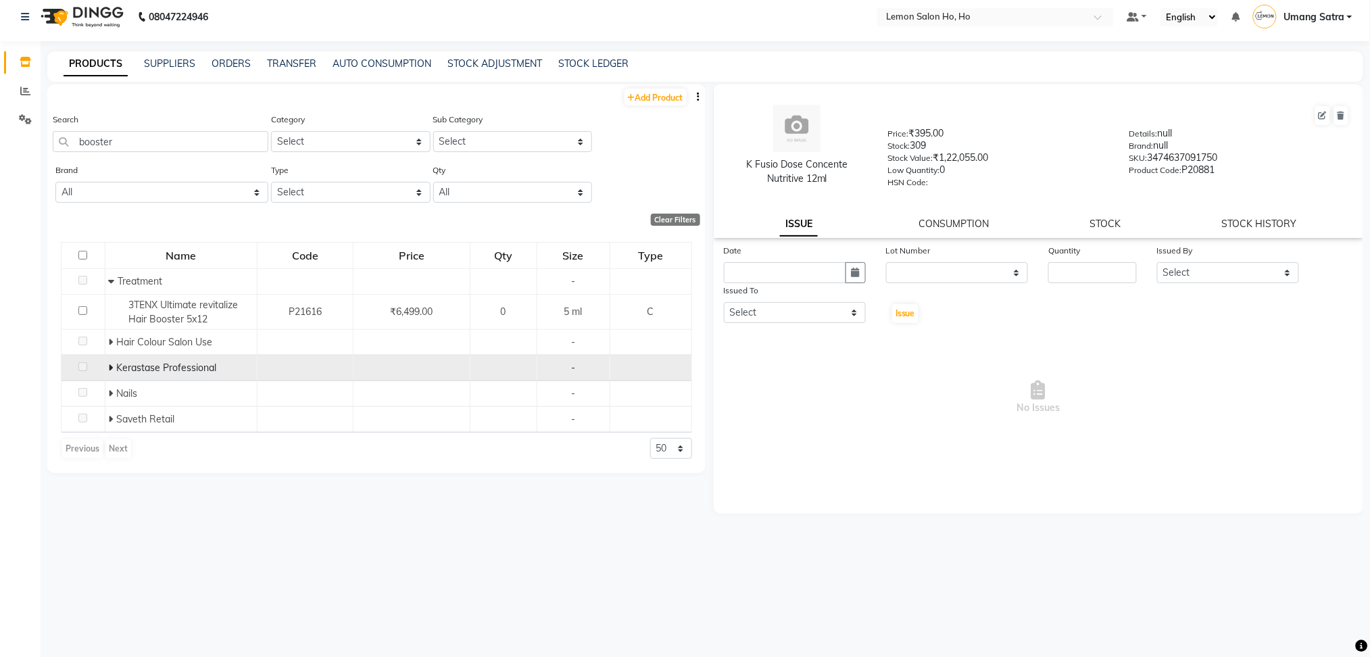
click at [111, 368] on icon at bounding box center [111, 367] width 5 height 9
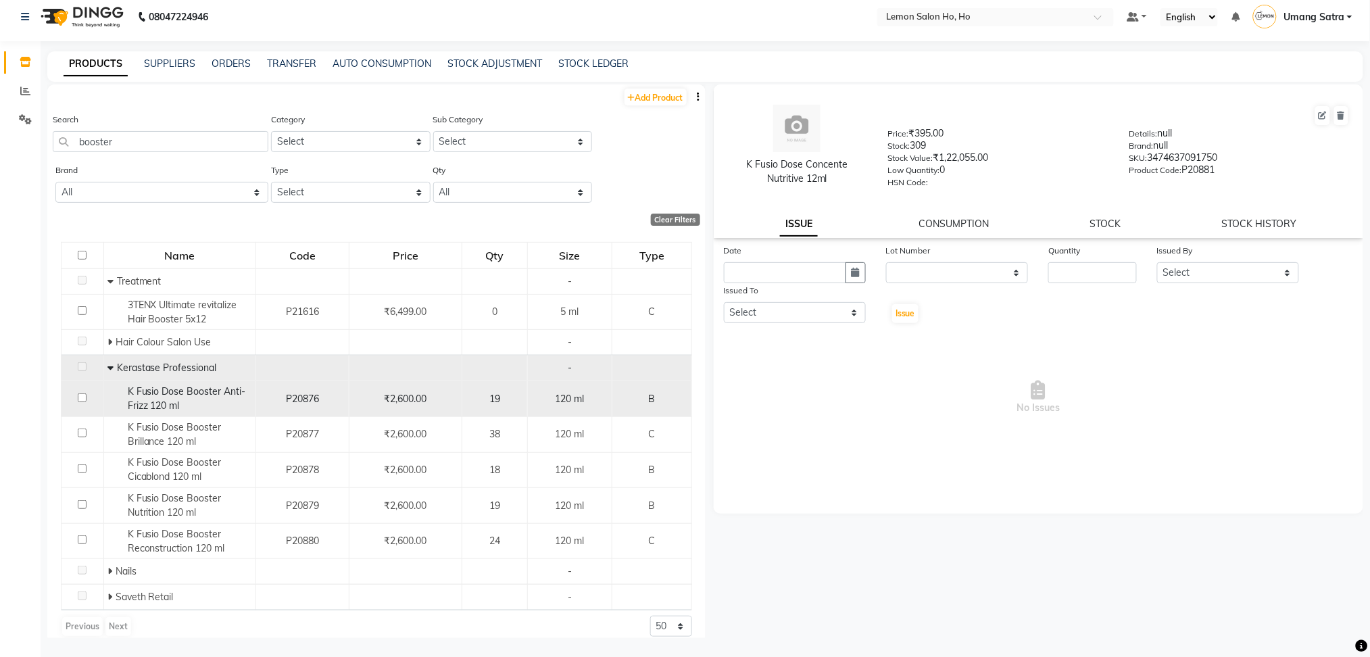
click at [145, 400] on span "K Fusio Dose Booster Anti-Frizz 120 ml" at bounding box center [187, 398] width 118 height 26
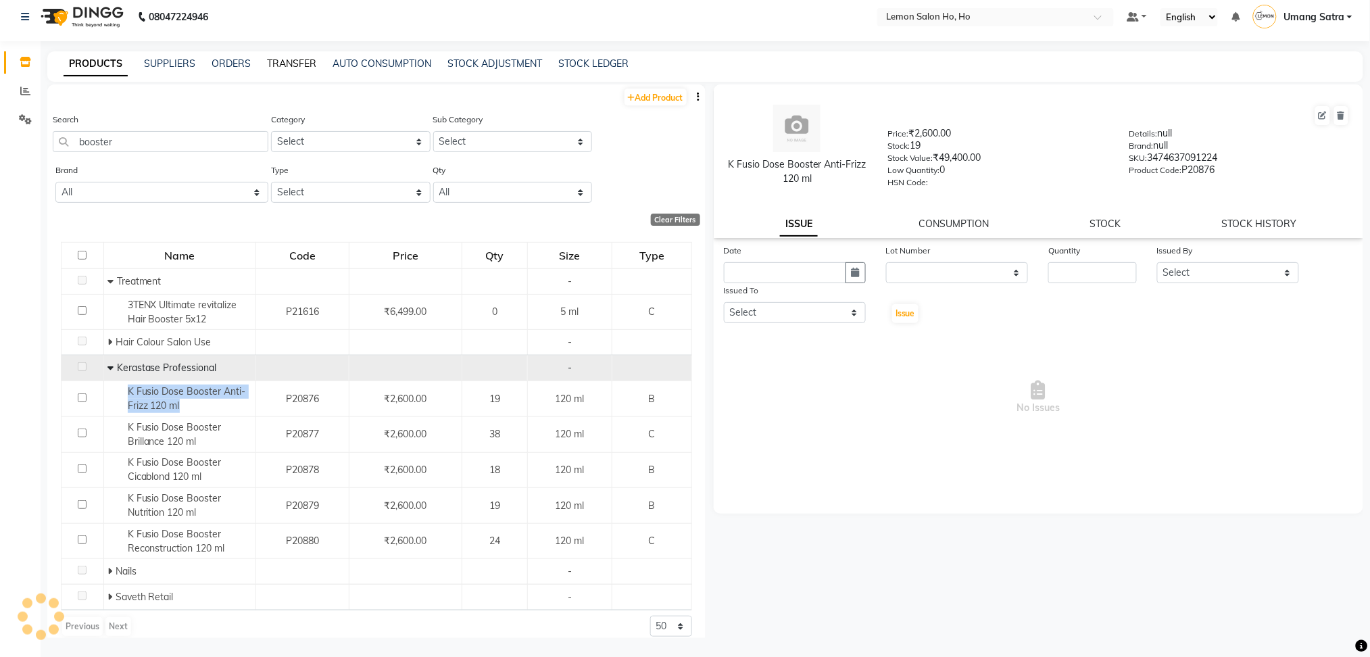
click at [303, 60] on link "TRANSFER" at bounding box center [291, 63] width 49 height 12
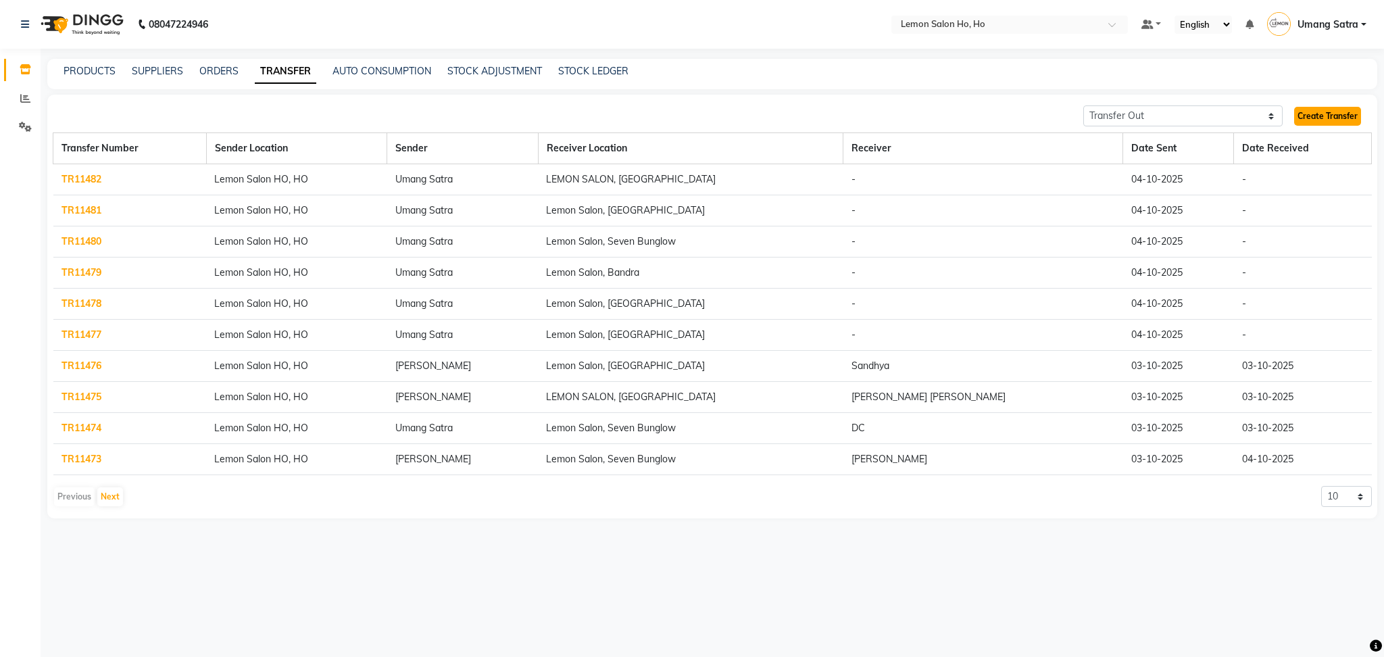
click at [1322, 120] on link "Create Transfer" at bounding box center [1327, 116] width 67 height 19
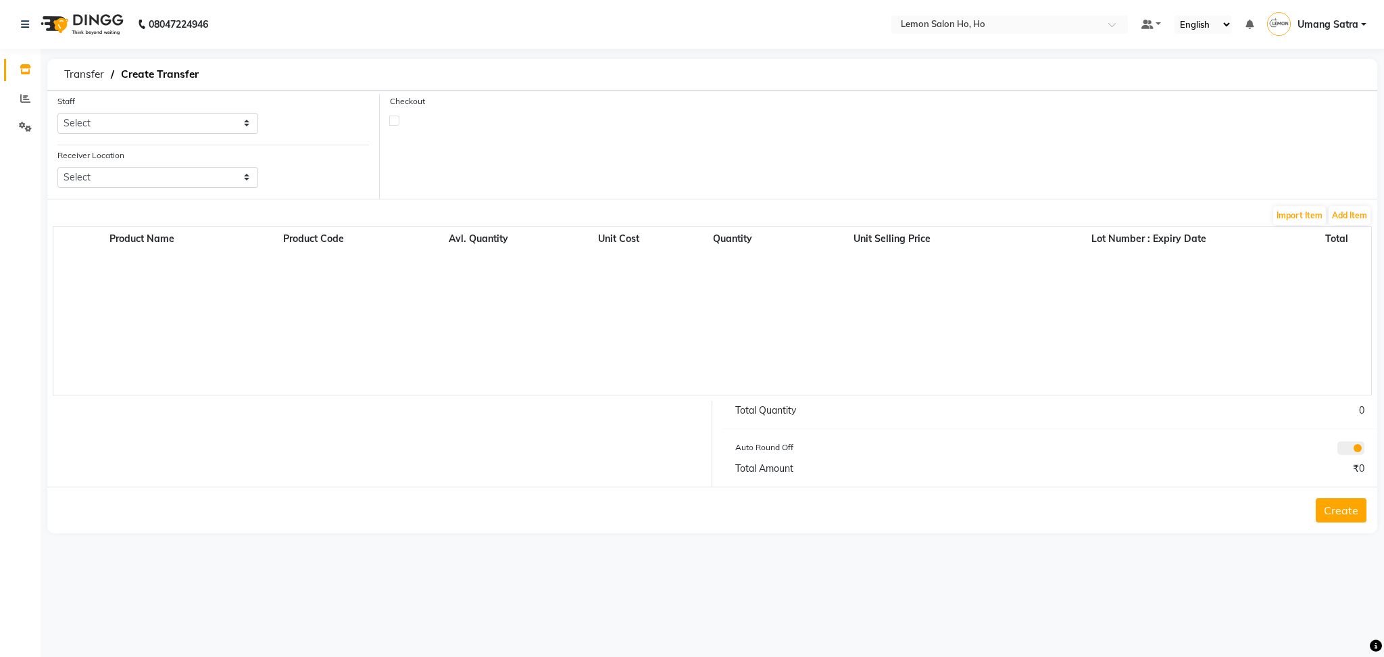
click at [178, 136] on div "Staff Select [PERSON_NAME] [PERSON_NAME] DC DINGG Support [PERSON_NAME] [PERSON…" at bounding box center [157, 119] width 221 height 51
drag, startPoint x: 193, startPoint y: 126, endPoint x: 144, endPoint y: 426, distance: 303.9
click at [144, 426] on form "Staff Select [PERSON_NAME] [PERSON_NAME] DC DINGG Support [PERSON_NAME] [PERSON…" at bounding box center [712, 312] width 1330 height 443
click at [57, 113] on select "Select [PERSON_NAME] [PERSON_NAME] DC DINGG Support [PERSON_NAME] [PERSON_NAME]…" at bounding box center [157, 123] width 201 height 21
click at [169, 182] on select "Select Lemon Salon, Lokhandwala [GEOGRAPHIC_DATA], [GEOGRAPHIC_DATA], Seven Bun…" at bounding box center [157, 177] width 201 height 21
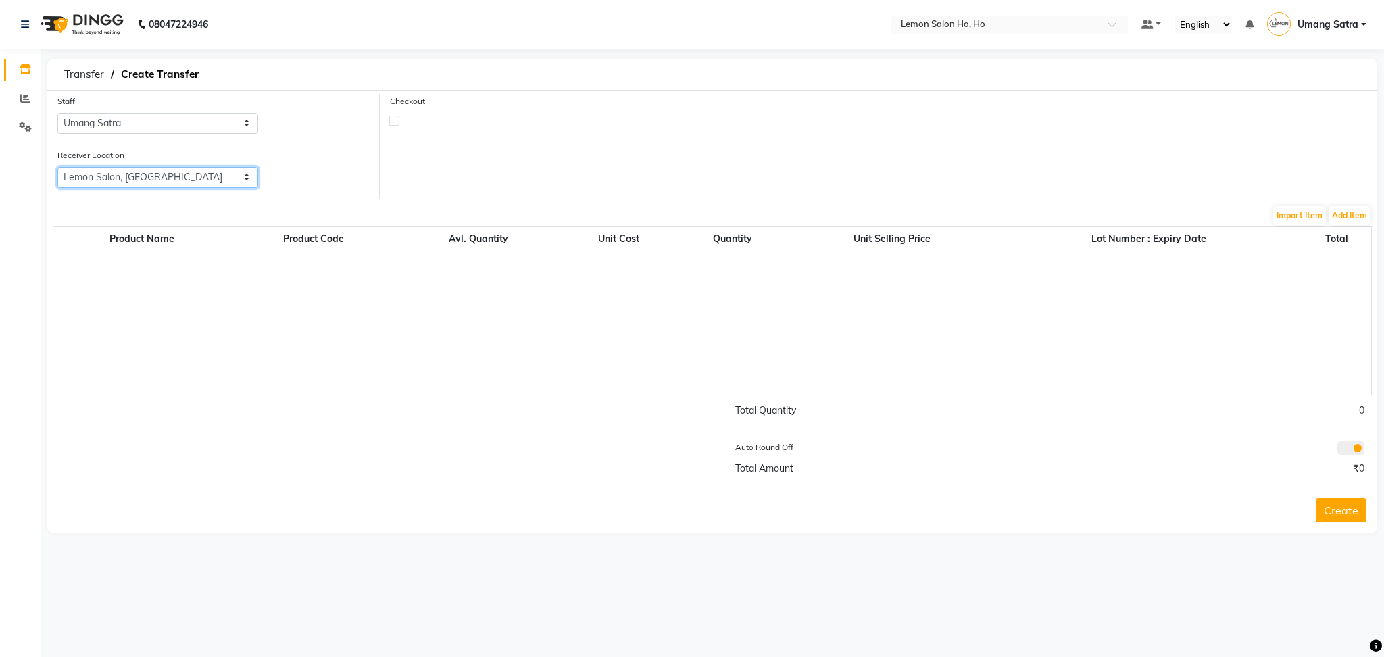
click at [57, 167] on select "Select Lemon Salon, Lokhandwala [GEOGRAPHIC_DATA], [GEOGRAPHIC_DATA], Seven Bun…" at bounding box center [157, 177] width 201 height 21
click at [396, 122] on label at bounding box center [394, 121] width 10 height 10
click at [396, 122] on input "checkbox" at bounding box center [394, 120] width 9 height 9
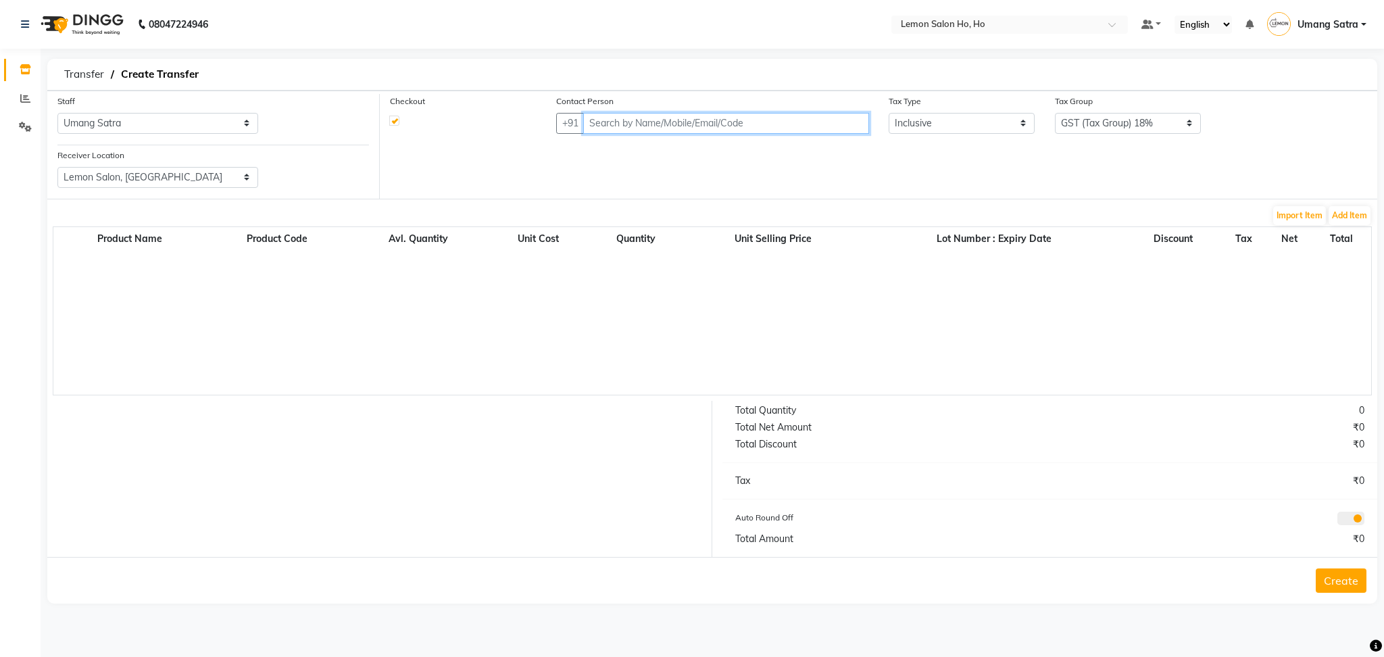
click at [663, 123] on input "text" at bounding box center [726, 123] width 286 height 21
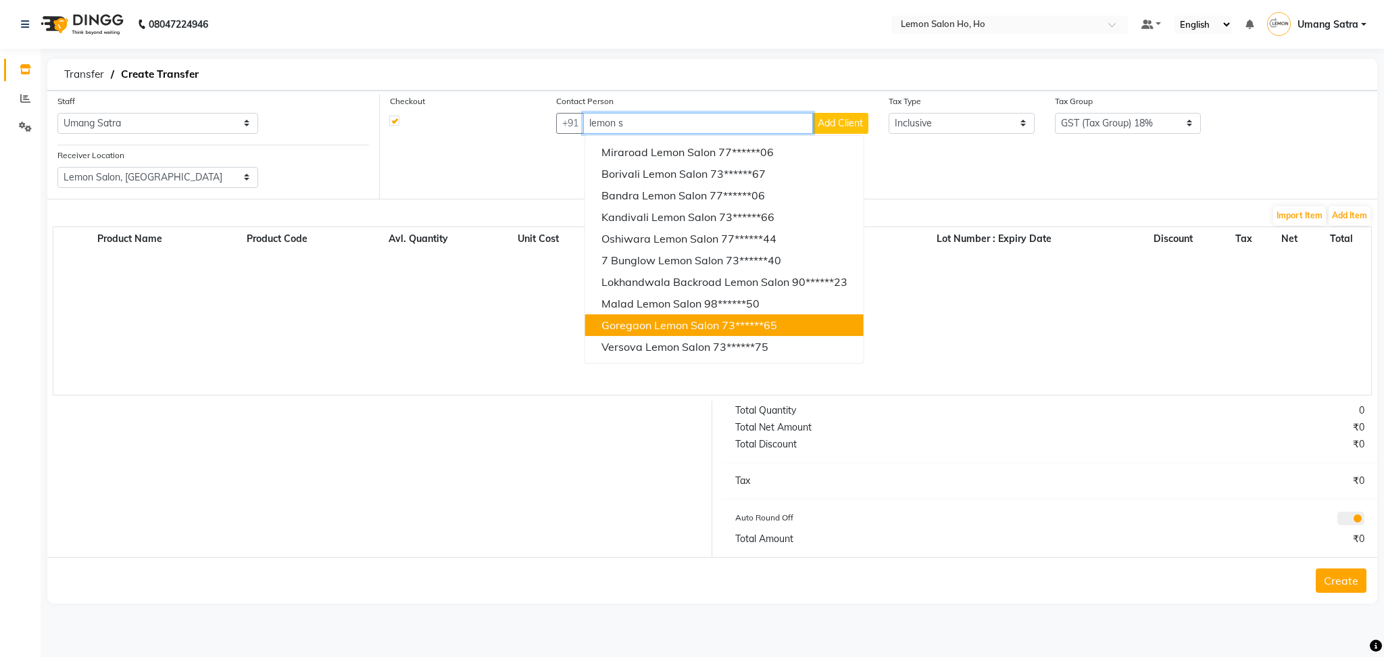
click at [657, 318] on span "Goregaon Lemon Salon" at bounding box center [660, 325] width 118 height 14
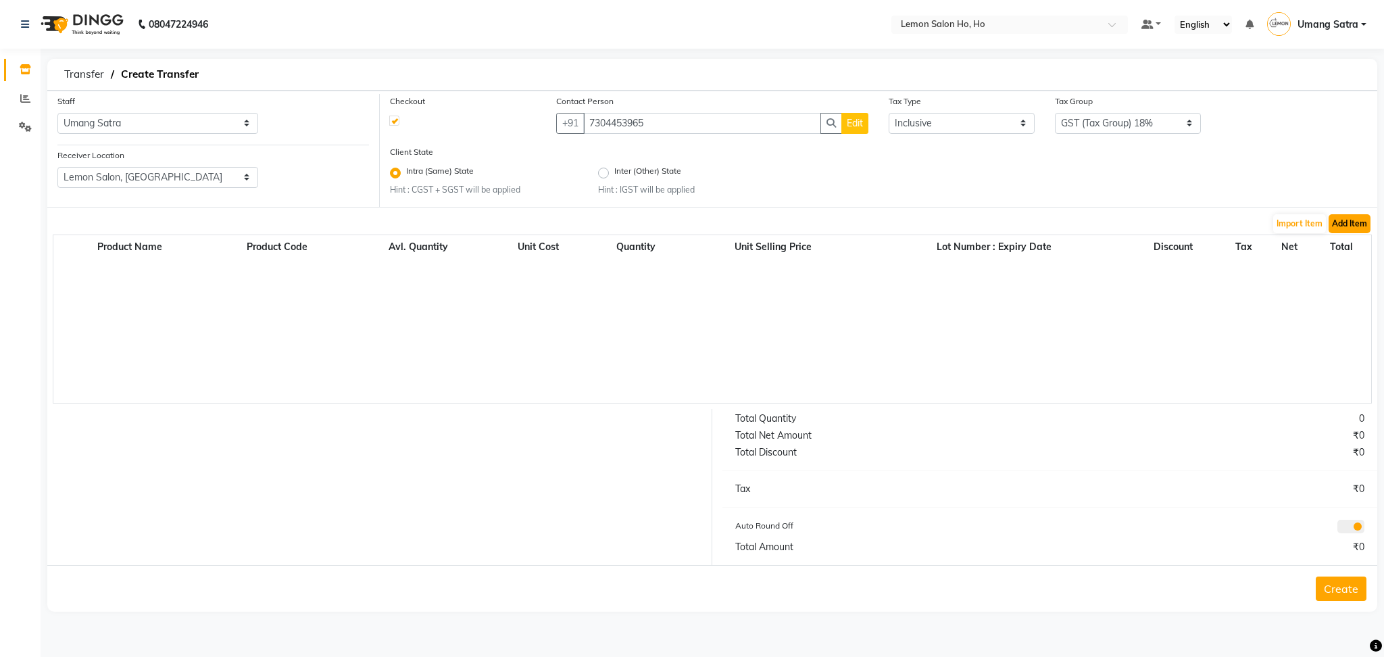
click at [1348, 222] on button "Add Item" at bounding box center [1349, 223] width 42 height 19
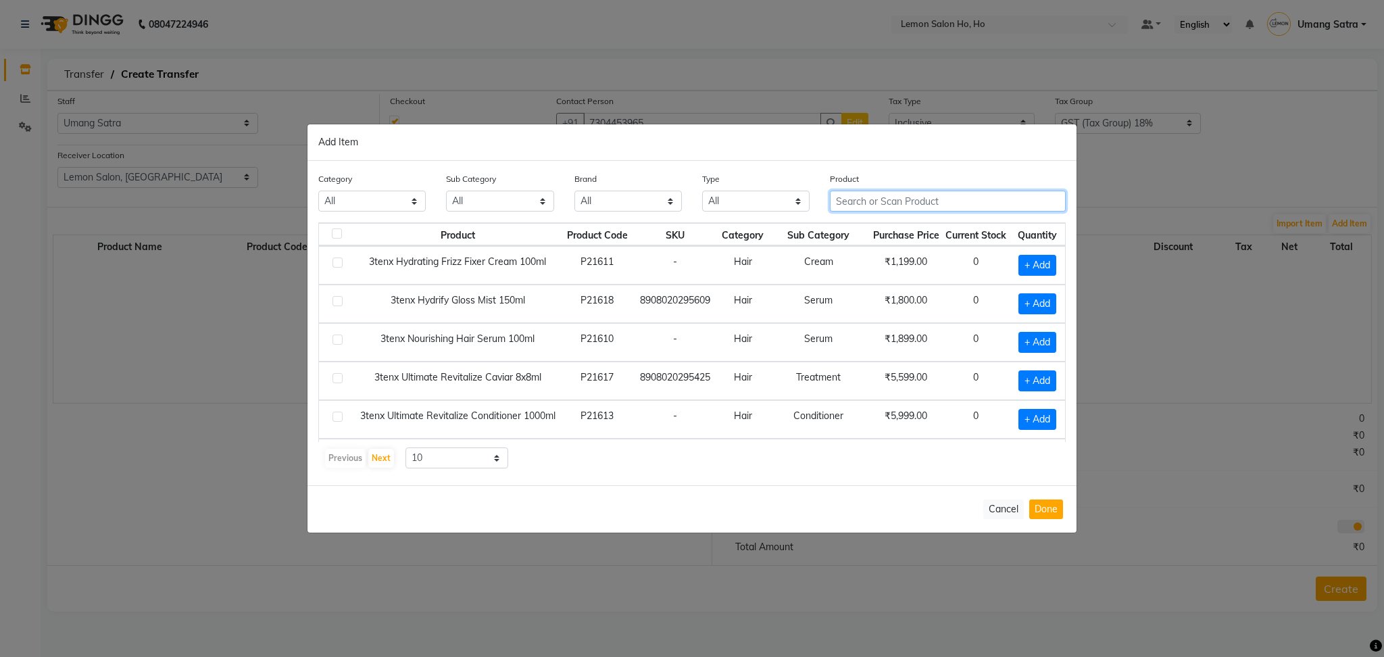
click at [941, 196] on input "text" at bounding box center [948, 201] width 236 height 21
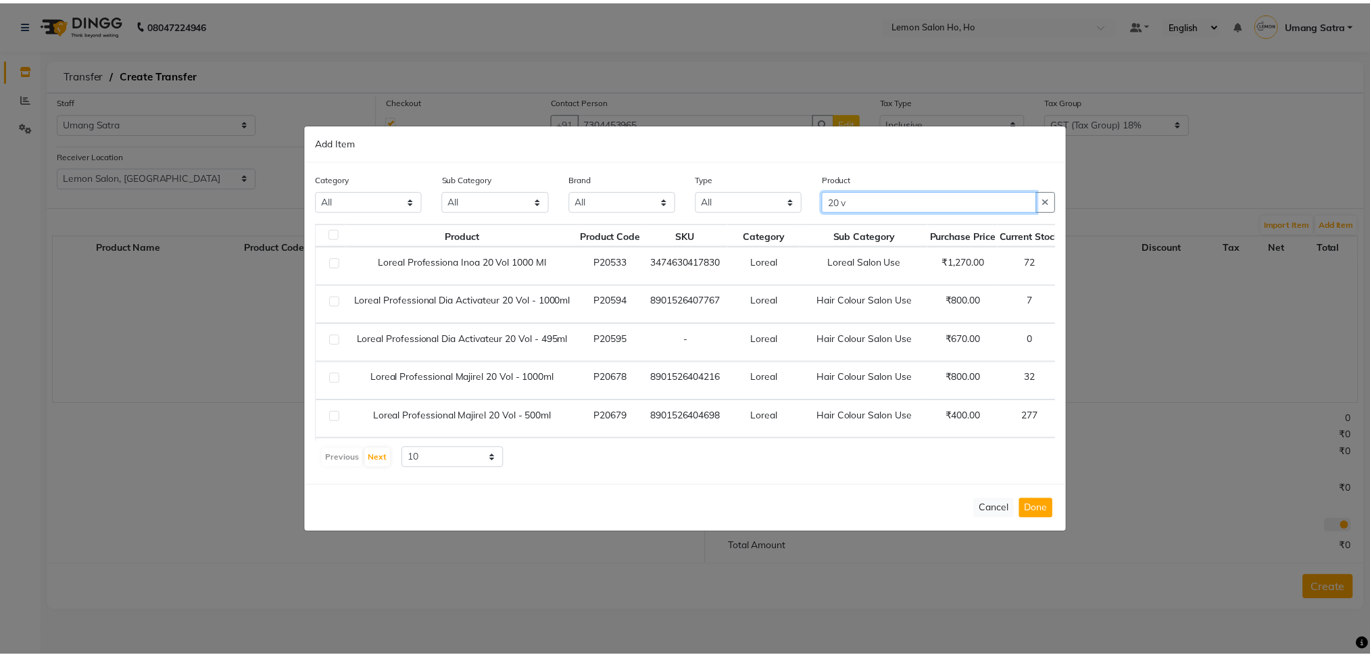
scroll to position [0, 83]
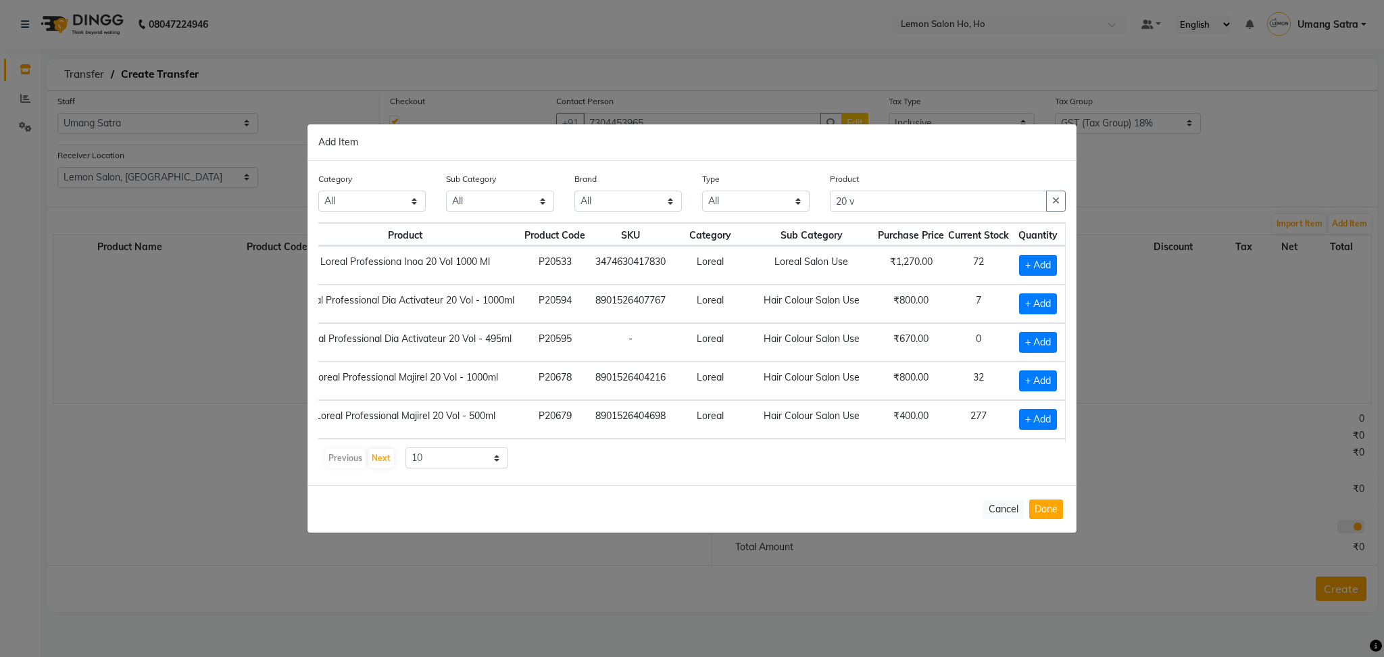
click at [789, 254] on td "Loreal Salon Use" at bounding box center [811, 265] width 129 height 39
click at [1022, 268] on span "+ Add" at bounding box center [1038, 265] width 38 height 21
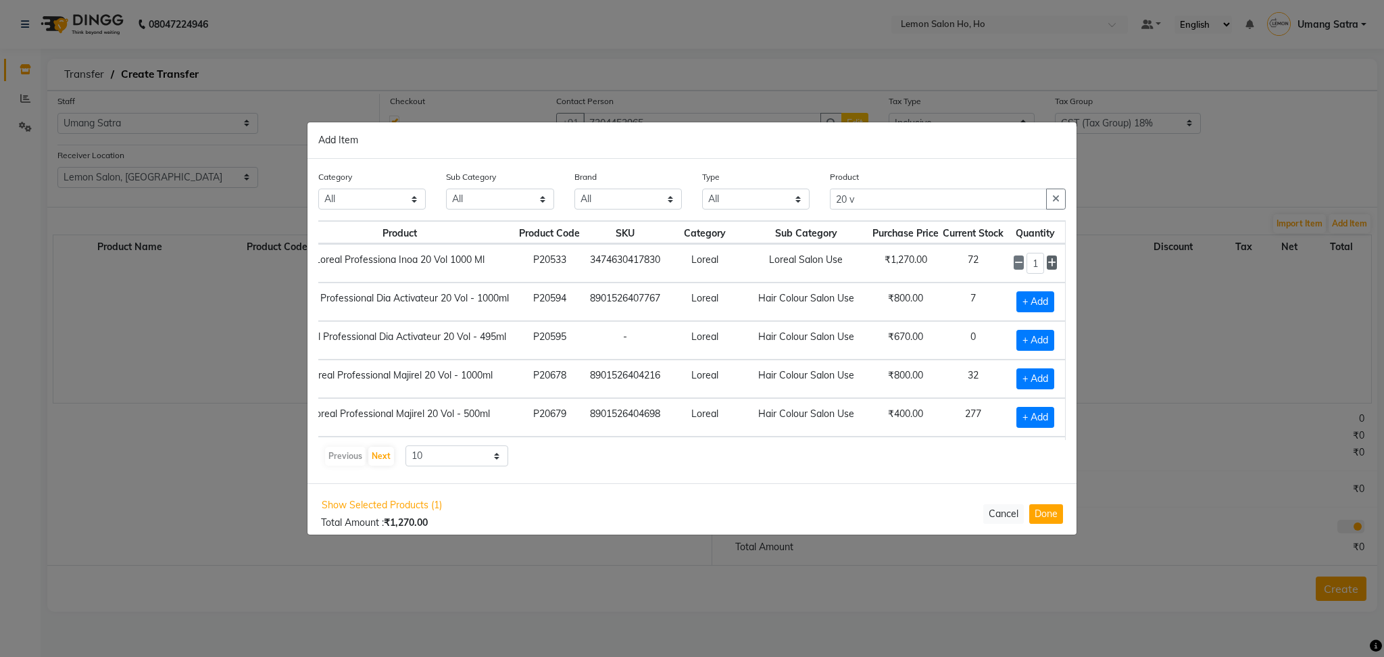
click at [1047, 258] on icon at bounding box center [1051, 262] width 9 height 9
click at [1046, 513] on button "Done" at bounding box center [1046, 513] width 34 height 20
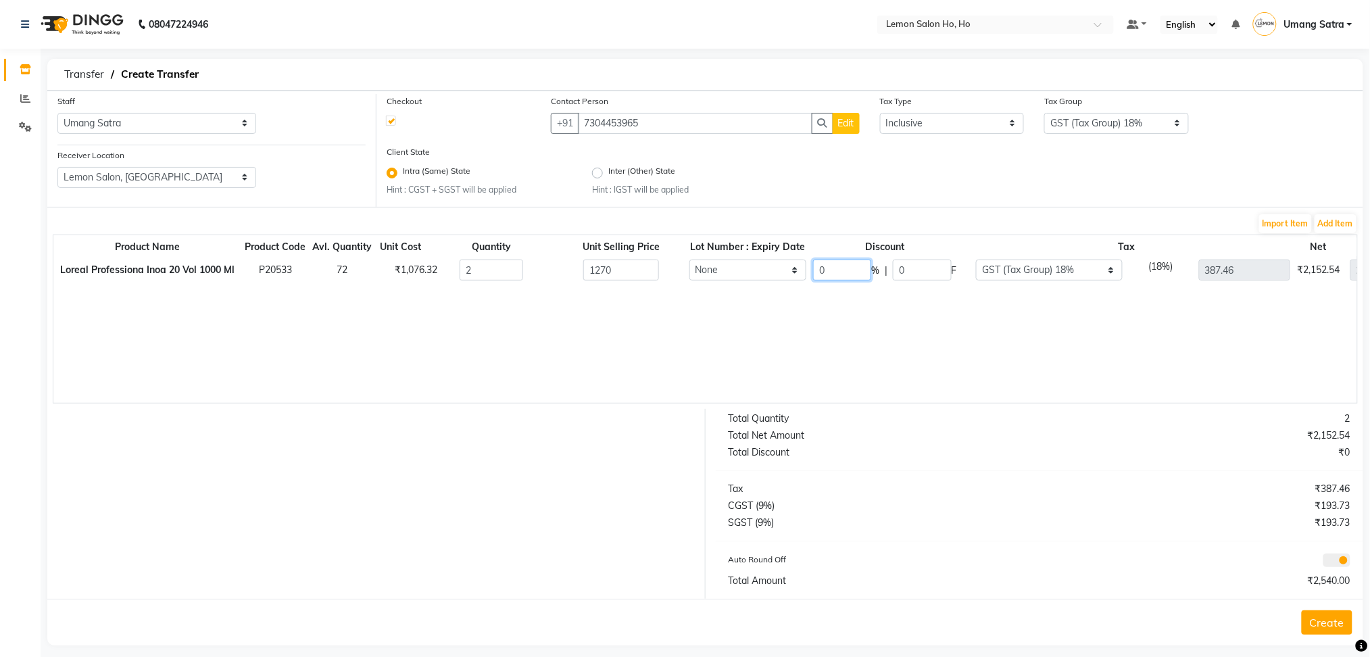
drag, startPoint x: 843, startPoint y: 266, endPoint x: 726, endPoint y: 276, distance: 117.4
click at [726, 276] on tr "Loreal Professiona Inoa 20 Vol 1000 Ml P20533 72 ₹1,076.32 2 1270 None 2 : [DAT…" at bounding box center [770, 270] width 1434 height 28
click at [739, 294] on div "Product Name Product Code Avl. Quantity Unit Cost Quantity Unit Selling Price L…" at bounding box center [705, 318] width 1305 height 169
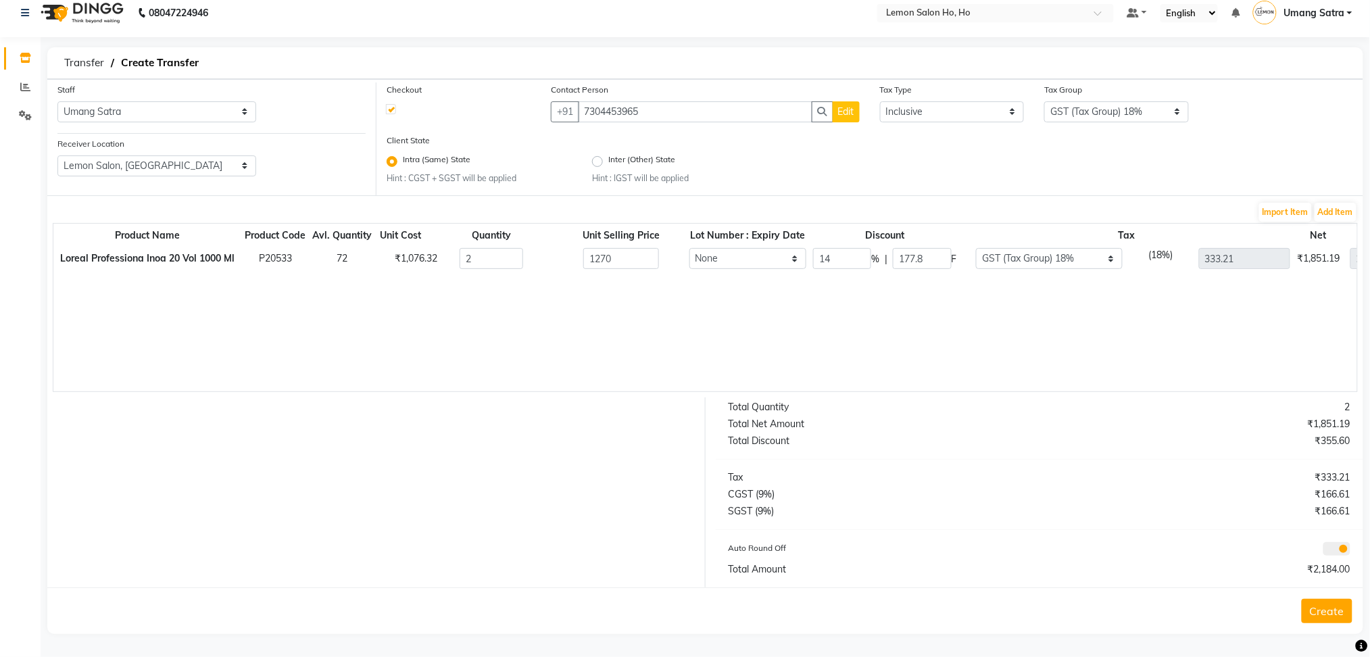
scroll to position [11, 0]
click at [1317, 606] on button "Create" at bounding box center [1326, 611] width 51 height 24
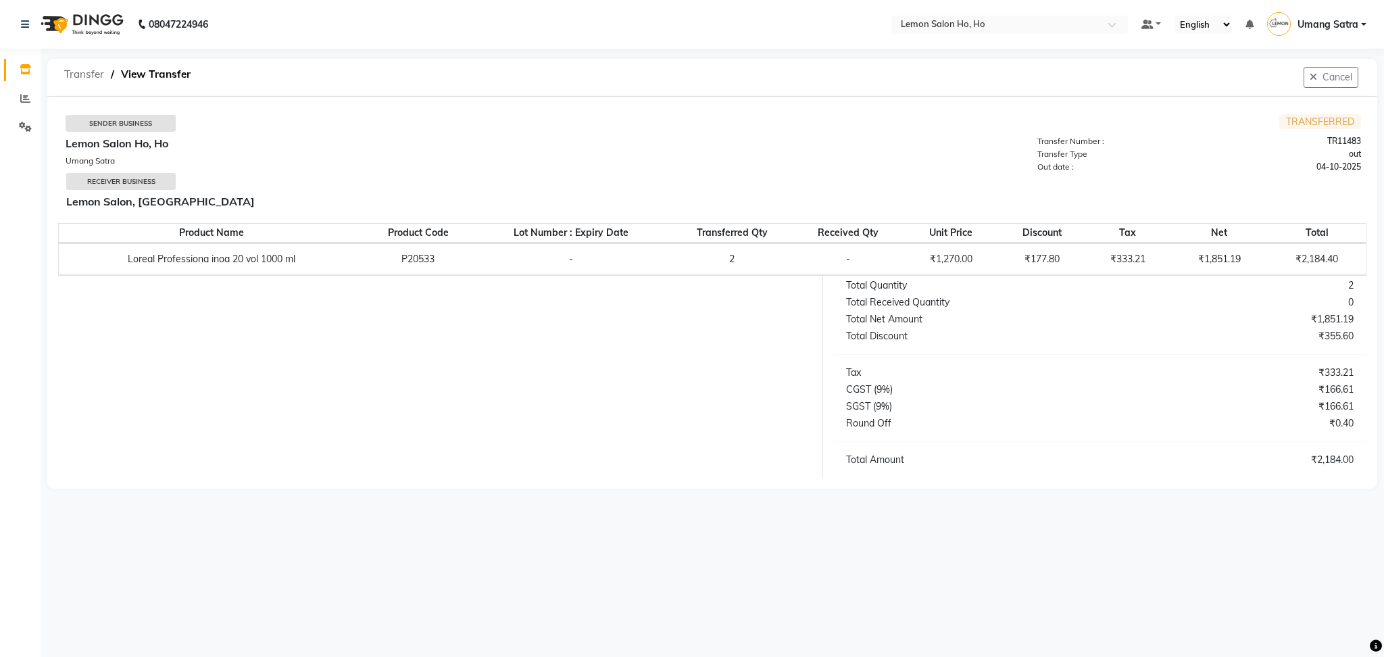
click at [72, 73] on span "Transfer" at bounding box center [83, 74] width 53 height 24
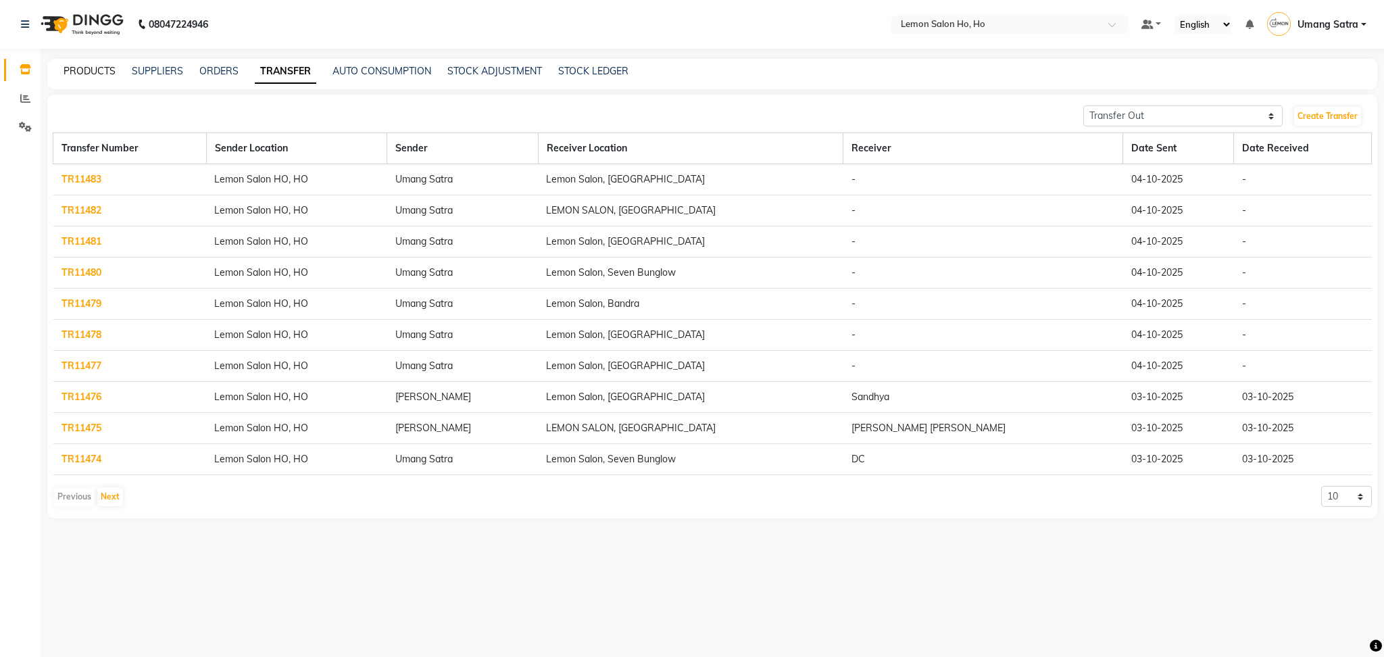
click at [95, 72] on link "PRODUCTS" at bounding box center [90, 71] width 52 height 12
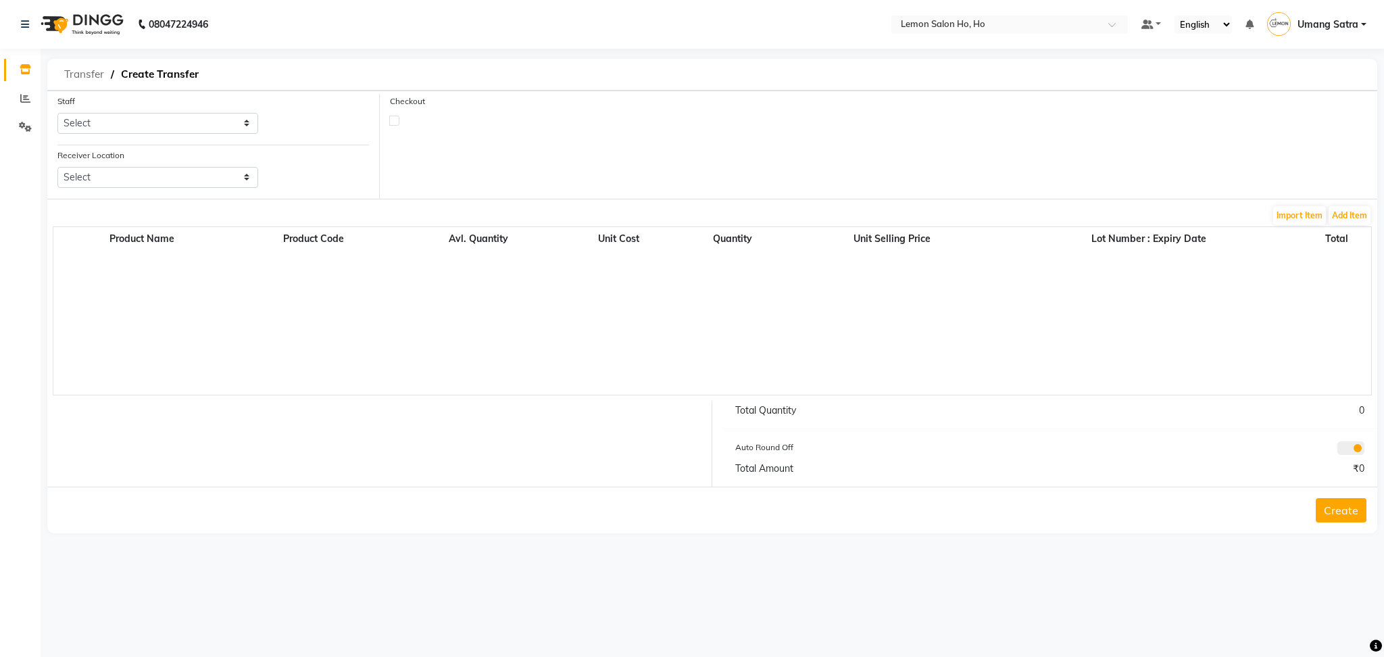
click at [86, 72] on span "Transfer" at bounding box center [83, 74] width 53 height 24
select select "sender"
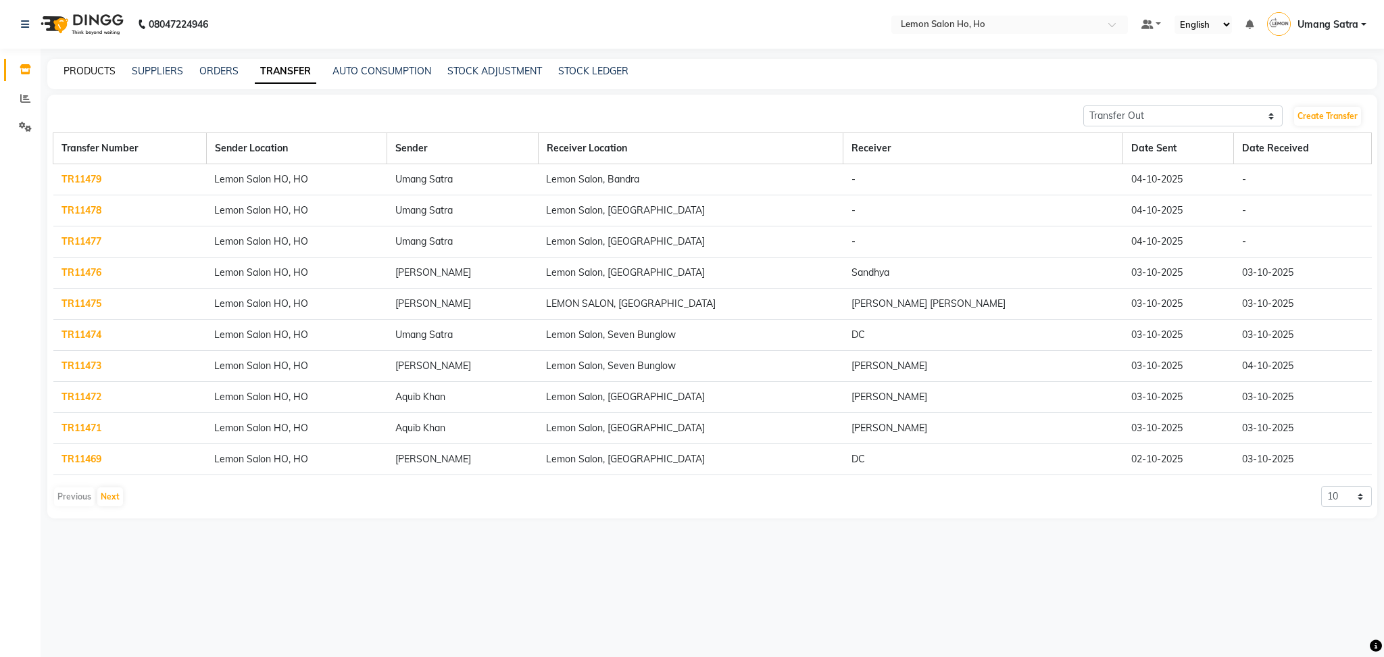
click at [80, 69] on link "PRODUCTS" at bounding box center [90, 71] width 52 height 12
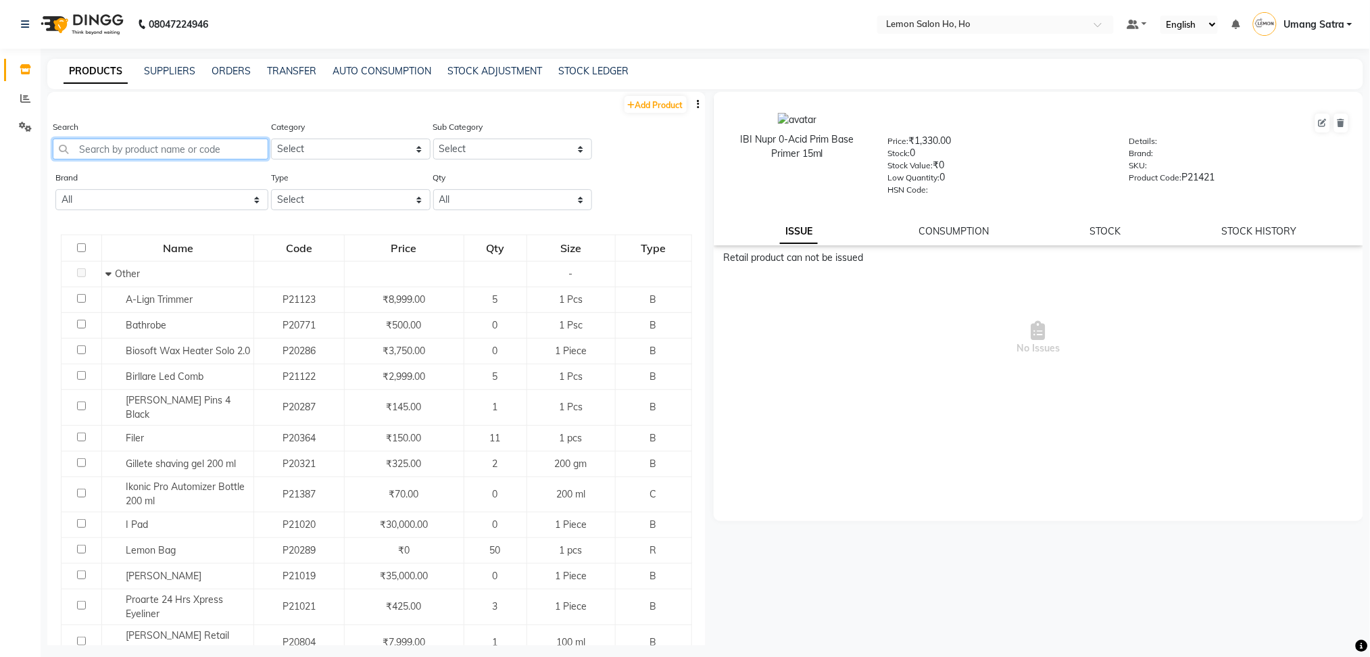
click at [197, 156] on input "text" at bounding box center [161, 149] width 216 height 21
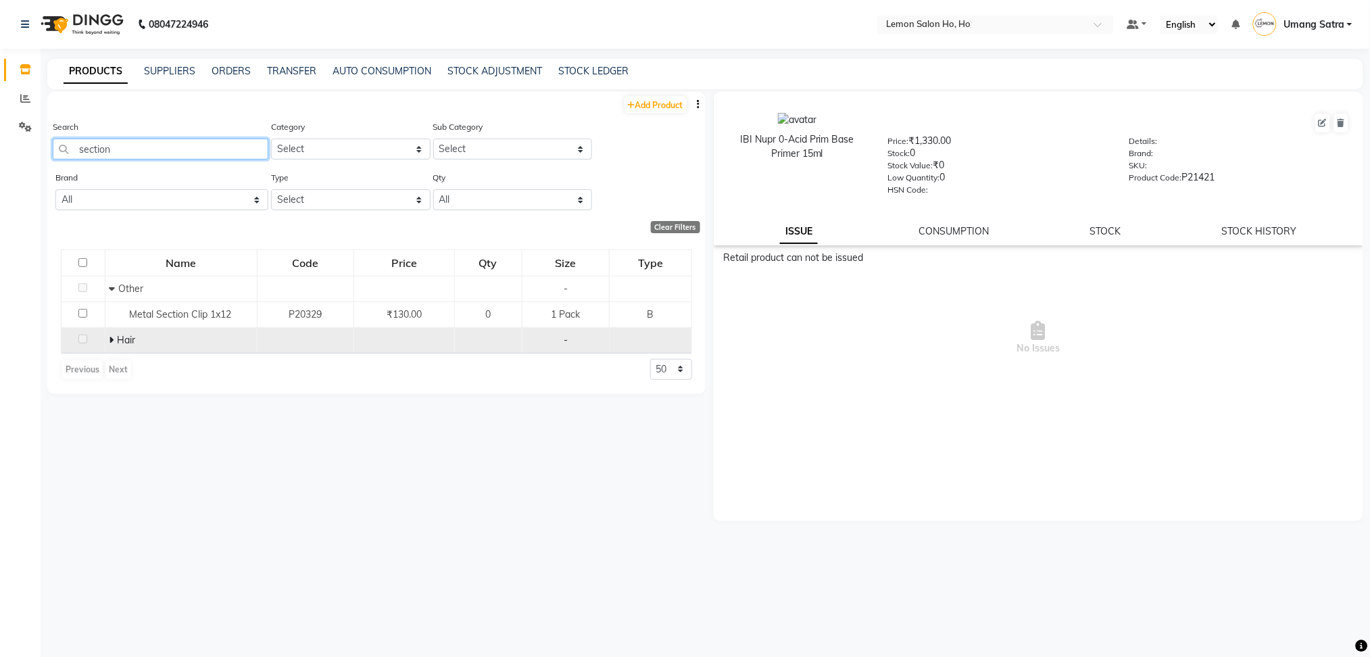
type input "section"
click at [110, 339] on icon at bounding box center [111, 339] width 5 height 9
click at [16, 91] on span at bounding box center [26, 99] width 24 height 16
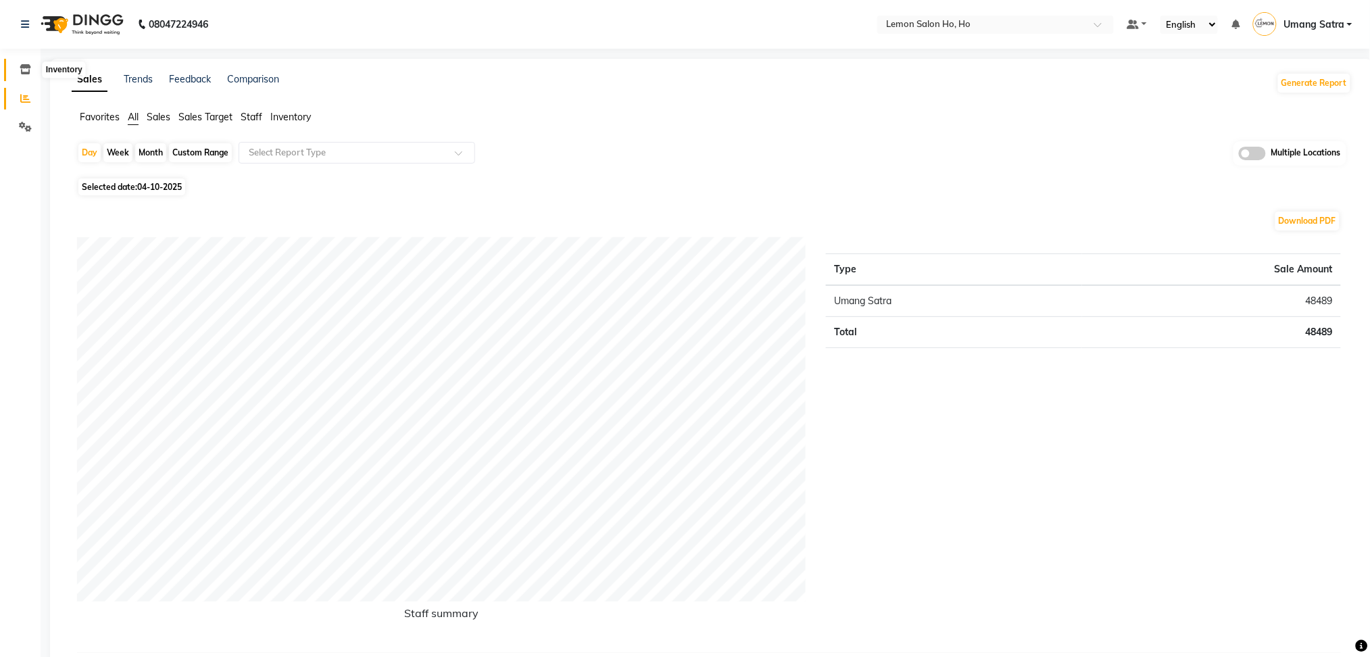
click at [27, 73] on icon at bounding box center [25, 69] width 11 height 10
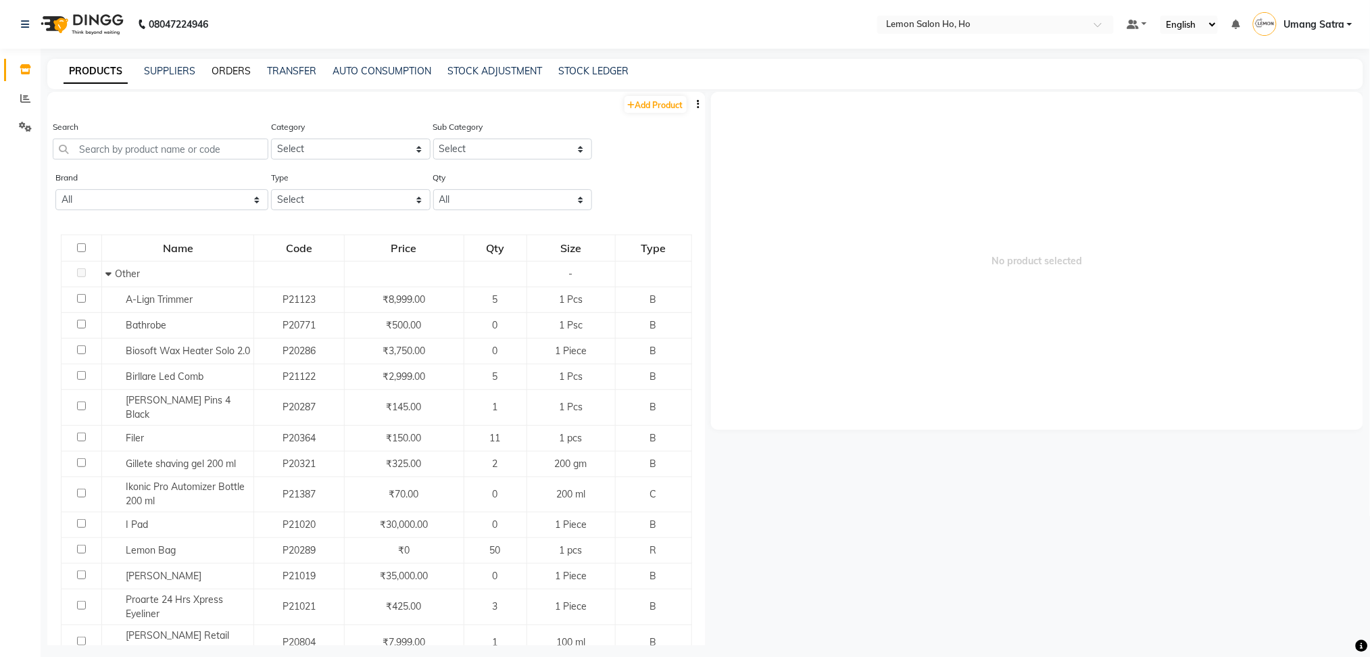
click at [242, 65] on link "ORDERS" at bounding box center [230, 71] width 39 height 12
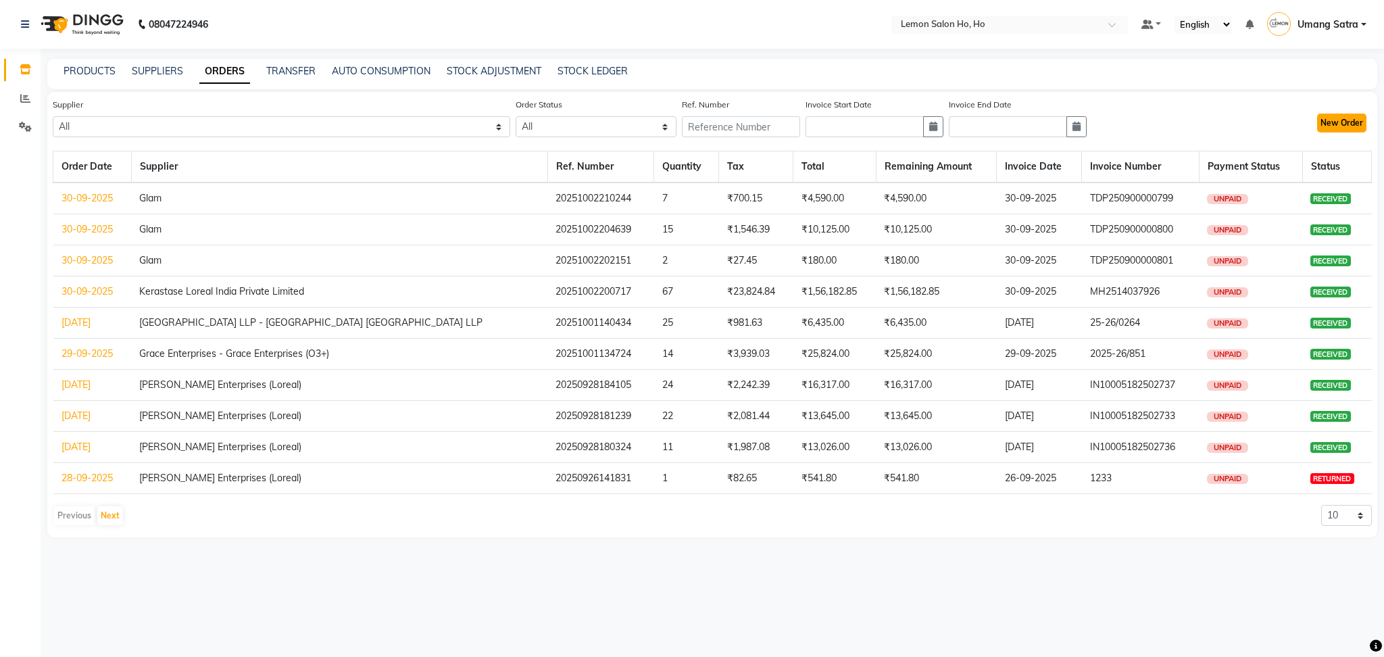
click at [1341, 123] on button "New Order" at bounding box center [1341, 123] width 49 height 19
select select "true"
select select "2069"
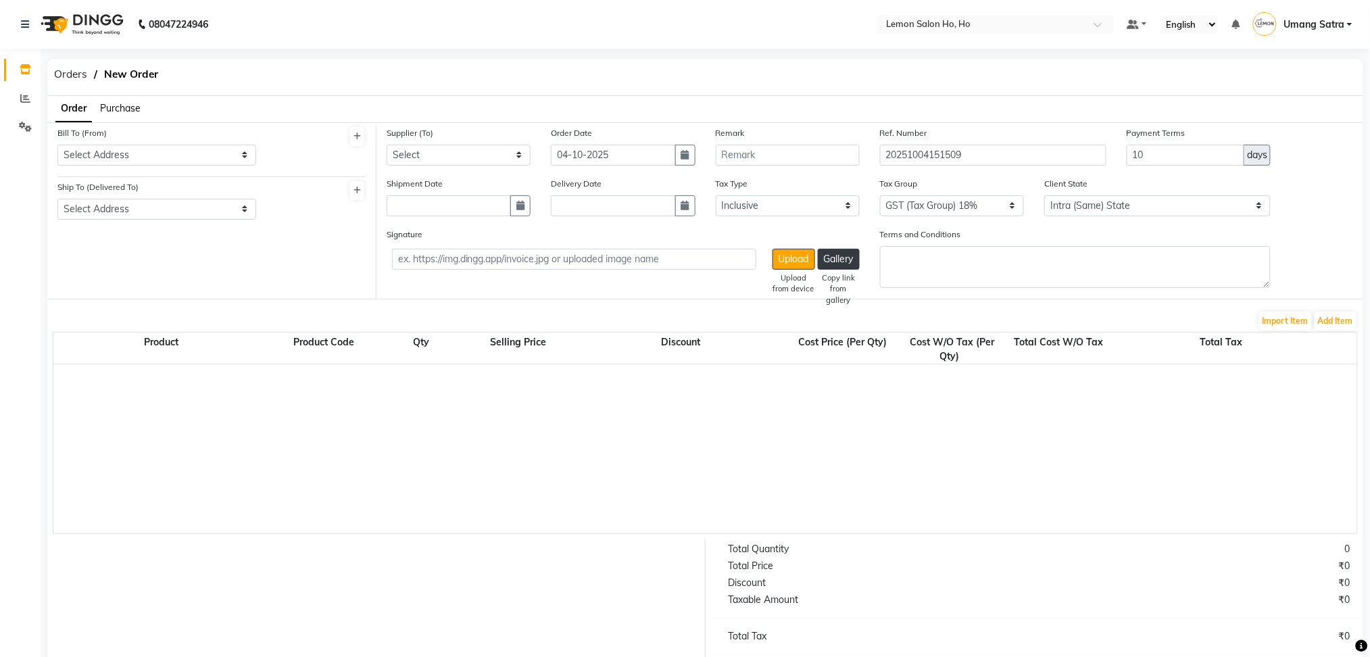
click at [130, 107] on span "Purchase" at bounding box center [120, 108] width 41 height 12
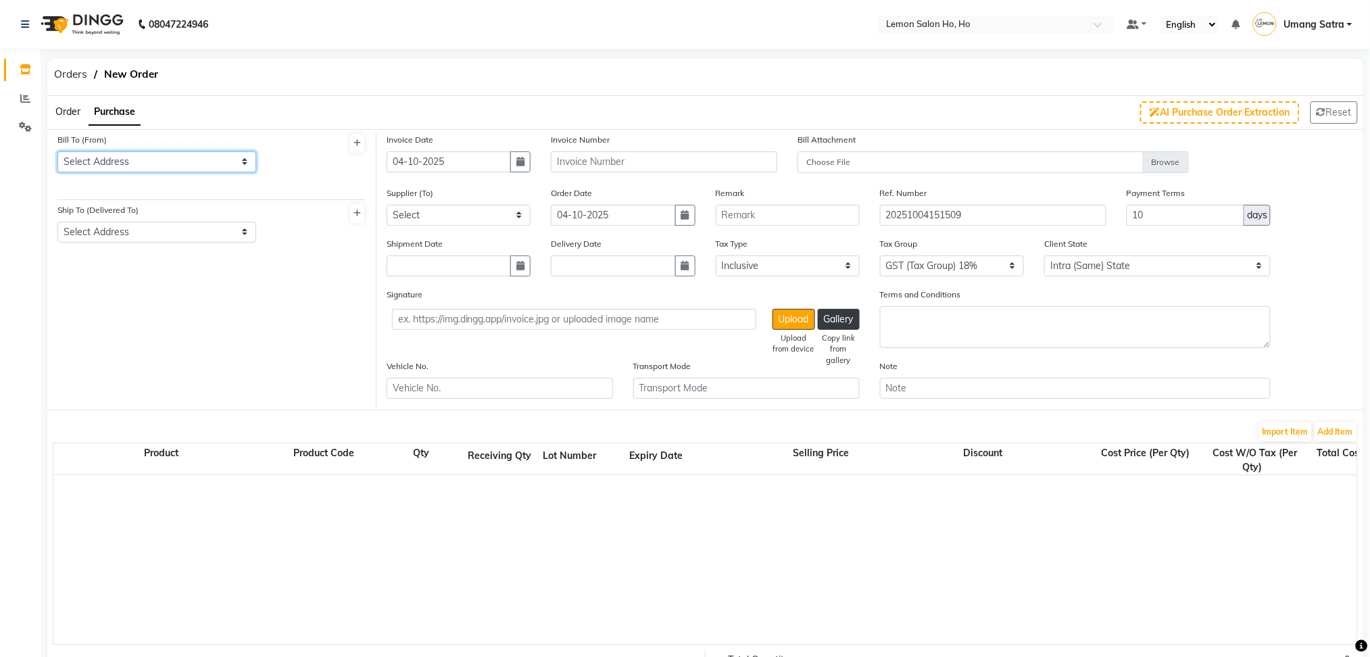
click at [125, 167] on select "Select Address shop [GEOGRAPHIC_DATA] [GEOGRAPHIC_DATA][PERSON_NAME]" at bounding box center [156, 161] width 199 height 21
select select "7"
click at [57, 151] on select "Select Address shop [GEOGRAPHIC_DATA] [GEOGRAPHIC_DATA][PERSON_NAME]" at bounding box center [156, 161] width 199 height 21
click at [125, 223] on select "Select Address shop no-1 samarth siddhi near [GEOGRAPHIC_DATA] opp [GEOGRAPHIC_…" at bounding box center [156, 232] width 199 height 21
select select "8"
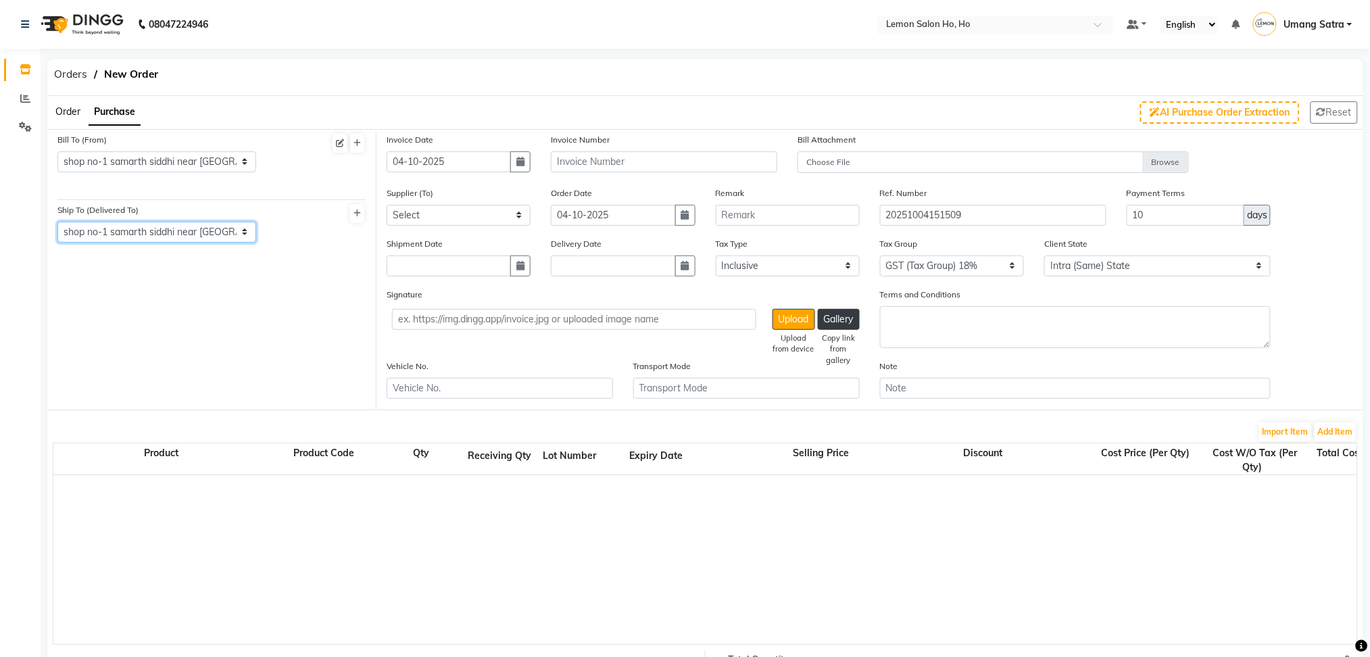
click at [57, 222] on select "Select Address shop no-1 samarth siddhi near [GEOGRAPHIC_DATA] opp [GEOGRAPHIC_…" at bounding box center [156, 232] width 199 height 21
click at [518, 163] on icon "button" at bounding box center [520, 161] width 8 height 9
select select "10"
select select "2025"
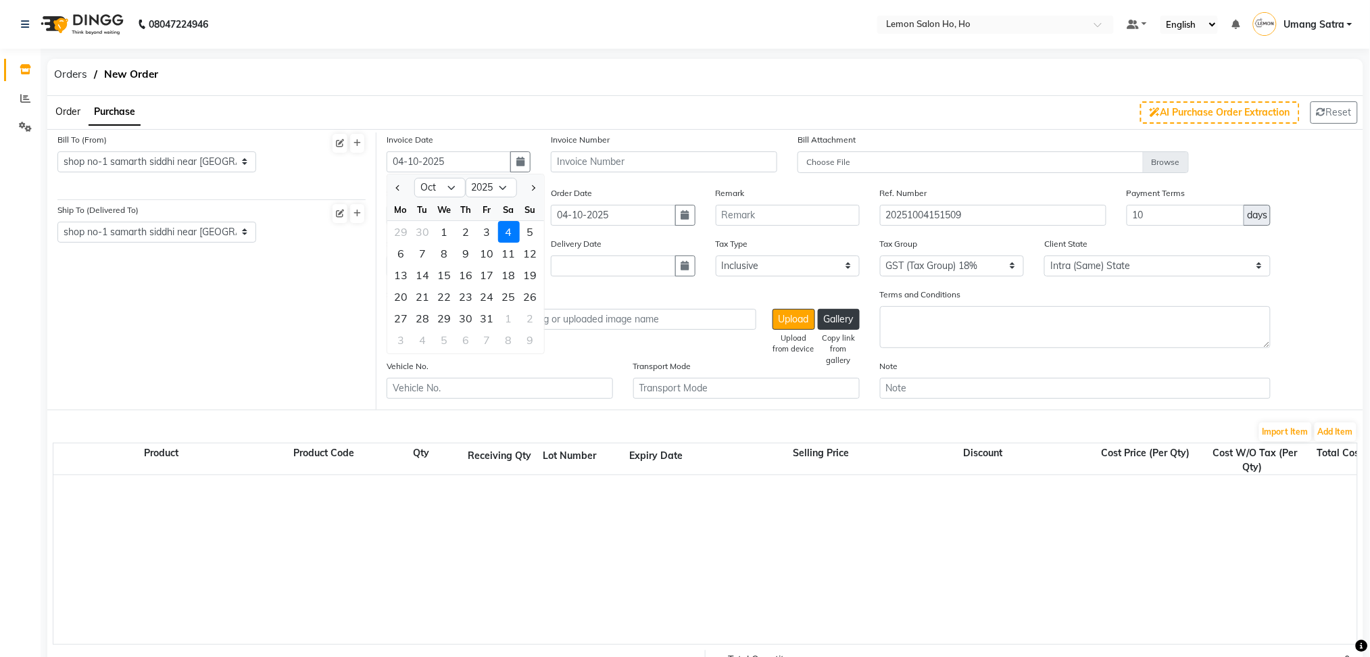
click at [607, 107] on div "Order Purchase AI Purchase Order Extraction Reset" at bounding box center [705, 112] width 1336 height 33
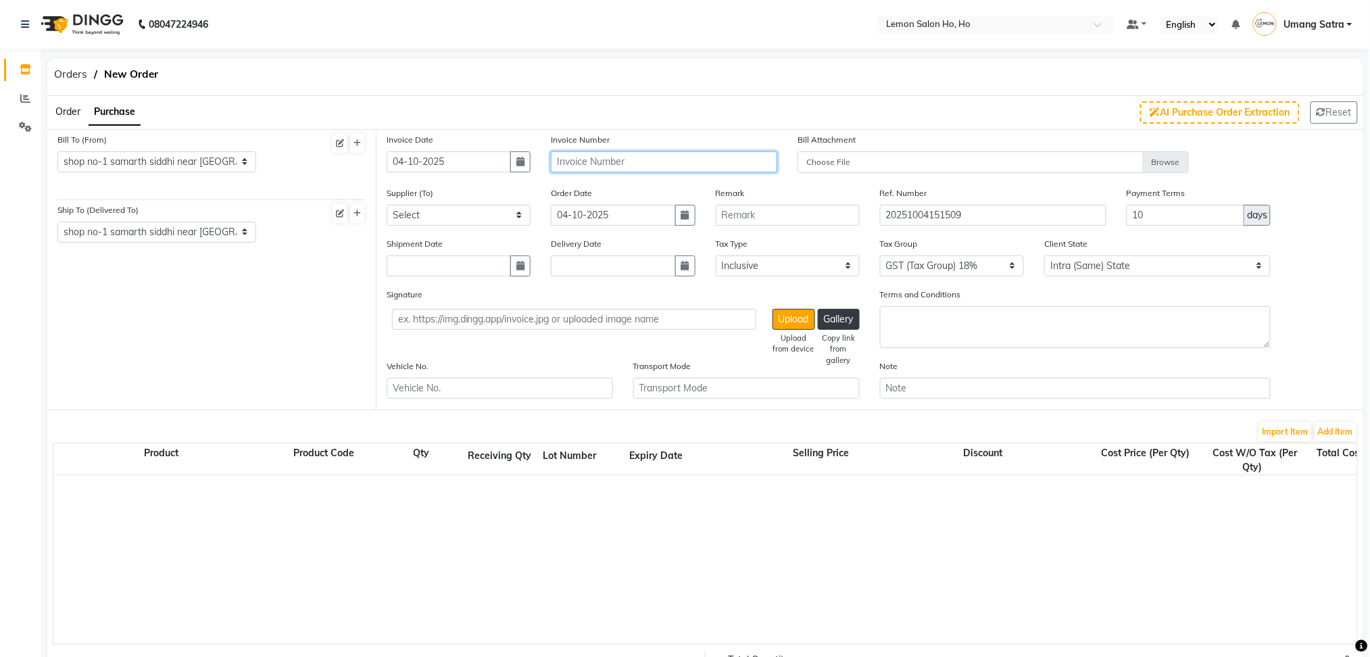
click at [632, 151] on input "text" at bounding box center [664, 161] width 226 height 21
type input "25-26/BP-8164"
click at [499, 216] on select "Select [PERSON_NAME] Enterprises (Loreal) Narayan Sales Agency Osp Healthcare R…" at bounding box center [458, 215] width 144 height 21
select select "136"
click at [386, 205] on select "Select [PERSON_NAME] Enterprises (Loreal) Narayan Sales Agency Osp Healthcare R…" at bounding box center [458, 215] width 144 height 21
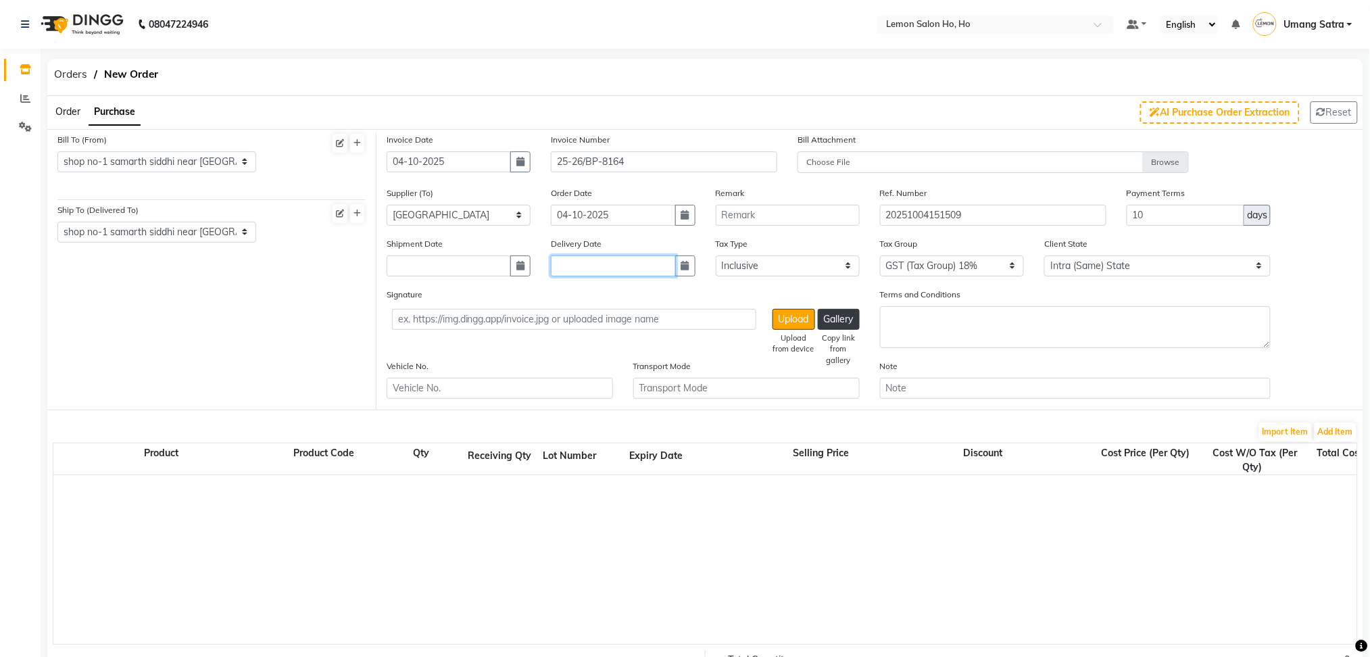
click at [608, 274] on input "text" at bounding box center [613, 265] width 124 height 21
select select "10"
select select "2025"
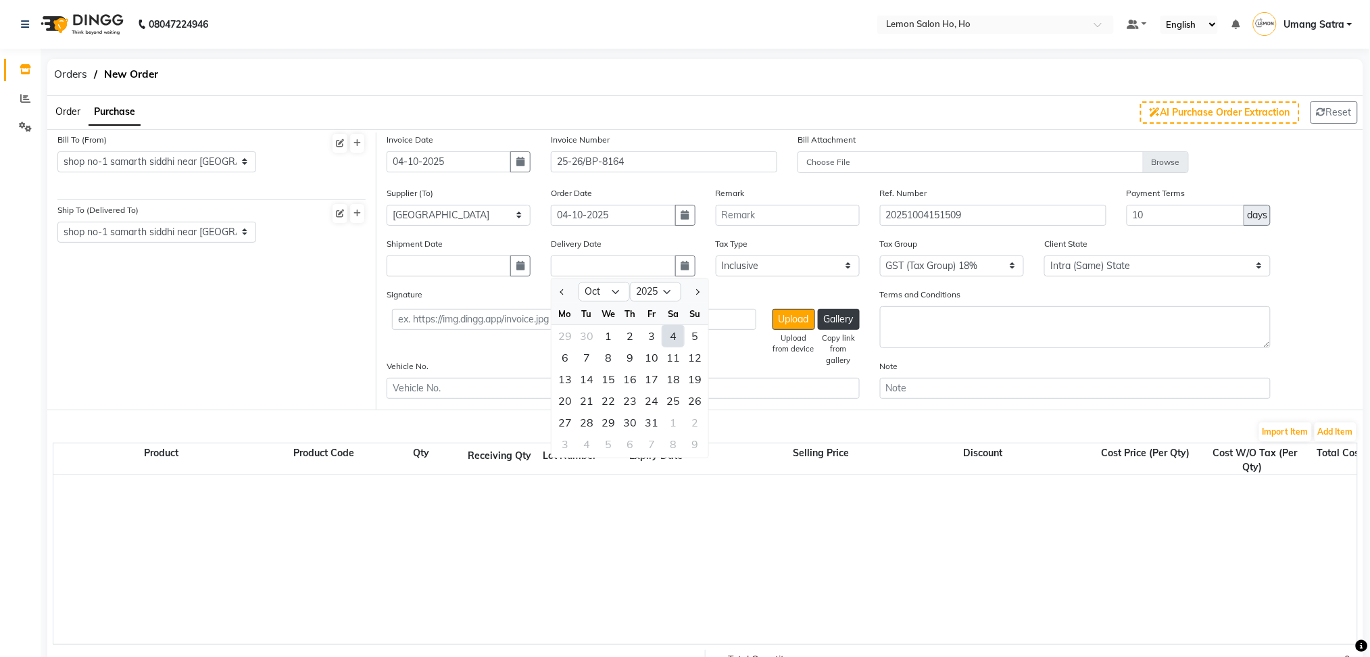
click at [674, 337] on div "4" at bounding box center [673, 336] width 22 height 22
type input "04-10-2025"
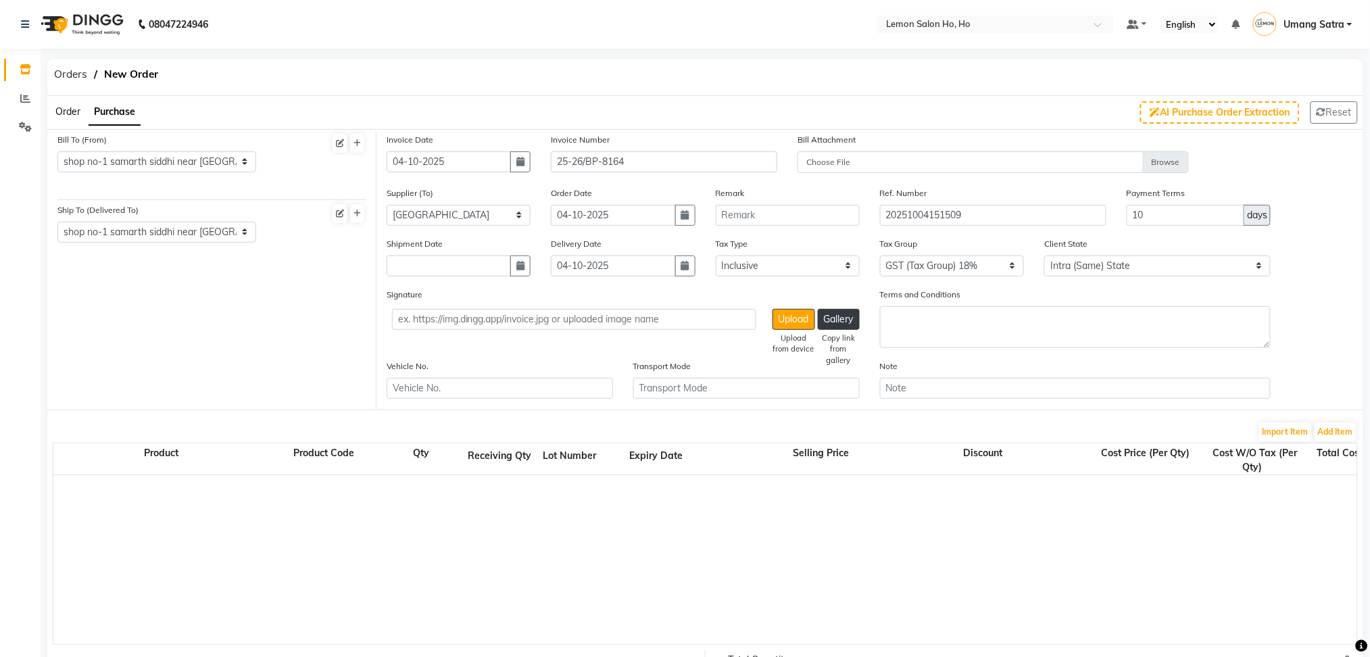
click at [966, 367] on div "Note" at bounding box center [1075, 379] width 391 height 40
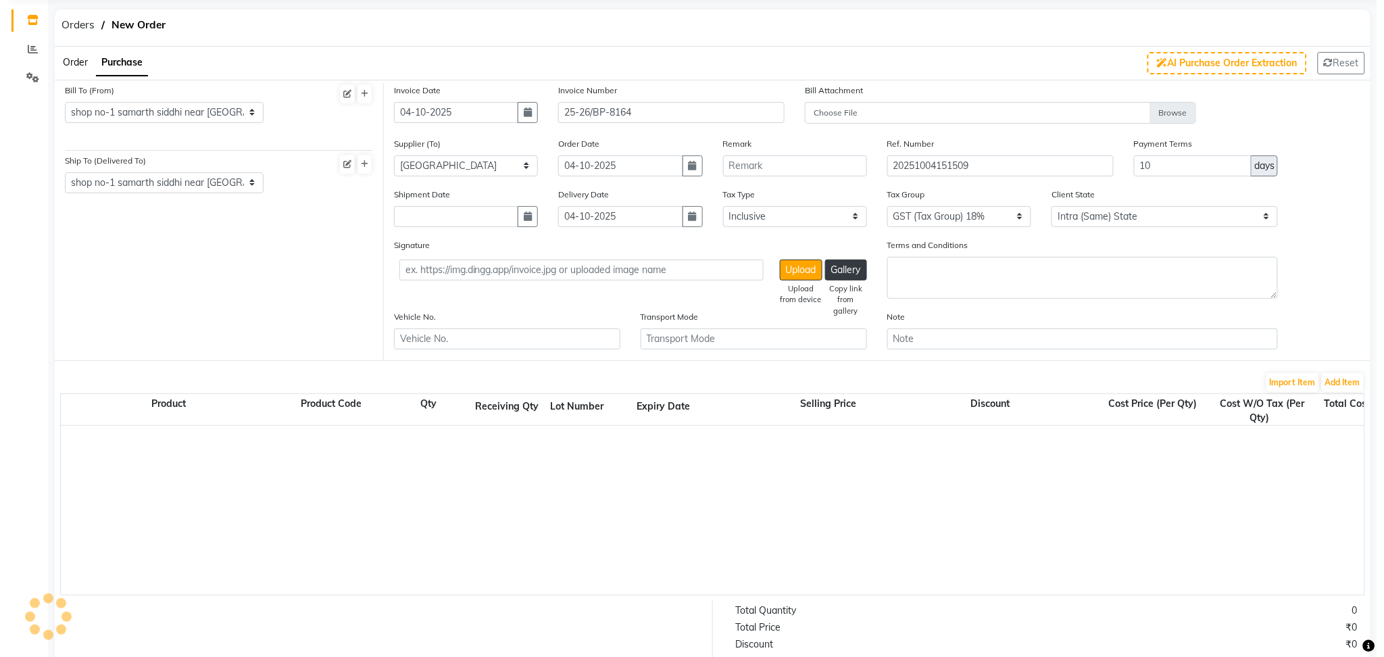
scroll to position [44, 0]
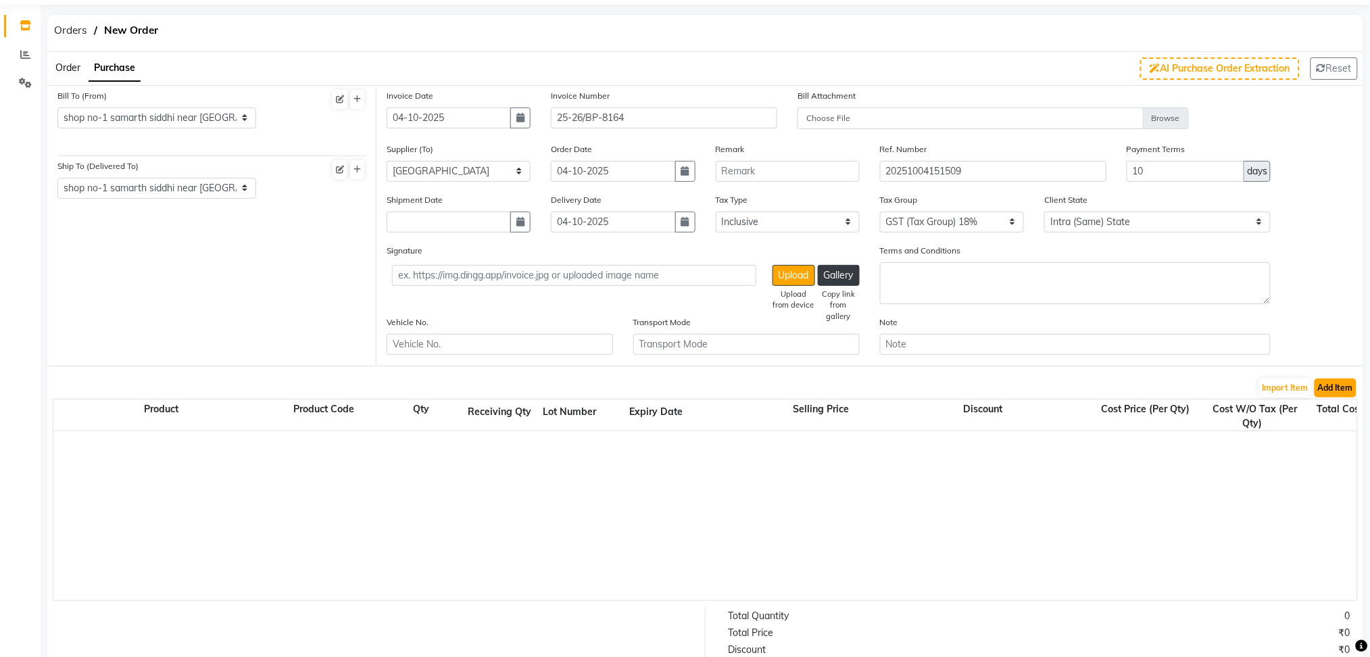
click at [1339, 381] on button "Add Item" at bounding box center [1335, 387] width 42 height 19
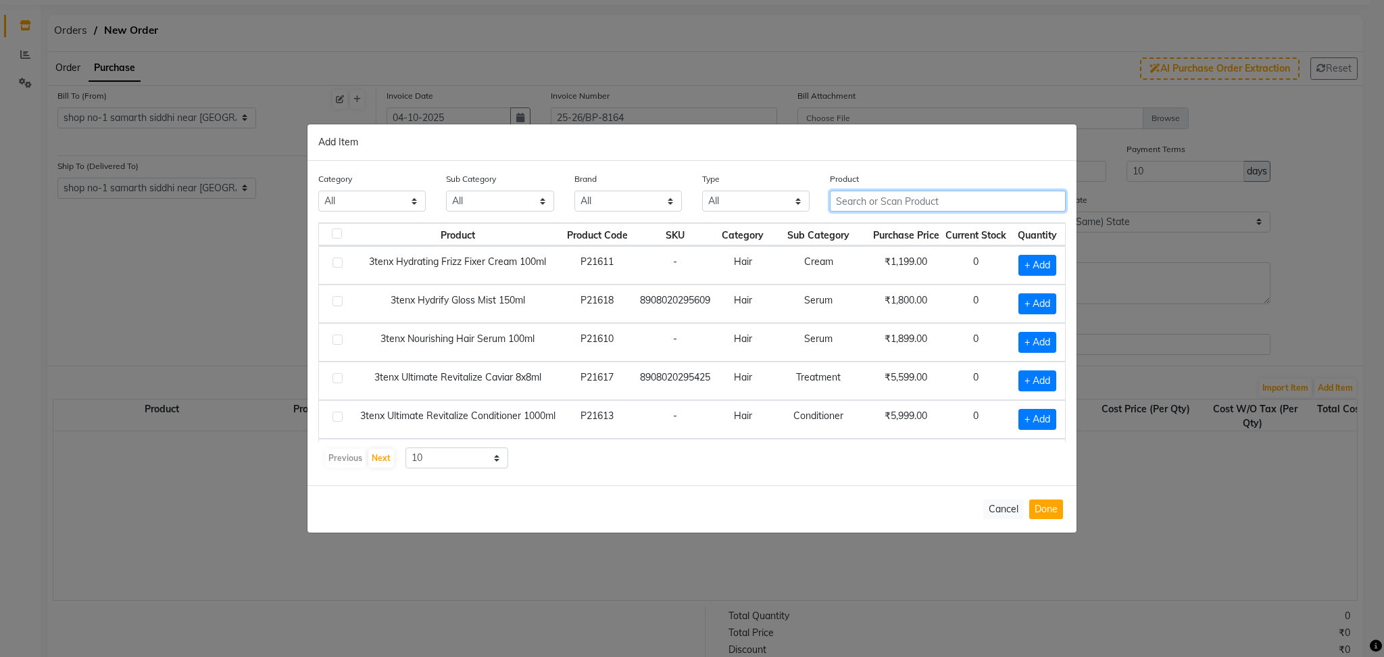
click at [871, 203] on input "text" at bounding box center [948, 201] width 236 height 21
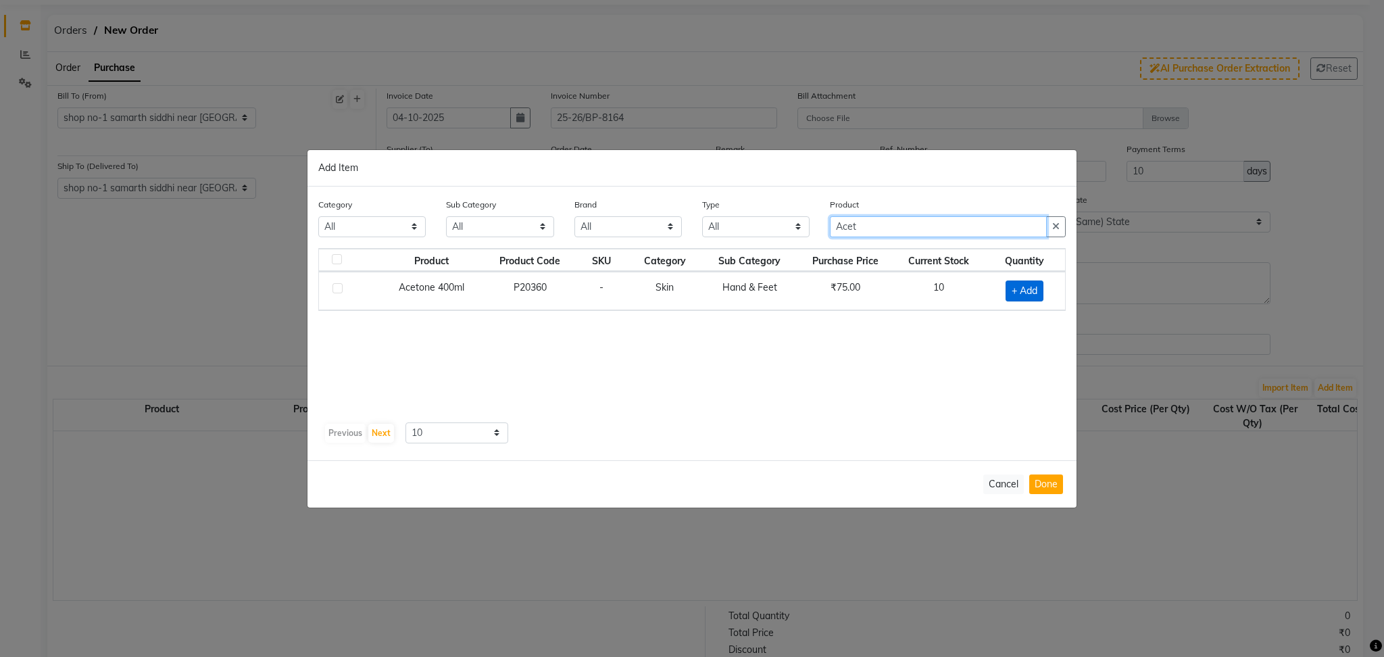
type input "Acet"
click at [1028, 291] on span "+ Add" at bounding box center [1024, 290] width 38 height 21
checkbox input "true"
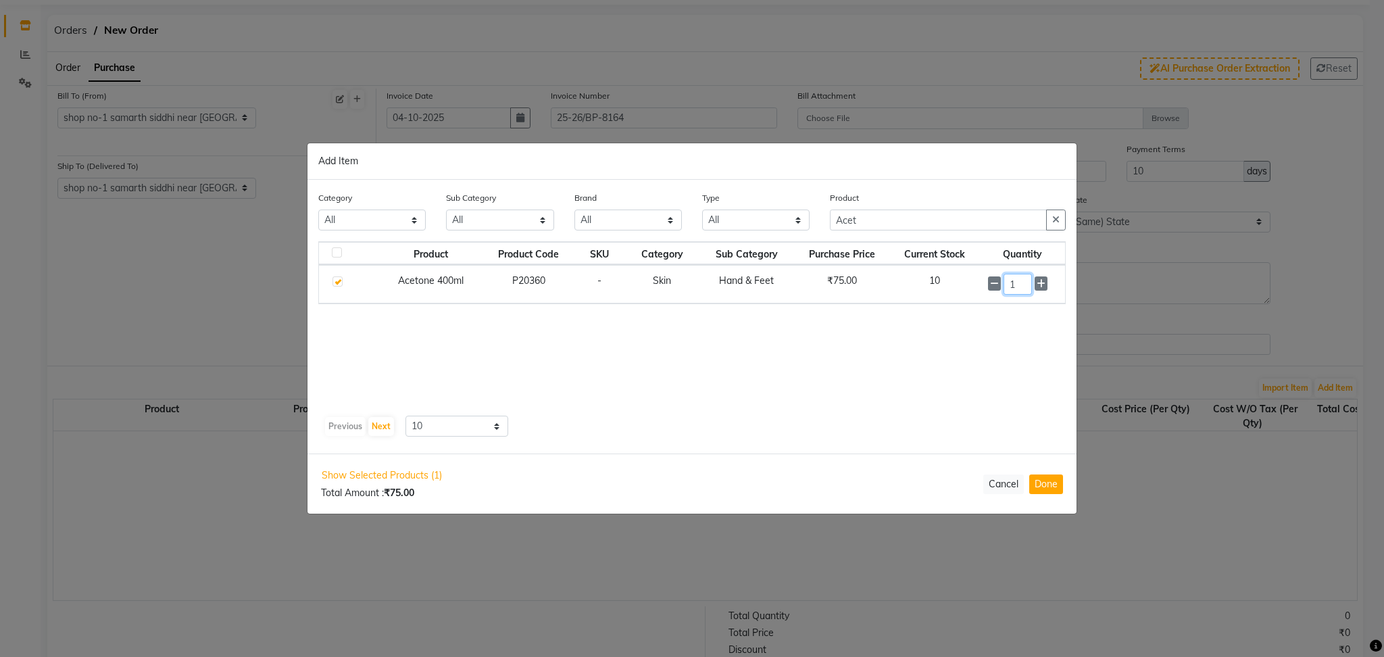
click at [1028, 291] on input "1" at bounding box center [1017, 284] width 29 height 21
type input "10"
drag, startPoint x: 872, startPoint y: 226, endPoint x: 726, endPoint y: 253, distance: 148.3
click at [726, 253] on div "Category All Hair Skin Makeup Personal Care Appliances [PERSON_NAME] Waxing Dis…" at bounding box center [691, 317] width 769 height 274
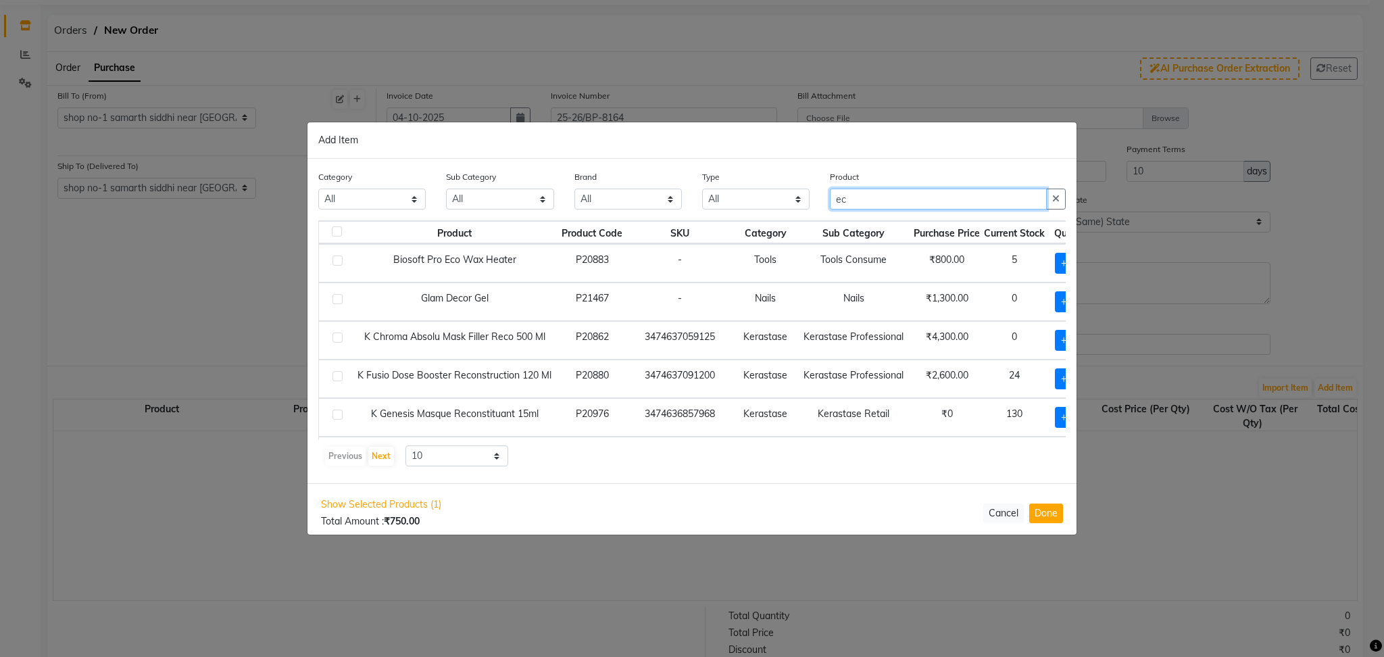
type input "e"
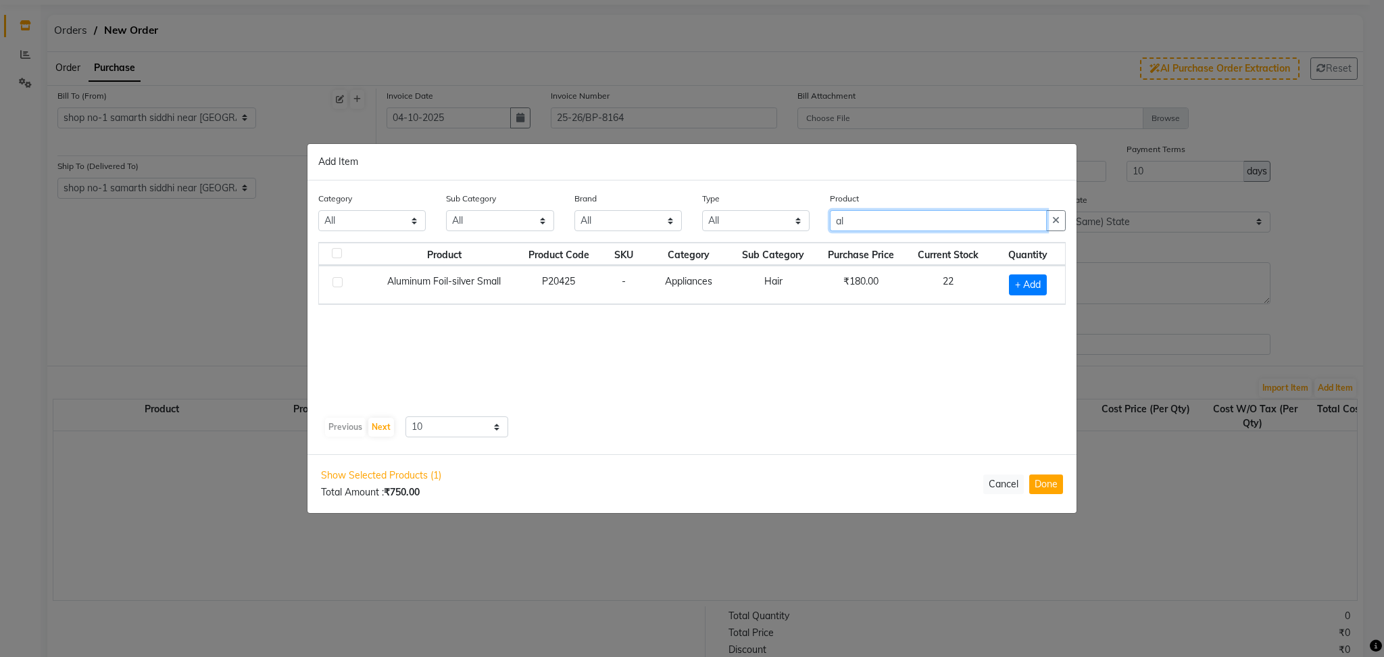
type input "a"
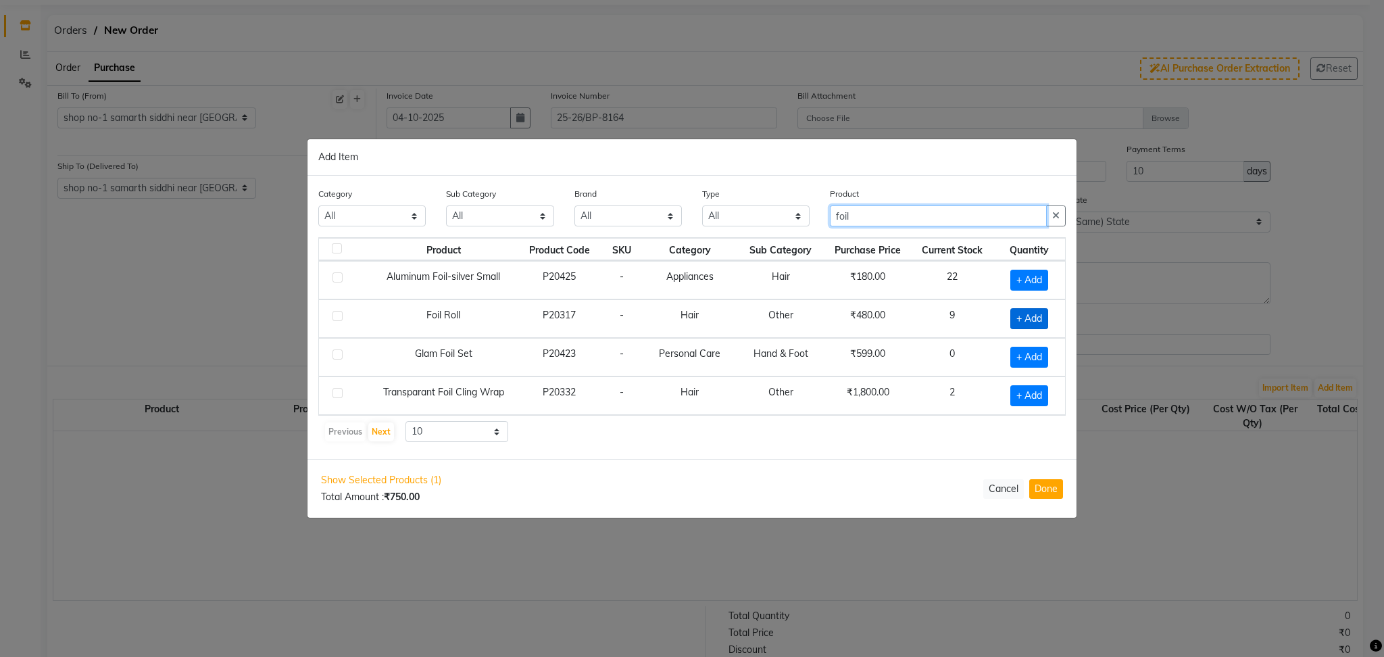
type input "foil"
click at [1025, 313] on span "+ Add" at bounding box center [1029, 318] width 38 height 21
checkbox input "true"
click at [1045, 318] on icon at bounding box center [1046, 317] width 9 height 9
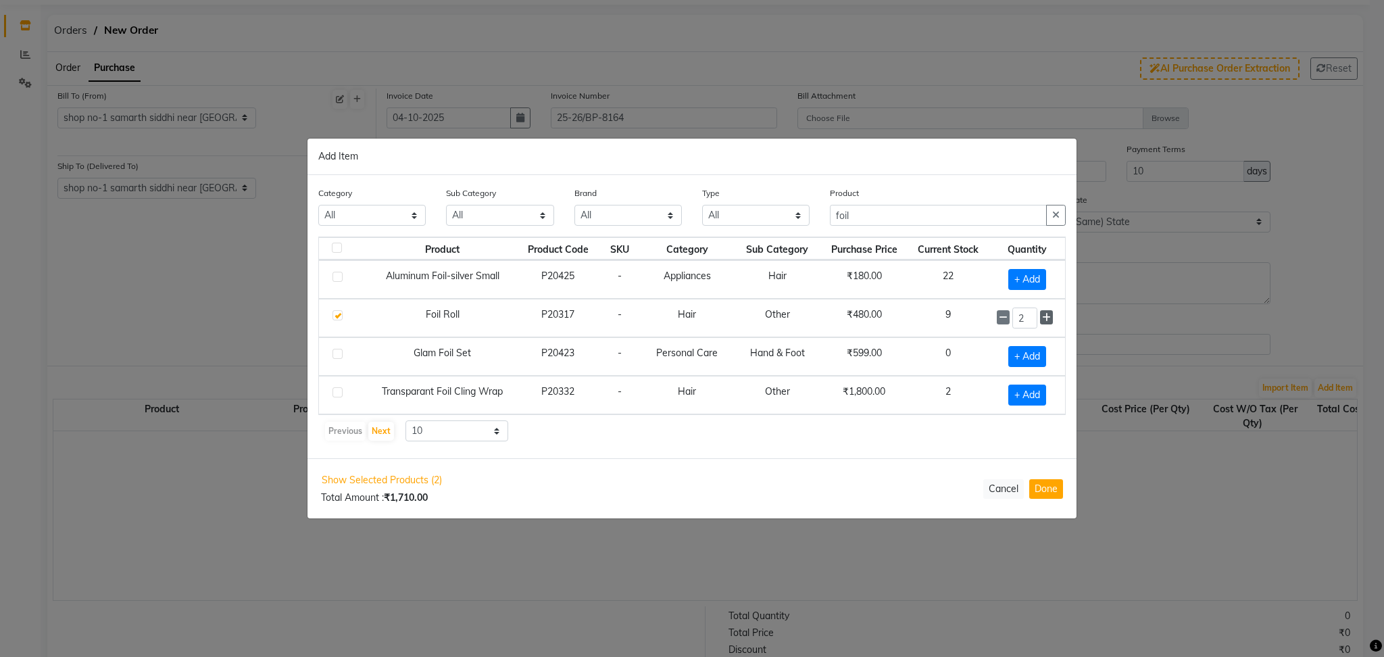
type input "3"
click at [1029, 278] on span "+ Add" at bounding box center [1027, 280] width 38 height 21
checkbox input "true"
drag, startPoint x: 1029, startPoint y: 278, endPoint x: 996, endPoint y: 280, distance: 33.2
click at [996, 280] on td "1" at bounding box center [1027, 279] width 76 height 39
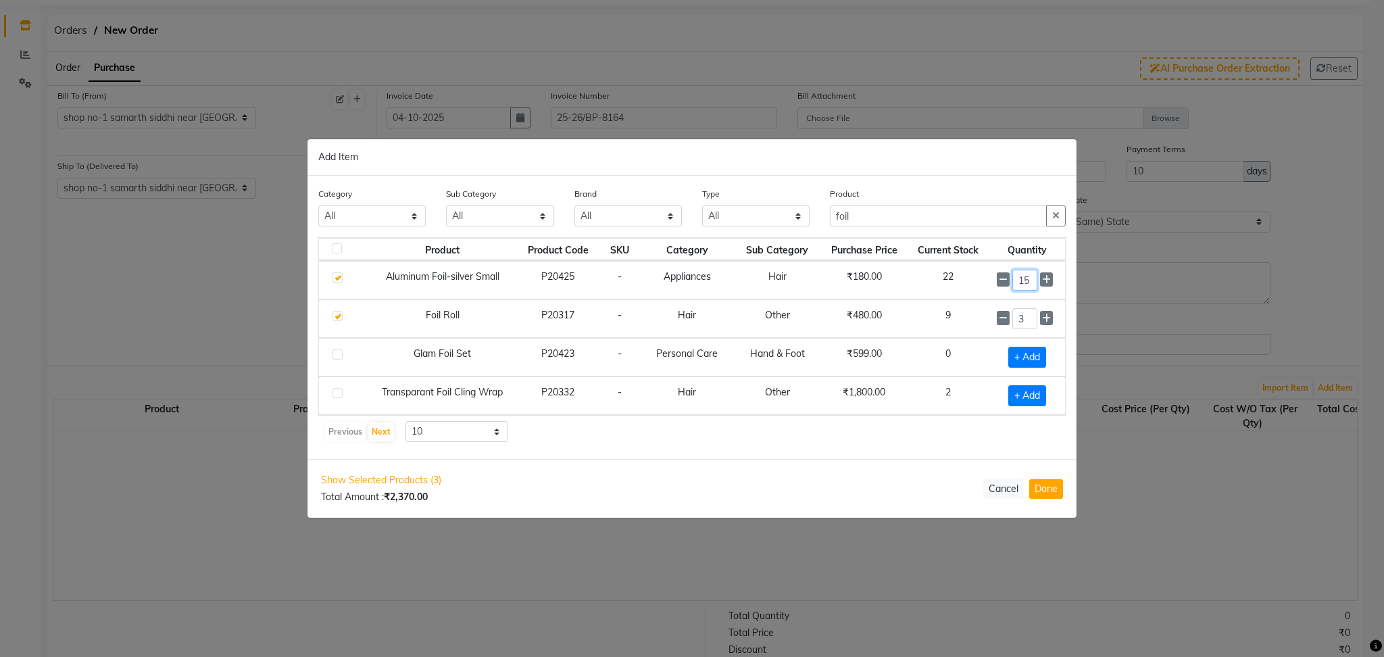
type input "15"
drag, startPoint x: 862, startPoint y: 210, endPoint x: 725, endPoint y: 220, distance: 137.5
click at [725, 220] on div "Category All Hair Skin Makeup Personal Care Appliances [PERSON_NAME] Waxing Dis…" at bounding box center [692, 211] width 768 height 51
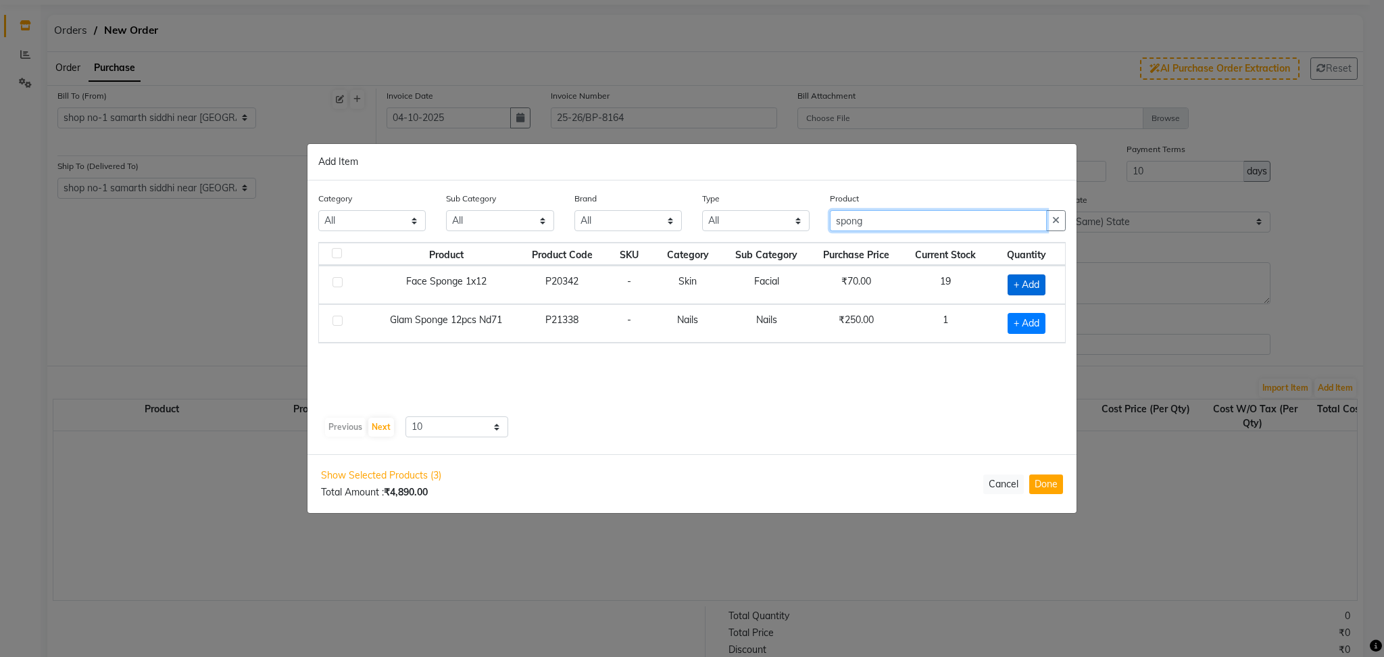
type input "spong"
click at [1025, 287] on span "+ Add" at bounding box center [1026, 284] width 38 height 21
checkbox input "true"
click at [1043, 284] on icon at bounding box center [1043, 283] width 9 height 9
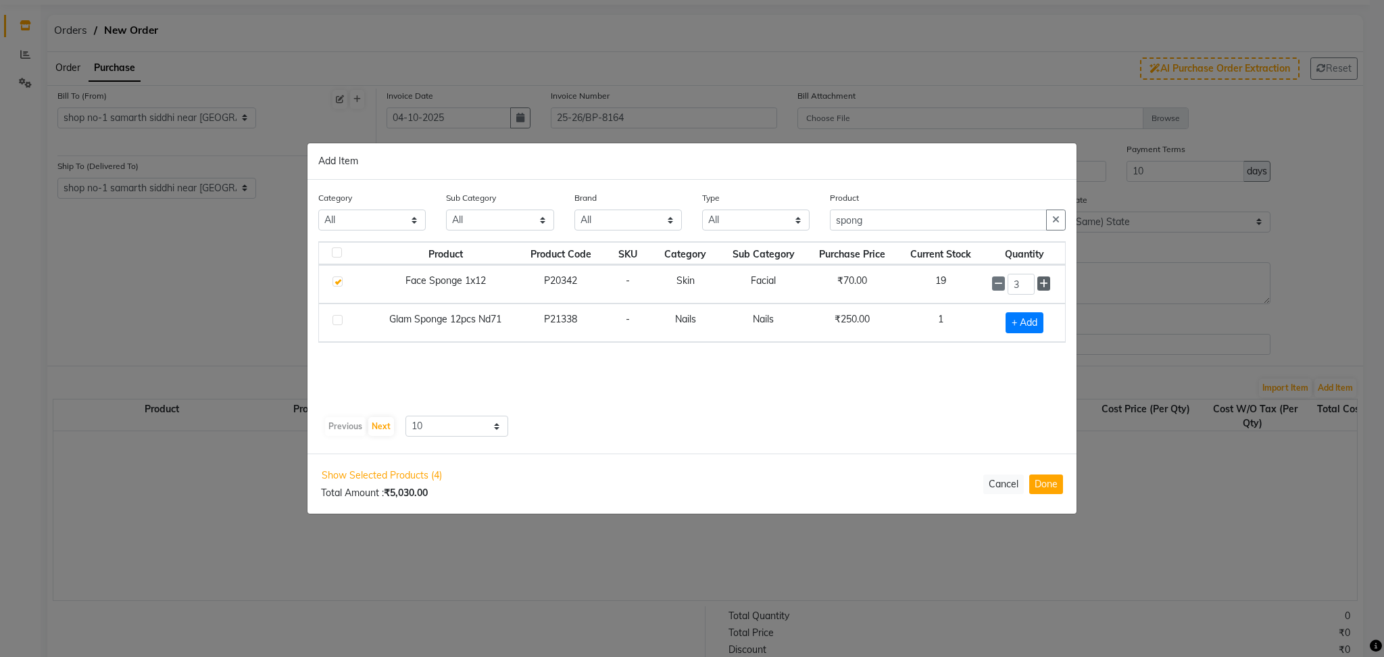
click at [1043, 284] on icon at bounding box center [1043, 283] width 9 height 9
click at [1043, 284] on icon at bounding box center [1043, 284] width 9 height 9
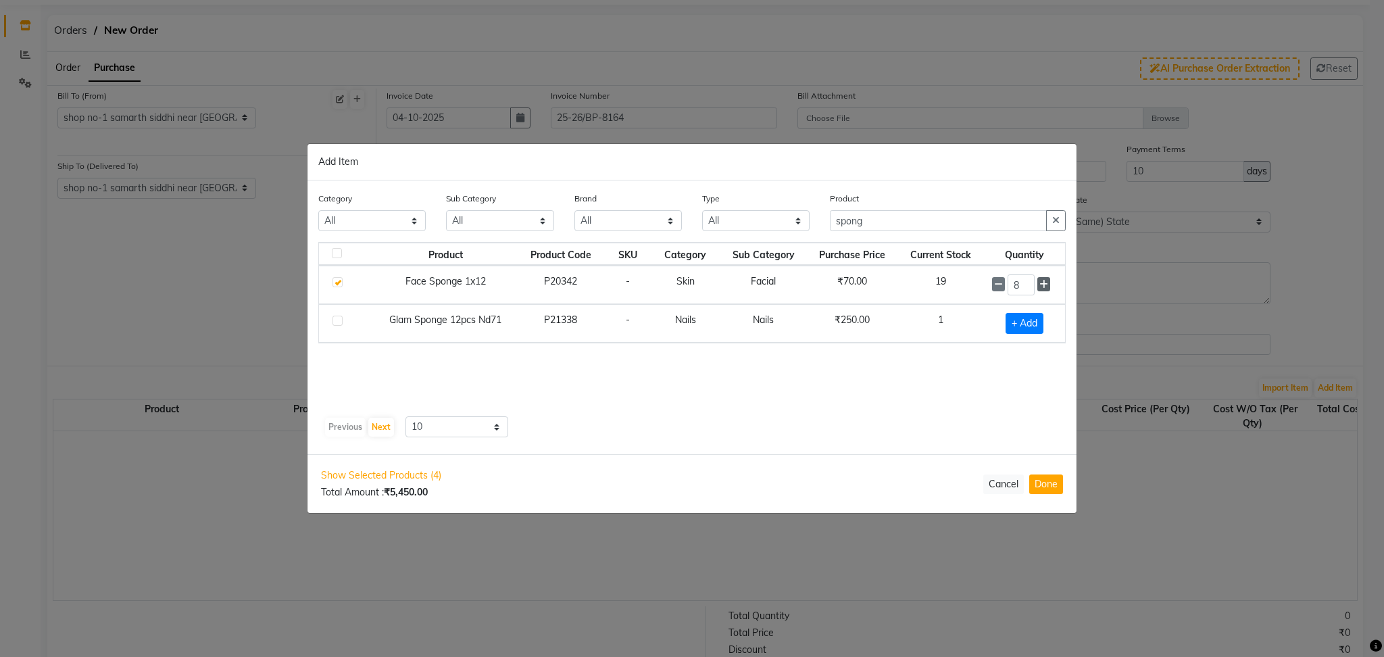
click at [1043, 284] on icon at bounding box center [1043, 284] width 9 height 9
click at [997, 280] on icon at bounding box center [998, 284] width 9 height 9
type input "10"
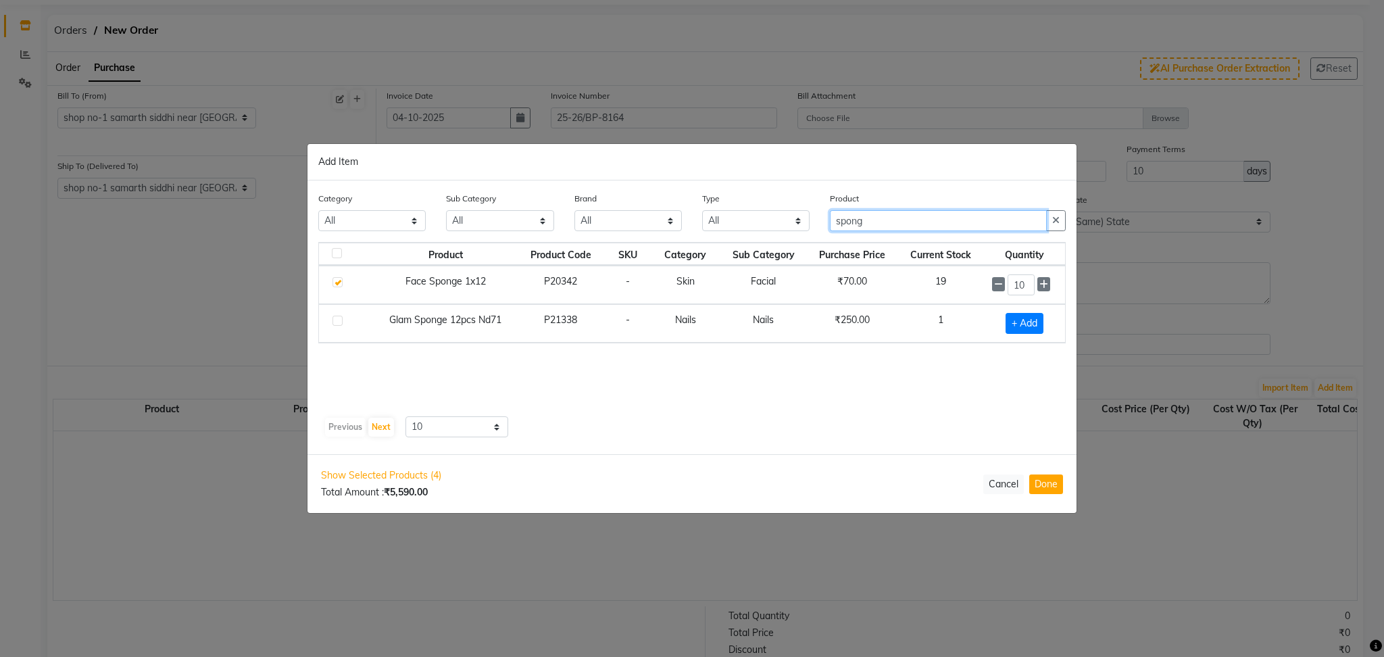
drag, startPoint x: 879, startPoint y: 220, endPoint x: 774, endPoint y: 220, distance: 105.4
click at [774, 220] on div "Category All Hair Skin Makeup Personal Care Appliances [PERSON_NAME] Waxing Dis…" at bounding box center [692, 216] width 768 height 51
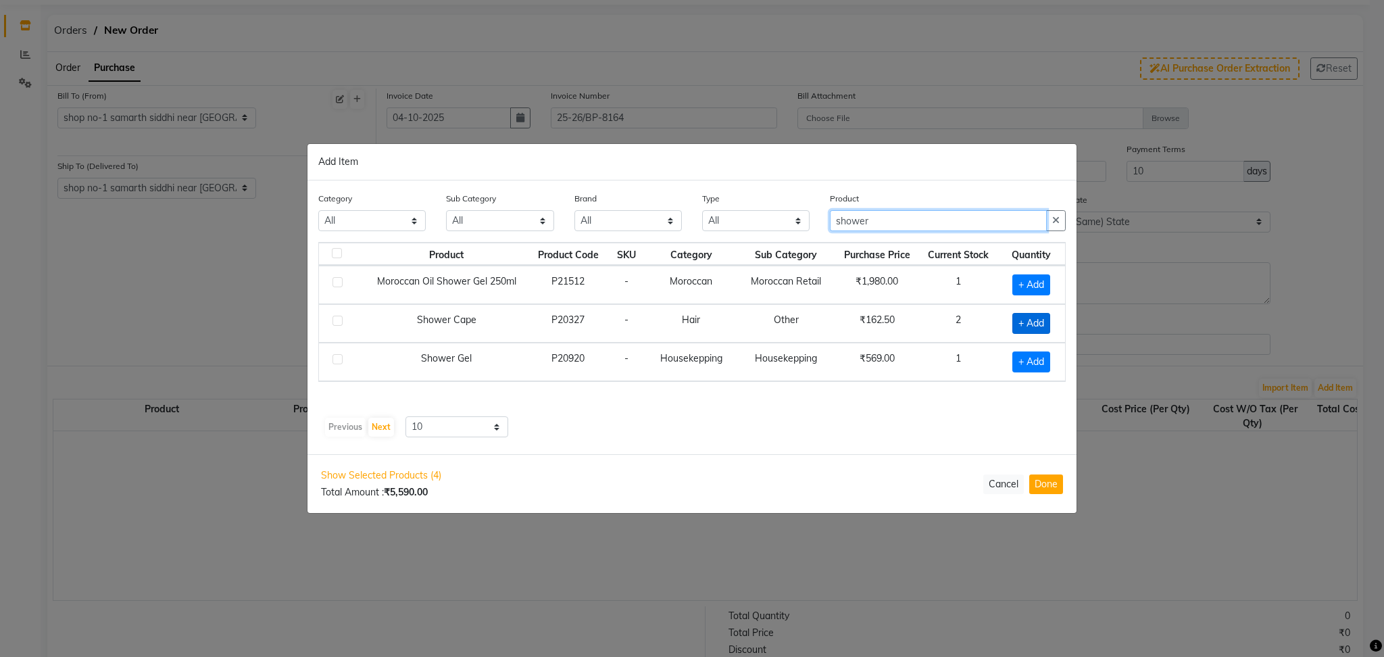
type input "shower"
click at [1026, 322] on span "+ Add" at bounding box center [1031, 323] width 38 height 21
checkbox input "true"
drag, startPoint x: 1027, startPoint y: 322, endPoint x: 991, endPoint y: 327, distance: 36.8
click at [991, 327] on tr "Shower Cape P20327 - Hair Other ₹162.50 2 1" at bounding box center [692, 322] width 746 height 39
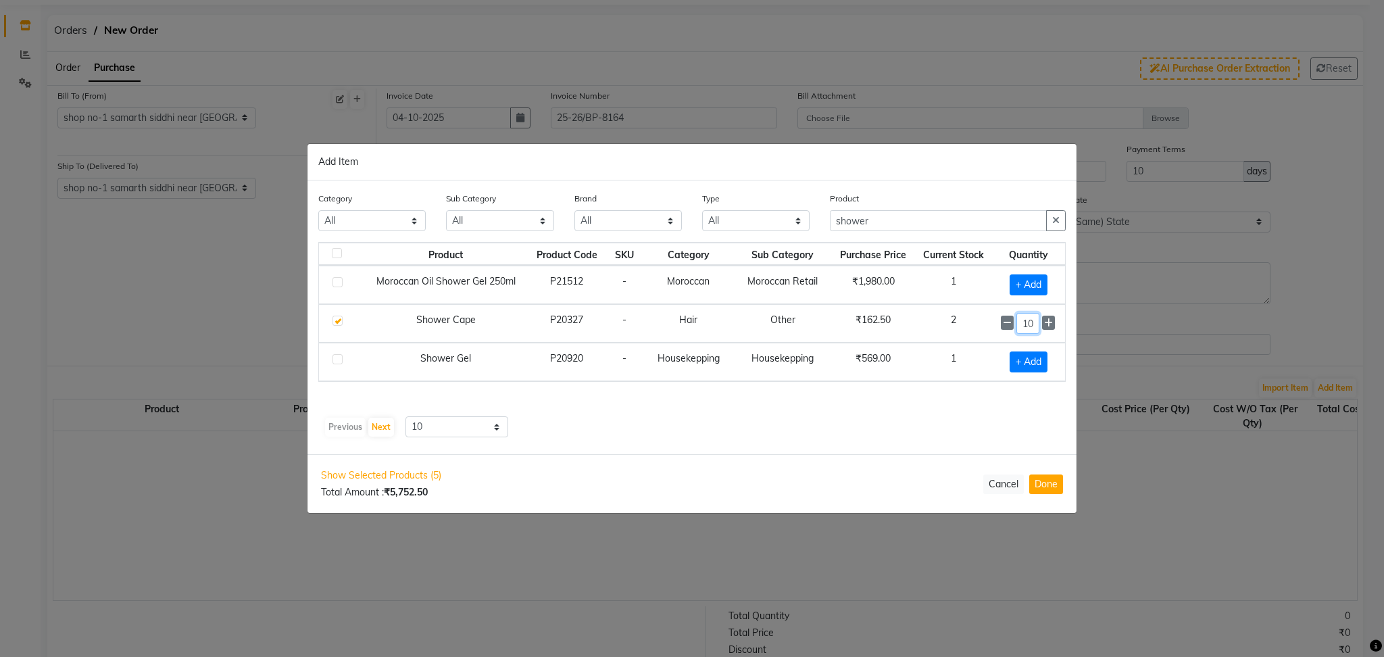
type input "10"
click at [953, 438] on div "Category All Hair Skin Makeup Personal Care Appliances [PERSON_NAME] Waxing Dis…" at bounding box center [691, 317] width 769 height 274
drag, startPoint x: 890, startPoint y: 223, endPoint x: 803, endPoint y: 241, distance: 89.1
click at [803, 241] on div "Category All Hair Skin Makeup Personal Care Appliances [PERSON_NAME] Waxing Dis…" at bounding box center [692, 216] width 768 height 51
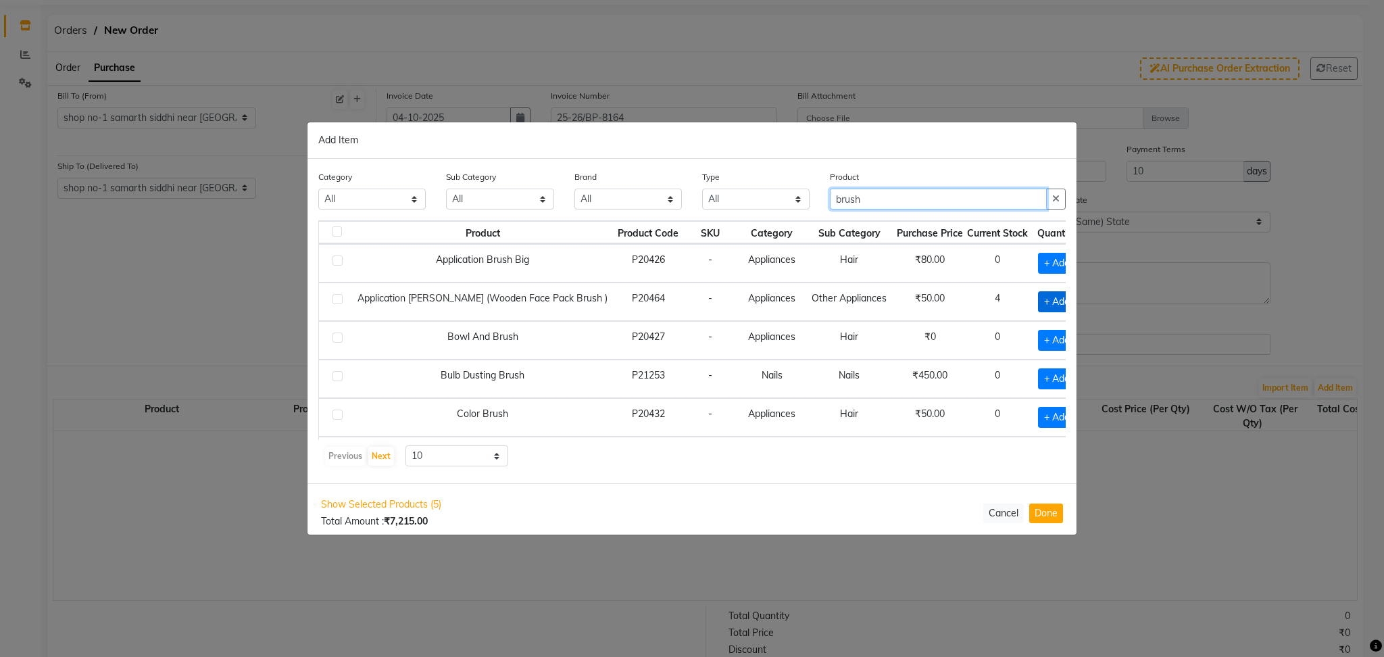
type input "brush"
click at [1038, 300] on span "+ Add" at bounding box center [1057, 301] width 38 height 21
checkbox input "true"
click at [1071, 303] on span at bounding box center [1076, 301] width 10 height 14
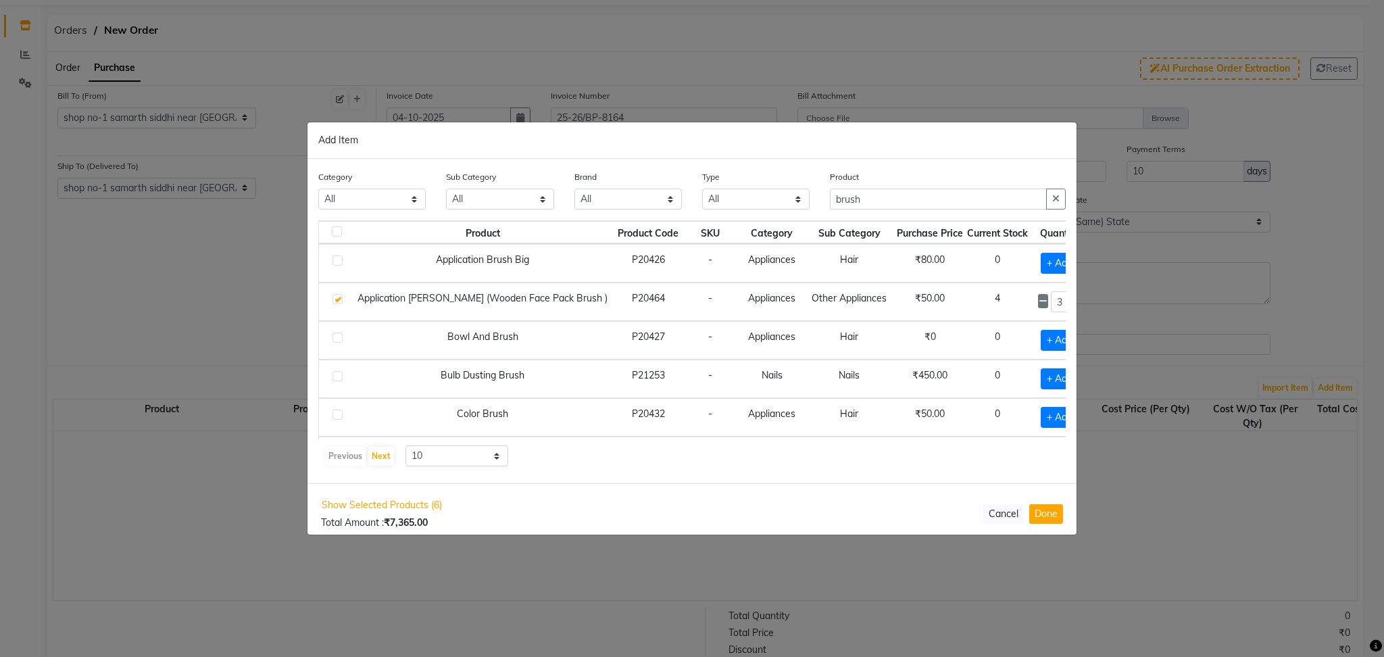
click at [1071, 303] on span at bounding box center [1076, 301] width 10 height 14
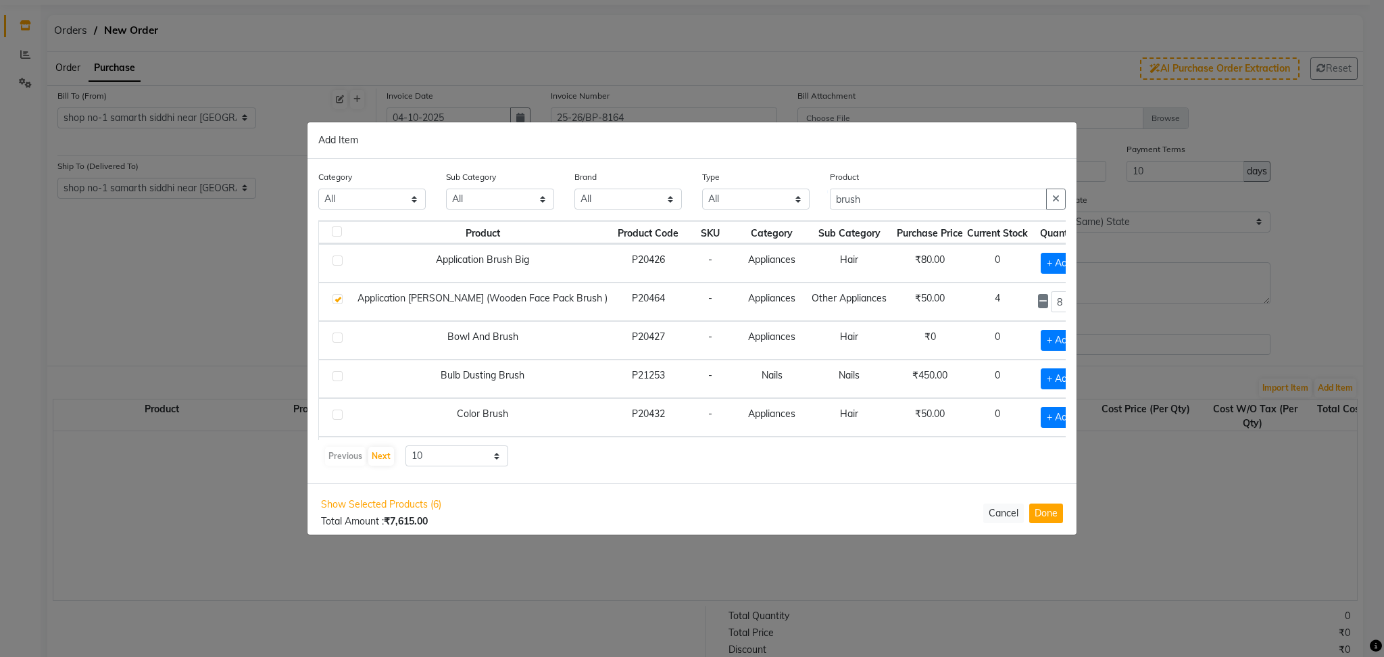
click at [1071, 303] on span at bounding box center [1076, 301] width 10 height 14
type input "10"
drag, startPoint x: 868, startPoint y: 199, endPoint x: 754, endPoint y: 204, distance: 113.6
click at [754, 204] on div "Category All Hair Skin Makeup Personal Care Appliances [PERSON_NAME] Waxing Dis…" at bounding box center [692, 195] width 768 height 51
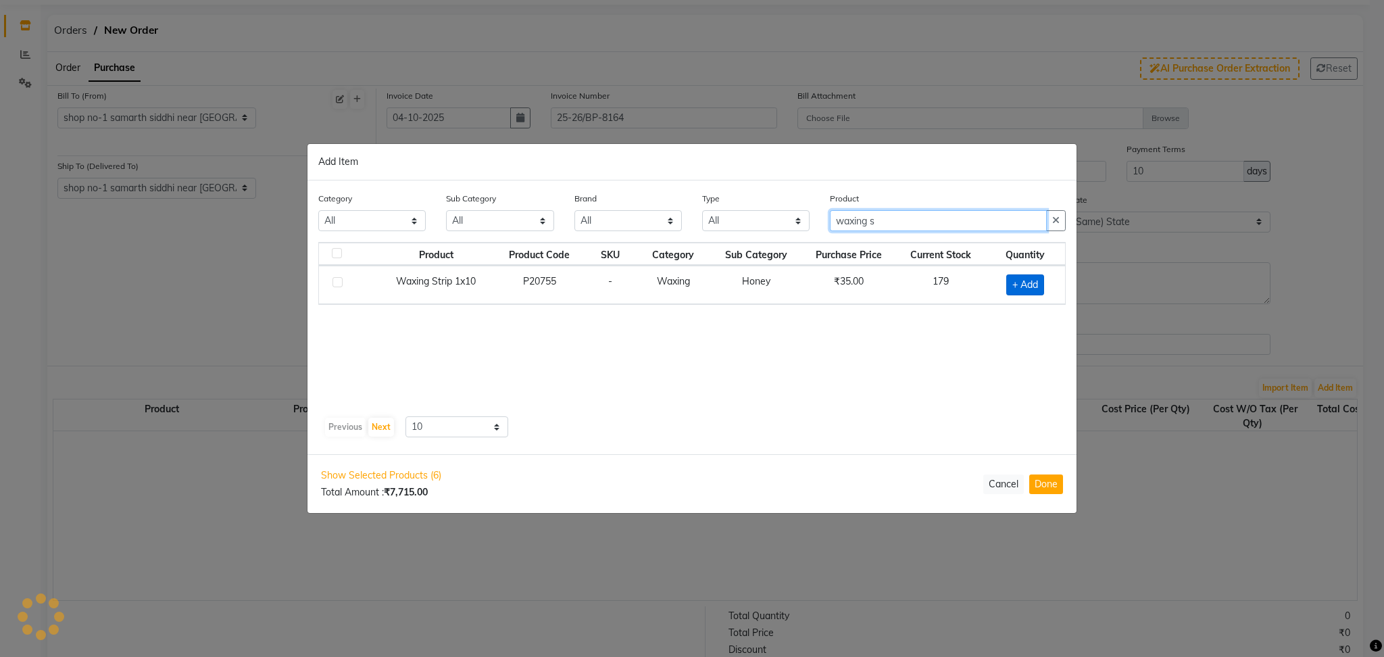
type input "waxing s"
click at [1028, 283] on span "+ Add" at bounding box center [1025, 284] width 38 height 21
checkbox input "true"
drag, startPoint x: 1028, startPoint y: 283, endPoint x: 981, endPoint y: 285, distance: 46.7
click at [981, 285] on td "1" at bounding box center [1023, 284] width 84 height 39
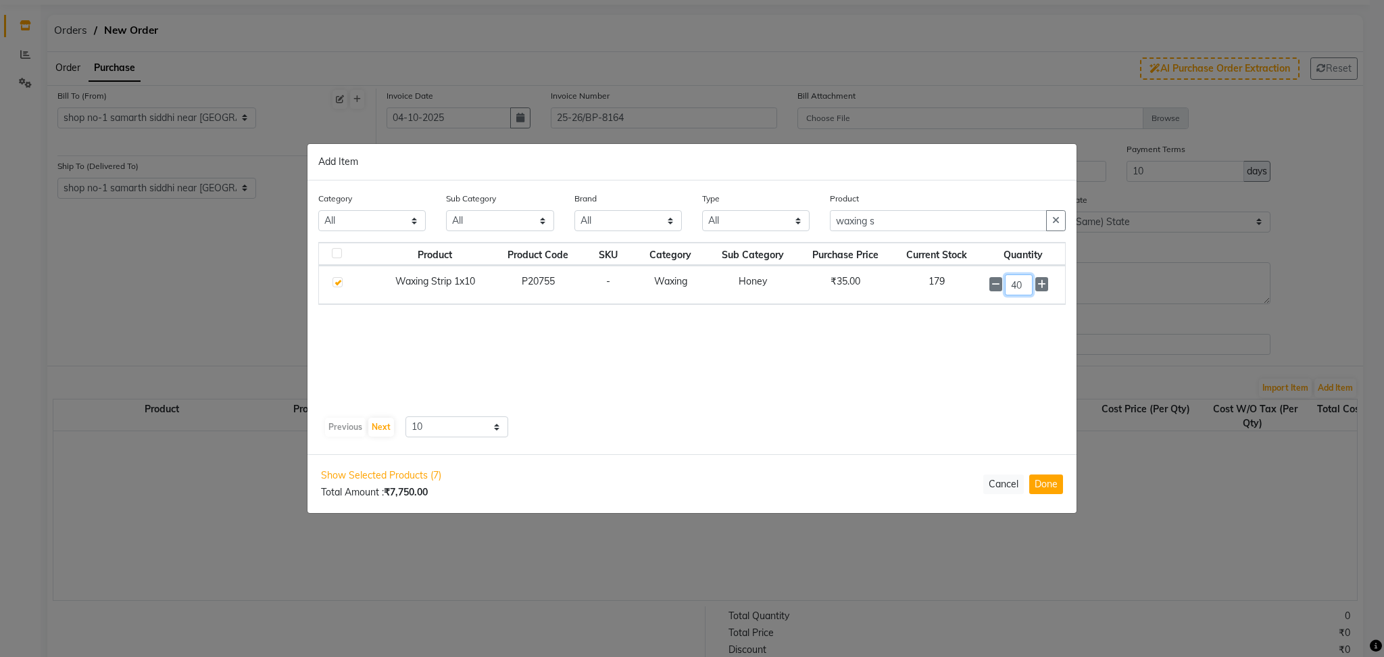
type input "40"
drag, startPoint x: 899, startPoint y: 212, endPoint x: 795, endPoint y: 223, distance: 103.9
click at [795, 223] on div "Category All Hair Skin Makeup Personal Care Appliances [PERSON_NAME] Waxing Dis…" at bounding box center [692, 216] width 768 height 51
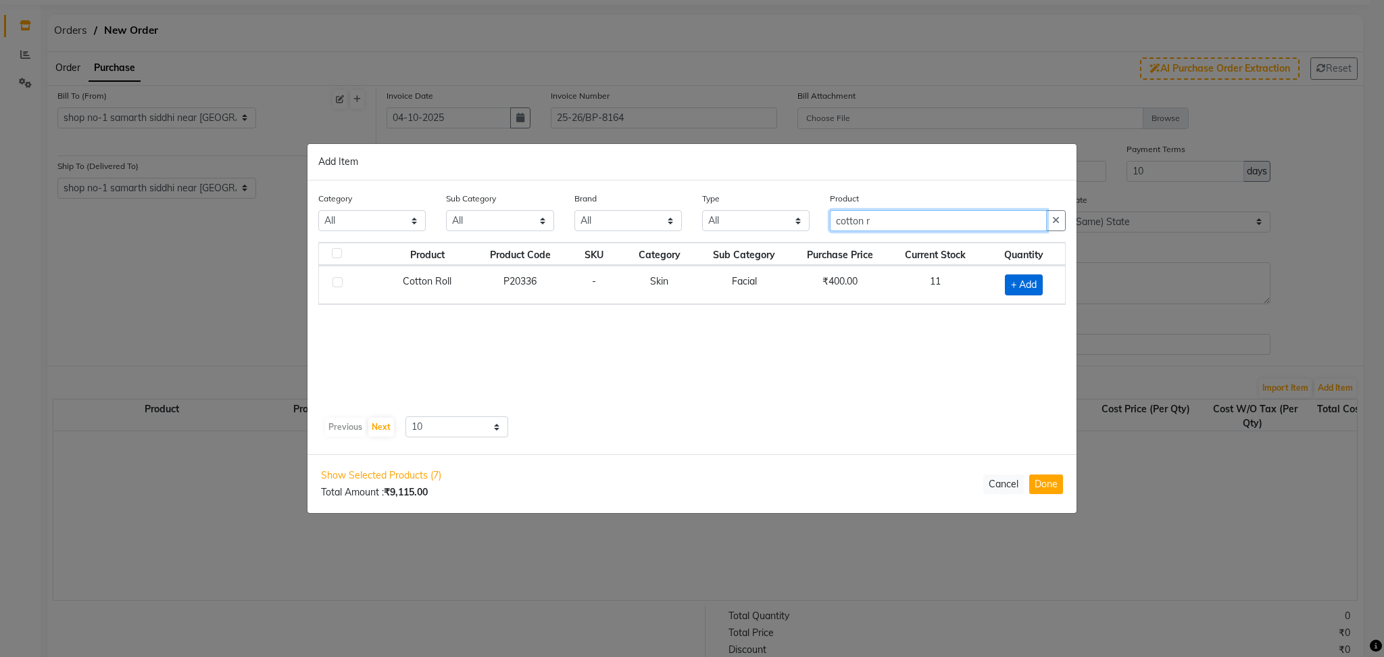
type input "cotton r"
click at [1034, 286] on span "+ Add" at bounding box center [1024, 284] width 38 height 21
checkbox input "true"
click at [1042, 284] on icon at bounding box center [1039, 283] width 9 height 9
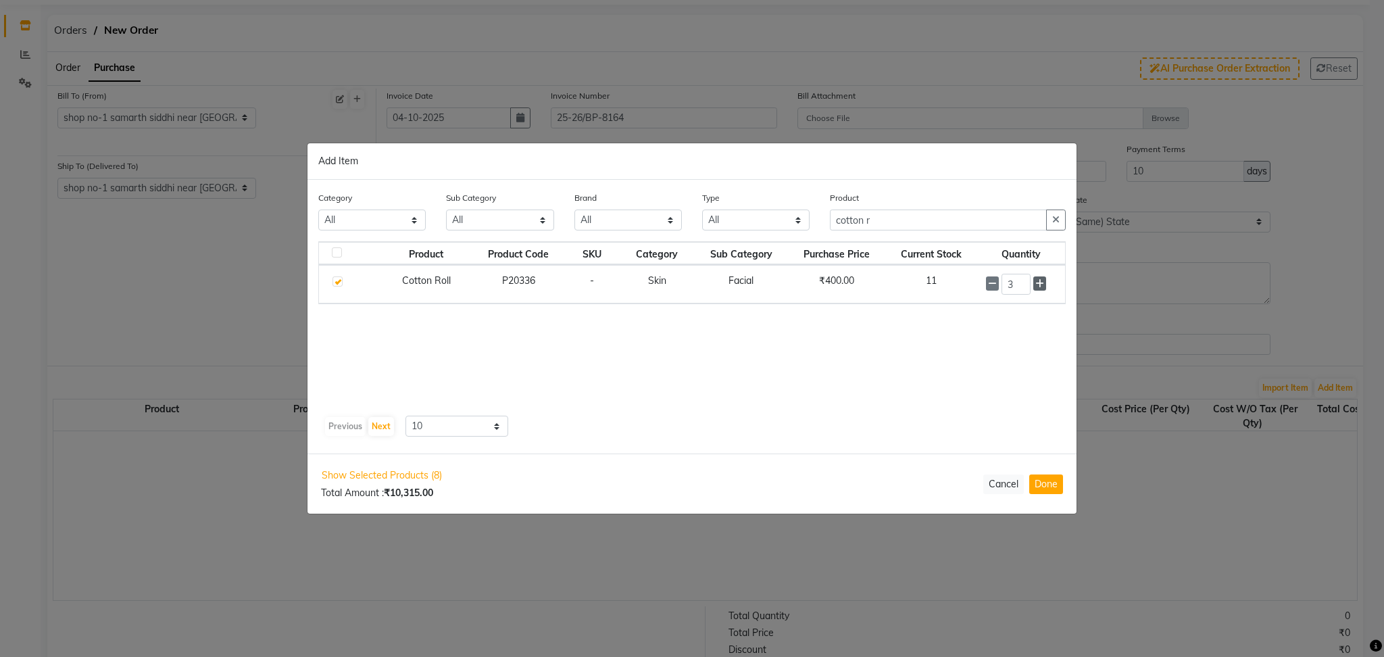
click at [1042, 284] on icon at bounding box center [1039, 283] width 9 height 9
click at [991, 283] on icon at bounding box center [992, 284] width 9 height 9
type input "5"
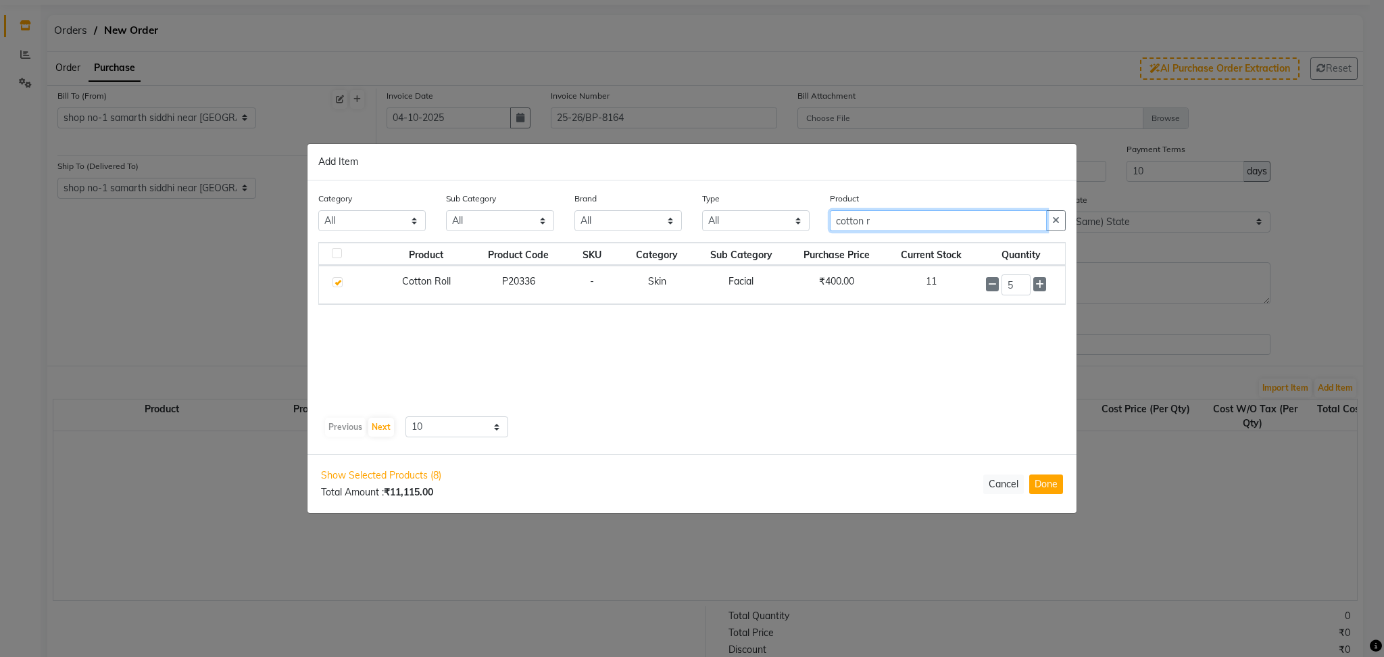
drag, startPoint x: 912, startPoint y: 220, endPoint x: 838, endPoint y: 225, distance: 74.5
click at [838, 225] on input "cotton r" at bounding box center [938, 220] width 217 height 21
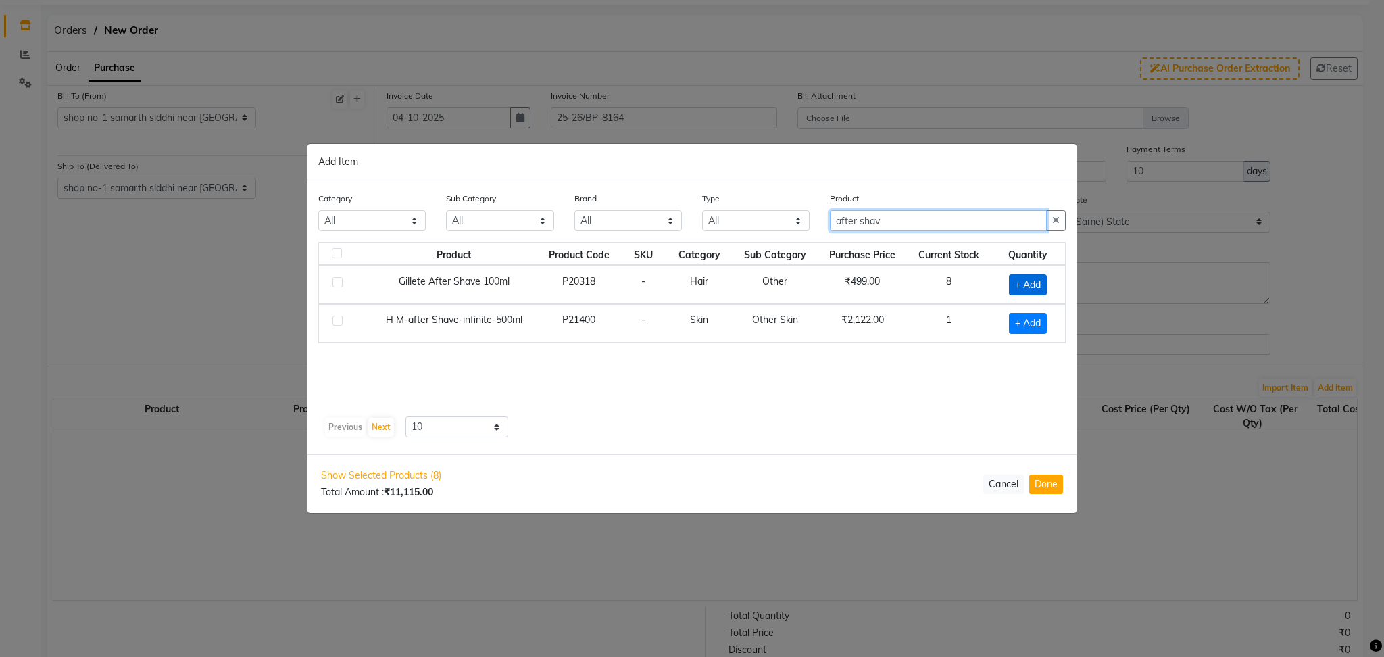
type input "after shav"
click at [1037, 284] on span "+ Add" at bounding box center [1028, 284] width 38 height 21
checkbox input "true"
click at [1045, 280] on icon at bounding box center [1045, 283] width 9 height 9
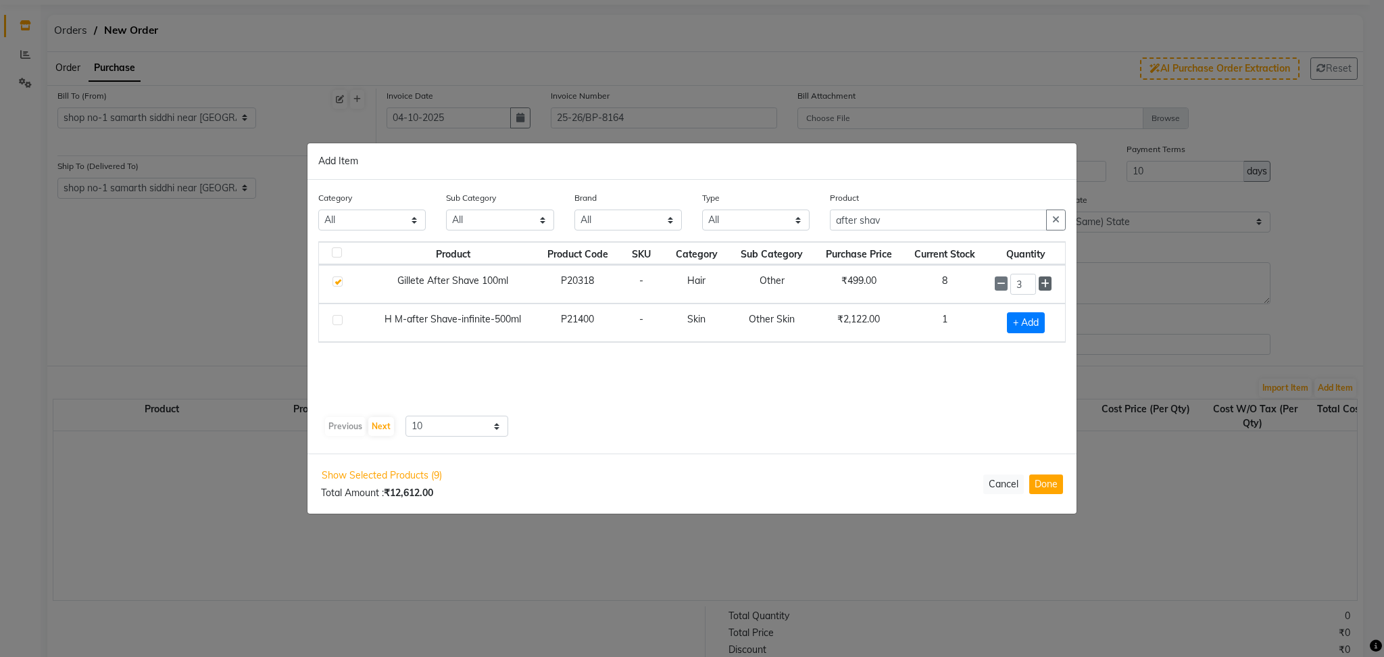
click at [1045, 280] on icon at bounding box center [1045, 283] width 9 height 9
click at [1045, 280] on icon at bounding box center [1045, 284] width 9 height 9
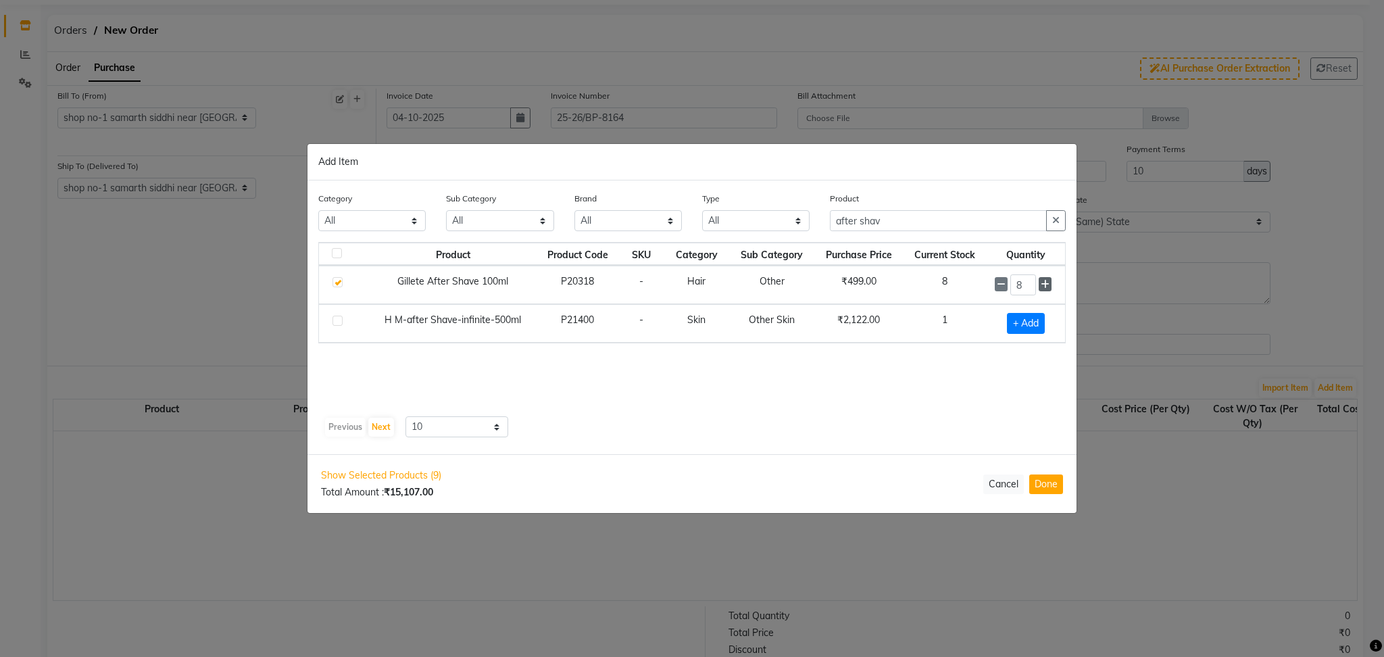
click at [1045, 280] on icon at bounding box center [1045, 284] width 9 height 9
type input "10"
drag, startPoint x: 907, startPoint y: 219, endPoint x: 623, endPoint y: 273, distance: 288.9
click at [623, 273] on div "Category All Hair Skin Makeup Personal Care Appliances [PERSON_NAME] Waxing Dis…" at bounding box center [691, 317] width 769 height 274
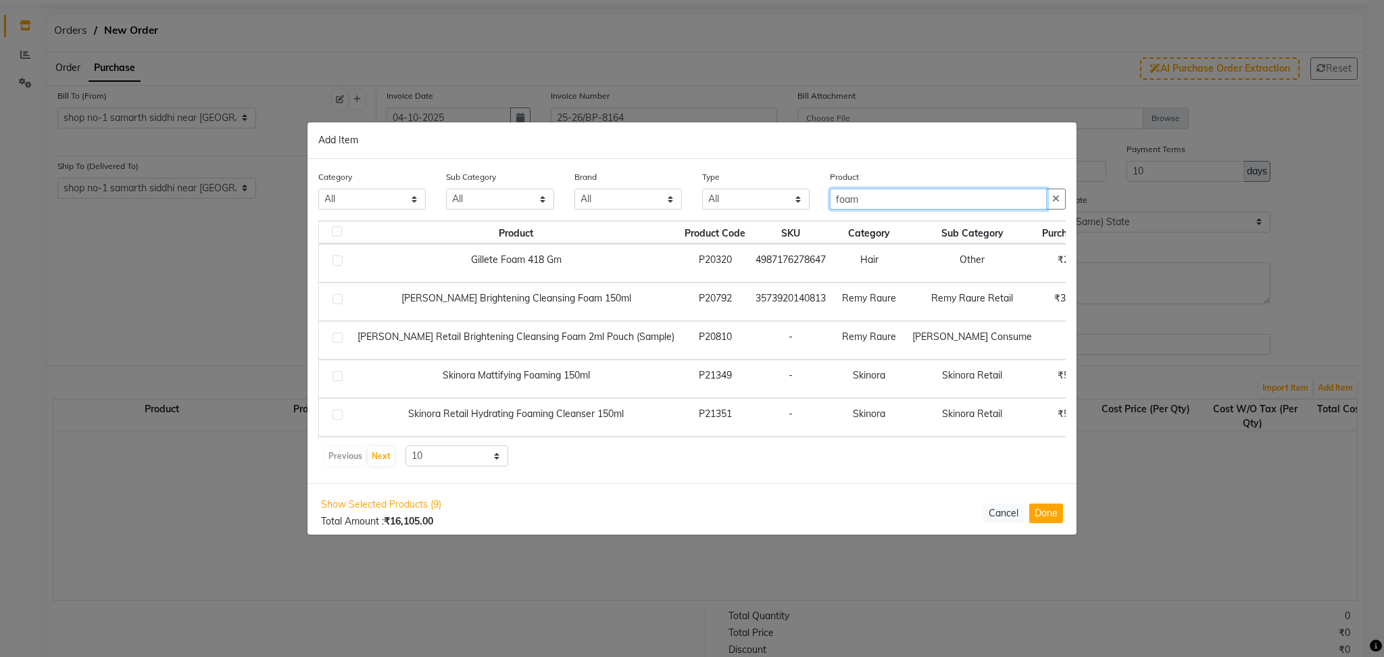
scroll to position [0, 137]
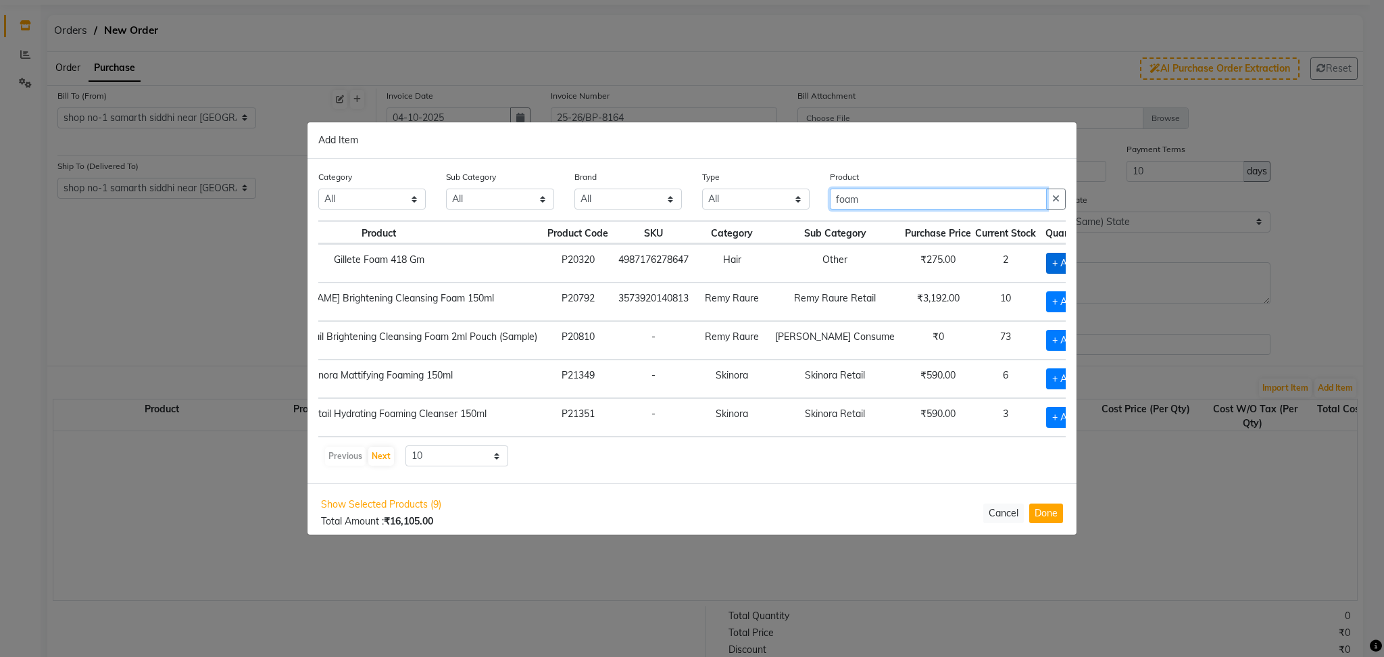
type input "foam"
click at [1046, 253] on span "+ Add" at bounding box center [1065, 263] width 38 height 21
checkbox input "true"
click at [1080, 265] on icon at bounding box center [1084, 262] width 9 height 9
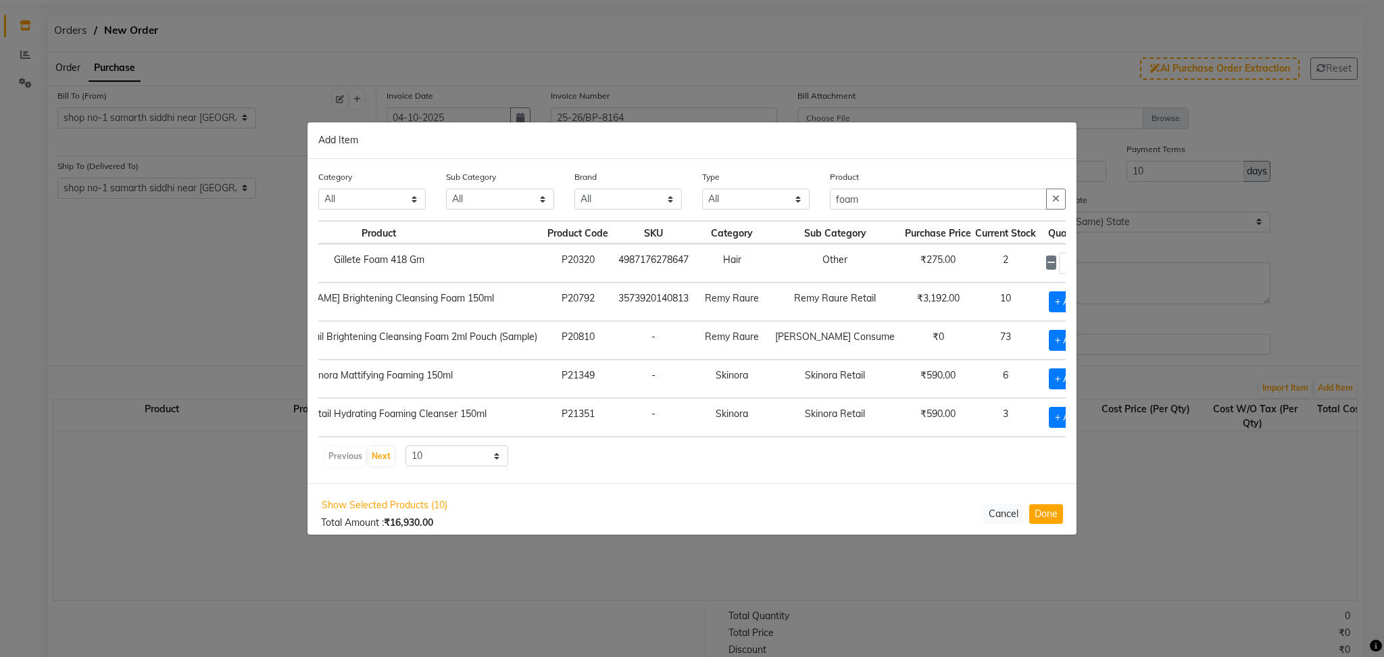
click at [1080, 265] on icon at bounding box center [1084, 262] width 9 height 9
type input "4"
drag, startPoint x: 872, startPoint y: 201, endPoint x: 653, endPoint y: 195, distance: 219.0
click at [653, 195] on div "Category All Hair Skin Makeup Personal Care Appliances [PERSON_NAME] Waxing Dis…" at bounding box center [692, 195] width 768 height 51
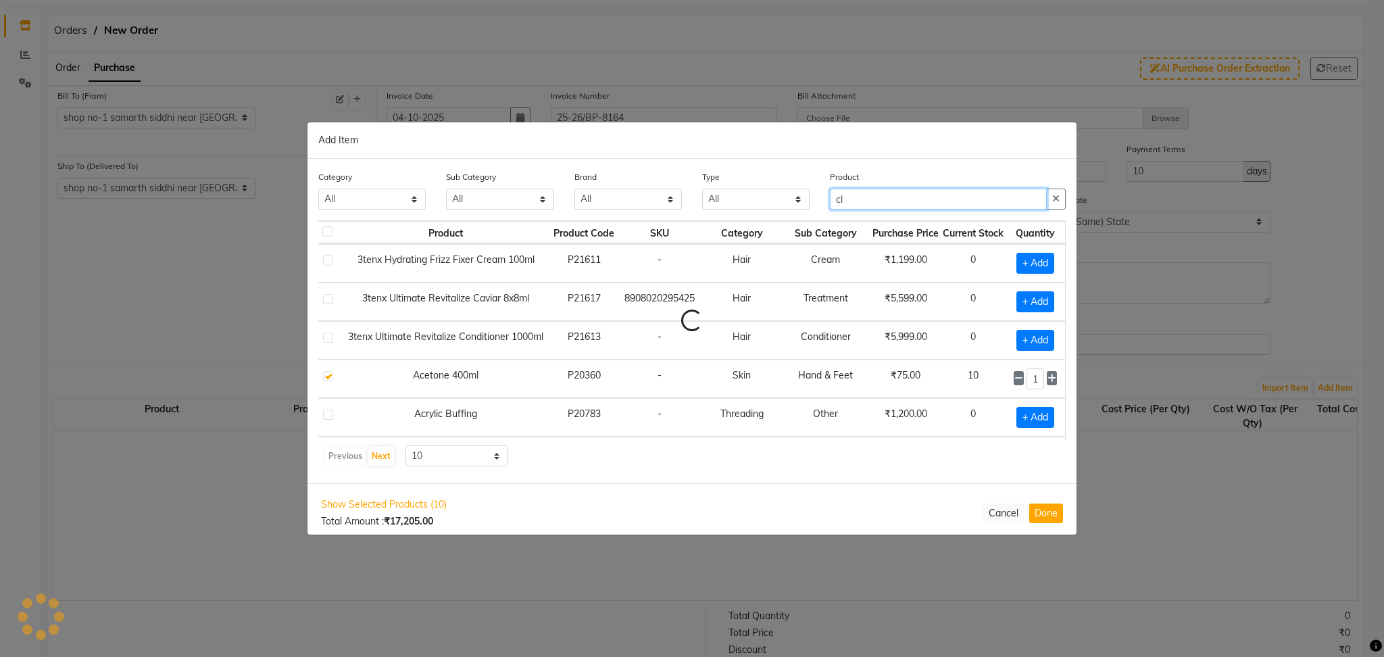
scroll to position [0, 0]
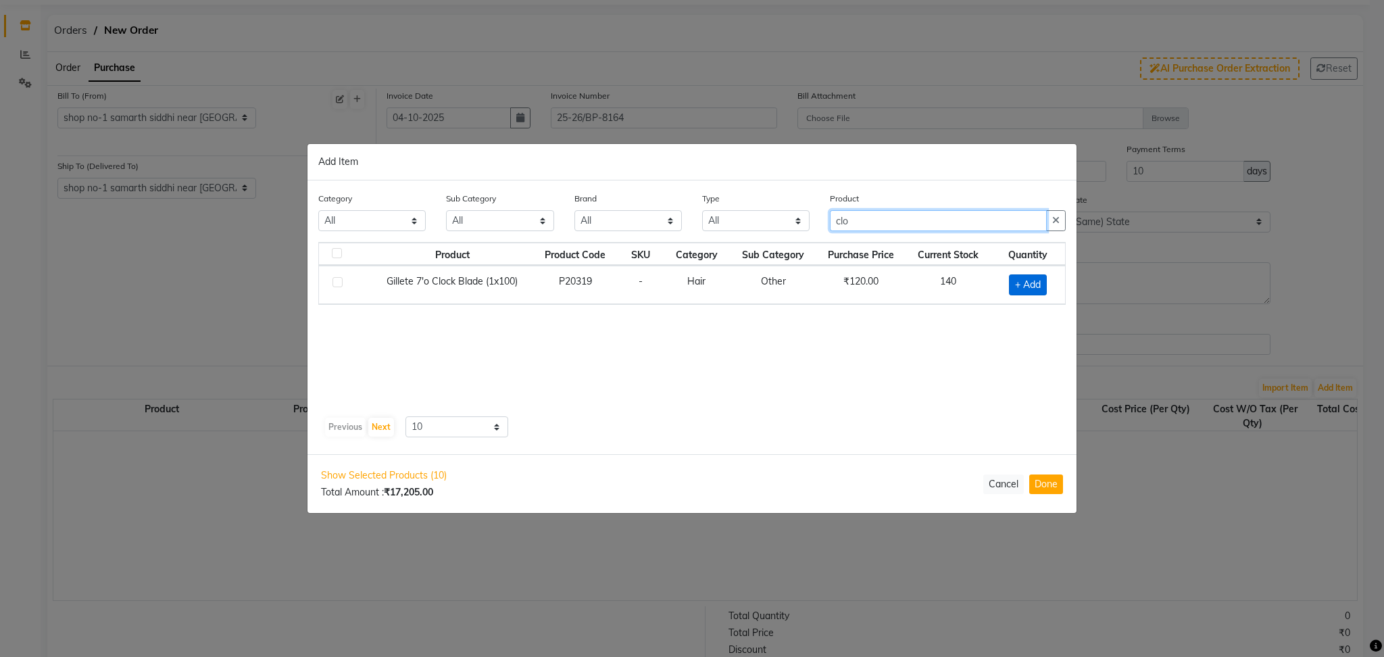
type input "clo"
click at [1030, 283] on span "+ Add" at bounding box center [1028, 284] width 38 height 21
checkbox input "true"
drag, startPoint x: 1030, startPoint y: 283, endPoint x: 982, endPoint y: 292, distance: 49.4
click at [982, 292] on tr "Gillete 7'o Clock Blade (1x100) P20319 - Hair Other ₹120.00 140 1" at bounding box center [692, 284] width 746 height 39
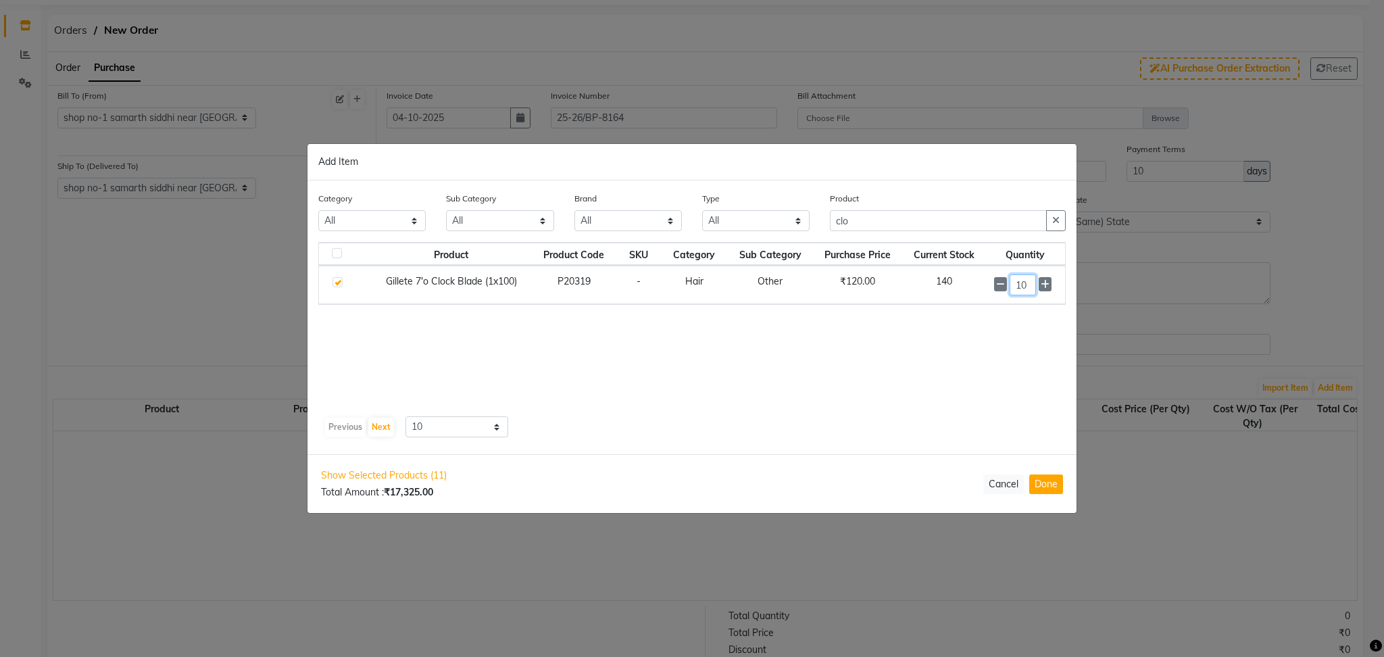
type input "10"
click at [840, 220] on input "clo" at bounding box center [938, 220] width 217 height 21
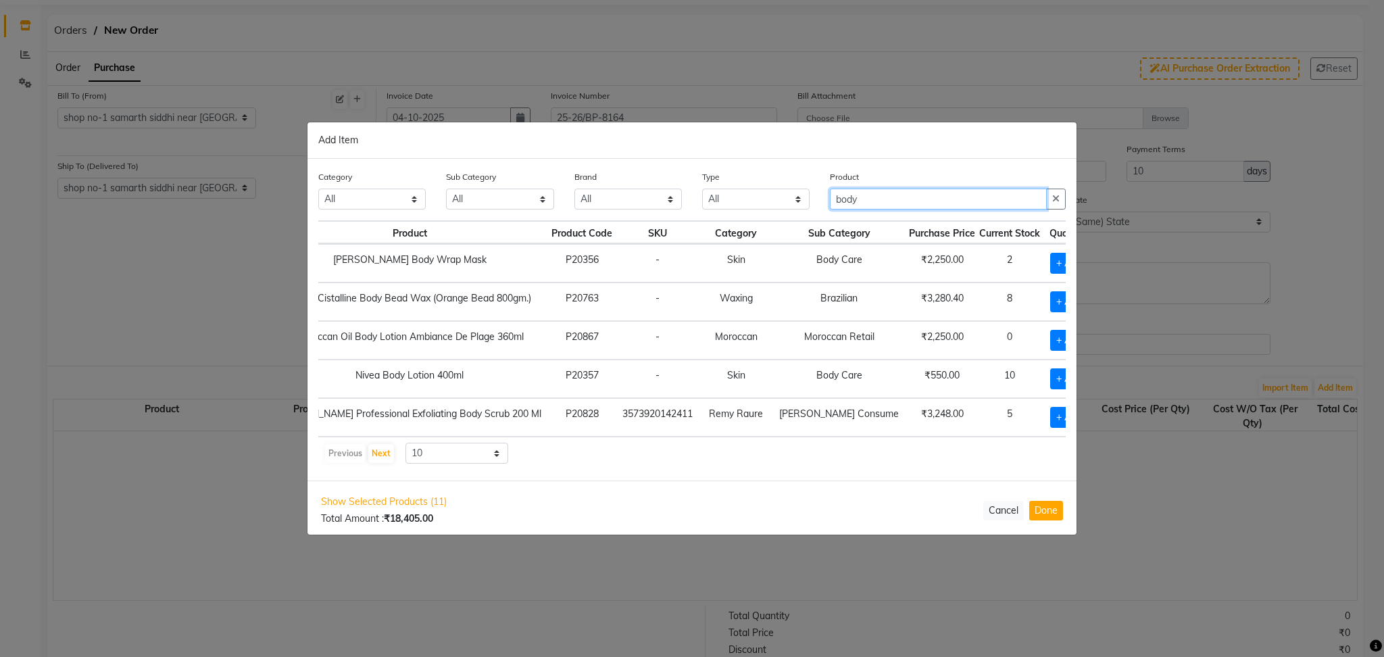
scroll to position [0, 87]
type input "body"
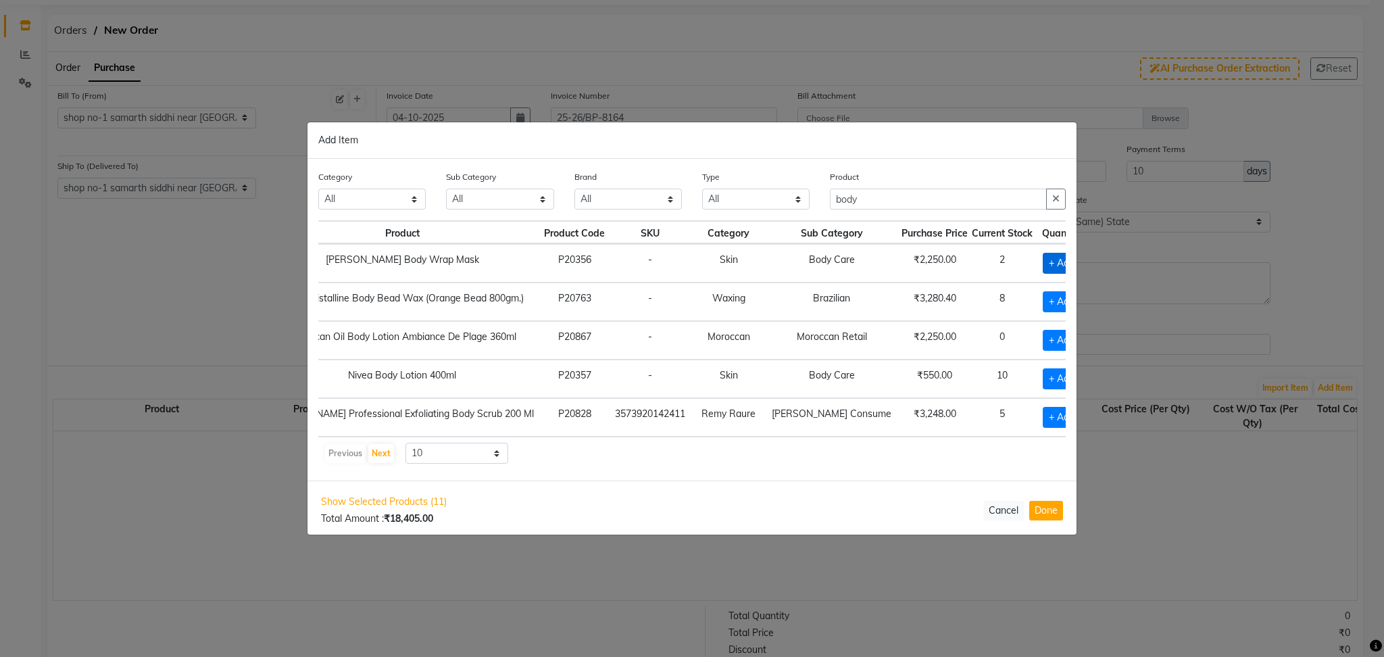
click at [1043, 264] on span "+ Add" at bounding box center [1062, 263] width 38 height 21
checkbox input "true"
click at [1072, 262] on icon at bounding box center [1076, 262] width 9 height 9
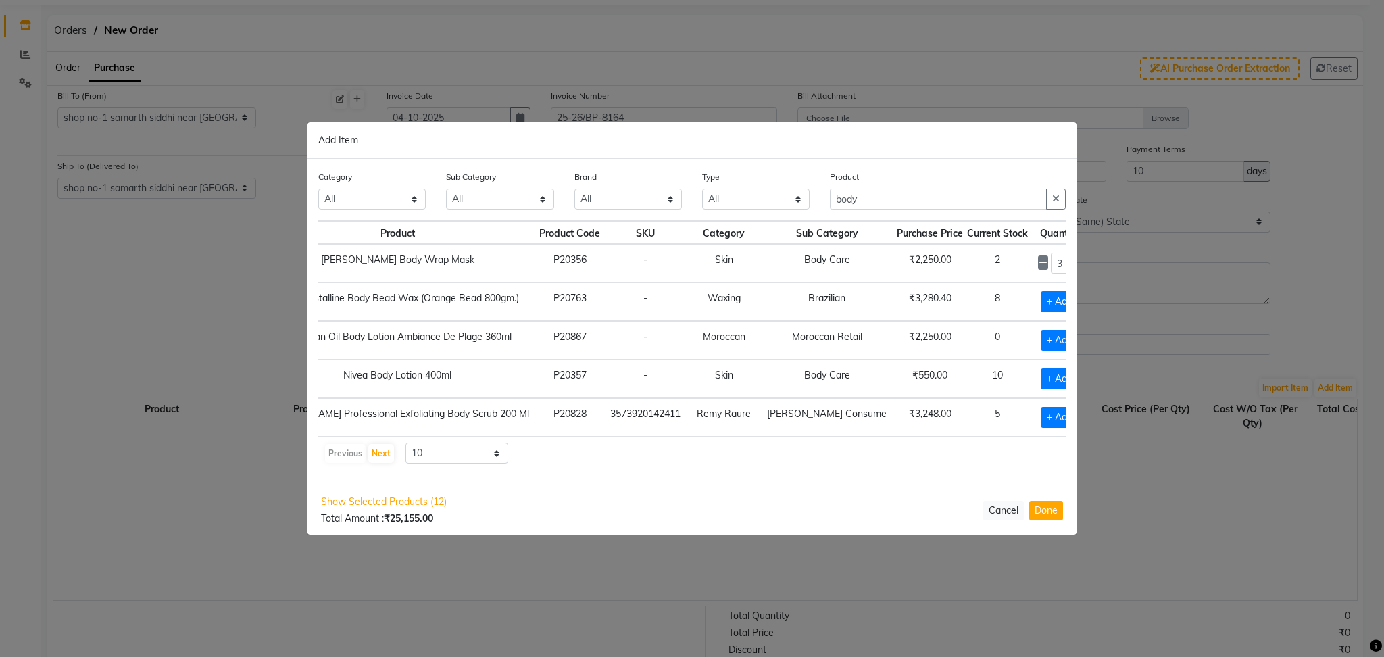
click at [1072, 262] on icon at bounding box center [1076, 262] width 9 height 9
type input "4"
click at [845, 201] on input "body" at bounding box center [938, 199] width 217 height 21
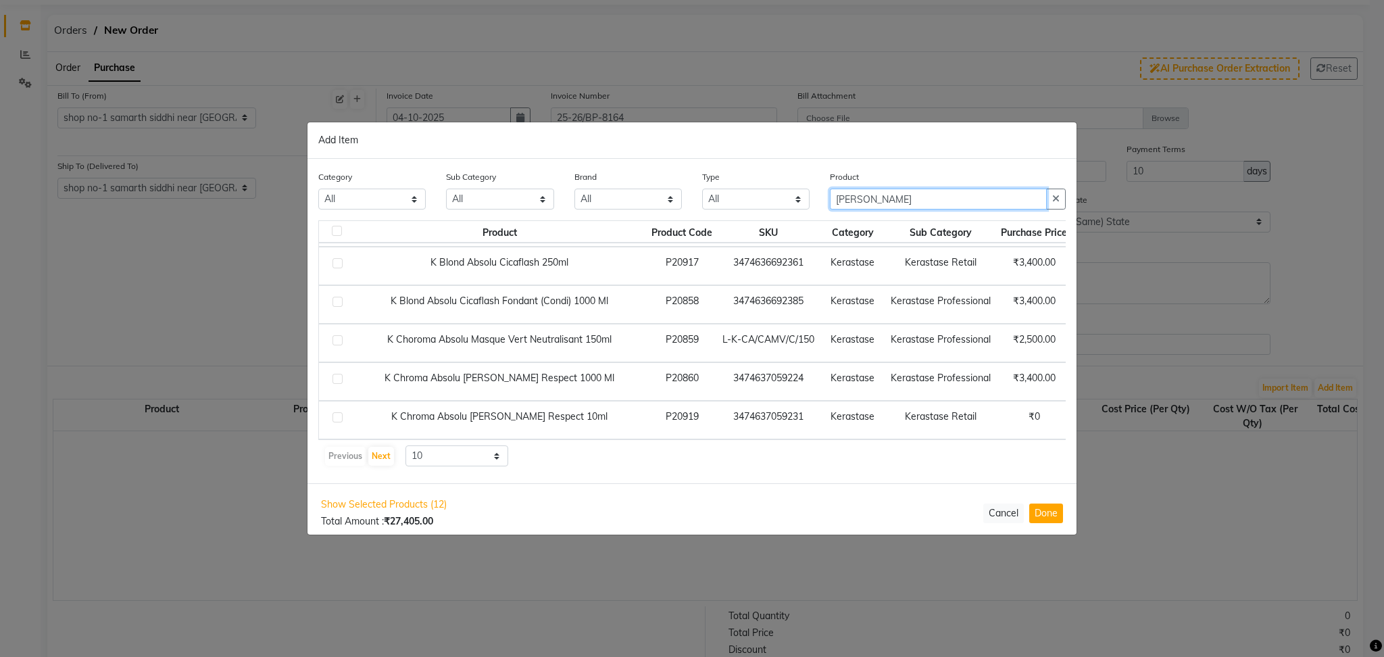
scroll to position [0, 0]
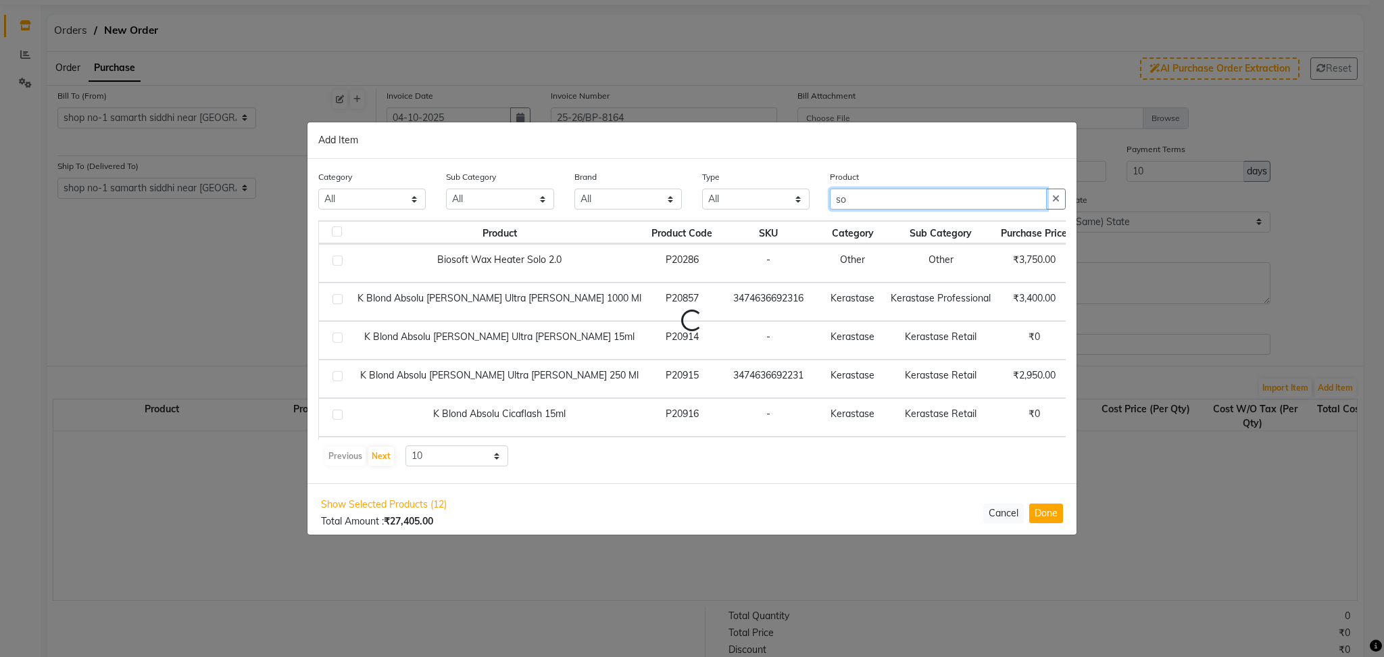
type input "s"
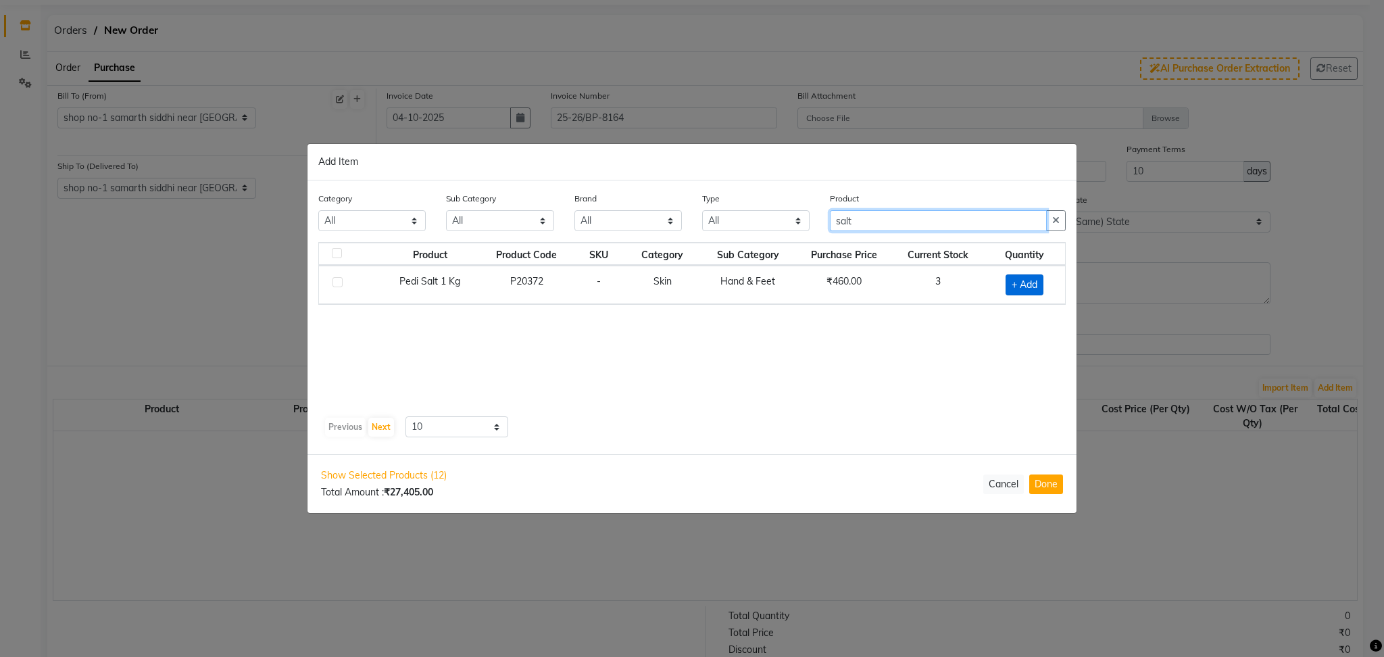
type input "salt"
click at [1020, 284] on span "+ Add" at bounding box center [1024, 284] width 38 height 21
checkbox input "true"
click at [1022, 284] on input "1" at bounding box center [1017, 284] width 29 height 21
type input "10"
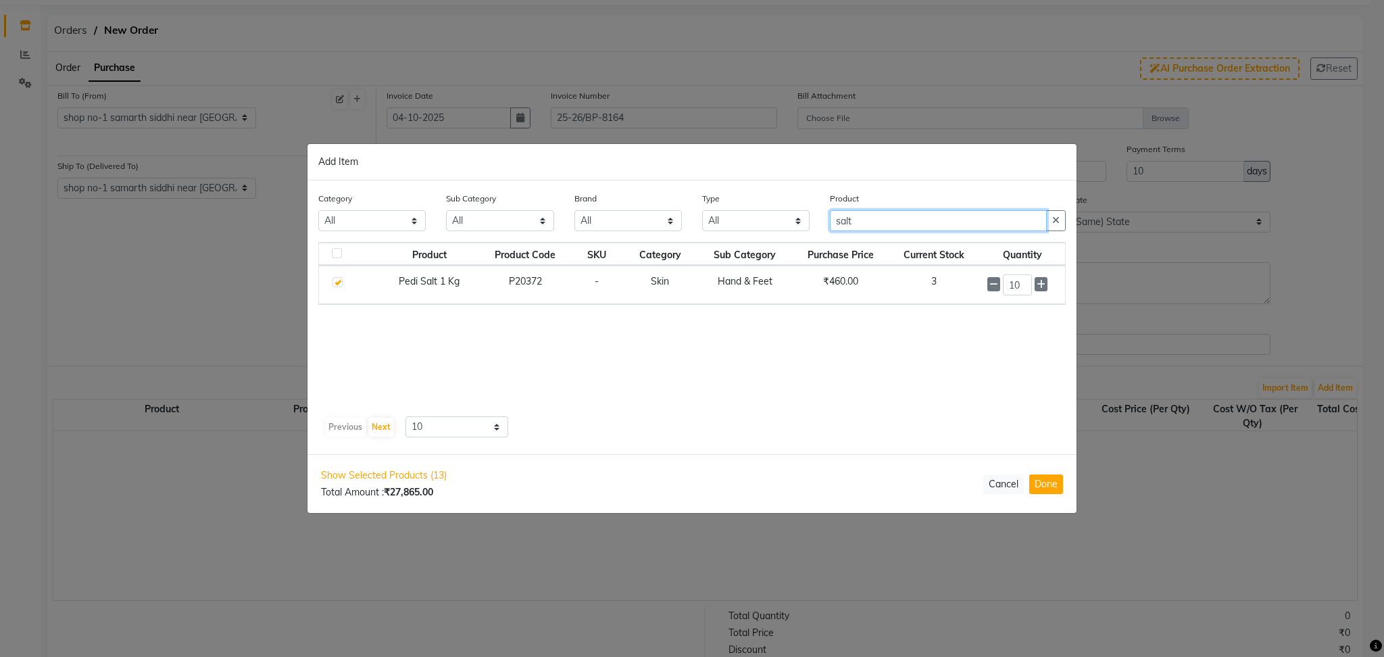
click at [845, 219] on input "salt" at bounding box center [938, 220] width 217 height 21
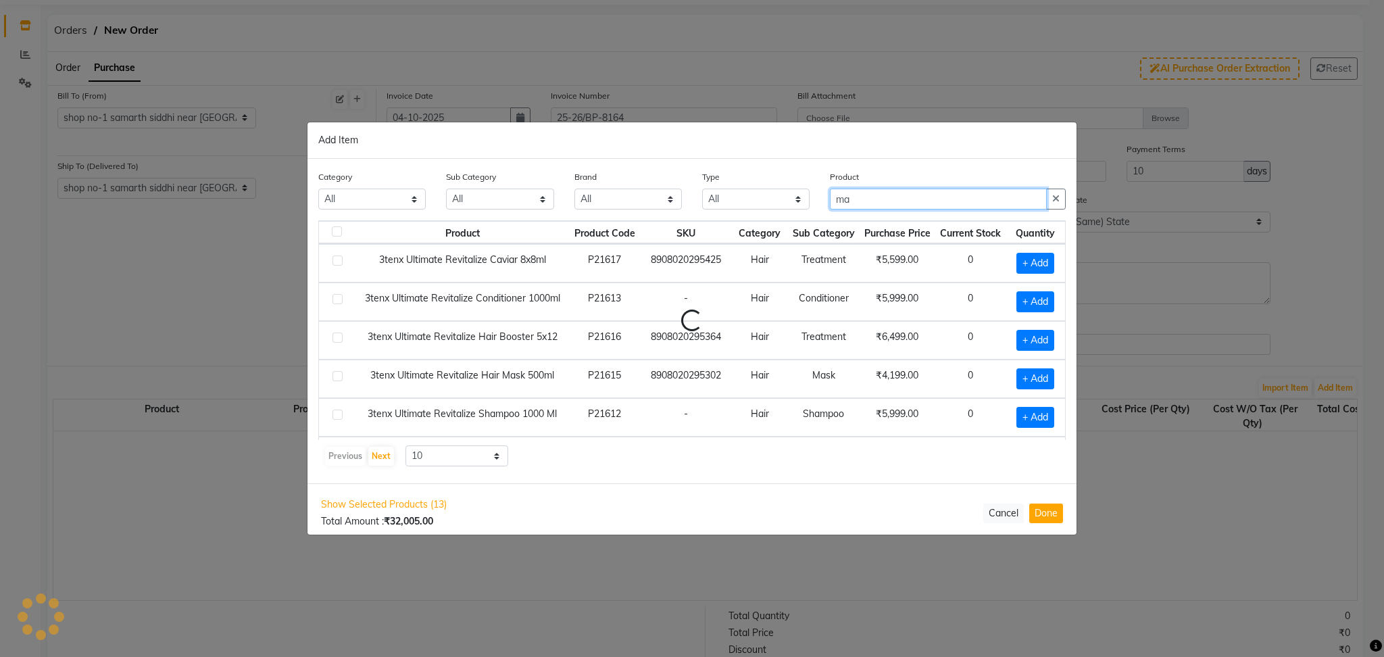
type input "m"
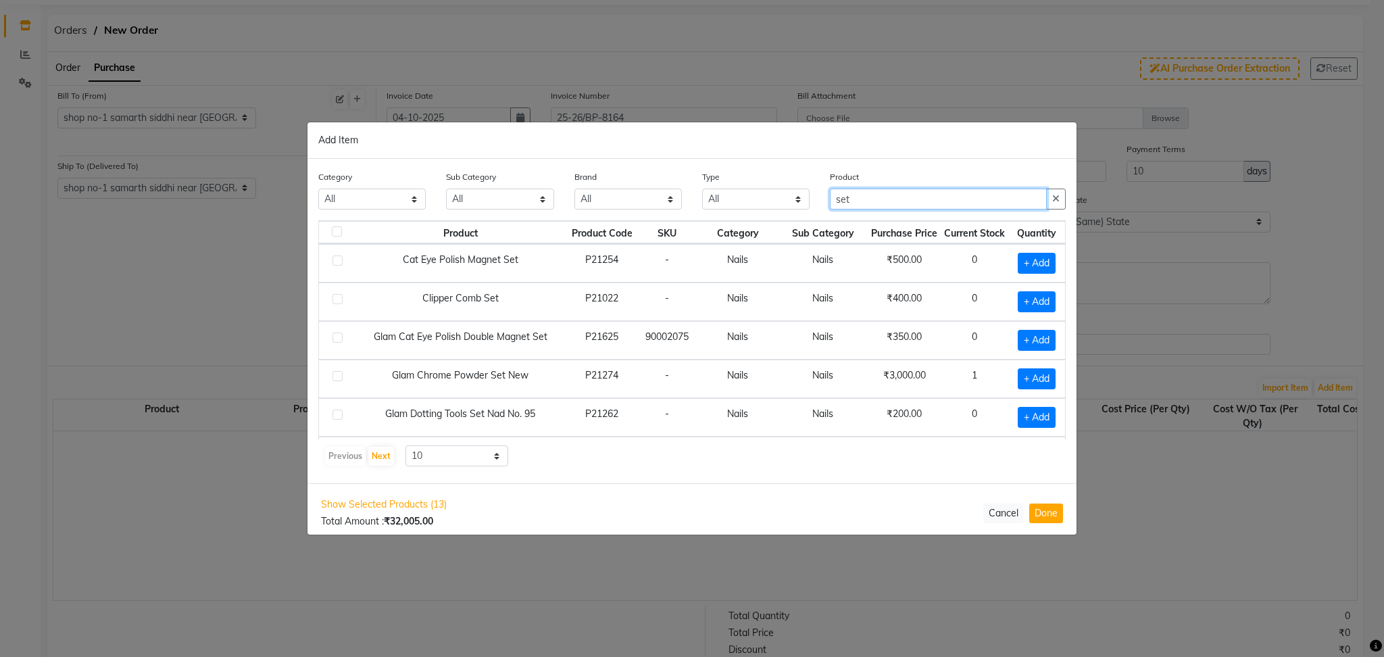
scroll to position [191, 0]
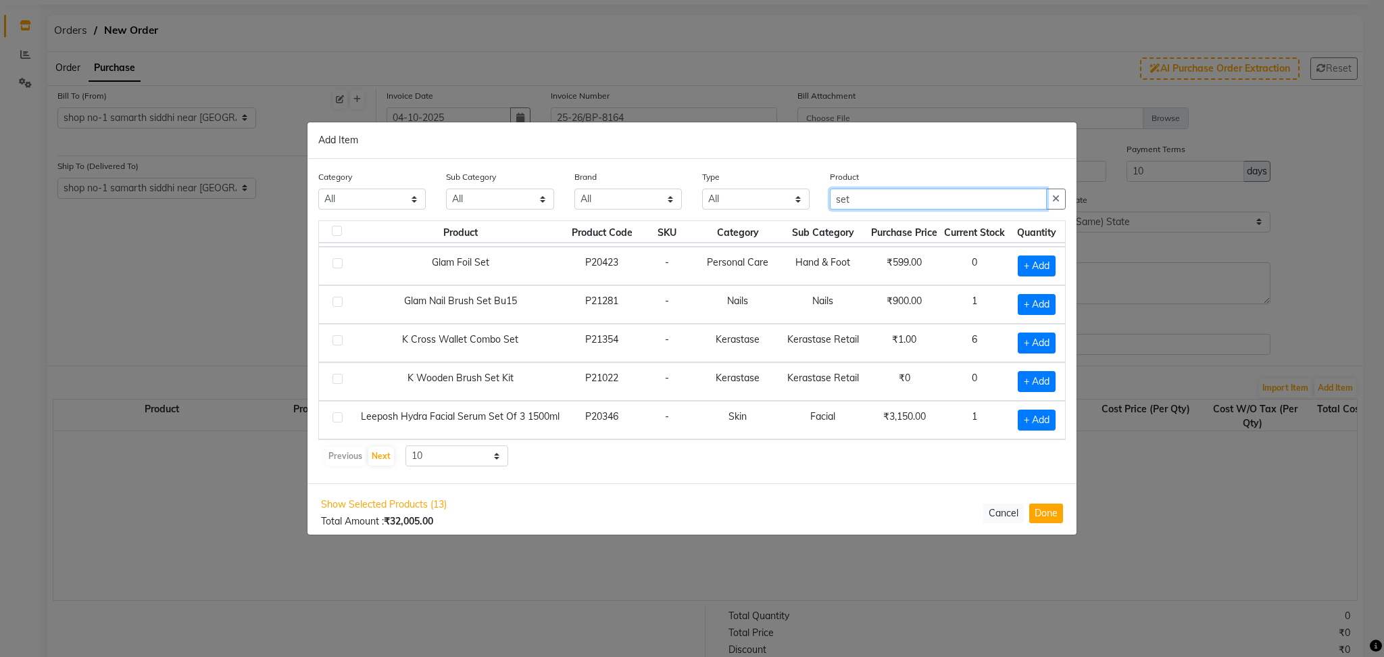
click at [843, 197] on input "set" at bounding box center [938, 199] width 217 height 21
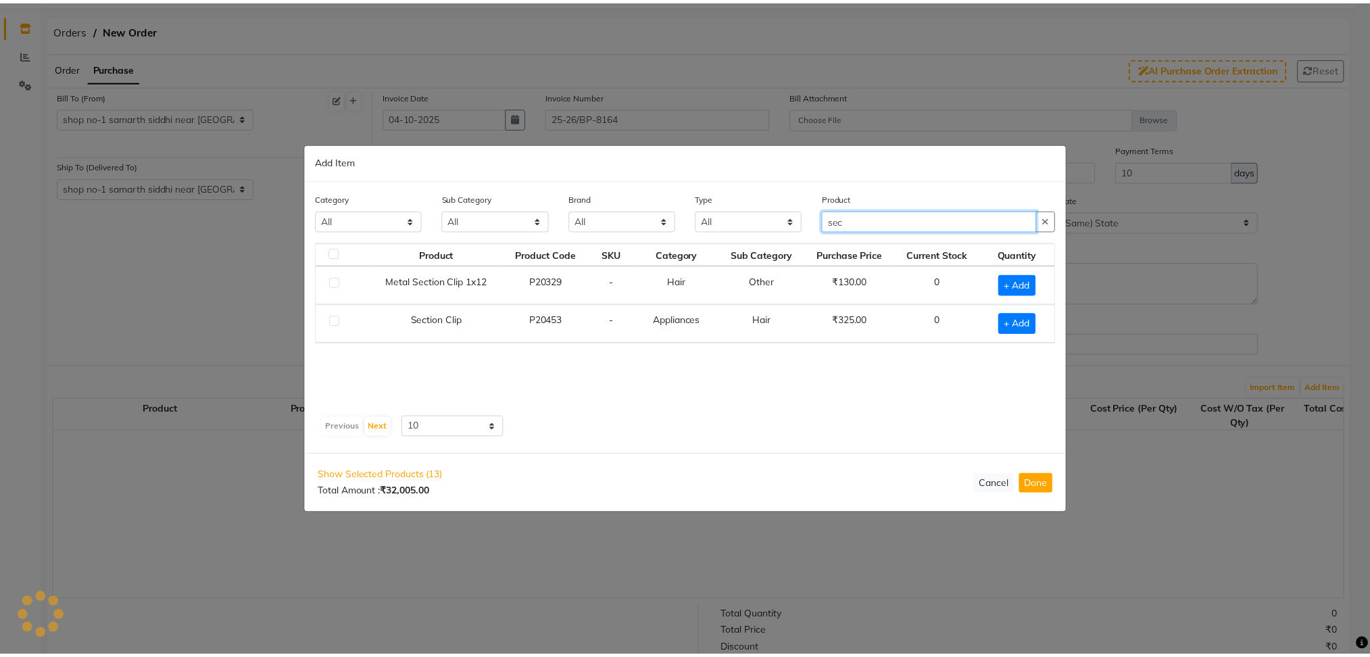
scroll to position [0, 0]
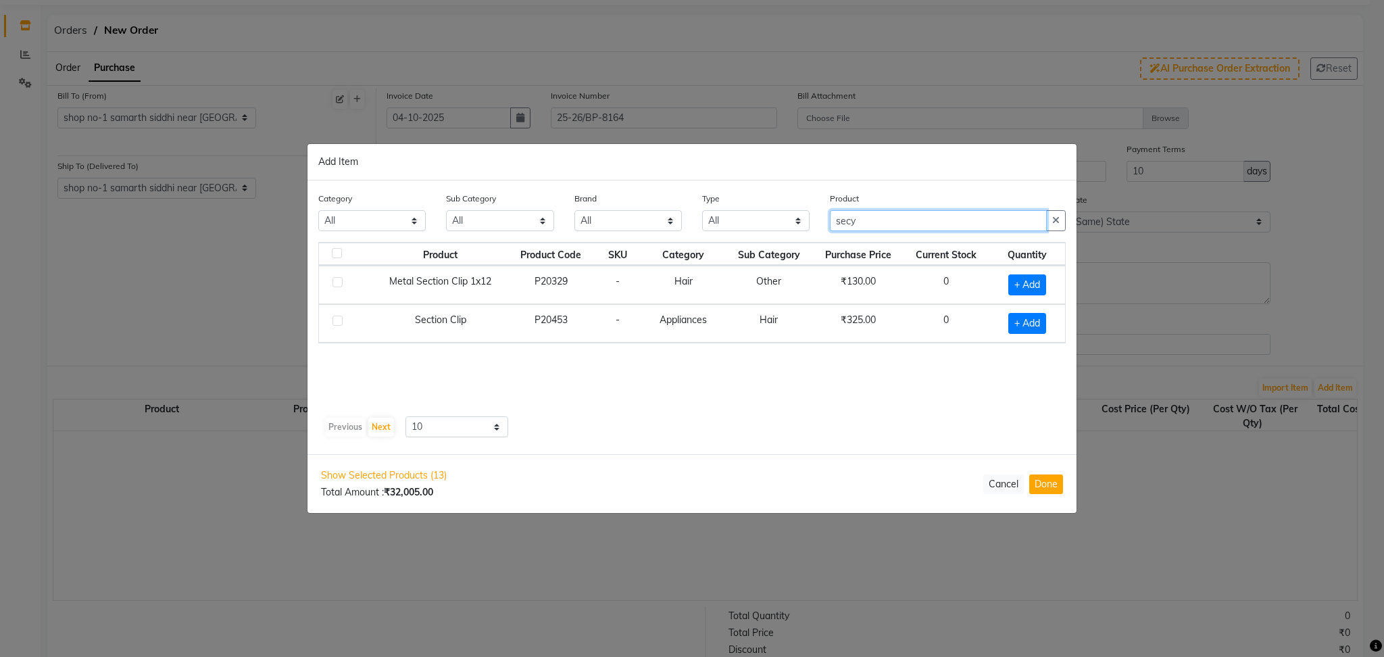
type input "secy"
click at [1028, 273] on td "+ Add" at bounding box center [1027, 285] width 76 height 39
click at [1027, 285] on span "+ Add" at bounding box center [1027, 284] width 38 height 21
checkbox input "true"
click at [1041, 281] on icon at bounding box center [1044, 283] width 9 height 9
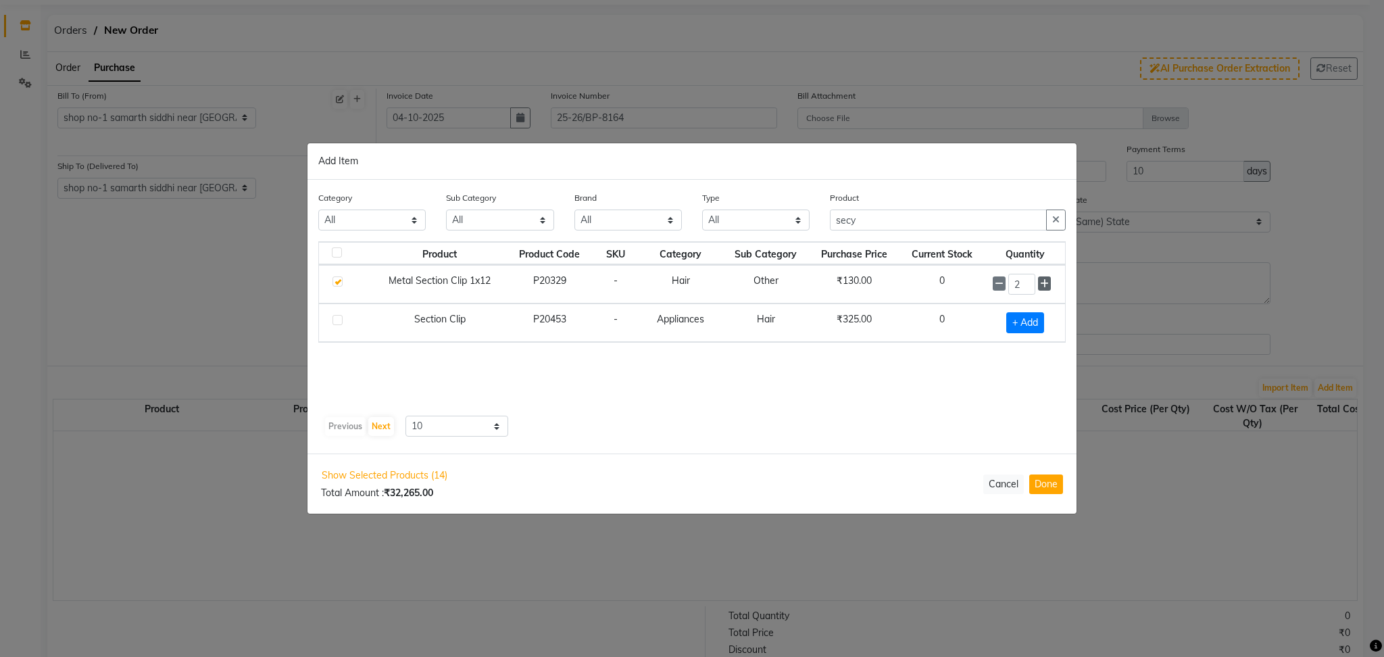
click at [1041, 281] on icon at bounding box center [1044, 283] width 9 height 9
click at [1041, 281] on icon at bounding box center [1044, 284] width 9 height 9
type input "6"
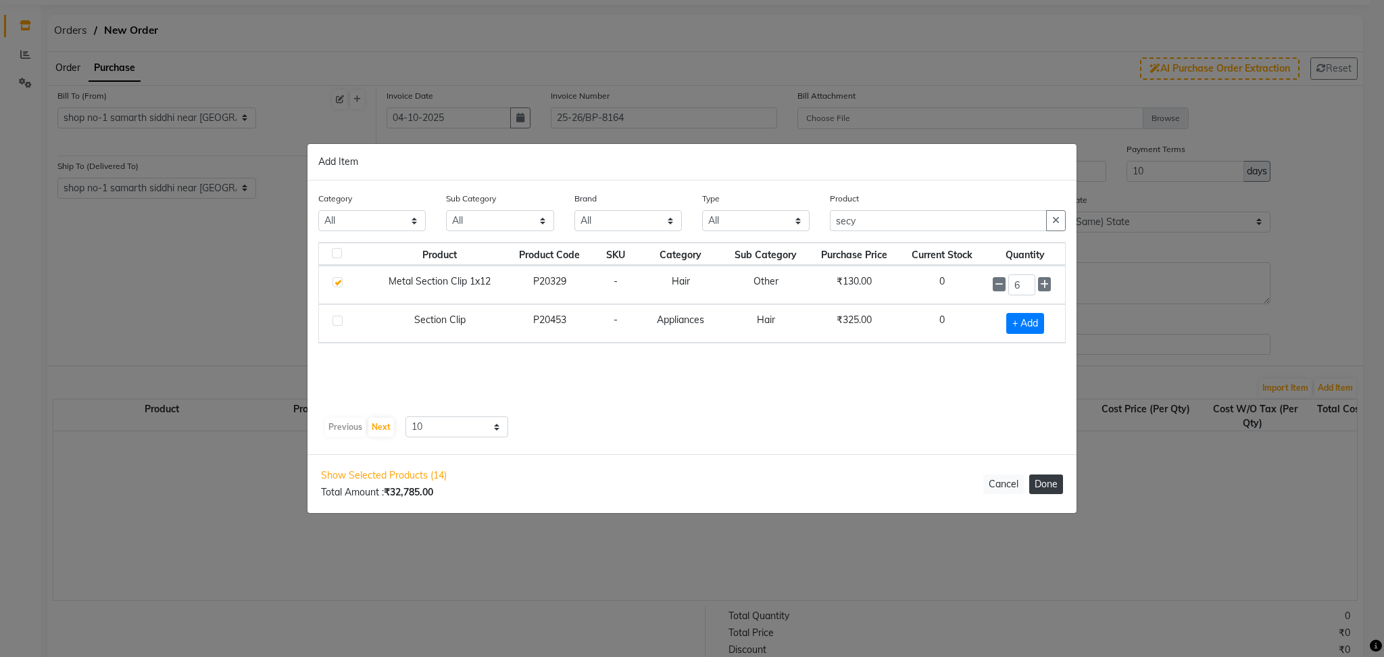
click at [1037, 485] on button "Done" at bounding box center [1046, 484] width 34 height 20
select select "2069"
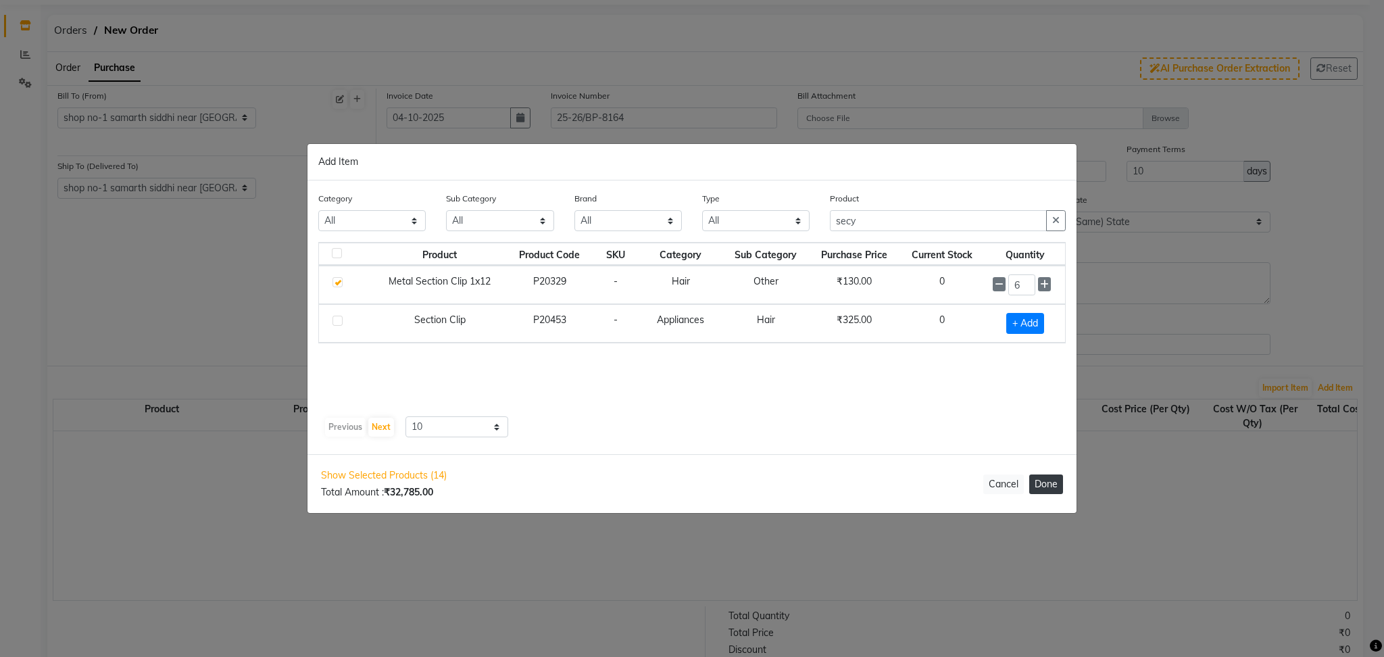
select select "2069"
select select "3099"
select select "2069"
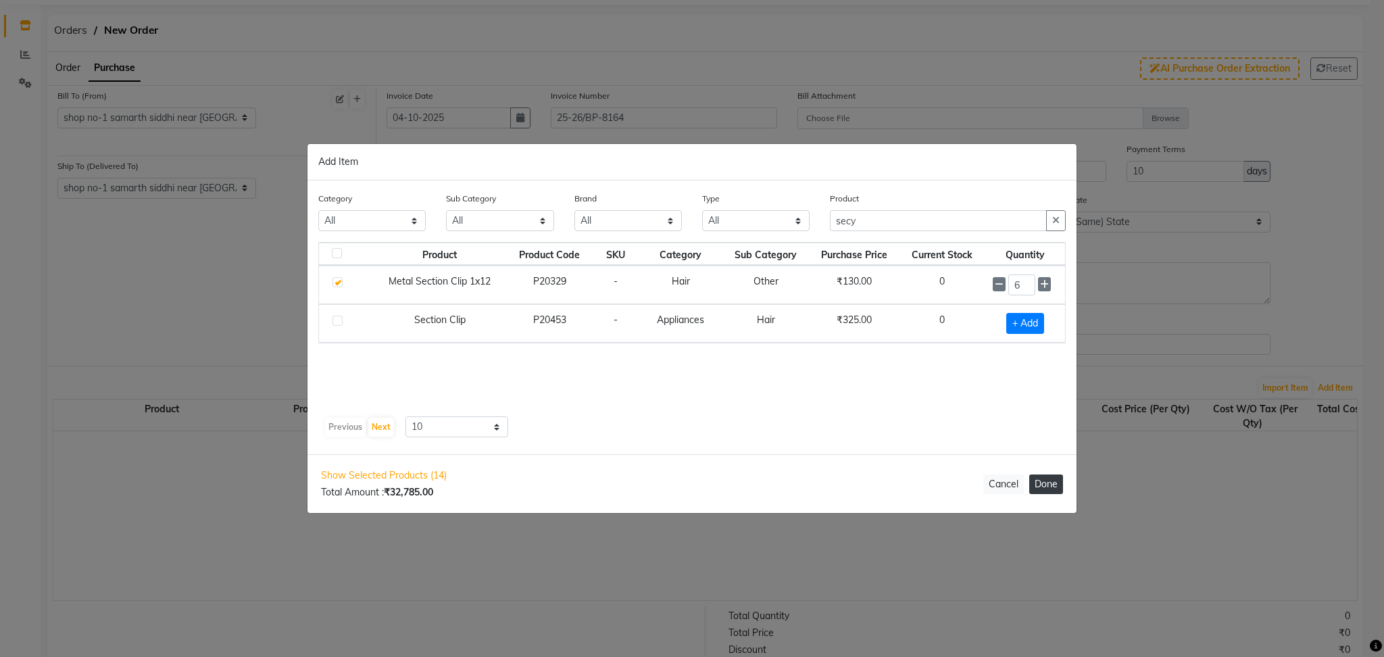
select select "2069"
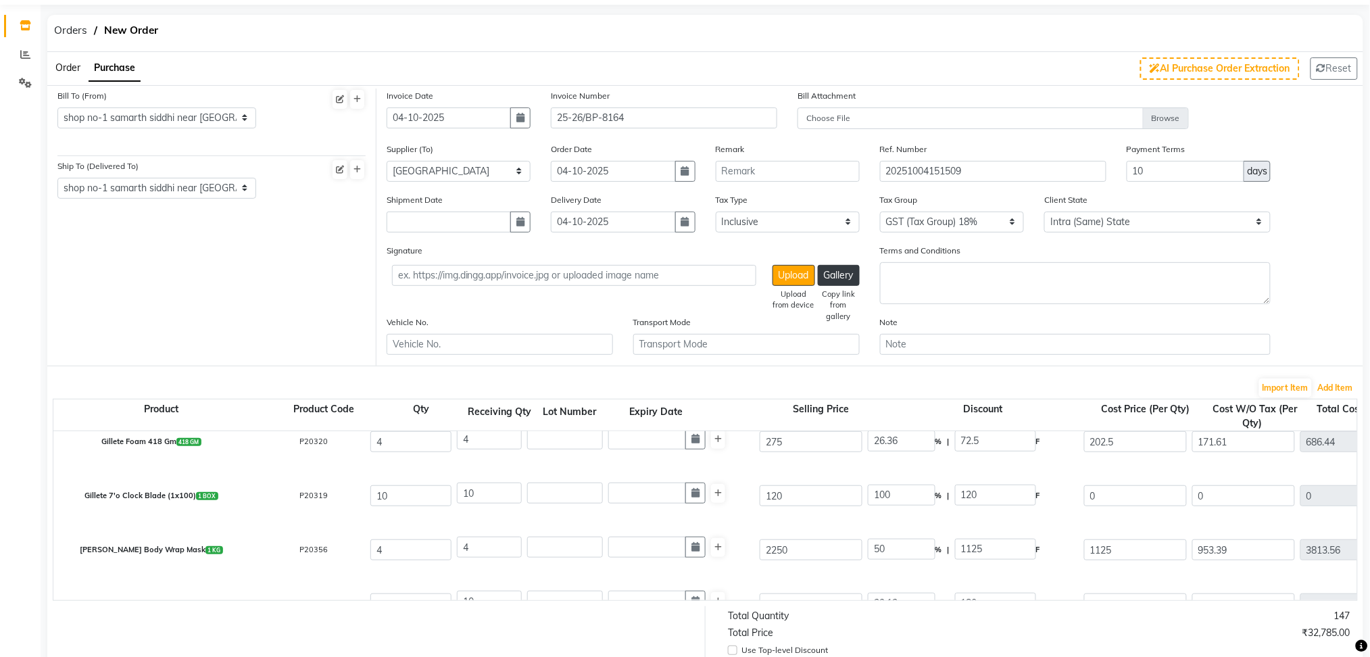
scroll to position [496, 0]
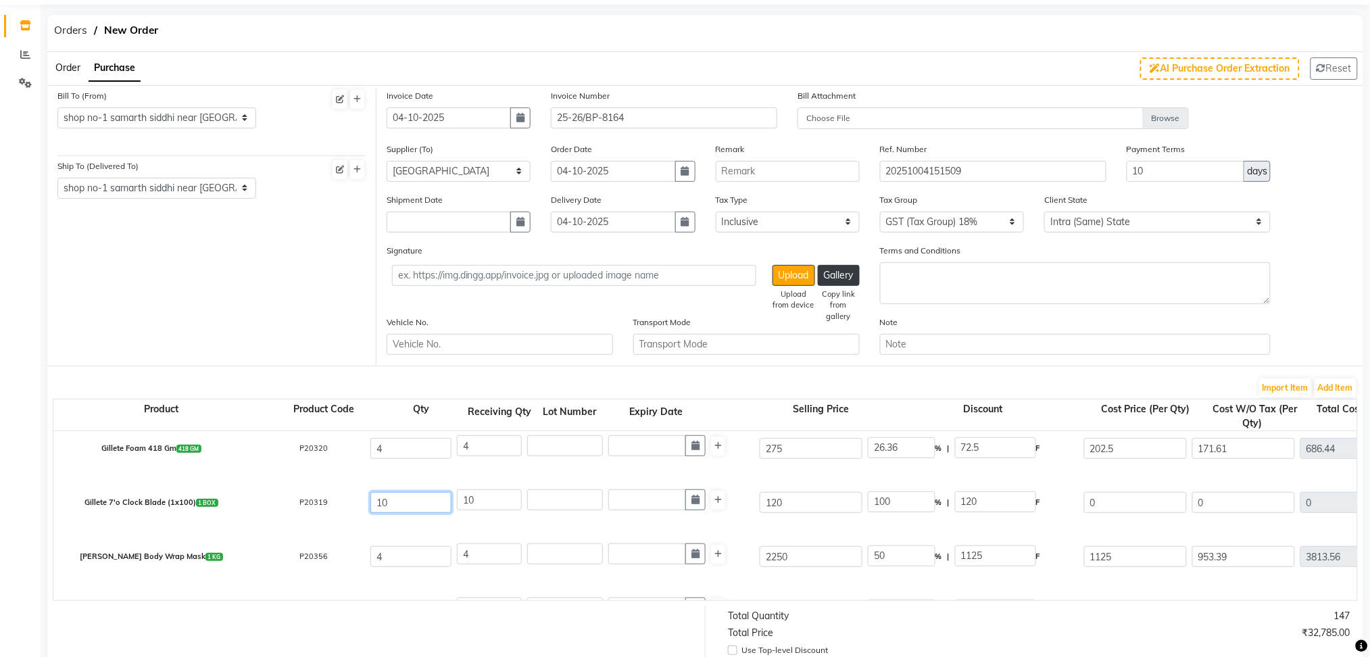
click at [397, 500] on input "10" at bounding box center [410, 502] width 81 height 21
type input "100"
type input "0"
type input "100"
click at [472, 470] on div "Gillete Foam 418 Gm 418 GM P20320 4 4 275 26.36 % | 72.5 F 202.5 171.61 686.44 …" at bounding box center [1356, 449] width 2627 height 54
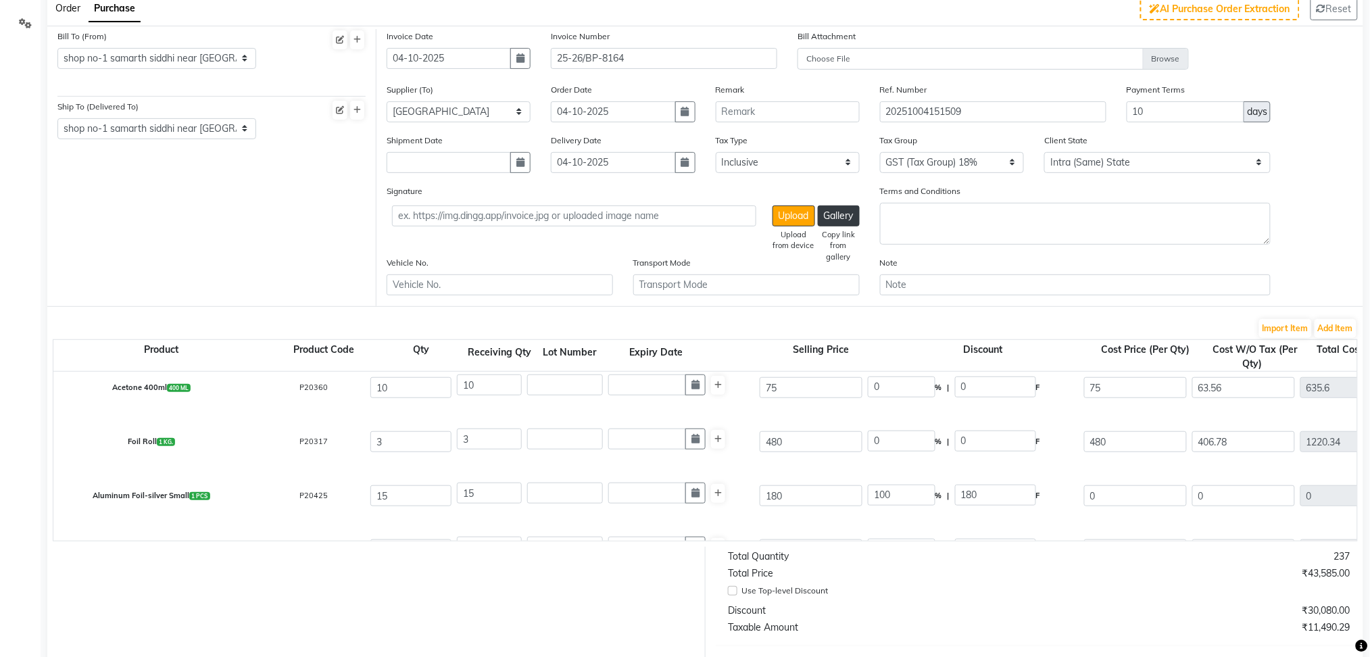
scroll to position [0, 0]
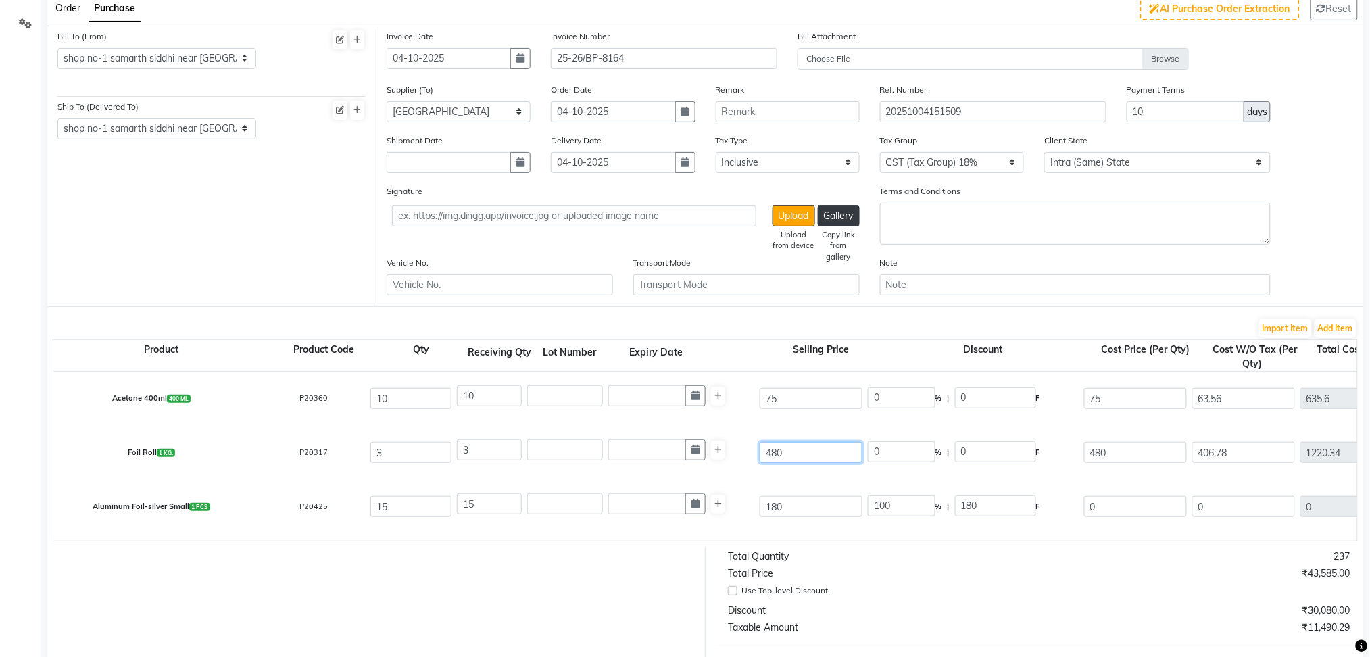
drag, startPoint x: 807, startPoint y: 452, endPoint x: 716, endPoint y: 465, distance: 91.4
click at [716, 465] on div "Foil Roll 1 KG. P20317 3 3 480 0 % | 0 F 480 406.78 1220.34 None GST 5% GST (Ta…" at bounding box center [1356, 453] width 2627 height 54
type input "500"
type input "4"
type input "20"
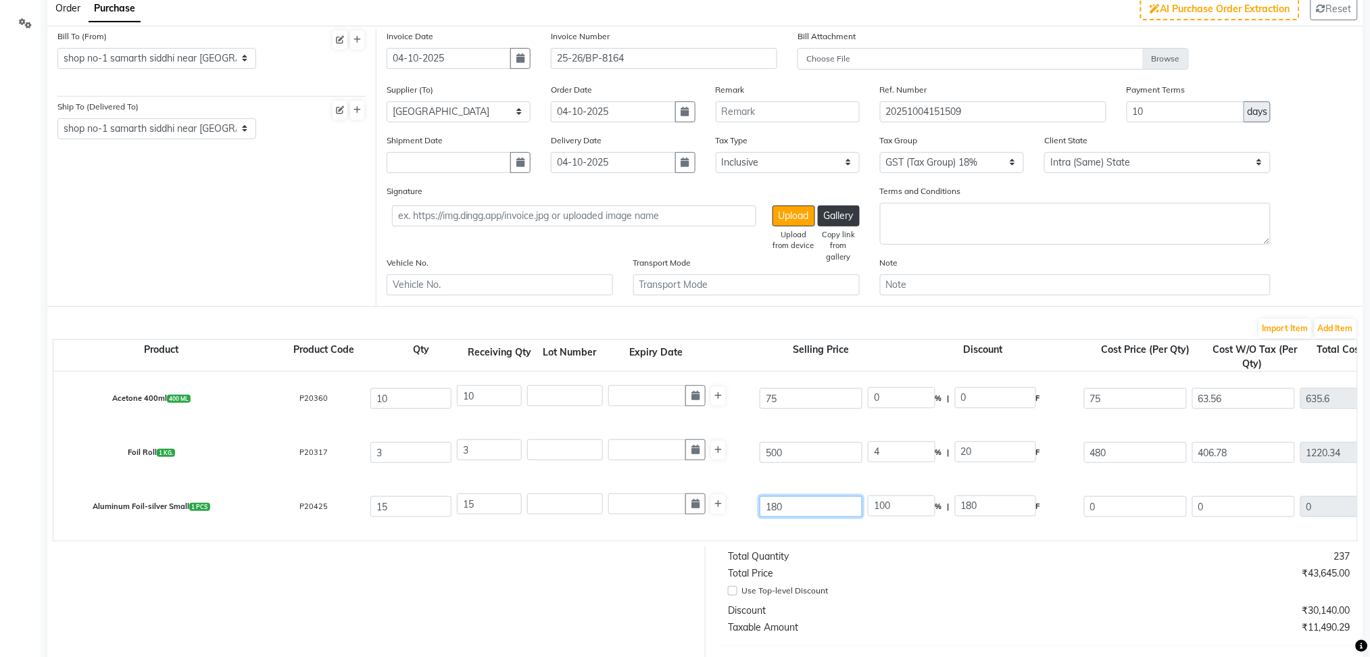
drag, startPoint x: 803, startPoint y: 507, endPoint x: 711, endPoint y: 523, distance: 93.3
click at [711, 523] on div "Aluminum Foil-silver Small 1 PCS P20425 15 15 180 100 % | 180 F 0 0 0 None GST …" at bounding box center [1356, 507] width 2627 height 54
type input "1"
type input "18000"
type input "19"
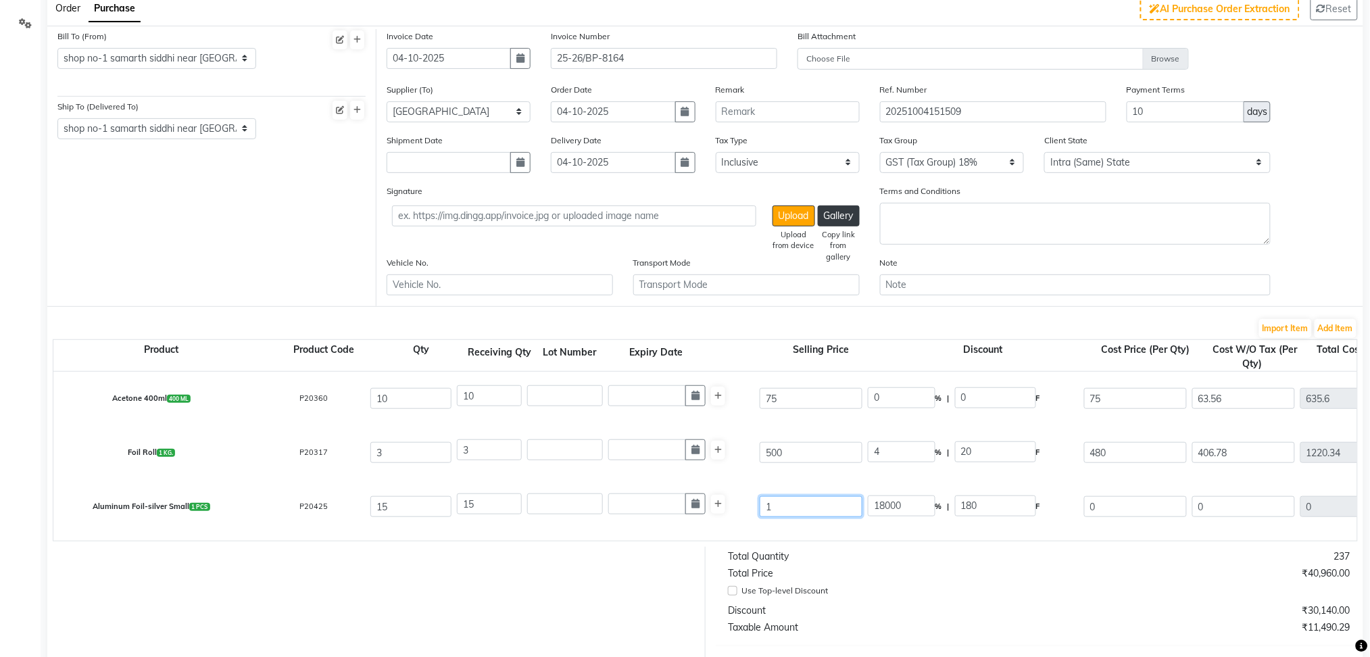
type input "947.37"
type input "190"
type input "94.74"
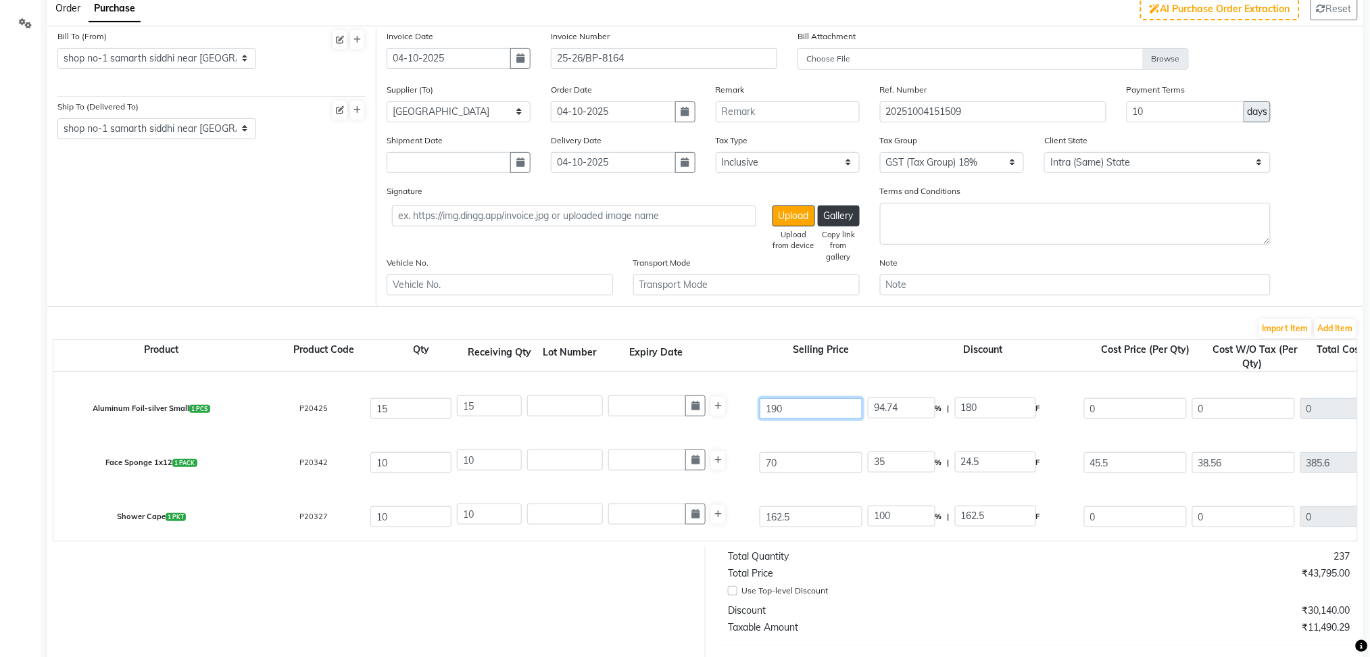
scroll to position [99, 0]
type input "190"
type input "100"
type input "190"
drag, startPoint x: 783, startPoint y: 459, endPoint x: 739, endPoint y: 470, distance: 45.2
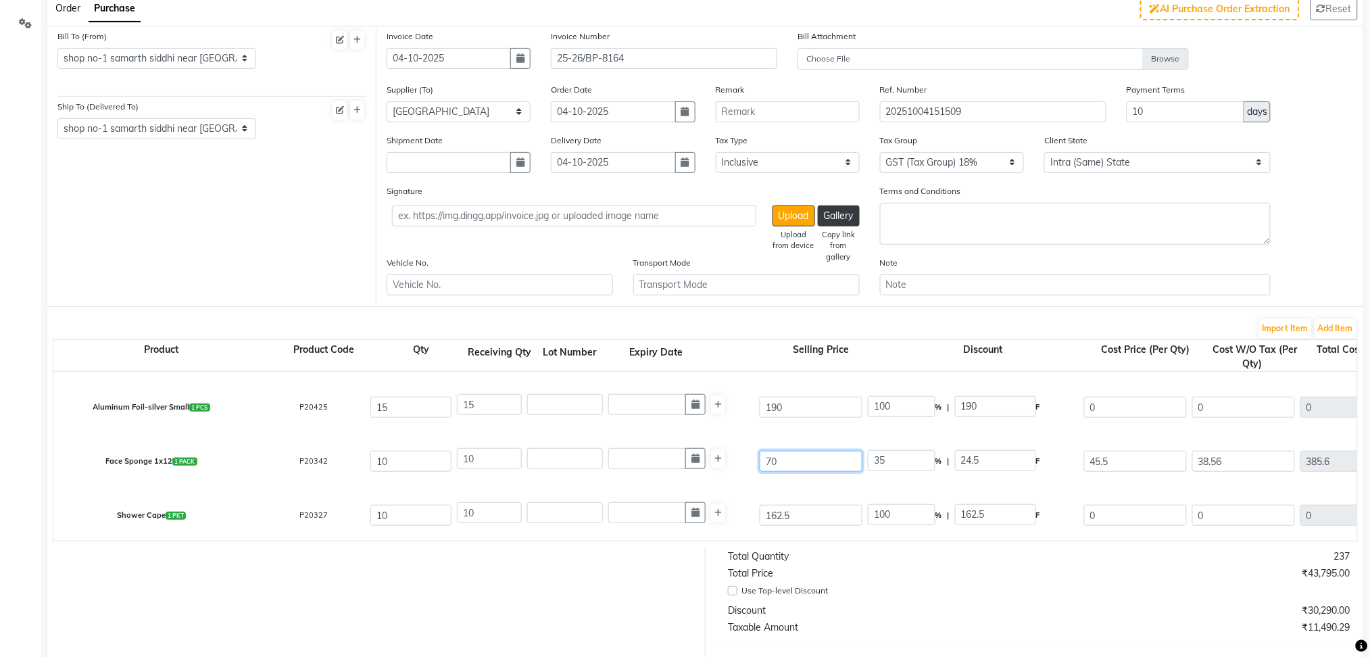
click at [739, 470] on div "Face Sponge 1x12 1 PACK P20342 10 10 70 35 % | 24.5 F 45.5 38.56 385.6 None GST…" at bounding box center [1356, 461] width 2627 height 54
type input "6"
type input "408.33"
type input "60"
type input "40.83"
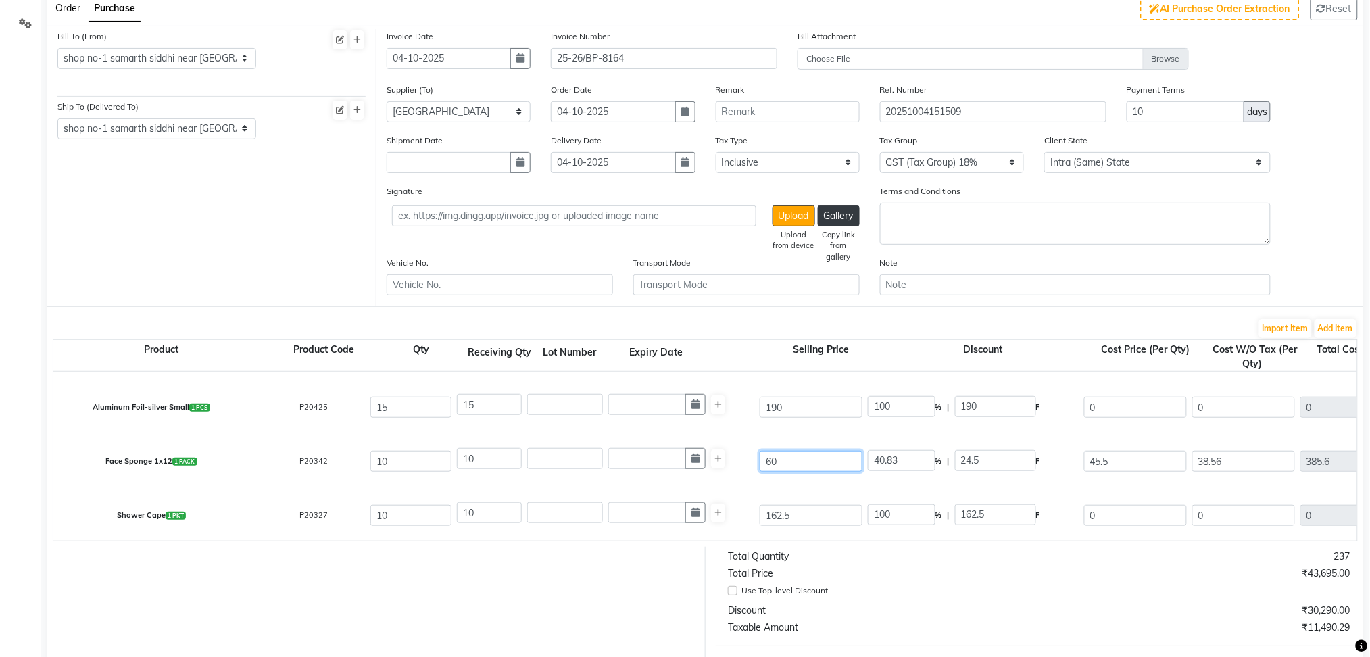
type input "60"
type input "24.17"
type input "14.5"
drag, startPoint x: 916, startPoint y: 459, endPoint x: 874, endPoint y: 460, distance: 41.2
click at [874, 460] on input "24.17" at bounding box center [902, 460] width 68 height 21
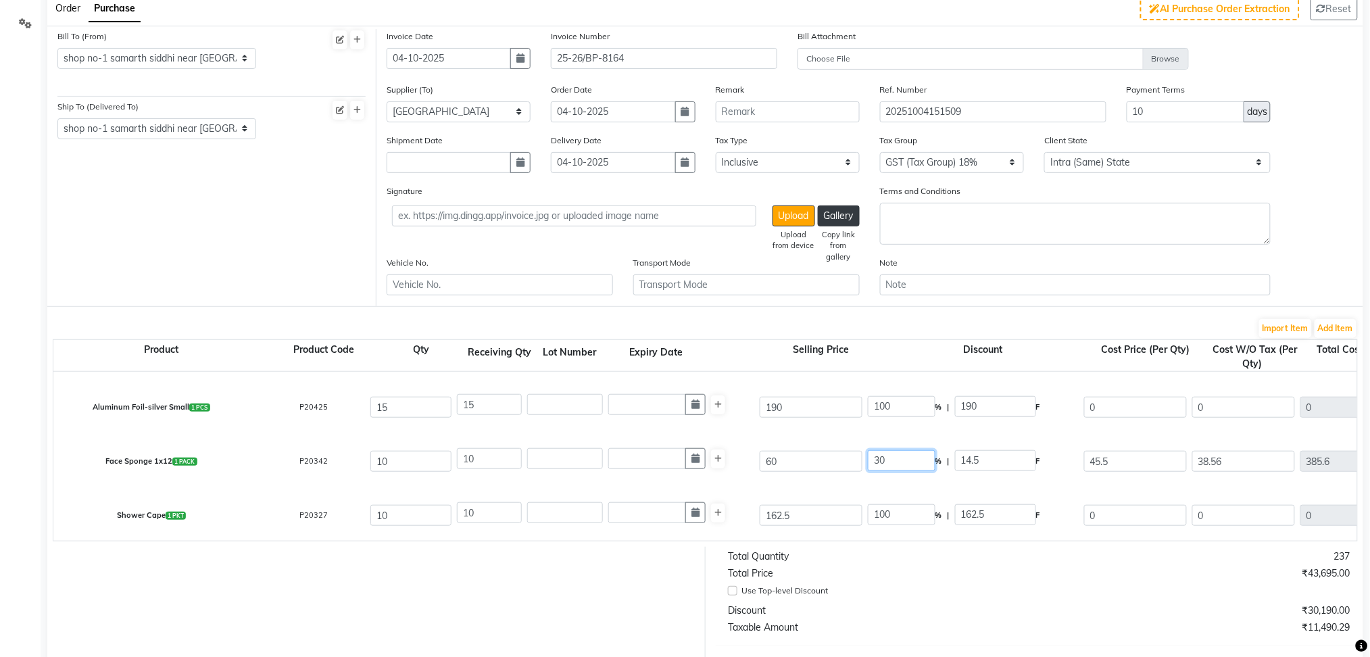
type input "30"
type input "18"
type input "42"
type input "35.59"
type input "355.9"
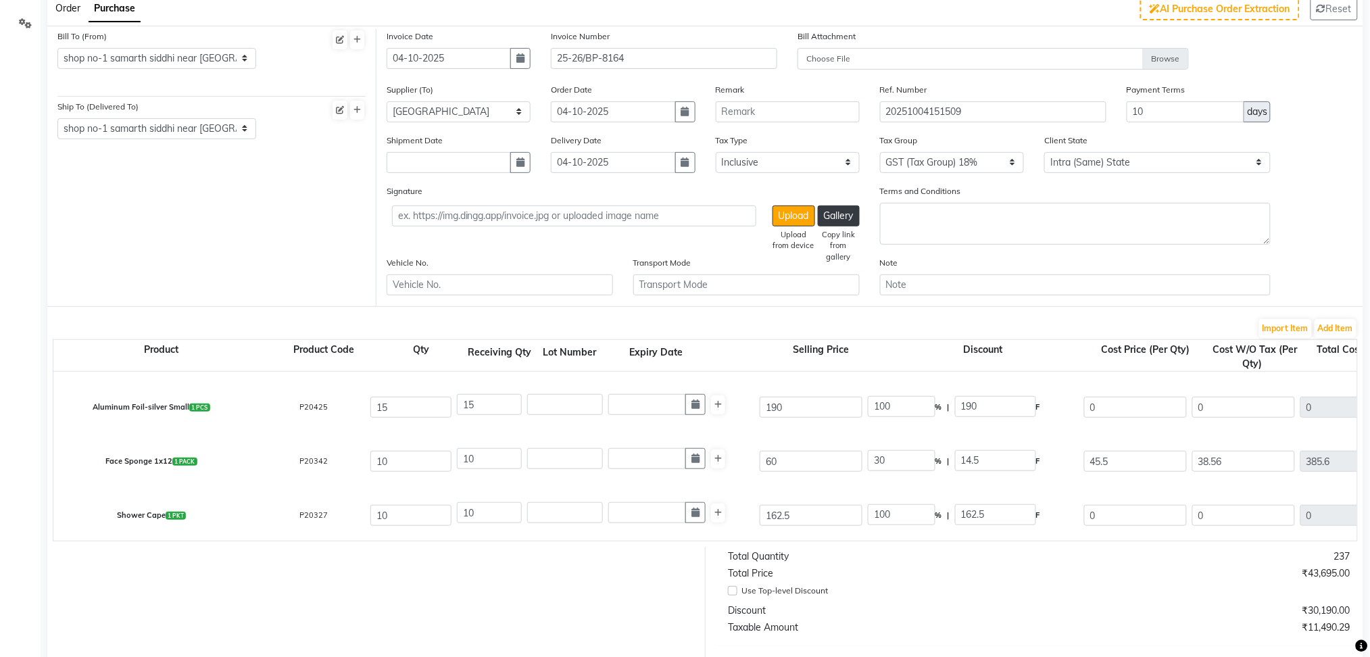
type input "64.06"
type input "419.96"
click at [953, 430] on div "Aluminum Foil-silver Small 1 PCS P20425 15 15 190 100 % | 190 F 0 0 0 None GST …" at bounding box center [1356, 407] width 2627 height 54
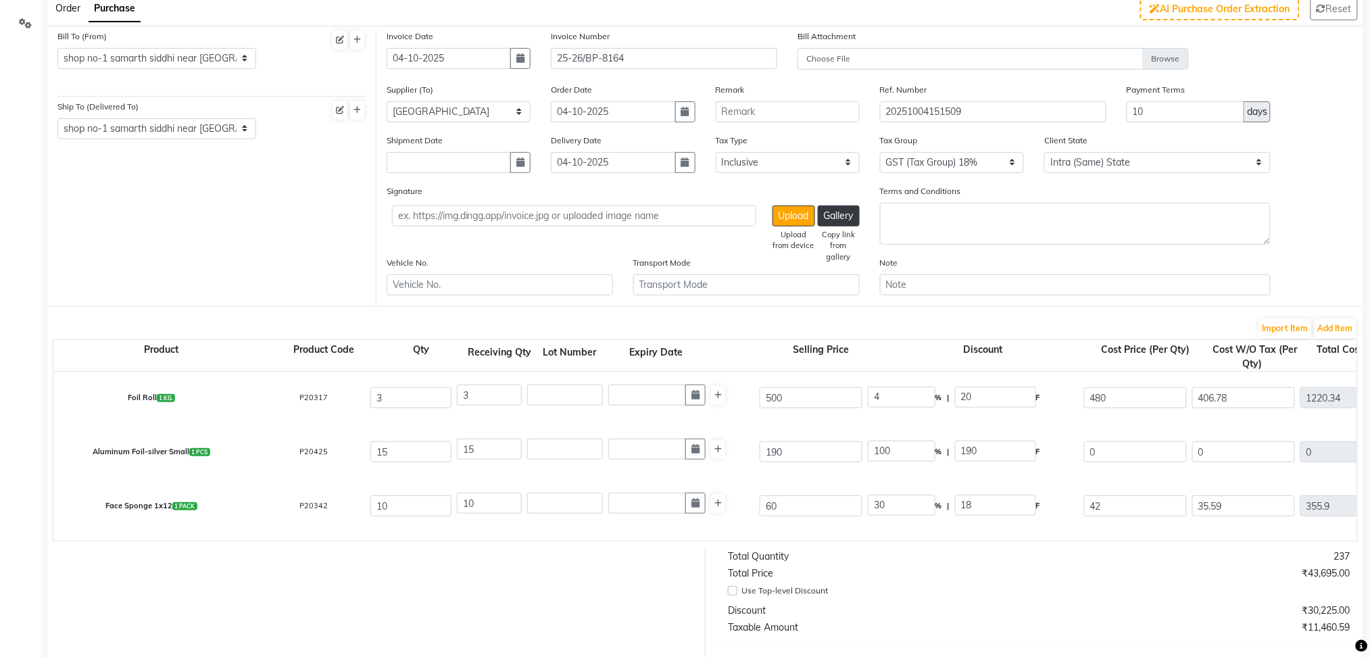
scroll to position [56, 0]
drag, startPoint x: 914, startPoint y: 451, endPoint x: 849, endPoint y: 458, distance: 65.2
click at [849, 458] on div "Aluminum Foil-silver Small 1 PCS P20425 15 15 190 100 % | 190 F 0 0 0 None GST …" at bounding box center [1356, 451] width 2627 height 54
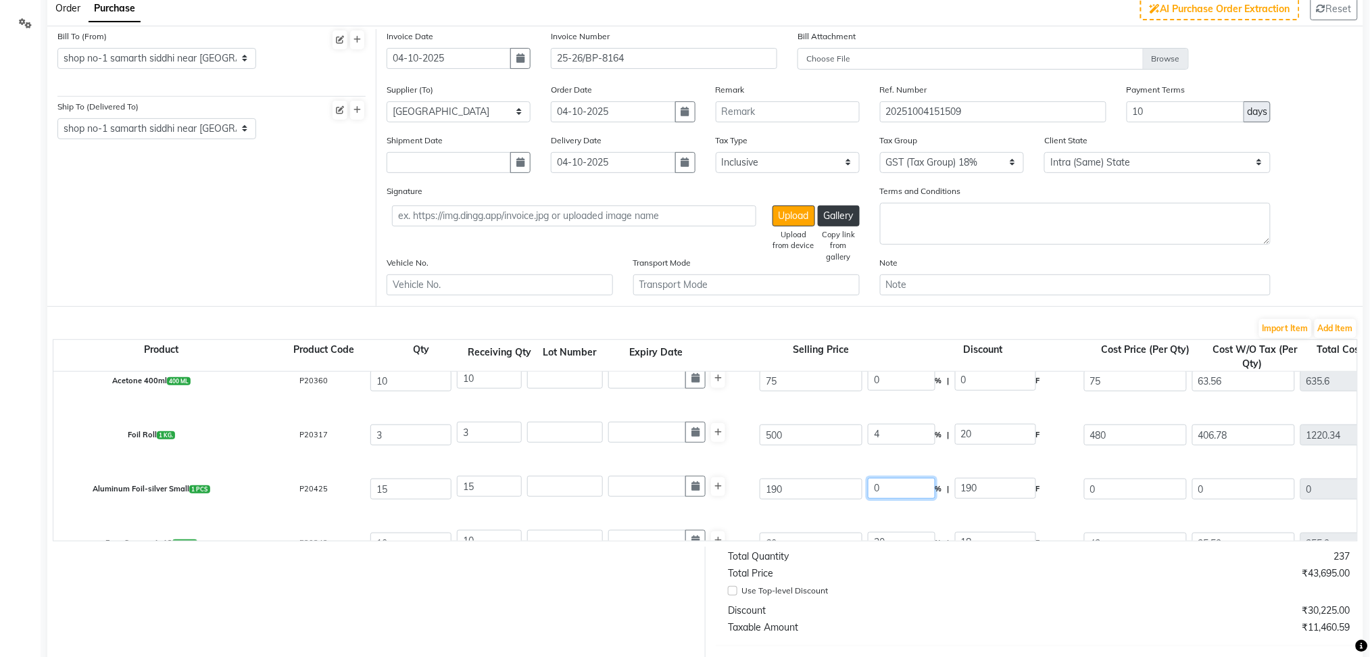
scroll to position [18, 0]
type input "0"
type input "190"
type input "161.02"
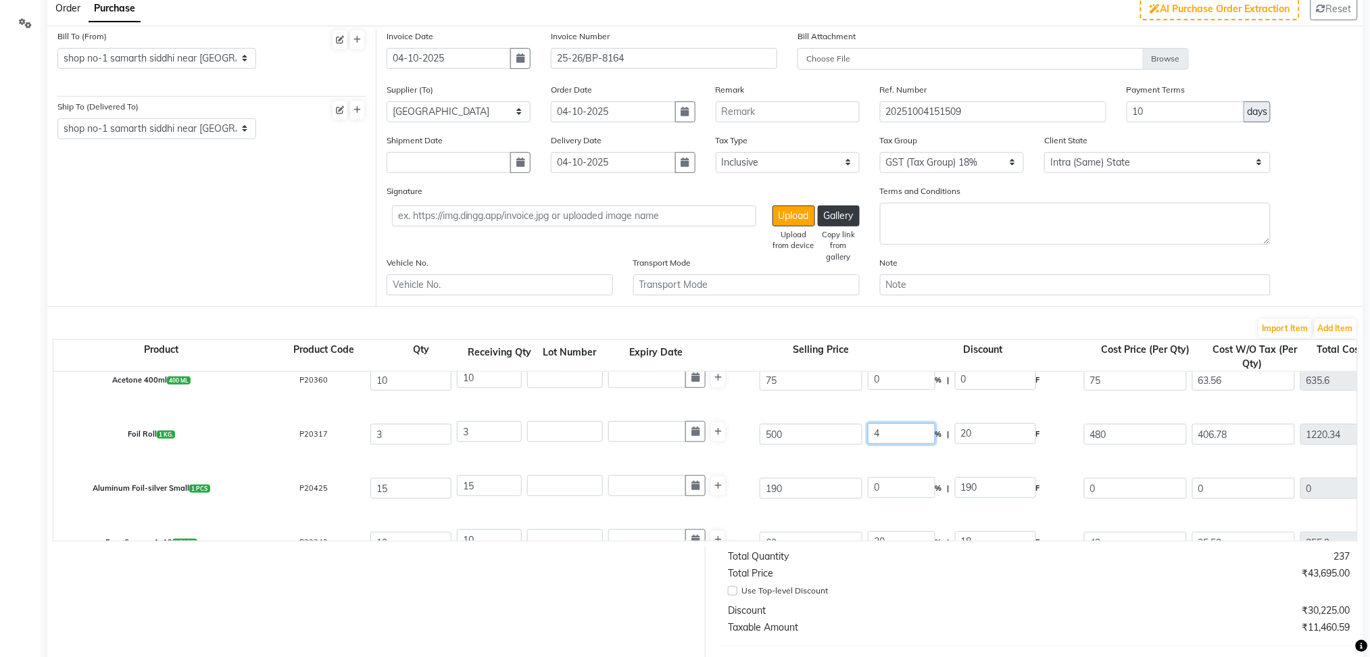
type input "2415.3"
type input "434.75"
type input "2850.05"
drag, startPoint x: 919, startPoint y: 424, endPoint x: 845, endPoint y: 424, distance: 73.6
click at [845, 424] on div "Foil Roll 1 KG. P20317 3 3 500 4 % | 20 F 480 406.78 1220.34 None GST 5% GST (T…" at bounding box center [1356, 434] width 2627 height 54
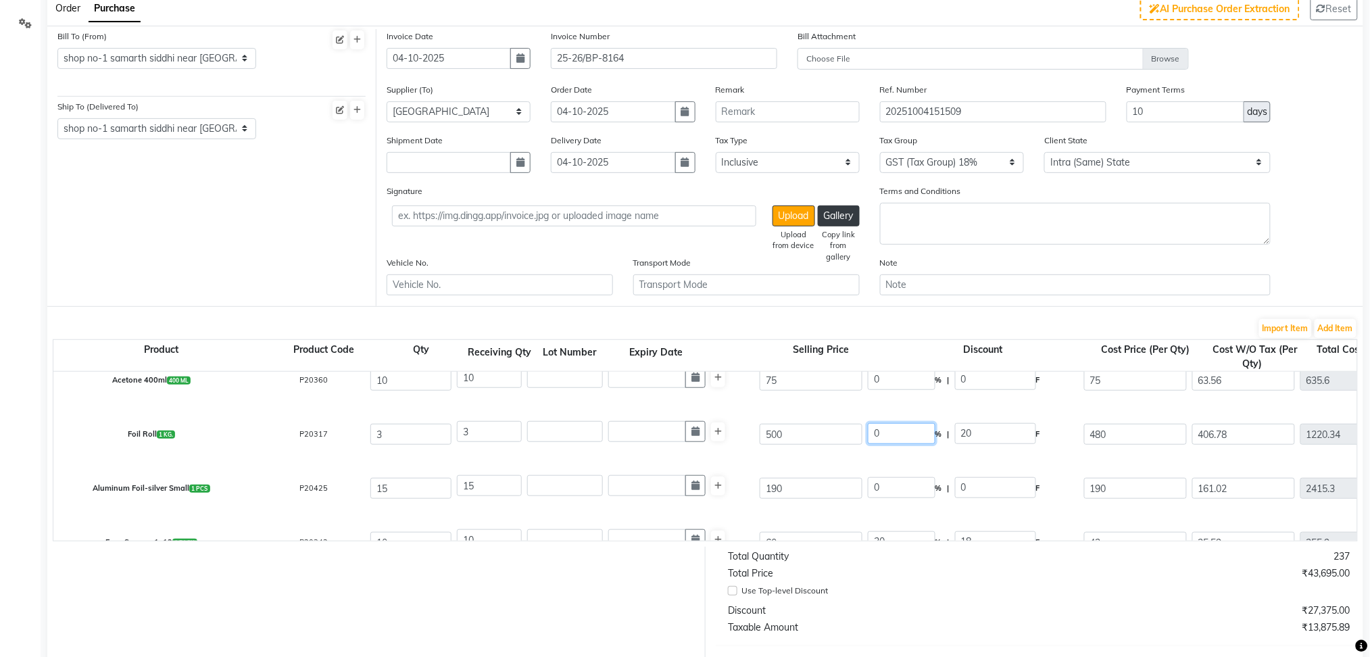
scroll to position [0, 0]
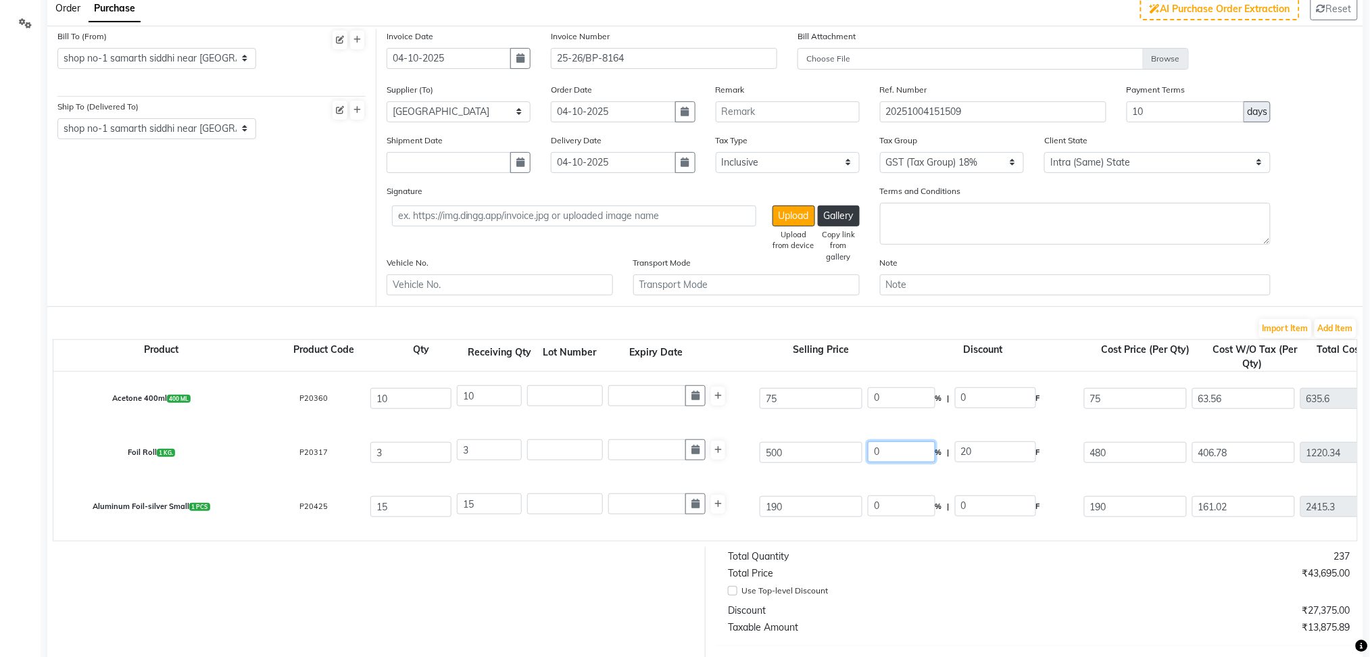
type input "0"
type input "500"
type input "423.73"
type input "1271.19"
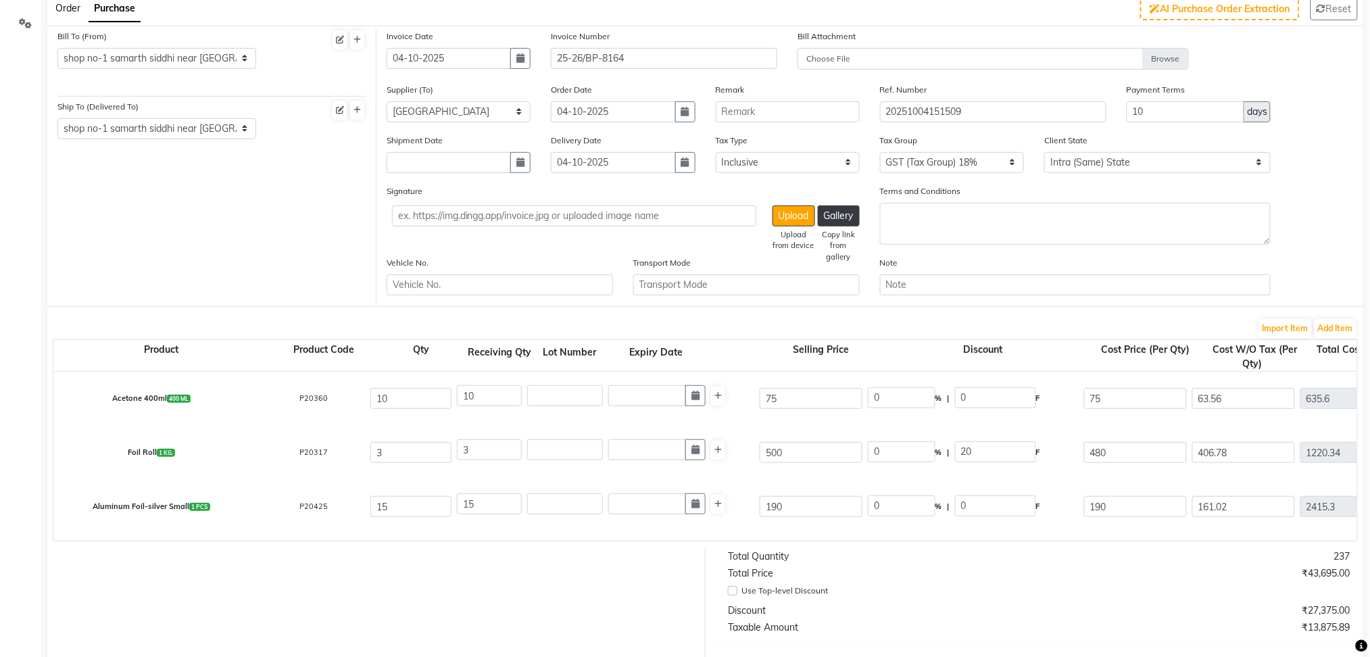
type input "228.81"
type input "1500"
click at [896, 418] on div "Acetone 400ml 400 ML P20360 10 10 75 0 % | 0 F 75 63.56 635.6 None GST 5% GST (…" at bounding box center [1356, 399] width 2627 height 54
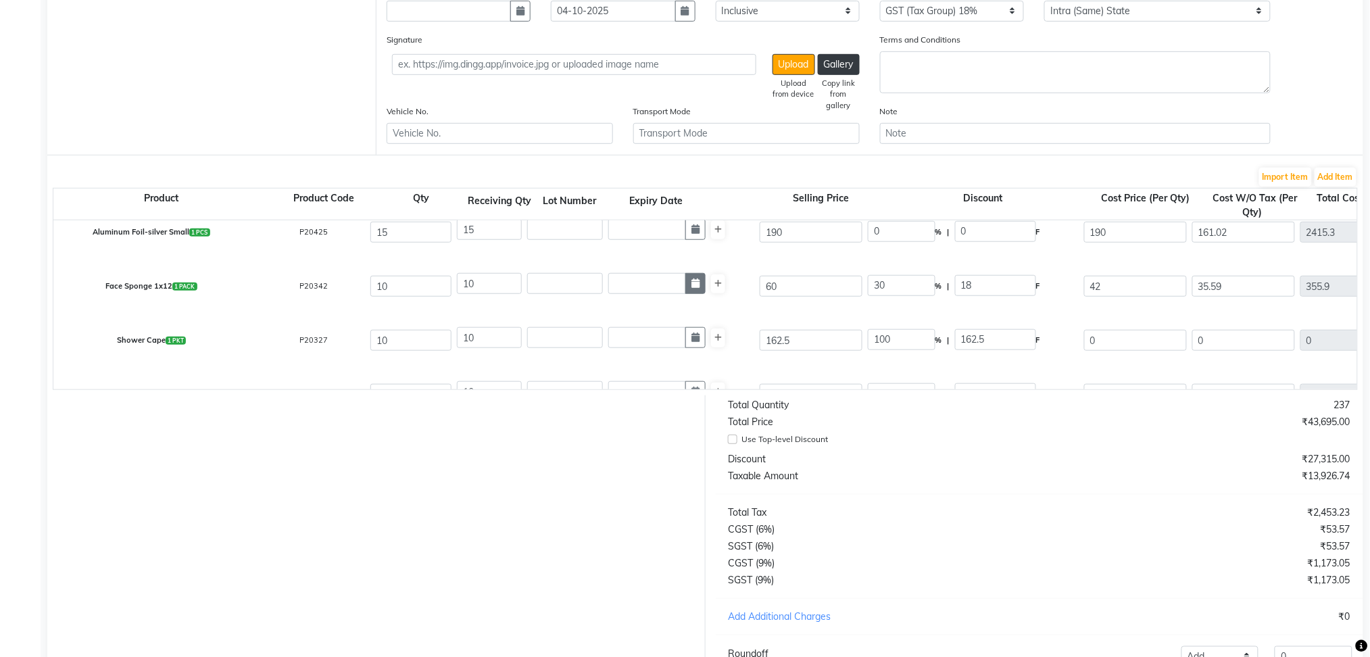
scroll to position [126, 0]
drag, startPoint x: 806, startPoint y: 334, endPoint x: 749, endPoint y: 329, distance: 57.0
click at [749, 329] on div "Shower Cape 1 PKT P20327 10 10 162.5 100 % | 162.5 F 0 0 0 None GST 5% GST (Tax…" at bounding box center [1356, 337] width 2627 height 54
type input "2"
type input "8125"
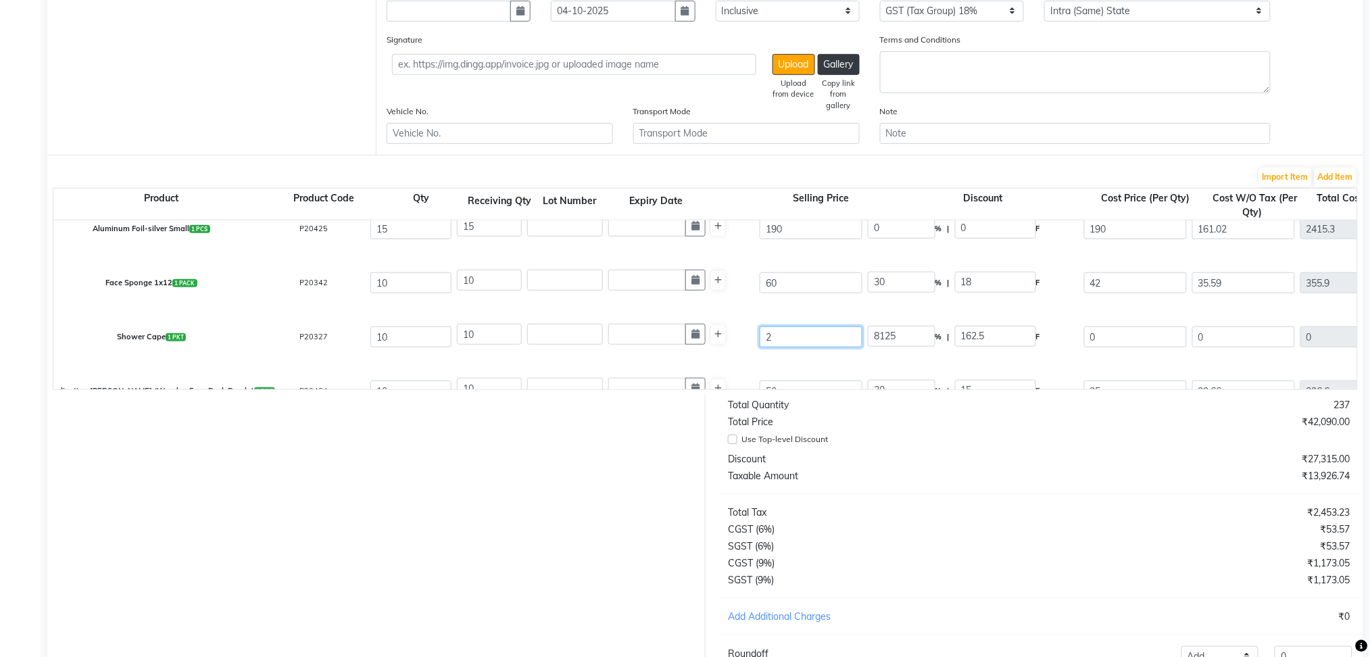
type input "25"
type input "650"
type input "250"
type input "65"
type input "250"
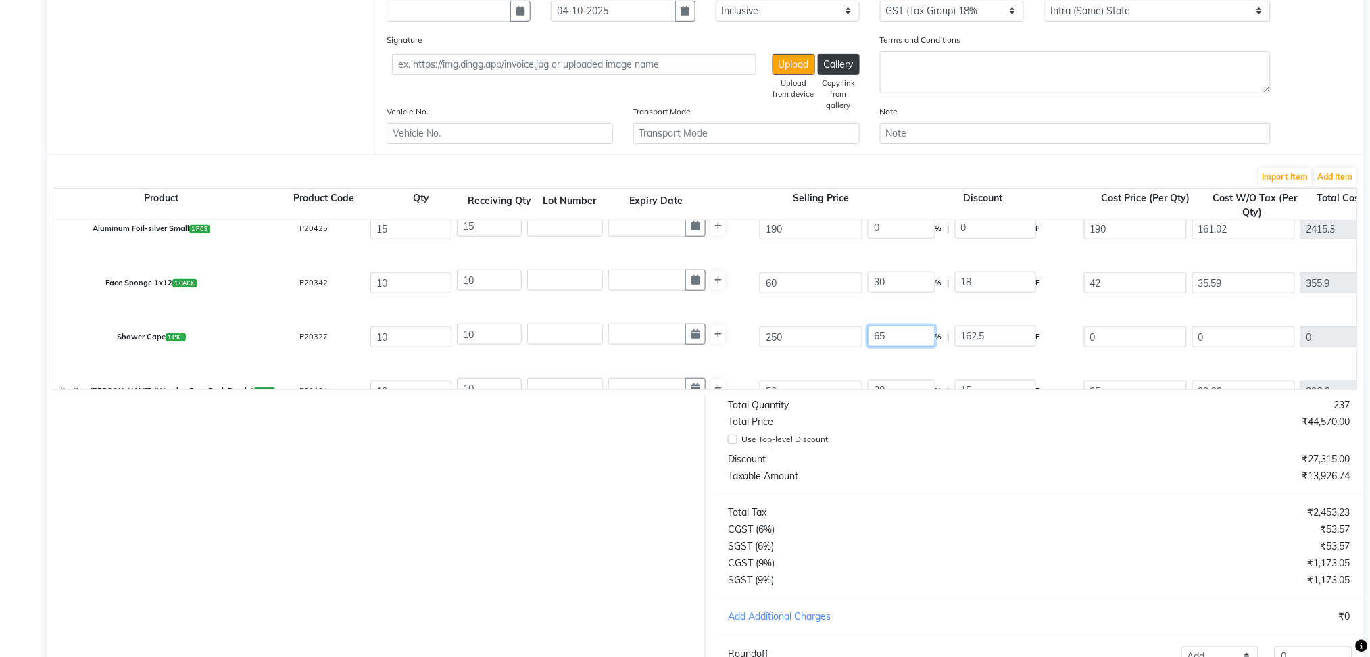
type input "100"
type input "250"
drag, startPoint x: 897, startPoint y: 336, endPoint x: 844, endPoint y: 337, distance: 53.4
click at [844, 337] on div "Shower Cape 1 PKT P20327 10 10 250 100 % | 250 F 0 0 0 None GST 5% GST (Tax Gro…" at bounding box center [1356, 337] width 2627 height 54
type input "40"
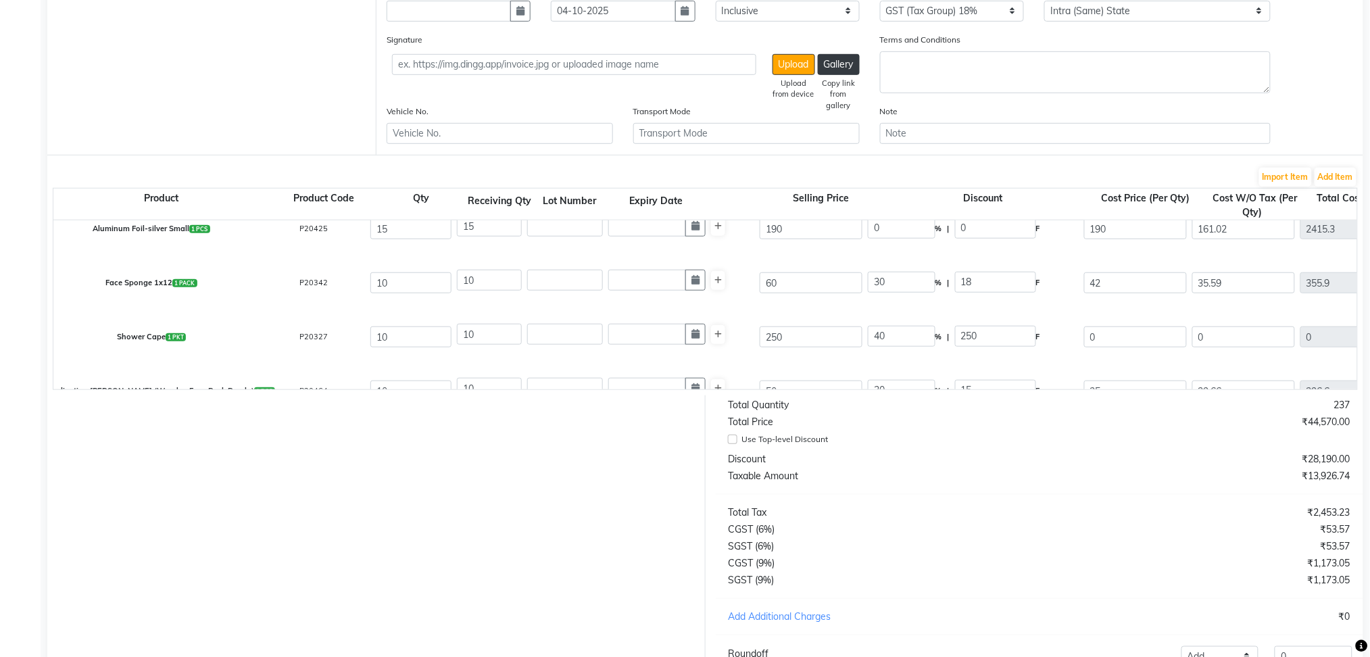
type input "100"
type input "150"
type input "127.12"
type input "1271.2"
type input "228.82"
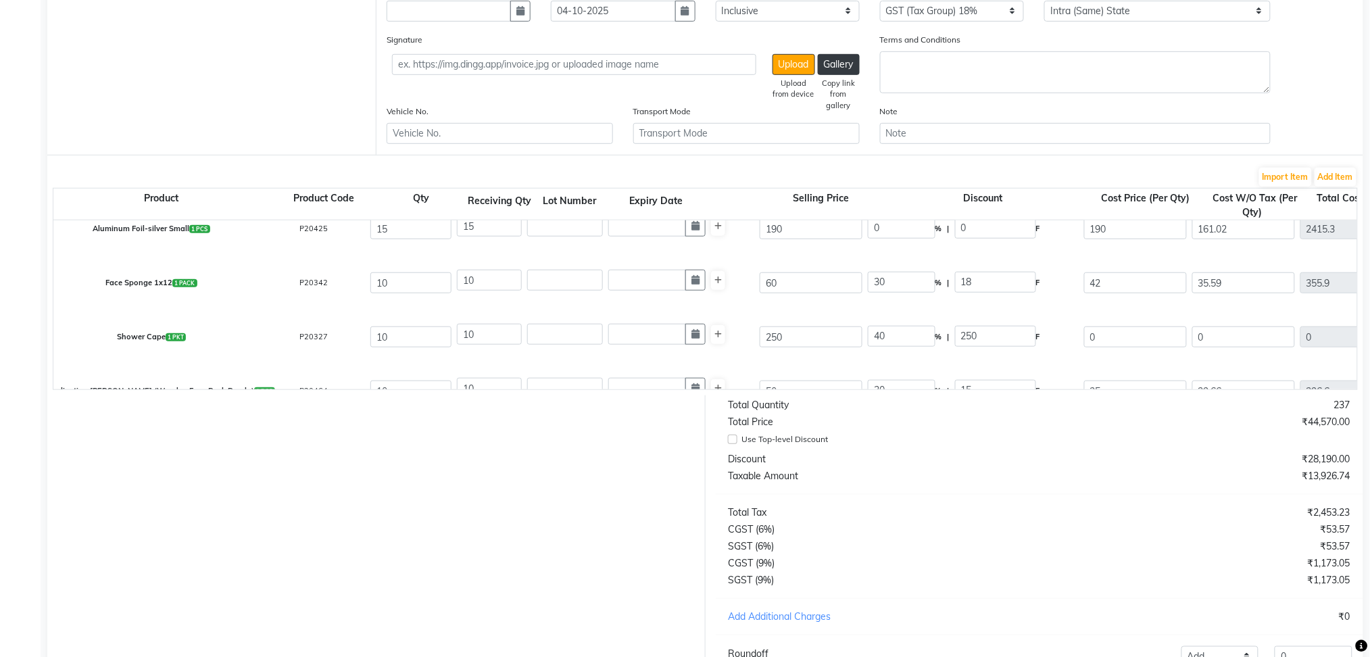
type input "1500.02"
click at [801, 357] on div "Shower Cape 1 PKT P20327 10 10 250 40 % | 100 F 150 127.12 1271.2 None GST 5% G…" at bounding box center [1356, 337] width 2627 height 54
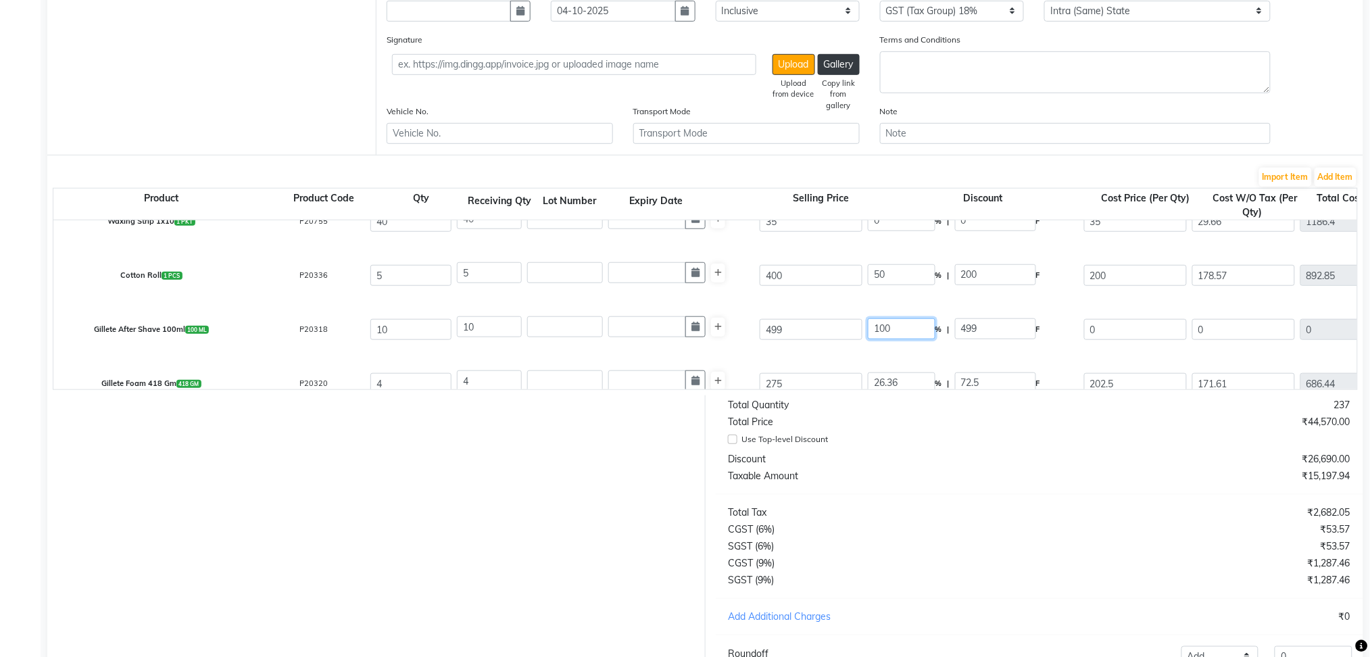
drag, startPoint x: 905, startPoint y: 324, endPoint x: 889, endPoint y: 324, distance: 16.9
click at [889, 324] on input "100" at bounding box center [902, 328] width 68 height 21
type input "10"
type input "49.9"
type input "449.1"
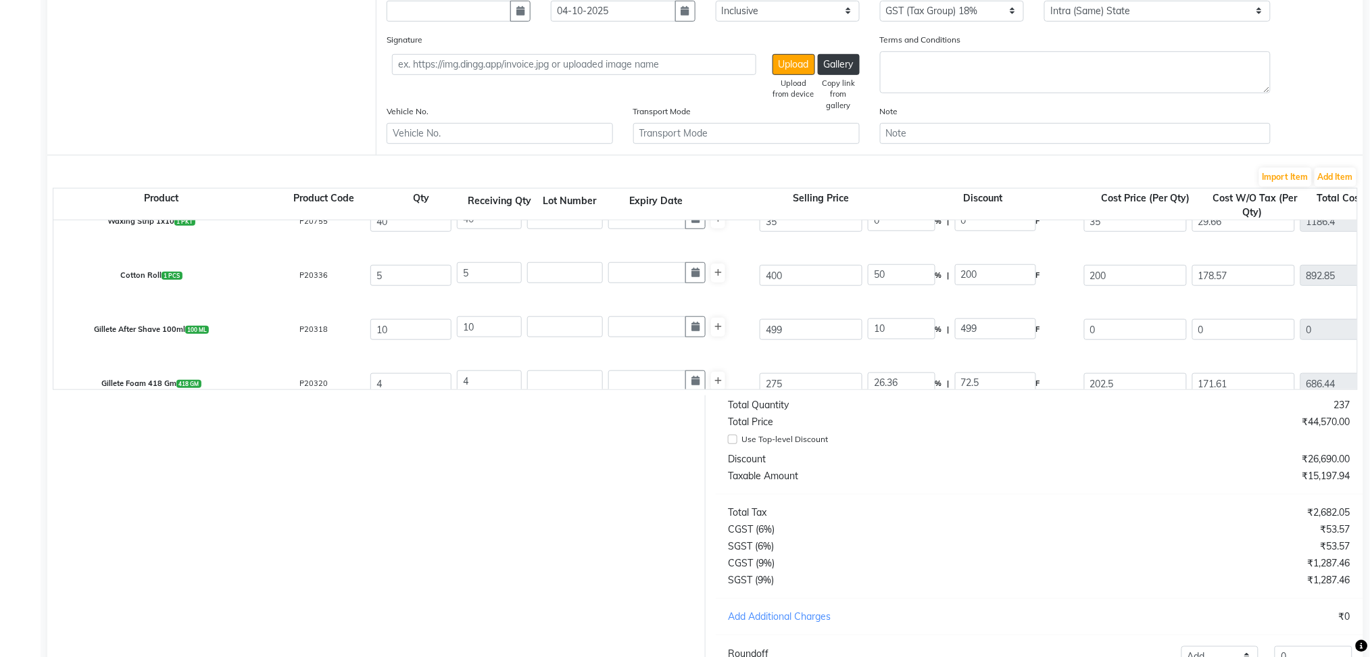
type input "380.59"
type input "3805.9"
type input "685.06"
type input "4490.96"
click at [874, 354] on div "Gillete After Shave 100ml 100 ML P20318 10 10 499 10 % | 49.9 F 449.1 380.59 38…" at bounding box center [1356, 330] width 2627 height 54
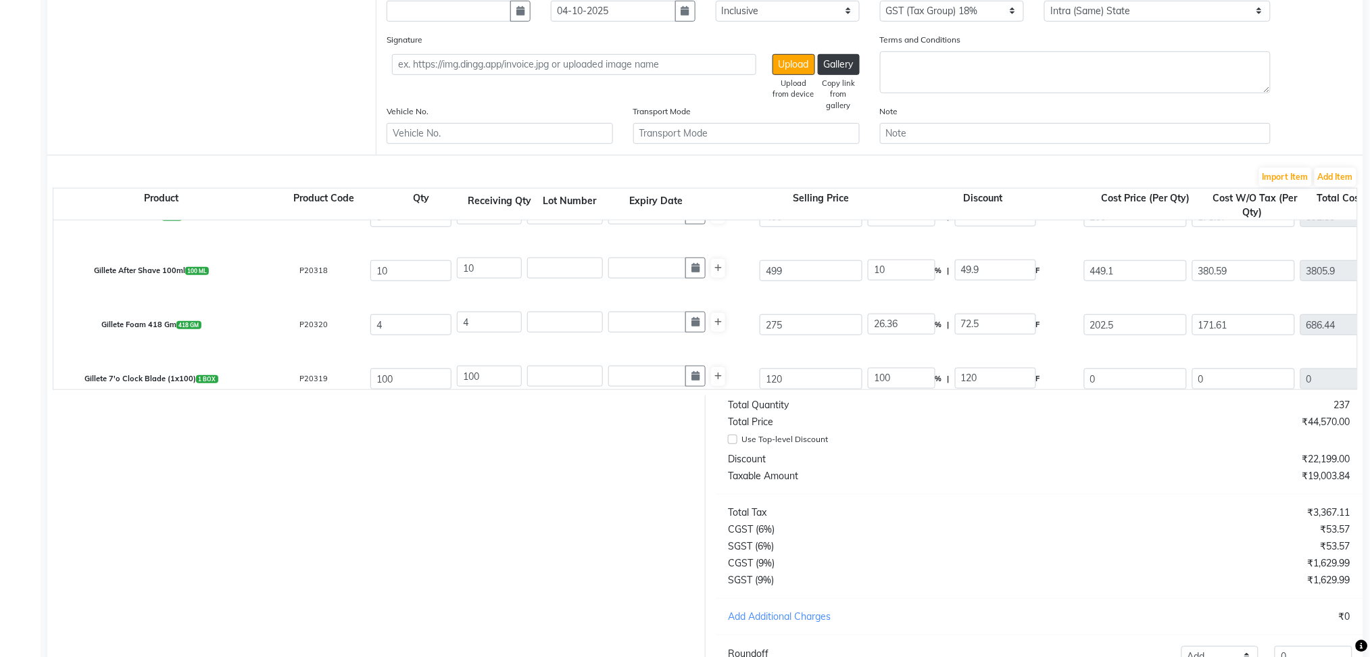
scroll to position [409, 0]
drag, startPoint x: 911, startPoint y: 324, endPoint x: 826, endPoint y: 318, distance: 84.7
click at [826, 318] on div "Gillete Foam 418 Gm 418 GM P20320 4 4 275 26.36 % | 72.5 F 202.5 171.61 686.44 …" at bounding box center [1356, 324] width 2627 height 54
type input "10"
type input "27.5"
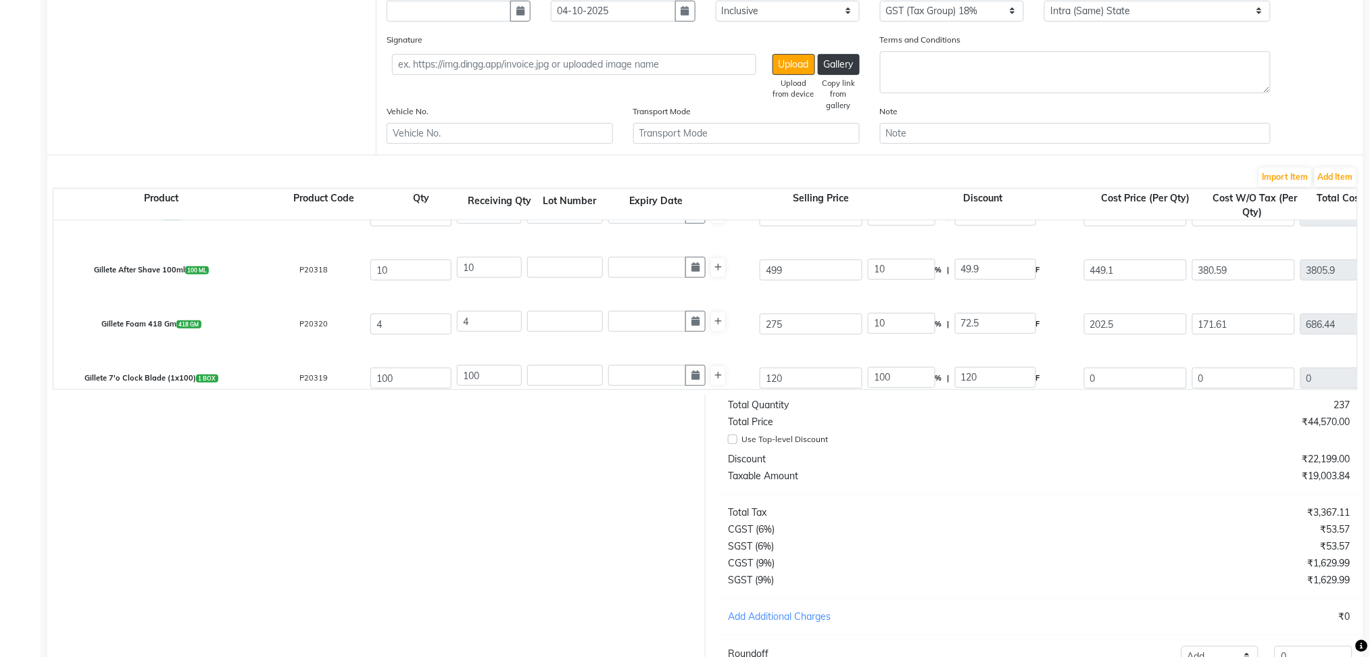
type input "247.5"
type input "209.75"
type input "839"
type input "151.02"
type input "990.02"
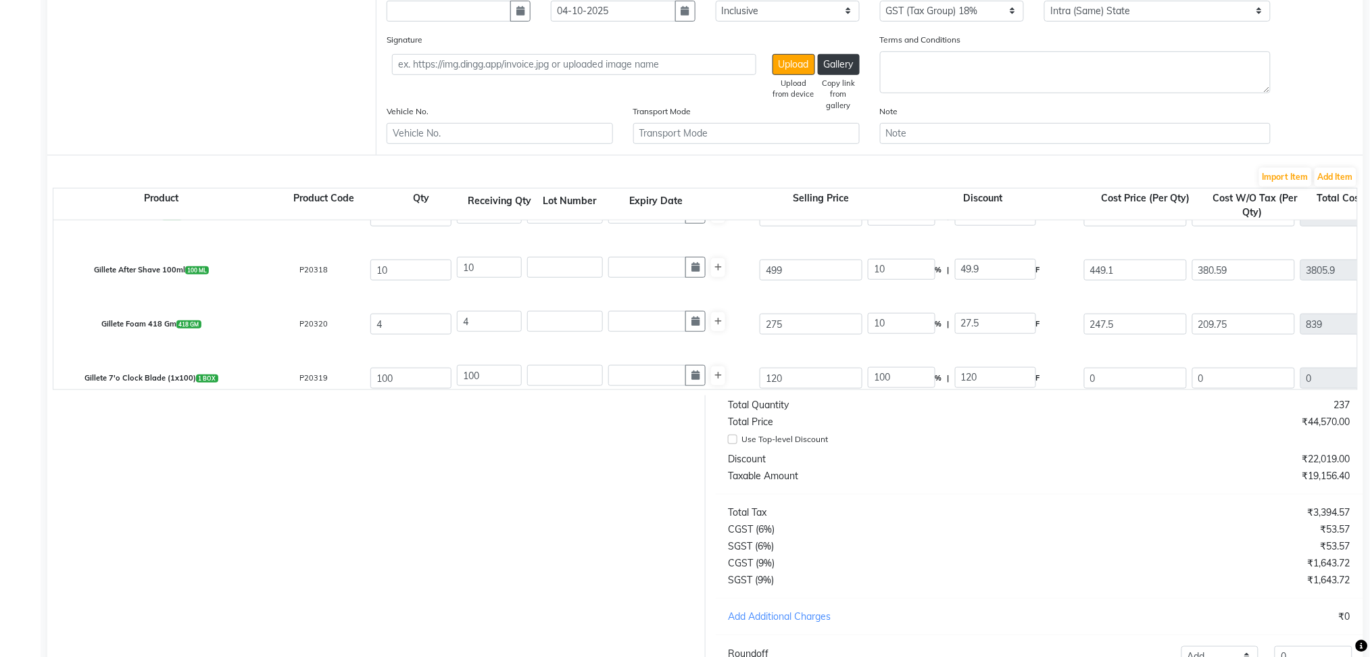
click at [802, 362] on div "Gillete 7'o Clock Blade (1x100) 1 BOX P20319 100 100 120 100 % | 120 F 0 0 0 No…" at bounding box center [1356, 378] width 2627 height 54
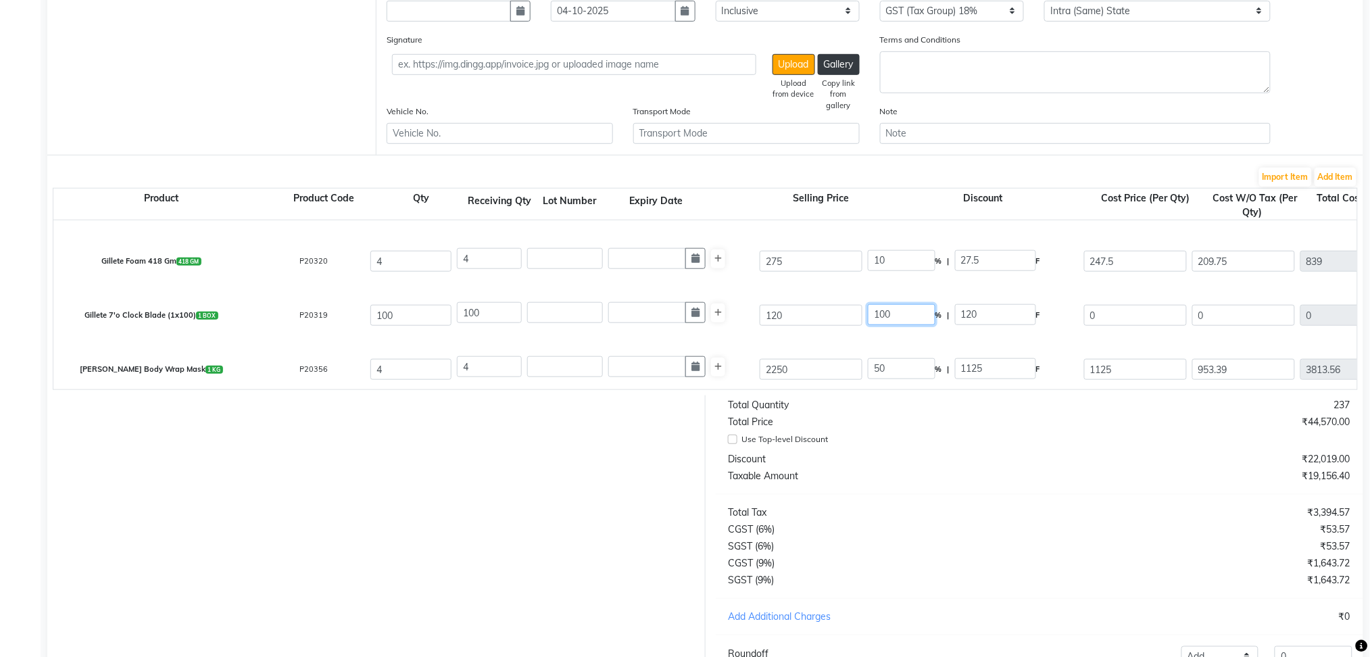
drag, startPoint x: 920, startPoint y: 311, endPoint x: 828, endPoint y: 316, distance: 92.1
click at [828, 316] on div "Gillete 7'o Clock Blade (1x100) 1 BOX P20319 100 100 120 100 % | 120 F 0 0 0 No…" at bounding box center [1356, 316] width 2627 height 54
type input "10"
type input "12"
type input "108"
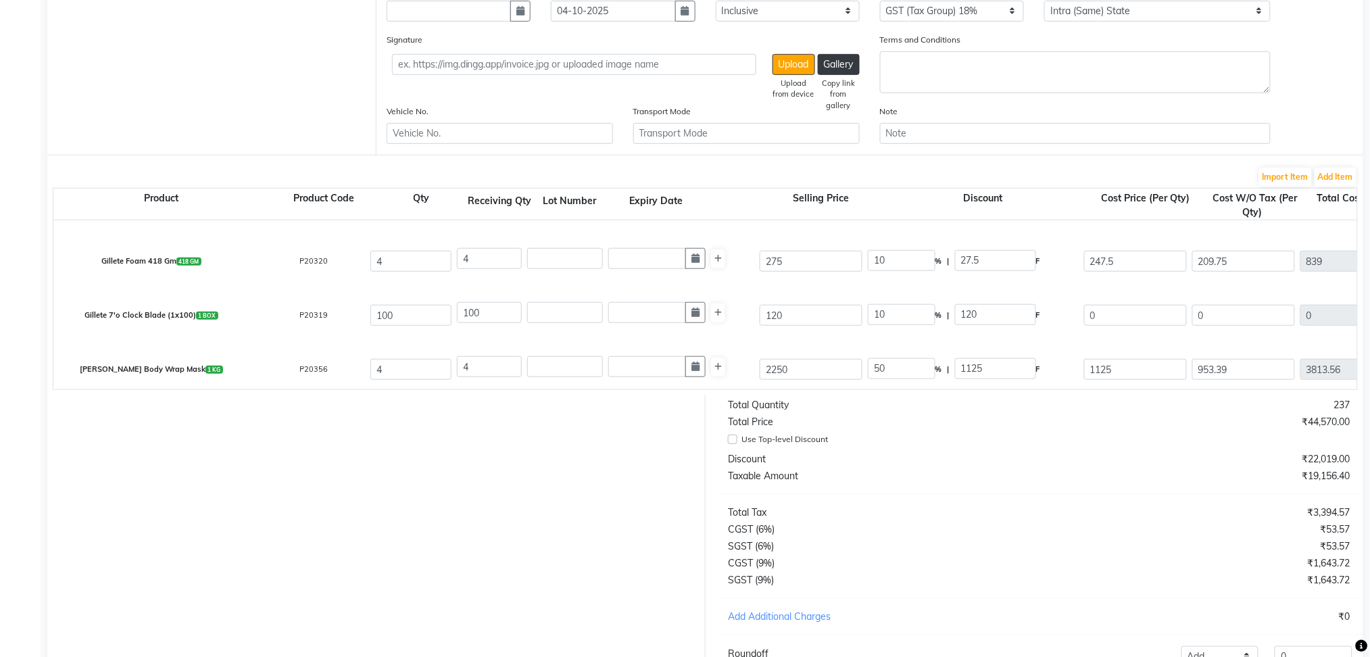
type input "91.53"
type input "9153"
type input "1647.54"
type input "10800.54"
click at [791, 336] on div "Gillete 7'o Clock Blade (1x100) 1 BOX P20319 100 100 120 10 % | 12 F 108 91.53 …" at bounding box center [1356, 316] width 2627 height 54
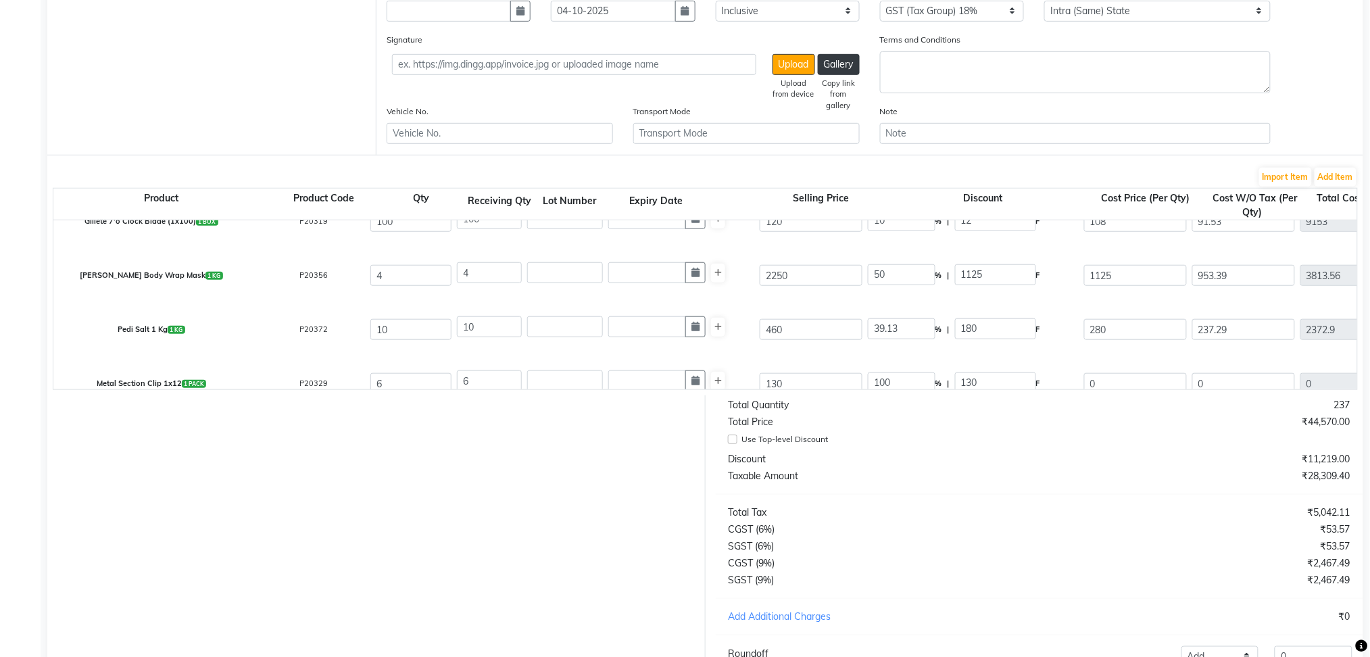
scroll to position [587, 0]
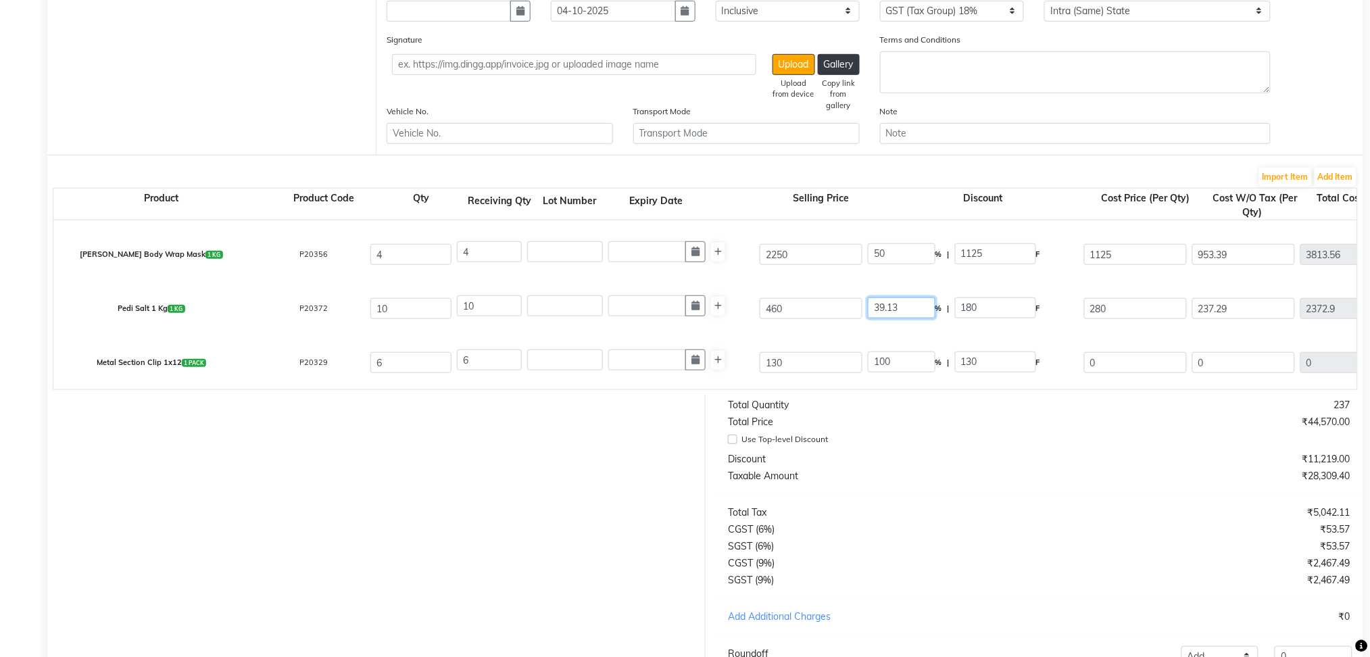
drag, startPoint x: 910, startPoint y: 307, endPoint x: 862, endPoint y: 311, distance: 48.1
click at [862, 311] on div "Pedi Salt 1 Kg 1 KG P20372 10 10 460 39.13 % | 180 F 280 237.29 2372.9 None GST…" at bounding box center [1356, 309] width 2627 height 54
type input "50"
type input "230"
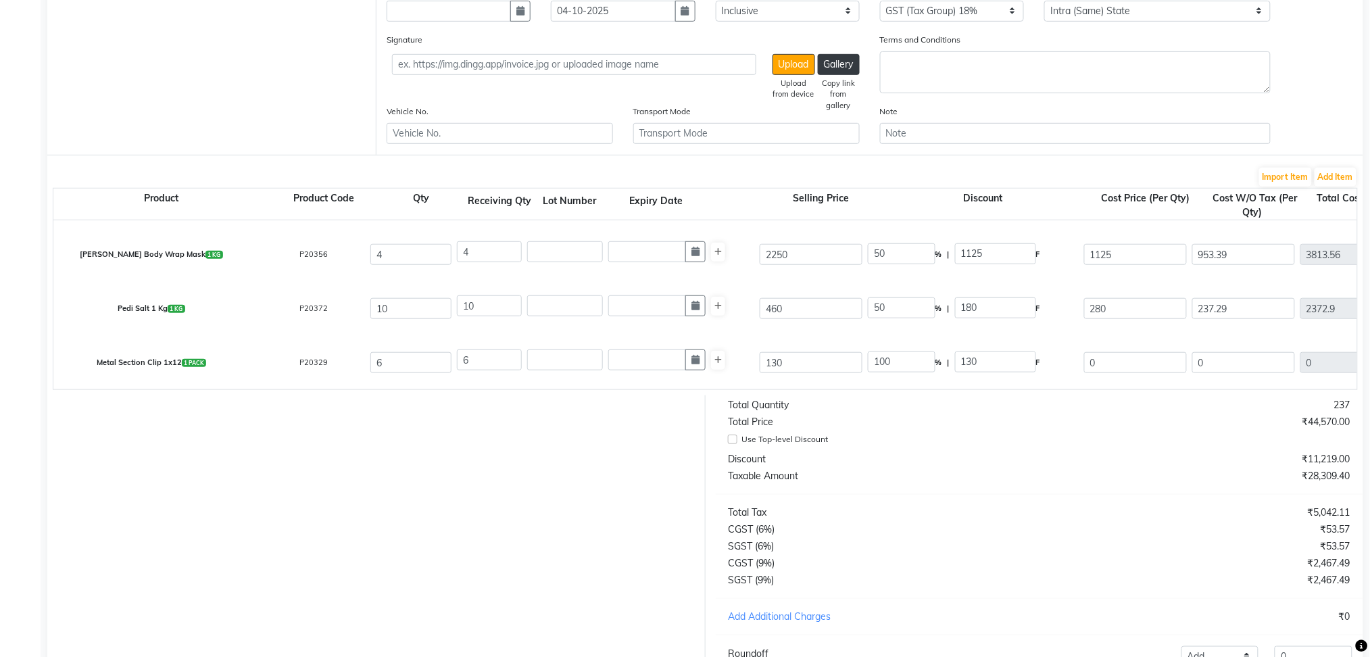
type input "194.92"
type input "1949.2"
type input "350.86"
type input "2300.06"
click at [825, 326] on div "Pedi Salt 1 Kg 1 KG P20372 10 10 460 50 % | 230 F 230 194.92 1949.2 None GST 5%…" at bounding box center [1356, 309] width 2627 height 54
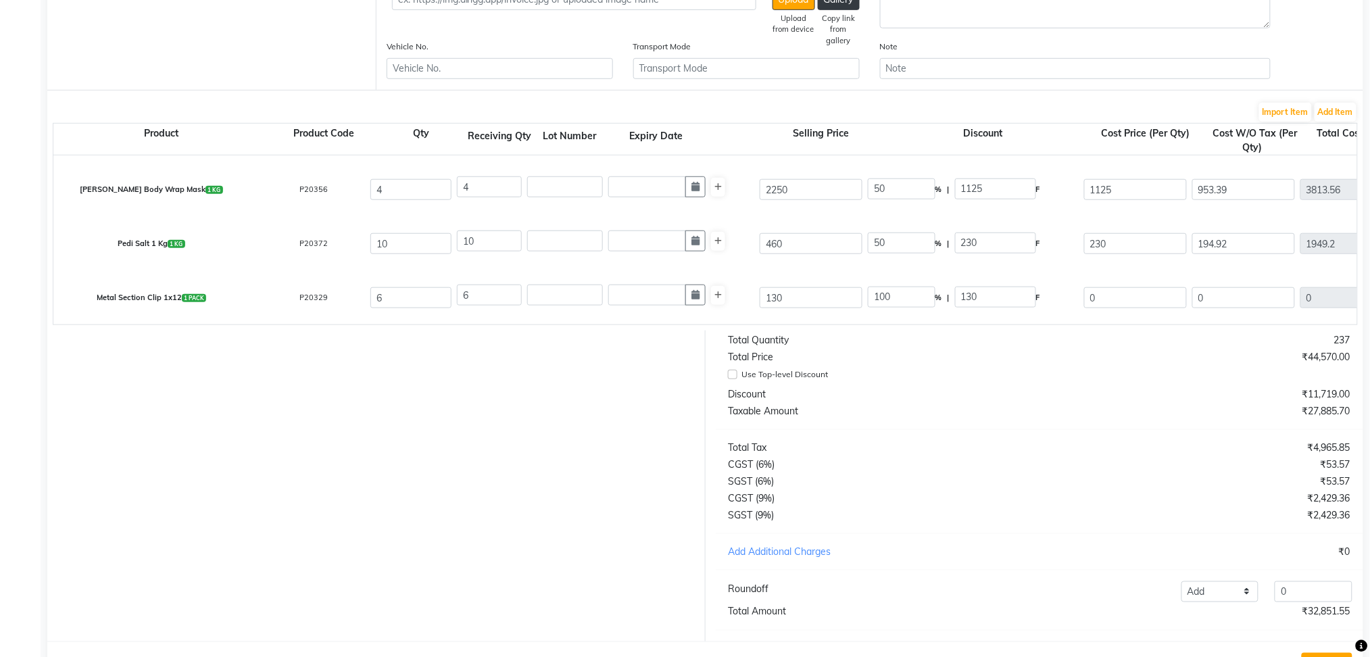
scroll to position [320, 0]
drag, startPoint x: 925, startPoint y: 290, endPoint x: 847, endPoint y: 298, distance: 78.8
click at [847, 298] on div "Metal Section Clip 1x12 1 PACK P20329 6 6 130 100 % | 130 F 0 0 0 None GST 5% G…" at bounding box center [1356, 297] width 2627 height 54
type input "35"
type input "45.5"
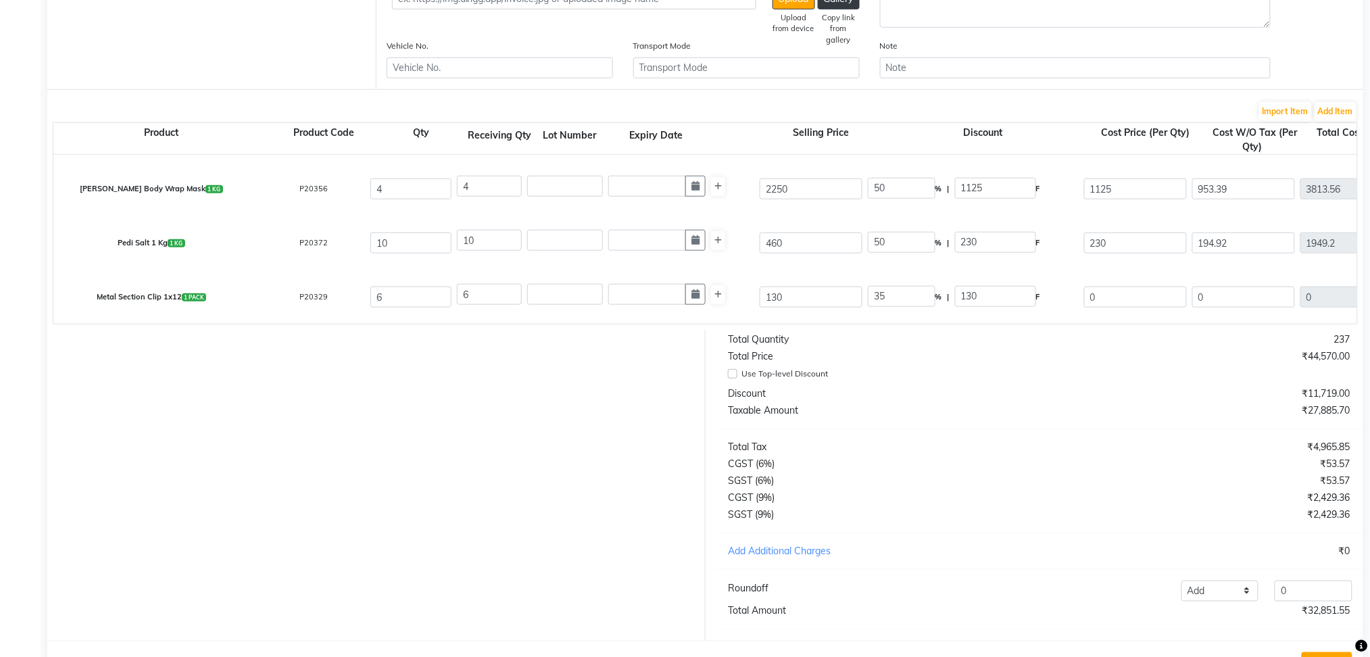
type input "84.5"
type input "71.61"
type input "429.66"
type input "77.34"
type input "507"
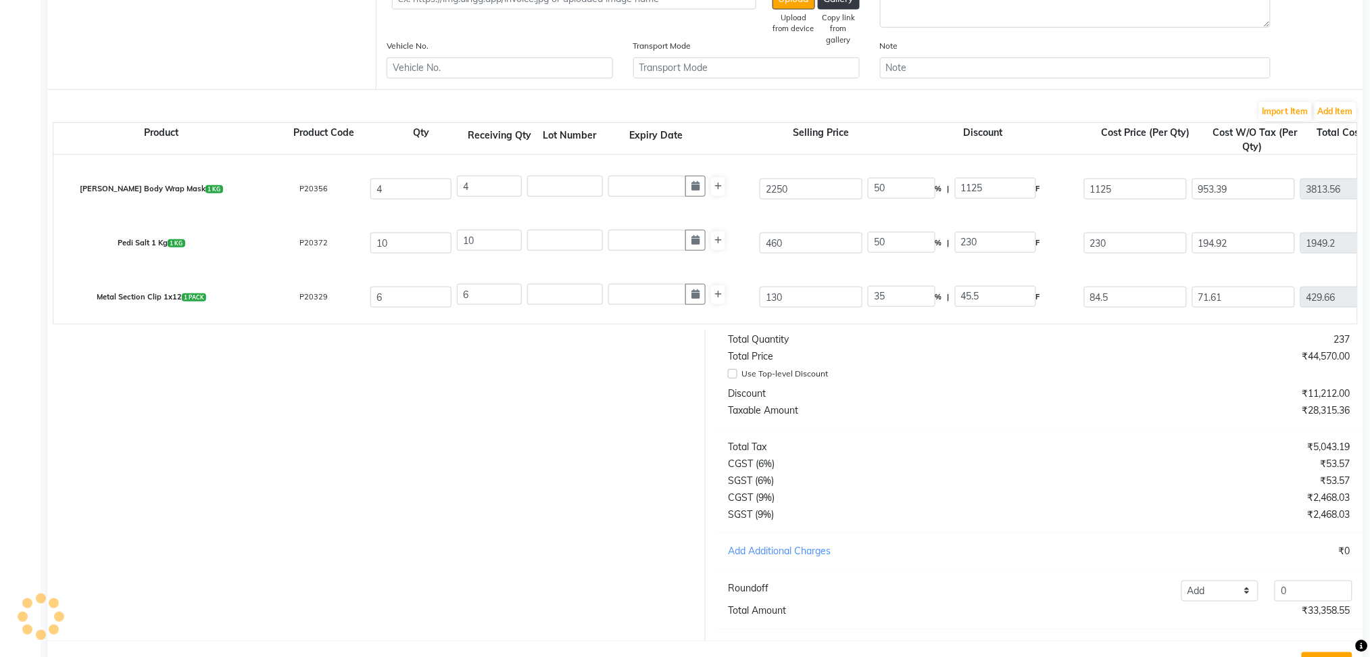
click at [872, 319] on div "Metal Section Clip 1x12 1 PACK P20329 6 6 130 35 % | 45.5 F 84.5 71.61 429.66 N…" at bounding box center [1356, 297] width 2627 height 54
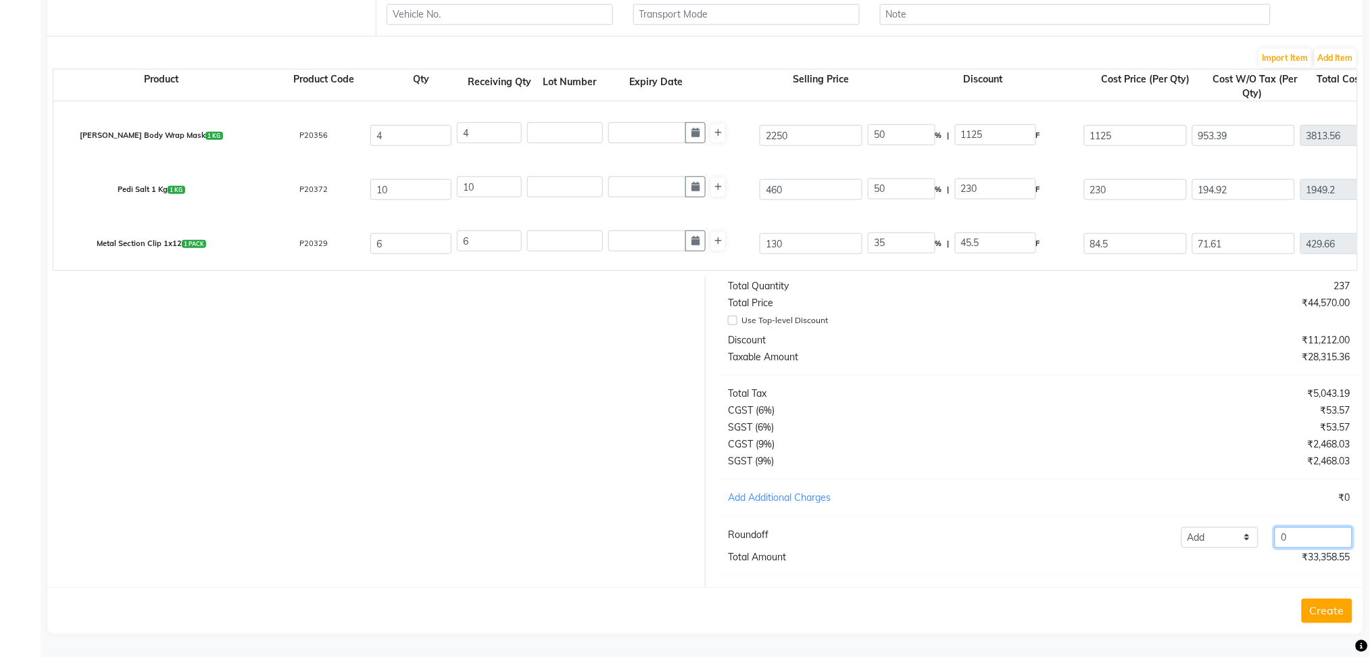
click at [1315, 539] on input "0" at bounding box center [1313, 537] width 78 height 21
click at [1216, 536] on select "Add Reduce" at bounding box center [1220, 537] width 78 height 21
select select "reduce"
click at [1181, 527] on select "Add Reduce" at bounding box center [1220, 537] width 78 height 21
click at [1300, 542] on input "0" at bounding box center [1313, 537] width 78 height 21
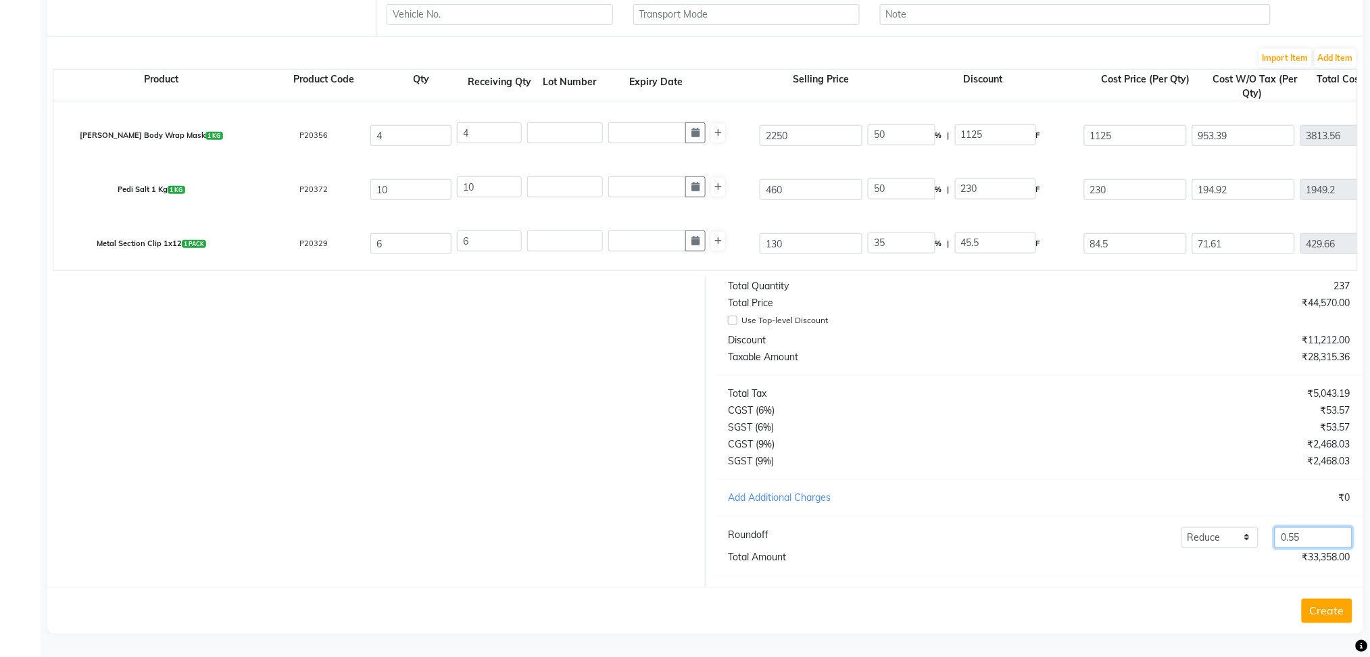
type input "0.55"
click at [1224, 486] on div "Total Quantity 237 Total Price ₹44,570.00 Use Top-level Discount Discount ₹11,2…" at bounding box center [1039, 431] width 668 height 311
click at [1324, 610] on button "Create" at bounding box center [1326, 611] width 51 height 24
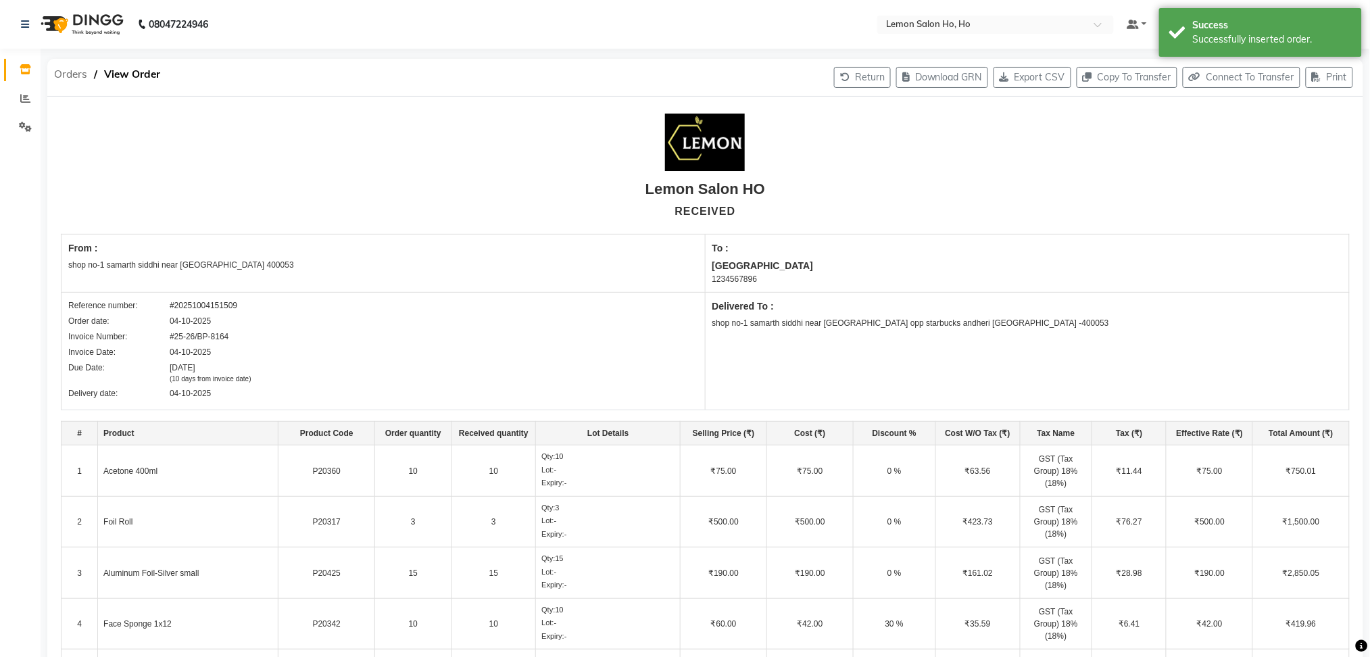
click at [74, 76] on span "Orders" at bounding box center [70, 74] width 47 height 24
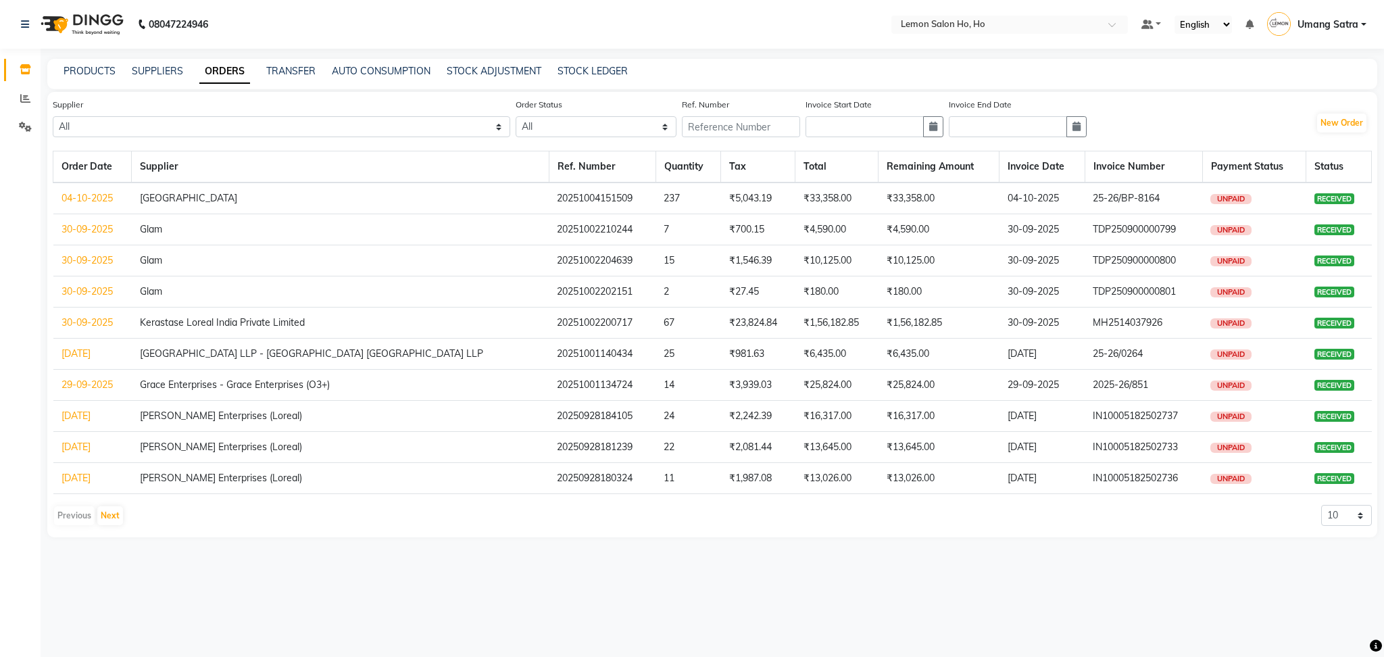
click at [86, 194] on link "04-10-2025" at bounding box center [86, 198] width 51 height 12
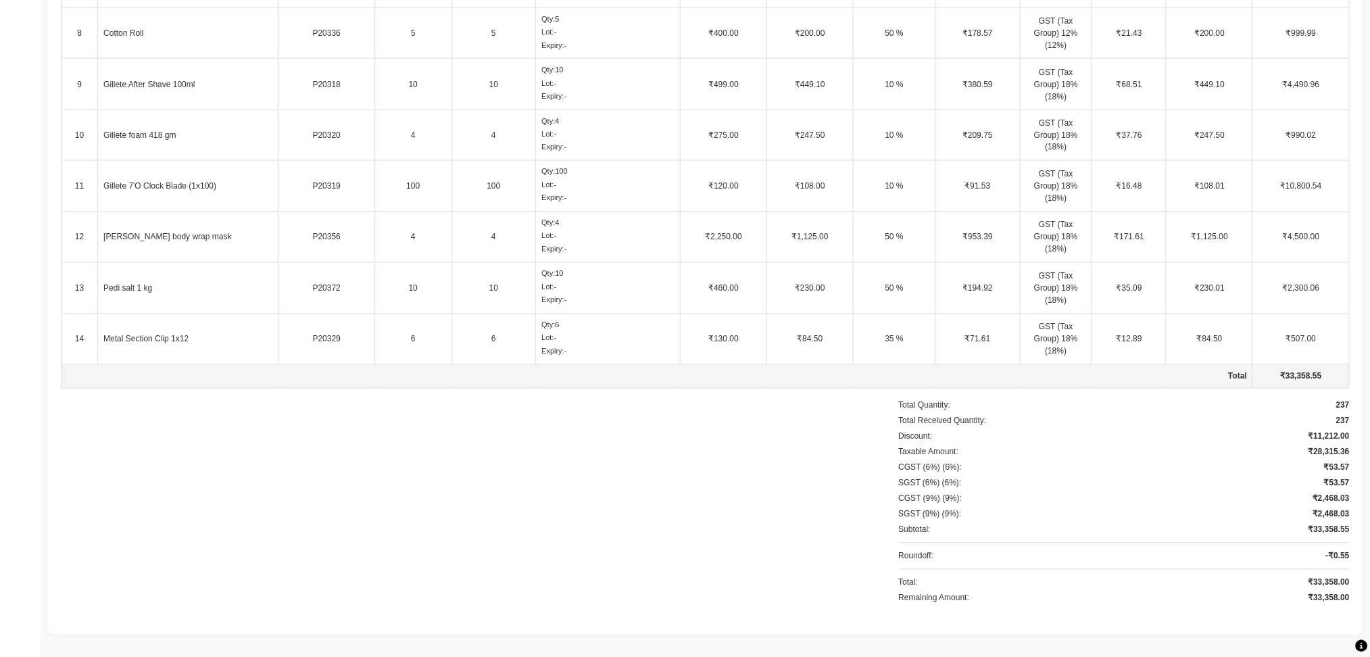
scroll to position [796, 0]
drag, startPoint x: 1308, startPoint y: 598, endPoint x: 1376, endPoint y: 599, distance: 67.6
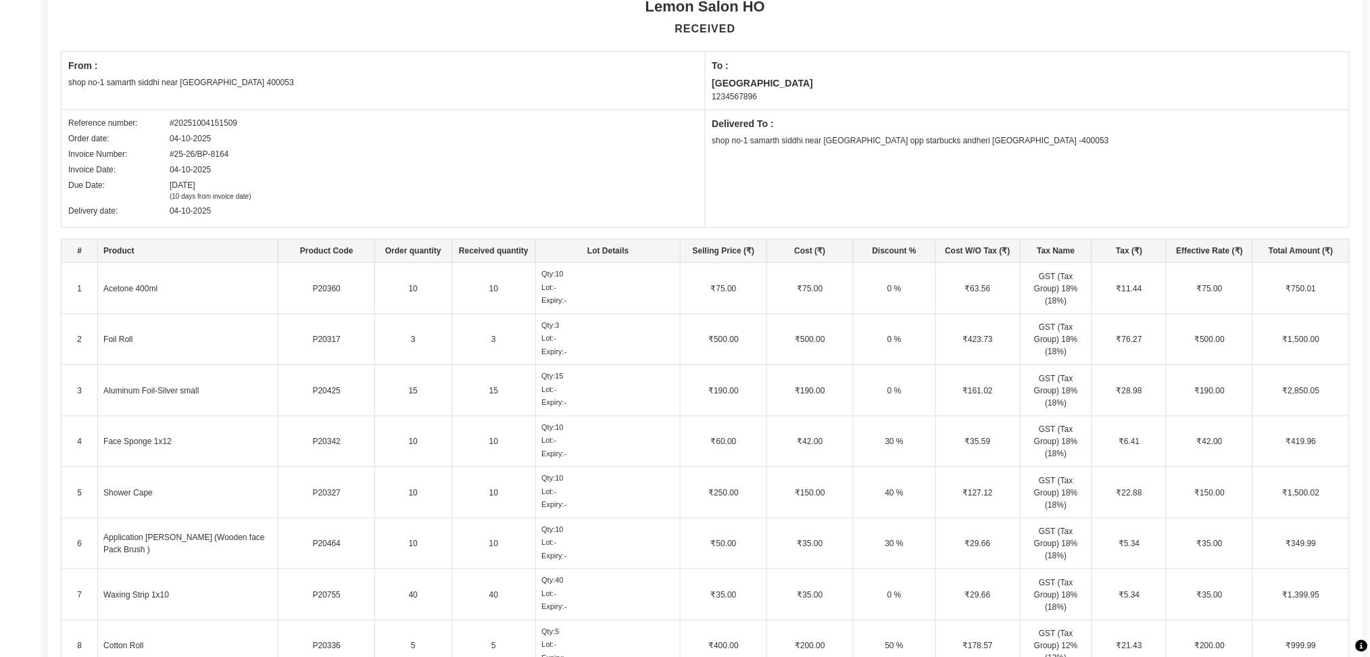
scroll to position [0, 0]
